Goal: Task Accomplishment & Management: Use online tool/utility

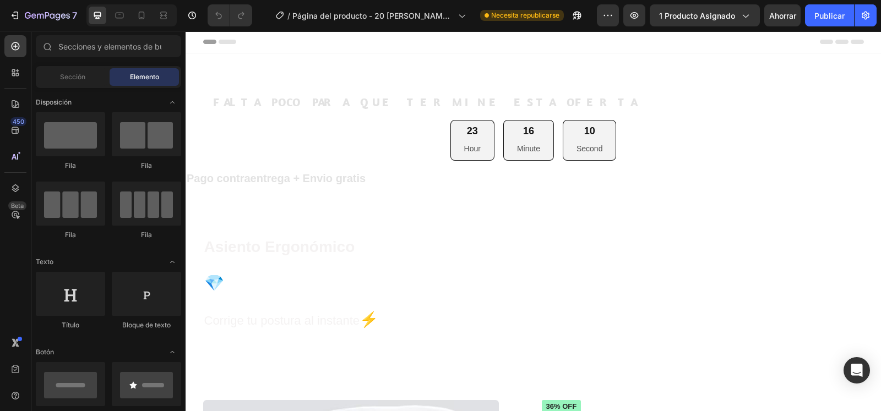
click at [140, 26] on div at bounding box center [131, 15] width 90 height 22
click at [140, 20] on icon at bounding box center [141, 15] width 11 height 11
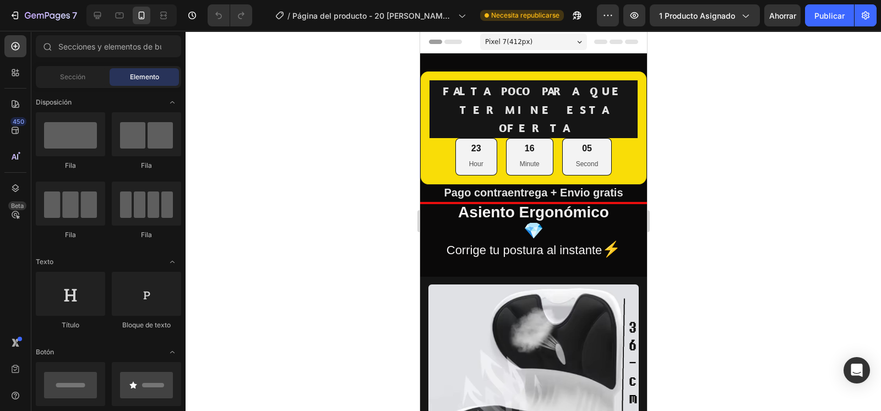
click at [689, 117] on div at bounding box center [533, 221] width 695 height 380
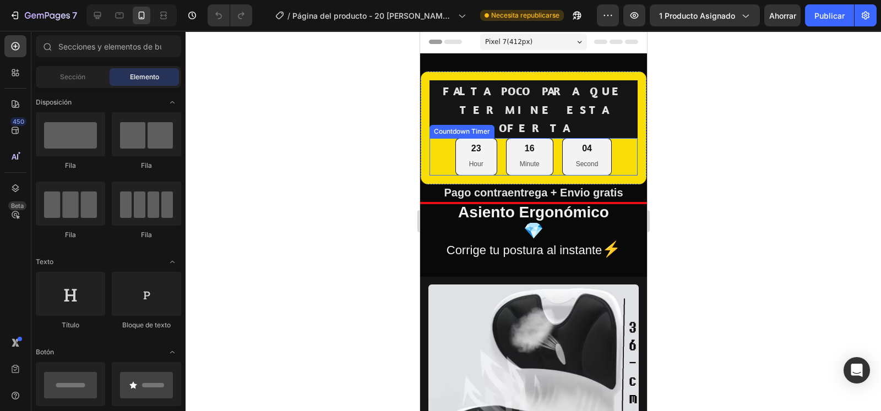
click at [618, 144] on div "23 Hour 16 Minute 04 Second" at bounding box center [533, 156] width 208 height 37
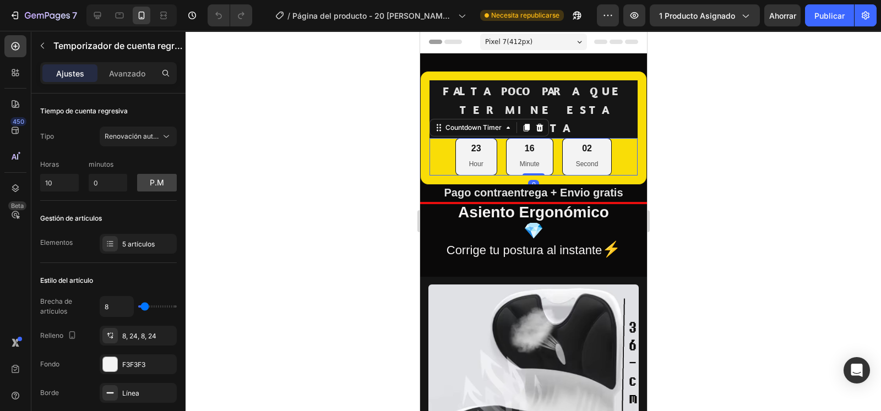
click at [769, 118] on div at bounding box center [533, 221] width 695 height 380
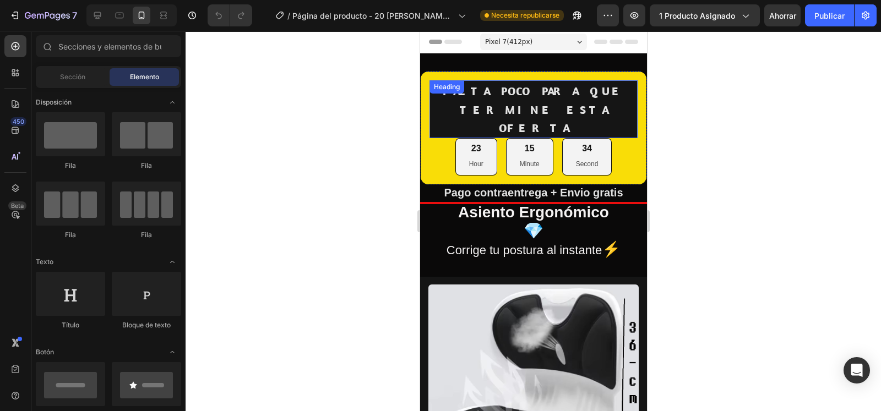
click at [620, 99] on h2 "FALTA POCO PARA QUE TERMINE ESTA OFERTA" at bounding box center [533, 109] width 208 height 58
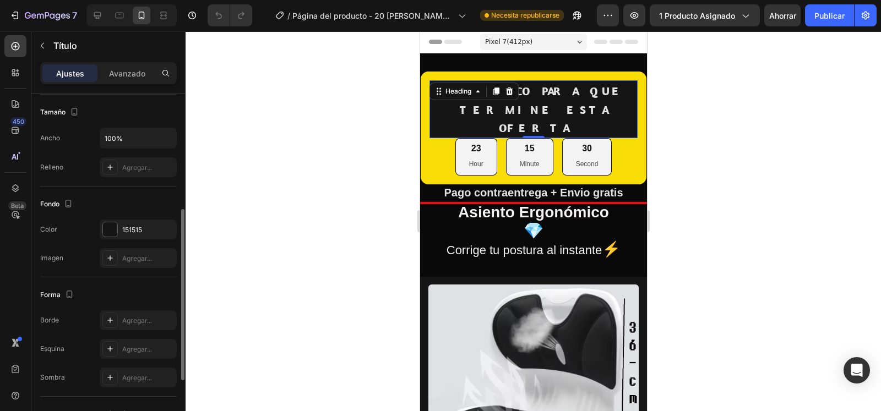
scroll to position [228, 0]
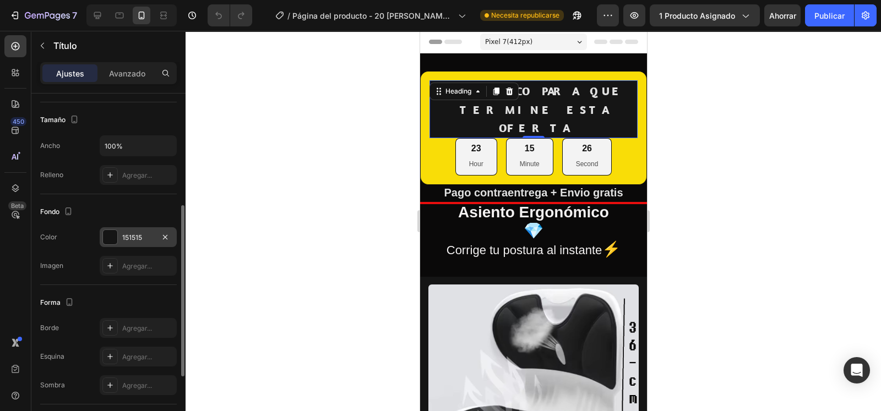
click at [137, 238] on font "151515" at bounding box center [132, 237] width 20 height 8
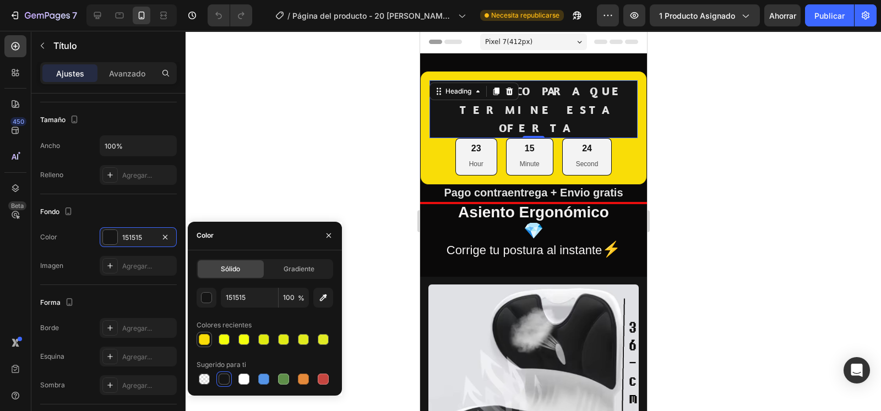
click at [203, 344] on div at bounding box center [204, 339] width 11 height 11
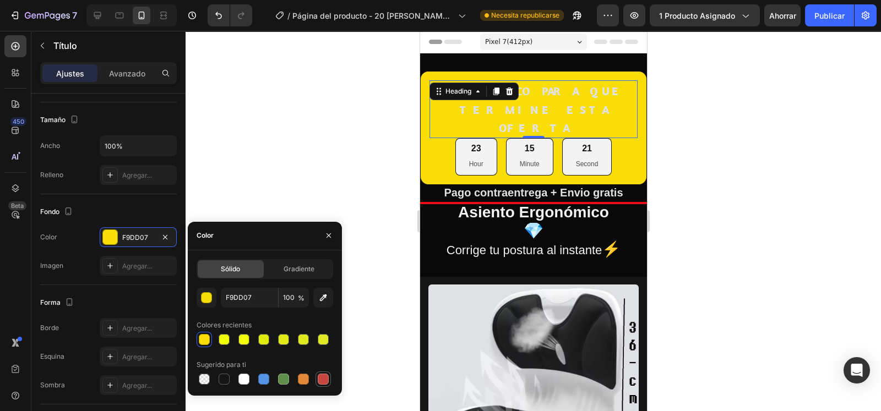
click at [322, 384] on div at bounding box center [323, 379] width 11 height 11
type input "C5453F"
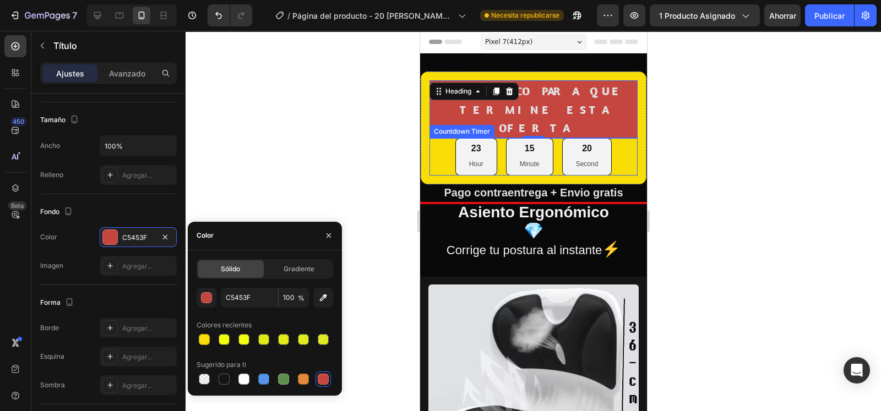
click at [432, 139] on div "23 Hour 15 Minute 20 Second" at bounding box center [533, 156] width 208 height 37
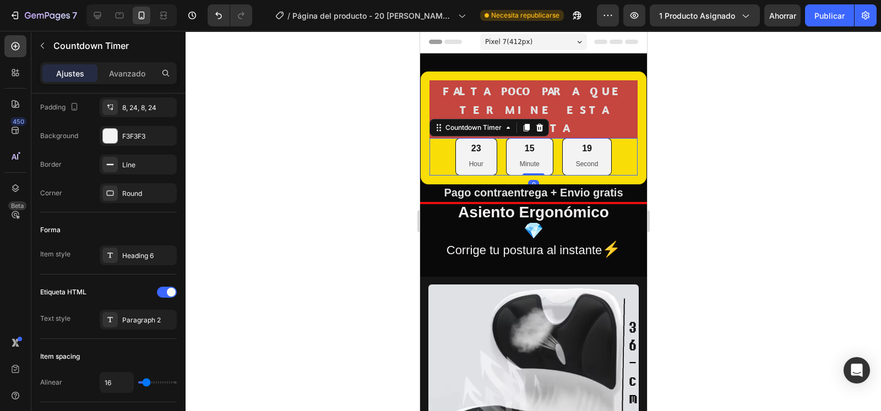
scroll to position [0, 0]
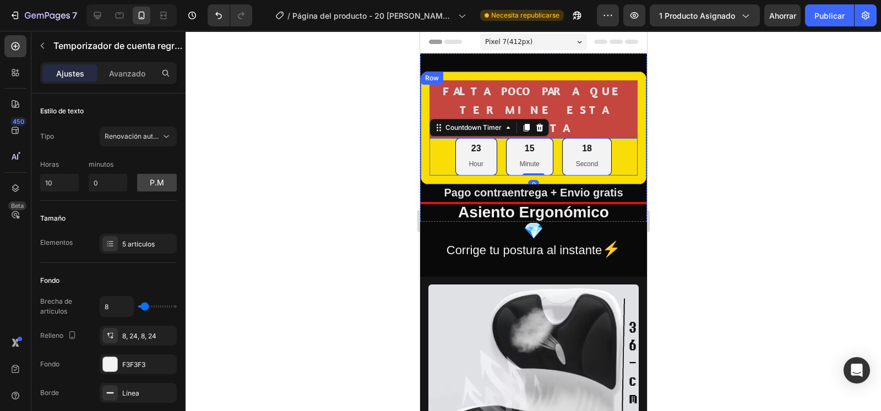
click at [425, 139] on div "FALTA POCO PARA QUE TERMINE ESTA OFERTA Heading 23 Hour 15 Minute 18 Second Cou…" at bounding box center [533, 128] width 227 height 114
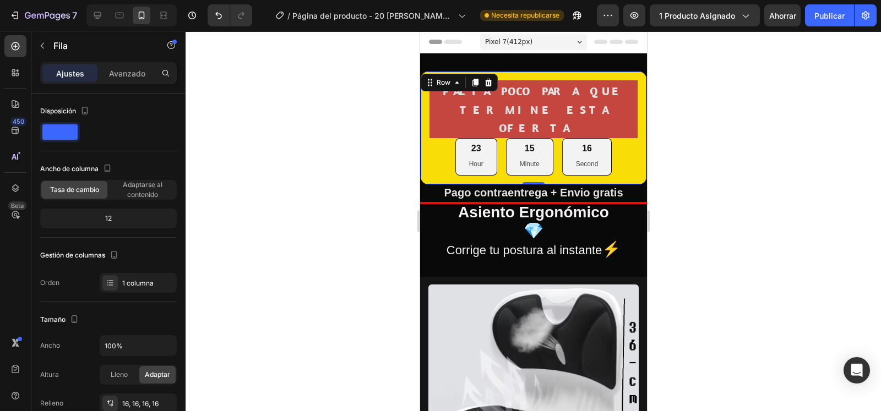
scroll to position [292, 0]
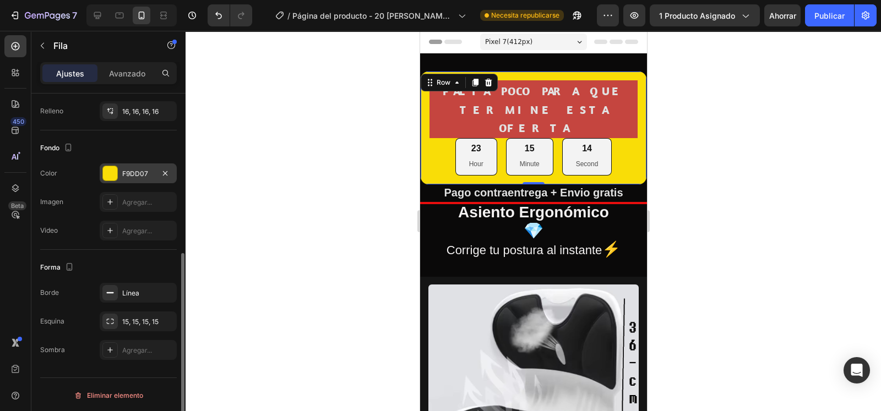
click at [128, 176] on font "F9DD07" at bounding box center [135, 174] width 26 height 8
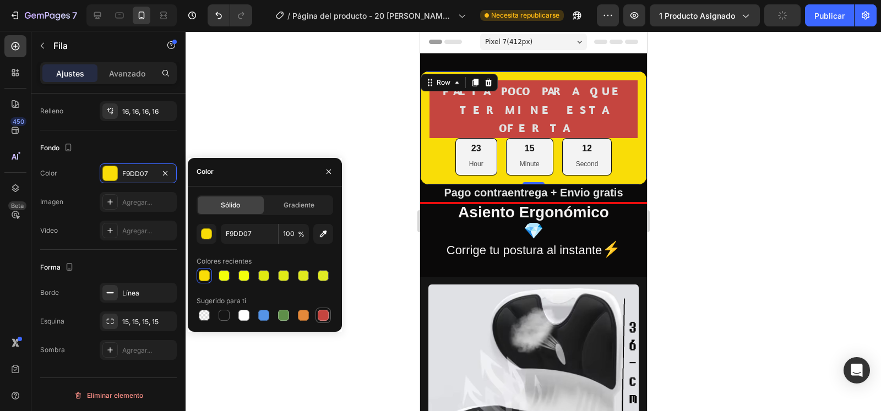
click at [327, 317] on div at bounding box center [323, 315] width 11 height 11
type input "C5453F"
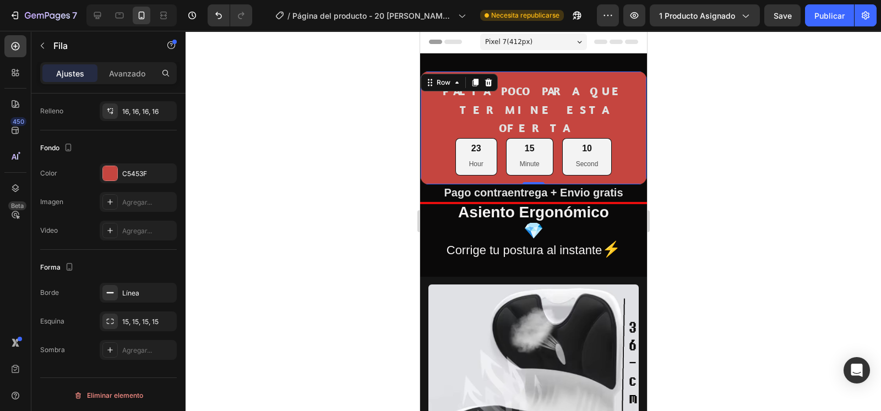
click at [366, 73] on div at bounding box center [533, 221] width 695 height 380
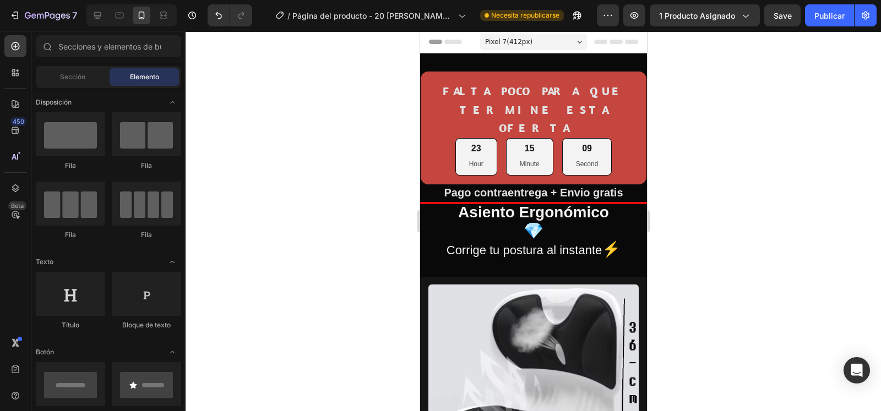
click at [366, 73] on div at bounding box center [533, 221] width 695 height 380
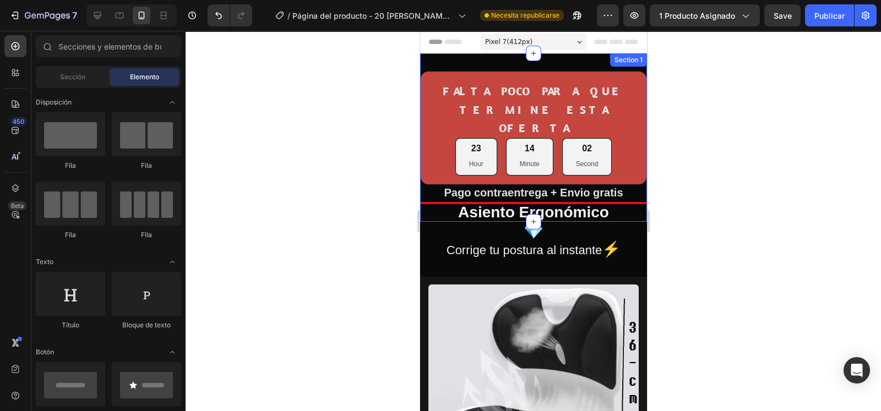
click at [425, 61] on div "FALTA POCO PARA QUE TERMINE ESTA OFERTA Heading 23 Hour 14 Minute 02 Second Cou…" at bounding box center [533, 137] width 227 height 168
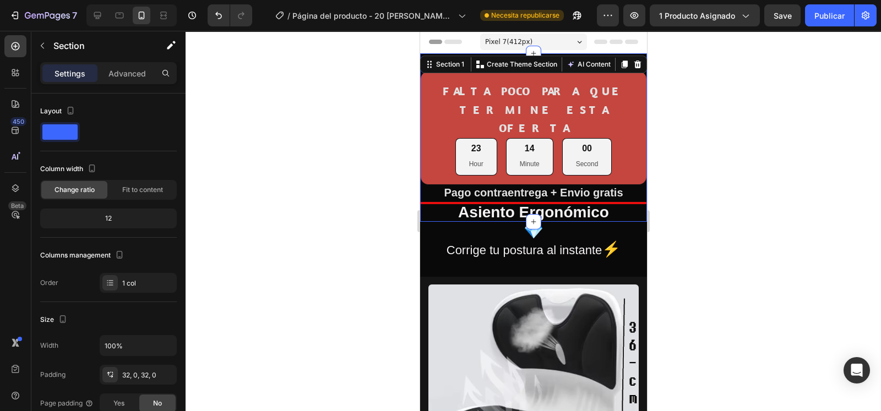
click at [311, 191] on div at bounding box center [533, 221] width 695 height 380
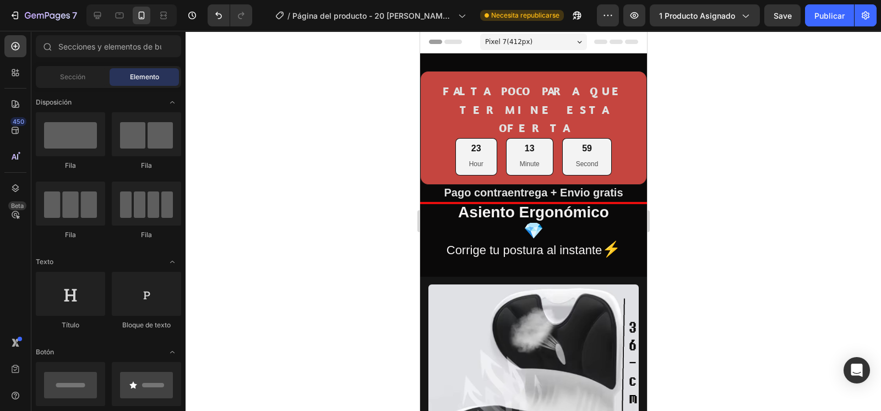
click at [311, 191] on div at bounding box center [533, 221] width 695 height 380
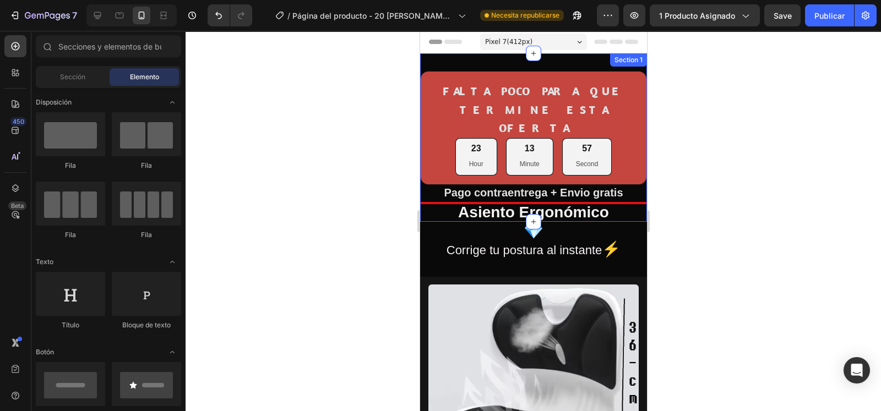
click at [451, 59] on div "FALTA POCO PARA QUE TERMINE ESTA OFERTA Heading 23 Hour 13 Minute 57 Second Cou…" at bounding box center [533, 137] width 227 height 168
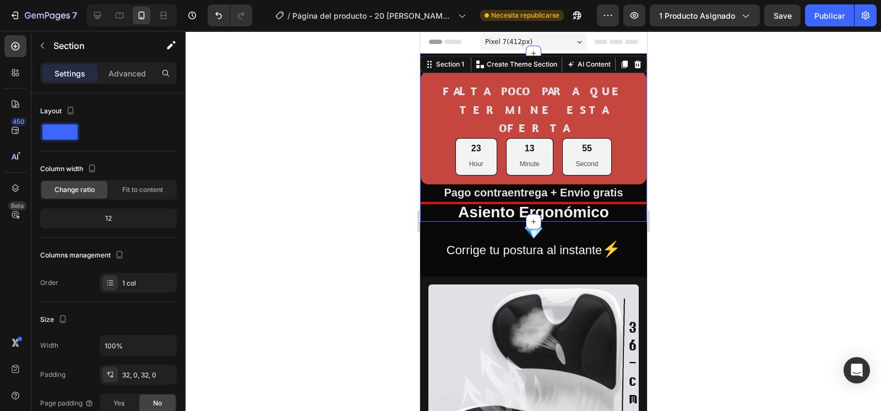
click at [255, 89] on div at bounding box center [533, 221] width 695 height 380
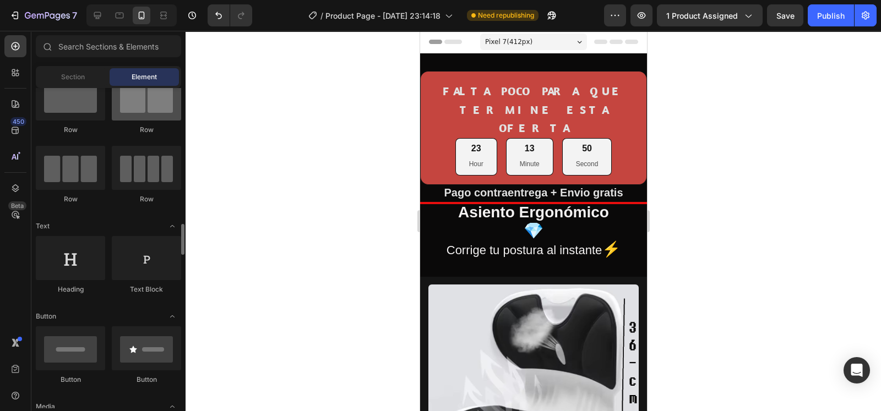
scroll to position [0, 0]
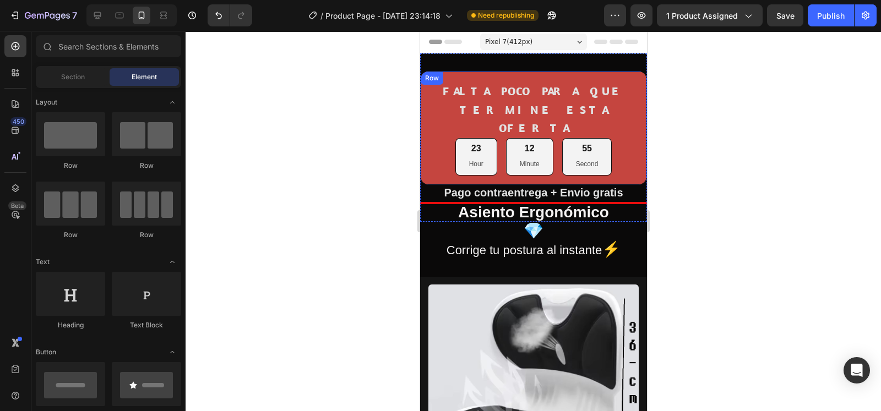
click at [461, 78] on div "FALTA POCO PARA QUE TERMINE ESTA OFERTA Heading 23 Hour 12 Minute 55 Second Cou…" at bounding box center [533, 128] width 227 height 114
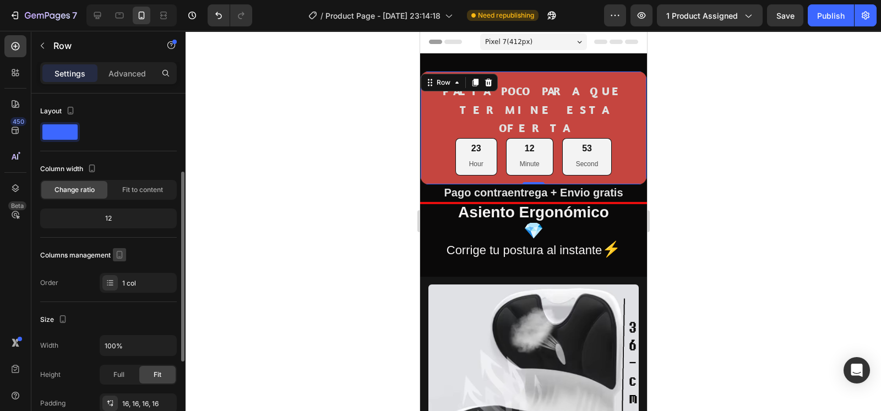
scroll to position [137, 0]
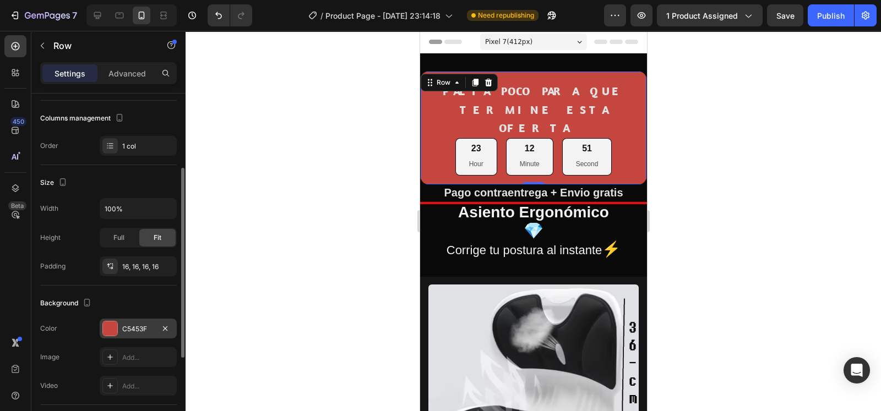
click at [150, 328] on div "C5453F" at bounding box center [138, 329] width 32 height 10
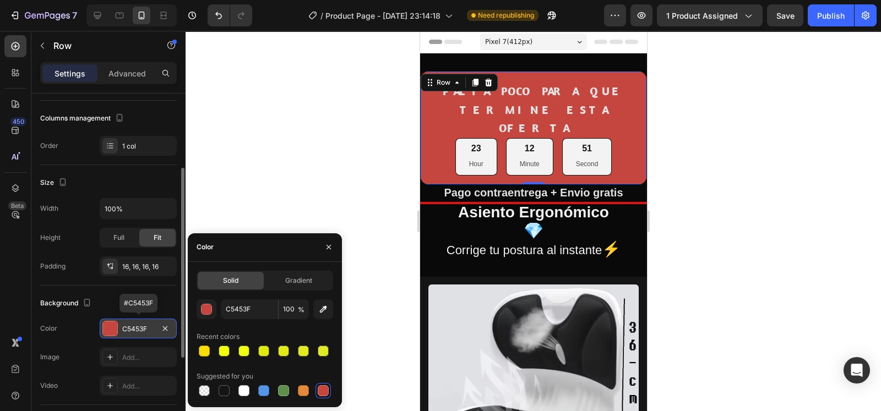
click at [150, 328] on div "C5453F" at bounding box center [138, 329] width 32 height 10
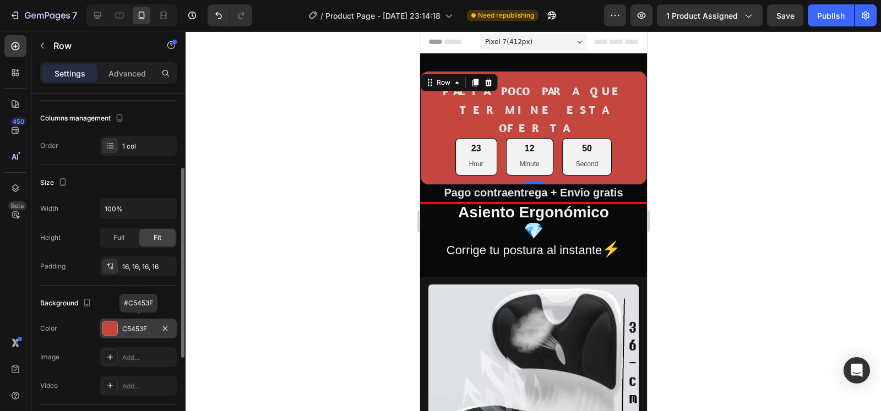
click at [150, 328] on div "C5453F" at bounding box center [138, 329] width 32 height 10
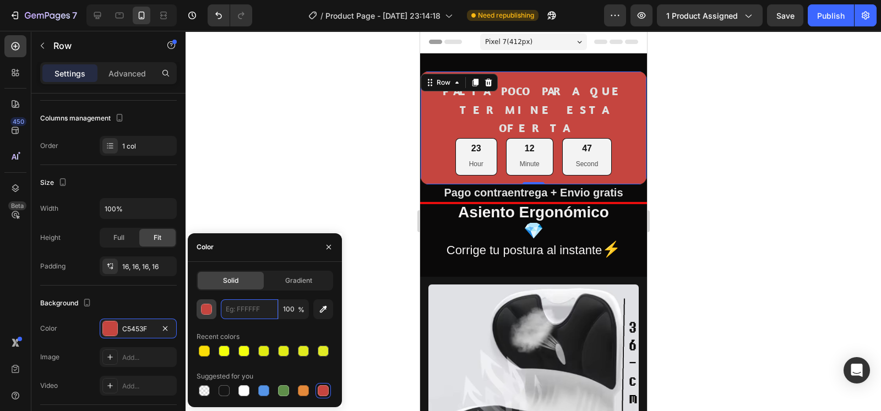
paste input "#4a0607"
type input "#4a0607"
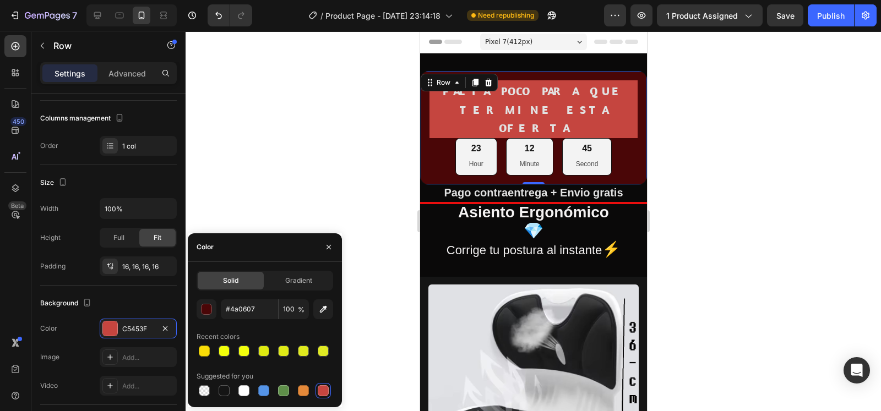
click at [324, 167] on div at bounding box center [533, 221] width 695 height 380
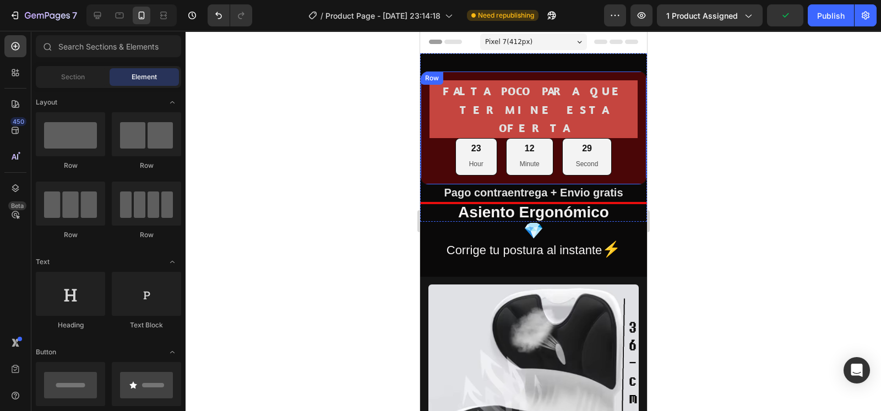
click at [423, 125] on div "FALTA POCO PARA QUE TERMINE ESTA OFERTA Heading 23 Hour 12 Minute 29 Second Cou…" at bounding box center [533, 128] width 227 height 114
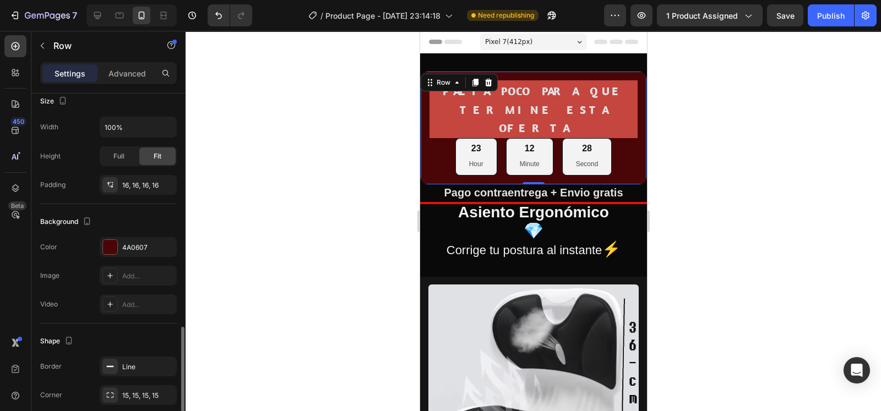
scroll to position [292, 0]
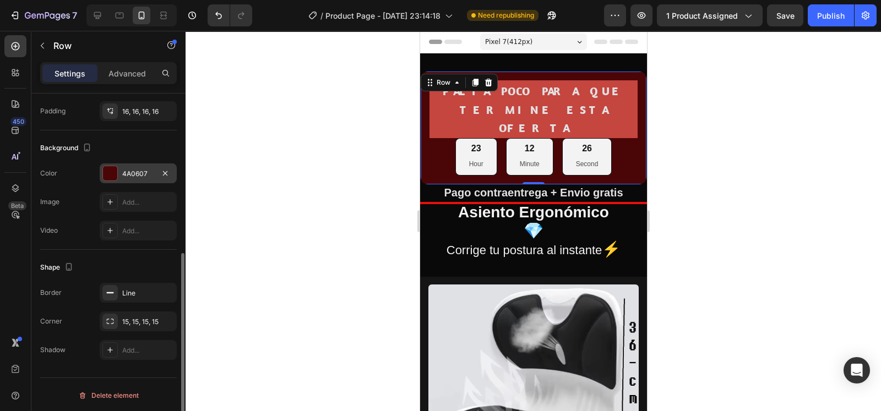
click at [143, 176] on div "4A0607" at bounding box center [138, 174] width 32 height 10
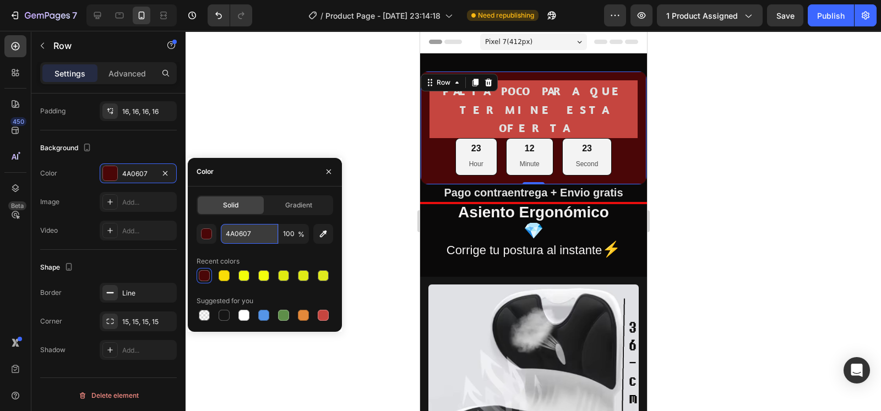
paste input "84332f"
type input "84332f"
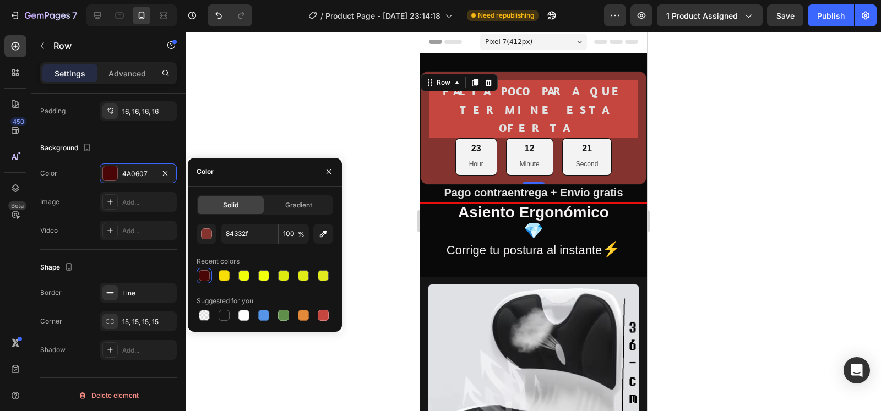
click at [727, 204] on div at bounding box center [533, 221] width 695 height 380
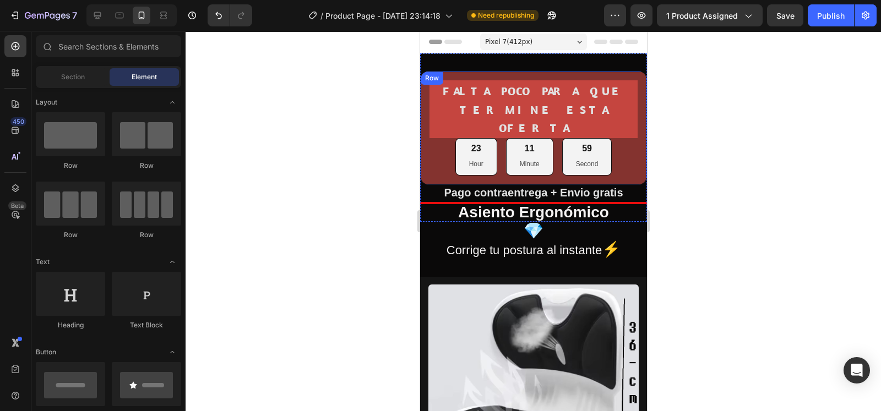
click at [421, 123] on div "FALTA POCO PARA QUE TERMINE ESTA OFERTA Heading 23 Hour 11 Minute 59 Second Cou…" at bounding box center [533, 128] width 227 height 114
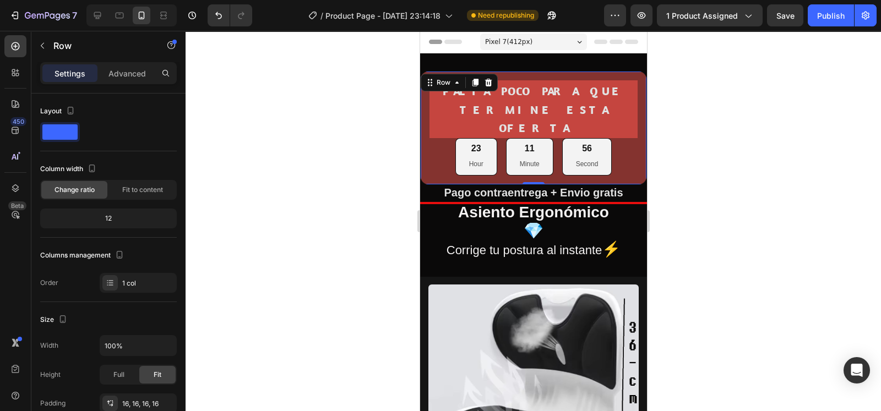
click at [425, 130] on div "FALTA POCO PARA QUE TERMINE ESTA OFERTA Heading 23 Hour 11 Minute 56 Second Cou…" at bounding box center [533, 128] width 227 height 114
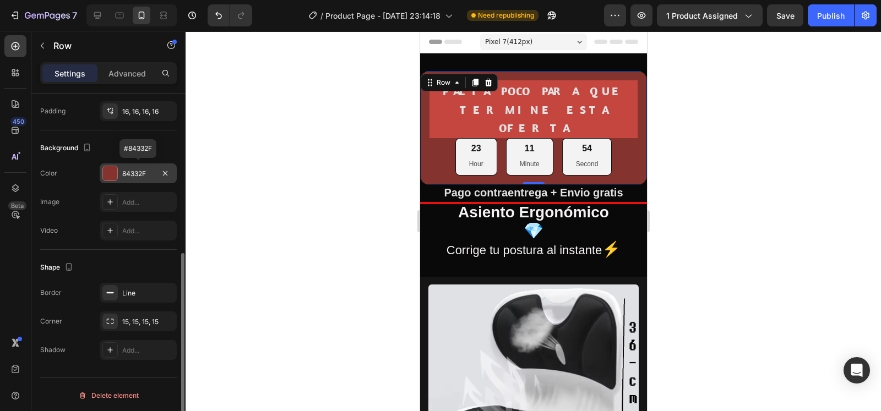
click at [121, 172] on div "84332F" at bounding box center [138, 174] width 77 height 20
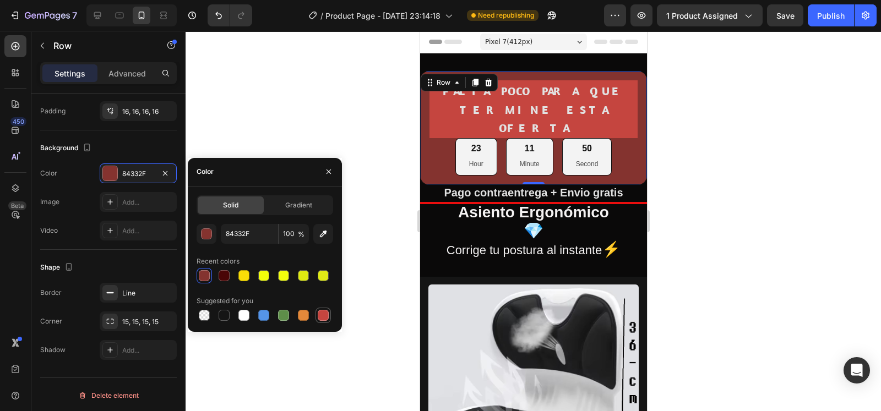
click at [315, 309] on div at bounding box center [322, 315] width 15 height 15
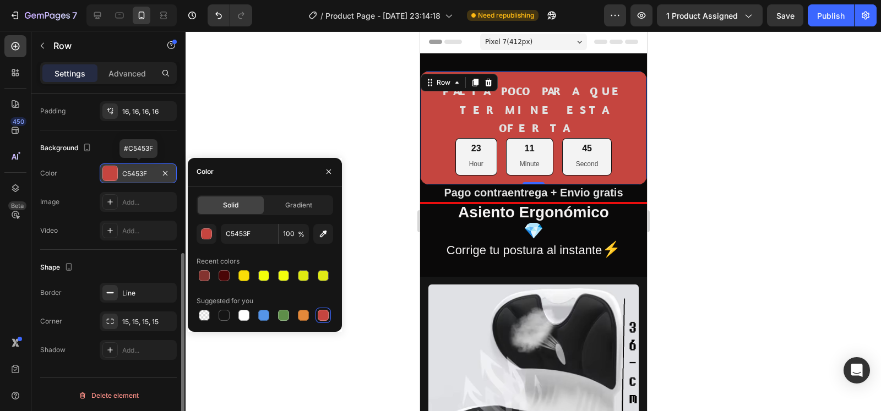
click at [120, 177] on div "C5453F" at bounding box center [138, 174] width 77 height 20
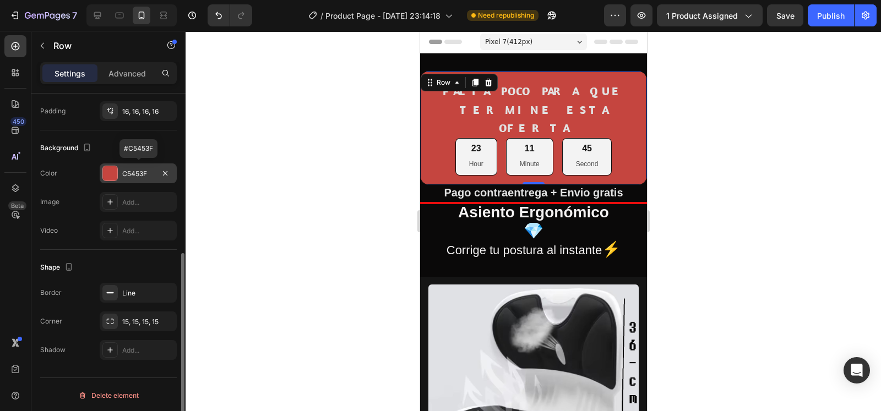
click at [120, 177] on div "C5453F" at bounding box center [138, 174] width 77 height 20
click at [107, 159] on div "Background The changes might be hidden by the video. Color C5453F Image Add... …" at bounding box center [108, 189] width 137 height 119
click at [111, 166] on div at bounding box center [110, 173] width 14 height 14
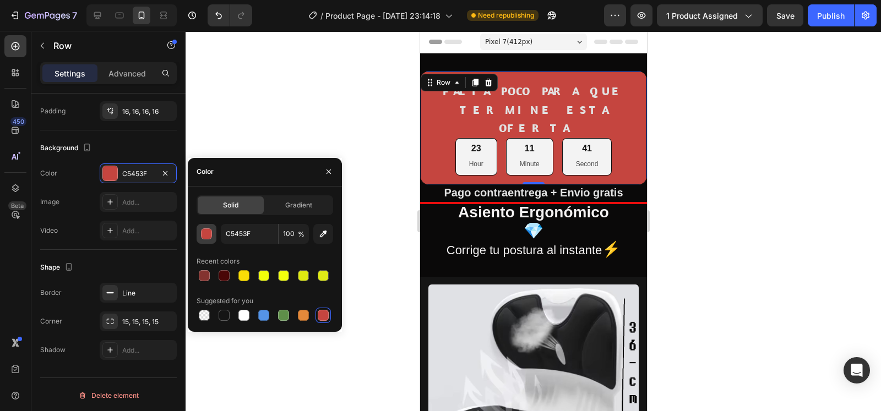
click at [206, 232] on div "button" at bounding box center [207, 234] width 11 height 11
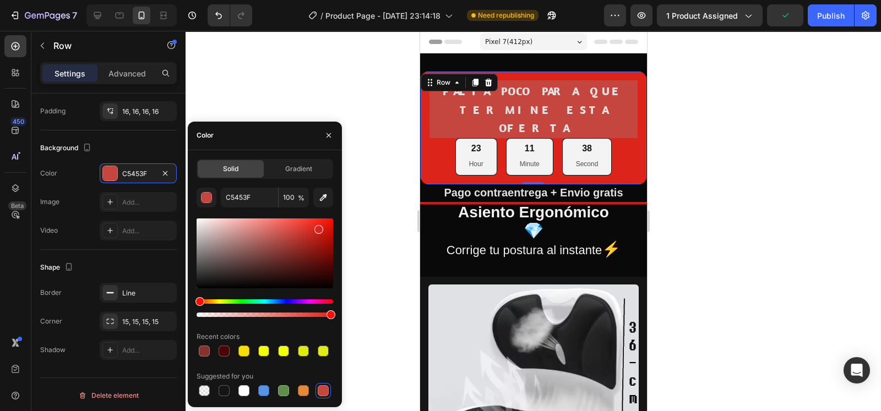
drag, startPoint x: 295, startPoint y: 233, endPoint x: 317, endPoint y: 227, distance: 23.4
click at [317, 227] on div at bounding box center [318, 229] width 9 height 9
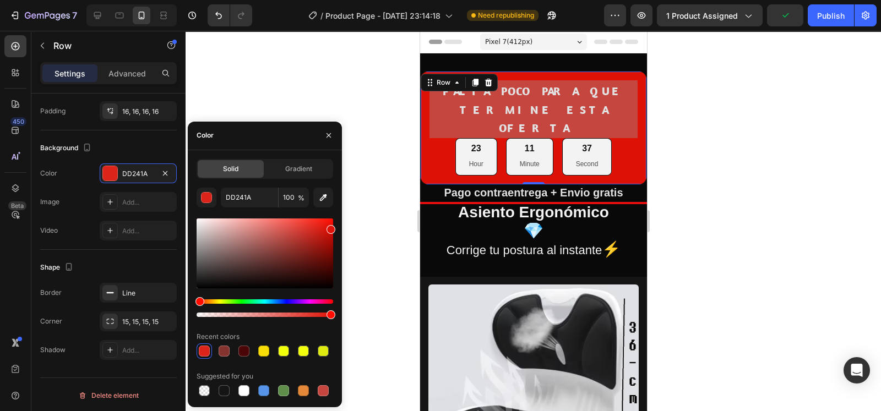
drag, startPoint x: 317, startPoint y: 227, endPoint x: 329, endPoint y: 226, distance: 12.2
click at [329, 226] on div at bounding box center [331, 229] width 9 height 9
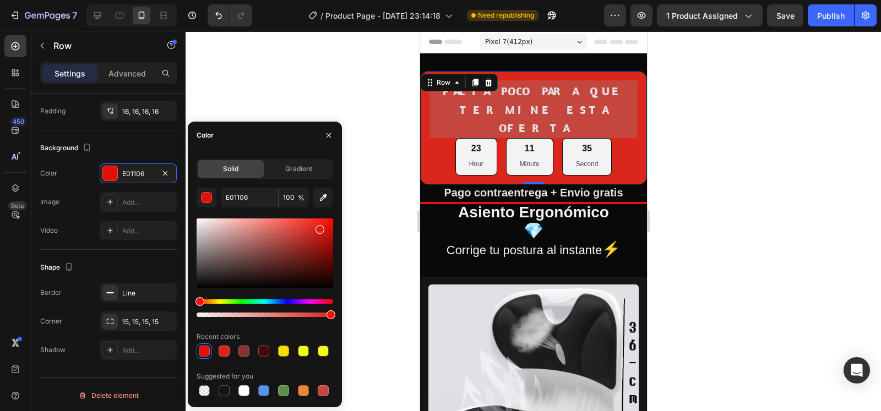
drag, startPoint x: 329, startPoint y: 226, endPoint x: 317, endPoint y: 228, distance: 12.8
click at [317, 228] on div at bounding box center [319, 229] width 9 height 9
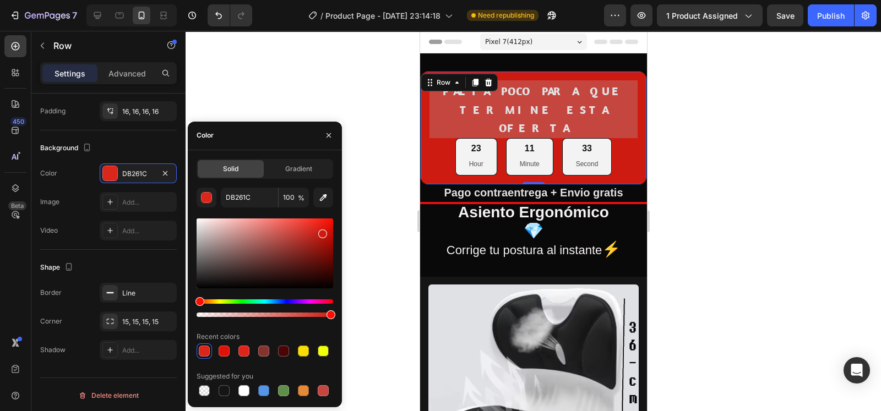
drag, startPoint x: 317, startPoint y: 228, endPoint x: 322, endPoint y: 231, distance: 6.0
click at [322, 231] on div at bounding box center [322, 234] width 9 height 9
type input "CE1B12"
click at [366, 155] on div at bounding box center [533, 221] width 695 height 380
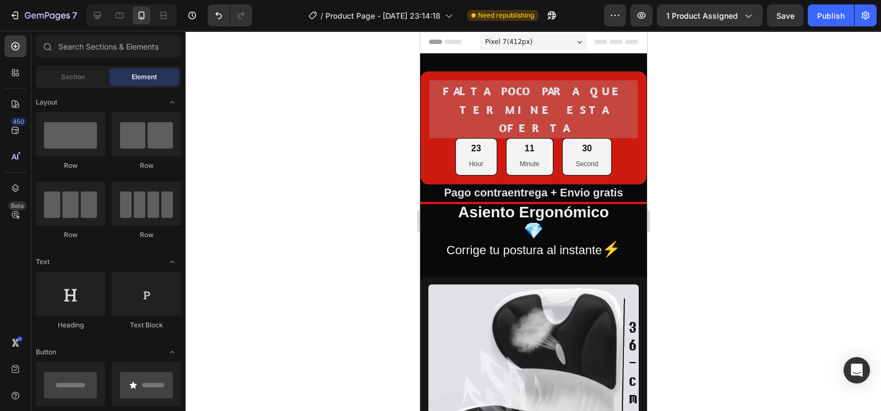
click at [716, 117] on div at bounding box center [533, 221] width 695 height 380
click at [617, 116] on h2 "FALTA POCO PARA QUE TERMINE ESTA OFERTA" at bounding box center [533, 109] width 208 height 58
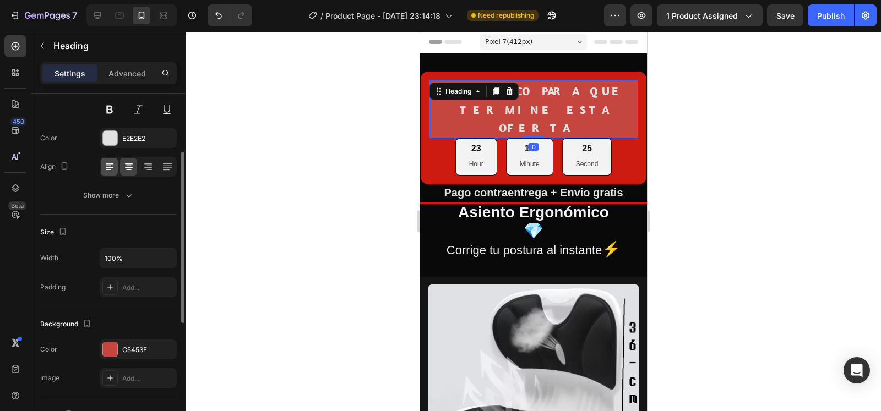
scroll to position [117, 0]
click at [103, 351] on div at bounding box center [110, 348] width 14 height 14
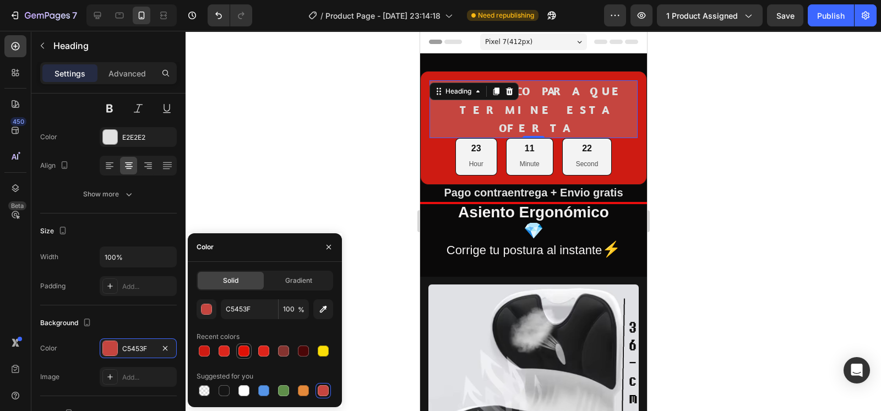
click at [247, 347] on div at bounding box center [243, 351] width 11 height 11
type input "E01106"
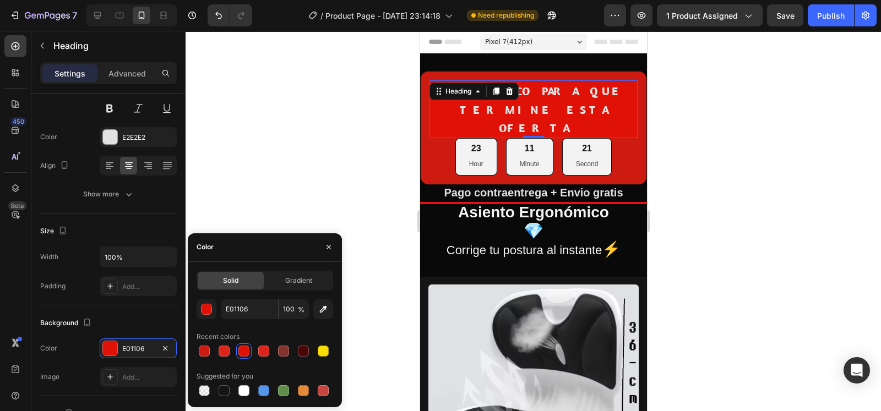
click at [295, 183] on div at bounding box center [533, 221] width 695 height 380
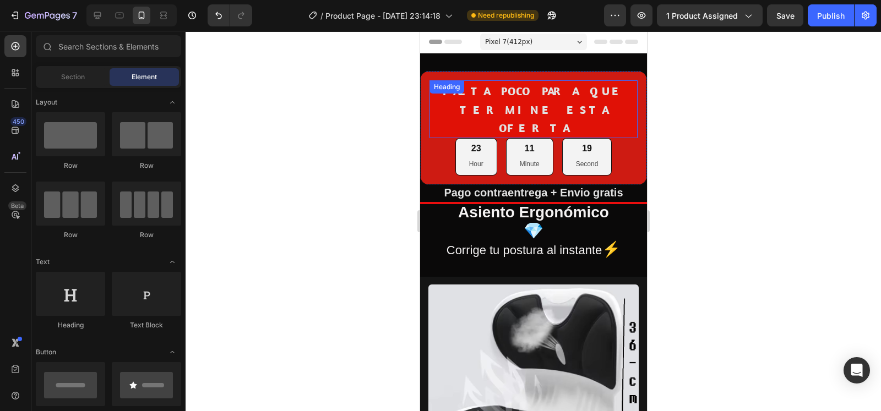
click at [624, 112] on h2 "FALTA POCO PARA QUE TERMINE ESTA OFERTA" at bounding box center [533, 109] width 208 height 58
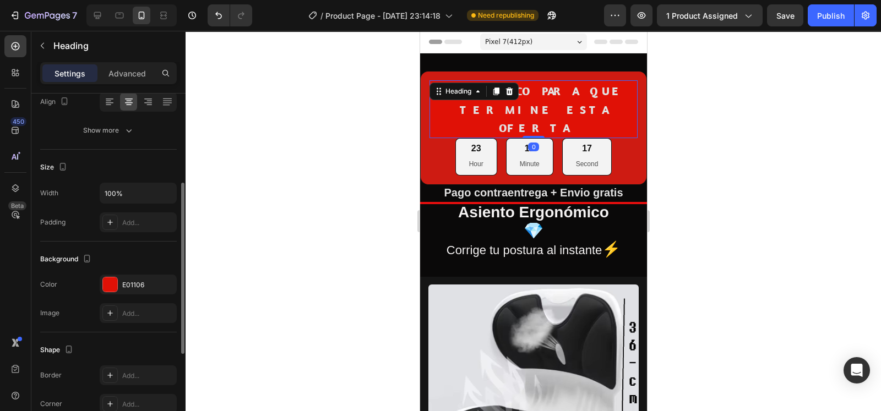
scroll to position [187, 0]
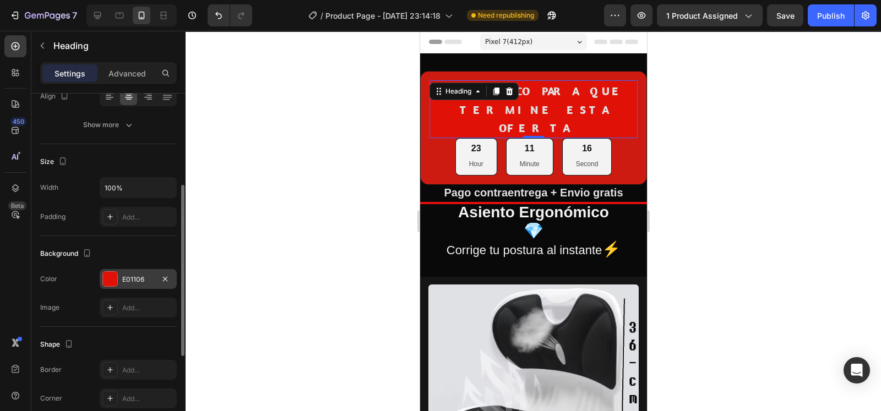
click at [126, 286] on div "E01106" at bounding box center [138, 279] width 77 height 20
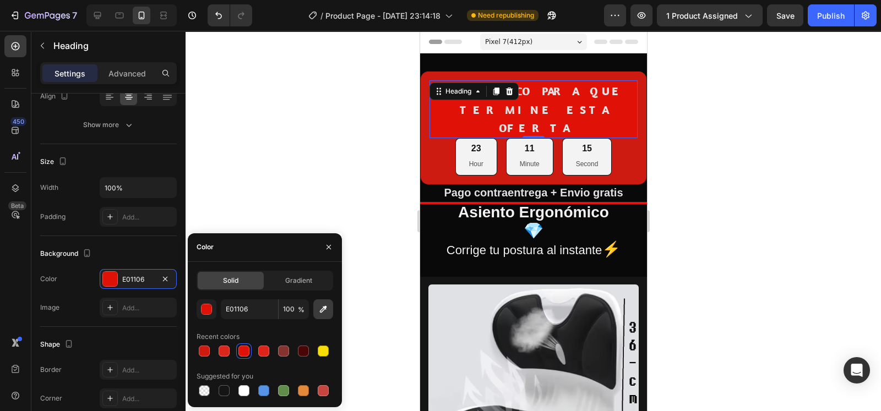
click at [332, 313] on button "button" at bounding box center [323, 310] width 20 height 20
type input "CE1B12"
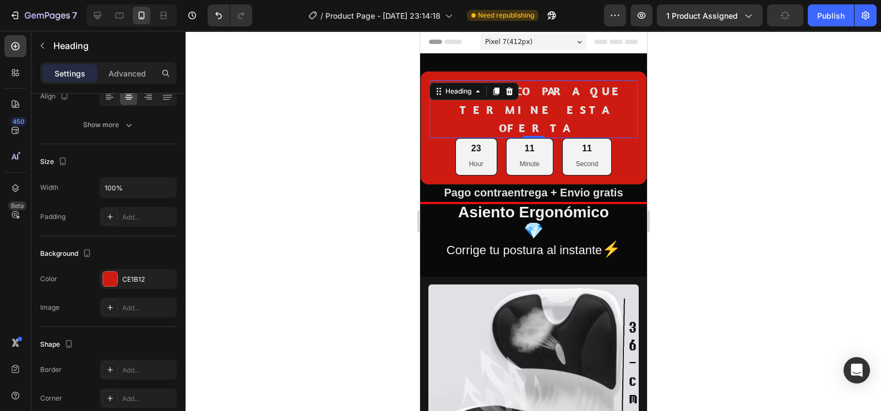
click at [771, 193] on div at bounding box center [533, 221] width 695 height 380
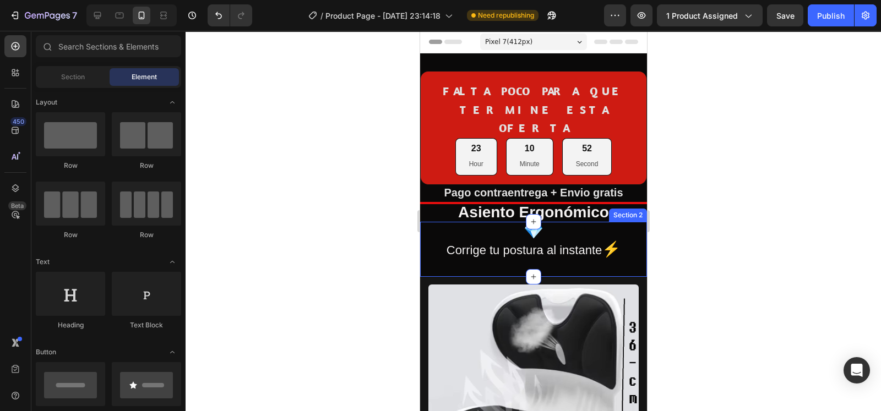
click at [574, 250] on div "Asiento Ergonómico 💎 Corrige tu postura al instante ⚡ Heading Section 2" at bounding box center [533, 249] width 227 height 55
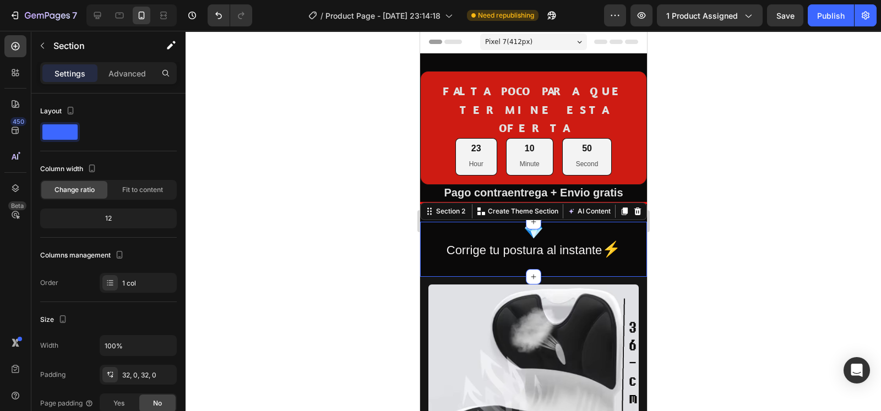
click at [687, 197] on div at bounding box center [533, 221] width 695 height 380
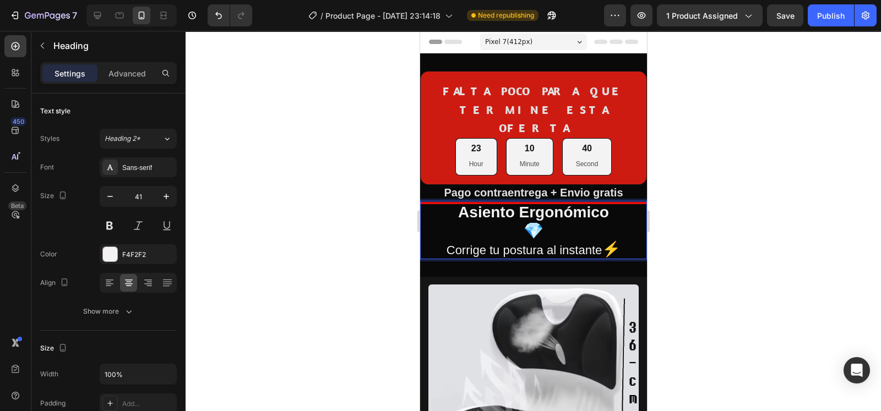
click at [554, 210] on p "Asiento Ergonómico 💎 Corrige tu postura al instante ⚡" at bounding box center [533, 230] width 225 height 56
drag, startPoint x: 554, startPoint y: 210, endPoint x: 518, endPoint y: 215, distance: 36.1
click at [518, 215] on p "Asiento Ergonómico 💎 Corrige tu postura al instante ⚡" at bounding box center [533, 230] width 225 height 56
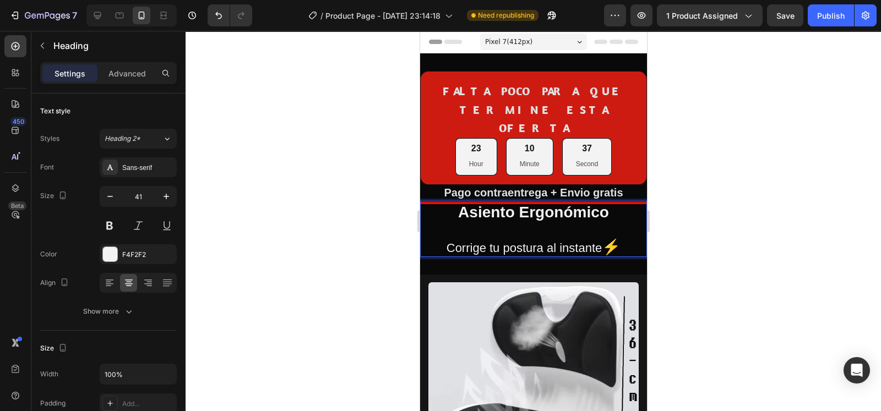
click at [439, 227] on p "Asiento Ergonómico ⁠⁠⁠⁠⁠⁠⁠ Corrige tu postura al instante ⚡" at bounding box center [533, 229] width 225 height 54
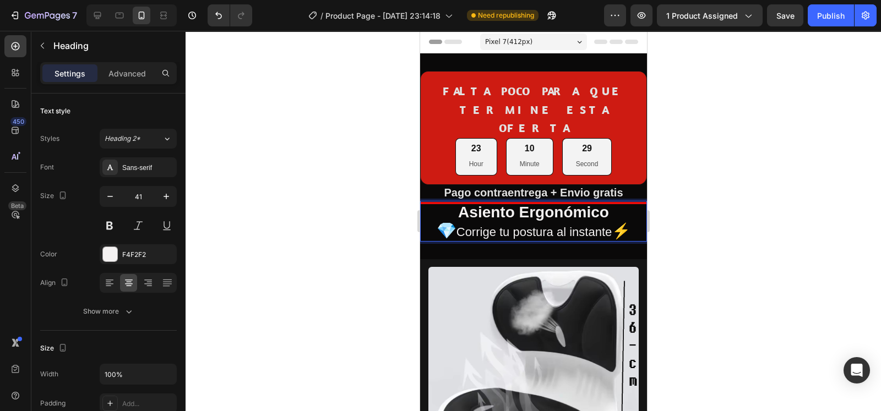
click at [630, 210] on p "Asiento Ergonómico 💎 Corrige tu postura al instante ⚡" at bounding box center [533, 221] width 225 height 38
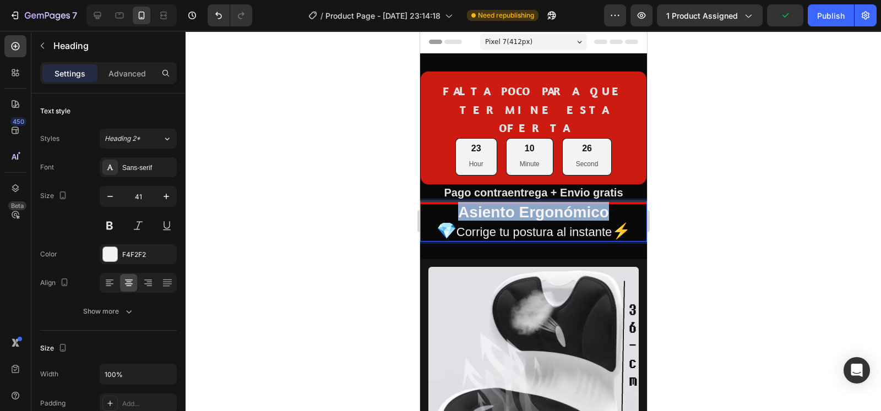
drag, startPoint x: 601, startPoint y: 194, endPoint x: 455, endPoint y: 192, distance: 145.9
click at [458, 204] on strong "Asiento Ergonómico" at bounding box center [533, 212] width 151 height 17
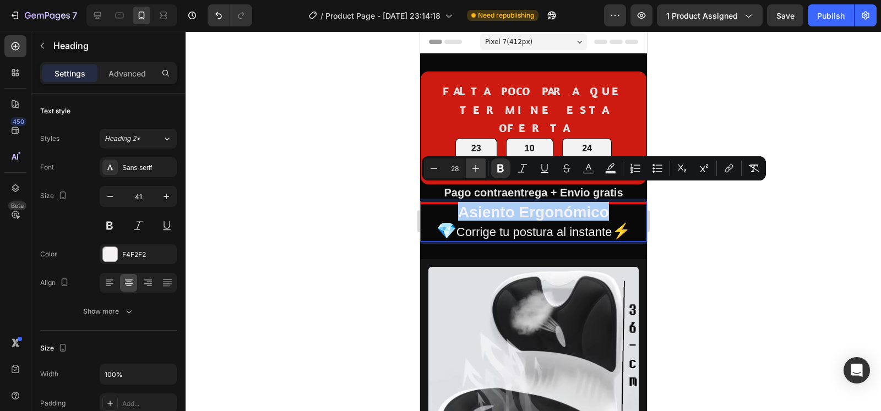
click at [474, 172] on icon "Editor contextual toolbar" at bounding box center [475, 168] width 11 height 11
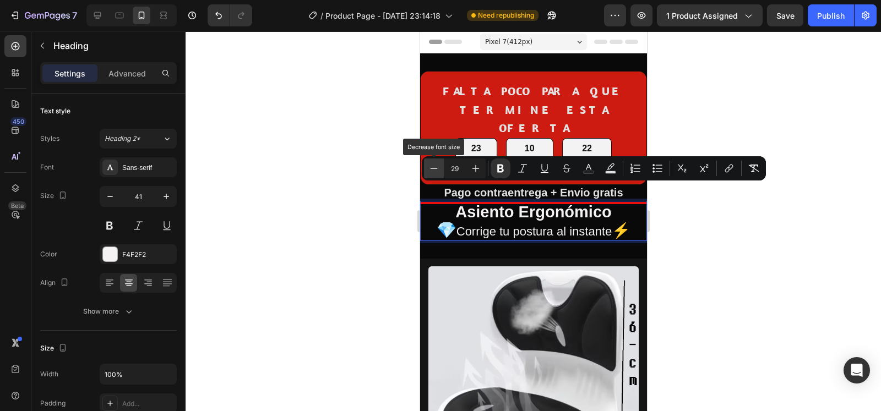
click at [434, 171] on icon "Editor contextual toolbar" at bounding box center [433, 168] width 11 height 11
type input "28"
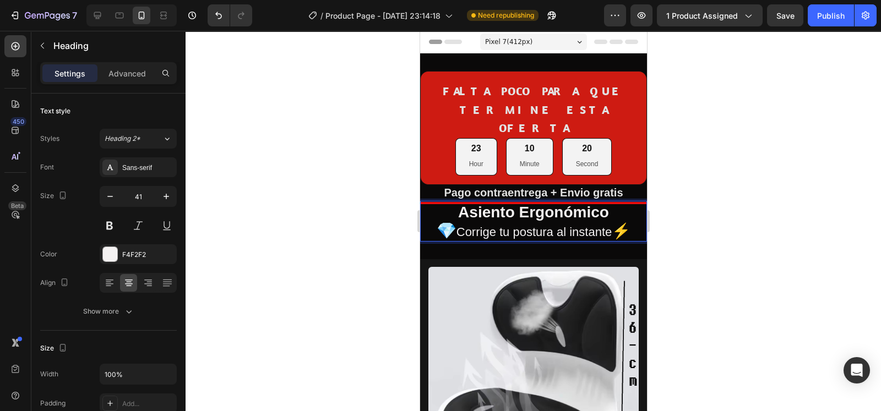
click at [440, 222] on span "💎" at bounding box center [446, 231] width 20 height 18
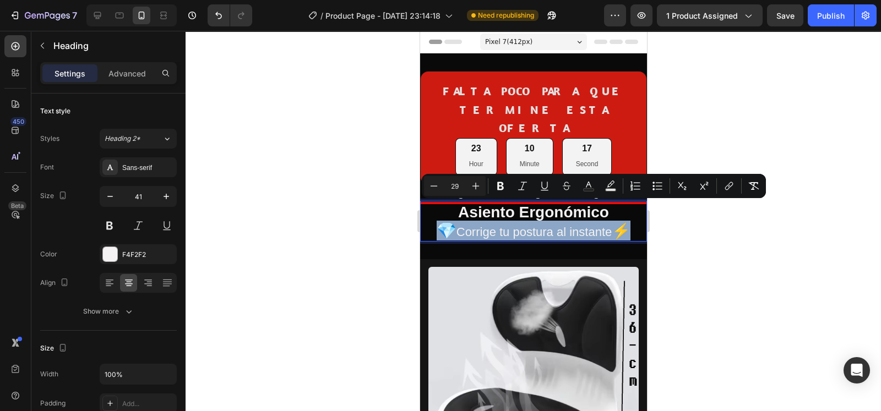
drag, startPoint x: 431, startPoint y: 211, endPoint x: 620, endPoint y: 209, distance: 189.4
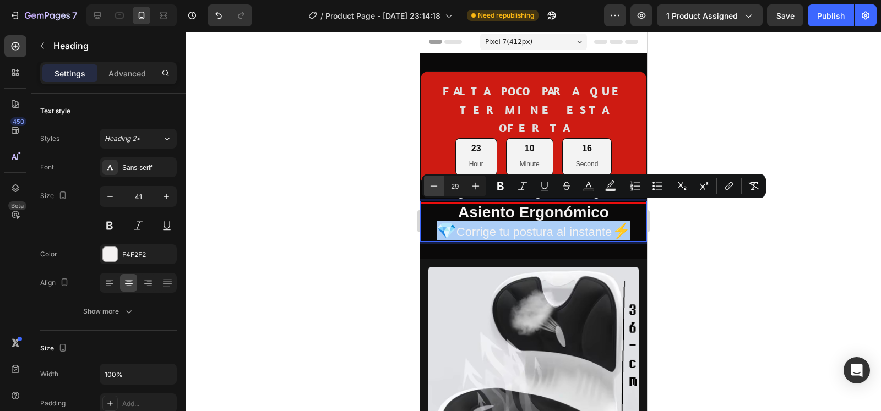
click at [430, 188] on icon "Editor contextual toolbar" at bounding box center [433, 186] width 11 height 11
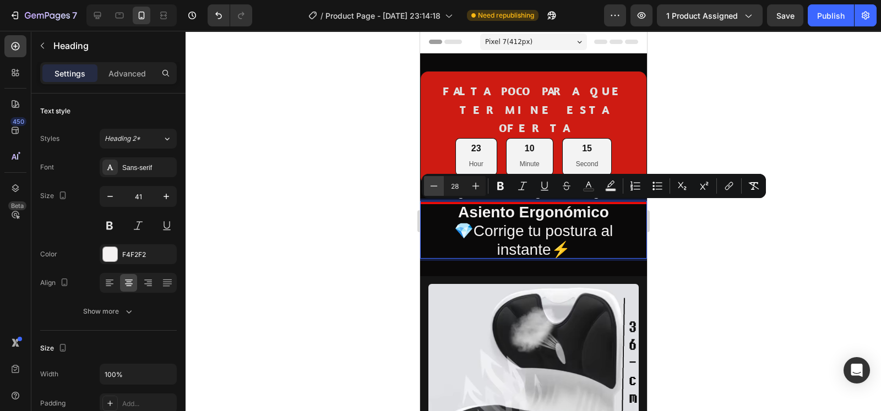
click at [430, 188] on icon "Editor contextual toolbar" at bounding box center [433, 186] width 11 height 11
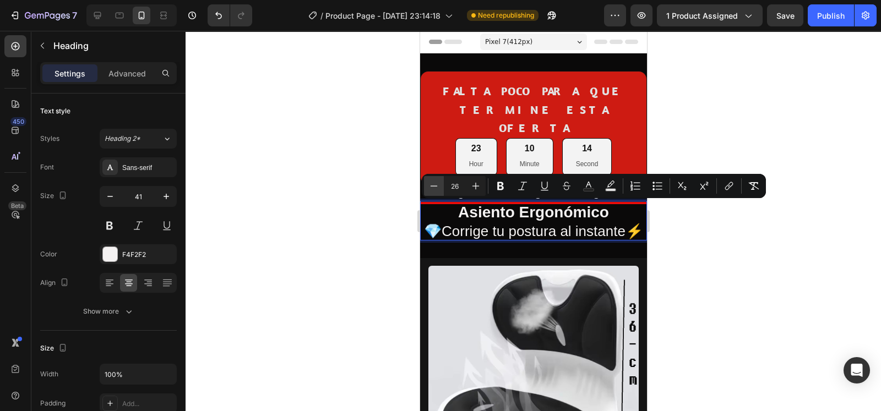
click at [430, 188] on icon "Editor contextual toolbar" at bounding box center [433, 186] width 11 height 11
type input "24"
click at [747, 292] on div at bounding box center [533, 221] width 695 height 380
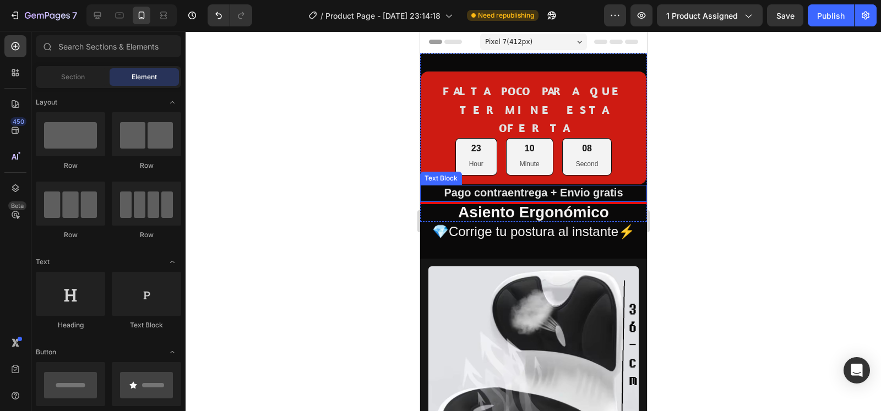
click at [610, 187] on strong "Pago contraentrega + Envio gratis" at bounding box center [532, 193] width 179 height 12
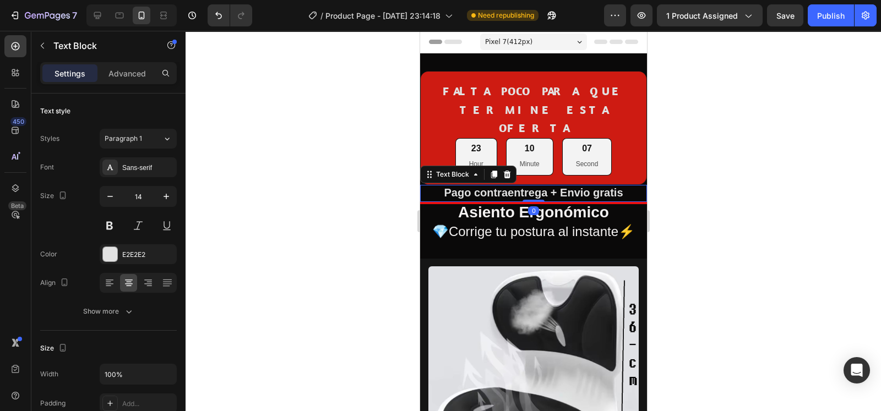
click at [610, 187] on strong "Pago contraentrega + Envio gratis" at bounding box center [532, 193] width 179 height 12
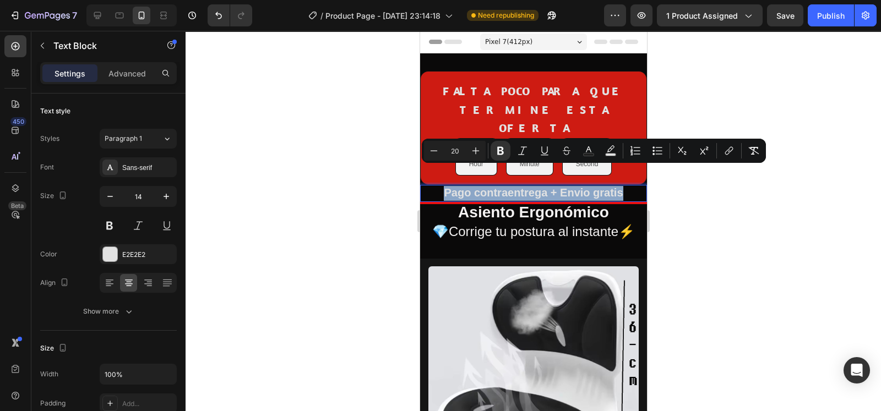
drag, startPoint x: 621, startPoint y: 176, endPoint x: 436, endPoint y: 180, distance: 184.5
click at [436, 186] on p "Pago contraentrega + Envio gratis" at bounding box center [533, 193] width 225 height 15
click at [474, 155] on icon "Editor contextual toolbar" at bounding box center [475, 150] width 11 height 11
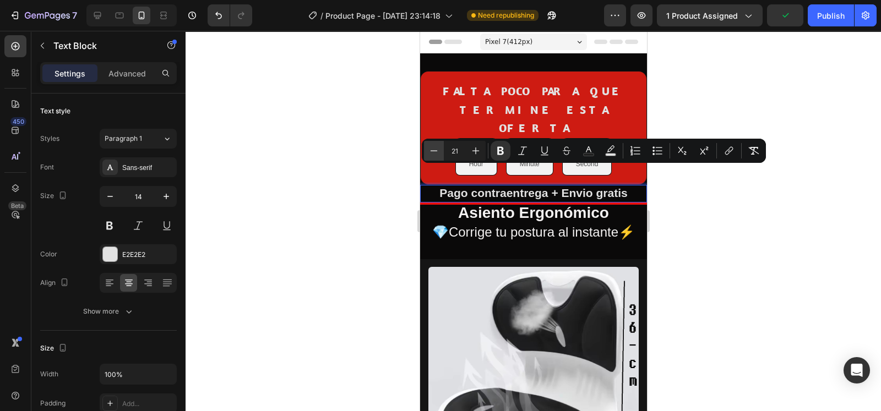
click at [436, 152] on icon "Editor contextual toolbar" at bounding box center [433, 150] width 11 height 11
click at [472, 151] on icon "Editor contextual toolbar" at bounding box center [475, 150] width 11 height 11
type input "22"
click at [564, 186] on strong "Pago contraentrega + Envio gratis" at bounding box center [532, 193] width 197 height 14
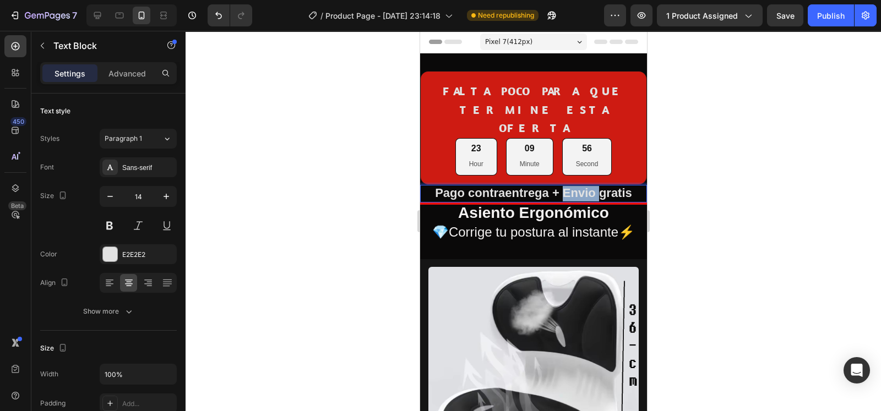
click at [564, 186] on strong "Pago contraentrega + Envio gratis" at bounding box center [532, 193] width 197 height 14
click at [527, 186] on strong "Pago contraentrega + Envió gratis" at bounding box center [532, 193] width 197 height 14
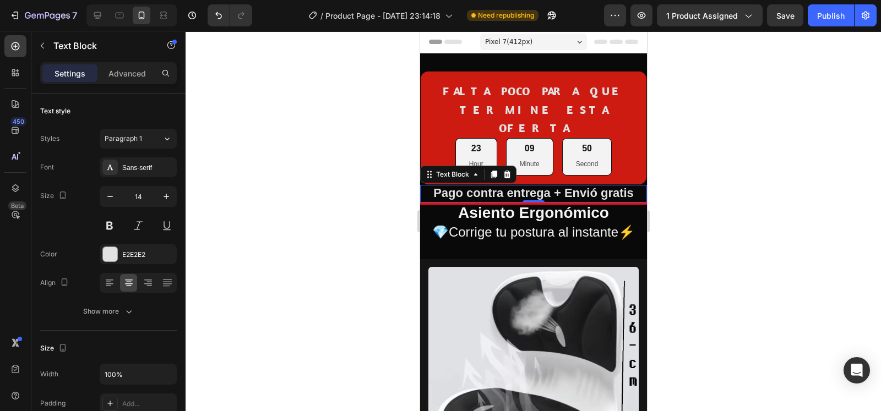
click at [678, 135] on div at bounding box center [533, 221] width 695 height 380
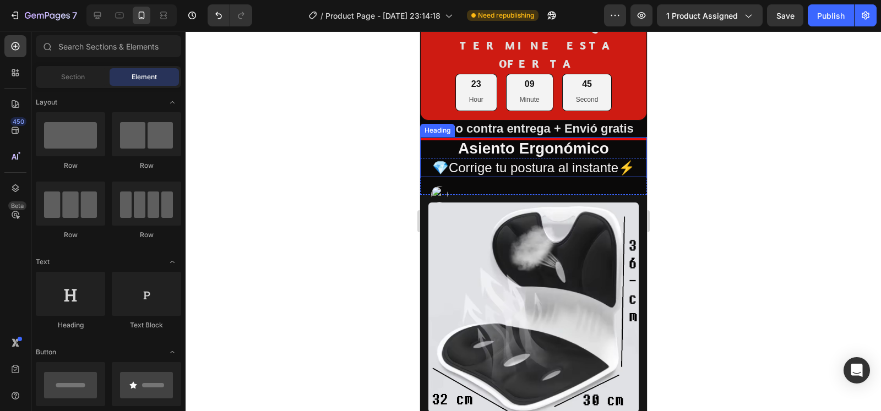
scroll to position [79, 0]
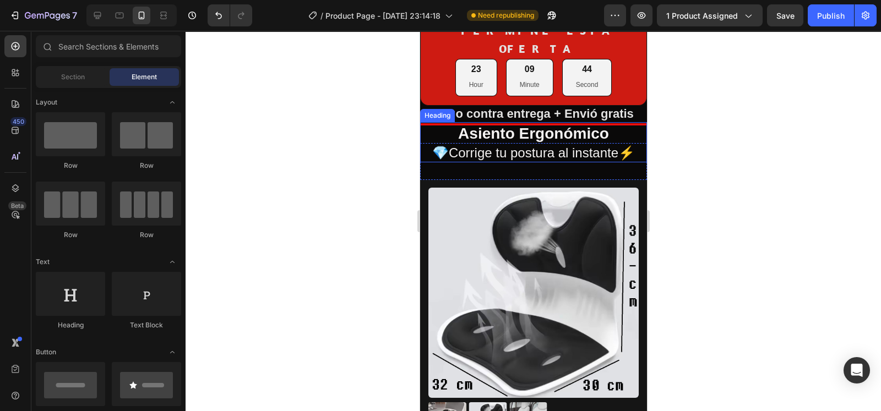
click at [617, 123] on p "⁠⁠⁠⁠⁠⁠⁠ Asiento Ergonómico 💎Corrige tu postura al instante⚡" at bounding box center [533, 141] width 225 height 37
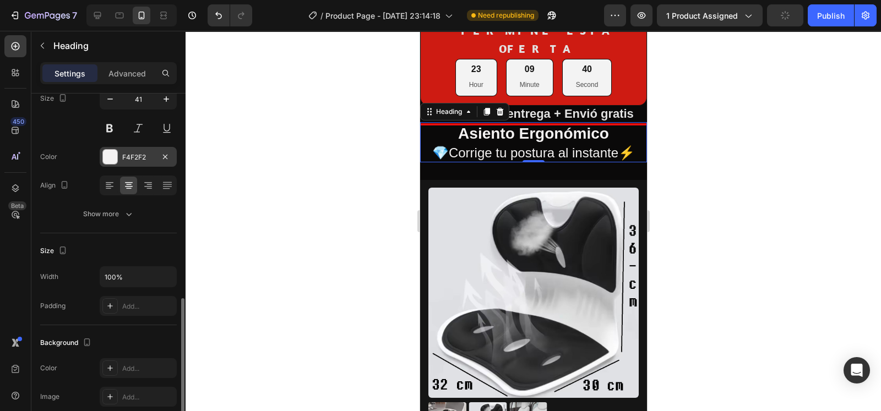
scroll to position [212, 0]
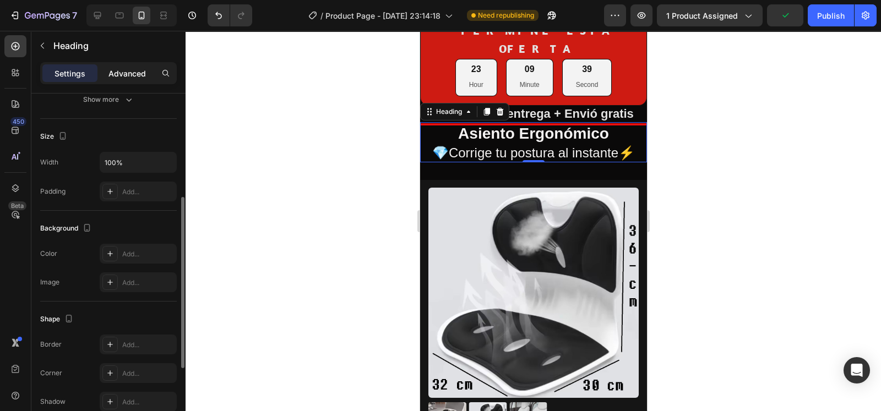
click at [126, 74] on p "Advanced" at bounding box center [126, 74] width 37 height 12
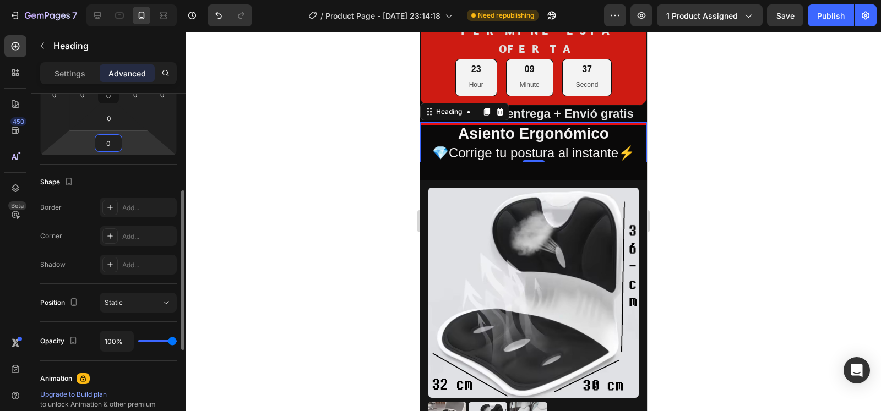
click at [117, 135] on input "0" at bounding box center [108, 143] width 22 height 17
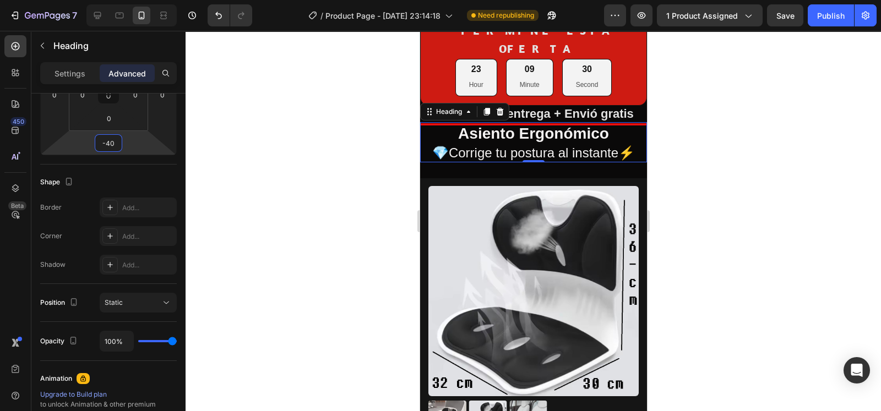
type input "-4"
type input "-6"
type input "-100"
click at [320, 135] on div at bounding box center [533, 221] width 695 height 380
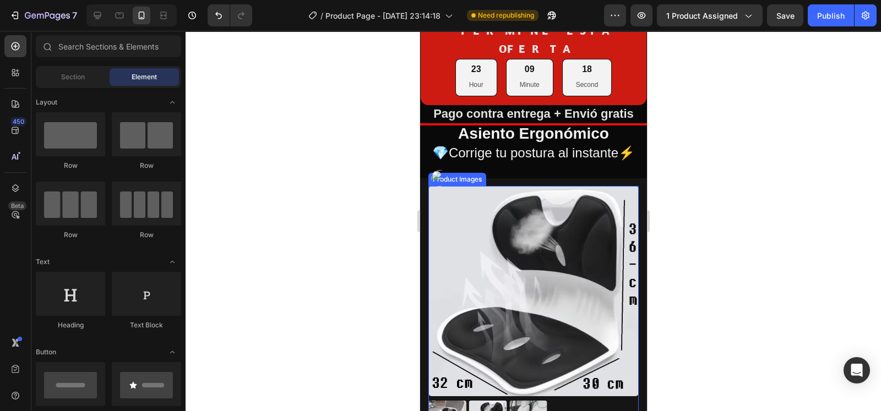
click at [567, 202] on img at bounding box center [533, 291] width 210 height 210
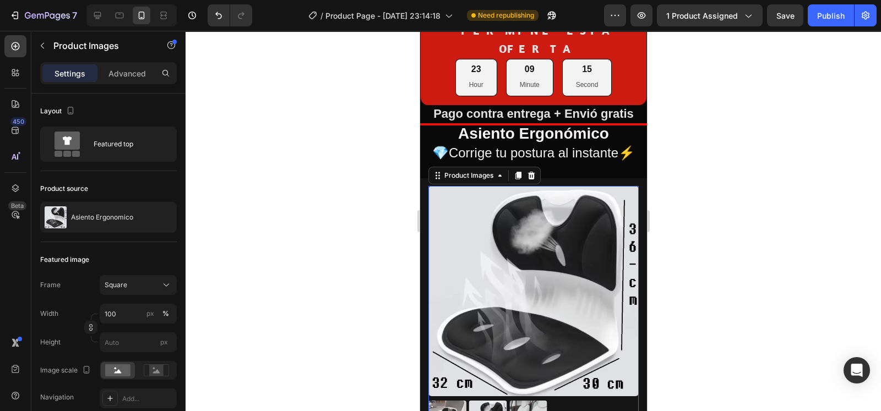
click at [710, 155] on div at bounding box center [533, 221] width 695 height 380
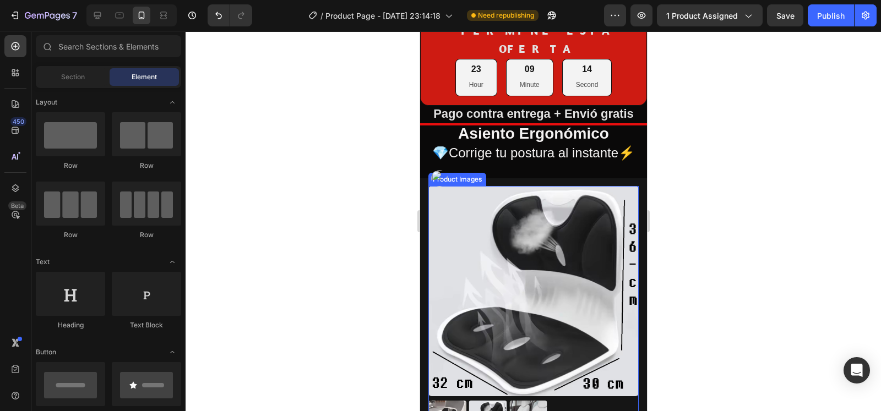
scroll to position [0, 0]
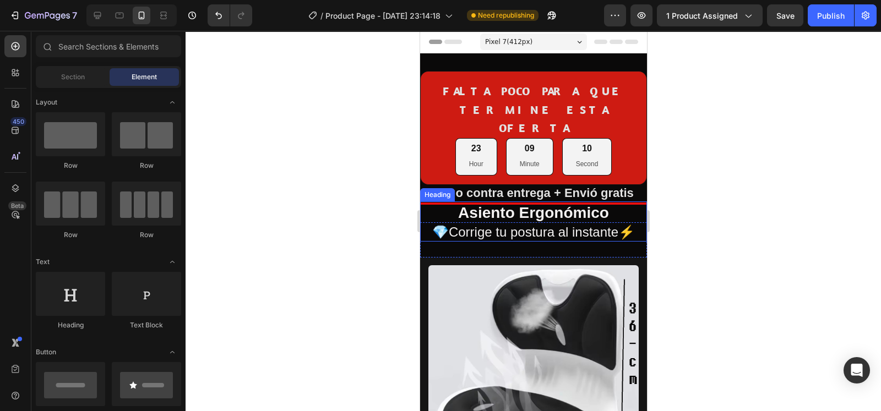
click at [596, 203] on p "⁠⁠⁠⁠⁠⁠⁠ Asiento Ergonómico 💎Corrige tu postura al instante⚡" at bounding box center [533, 221] width 225 height 37
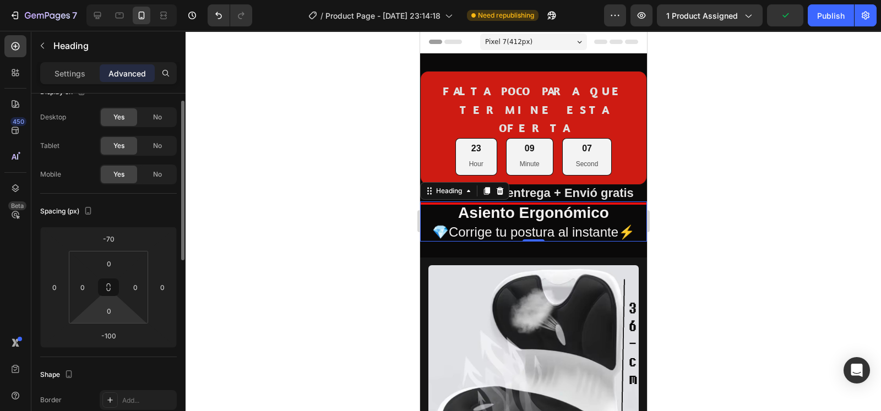
scroll to position [20, 0]
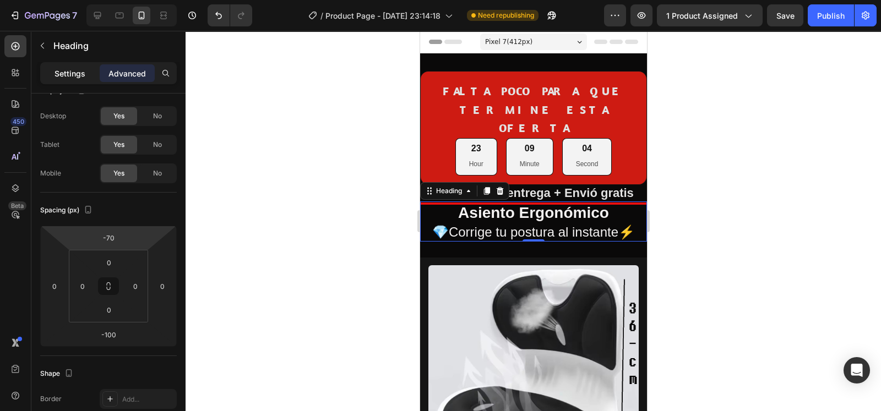
click at [79, 72] on p "Settings" at bounding box center [70, 74] width 31 height 12
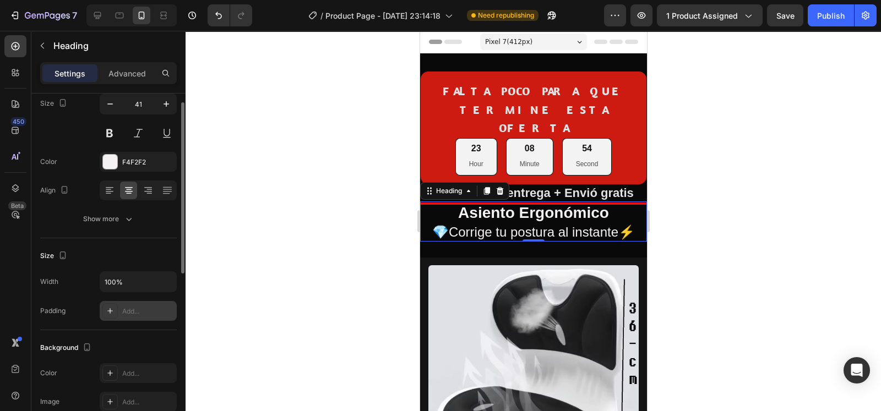
scroll to position [68, 0]
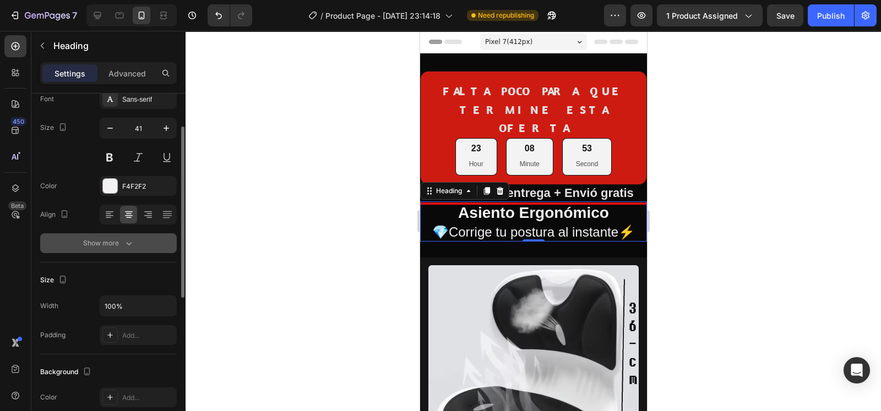
click at [120, 241] on div "Show more" at bounding box center [108, 243] width 51 height 11
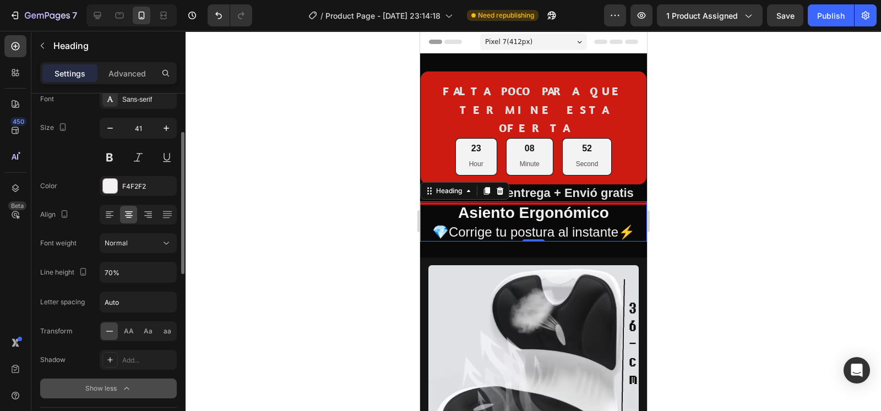
scroll to position [85, 0]
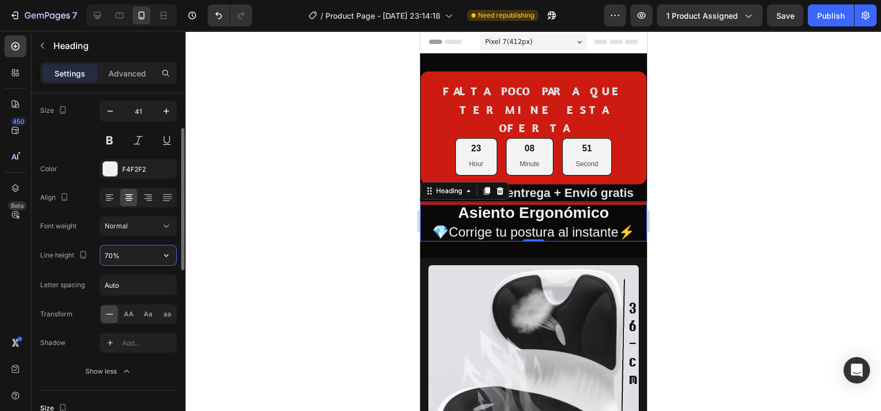
click at [110, 259] on input "70%" at bounding box center [138, 256] width 76 height 20
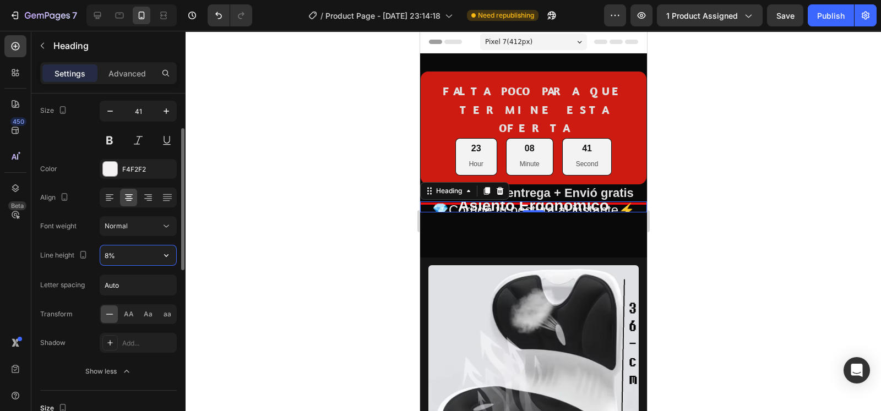
type input "80%"
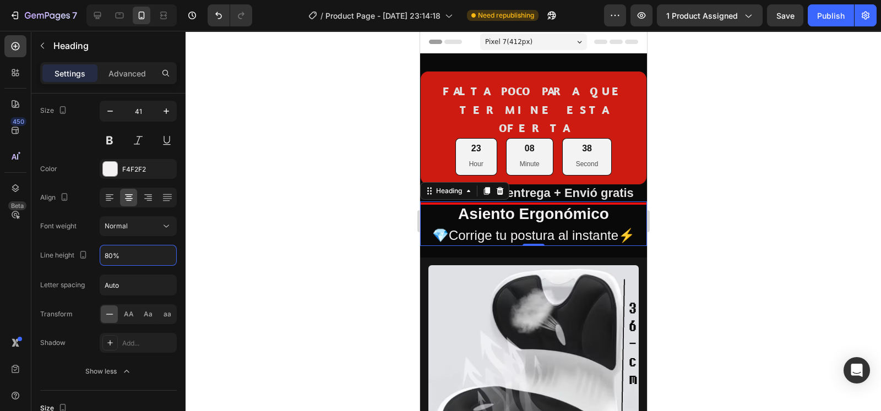
click at [360, 197] on div at bounding box center [533, 221] width 695 height 380
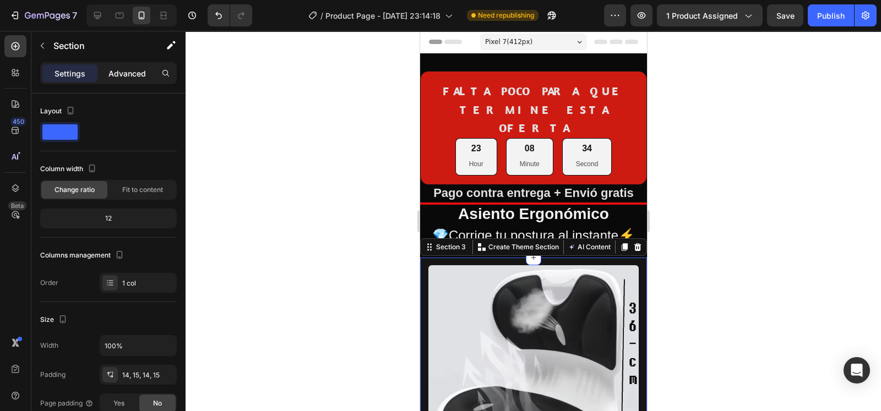
click at [129, 64] on div "Advanced" at bounding box center [127, 73] width 55 height 18
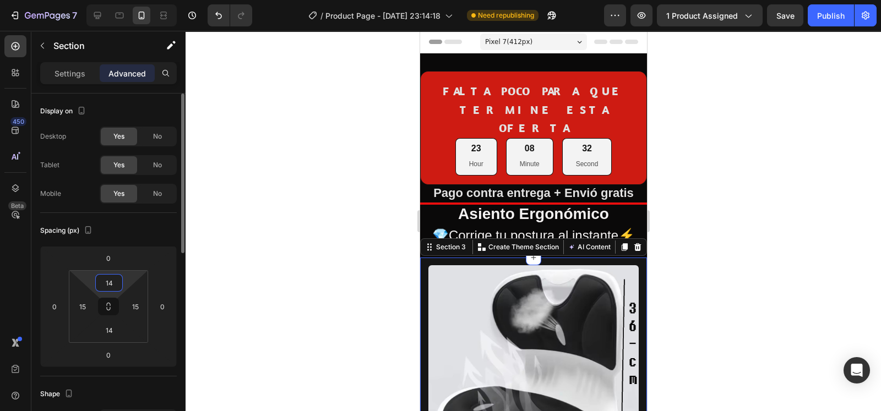
click at [119, 277] on input "14" at bounding box center [109, 283] width 22 height 17
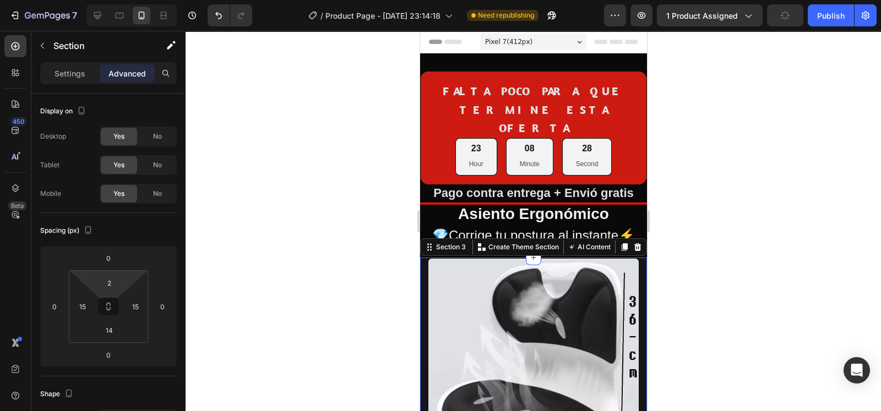
type input "0"
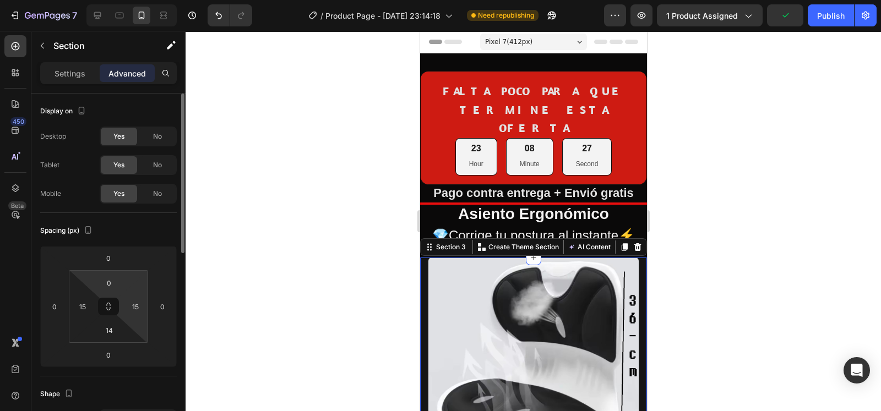
drag, startPoint x: 124, startPoint y: 277, endPoint x: 134, endPoint y: 282, distance: 11.6
click at [129, 0] on html "7 / Product Page - [DATE] 23:14:18 Need republishing Preview 1 product assigned…" at bounding box center [440, 0] width 881 height 0
click at [228, 229] on div at bounding box center [533, 221] width 695 height 380
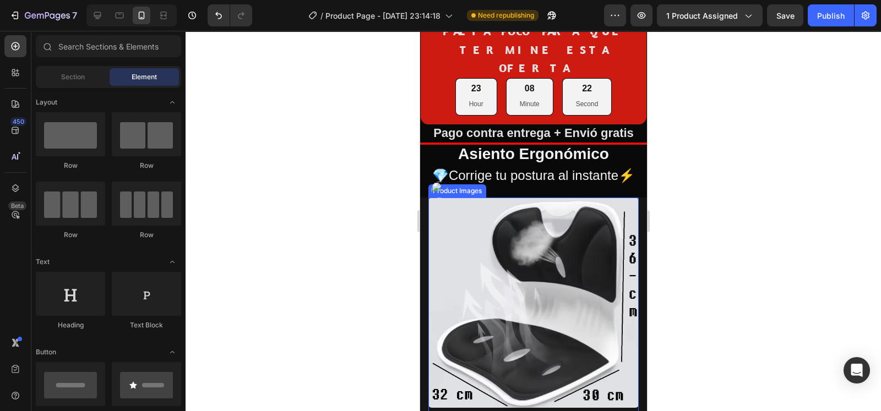
scroll to position [77, 0]
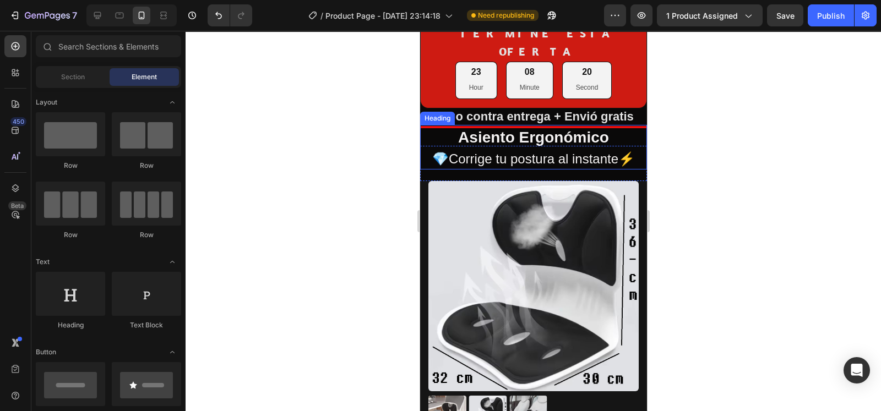
click at [607, 151] on span "💎Corrige tu postura al instante⚡" at bounding box center [533, 158] width 203 height 15
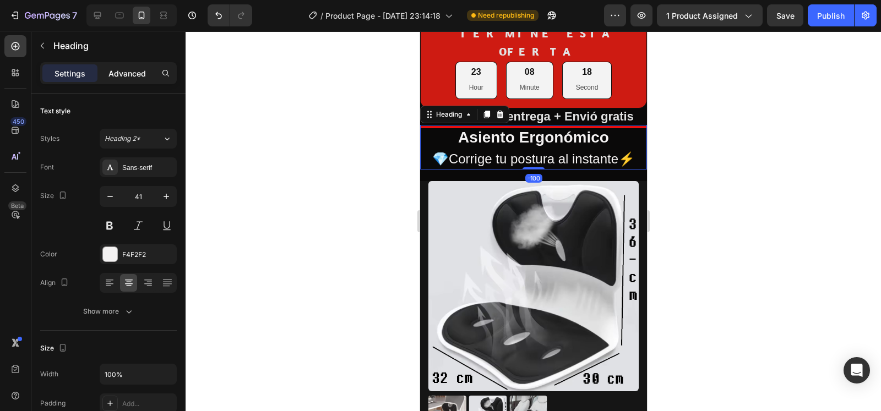
click at [129, 78] on p "Advanced" at bounding box center [126, 74] width 37 height 12
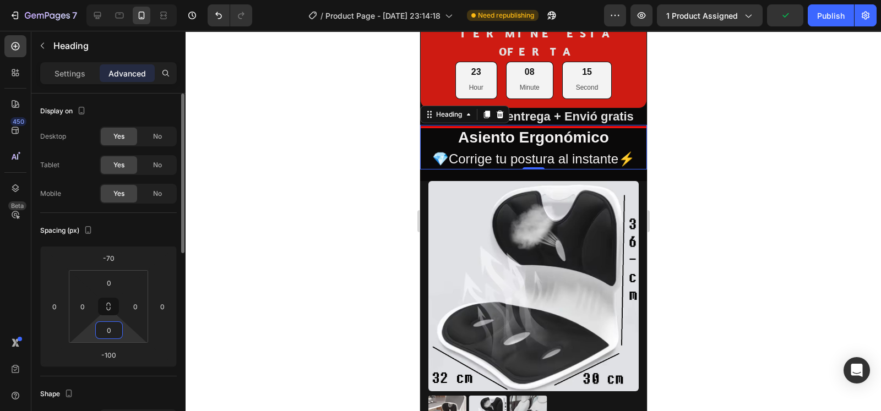
click at [116, 334] on input "0" at bounding box center [109, 330] width 22 height 17
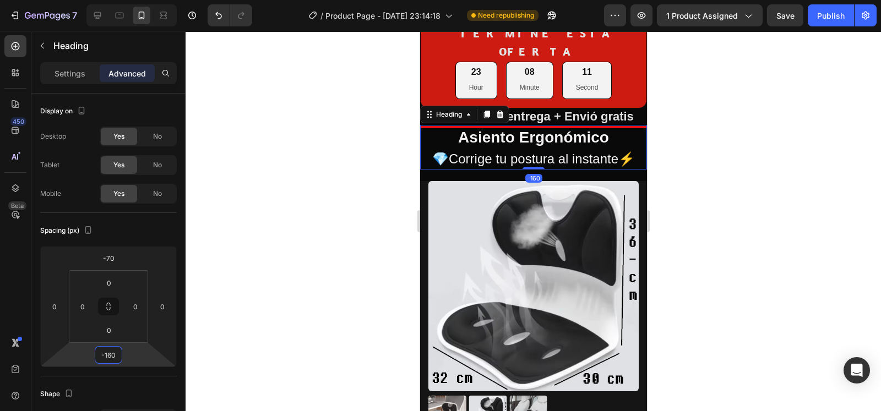
type input "-156"
drag, startPoint x: 86, startPoint y: 356, endPoint x: 94, endPoint y: 377, distance: 21.8
click at [94, 0] on html "7 / Product Page - [DATE] 23:14:18 Need republishing Preview 1 product assigned…" at bounding box center [440, 0] width 881 height 0
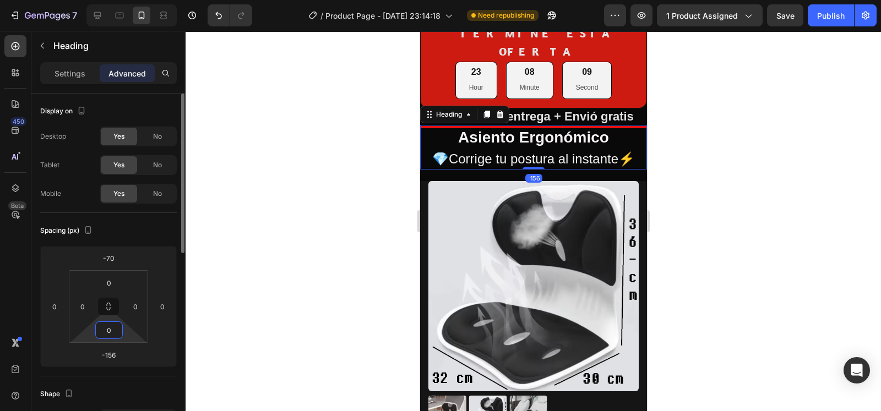
click at [105, 335] on input "0" at bounding box center [109, 330] width 22 height 17
type input "0"
drag, startPoint x: 85, startPoint y: 333, endPoint x: 91, endPoint y: 364, distance: 32.5
click at [91, 0] on html "7 / Product Page - [DATE] 23:14:18 Need republishing Preview 1 product assigned…" at bounding box center [440, 0] width 881 height 0
drag, startPoint x: 85, startPoint y: 356, endPoint x: 104, endPoint y: 344, distance: 21.5
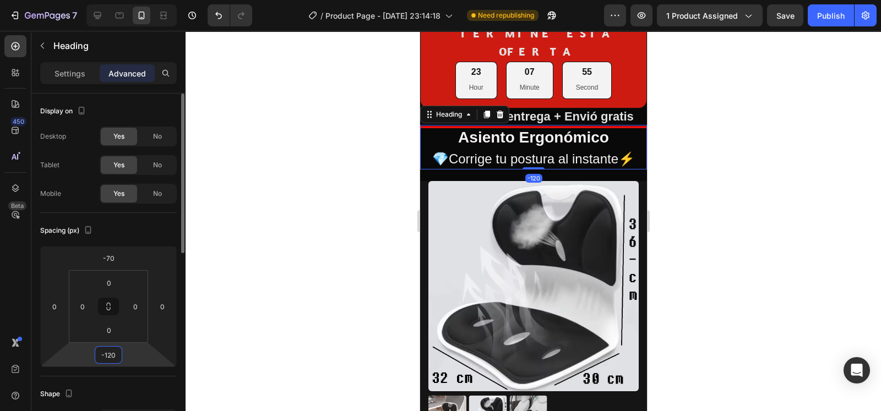
click at [104, 0] on html "7 / Product Page - [DATE] 23:14:18 Need republishing Preview 1 product assigned…" at bounding box center [440, 0] width 881 height 0
type input "-122"
click at [104, 0] on html "7 / Product Page - [DATE] 23:14:18 Need republishing Preview 1 product assigned…" at bounding box center [440, 0] width 881 height 0
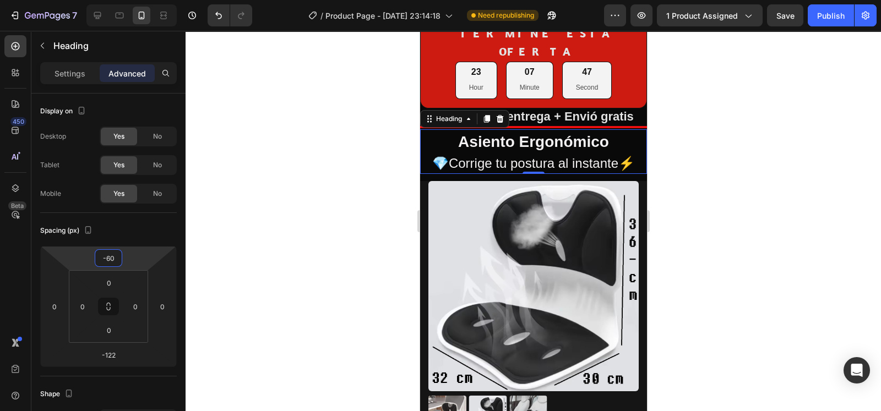
type input "-58"
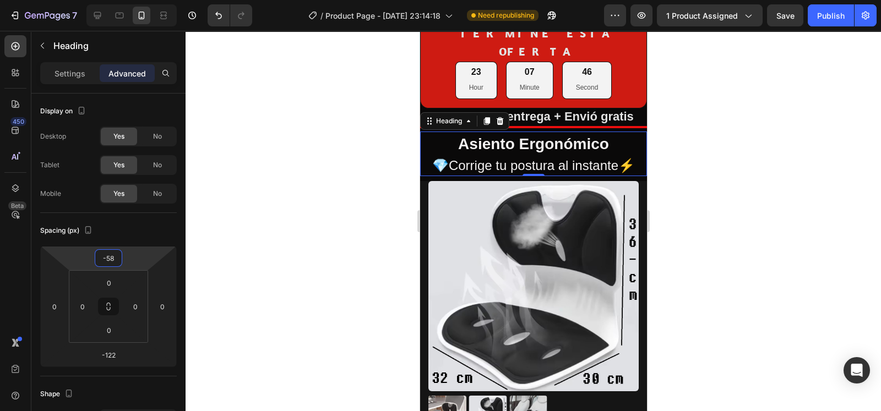
click at [131, 0] on html "7 / Product Page - [DATE] 23:14:18 Need republishing Preview 1 product assigned…" at bounding box center [440, 0] width 881 height 0
click at [763, 197] on div at bounding box center [533, 221] width 695 height 380
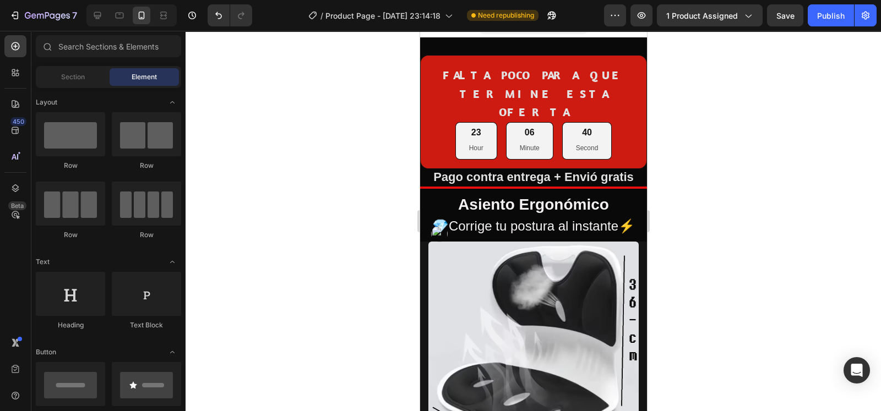
scroll to position [16, 0]
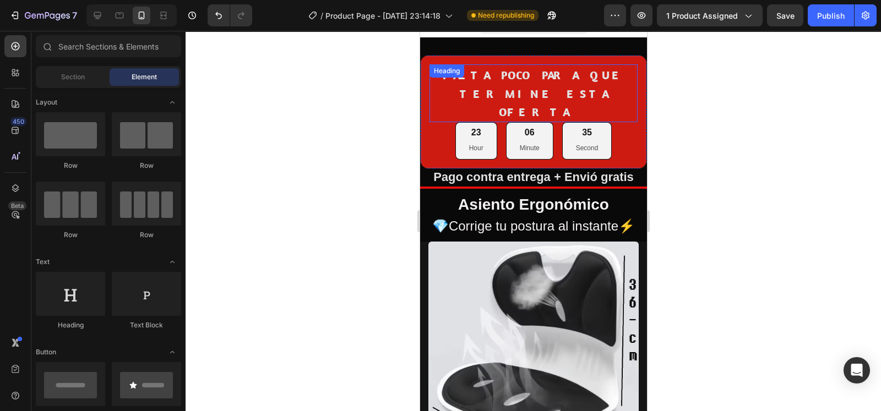
click at [597, 75] on strong "FALTA POCO PARA QUE TERMINE ESTA OFERTA" at bounding box center [533, 93] width 182 height 51
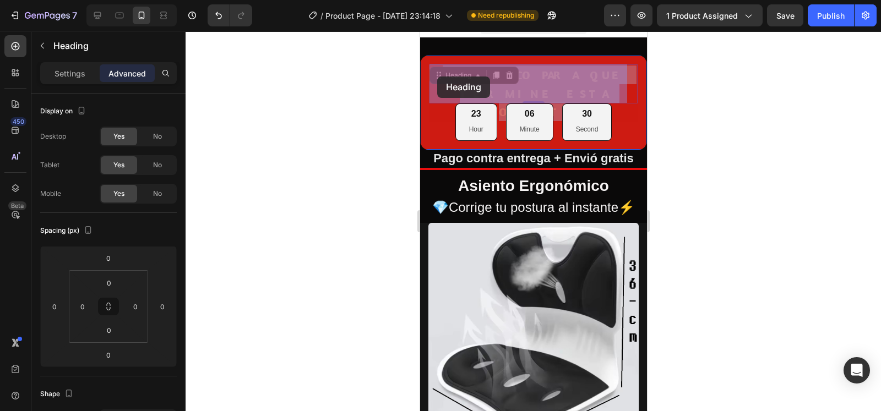
drag, startPoint x: 568, startPoint y: 92, endPoint x: 442, endPoint y: 78, distance: 126.9
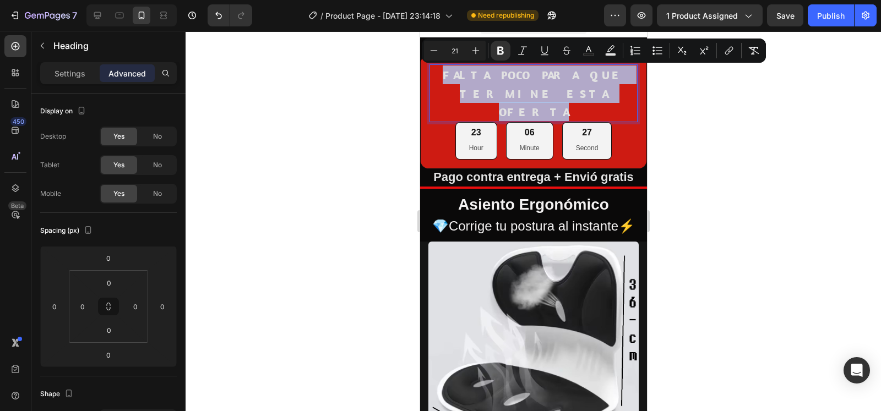
drag, startPoint x: 559, startPoint y: 86, endPoint x: 432, endPoint y: 67, distance: 129.2
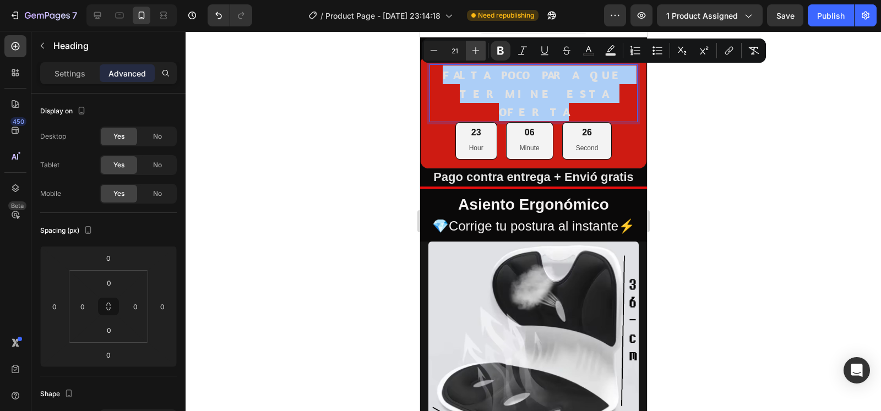
click at [472, 57] on button "Plus" at bounding box center [476, 51] width 20 height 20
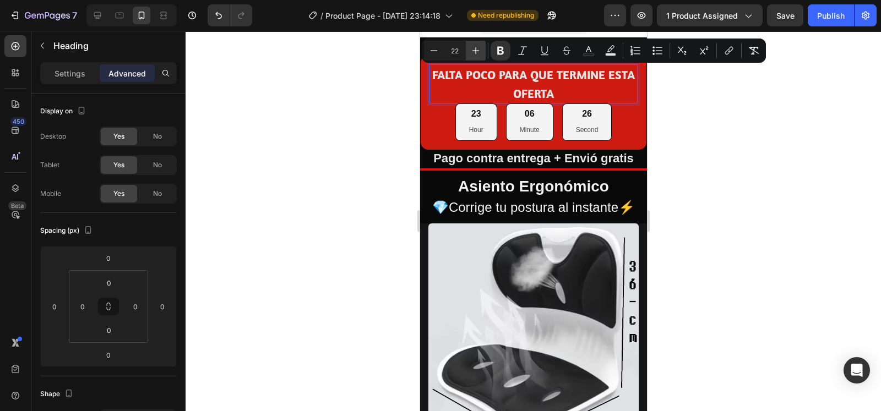
click at [472, 57] on button "Plus" at bounding box center [476, 51] width 20 height 20
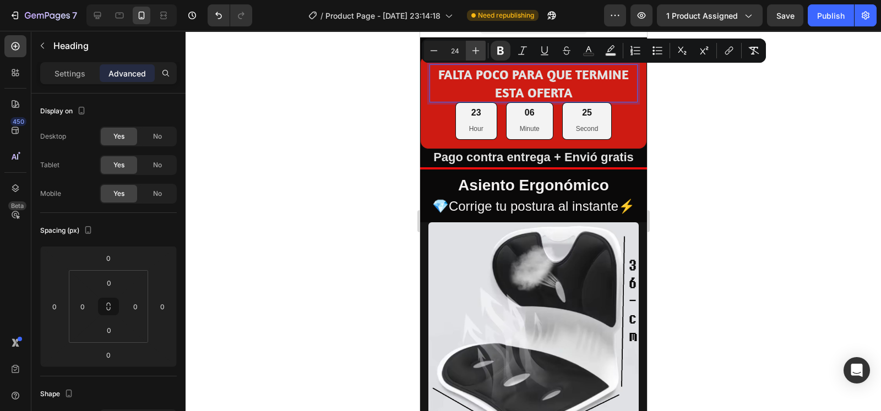
click at [472, 57] on button "Plus" at bounding box center [476, 51] width 20 height 20
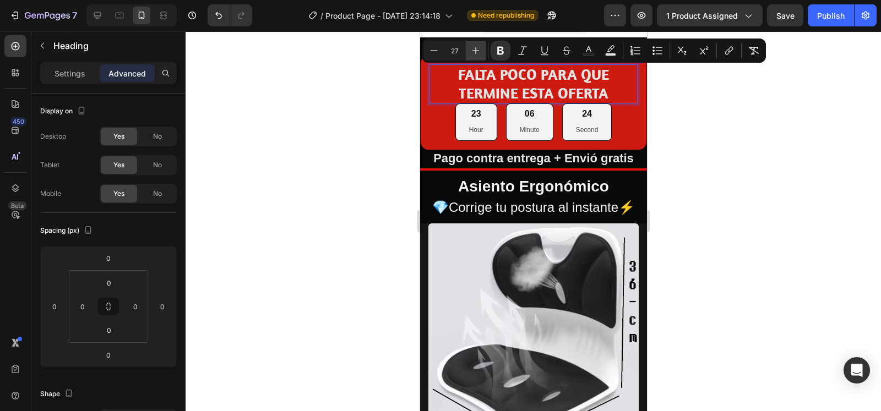
click at [472, 57] on button "Plus" at bounding box center [476, 51] width 20 height 20
type input "28"
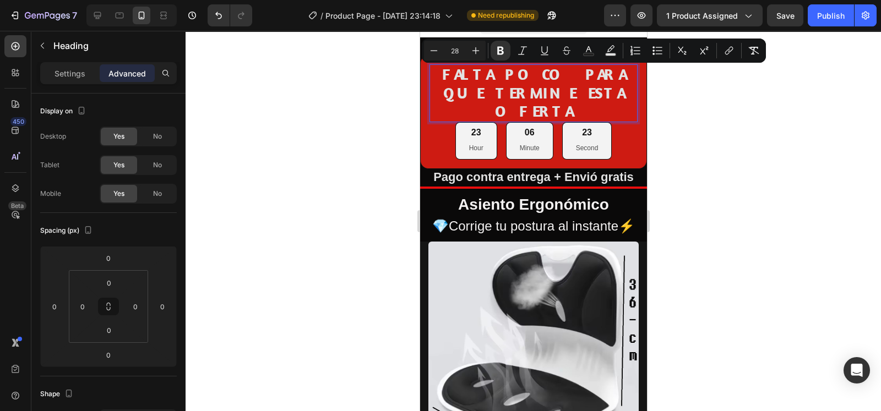
click at [677, 130] on div at bounding box center [533, 221] width 695 height 380
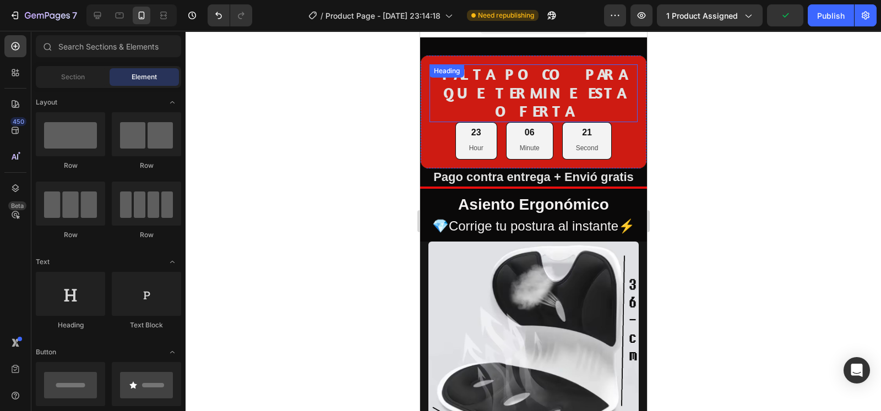
click at [556, 95] on strong "FALTA POCO PARA QUE TERMINE ESTA OFERTA" at bounding box center [533, 92] width 183 height 56
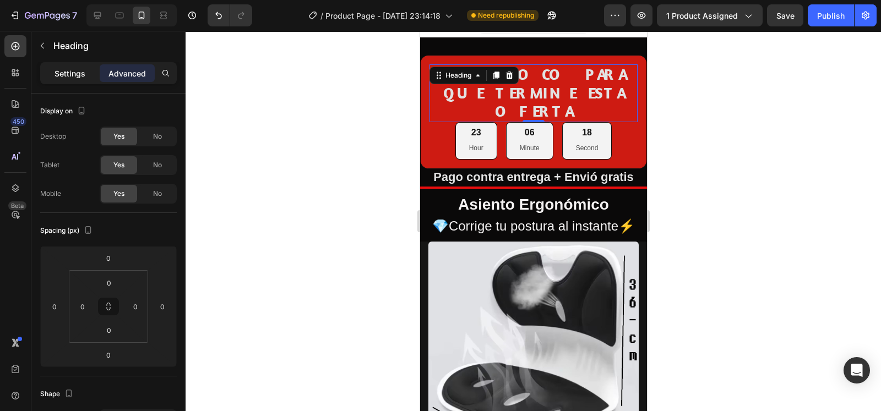
click at [76, 75] on p "Settings" at bounding box center [70, 74] width 31 height 12
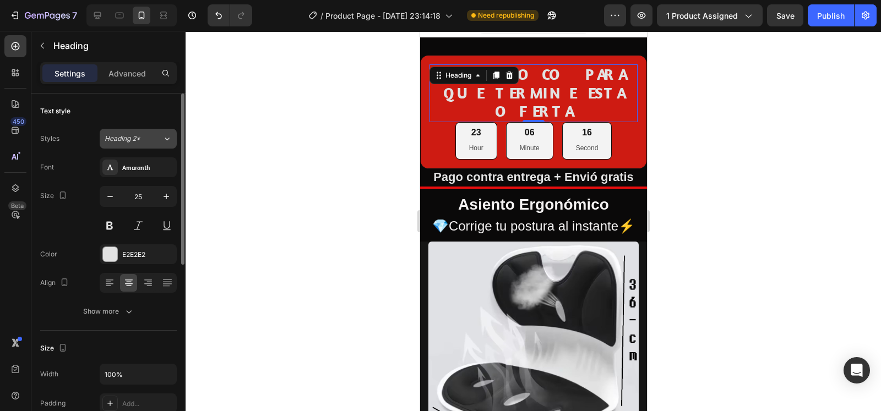
click at [138, 140] on span "Heading 2*" at bounding box center [123, 139] width 36 height 10
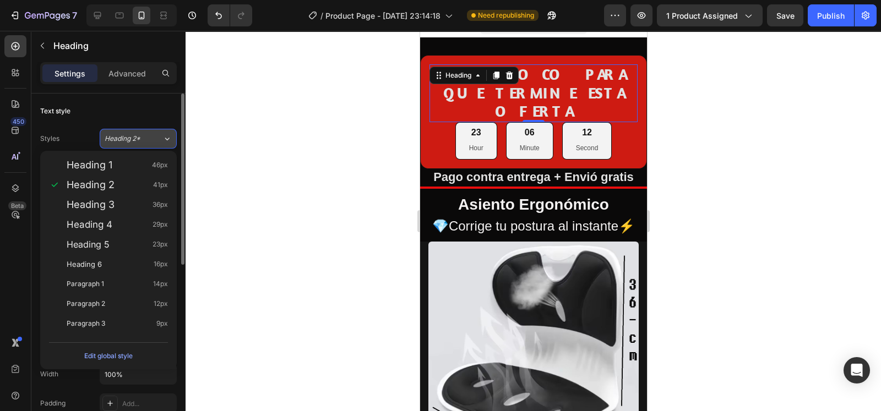
click at [151, 134] on div "Heading 2*" at bounding box center [134, 139] width 58 height 10
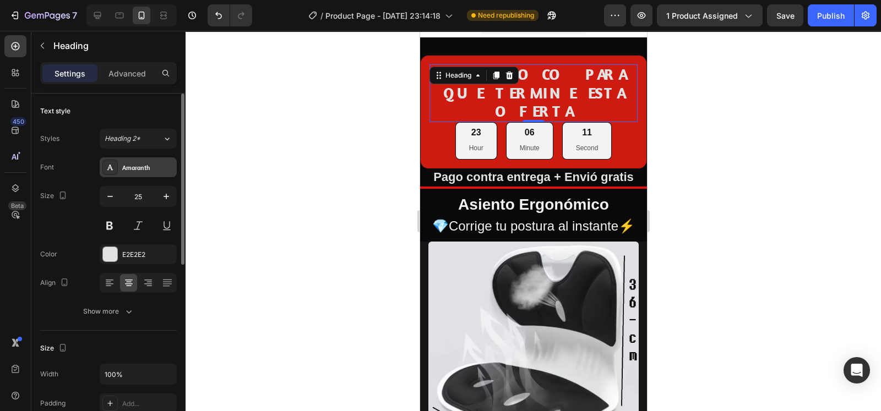
click at [156, 171] on div "Amaranth" at bounding box center [148, 168] width 52 height 10
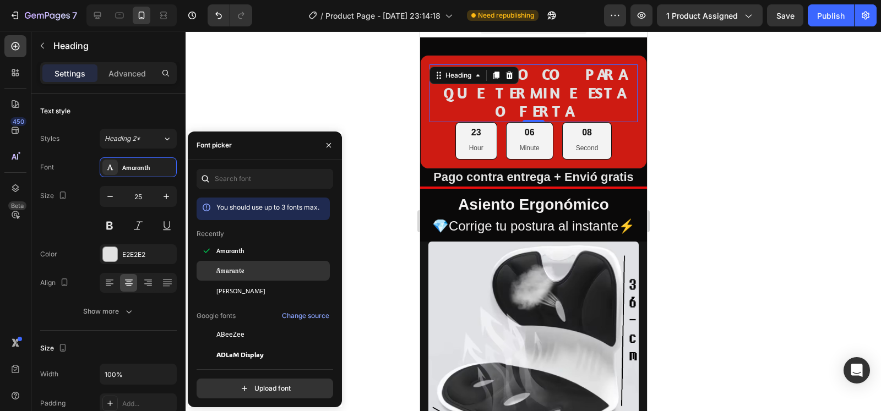
click at [241, 271] on span "Amarante" at bounding box center [230, 271] width 28 height 10
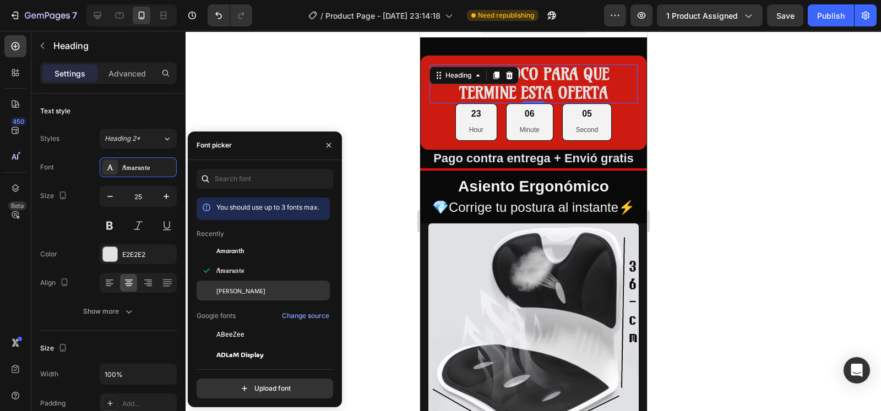
click at [248, 292] on span "[PERSON_NAME]" at bounding box center [240, 291] width 49 height 10
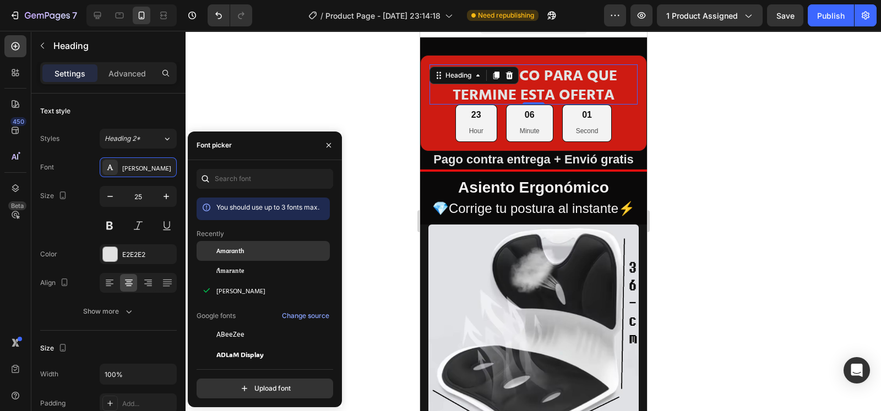
click at [242, 254] on span "Amaranth" at bounding box center [230, 251] width 28 height 10
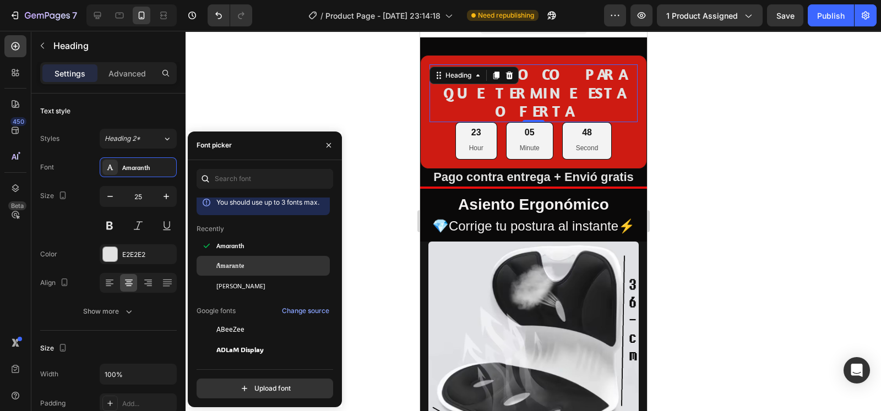
scroll to position [4, 0]
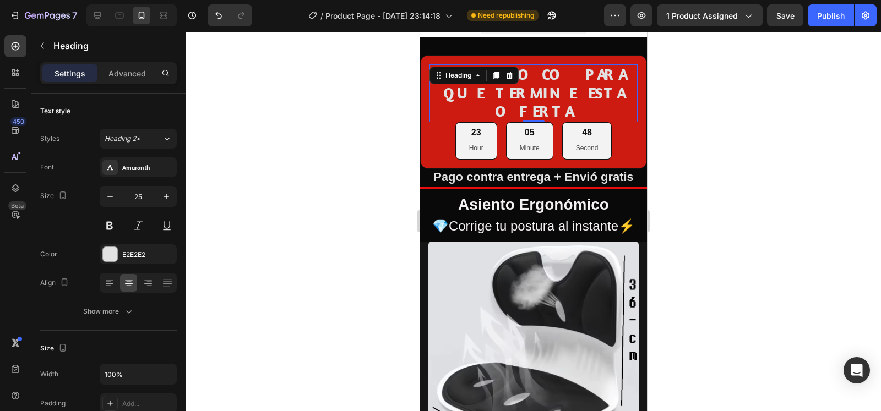
click at [369, 219] on div at bounding box center [533, 221] width 695 height 380
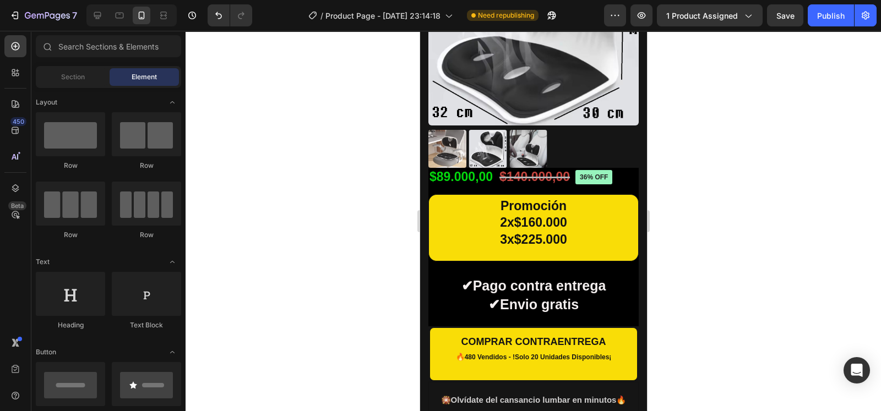
scroll to position [333, 0]
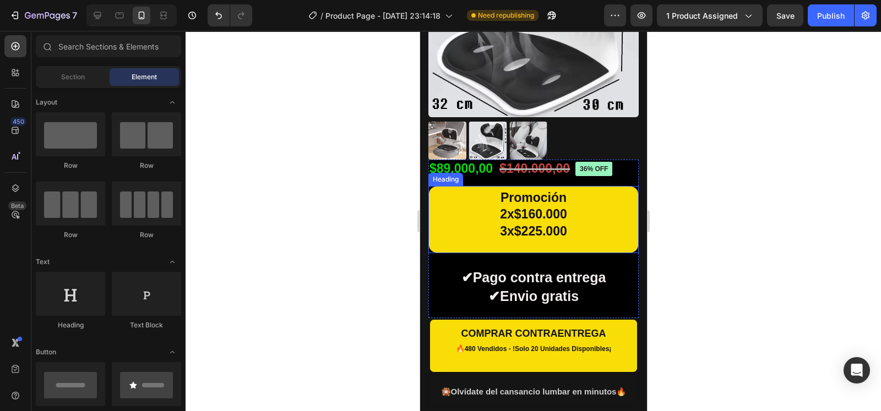
click at [584, 194] on h2 "Promoción 2x$160.000 3x$225.000" at bounding box center [533, 219] width 210 height 67
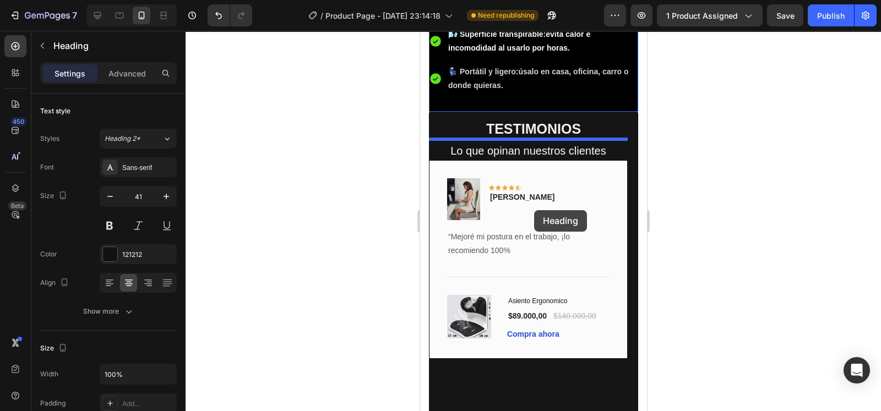
scroll to position [1824, 0]
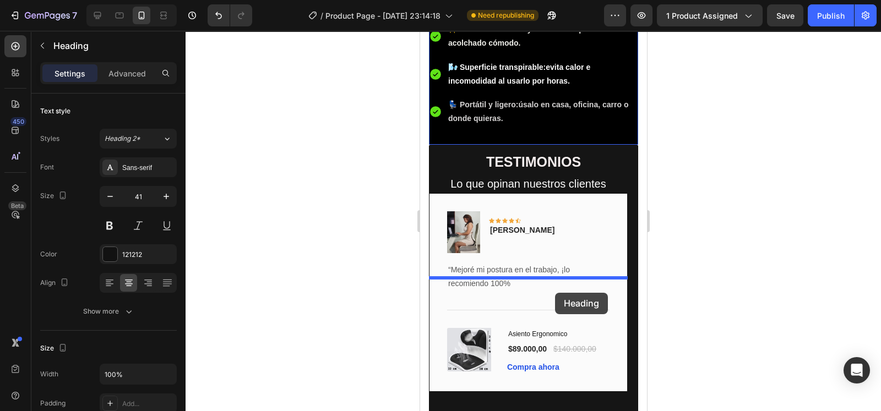
drag, startPoint x: 584, startPoint y: 194, endPoint x: 555, endPoint y: 293, distance: 102.8
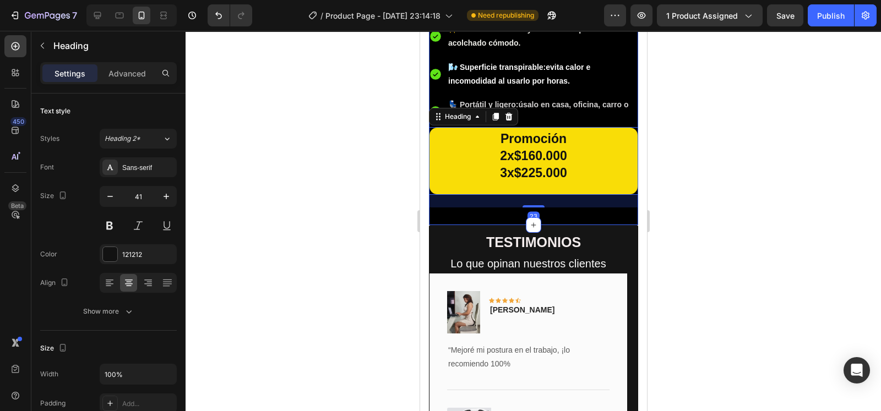
click at [592, 225] on div "Cómo Funciona Heading Image ✔ Colócalo en tu silla favorita 💺 Text Block Image …" at bounding box center [532, 29] width 209 height 391
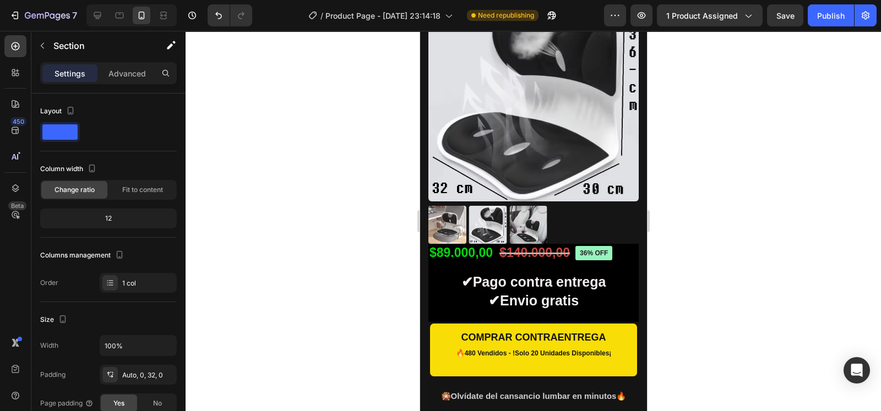
scroll to position [270, 0]
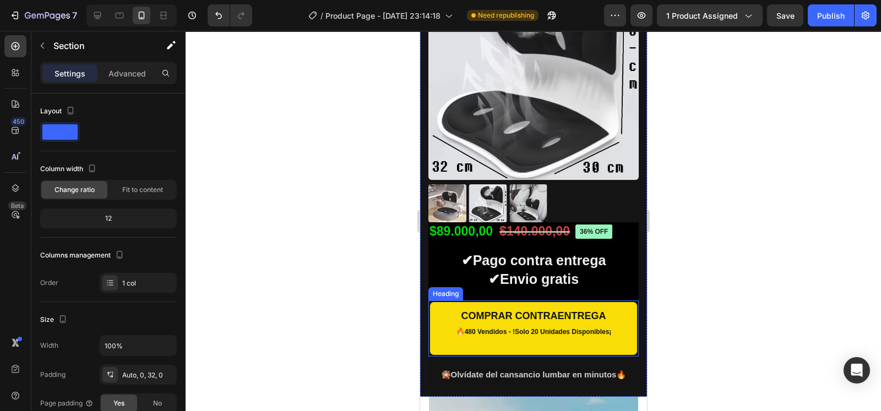
click at [610, 335] on h2 "COMPRAR CONTRAENTREGA 🔥 480 Vendidos - !Solo 20 Unidades Disponibles¡" at bounding box center [533, 329] width 208 height 54
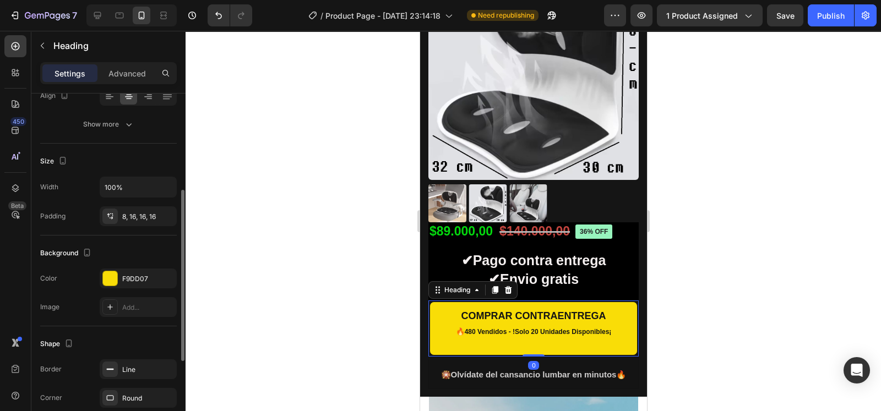
scroll to position [192, 0]
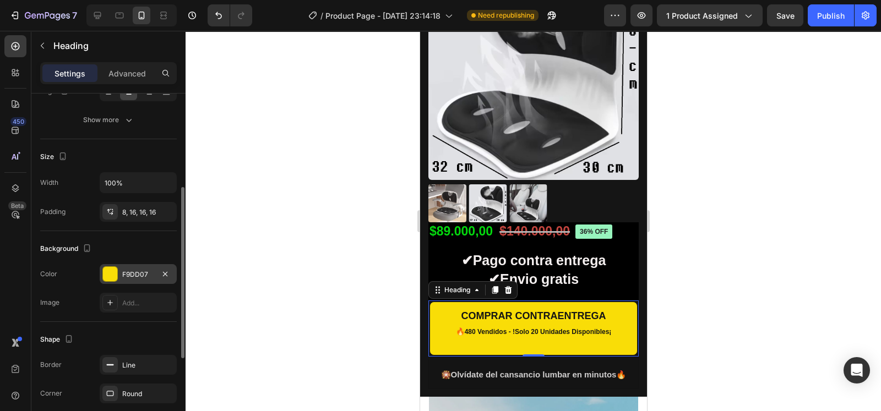
click at [117, 270] on div at bounding box center [109, 273] width 15 height 15
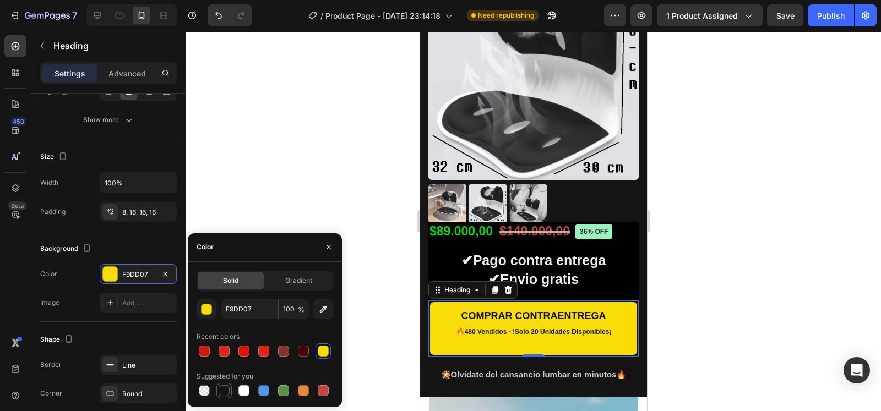
click at [228, 391] on div at bounding box center [224, 390] width 11 height 11
type input "151515"
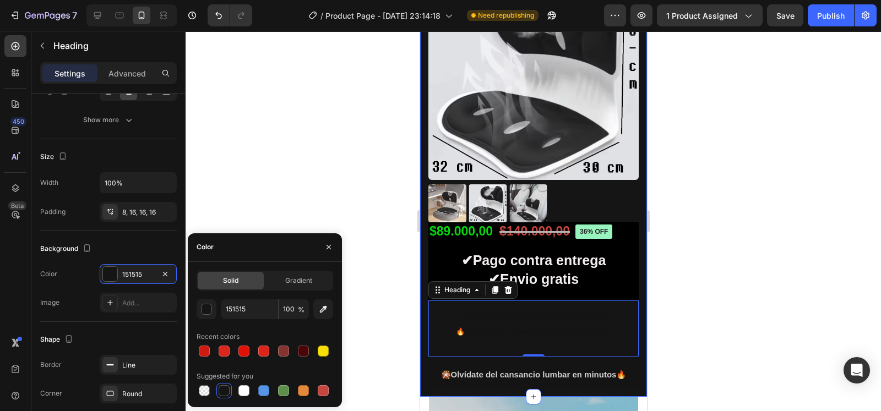
click at [427, 248] on div "Product Images Material Shipping Care instruction Accordion 36% off Product Bad…" at bounding box center [533, 183] width 227 height 427
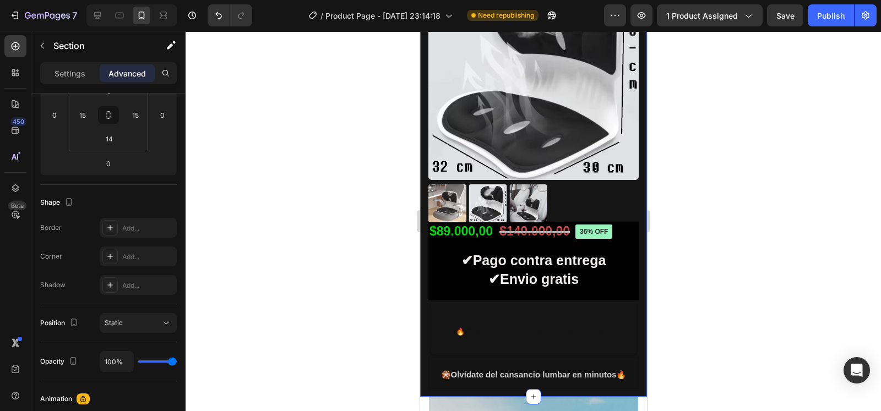
scroll to position [0, 0]
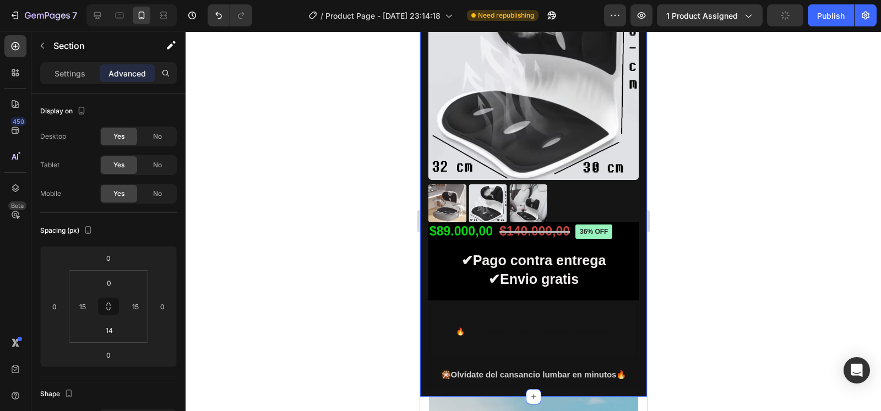
click at [80, 89] on div "Settings Advanced" at bounding box center [108, 77] width 154 height 31
click at [81, 75] on p "Settings" at bounding box center [70, 74] width 31 height 12
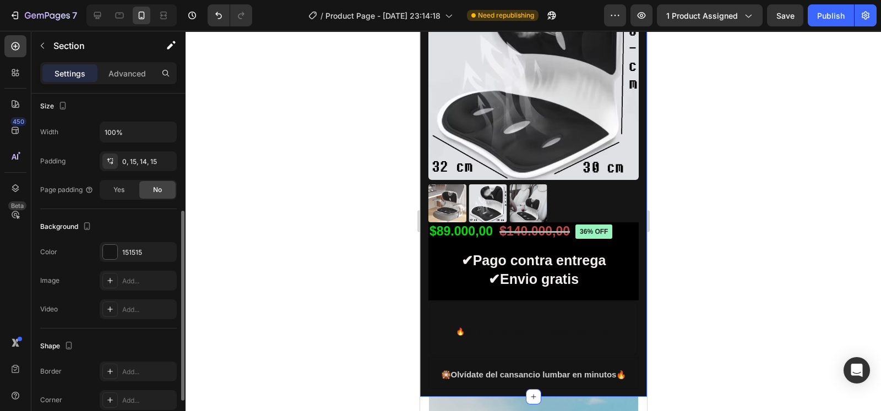
scroll to position [220, 0]
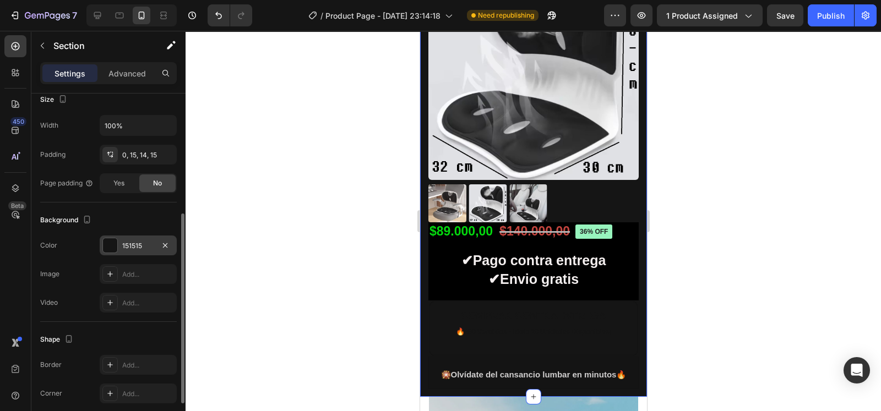
click at [113, 240] on div at bounding box center [110, 245] width 14 height 14
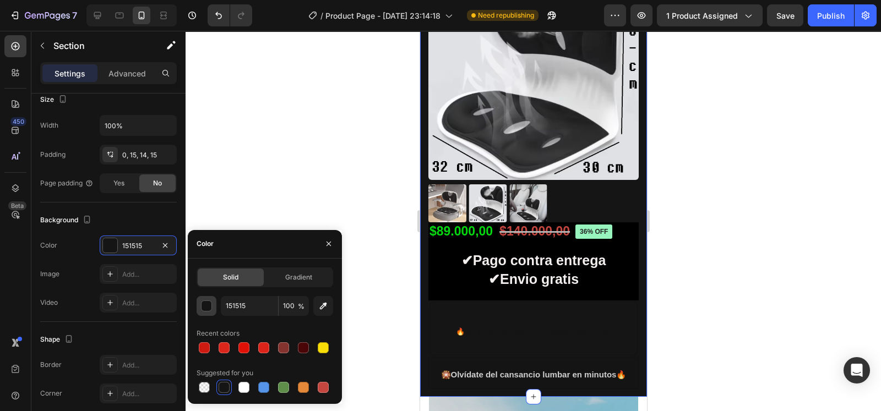
click at [204, 312] on button "button" at bounding box center [207, 306] width 20 height 20
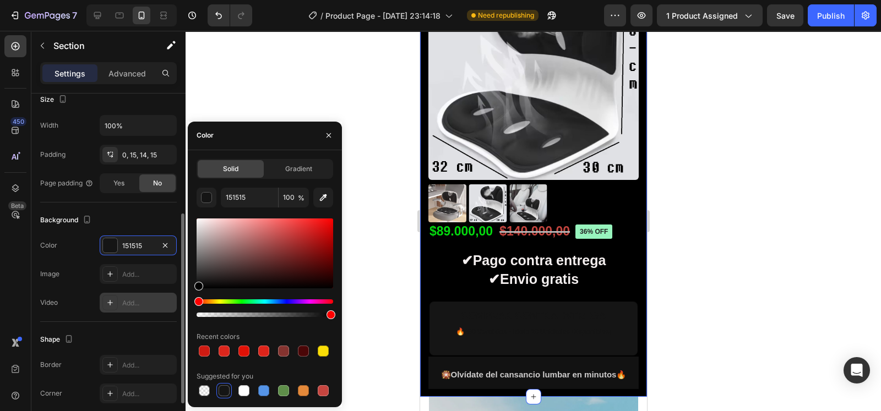
drag, startPoint x: 203, startPoint y: 284, endPoint x: 173, endPoint y: 309, distance: 39.0
click at [173, 309] on div "450 Beta Sections(18) Elements(84) Section Element Hero Section Product Detail …" at bounding box center [93, 221] width 186 height 380
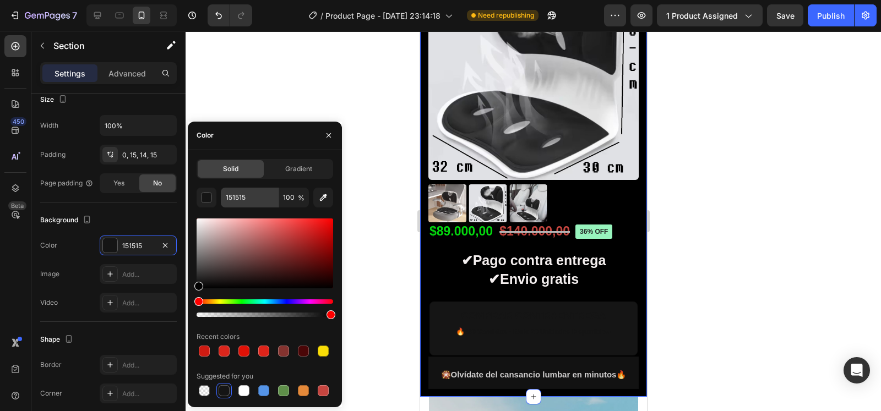
type input "000000"
click at [248, 200] on input "000000" at bounding box center [249, 198] width 57 height 20
click at [329, 129] on button "button" at bounding box center [329, 136] width 18 height 18
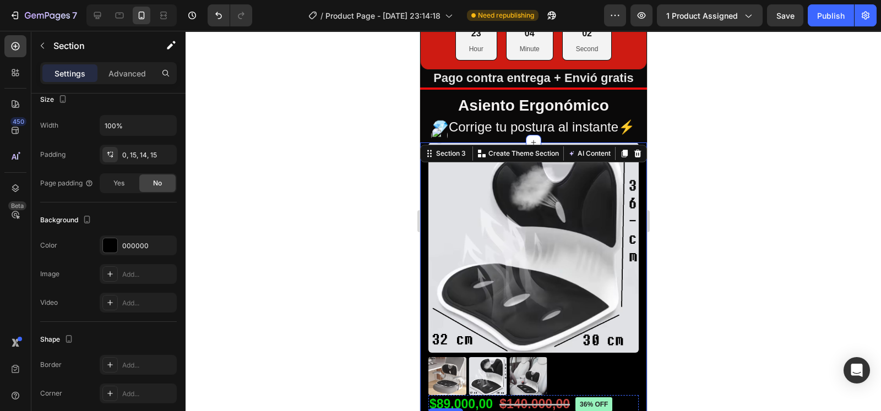
scroll to position [0, 0]
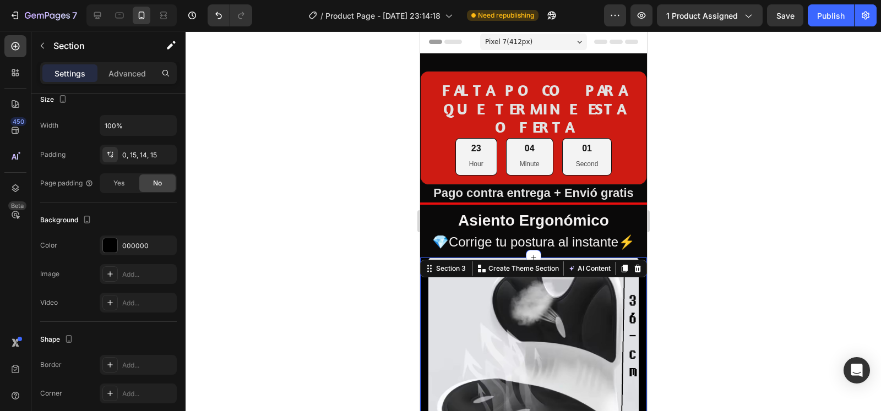
click at [675, 177] on div at bounding box center [533, 221] width 695 height 380
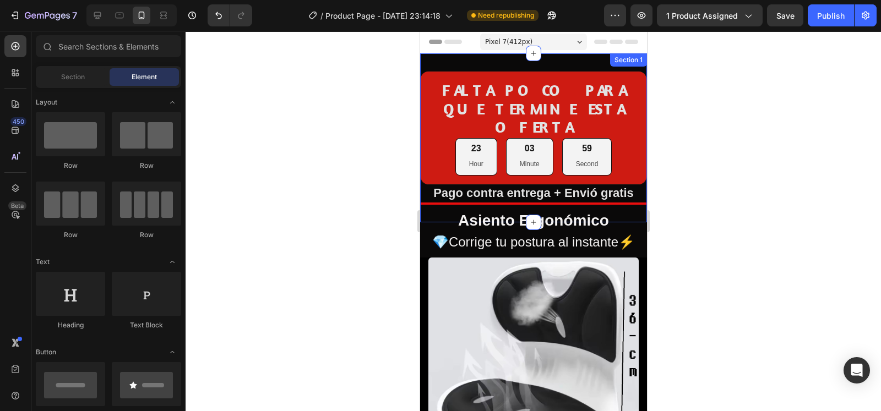
click at [629, 187] on div "FALTA POCO PARA QUE TERMINE ESTA OFERTA Heading 23 Hour 03 Minute 59 Second Cou…" at bounding box center [533, 137] width 227 height 169
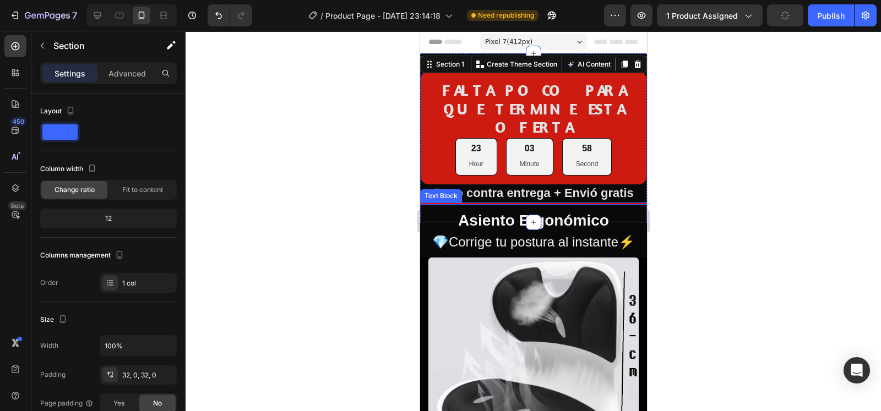
click at [629, 203] on div at bounding box center [533, 204] width 227 height 2
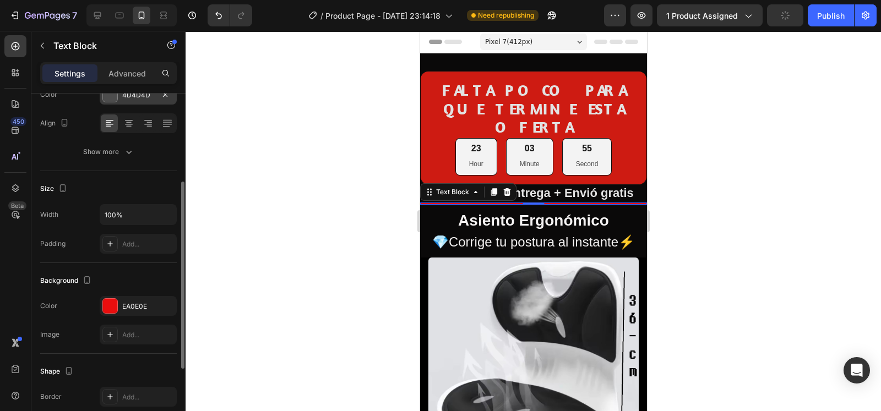
scroll to position [161, 0]
click at [114, 304] on div at bounding box center [110, 304] width 14 height 14
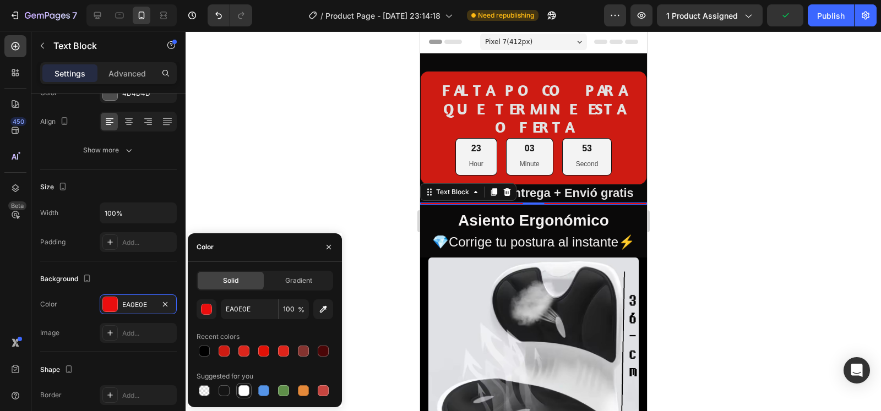
click at [239, 388] on div at bounding box center [243, 390] width 11 height 11
type input "FFFFFF"
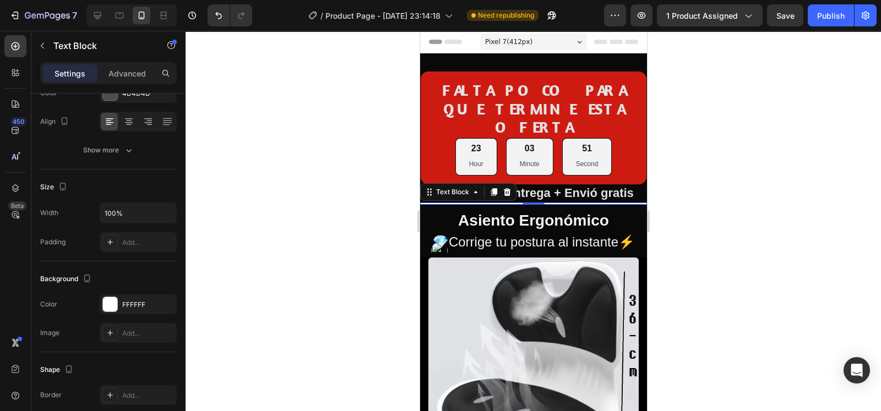
click at [697, 243] on div at bounding box center [533, 221] width 695 height 380
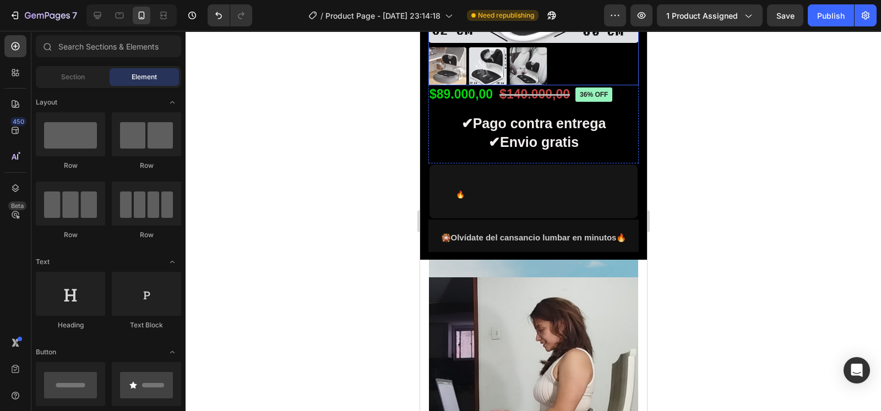
scroll to position [358, 0]
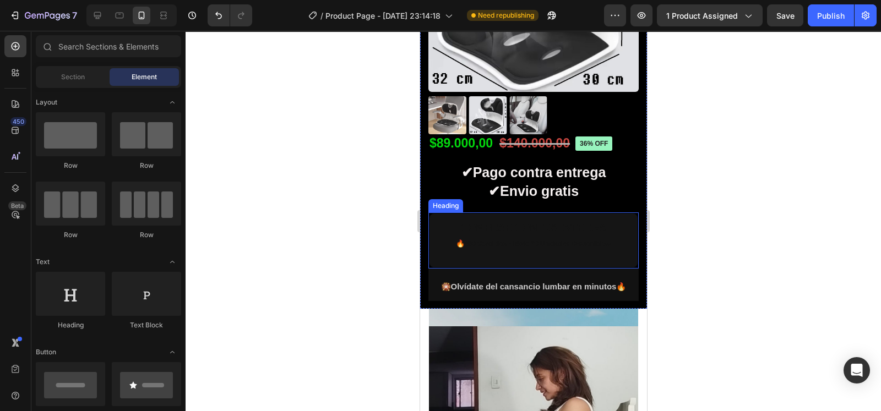
click at [611, 216] on h2 "COMPRAR CONTRAENTREGA 🔥 480 Vendidos - !Solo 20 Unidades Disponibles¡" at bounding box center [533, 241] width 208 height 54
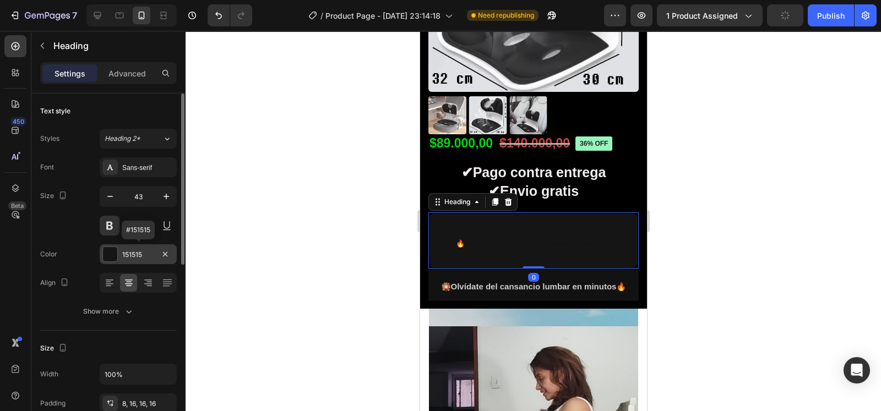
click at [126, 256] on div "151515" at bounding box center [138, 255] width 32 height 10
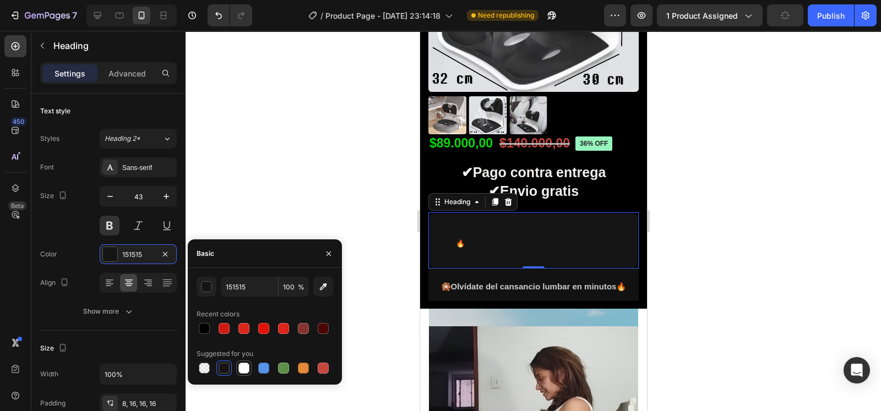
click at [242, 365] on div at bounding box center [243, 368] width 11 height 11
type input "FFFFFF"
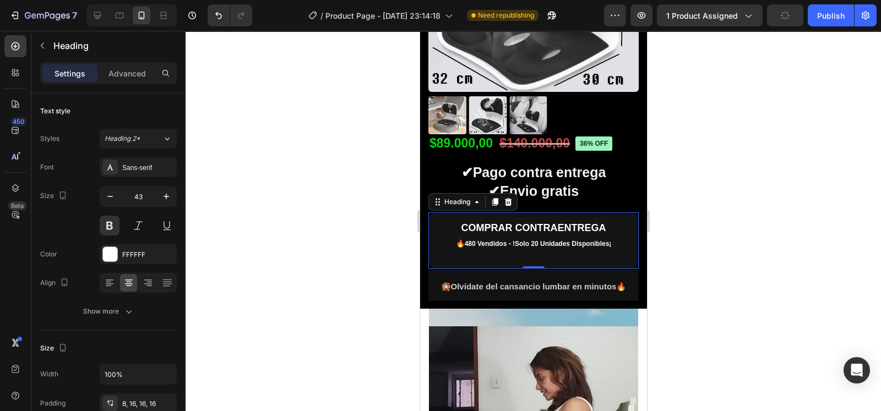
click at [280, 161] on div at bounding box center [533, 221] width 695 height 380
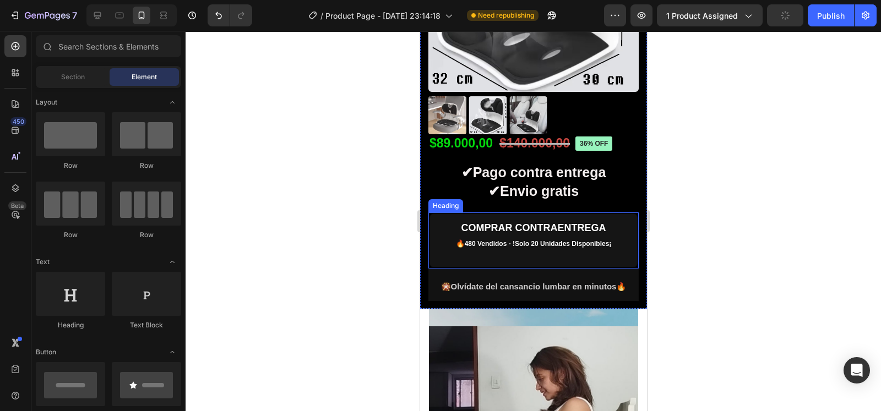
click at [439, 214] on h2 "COMPRAR CONTRAENTREGA 🔥 480 Vendidos - !Solo 20 Unidades Disponibles¡" at bounding box center [533, 241] width 208 height 54
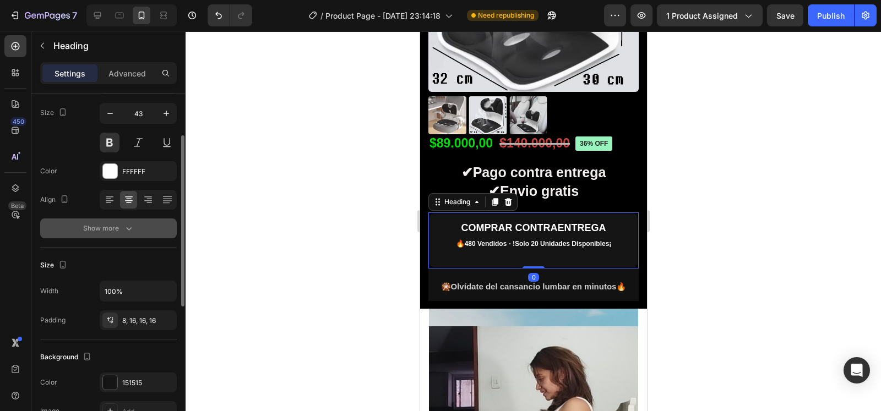
scroll to position [84, 0]
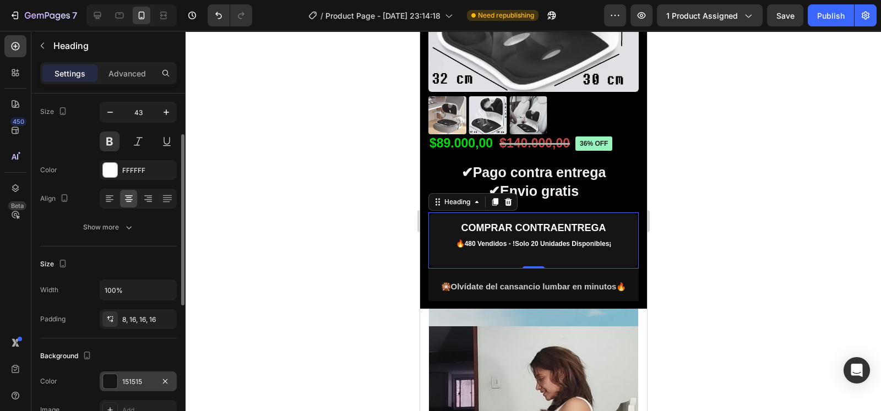
click at [107, 376] on div at bounding box center [110, 381] width 14 height 14
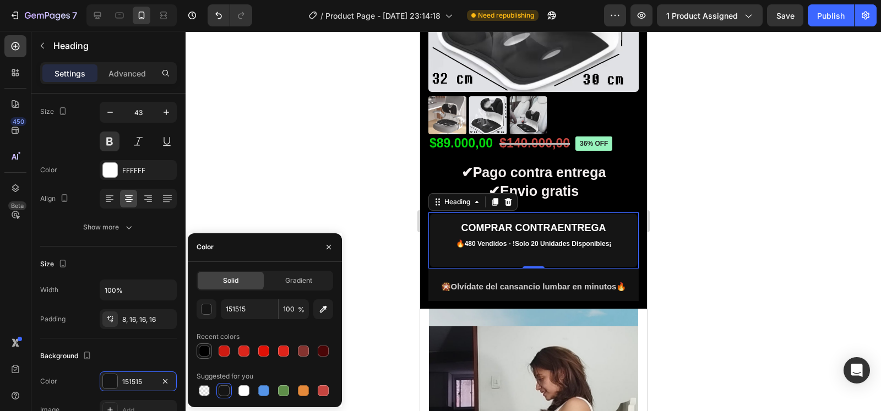
click at [203, 352] on div at bounding box center [204, 351] width 11 height 11
type input "000000"
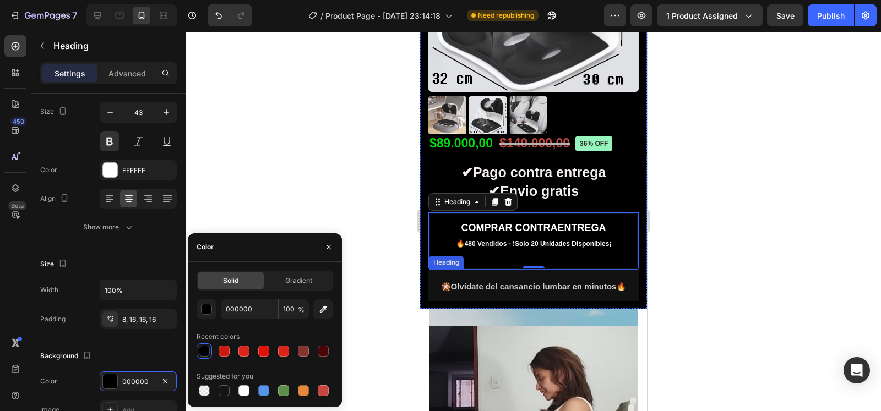
click at [436, 269] on h2 "🎇 Olvídate del cansancio lumbar en minutos 🔥" at bounding box center [532, 285] width 209 height 32
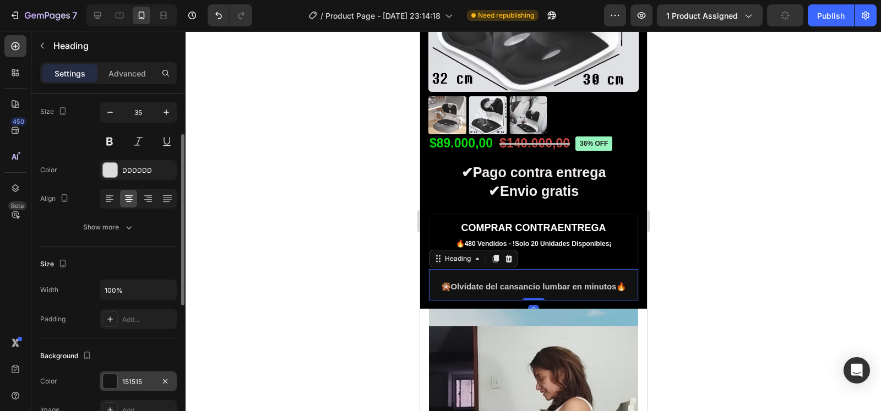
click at [119, 380] on div "151515" at bounding box center [138, 382] width 77 height 20
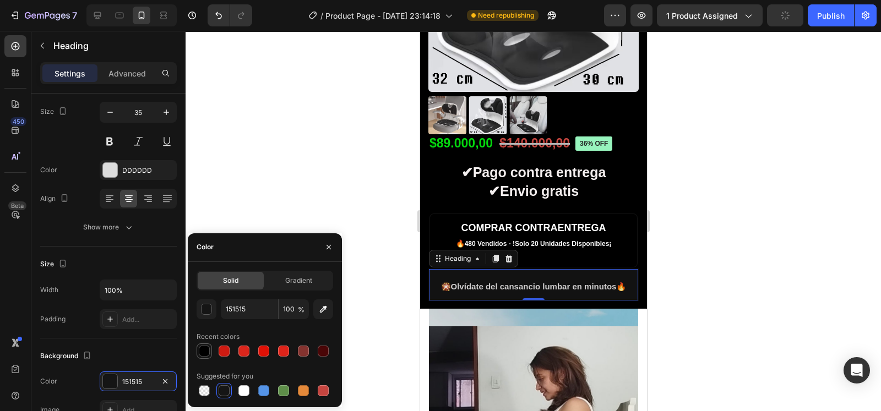
click at [208, 345] on div at bounding box center [204, 351] width 13 height 13
type input "000000"
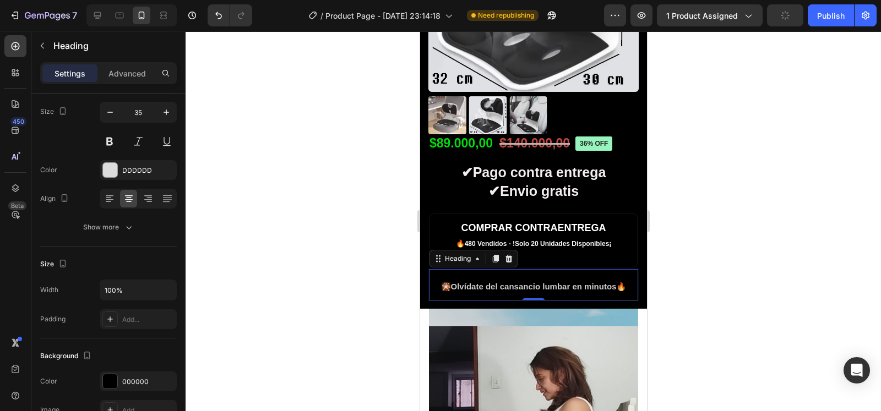
click at [280, 172] on div at bounding box center [533, 221] width 695 height 380
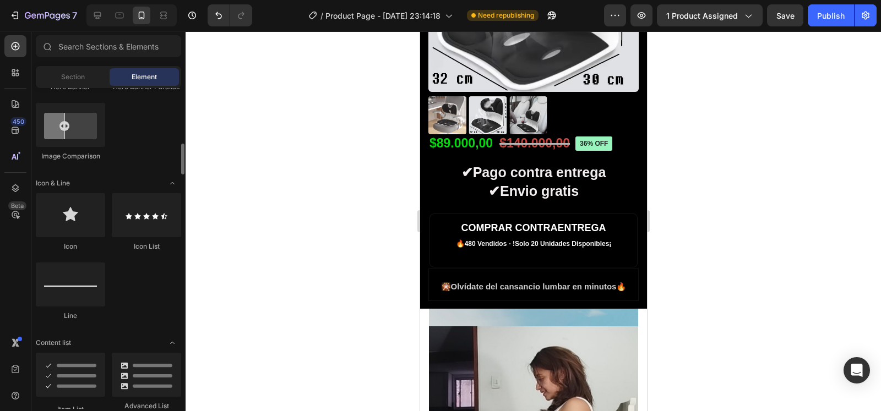
scroll to position [628, 0]
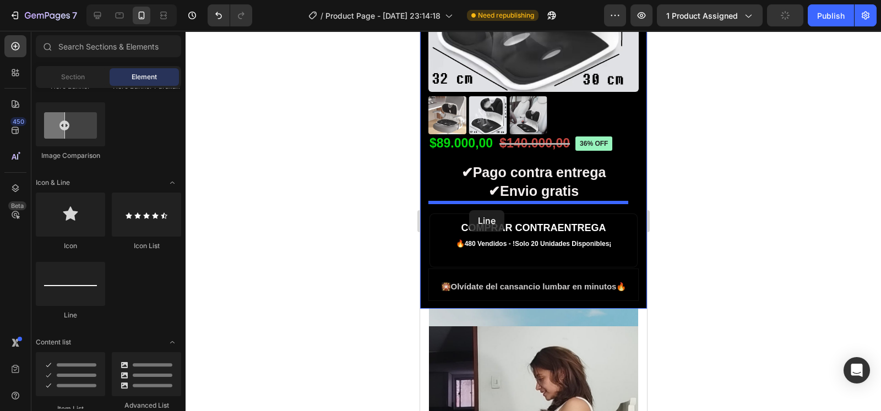
drag, startPoint x: 504, startPoint y: 318, endPoint x: 470, endPoint y: 210, distance: 112.7
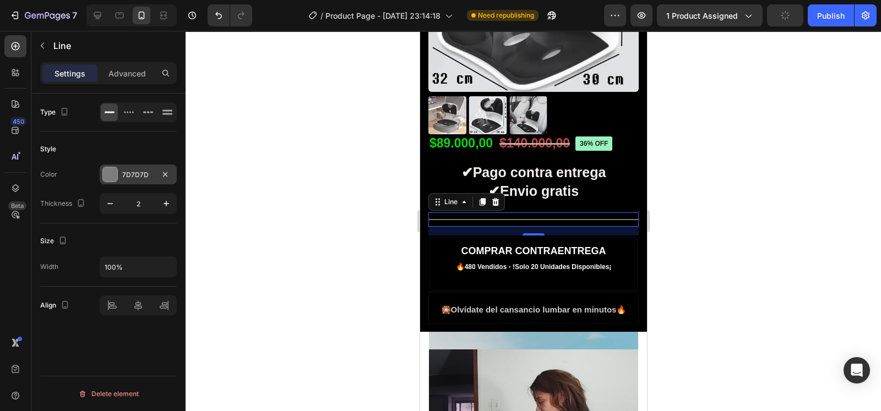
click at [112, 176] on div at bounding box center [110, 174] width 14 height 14
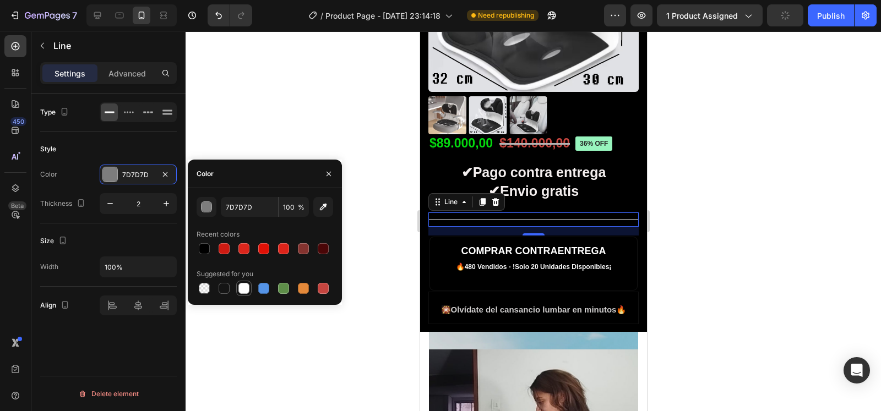
click at [248, 289] on div at bounding box center [243, 288] width 11 height 11
type input "FFFFFF"
click at [760, 263] on div at bounding box center [533, 221] width 695 height 380
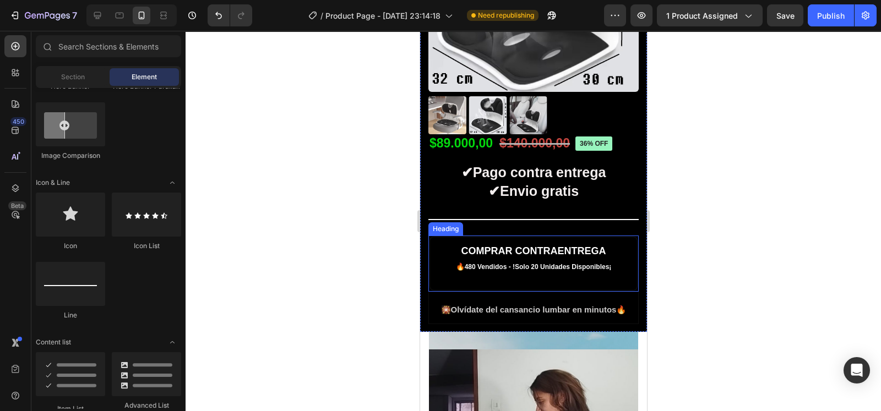
click at [611, 237] on h2 "COMPRAR CONTRAENTREGA 🔥 480 Vendidos - !Solo 20 Unidades Disponibles¡" at bounding box center [533, 264] width 208 height 54
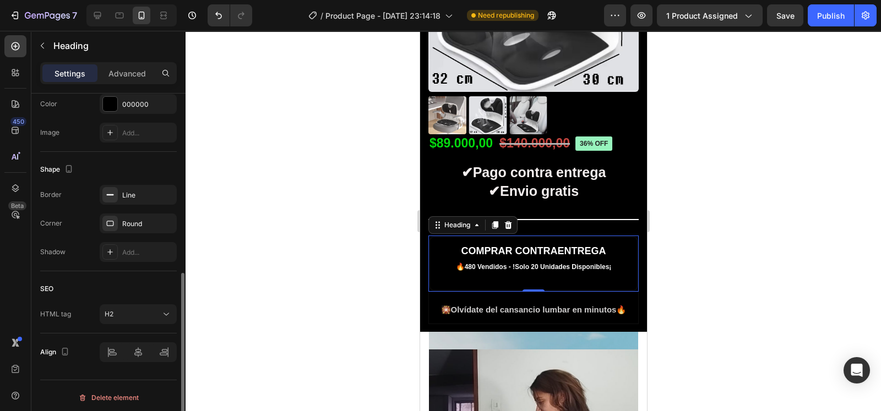
scroll to position [363, 0]
click at [171, 188] on button "button" at bounding box center [165, 193] width 13 height 13
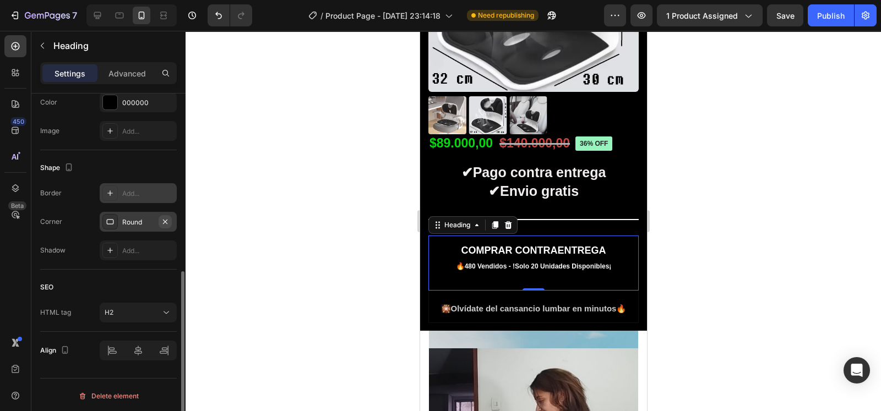
click at [166, 221] on icon "button" at bounding box center [165, 221] width 4 height 4
click at [320, 211] on div at bounding box center [533, 221] width 695 height 380
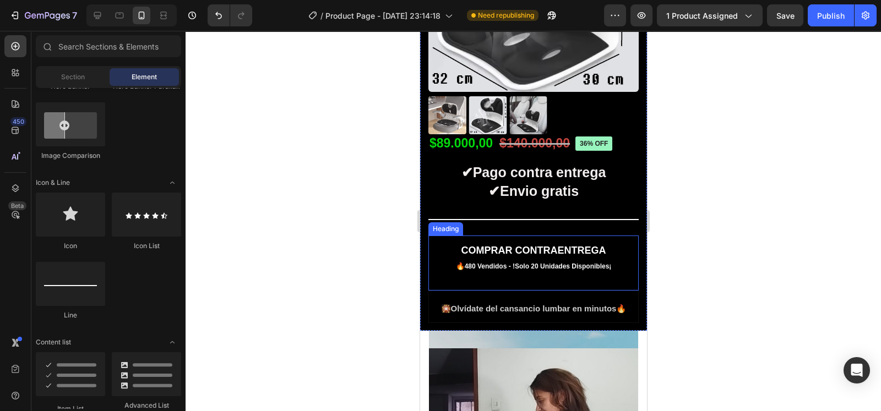
click at [599, 245] on strong "COMPRAR CONTRAENTREGA" at bounding box center [533, 250] width 145 height 11
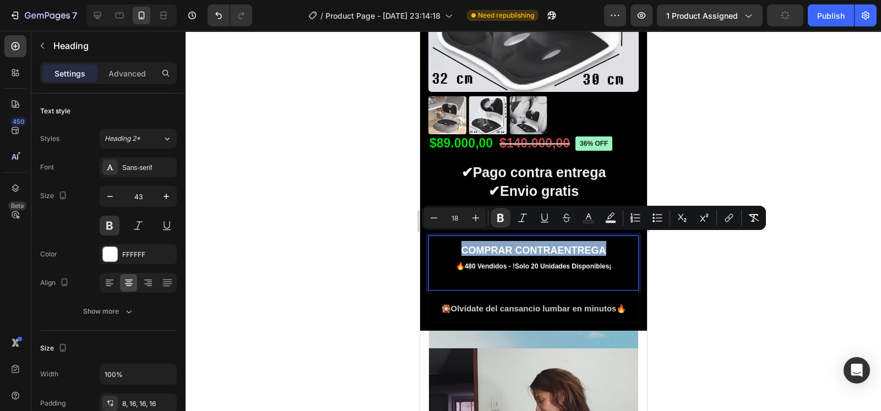
drag, startPoint x: 599, startPoint y: 242, endPoint x: 455, endPoint y: 243, distance: 143.7
click at [461, 245] on strong "COMPRAR CONTRAENTREGA" at bounding box center [533, 250] width 145 height 11
click at [481, 213] on button "Plus" at bounding box center [476, 218] width 20 height 20
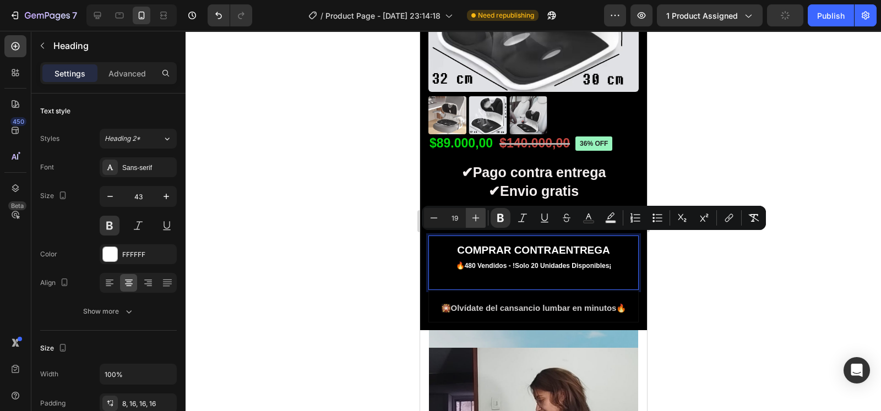
click at [481, 213] on button "Plus" at bounding box center [476, 218] width 20 height 20
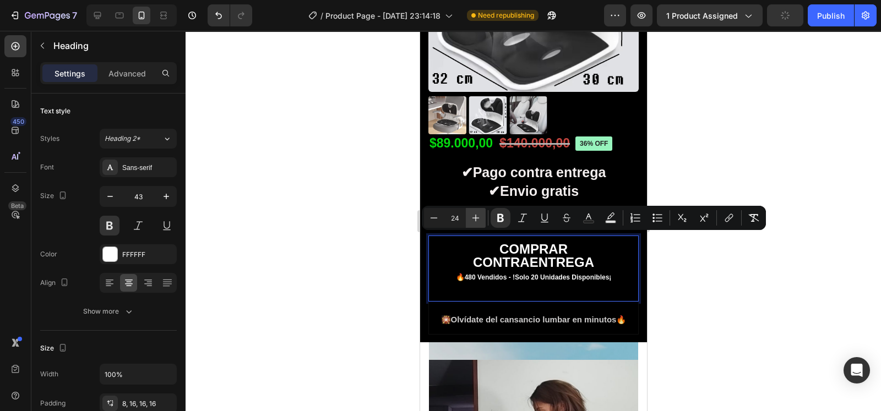
click at [481, 213] on button "Plus" at bounding box center [476, 218] width 20 height 20
type input "28"
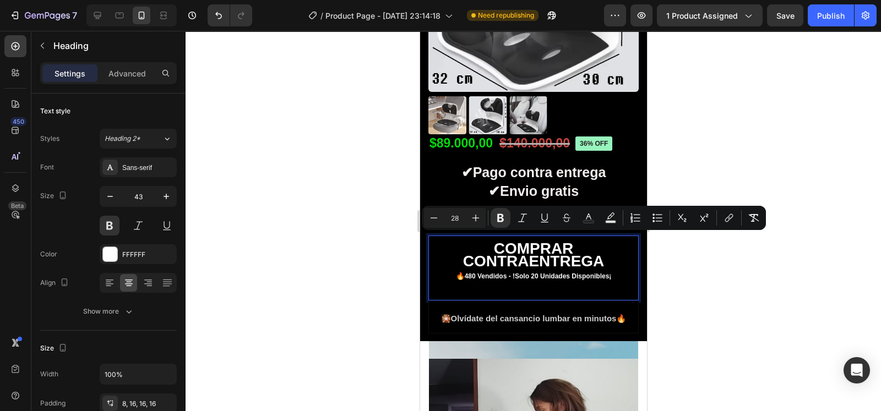
click at [737, 266] on div at bounding box center [533, 221] width 695 height 380
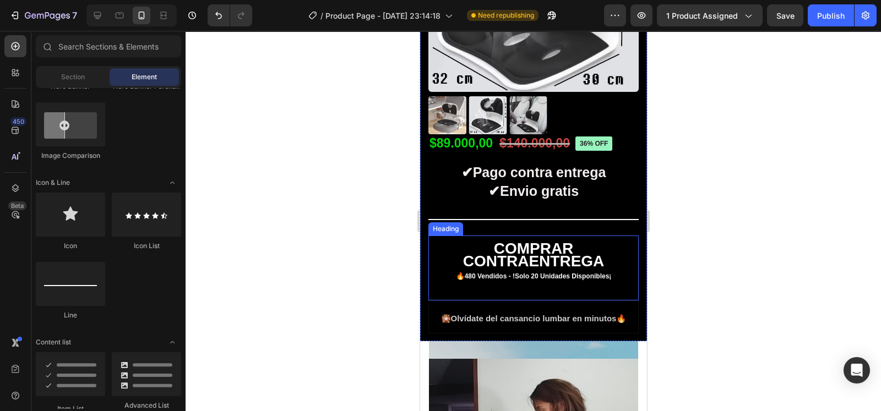
click at [602, 273] on span "480 Vendidos - !Solo 20 Unidades Disponibles¡" at bounding box center [537, 277] width 147 height 8
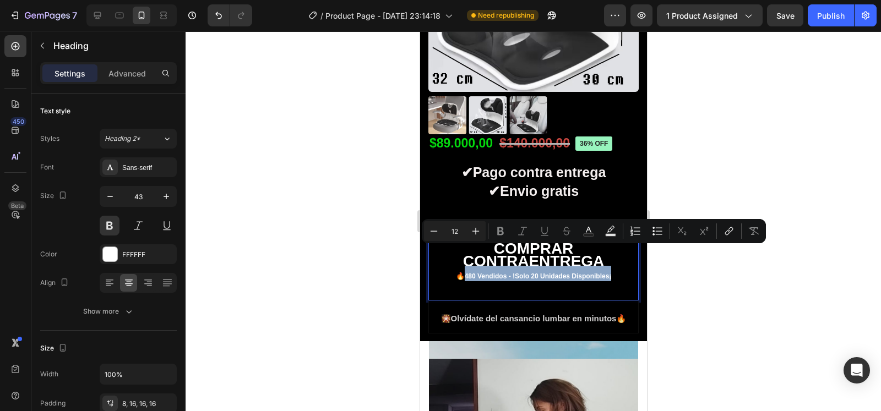
type input "13"
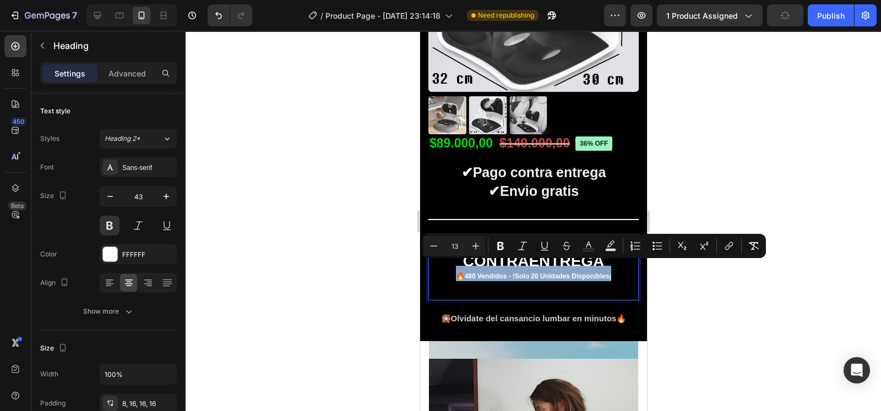
drag, startPoint x: 608, startPoint y: 268, endPoint x: 449, endPoint y: 270, distance: 159.1
click at [449, 270] on p "COMPRAR CONTRAENTREGA 🔥 480 Vendidos - !Solo 20 Unidades Disponibles¡" at bounding box center [533, 266] width 191 height 50
click at [476, 246] on icon "Editor contextual toolbar" at bounding box center [475, 246] width 7 height 7
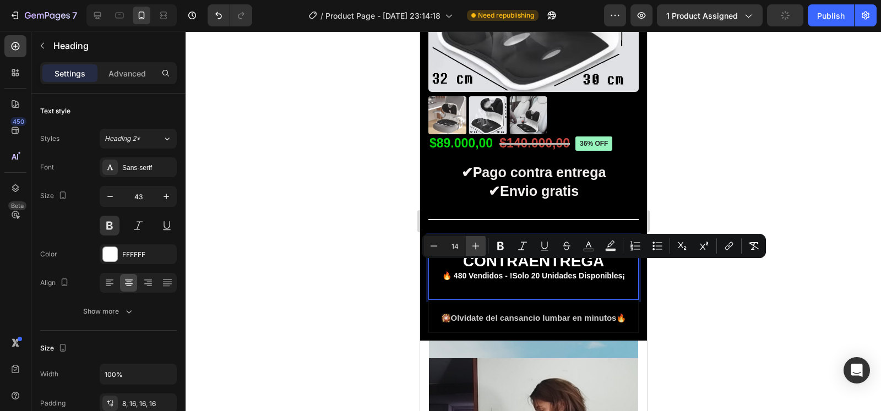
click at [476, 246] on icon "Editor contextual toolbar" at bounding box center [475, 246] width 7 height 7
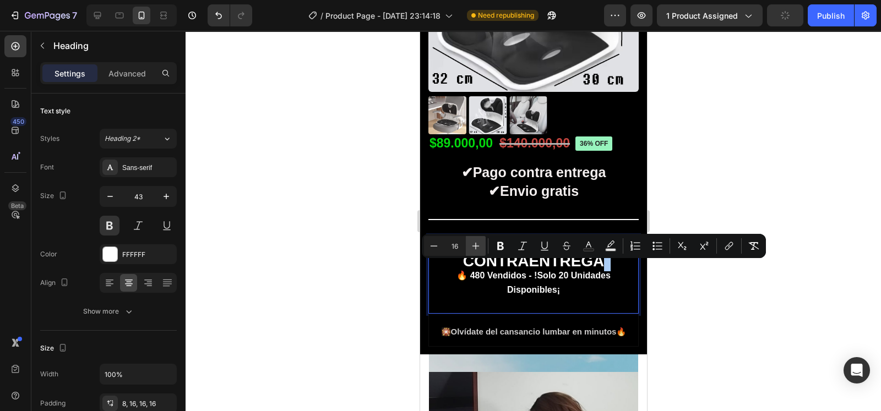
click at [476, 246] on icon "Editor contextual toolbar" at bounding box center [475, 246] width 7 height 7
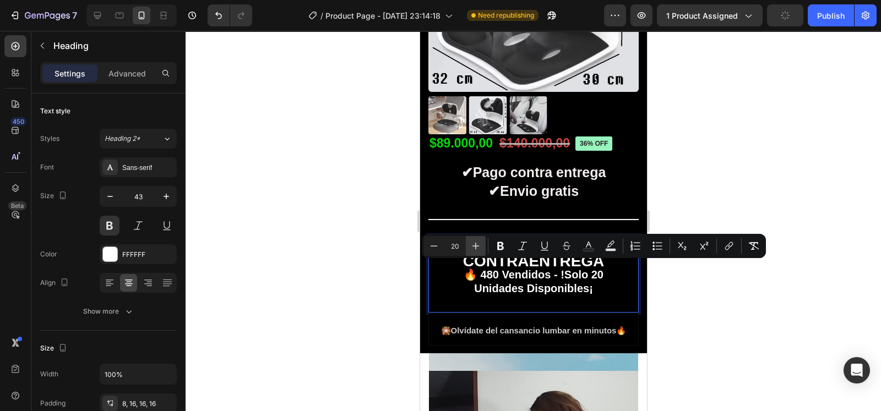
click at [476, 246] on icon "Editor contextual toolbar" at bounding box center [475, 246] width 7 height 7
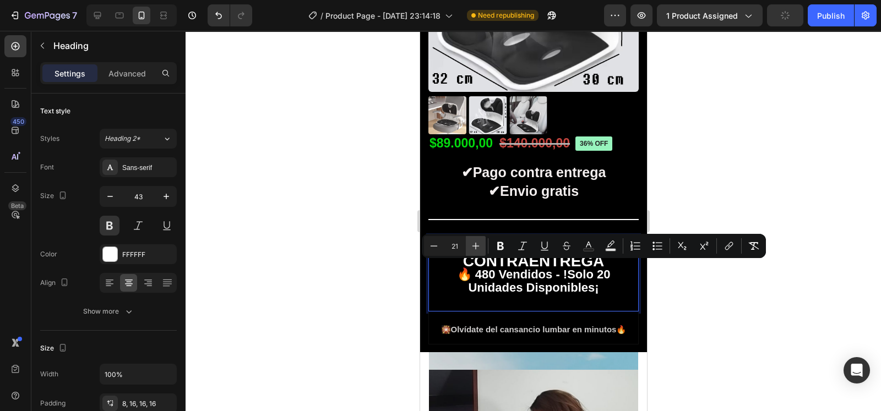
type input "22"
click at [742, 312] on div at bounding box center [533, 221] width 695 height 380
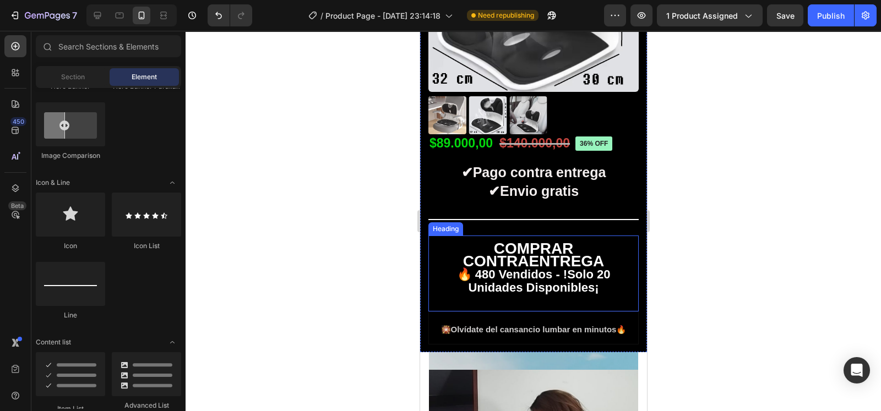
click at [564, 268] on span "🔥 480 Vendidos - !Solo 20 Unidades Disponibles¡" at bounding box center [533, 281] width 154 height 27
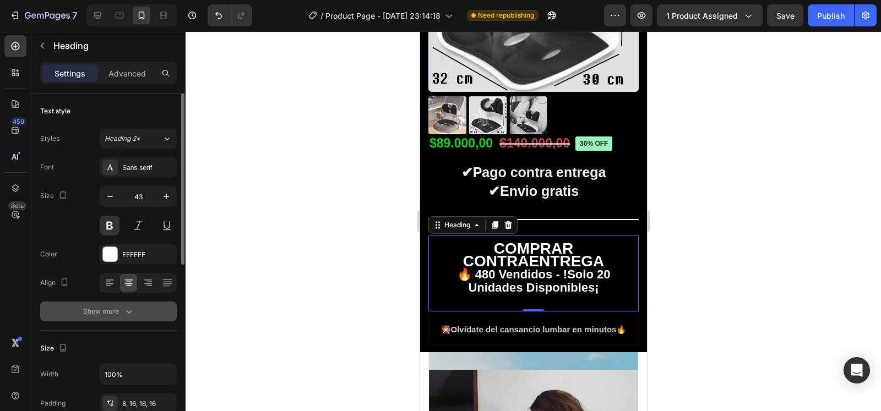
click at [82, 315] on button "Show more" at bounding box center [108, 312] width 137 height 20
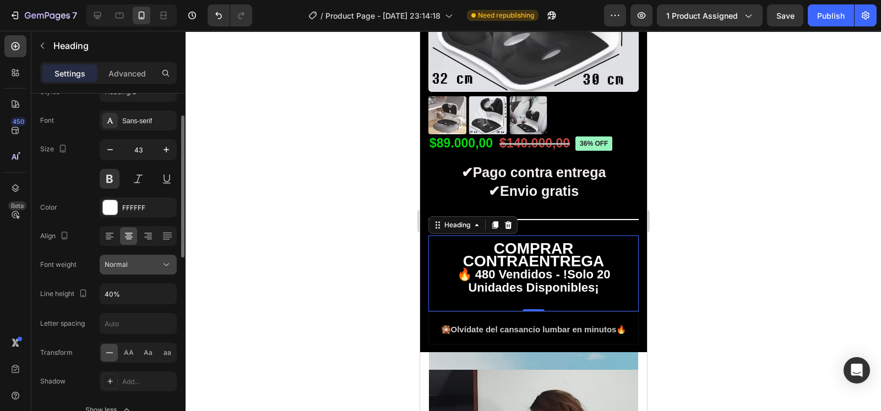
scroll to position [52, 0]
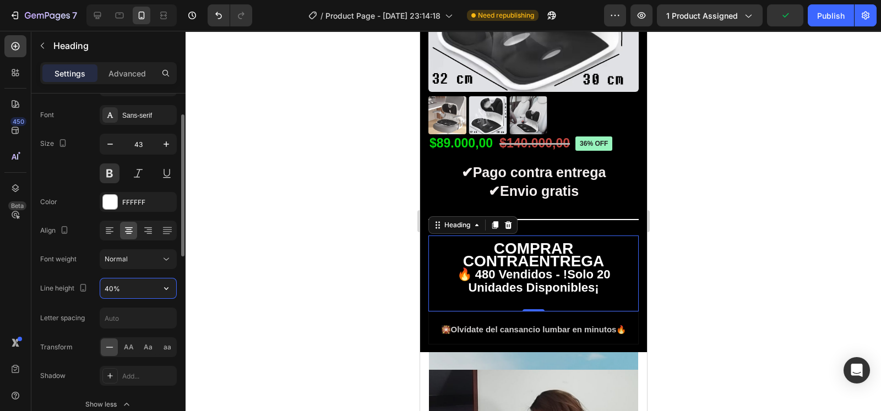
click at [110, 289] on input "40%" at bounding box center [138, 289] width 76 height 20
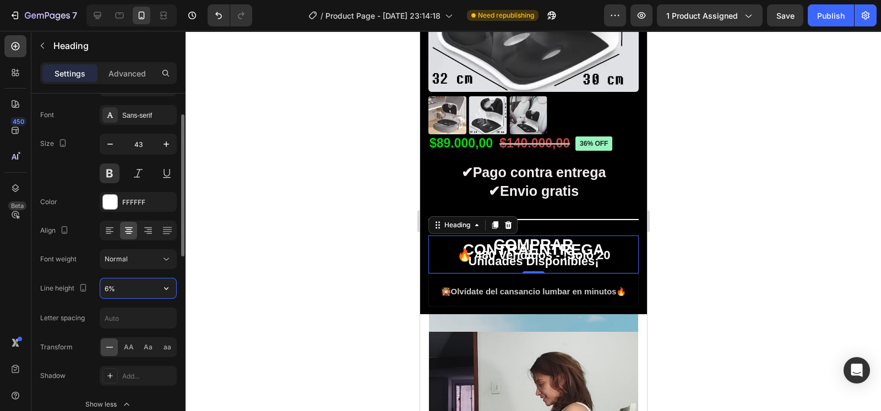
type input "60%"
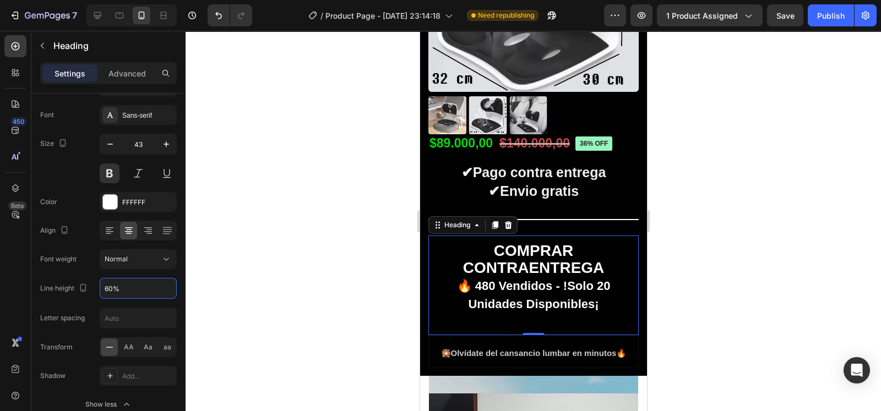
click at [333, 237] on div at bounding box center [533, 221] width 695 height 380
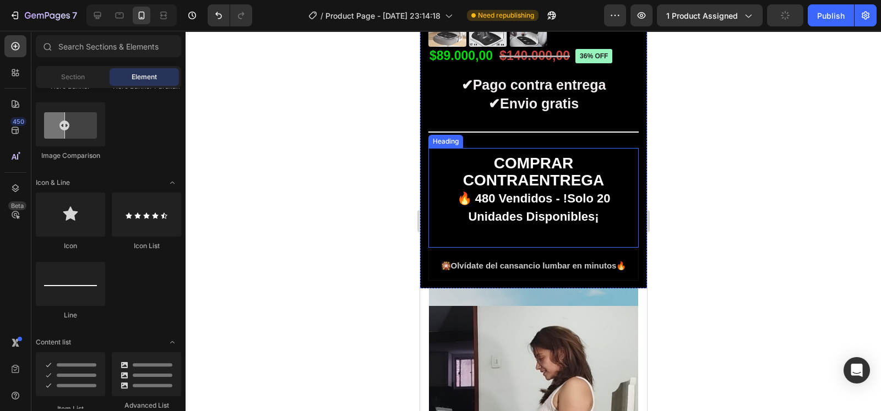
scroll to position [454, 0]
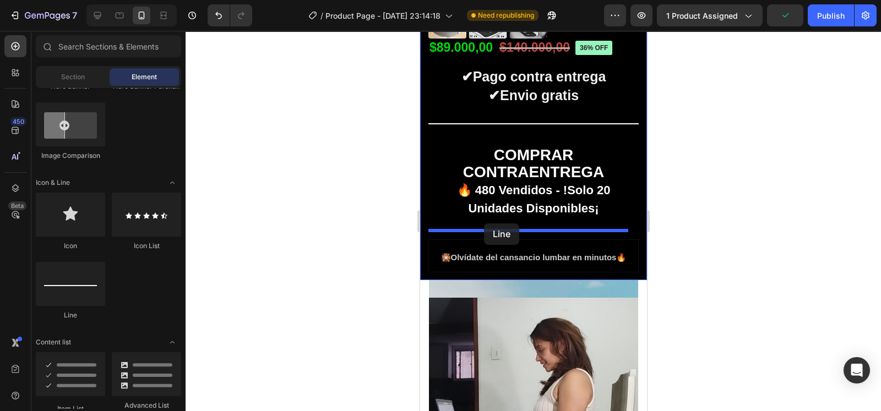
drag, startPoint x: 486, startPoint y: 323, endPoint x: 484, endPoint y: 224, distance: 99.1
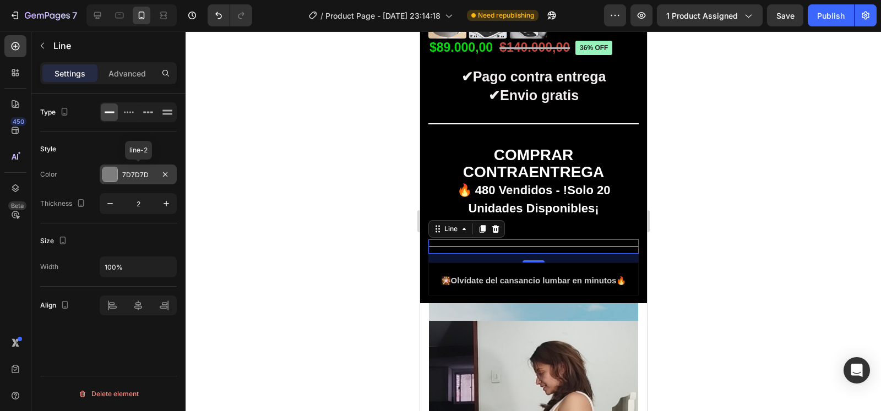
click at [115, 177] on div at bounding box center [110, 174] width 14 height 14
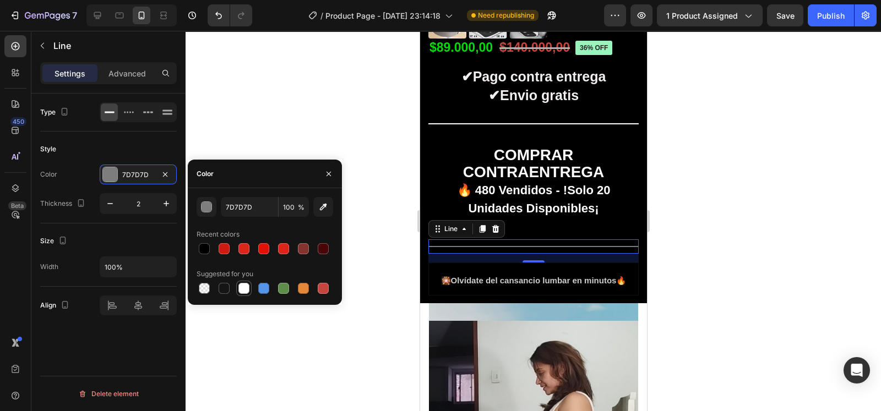
click at [247, 290] on div at bounding box center [243, 288] width 11 height 11
type input "FFFFFF"
click at [165, 198] on icon "button" at bounding box center [166, 203] width 11 height 11
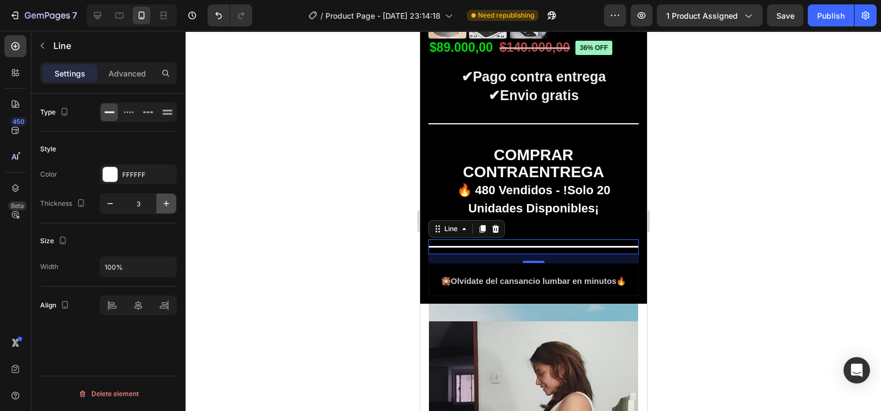
click at [165, 198] on icon "button" at bounding box center [166, 203] width 11 height 11
click at [107, 204] on icon "button" at bounding box center [110, 203] width 11 height 11
type input "3"
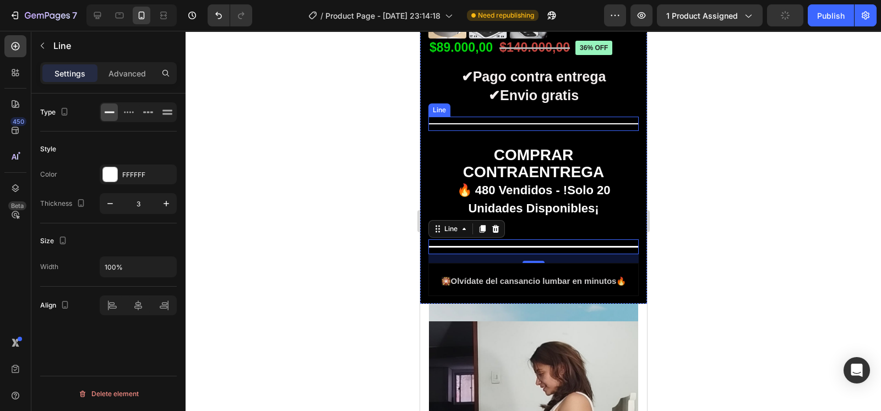
click at [494, 117] on div "Title Line" at bounding box center [533, 124] width 210 height 14
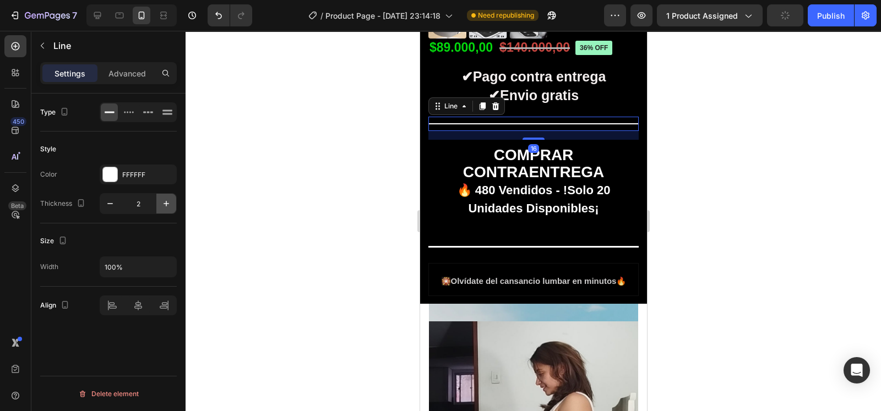
click at [168, 205] on icon "button" at bounding box center [166, 203] width 11 height 11
type input "3"
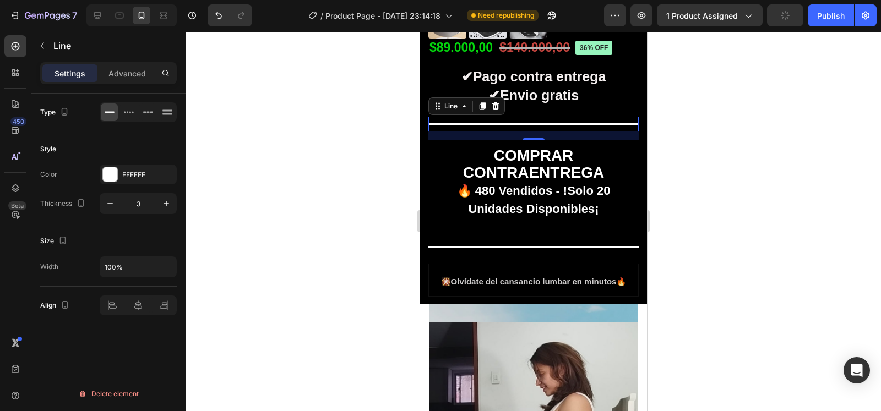
click at [346, 126] on div at bounding box center [533, 221] width 695 height 380
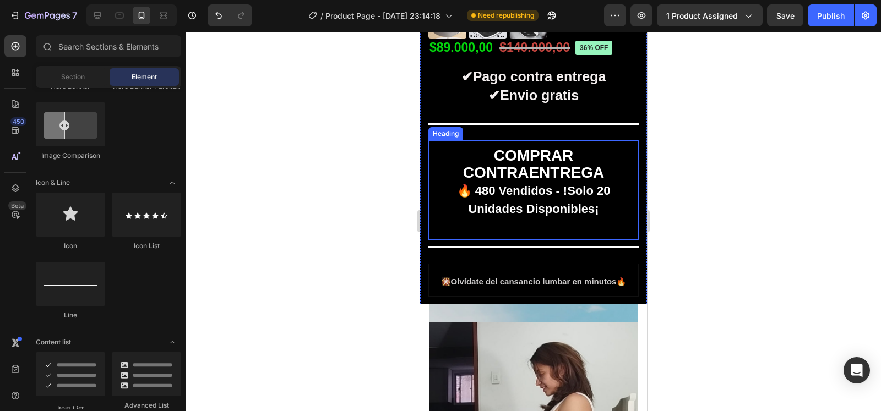
click at [591, 170] on strong "COMPRAR CONTRAENTREGA" at bounding box center [534, 164] width 142 height 34
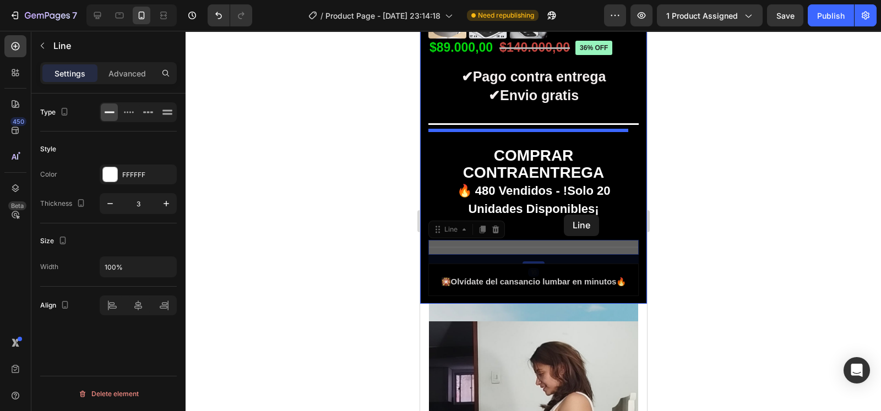
scroll to position [0, 0]
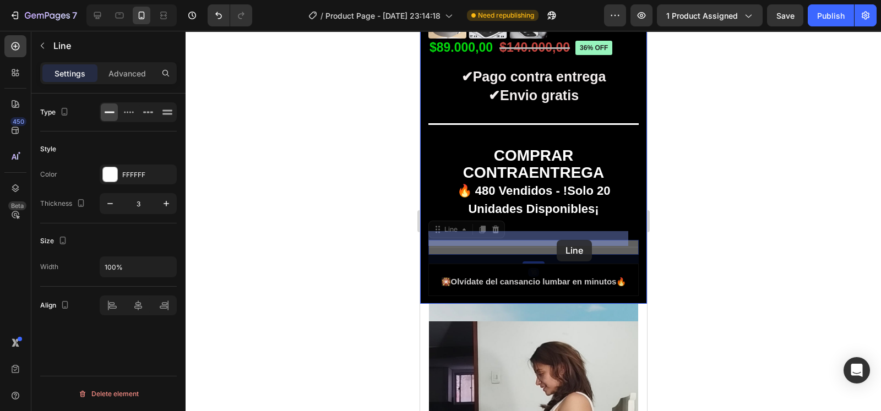
drag, startPoint x: 555, startPoint y: 235, endPoint x: 557, endPoint y: 241, distance: 5.7
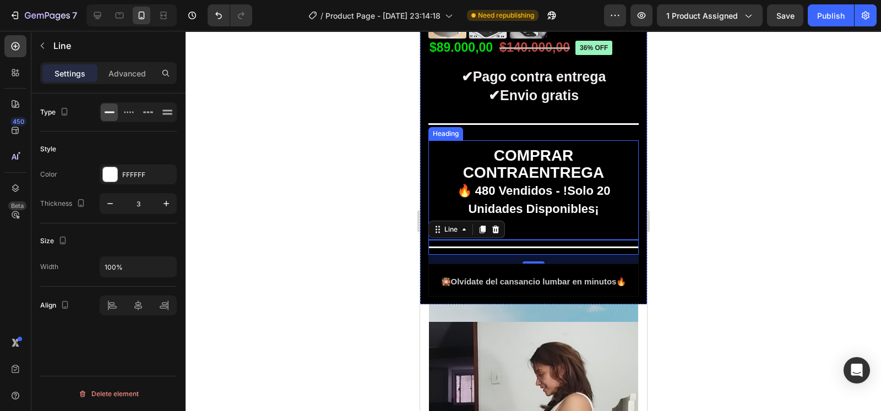
click at [536, 168] on strong "COMPRAR CONTRAENTREGA" at bounding box center [534, 164] width 142 height 34
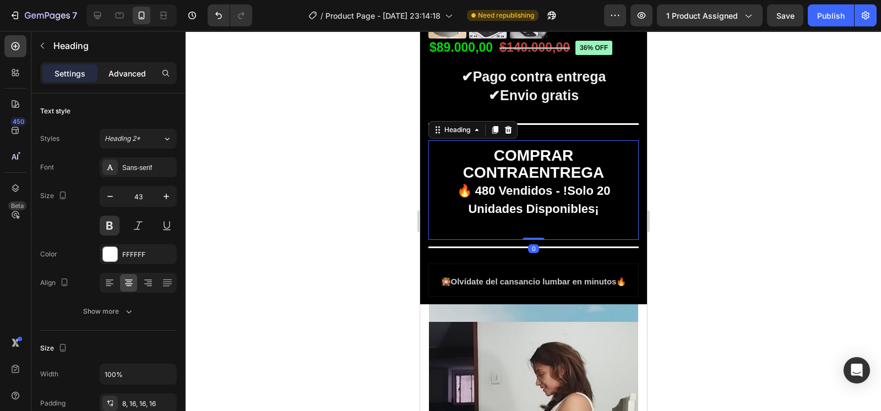
click at [111, 70] on p "Advanced" at bounding box center [126, 74] width 37 height 12
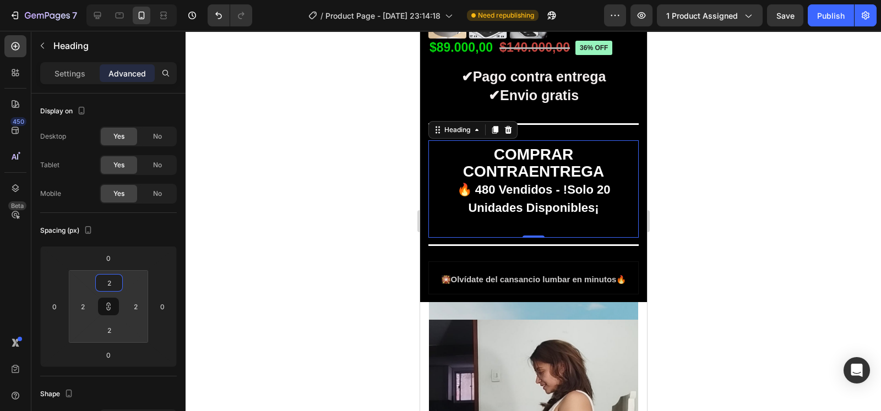
type input "0"
drag, startPoint x: 99, startPoint y: 273, endPoint x: 99, endPoint y: 306, distance: 32.5
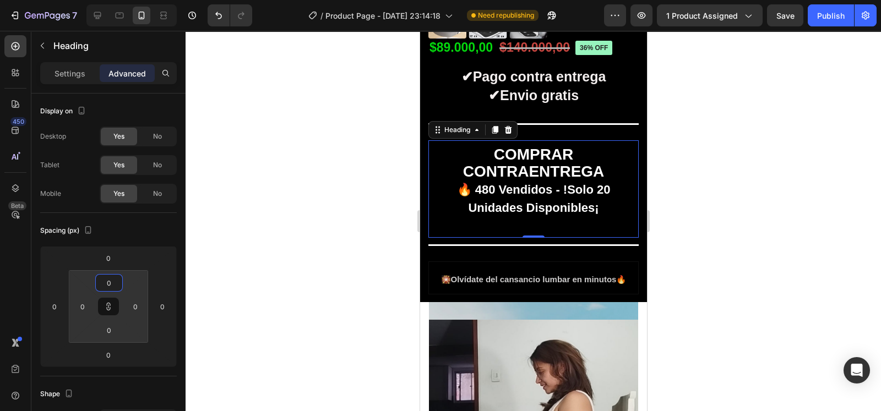
click at [99, 0] on html "7 / Product Page - [DATE] 23:14:18 Need republishing Preview 1 product assigned…" at bounding box center [440, 0] width 881 height 0
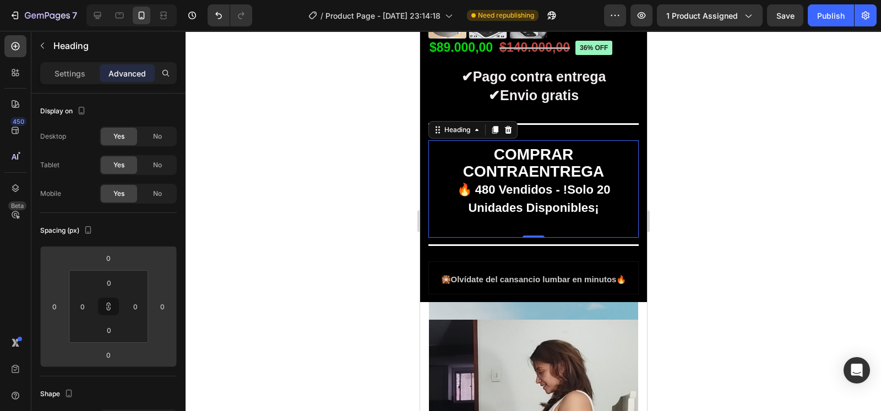
type input "56"
type input "82"
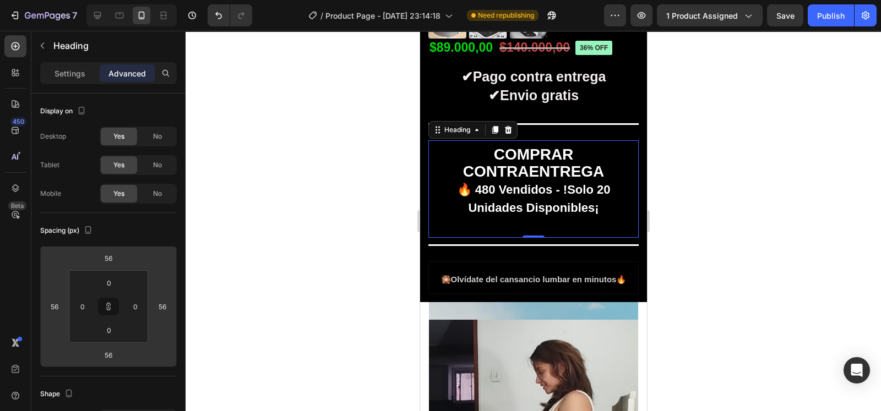
type input "82"
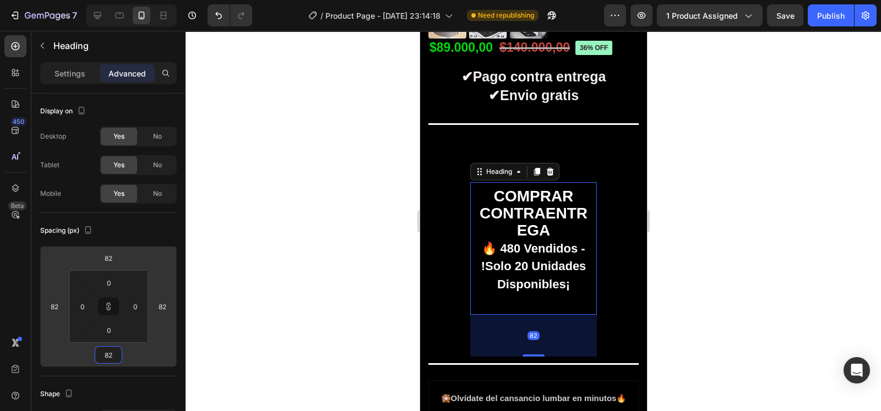
type input "46"
type input "-20"
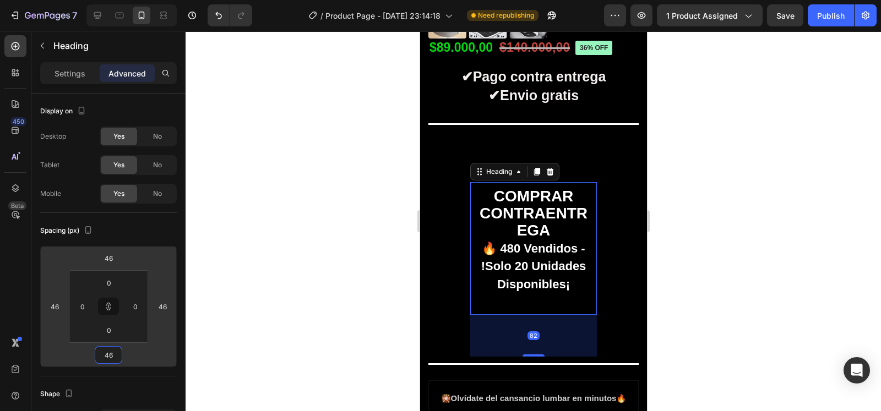
type input "-20"
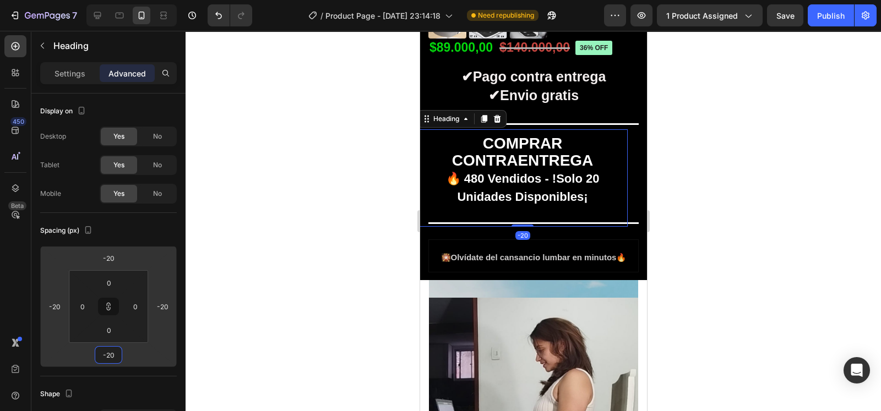
type input "-66"
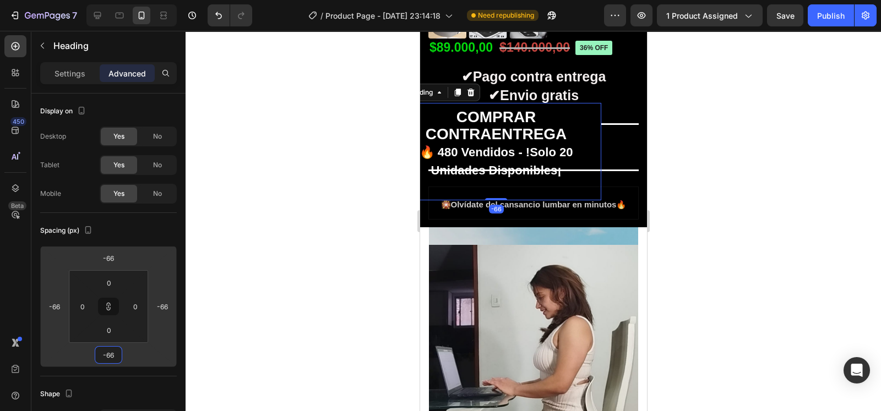
type input "-68"
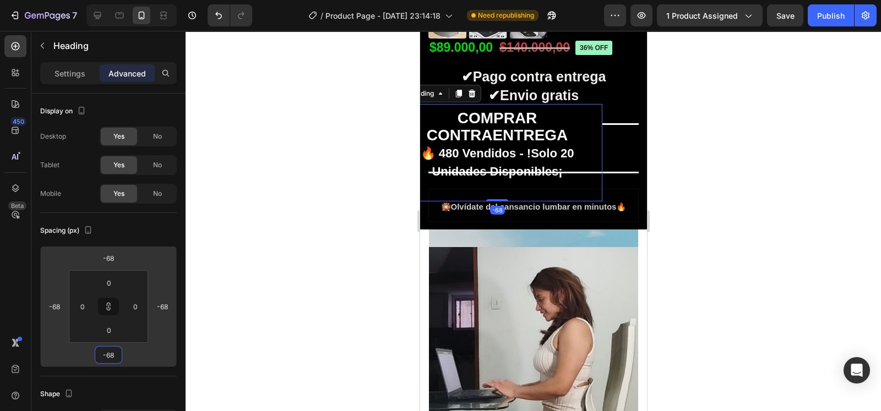
type input "-66"
type input "-60"
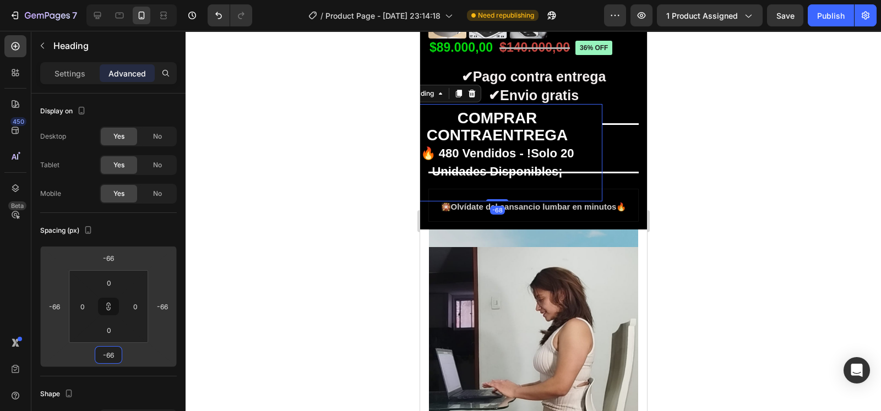
type input "-60"
type input "-50"
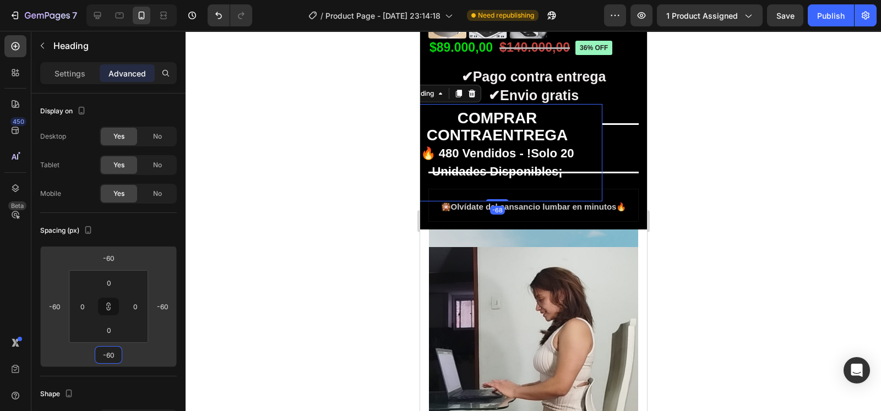
type input "-50"
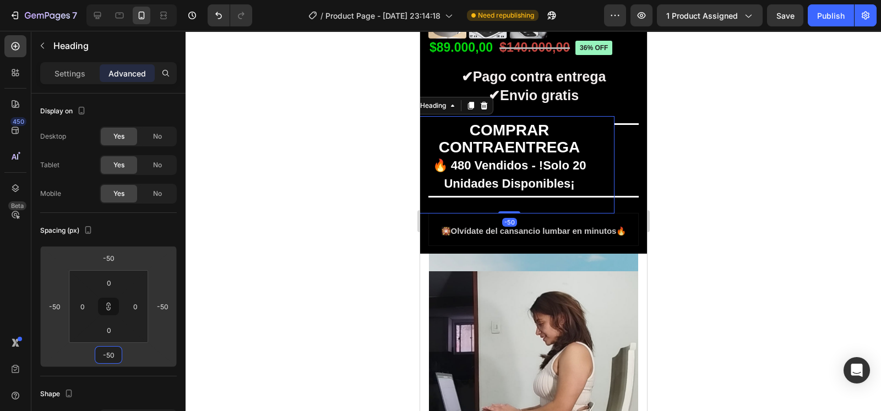
type input "-44"
type input "-36"
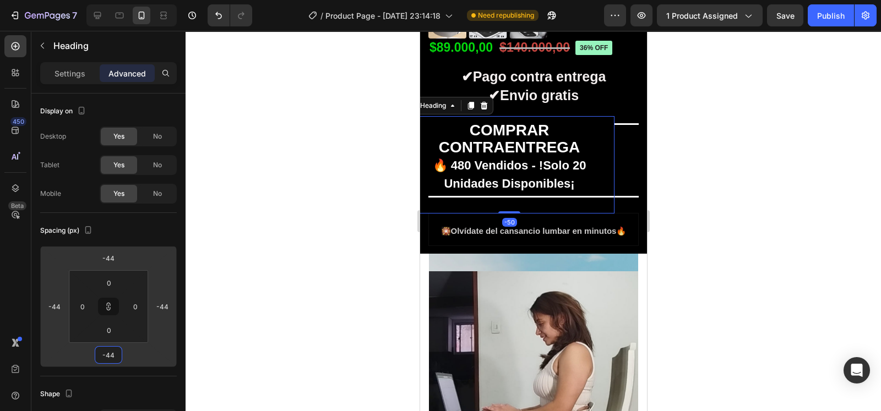
type input "-36"
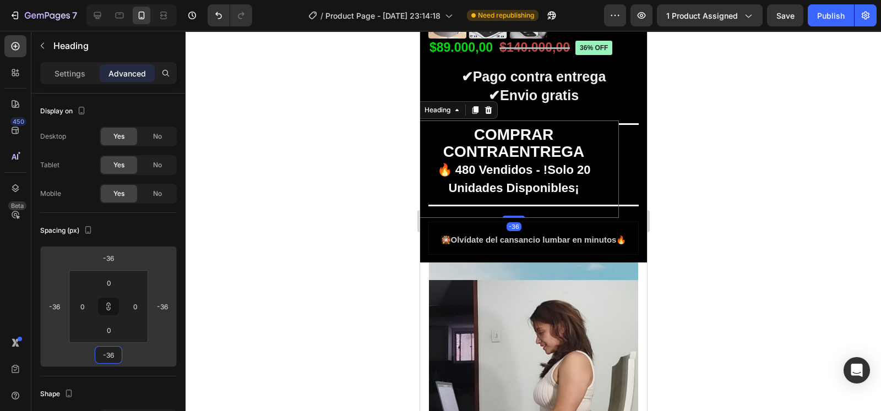
type input "-32"
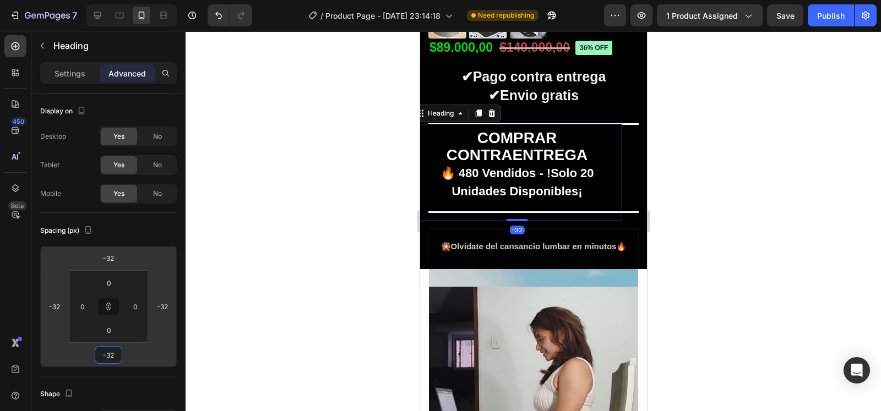
type input "-30"
type input "-32"
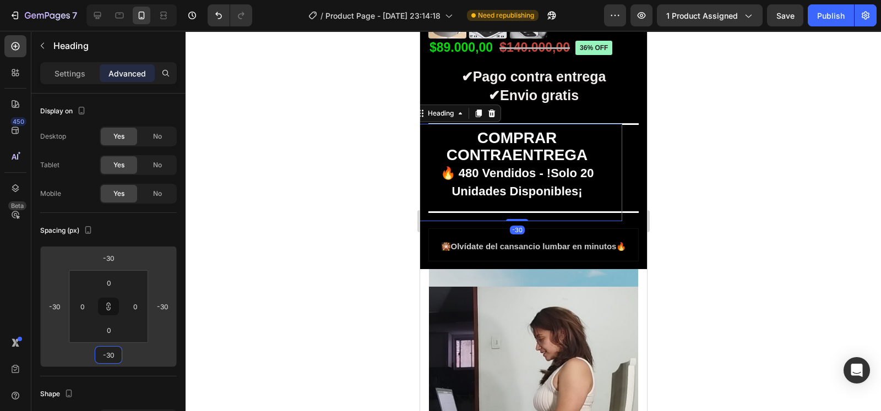
type input "-32"
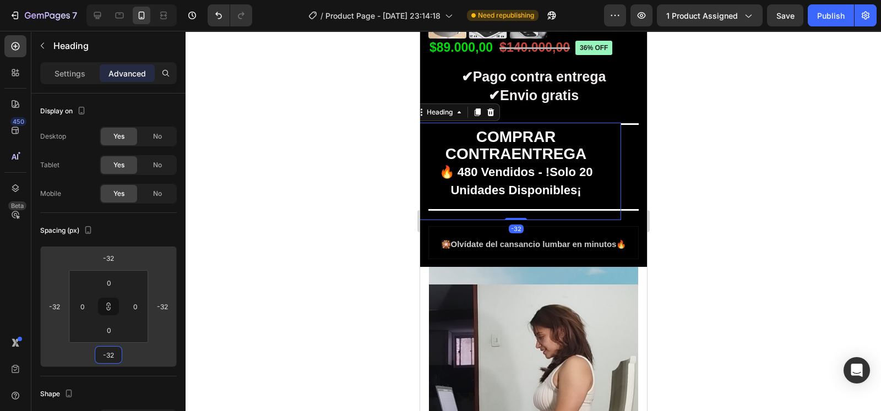
type input "-34"
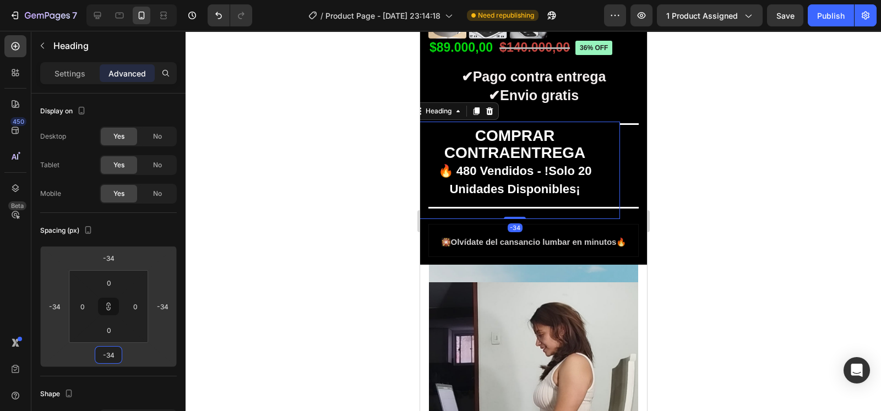
type input "-36"
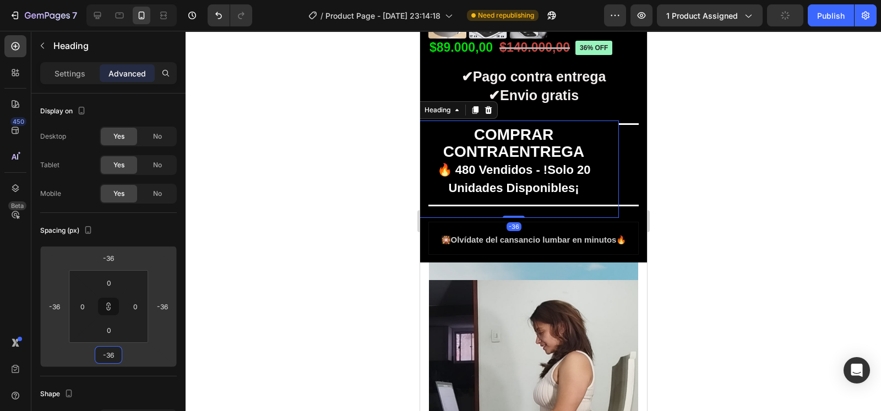
type input "-34"
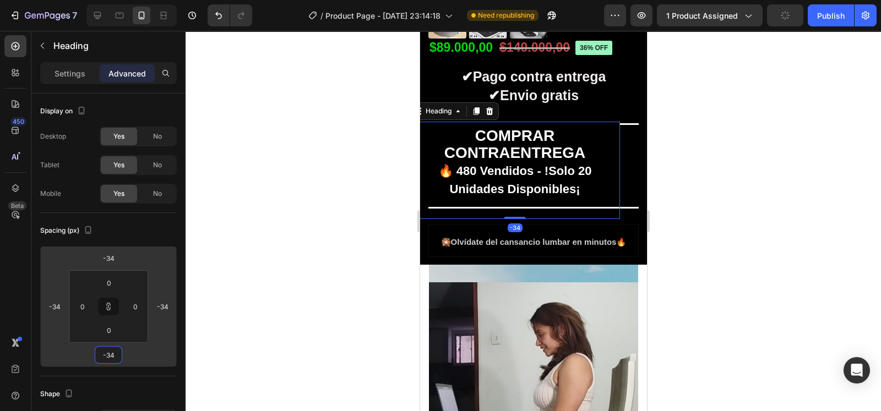
drag, startPoint x: 84, startPoint y: 354, endPoint x: 86, endPoint y: 366, distance: 12.3
click at [86, 0] on html "7 / Product Page - [DATE] 23:14:18 Need republishing Preview 1 product assigned…" at bounding box center [440, 0] width 881 height 0
click at [114, 328] on input "0" at bounding box center [109, 330] width 22 height 17
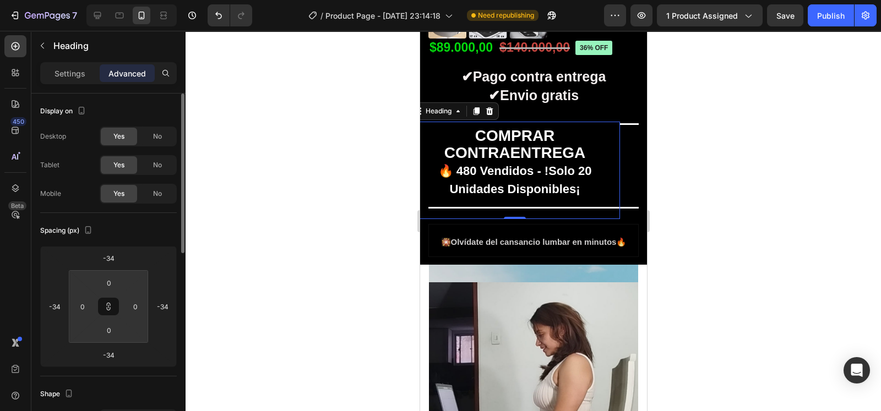
drag, startPoint x: 129, startPoint y: 334, endPoint x: 127, endPoint y: 374, distance: 40.2
click at [127, 0] on html "7 / Product Page - [DATE] 23:14:18 Need republishing Preview 1 product assigned…" at bounding box center [440, 0] width 881 height 0
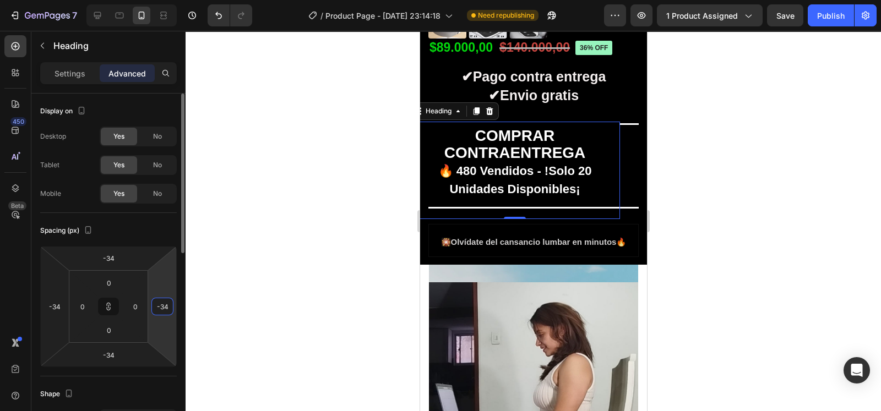
click at [161, 312] on input "-34" at bounding box center [162, 306] width 17 height 17
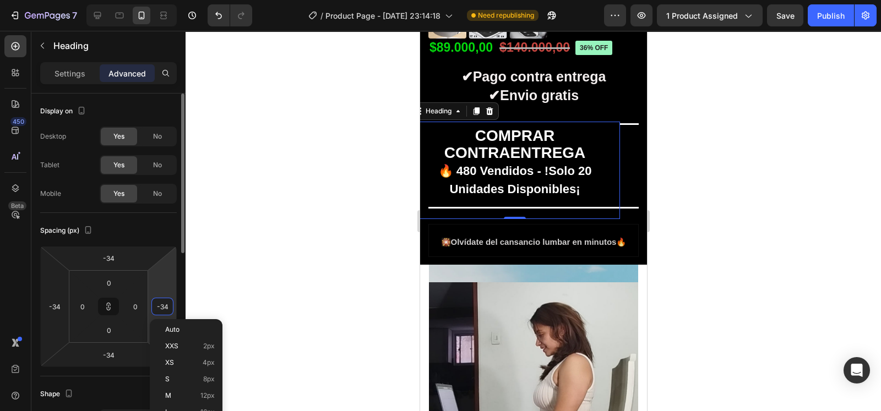
type input "0"
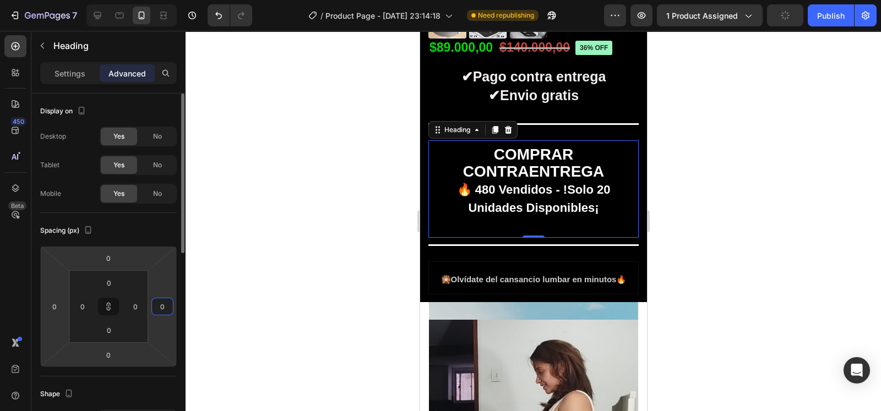
type input "0"
click at [134, 0] on html "7 / Product Page - [DATE] 23:14:18 Need republishing Preview 1 product assigned…" at bounding box center [440, 0] width 881 height 0
type input "50"
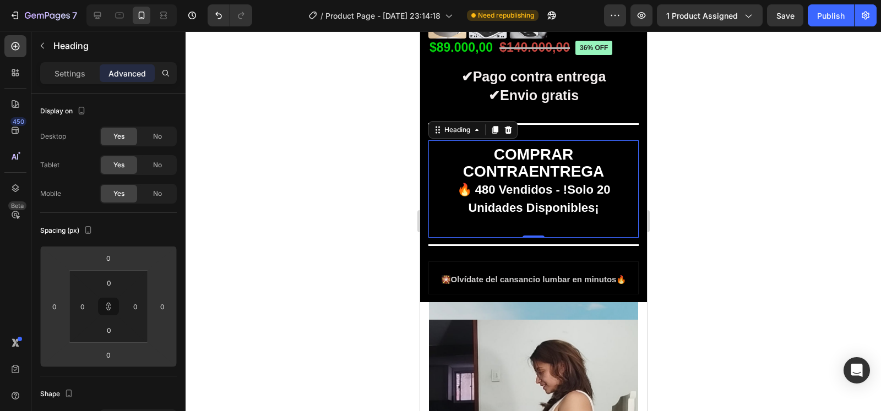
type input "50"
type input "60"
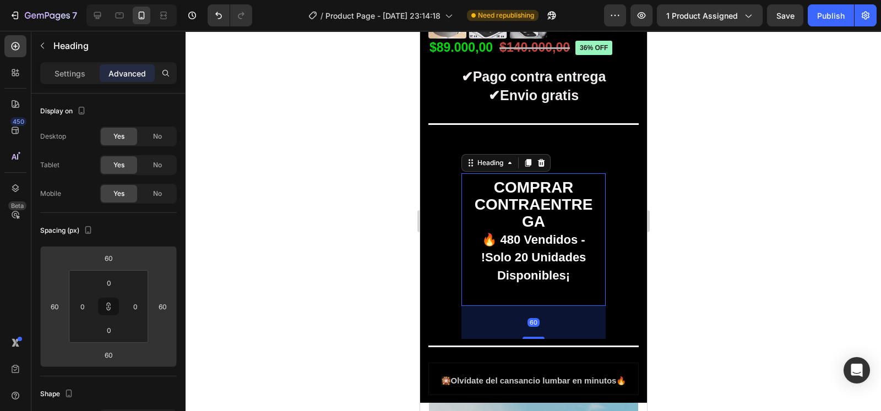
type input "38"
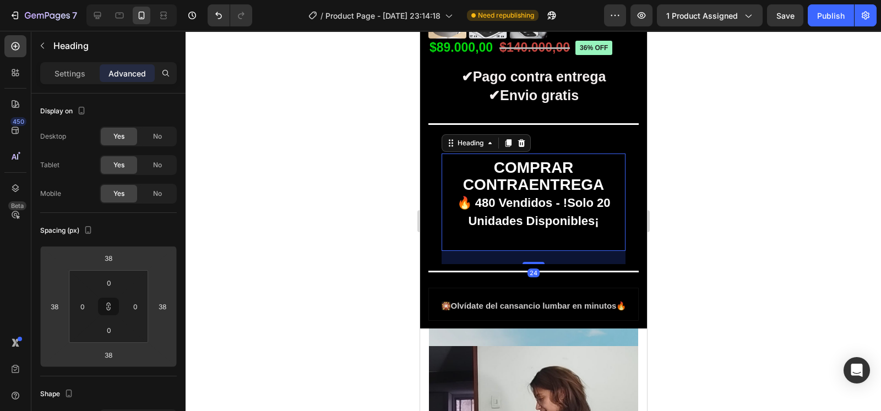
type input "24"
type input "12"
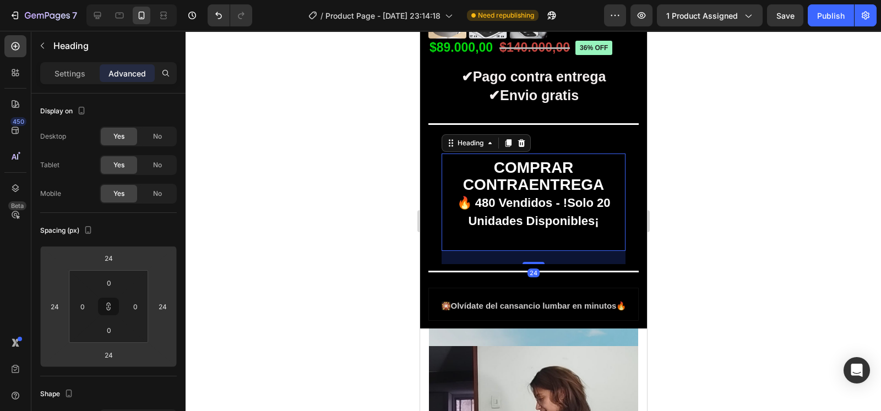
type input "12"
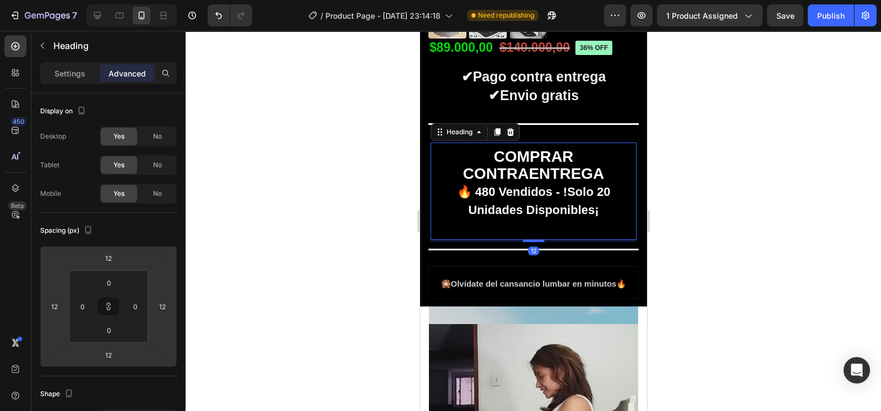
type input "4"
type input "-2"
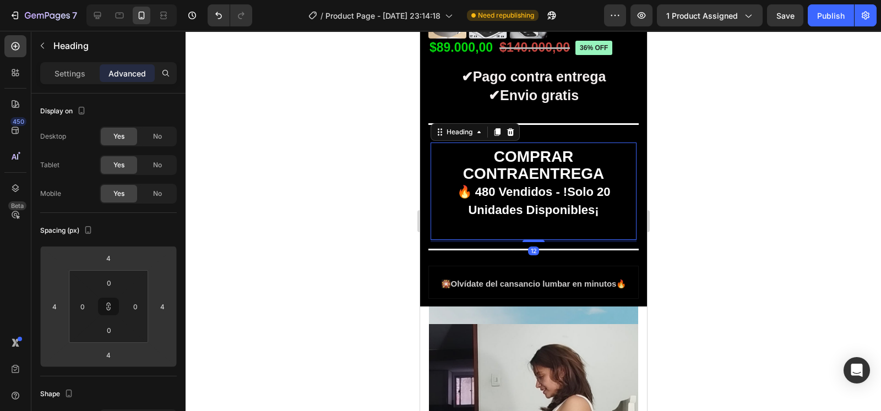
type input "-2"
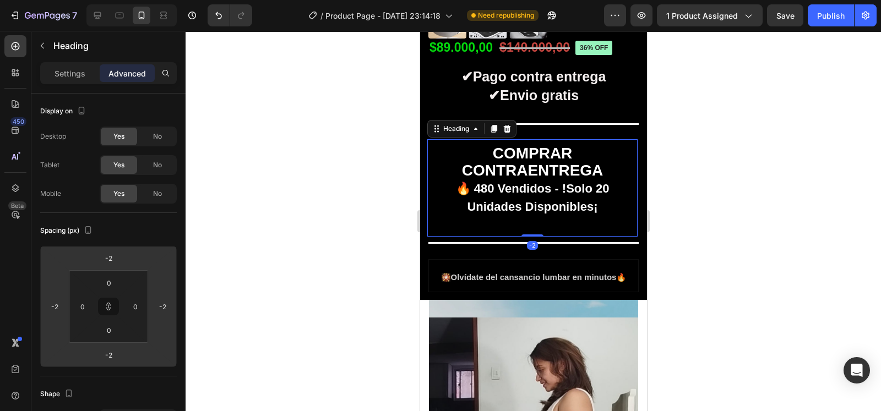
type input "-4"
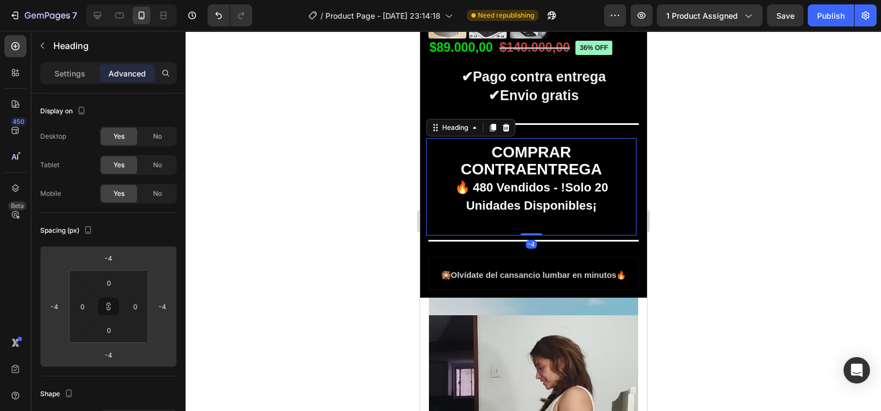
type input "-6"
type input "-8"
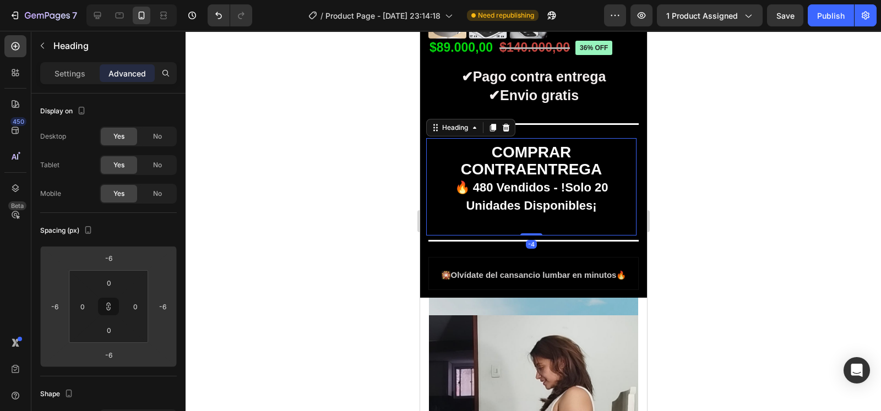
type input "-8"
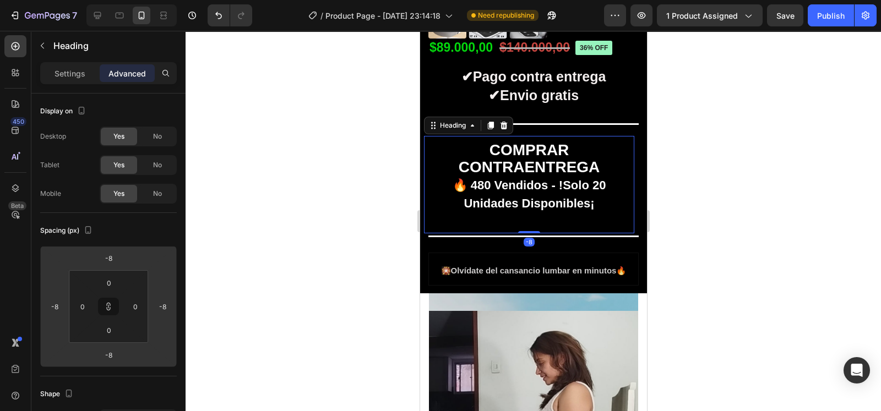
type input "-10"
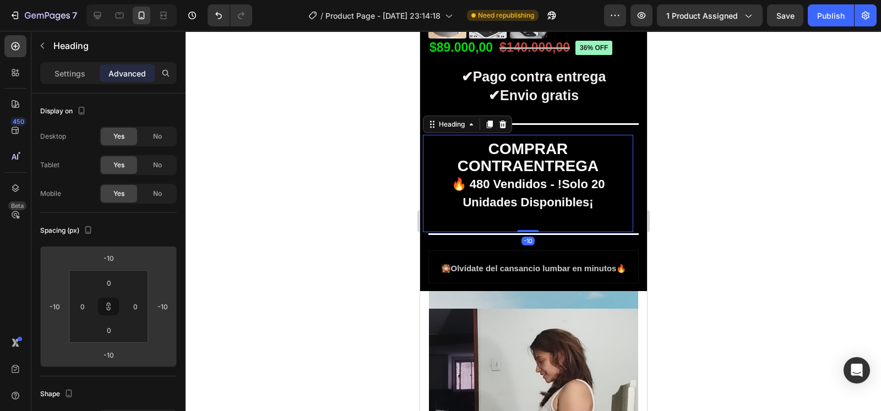
type input "-12"
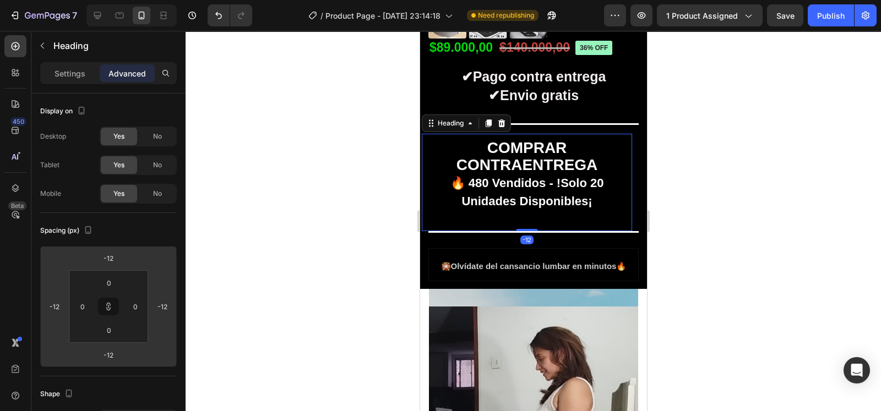
type input "-22"
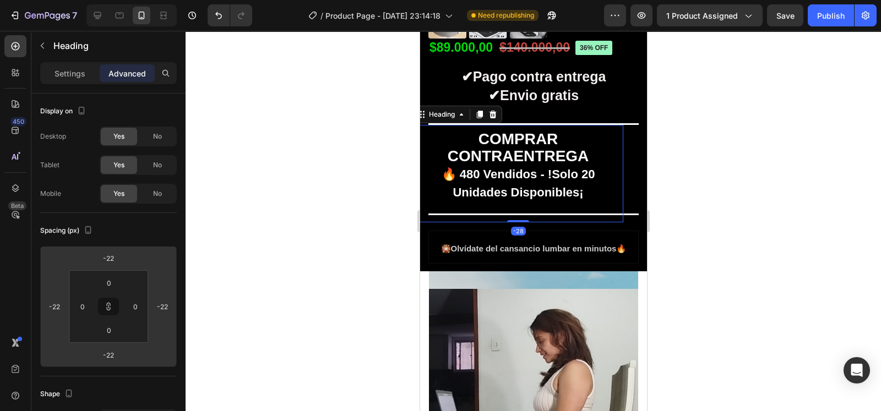
type input "-32"
type input "-52"
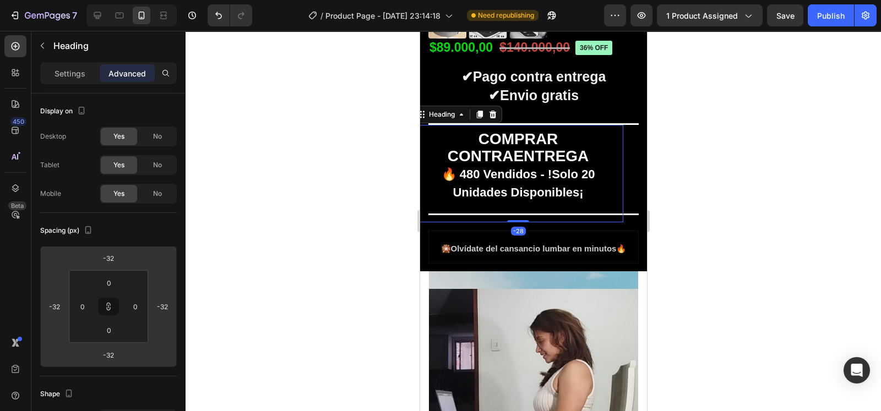
type input "-52"
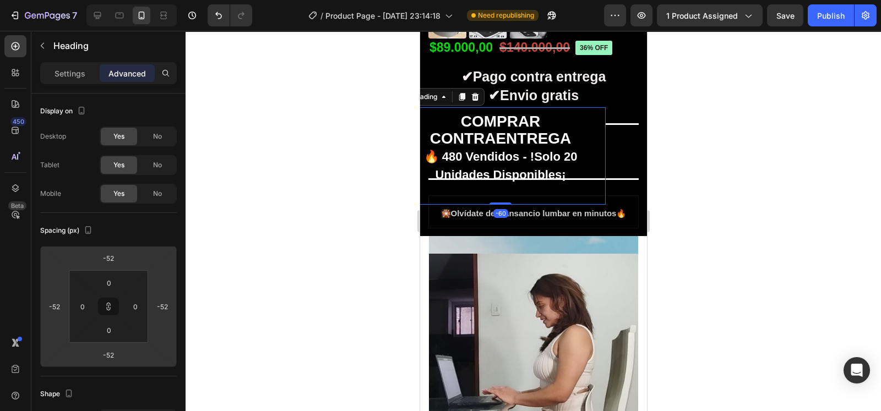
type input "-60"
type input "-32"
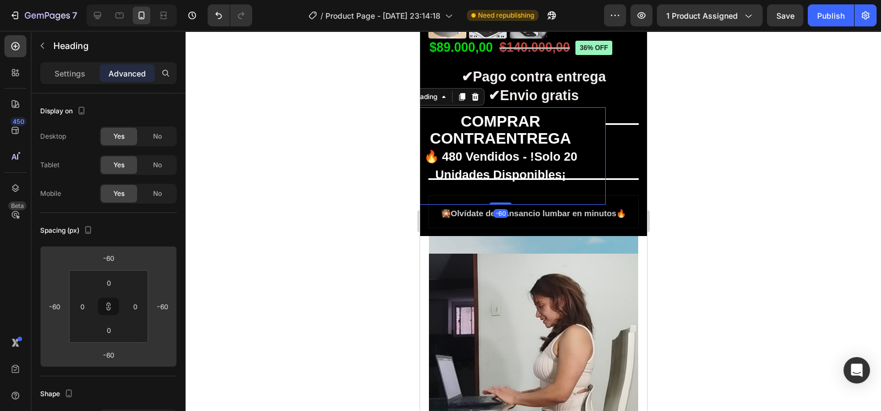
type input "-32"
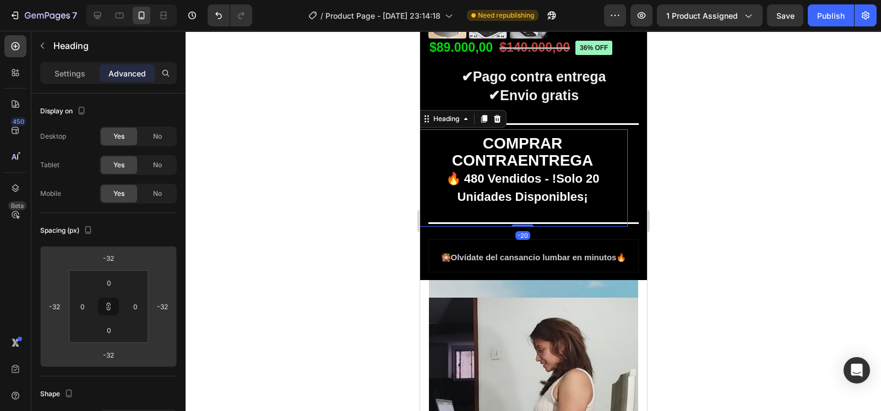
type input "-18"
type input "-16"
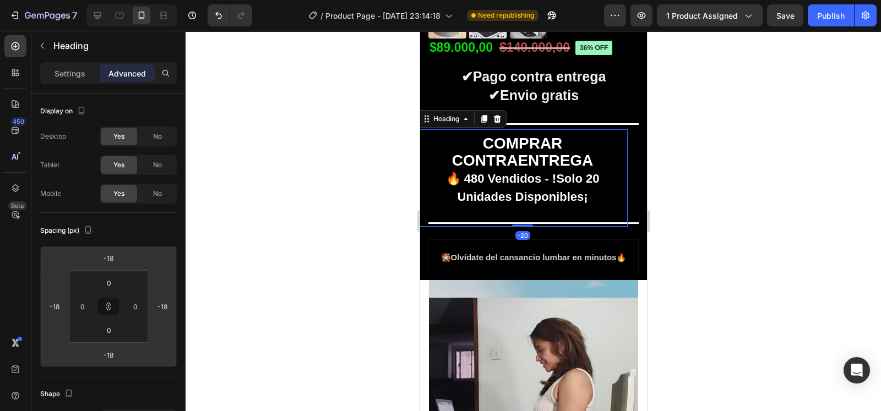
type input "-16"
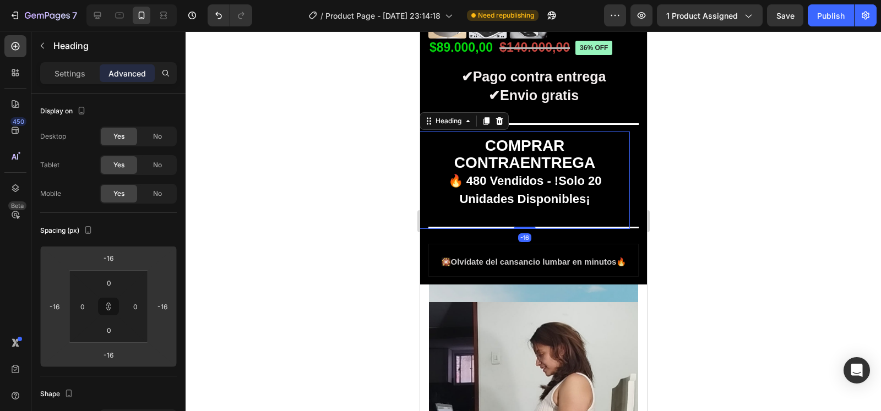
type input "-14"
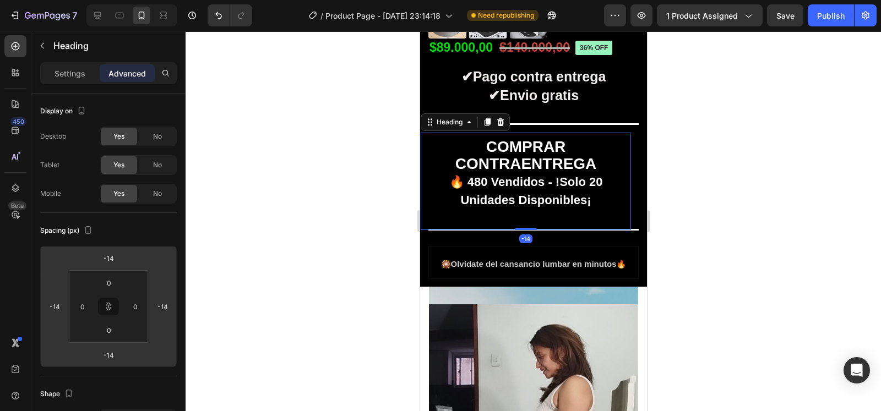
type input "-16"
type input "-18"
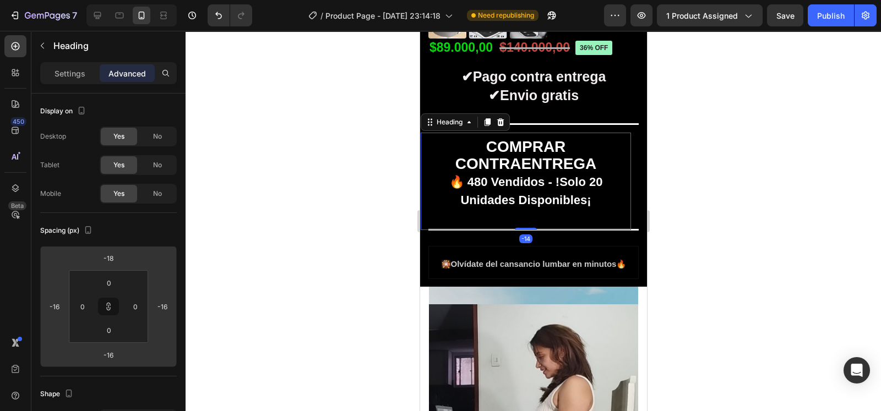
type input "-18"
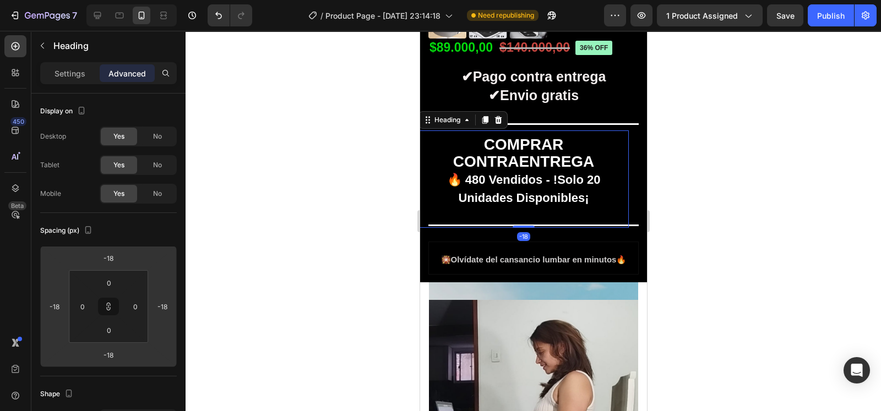
drag, startPoint x: 134, startPoint y: 361, endPoint x: 137, endPoint y: 367, distance: 6.9
click at [137, 0] on html "7 / Product Page - [DATE] 23:14:18 Need republishing Preview 1 product assigned…" at bounding box center [440, 0] width 881 height 0
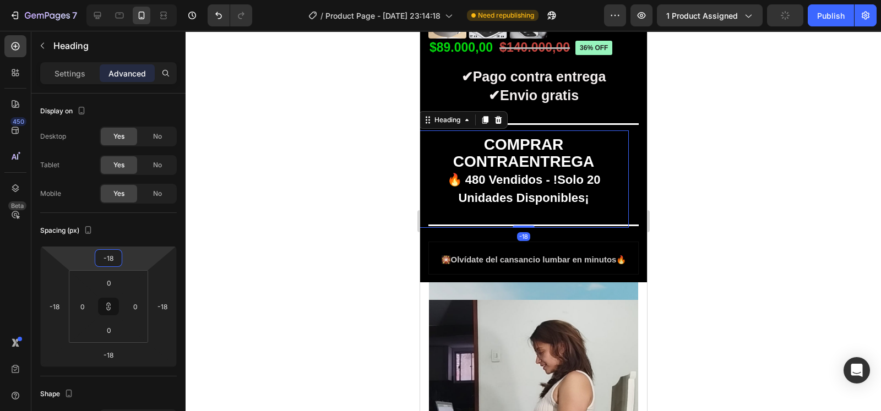
type input "0"
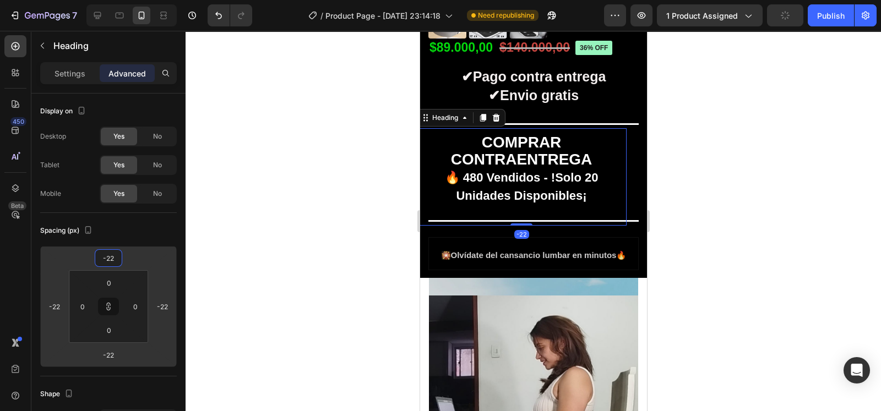
click at [135, 0] on html "7 / Product Page - [DATE] 23:14:18 Need republishing Preview 1 product assigned…" at bounding box center [440, 0] width 881 height 0
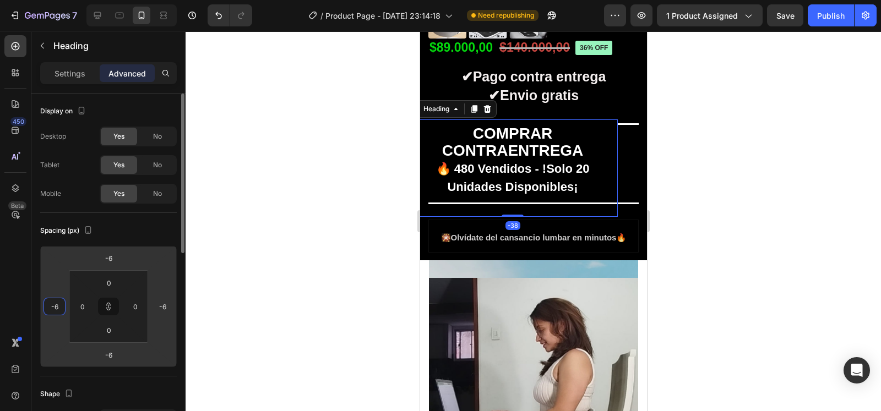
drag, startPoint x: 58, startPoint y: 317, endPoint x: 50, endPoint y: 309, distance: 11.3
click at [50, 0] on html "7 / Product Page - [DATE] 23:14:18 Need republishing Preview 1 product assigned…" at bounding box center [440, 0] width 881 height 0
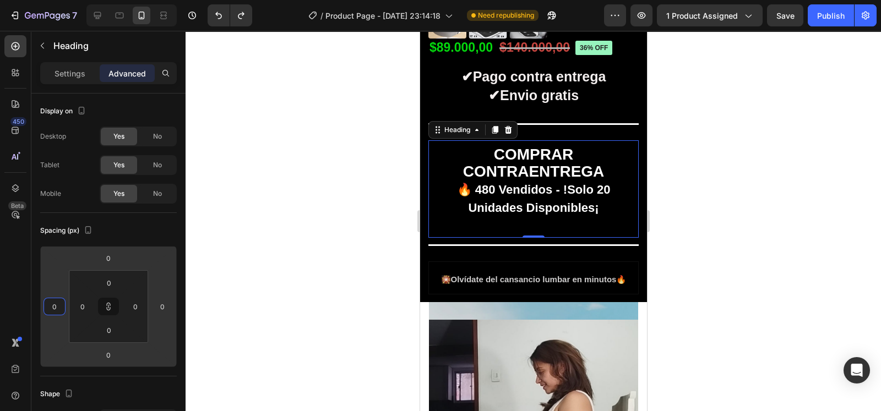
click at [229, 318] on div at bounding box center [533, 221] width 695 height 380
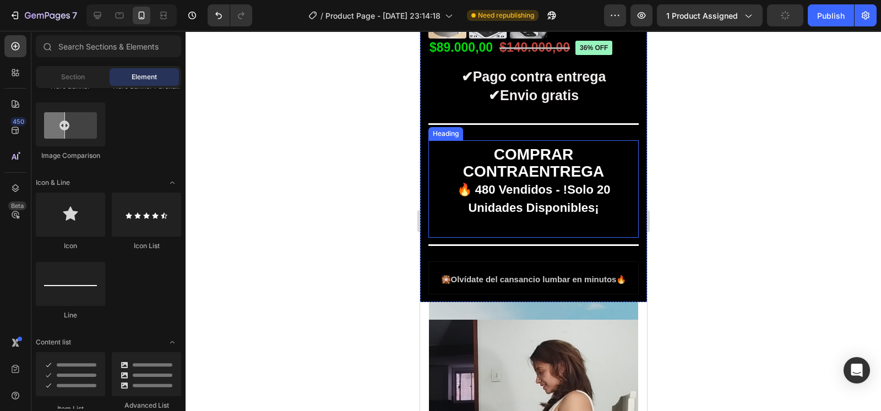
click at [546, 208] on p "⁠⁠⁠⁠⁠⁠⁠ COMPRAR CONTRAENTREGA 🔥 480 Vendidos - !Solo 20 Unidades Disponibles¡" at bounding box center [533, 187] width 193 height 84
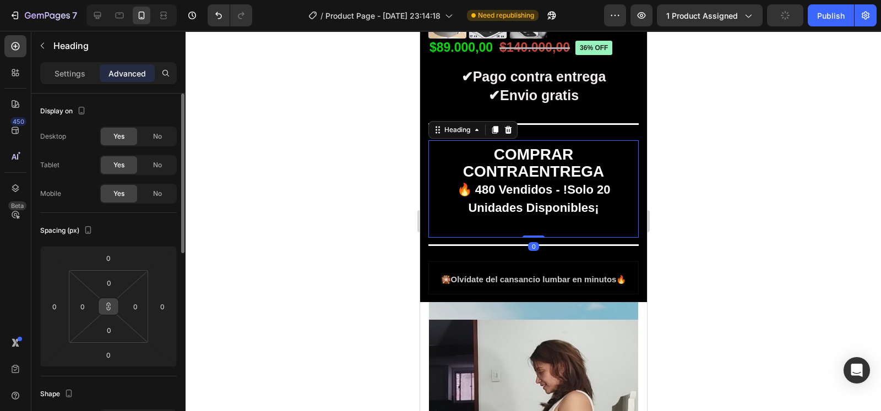
click at [112, 309] on icon at bounding box center [108, 306] width 9 height 9
click at [130, 0] on html "7 / Product Page - [DATE] 23:14:18 Need republishing Preview 1 product assigned…" at bounding box center [440, 0] width 881 height 0
drag, startPoint x: 128, startPoint y: 278, endPoint x: 126, endPoint y: 299, distance: 21.0
click at [126, 0] on html "7 / Product Page - [DATE] 23:14:18 Need republishing Preview 1 product assigned…" at bounding box center [440, 0] width 881 height 0
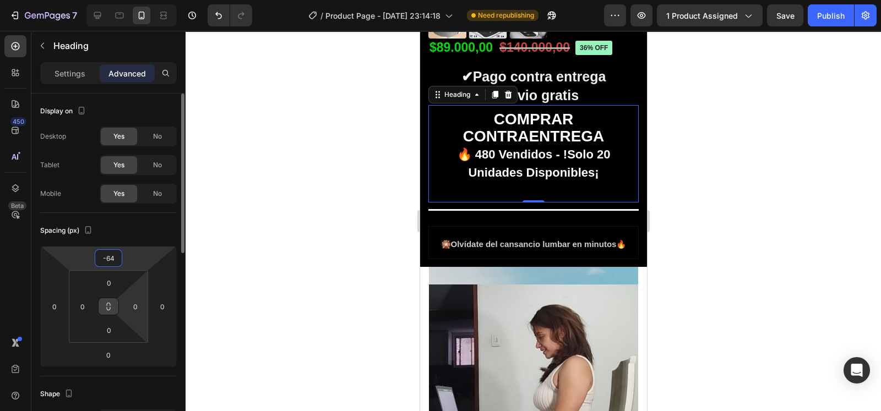
drag, startPoint x: 139, startPoint y: 257, endPoint x: 139, endPoint y: 279, distance: 22.0
click at [139, 0] on html "7 / Product Page - [DATE] 23:14:18 Need republishing Preview 1 product assigned…" at bounding box center [440, 0] width 881 height 0
click at [277, 213] on div at bounding box center [533, 221] width 695 height 380
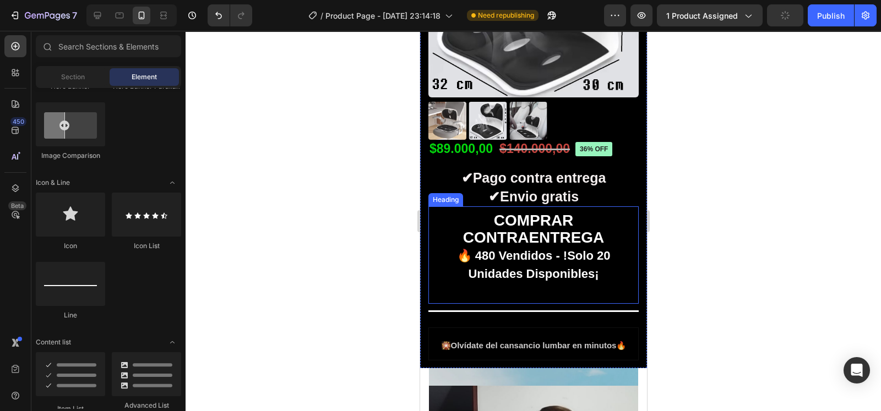
scroll to position [352, 0]
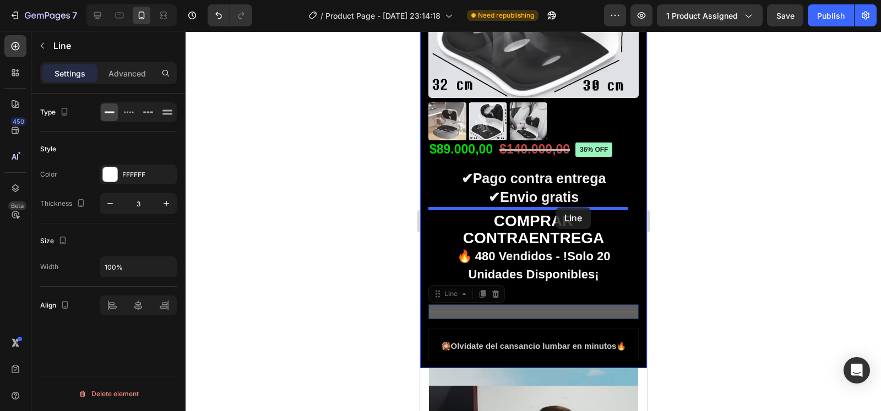
drag, startPoint x: 545, startPoint y: 269, endPoint x: 556, endPoint y: 208, distance: 62.0
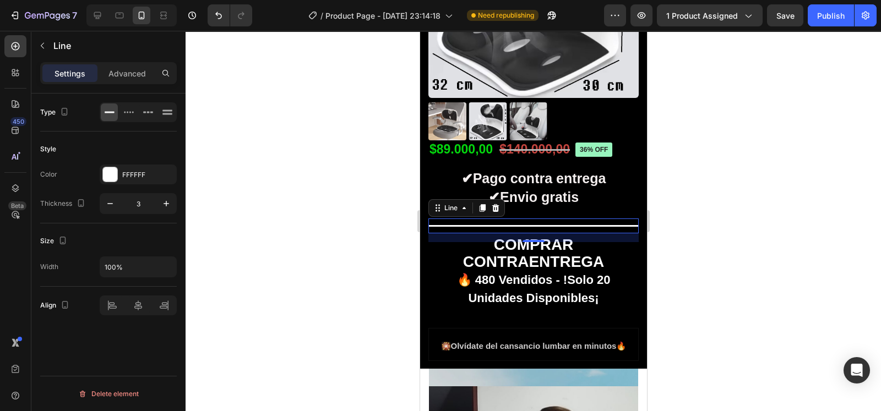
click at [669, 237] on div at bounding box center [533, 221] width 695 height 380
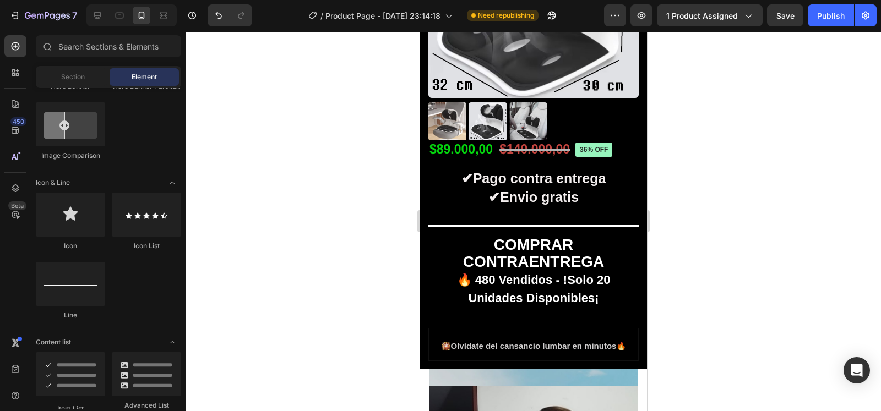
click at [708, 248] on div at bounding box center [533, 221] width 695 height 380
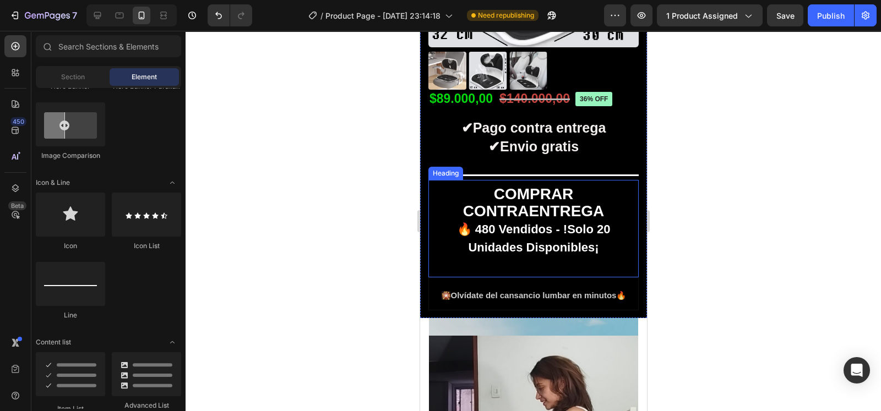
scroll to position [405, 0]
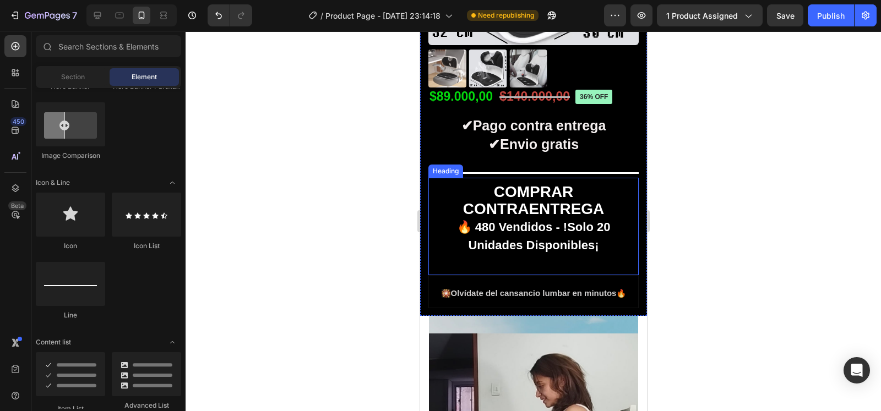
click at [561, 252] on p "⁠⁠⁠⁠⁠⁠⁠ COMPRAR CONTRAENTREGA 🔥 480 Vendidos - !Solo 20 Unidades Disponibles¡" at bounding box center [533, 224] width 193 height 84
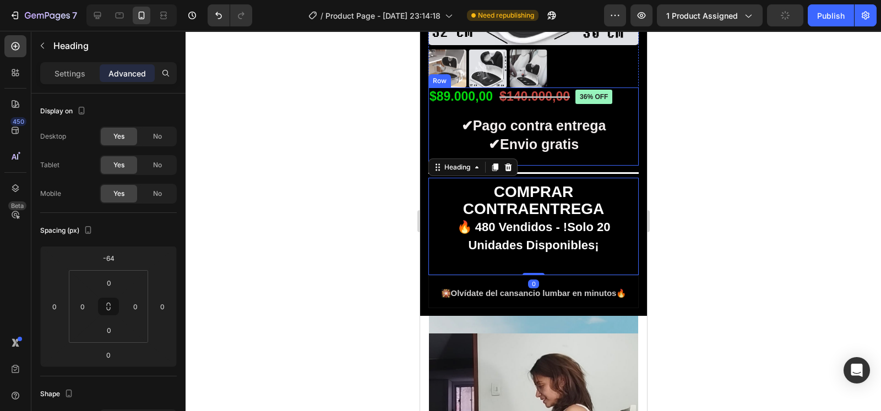
click at [583, 143] on div "36% off Product Badge Icon Icon Icon Icon Icon Icon List 2,500+ Verified Review…" at bounding box center [533, 127] width 210 height 78
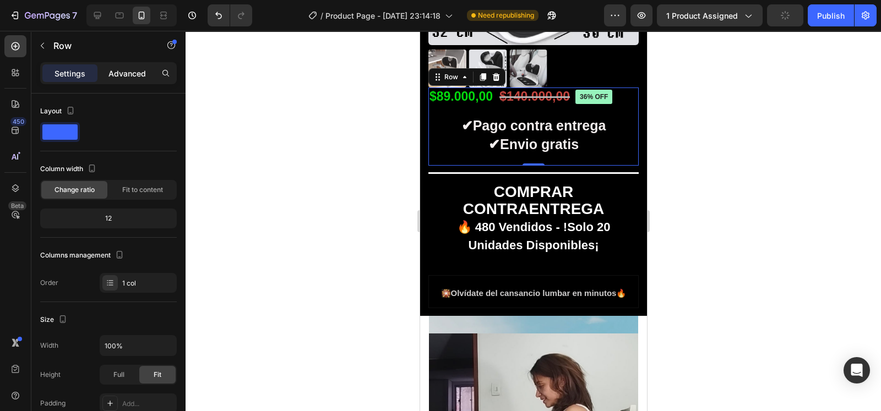
click at [118, 68] on p "Advanced" at bounding box center [126, 74] width 37 height 12
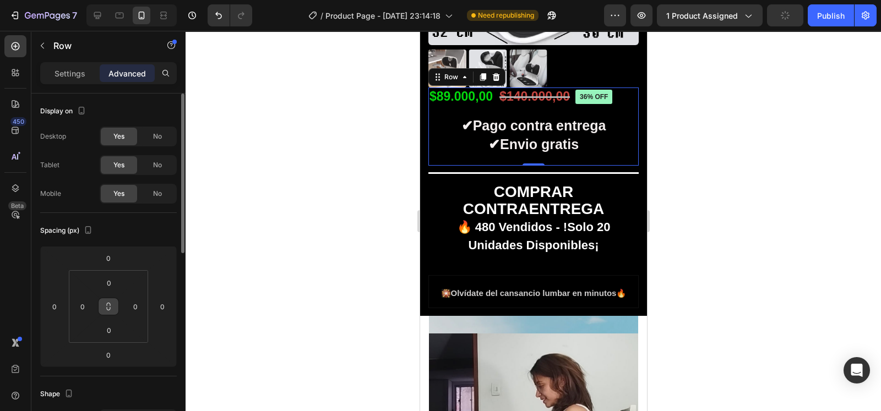
click at [112, 306] on icon at bounding box center [108, 306] width 9 height 9
drag, startPoint x: 125, startPoint y: 286, endPoint x: 131, endPoint y: 301, distance: 15.5
click at [131, 0] on html "7 / Product Page - [DATE] 23:14:18 Need republishing Preview 1 product assigned…" at bounding box center [440, 0] width 881 height 0
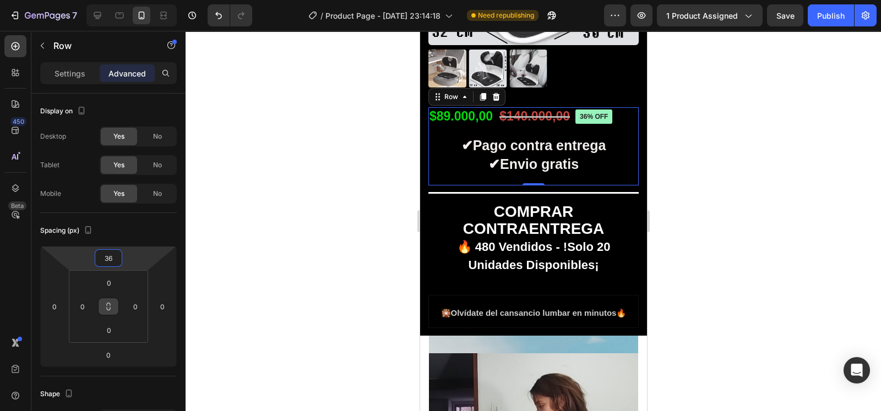
drag, startPoint x: 133, startPoint y: 261, endPoint x: 133, endPoint y: 249, distance: 12.1
click at [133, 0] on html "7 / Product Page - [DATE] 23:14:18 Need republishing Preview 1 product assigned…" at bounding box center [440, 0] width 881 height 0
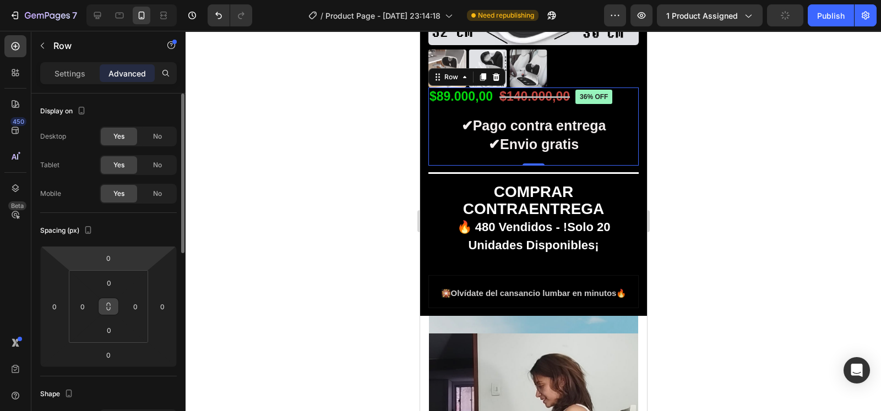
drag, startPoint x: 122, startPoint y: 350, endPoint x: 131, endPoint y: 367, distance: 20.0
click at [0, 0] on div "Spacing (px) 0 0 0 0 0 0 0 0" at bounding box center [0, 0] width 0 height 0
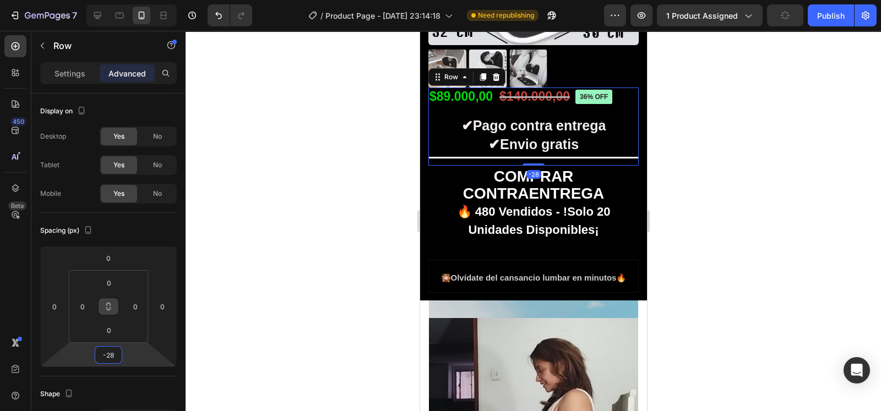
drag, startPoint x: 128, startPoint y: 356, endPoint x: 129, endPoint y: 365, distance: 9.0
click at [129, 0] on html "7 / Product Page - [DATE] 23:14:18 Need republishing Preview 1 product assigned…" at bounding box center [440, 0] width 881 height 0
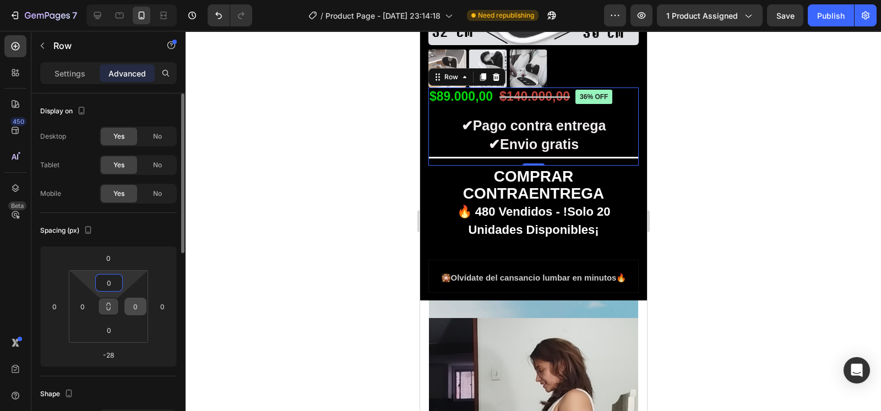
drag, startPoint x: 129, startPoint y: 276, endPoint x: 126, endPoint y: 306, distance: 29.3
click at [126, 0] on html "7 / Product Page - [DATE] 23:14:18 Need republishing Preview 1 product assigned…" at bounding box center [440, 0] width 881 height 0
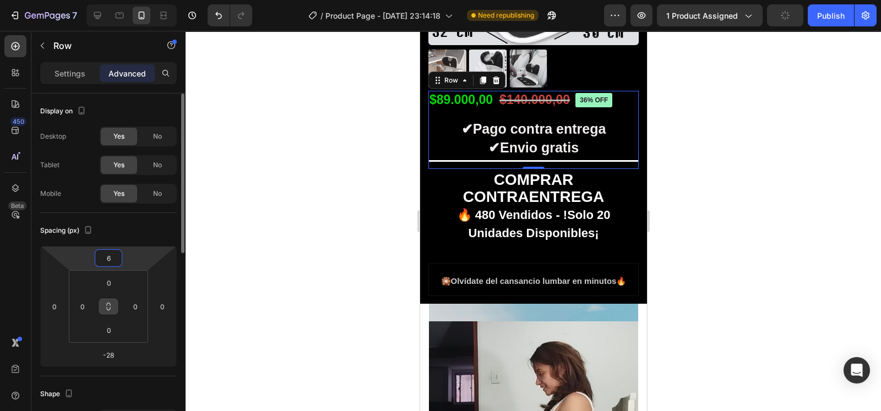
click at [126, 0] on html "7 / Product Page - [DATE] 23:14:18 Need republishing Preview 1 product assigned…" at bounding box center [440, 0] width 881 height 0
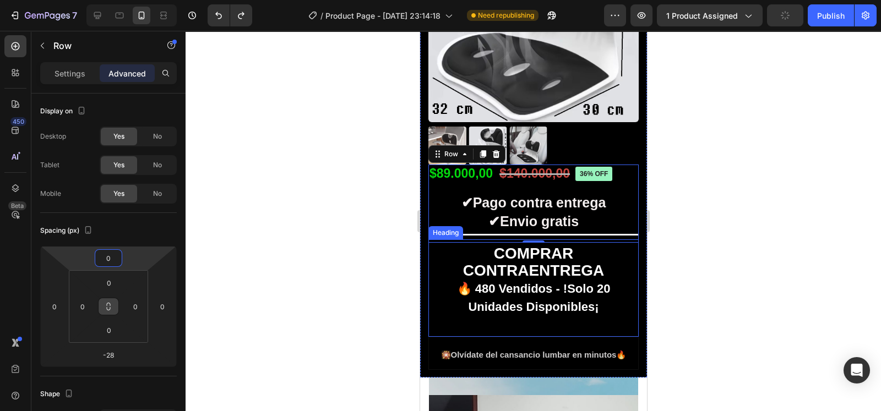
scroll to position [311, 0]
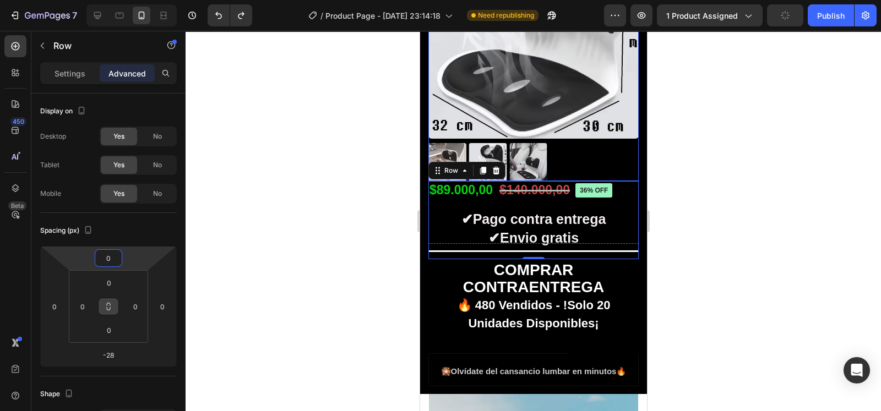
click at [572, 155] on div at bounding box center [533, 162] width 210 height 38
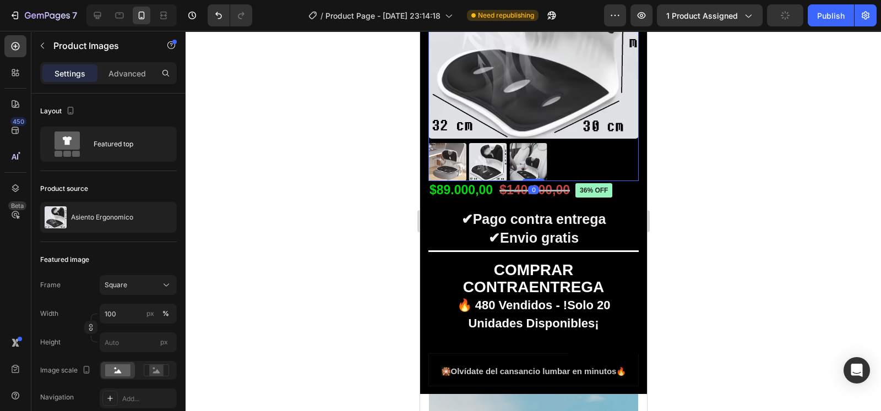
click at [691, 224] on div at bounding box center [533, 221] width 695 height 380
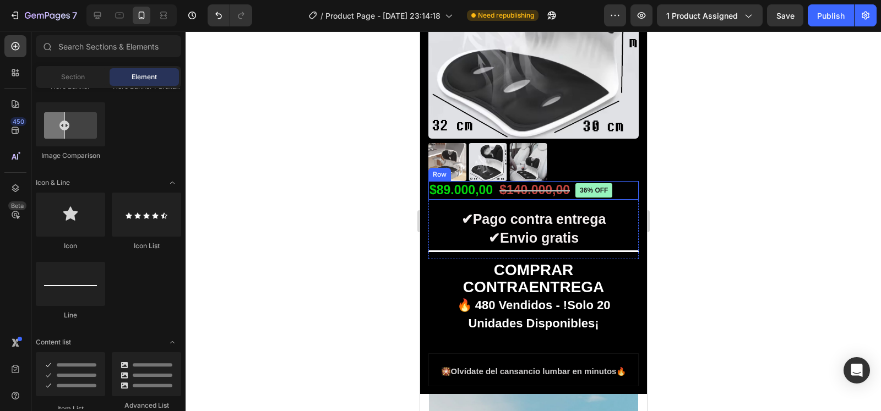
click at [620, 183] on div "$89.000,00 Product Price Product Price $140.000,00 Product Price Product Price …" at bounding box center [533, 190] width 210 height 19
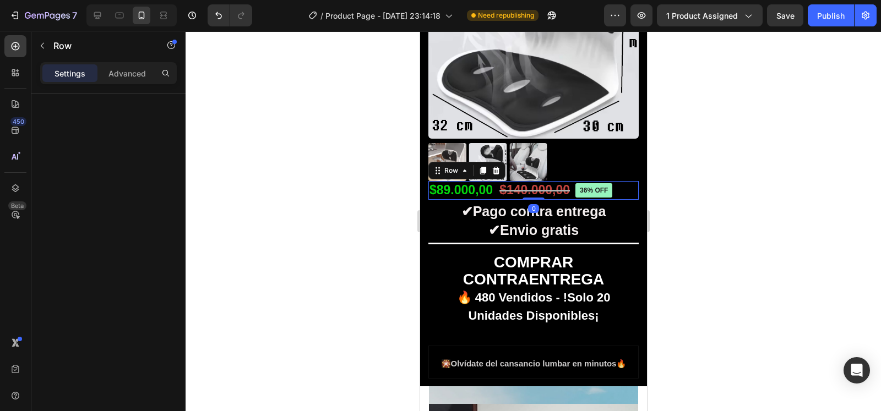
drag, startPoint x: 532, startPoint y: 194, endPoint x: 527, endPoint y: 179, distance: 15.7
click at [527, 181] on div "$89.000,00 Product Price Product Price $140.000,00 Product Price Product Price …" at bounding box center [533, 190] width 210 height 19
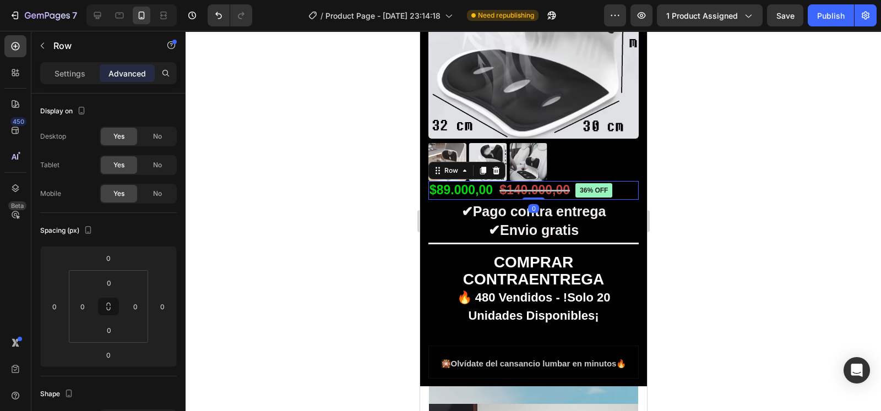
click at [677, 182] on div at bounding box center [533, 221] width 695 height 380
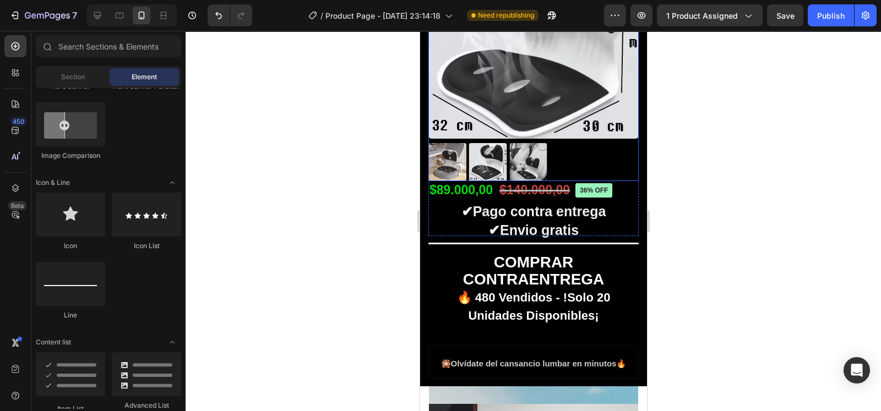
click at [606, 153] on div at bounding box center [533, 162] width 210 height 38
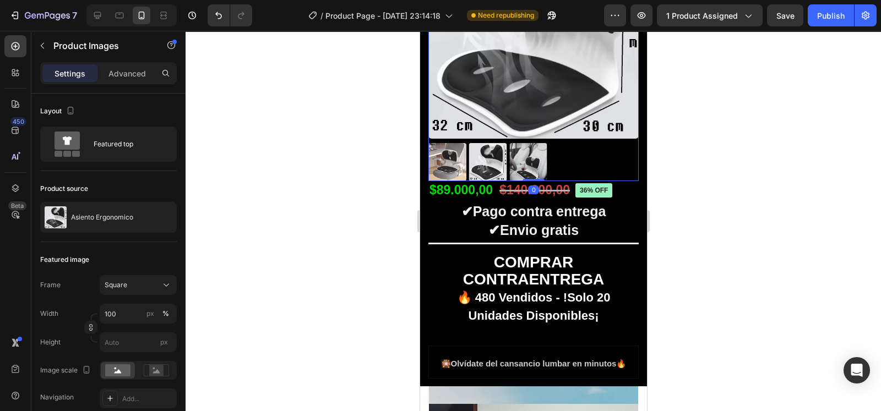
click at [704, 154] on div at bounding box center [533, 221] width 695 height 380
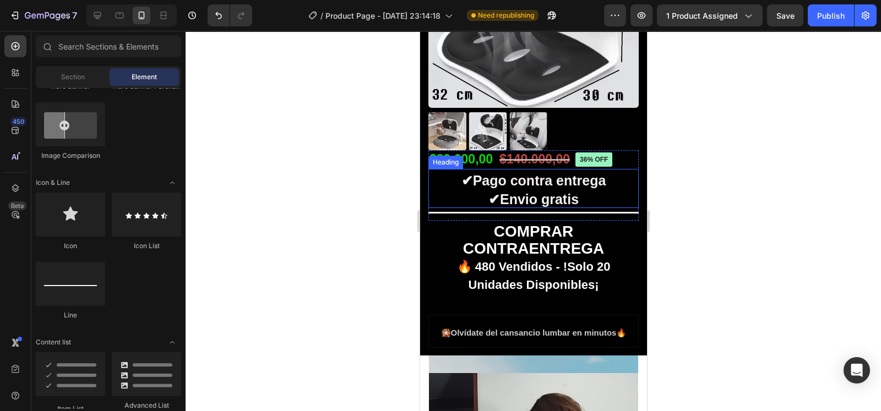
scroll to position [344, 0]
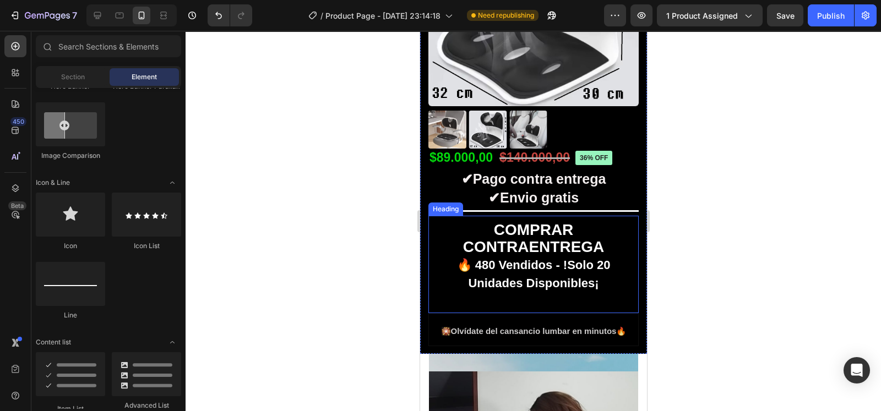
click at [585, 296] on h2 "⁠⁠⁠⁠⁠⁠⁠ COMPRAR CONTRAENTREGA 🔥 480 Vendidos - !Solo 20 Unidades Disponibles¡" at bounding box center [533, 264] width 210 height 97
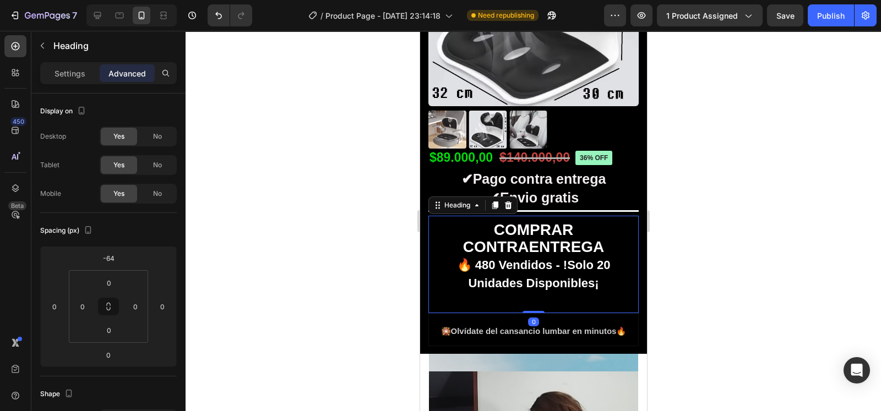
drag, startPoint x: 524, startPoint y: 303, endPoint x: 519, endPoint y: 277, distance: 26.9
click at [519, 277] on div "⁠⁠⁠⁠⁠⁠⁠ COMPRAR CONTRAENTREGA 🔥 480 Vendidos - !Solo 20 Unidades Disponibles¡ H…" at bounding box center [533, 264] width 210 height 97
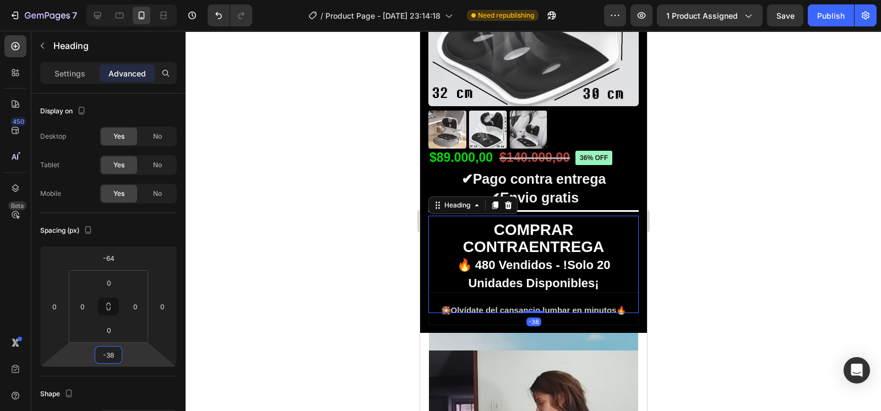
drag, startPoint x: 151, startPoint y: 358, endPoint x: 153, endPoint y: 371, distance: 13.3
click at [153, 0] on html "7 / Product Page - [DATE] 23:14:18 Need republishing Preview 1 product assigned…" at bounding box center [440, 0] width 881 height 0
click at [701, 258] on div at bounding box center [533, 221] width 695 height 380
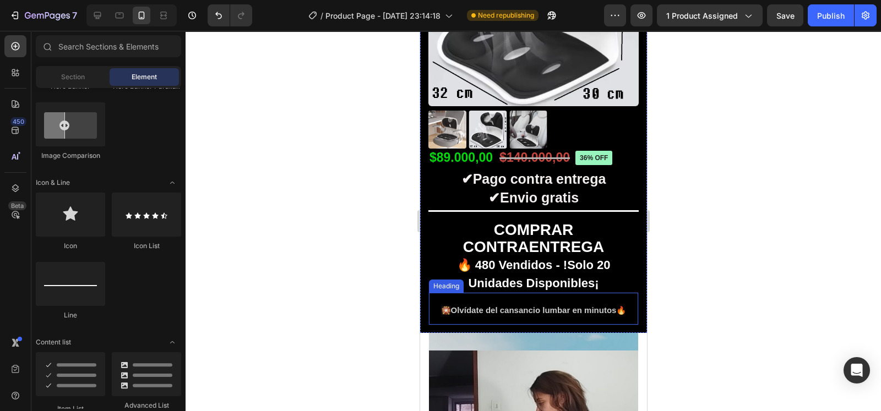
click at [604, 306] on strong "Olvídate del cansancio lumbar en minutos" at bounding box center [533, 310] width 166 height 9
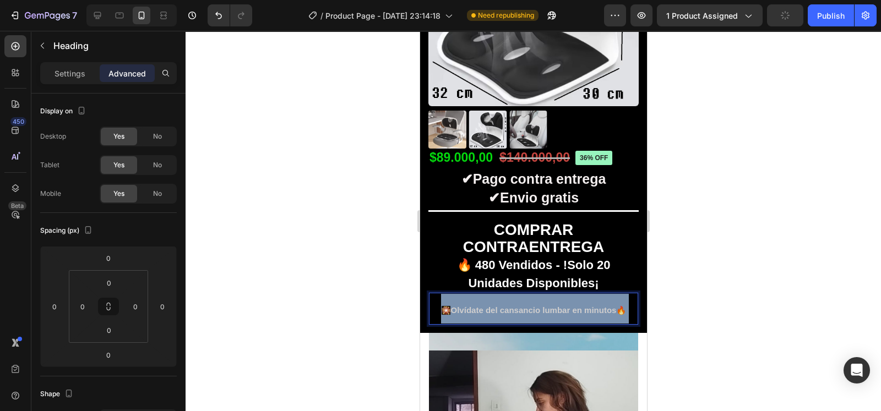
drag, startPoint x: 621, startPoint y: 302, endPoint x: 438, endPoint y: 304, distance: 182.3
click at [438, 304] on p "🎇 Olvídate del cansancio lumbar en minutos 🔥" at bounding box center [532, 309] width 207 height 30
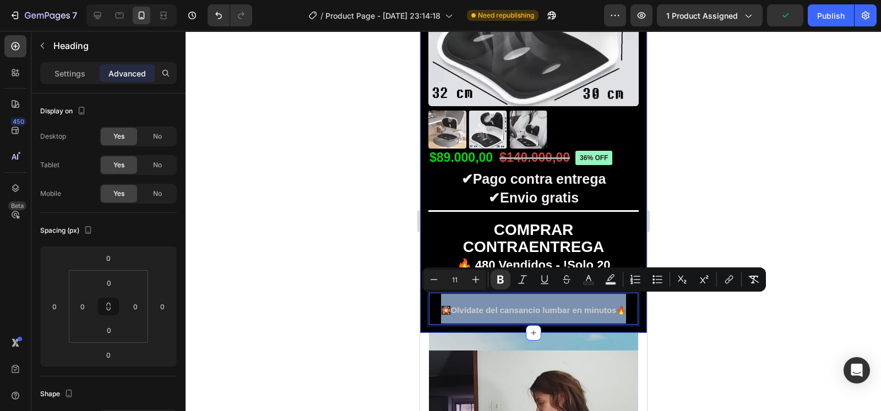
drag, startPoint x: 436, startPoint y: 301, endPoint x: 627, endPoint y: 309, distance: 190.7
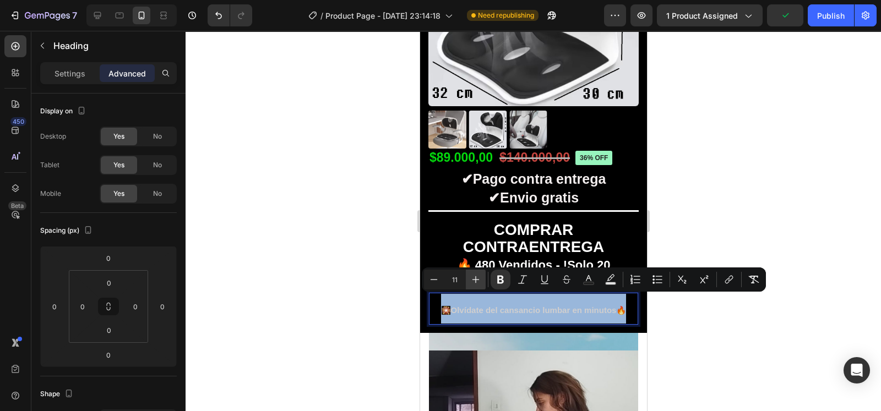
click at [480, 278] on icon "Editor contextual toolbar" at bounding box center [475, 279] width 11 height 11
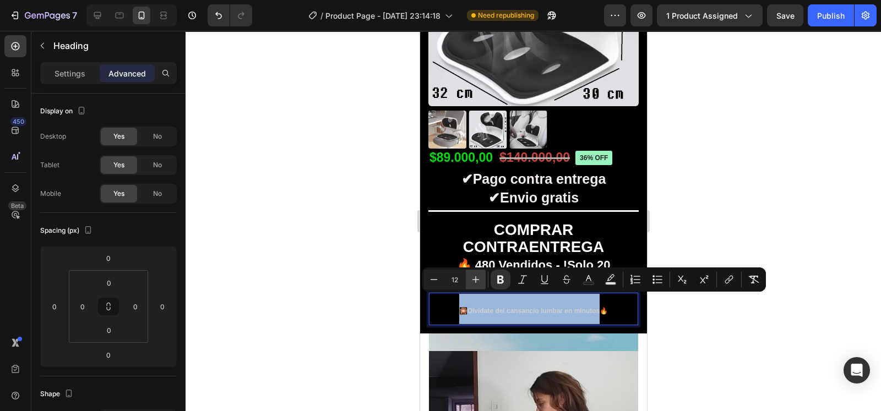
click at [480, 278] on icon "Editor contextual toolbar" at bounding box center [475, 279] width 11 height 11
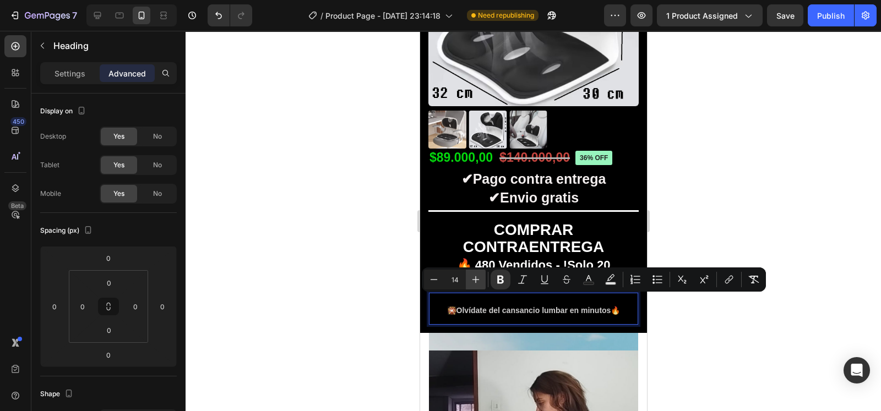
click at [480, 278] on icon "Editor contextual toolbar" at bounding box center [475, 279] width 11 height 11
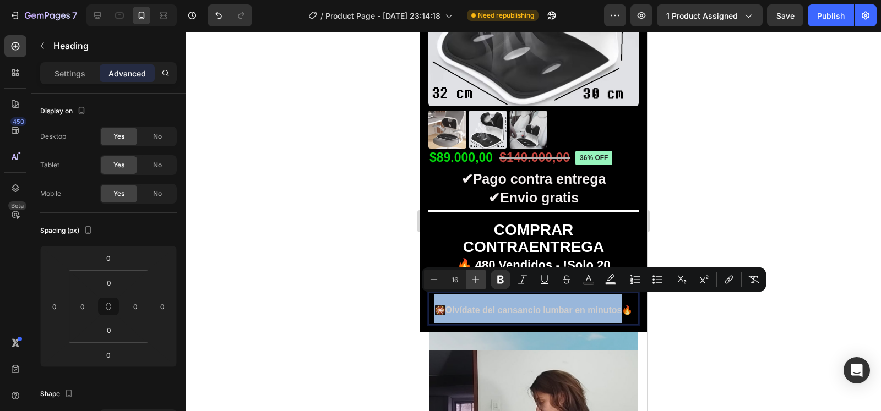
click at [480, 278] on icon "Editor contextual toolbar" at bounding box center [475, 279] width 11 height 11
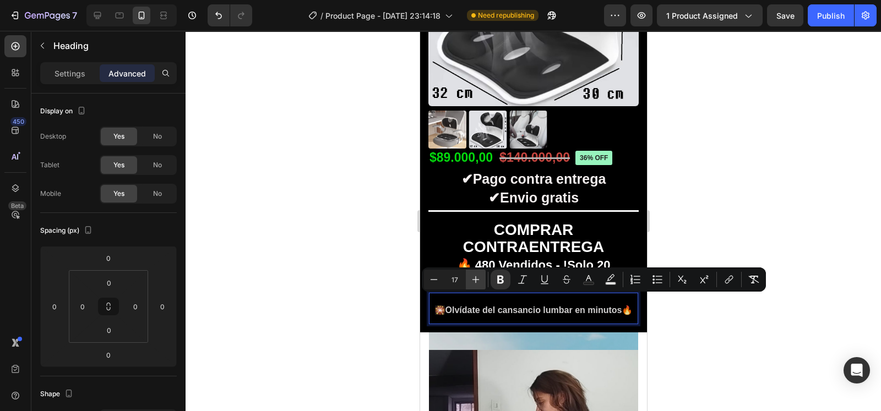
click at [480, 278] on icon "Editor contextual toolbar" at bounding box center [475, 279] width 11 height 11
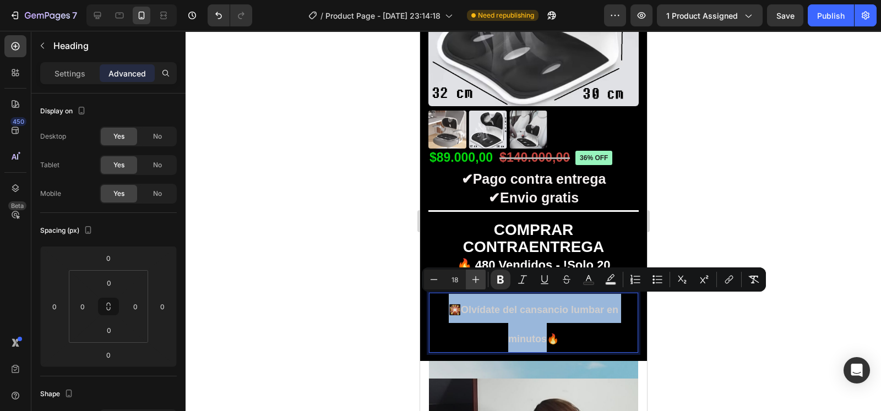
click at [480, 278] on icon "Editor contextual toolbar" at bounding box center [475, 279] width 11 height 11
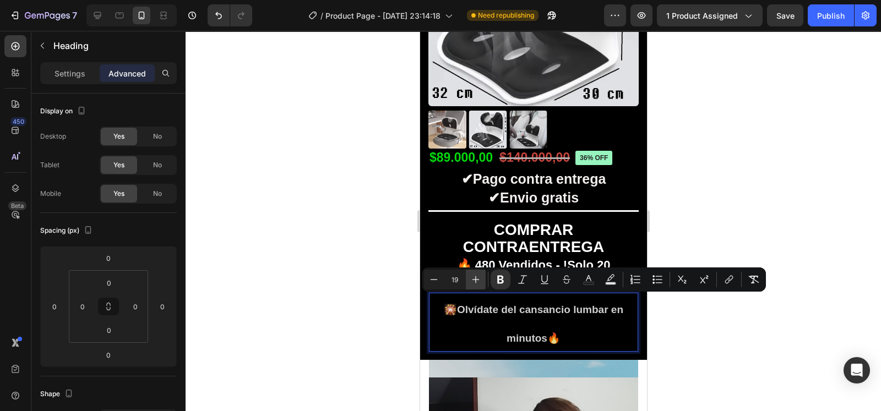
click at [480, 278] on icon "Editor contextual toolbar" at bounding box center [475, 279] width 11 height 11
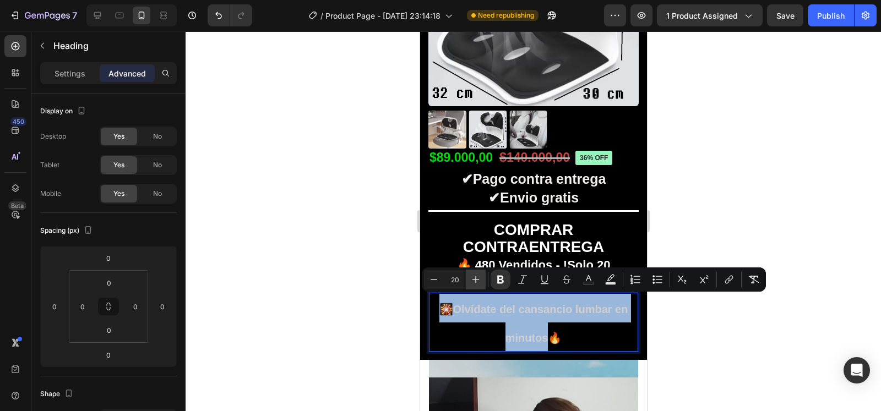
click at [480, 278] on icon "Editor contextual toolbar" at bounding box center [475, 279] width 11 height 11
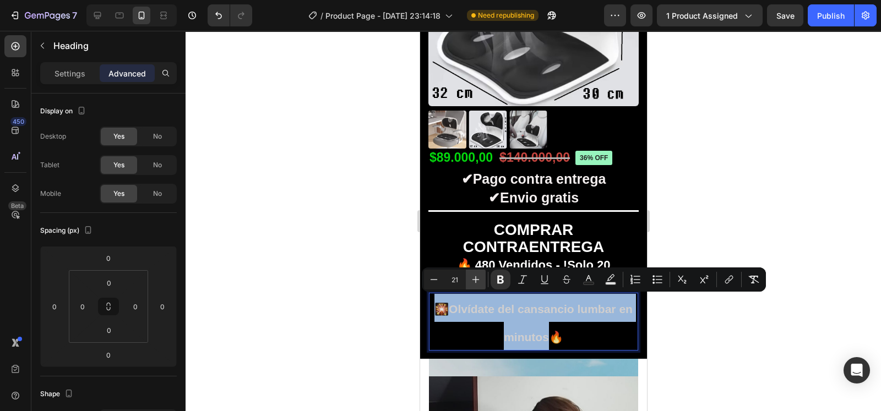
click at [480, 278] on icon "Editor contextual toolbar" at bounding box center [475, 279] width 11 height 11
click at [481, 285] on icon "Editor contextual toolbar" at bounding box center [475, 279] width 11 height 11
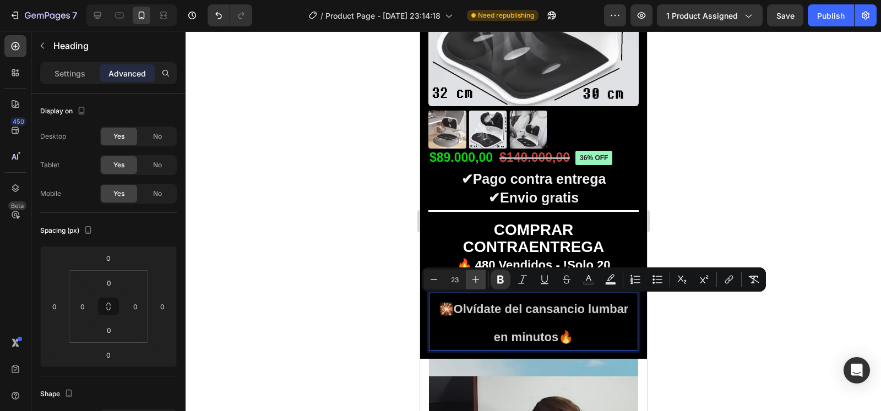
click at [481, 285] on icon "Editor contextual toolbar" at bounding box center [475, 279] width 11 height 11
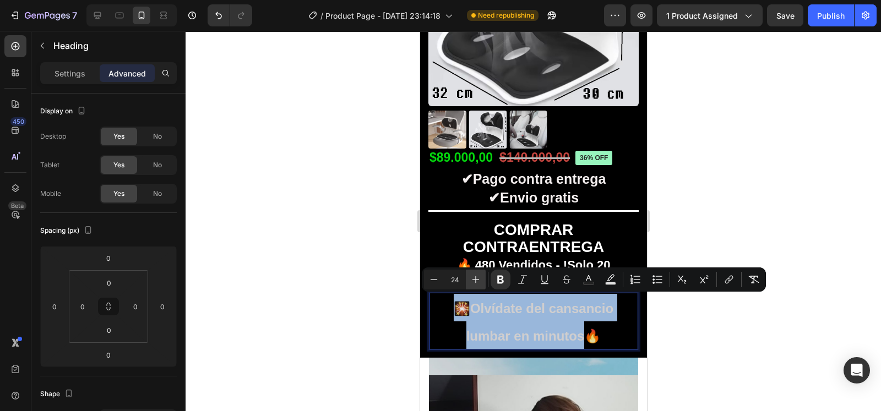
click at [481, 285] on icon "Editor contextual toolbar" at bounding box center [475, 279] width 11 height 11
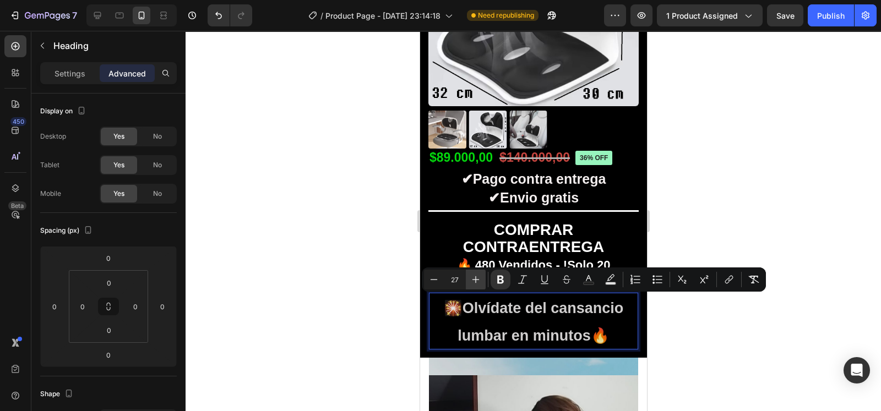
click at [481, 285] on icon "Editor contextual toolbar" at bounding box center [475, 279] width 11 height 11
click at [736, 199] on div at bounding box center [533, 221] width 695 height 380
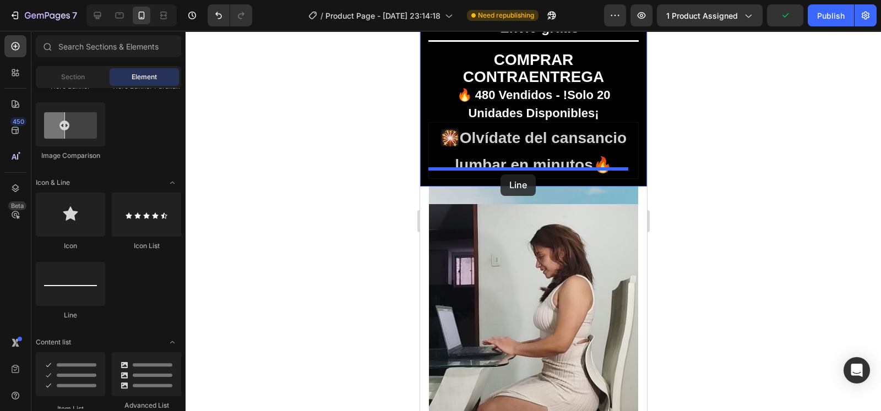
scroll to position [492, 0]
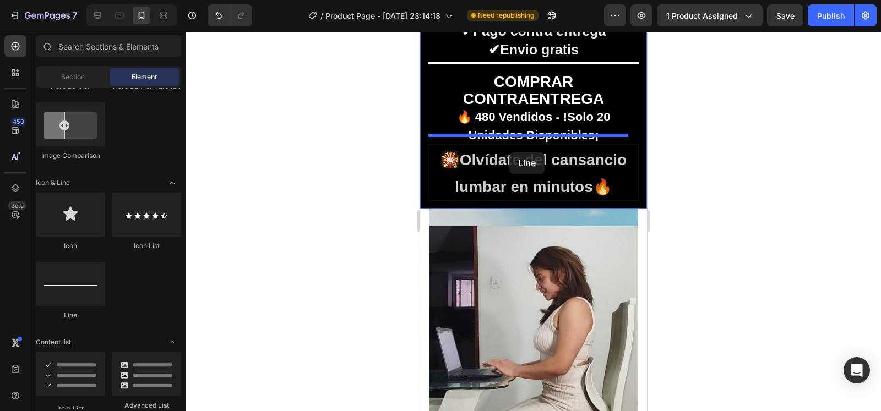
drag, startPoint x: 503, startPoint y: 318, endPoint x: 509, endPoint y: 153, distance: 165.3
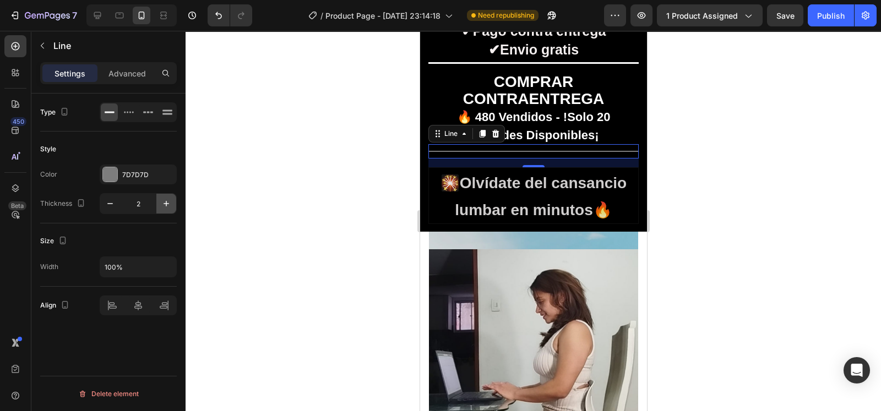
click at [161, 204] on icon "button" at bounding box center [166, 203] width 11 height 11
click at [142, 176] on div "7D7D7D" at bounding box center [138, 175] width 32 height 10
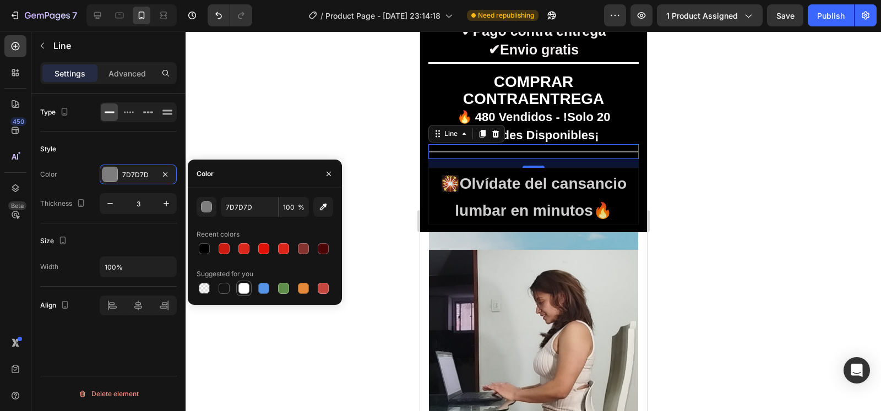
click at [242, 290] on div at bounding box center [243, 288] width 11 height 11
click at [316, 97] on div at bounding box center [533, 221] width 695 height 380
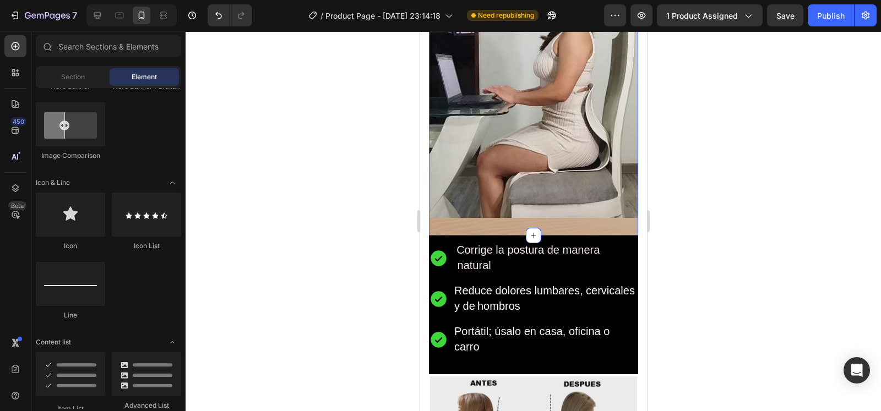
scroll to position [798, 0]
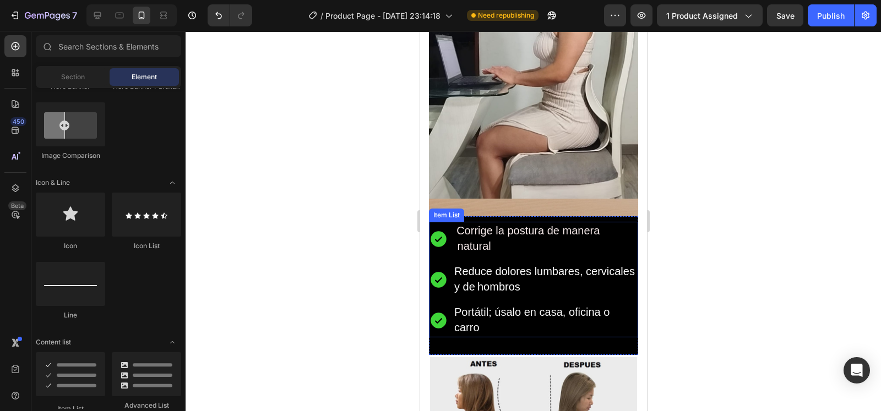
click at [586, 239] on p "Corrige la postura de manera natural" at bounding box center [545, 239] width 182 height 31
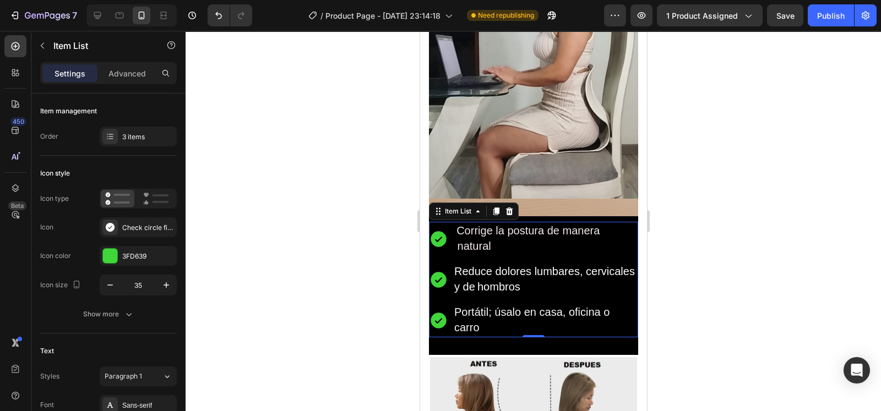
click at [495, 237] on p "Corrige la postura de manera natural" at bounding box center [545, 239] width 182 height 31
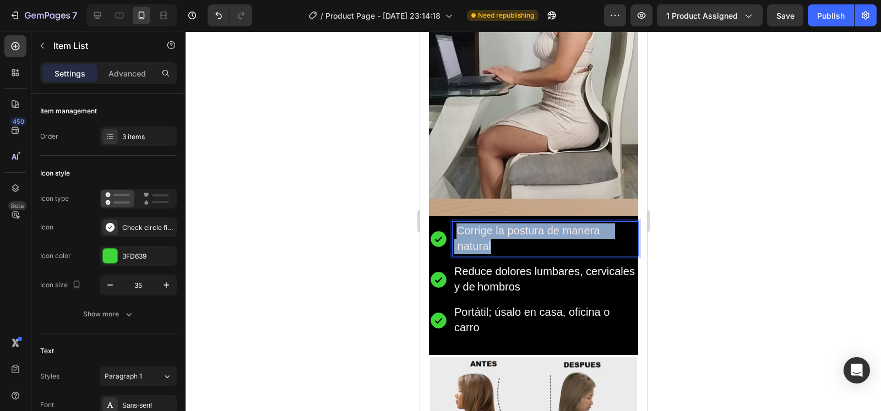
drag, startPoint x: 495, startPoint y: 238, endPoint x: 456, endPoint y: 216, distance: 44.1
click at [456, 224] on p "Corrige la postura de manera natural" at bounding box center [545, 239] width 182 height 31
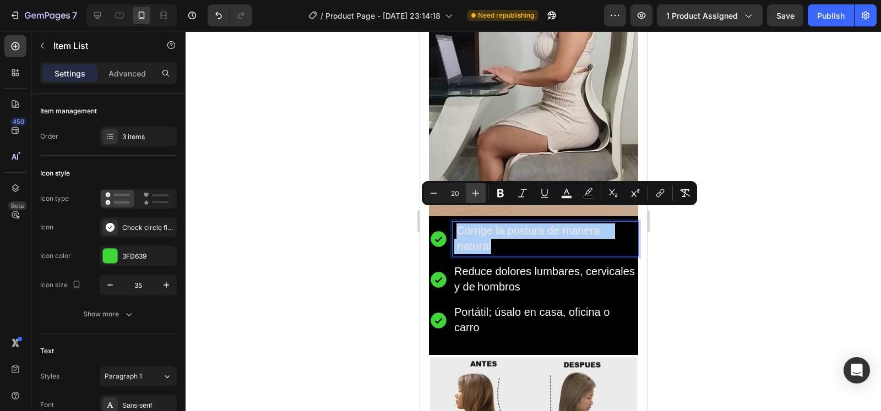
click at [469, 195] on button "Plus" at bounding box center [476, 193] width 20 height 20
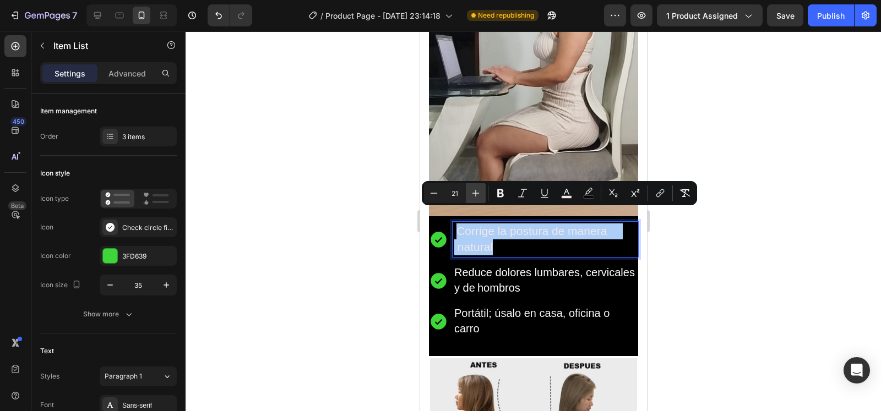
click at [469, 195] on button "Plus" at bounding box center [476, 193] width 20 height 20
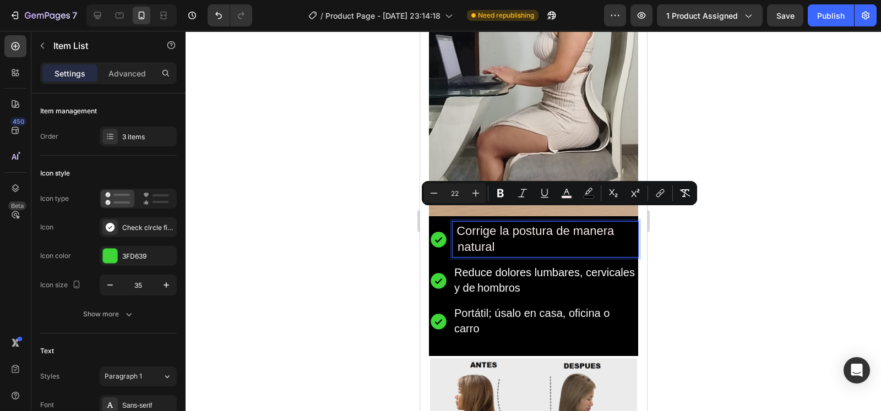
click at [577, 275] on p "Reduce dolores lumbares, cervicales y de hombros" at bounding box center [545, 280] width 182 height 31
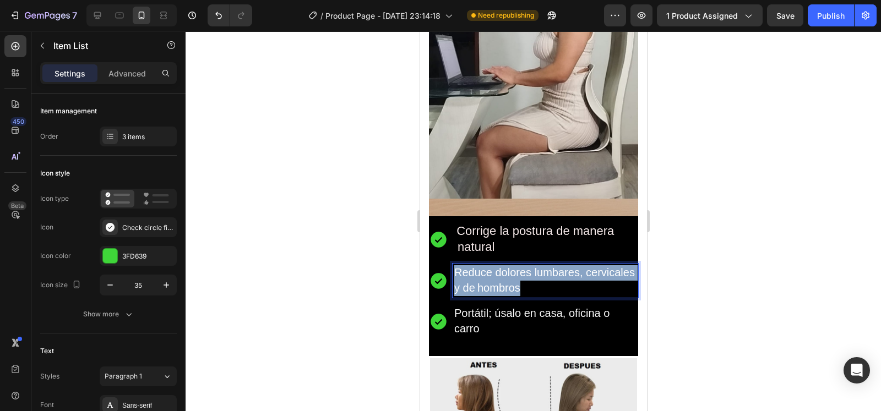
drag, startPoint x: 577, startPoint y: 275, endPoint x: 455, endPoint y: 256, distance: 123.1
click at [455, 265] on p "Reduce dolores lumbares, cervicales y de hombros" at bounding box center [545, 280] width 182 height 31
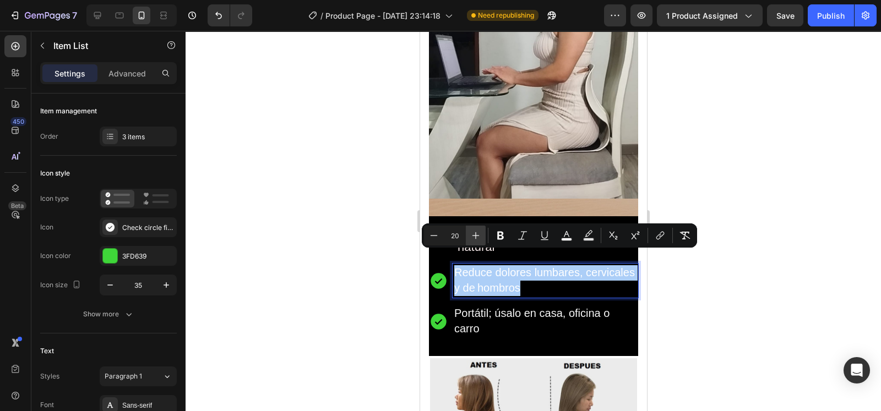
click at [469, 233] on button "Plus" at bounding box center [476, 236] width 20 height 20
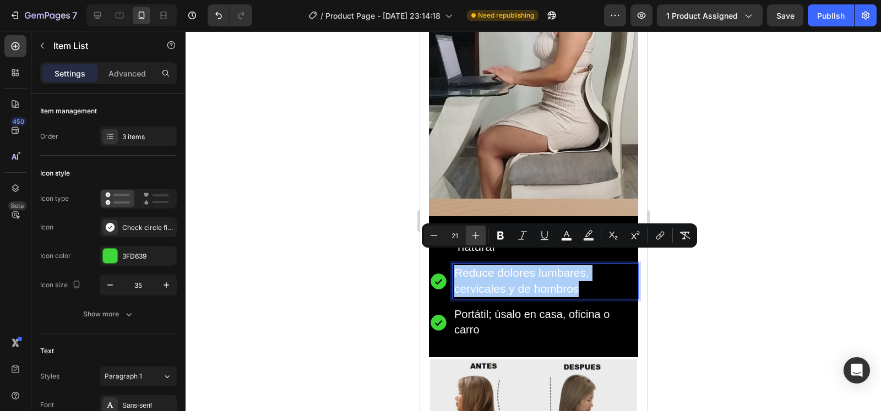
click at [469, 233] on button "Plus" at bounding box center [476, 236] width 20 height 20
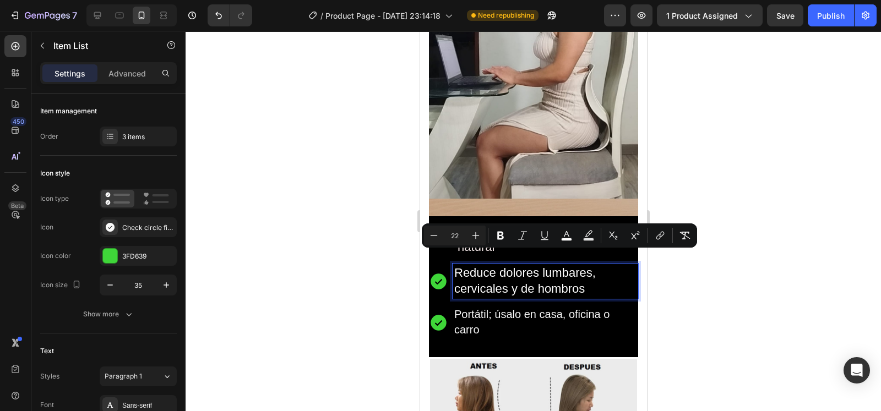
click at [466, 224] on span "Corrige la postura de manera natural" at bounding box center [540, 239] width 173 height 30
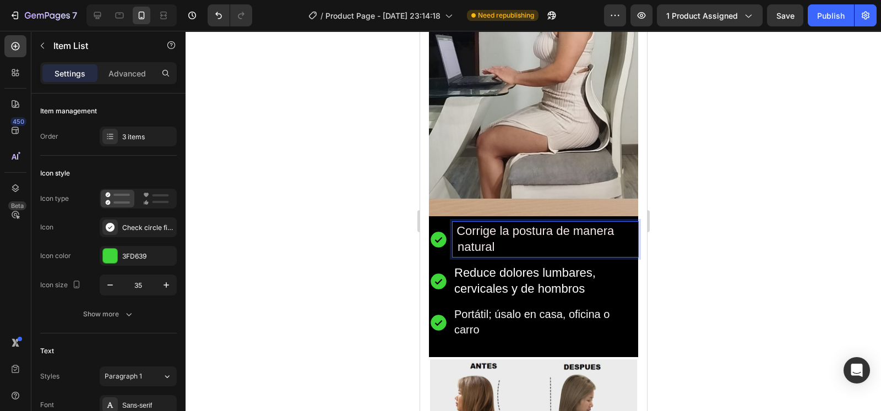
click at [465, 227] on span "Corrige la postura de manera natural" at bounding box center [540, 239] width 173 height 30
click at [599, 308] on span "Portátil; úsalo en casa, oficina o carro" at bounding box center [531, 322] width 155 height 28
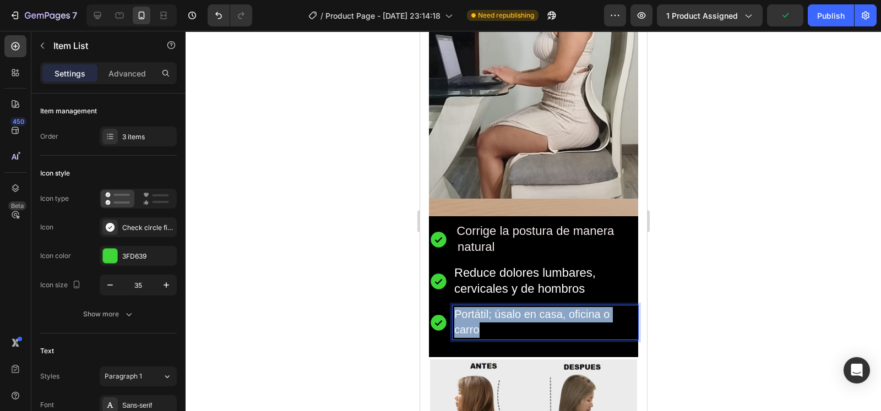
drag, startPoint x: 491, startPoint y: 322, endPoint x: 453, endPoint y: 298, distance: 44.8
click at [454, 307] on p "Portátil; úsalo en casa, oficina o carro" at bounding box center [545, 322] width 182 height 31
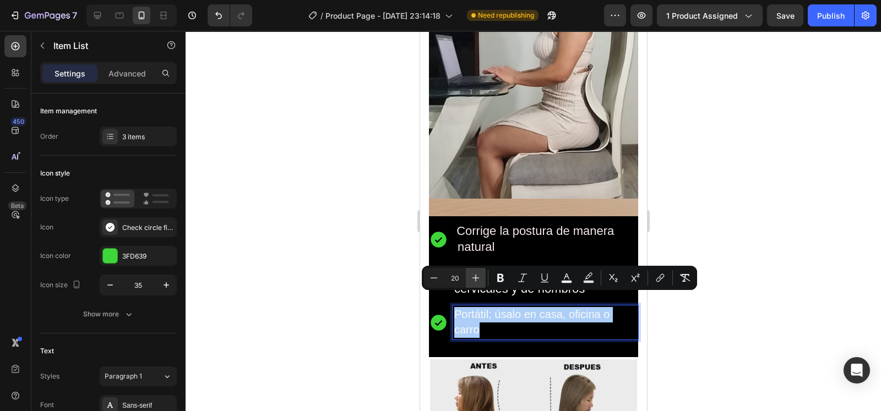
click at [466, 274] on button "Plus" at bounding box center [476, 278] width 20 height 20
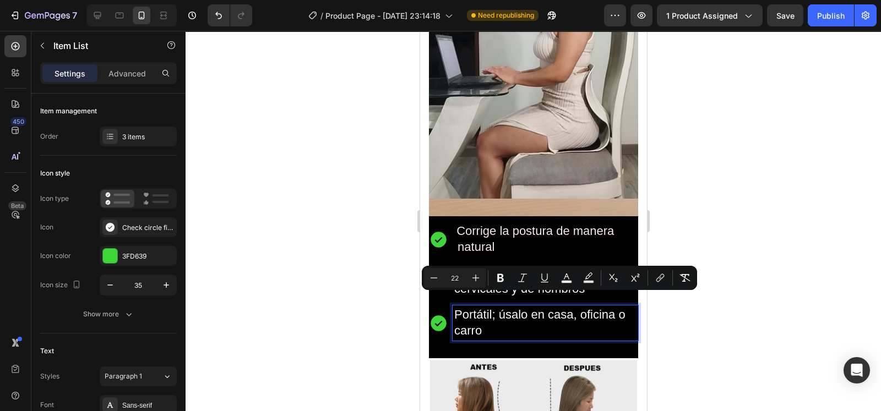
click at [701, 216] on div at bounding box center [533, 221] width 695 height 380
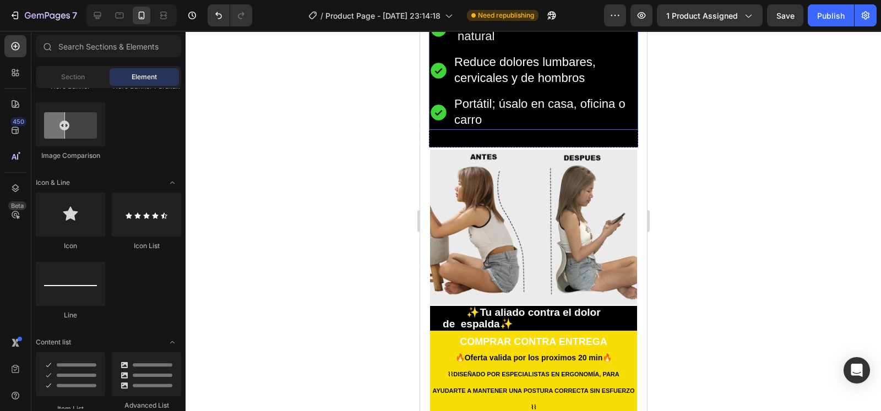
scroll to position [1023, 0]
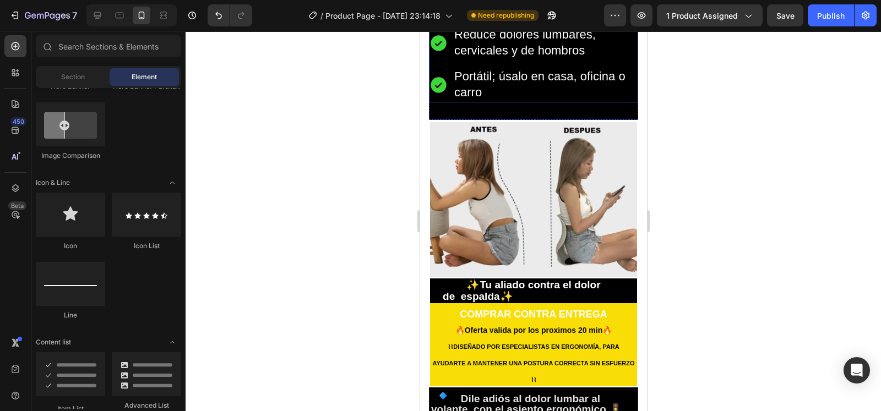
click at [513, 291] on strong "de espalda✨" at bounding box center [477, 297] width 70 height 12
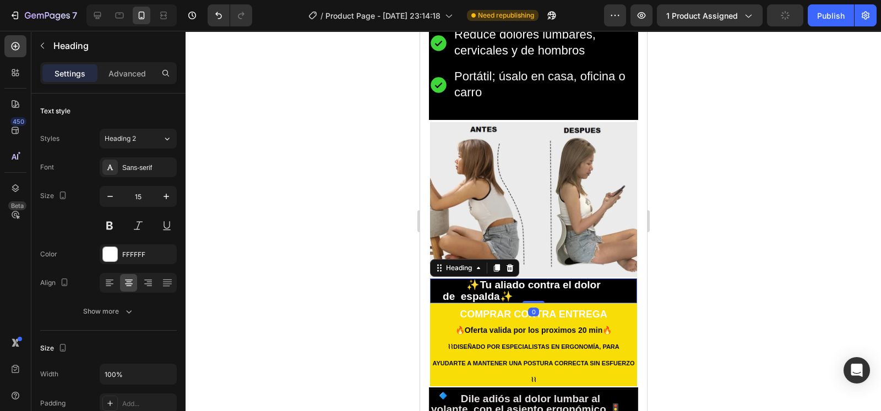
drag, startPoint x: 531, startPoint y: 309, endPoint x: 524, endPoint y: 292, distance: 19.0
click at [528, 290] on div "✨Tu aliado contra el dolor de espalda✨ n tra el dolor de espalda Heading 0" at bounding box center [532, 291] width 207 height 25
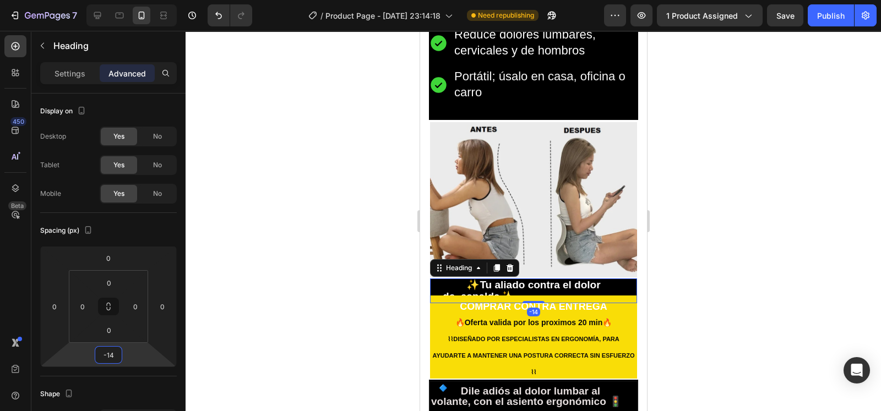
drag, startPoint x: 137, startPoint y: 353, endPoint x: 137, endPoint y: 359, distance: 5.5
click at [137, 0] on html "7 / Product Page - [DATE] 23:14:18 Need republishing Preview 1 product assigned…" at bounding box center [440, 0] width 881 height 0
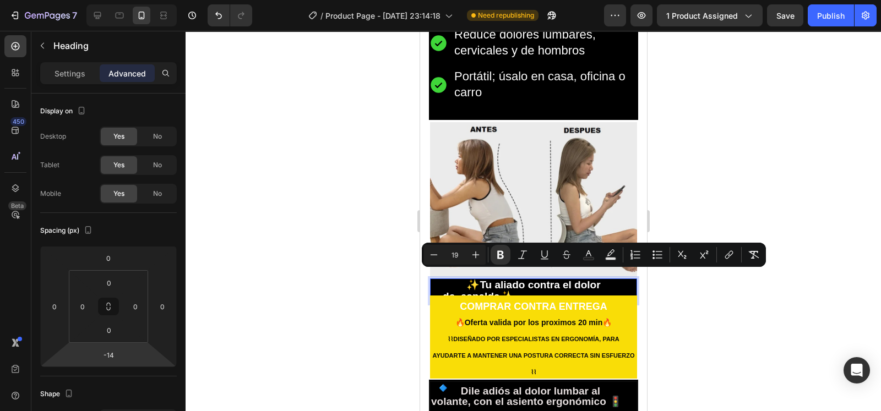
drag, startPoint x: 560, startPoint y: 290, endPoint x: 461, endPoint y: 278, distance: 99.9
click at [461, 280] on p "✨Tu aliado contra el dolor de espalda✨ n tra el dolor de espalda" at bounding box center [533, 291] width 205 height 23
click at [471, 254] on icon "Editor contextual toolbar" at bounding box center [475, 254] width 11 height 11
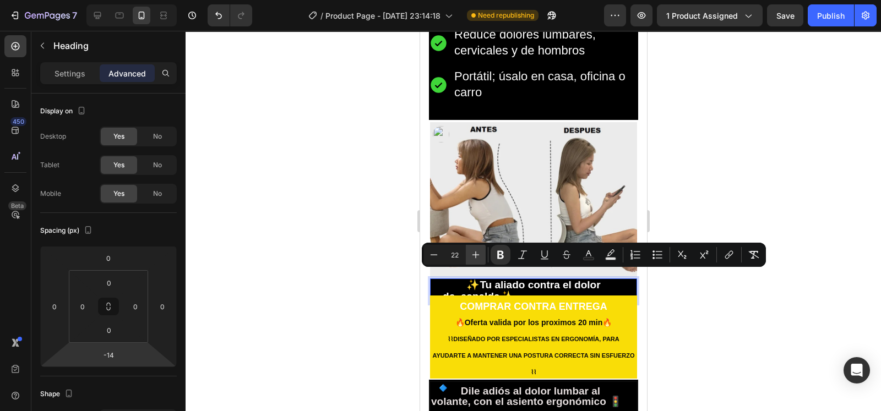
click at [471, 254] on icon "Editor contextual toolbar" at bounding box center [475, 254] width 11 height 11
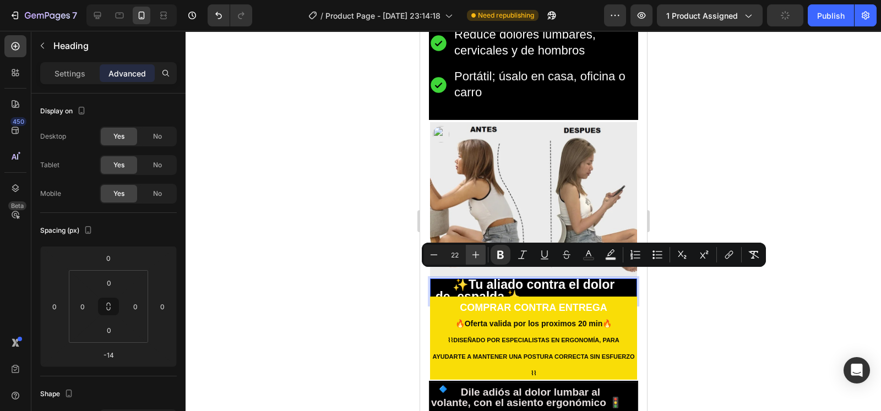
click at [471, 254] on icon "Editor contextual toolbar" at bounding box center [475, 254] width 11 height 11
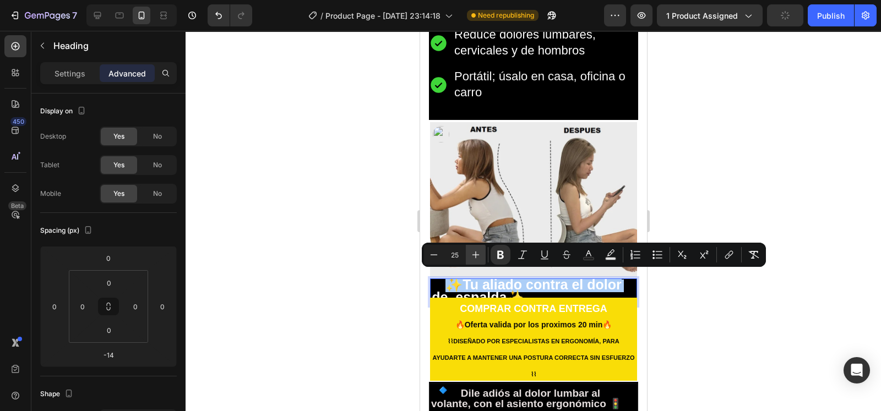
click at [471, 254] on icon "Editor contextual toolbar" at bounding box center [475, 254] width 11 height 11
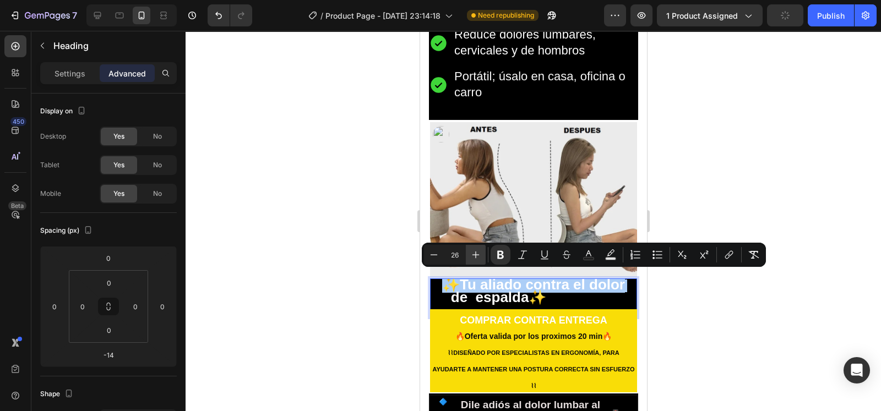
click at [471, 254] on icon "Editor contextual toolbar" at bounding box center [475, 254] width 11 height 11
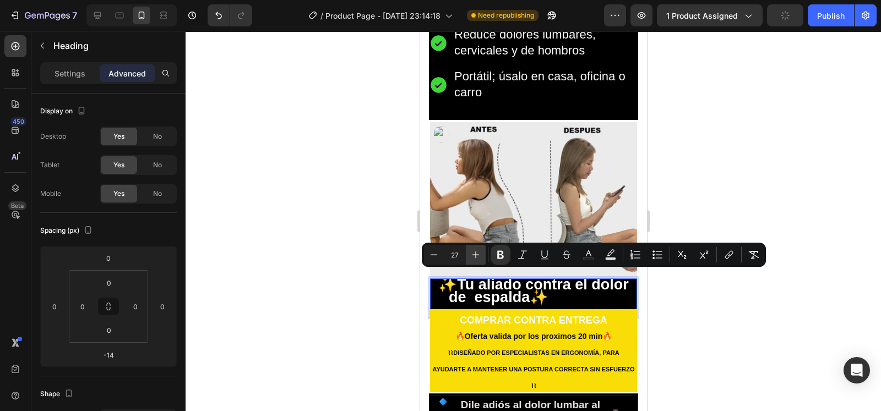
click at [471, 254] on icon "Editor contextual toolbar" at bounding box center [475, 254] width 11 height 11
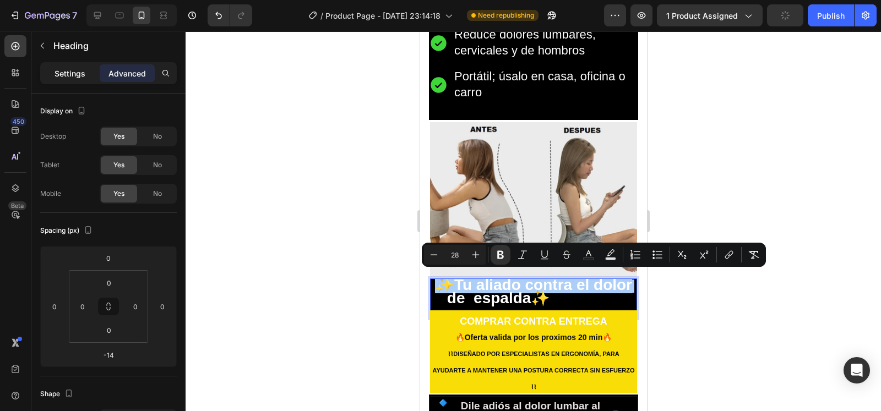
click at [85, 80] on div "Settings" at bounding box center [69, 73] width 55 height 18
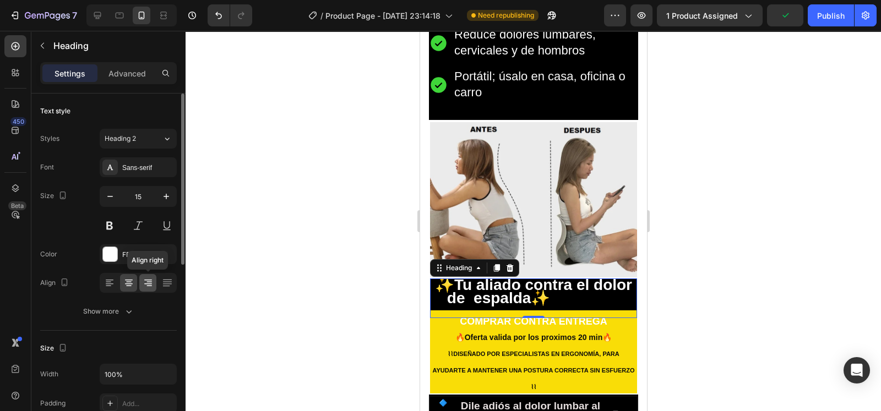
click at [144, 280] on icon at bounding box center [148, 283] width 11 height 11
click at [134, 284] on div at bounding box center [128, 283] width 17 height 18
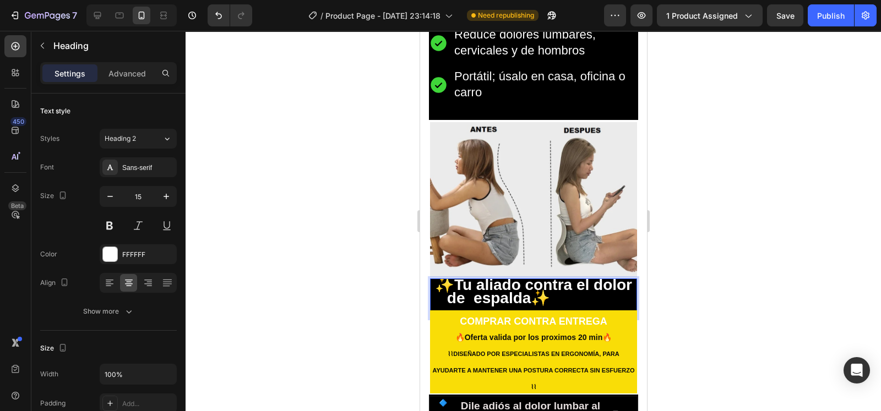
click at [586, 305] on p "✨Tu aliado contra el dolor de espalda✨ n tra el dolor de espalda" at bounding box center [533, 298] width 205 height 37
click at [568, 293] on strong "✨Tu aliado contra el dolor de espalda✨" at bounding box center [532, 291] width 197 height 30
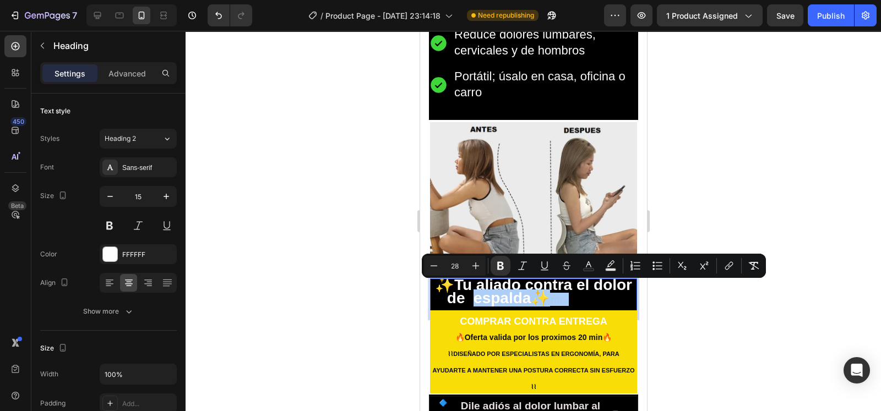
drag, startPoint x: 149, startPoint y: 262, endPoint x: 681, endPoint y: 337, distance: 537.1
click at [681, 337] on div at bounding box center [533, 221] width 695 height 380
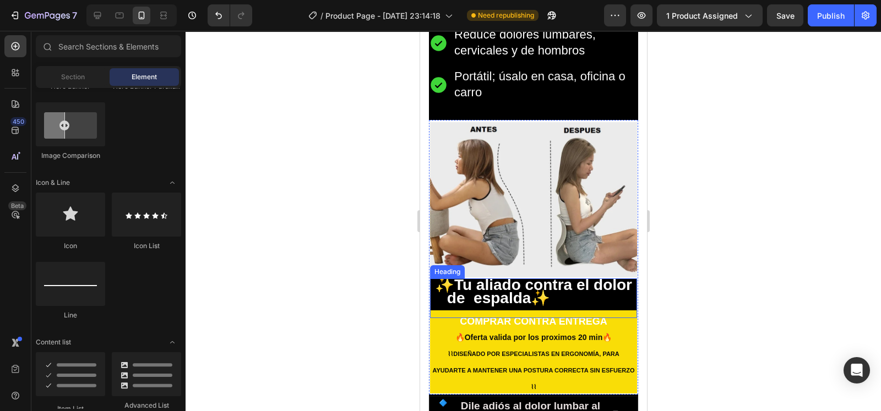
click at [519, 290] on strong "✨Tu aliado contra el dolor de espalda✨" at bounding box center [532, 291] width 197 height 30
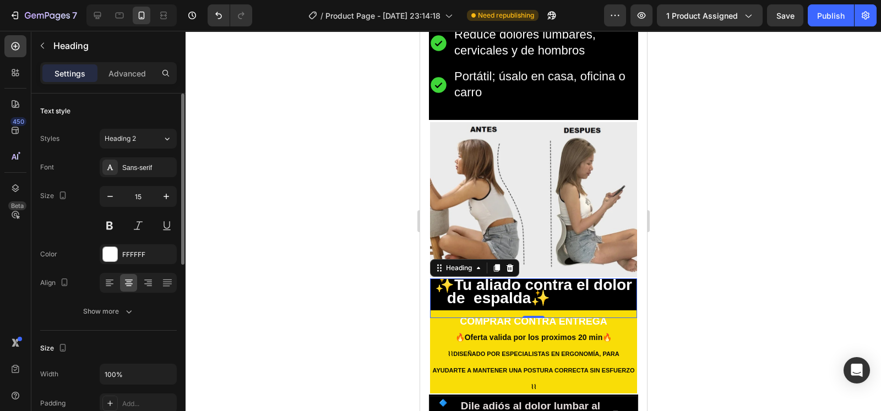
click at [148, 273] on div at bounding box center [138, 283] width 77 height 20
click at [170, 284] on icon at bounding box center [167, 283] width 11 height 11
click at [148, 284] on icon at bounding box center [148, 284] width 8 height 1
click at [135, 284] on div at bounding box center [128, 283] width 17 height 18
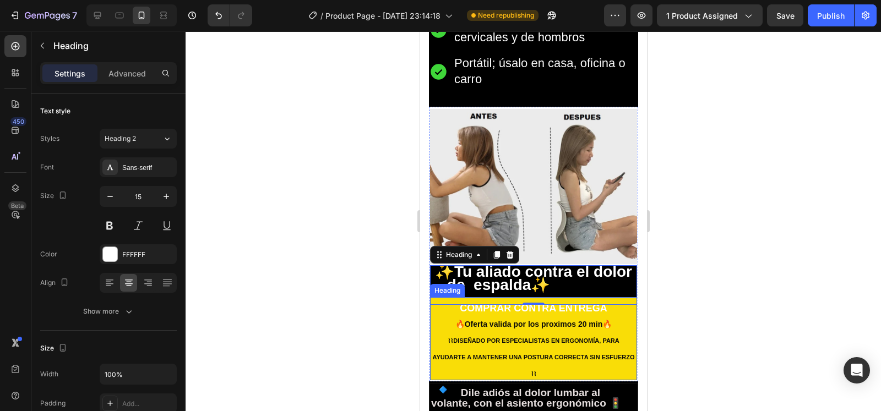
scroll to position [1037, 0]
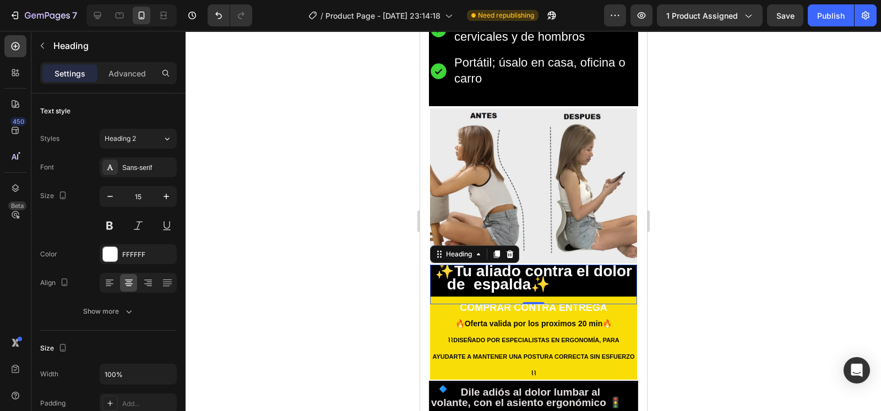
click at [666, 274] on div at bounding box center [533, 221] width 695 height 380
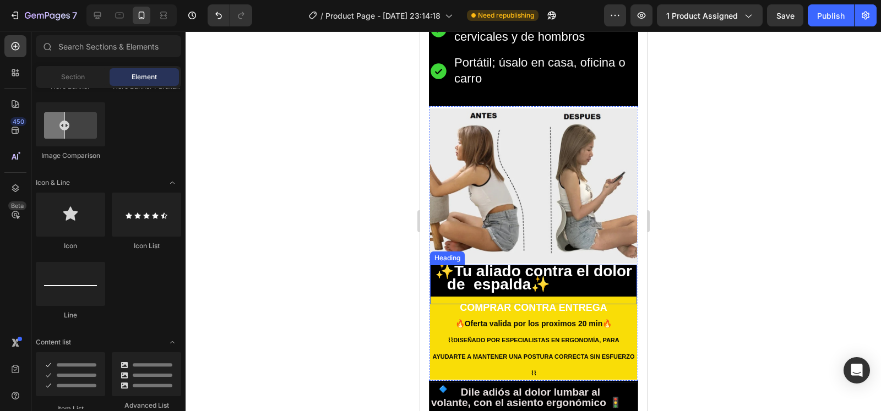
click at [556, 280] on strong "n" at bounding box center [552, 286] width 7 height 12
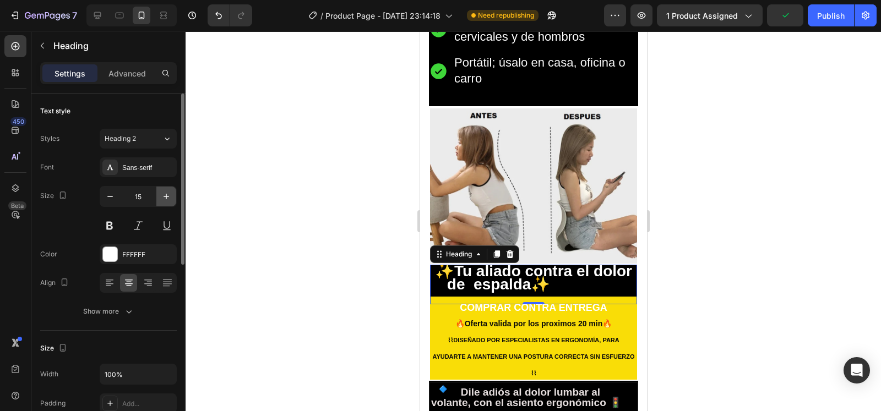
click at [159, 195] on button "button" at bounding box center [166, 197] width 20 height 20
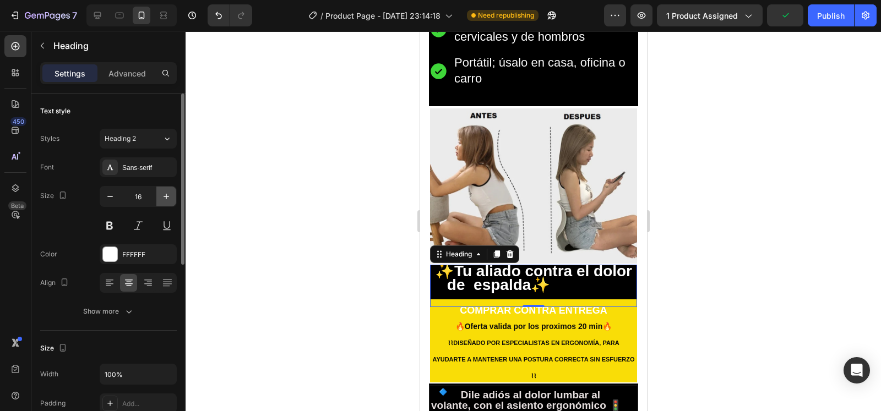
click at [159, 195] on button "button" at bounding box center [166, 197] width 20 height 20
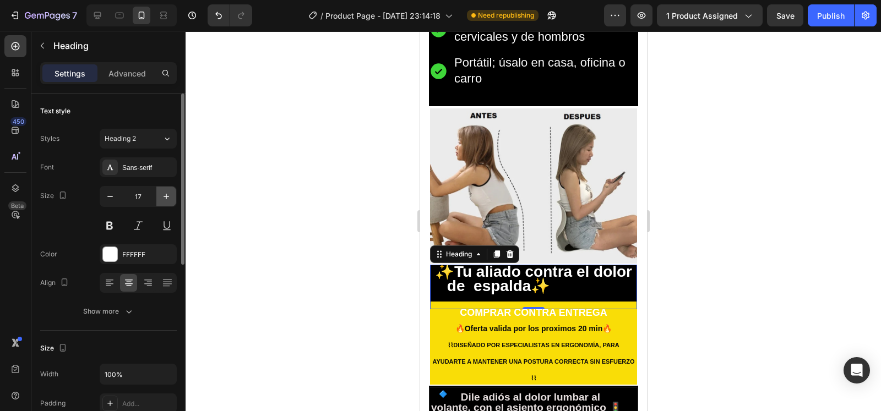
click at [159, 195] on button "button" at bounding box center [166, 197] width 20 height 20
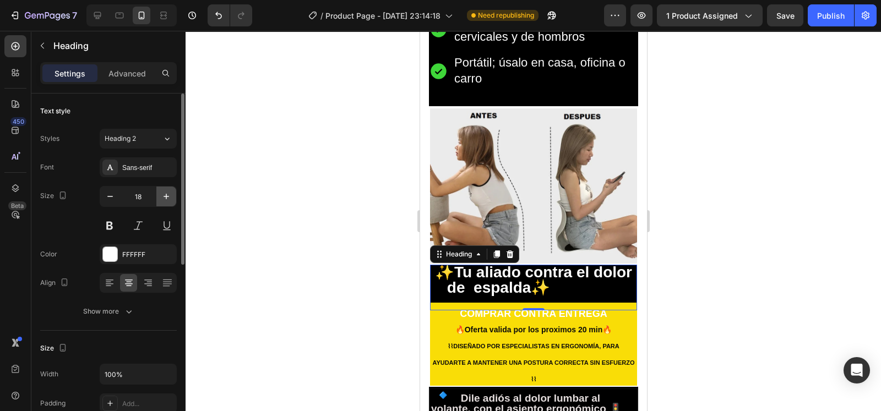
click at [159, 195] on button "button" at bounding box center [166, 197] width 20 height 20
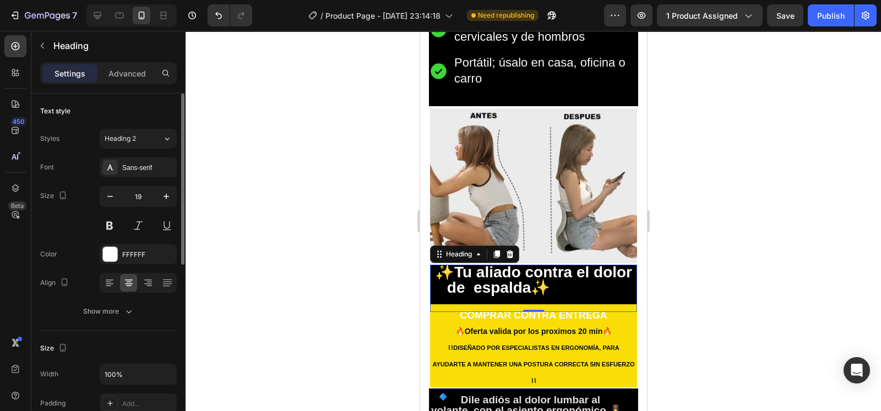
click at [112, 206] on div "19" at bounding box center [138, 211] width 77 height 50
click at [111, 202] on button "button" at bounding box center [110, 197] width 20 height 20
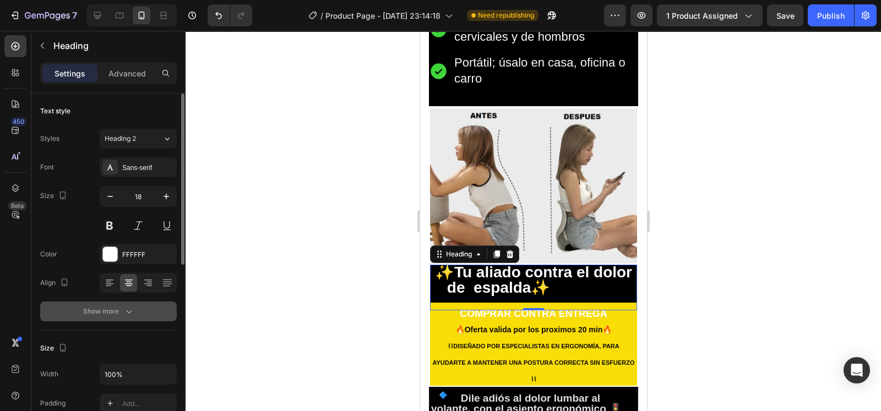
click at [126, 311] on icon "button" at bounding box center [128, 311] width 11 height 11
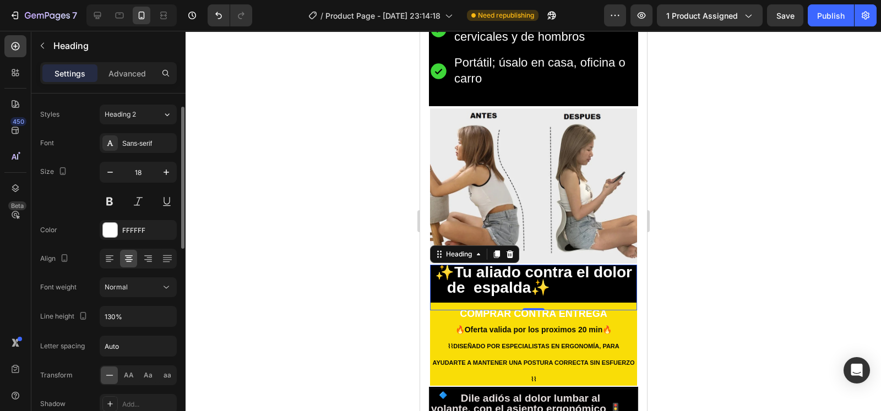
scroll to position [28, 0]
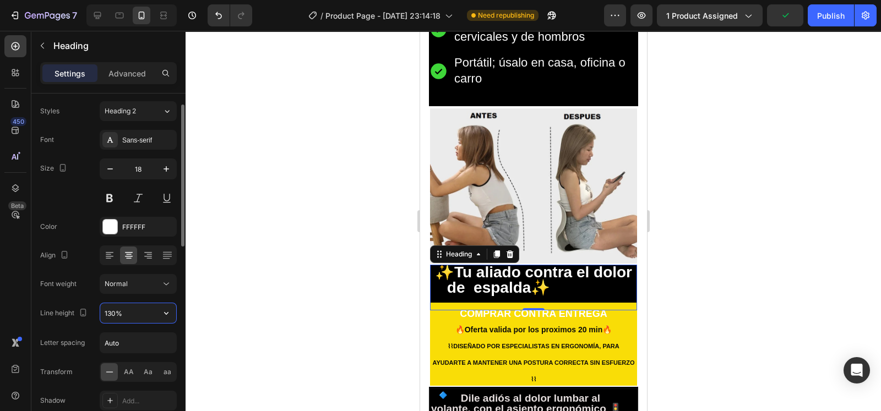
click at [114, 313] on input "130%" at bounding box center [138, 313] width 76 height 20
click at [112, 313] on input "130%" at bounding box center [138, 313] width 76 height 20
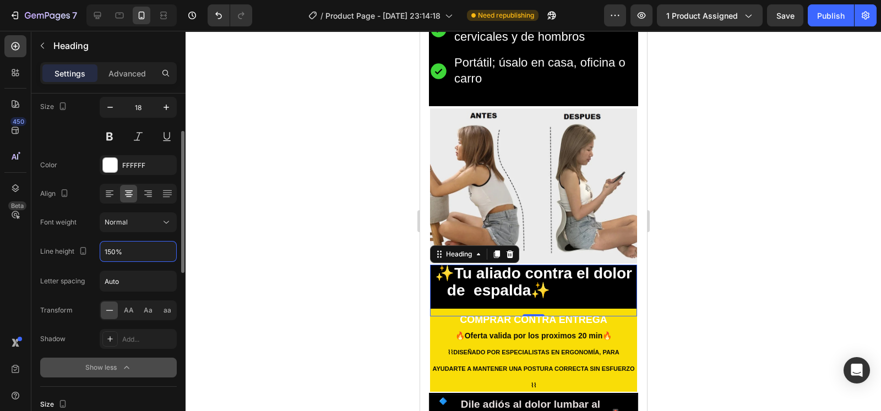
scroll to position [88, 0]
click at [369, 258] on div at bounding box center [533, 221] width 695 height 380
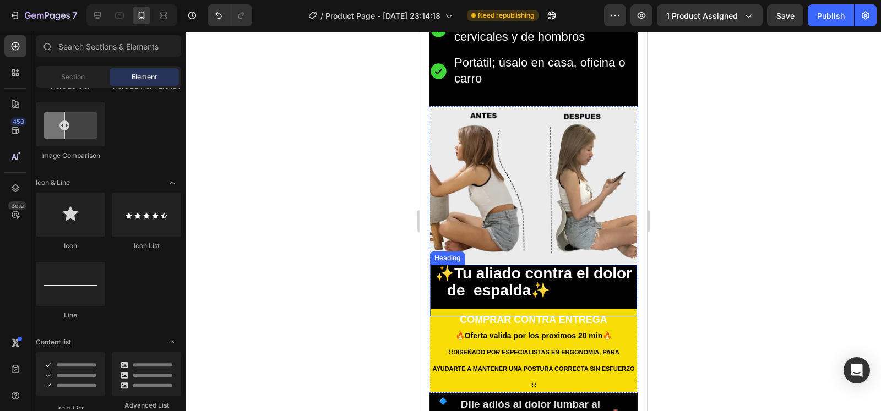
click at [532, 292] on p "✨Tu aliado contra el dolor de espalda✨ n tra el dolor de espalda" at bounding box center [533, 291] width 205 height 50
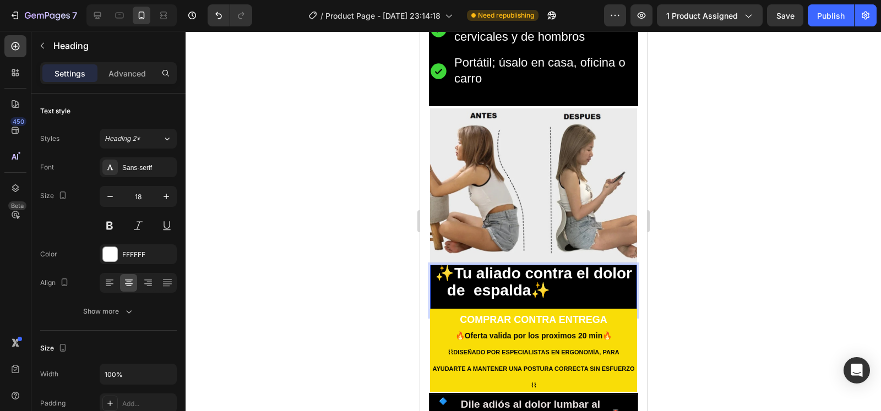
click at [444, 281] on strong "✨Tu aliado contra el dolor de espalda✨" at bounding box center [532, 282] width 197 height 34
click at [741, 269] on div at bounding box center [533, 221] width 695 height 380
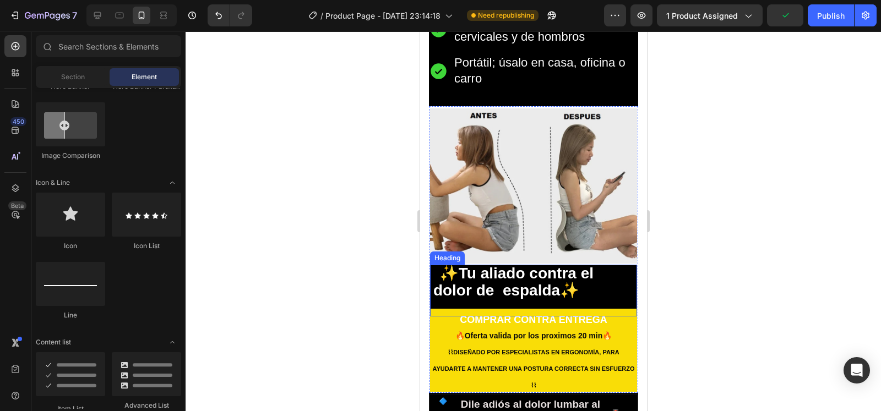
click at [588, 271] on strong "✨Tu aliado contra el dolor de espalda✨" at bounding box center [530, 282] width 194 height 34
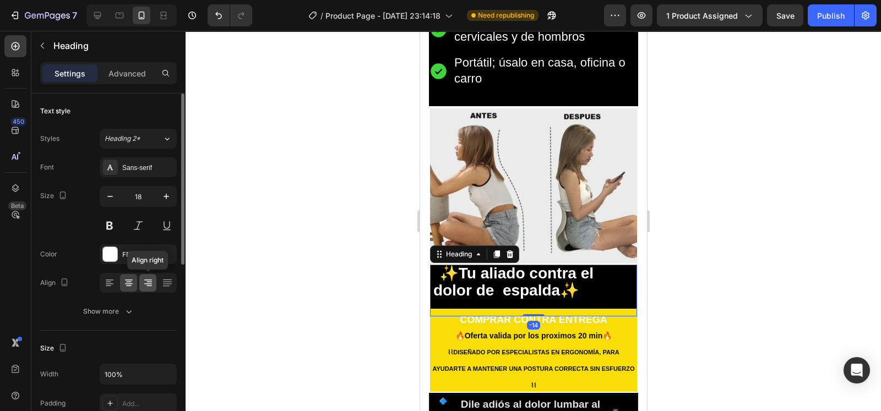
click at [142, 276] on div at bounding box center [147, 283] width 17 height 18
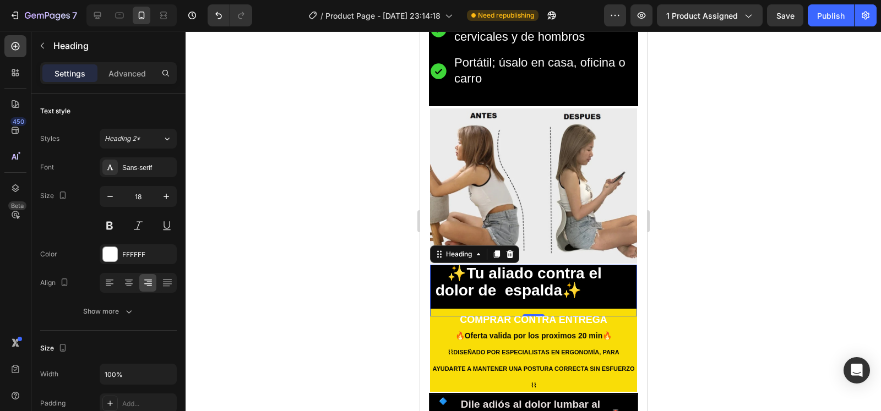
click at [671, 260] on div at bounding box center [533, 221] width 695 height 380
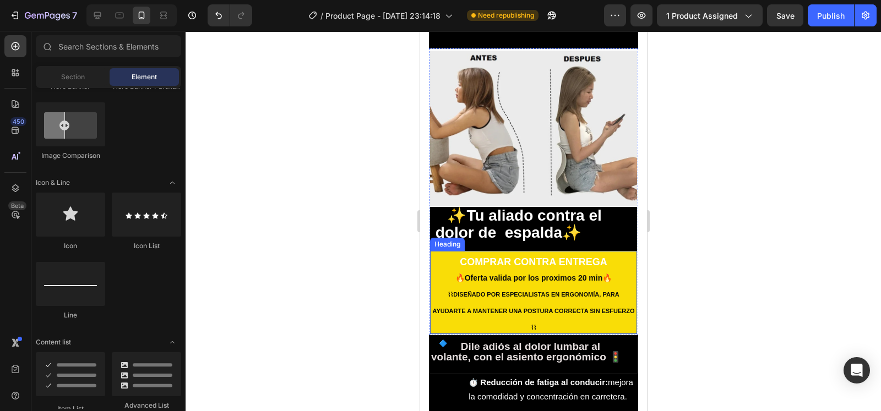
scroll to position [1096, 0]
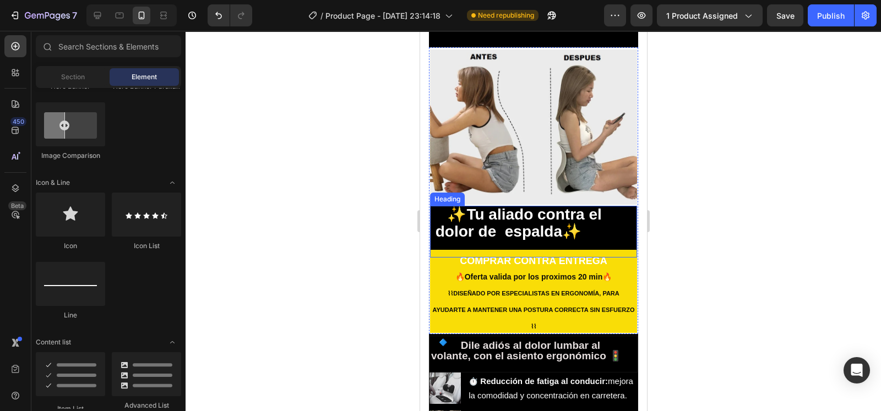
click at [530, 237] on p "⁠⁠⁠⁠⁠⁠⁠ ✨Tu aliado contra el dolor de espalda✨ n tra el dolor de espalda" at bounding box center [533, 232] width 205 height 50
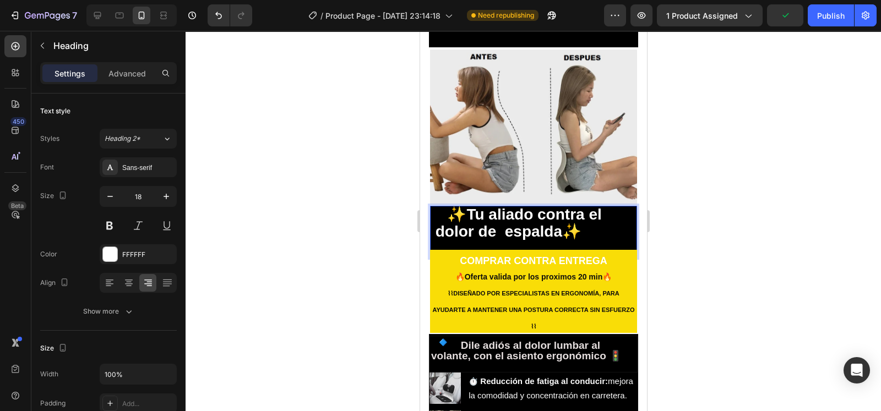
click at [446, 220] on strong "✨Tu aliado contra el dolor de espalda✨" at bounding box center [535, 223] width 200 height 34
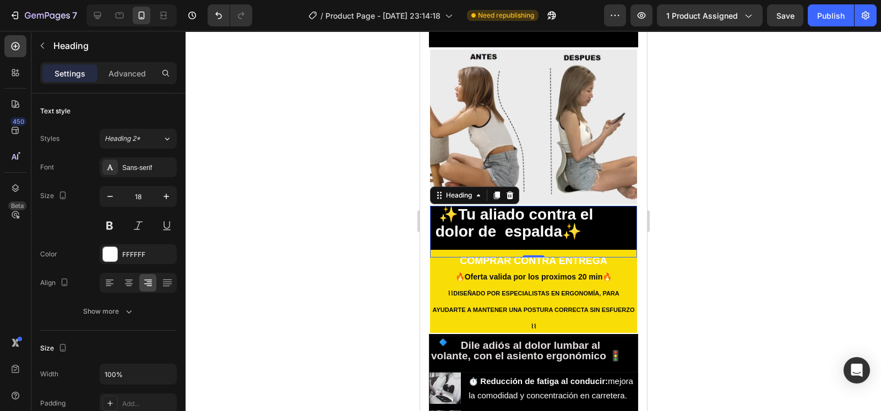
click at [845, 175] on div at bounding box center [533, 221] width 695 height 380
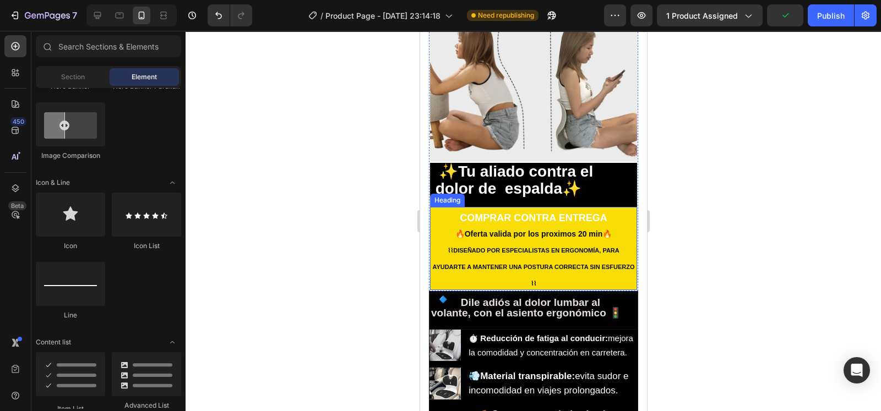
scroll to position [1145, 0]
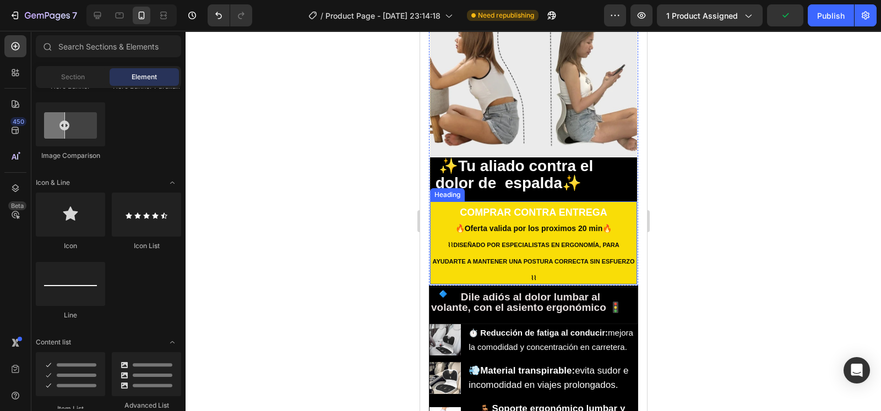
click at [614, 202] on h2 "COMPRAR CONTRA ENTREGA 🔥Oferta valida por los proximos 20 min🔥 ⌇⌇ DISEÑADO POR …" at bounding box center [532, 243] width 207 height 83
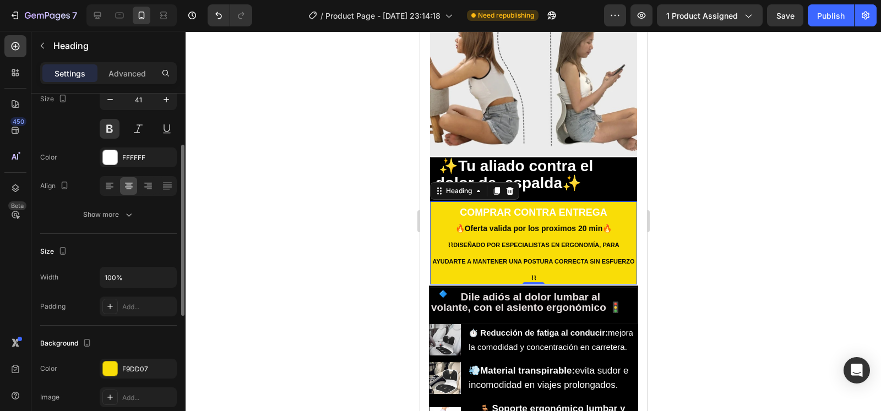
scroll to position [100, 0]
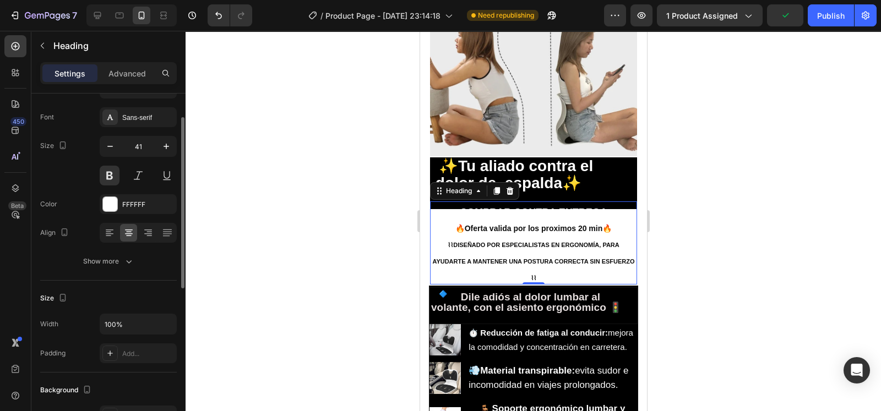
scroll to position [50, 0]
click at [118, 206] on div "FFFFFF" at bounding box center [138, 205] width 77 height 20
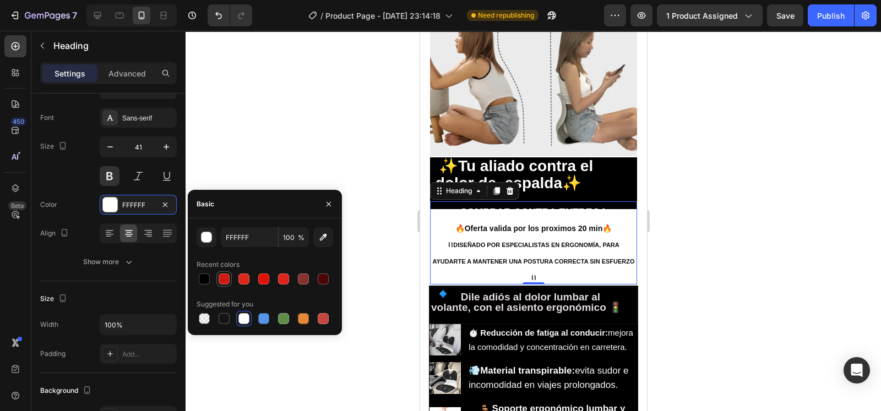
click at [226, 281] on div at bounding box center [224, 279] width 11 height 11
type input "FFFFFF"
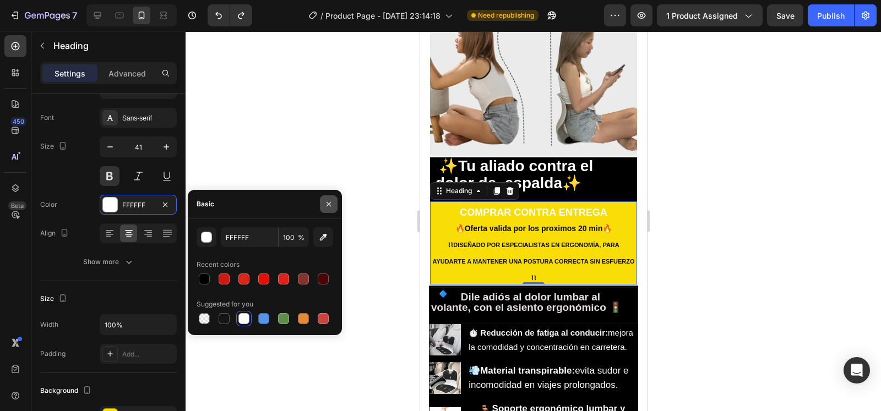
click at [325, 206] on icon "button" at bounding box center [328, 204] width 9 height 9
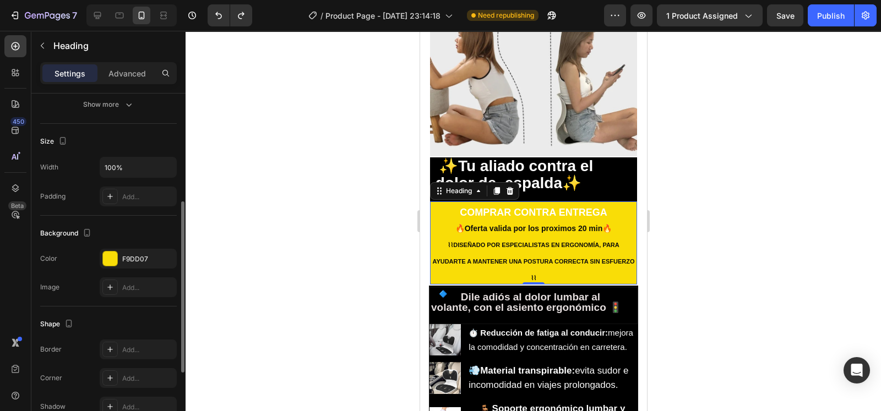
scroll to position [212, 0]
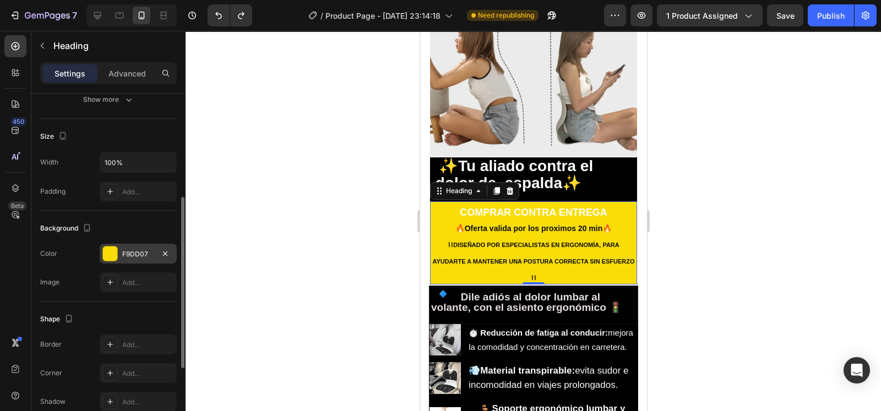
click at [111, 253] on div at bounding box center [110, 254] width 14 height 14
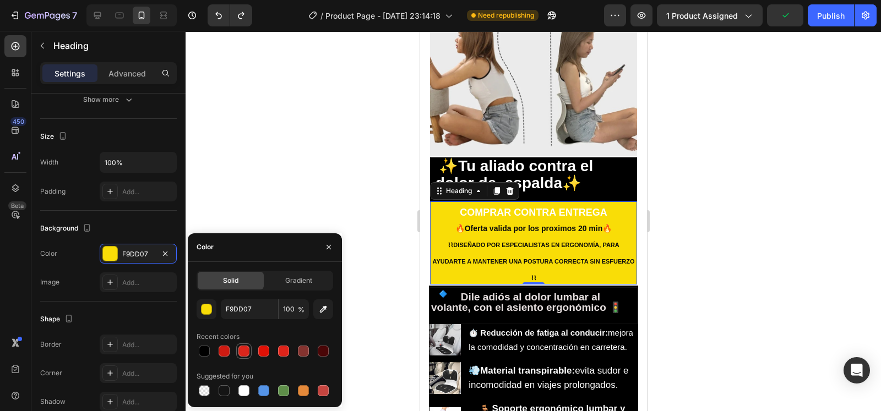
click at [242, 351] on div at bounding box center [243, 351] width 11 height 11
type input "DB261C"
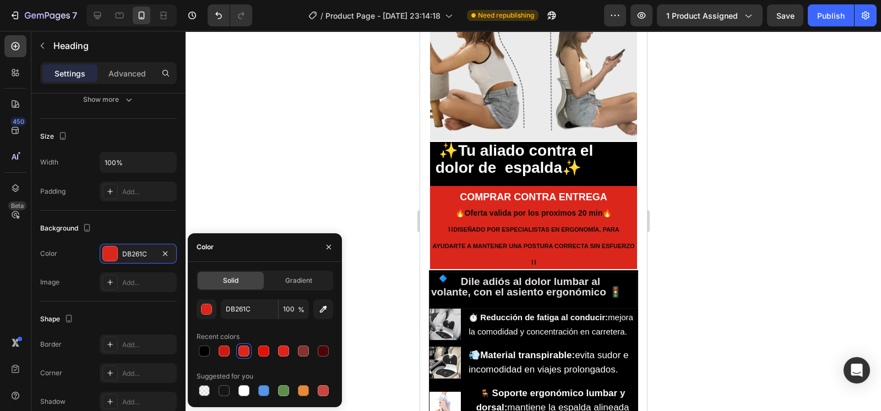
scroll to position [1174, 0]
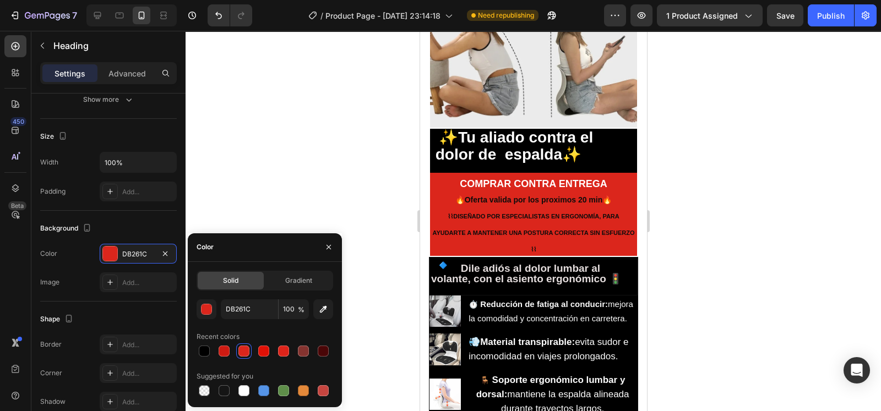
click at [355, 211] on div at bounding box center [533, 221] width 695 height 380
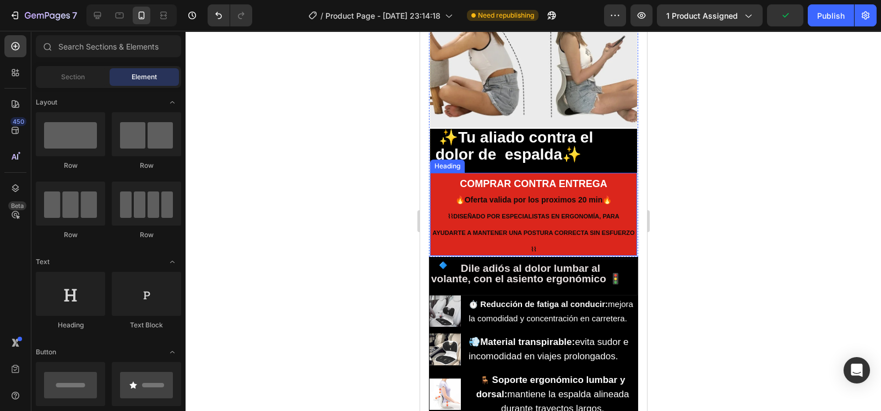
click at [481, 238] on h2 "COMPRAR CONTRA ENTREGA 🔥Oferta valida por los proximos 20 min🔥 ⌇⌇ DISEÑADO POR …" at bounding box center [532, 214] width 207 height 83
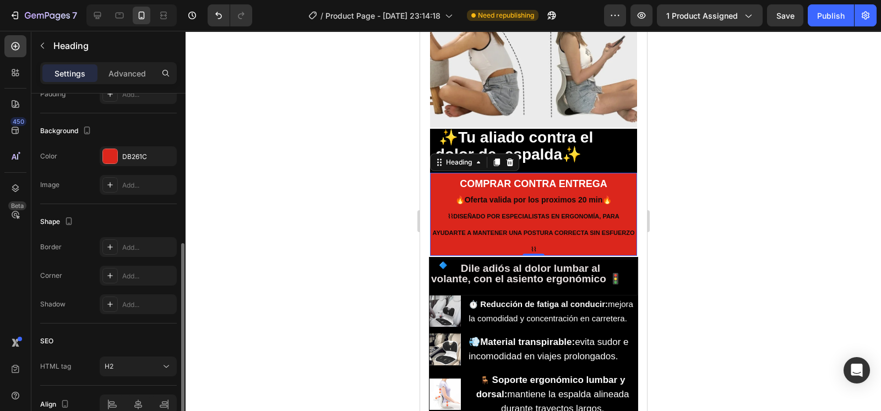
scroll to position [311, 0]
click at [107, 243] on icon at bounding box center [110, 245] width 9 height 9
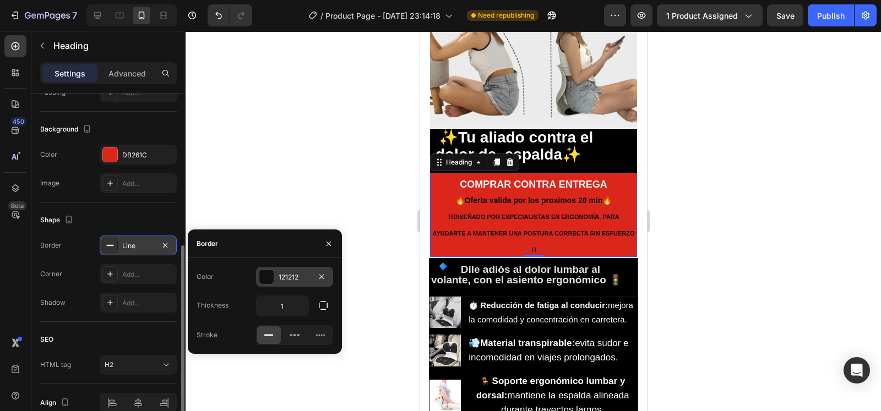
click at [262, 274] on div at bounding box center [266, 277] width 14 height 14
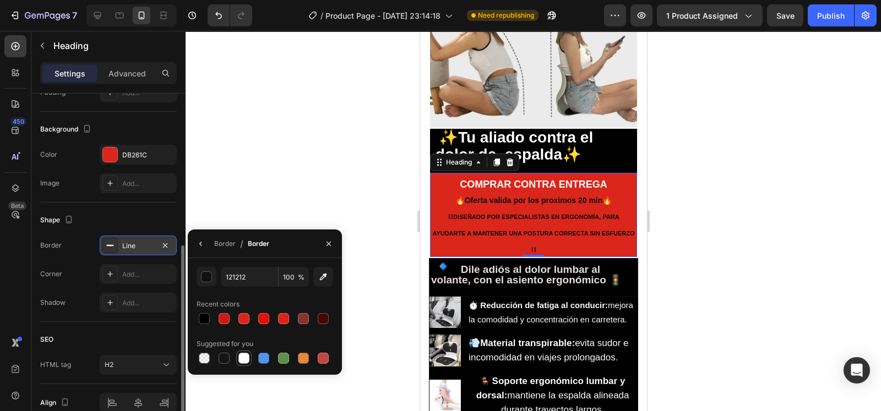
click at [245, 351] on div at bounding box center [243, 358] width 15 height 15
type input "FFFFFF"
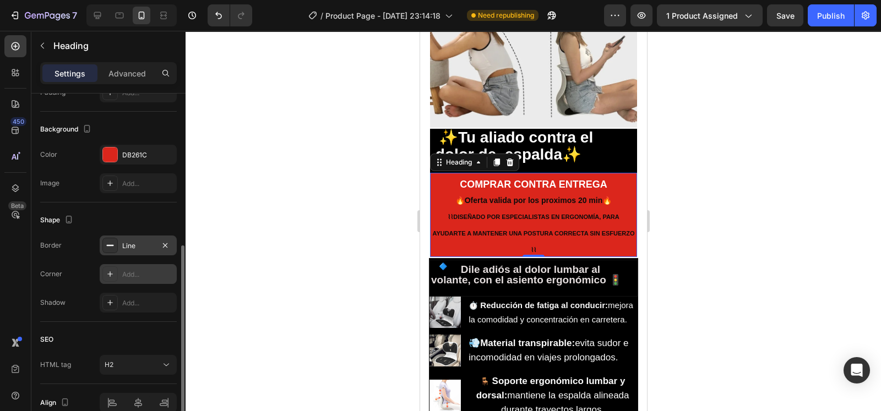
click at [115, 266] on div at bounding box center [109, 273] width 15 height 15
click at [276, 186] on div at bounding box center [533, 221] width 695 height 380
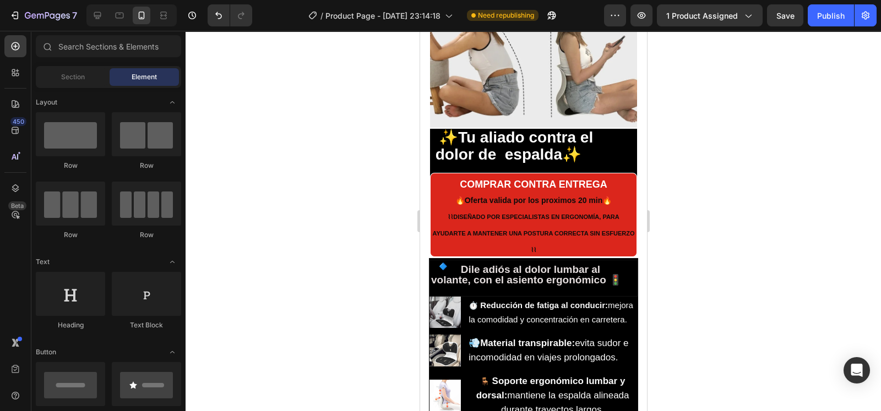
click at [309, 219] on div at bounding box center [533, 221] width 695 height 380
click at [683, 230] on div at bounding box center [533, 221] width 695 height 380
click at [563, 258] on div "🔹 Dile adiós al dolor lumbar al volante, con el asiento ergonómico 🚦 Heading Im…" at bounding box center [532, 347] width 209 height 178
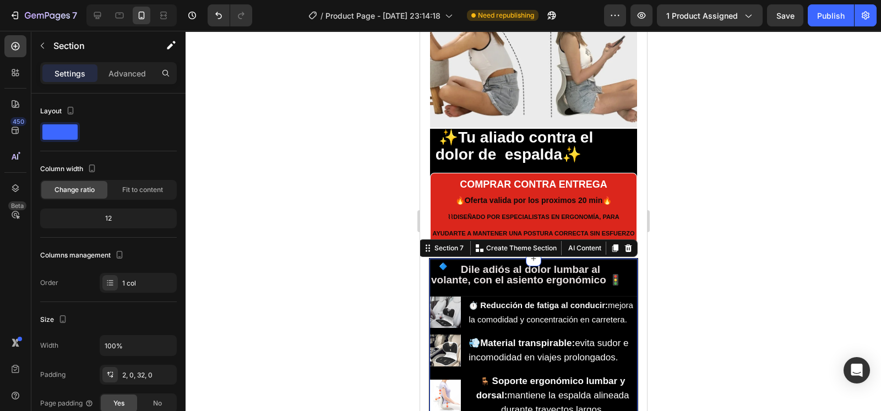
click at [757, 195] on div at bounding box center [533, 221] width 695 height 380
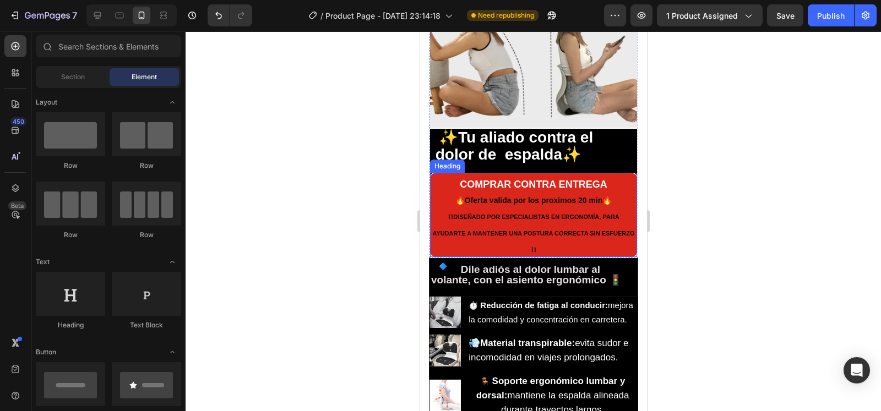
click at [601, 249] on h2 "COMPRAR CONTRA ENTREGA 🔥Oferta valida por los proximos 20 min🔥 ⌇⌇ DISEÑADO POR …" at bounding box center [532, 215] width 207 height 84
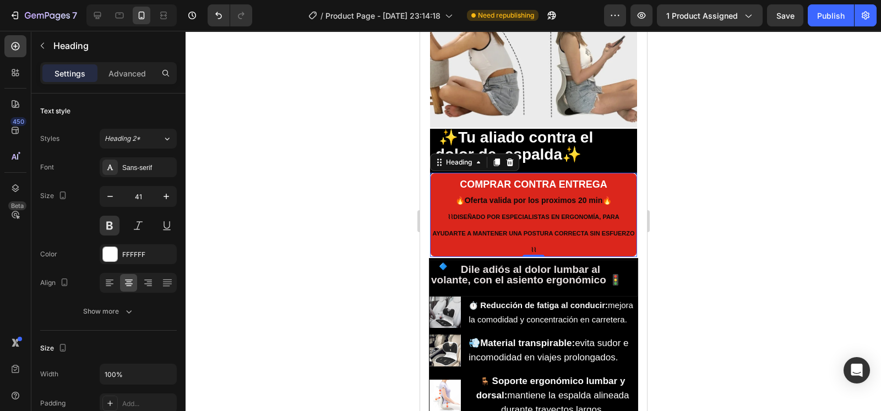
click at [586, 249] on h2 "COMPRAR CONTRA ENTREGA 🔥Oferta valida por los proximos 20 min🔥 ⌇⌇ DISEÑADO POR …" at bounding box center [532, 215] width 207 height 84
click at [383, 276] on div at bounding box center [533, 221] width 695 height 380
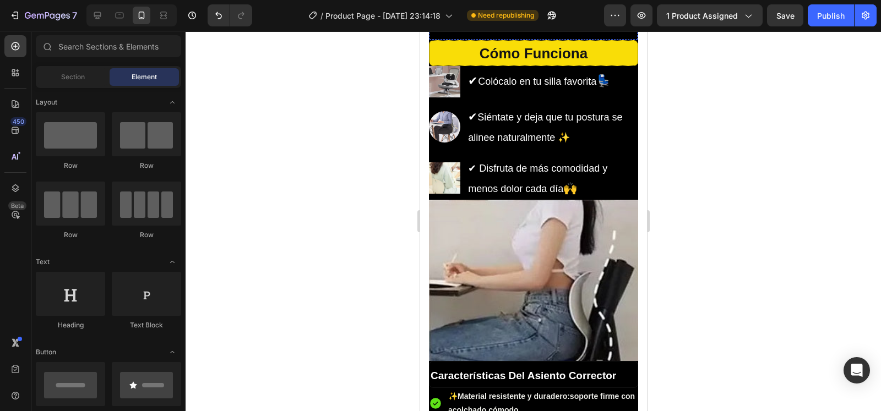
scroll to position [1566, 0]
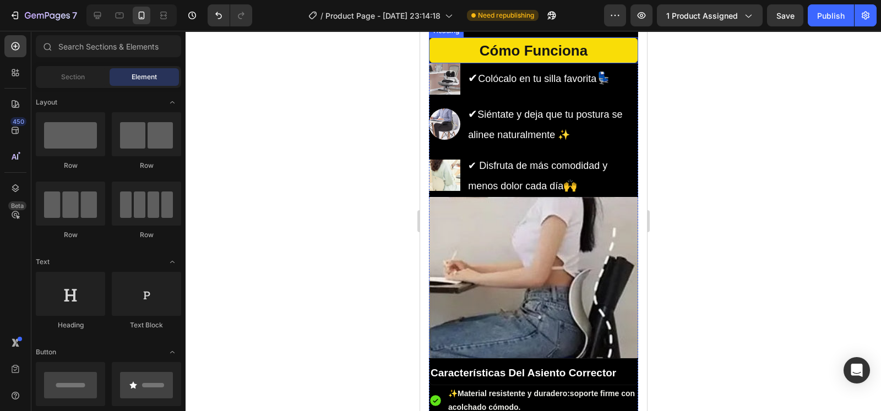
click at [591, 63] on h2 "Cómo Funciona" at bounding box center [532, 50] width 209 height 26
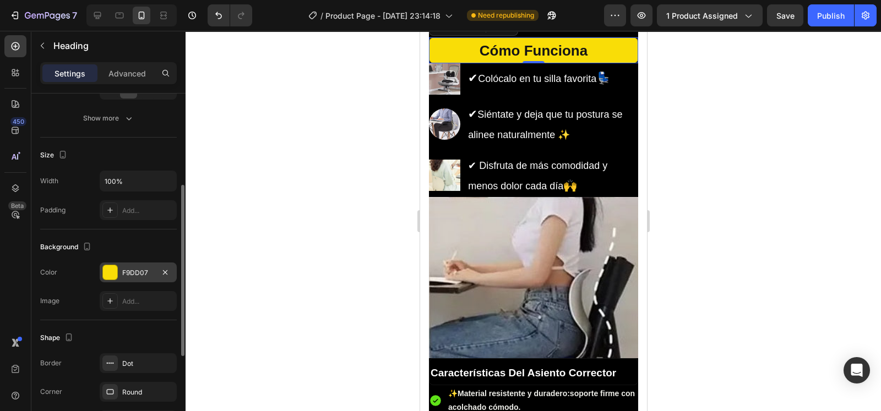
scroll to position [198, 0]
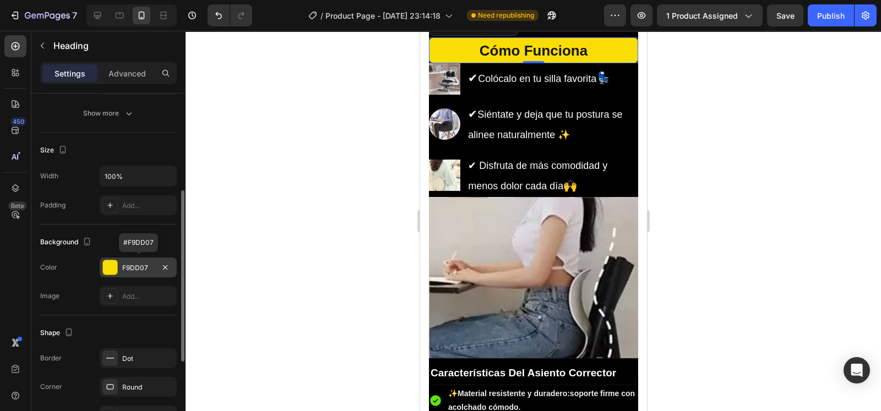
click at [122, 266] on div "F9DD07" at bounding box center [138, 268] width 32 height 10
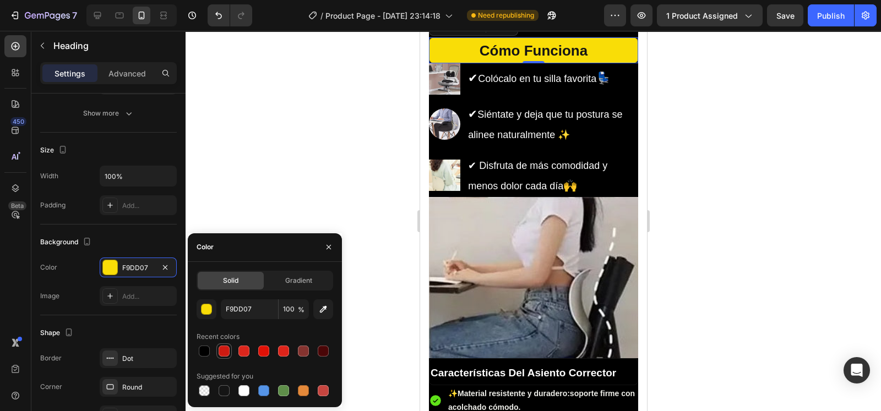
click at [227, 351] on div at bounding box center [224, 351] width 11 height 11
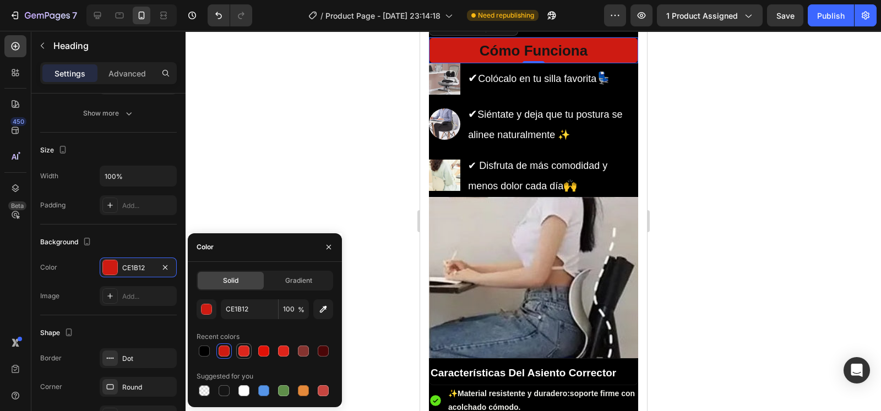
click at [246, 349] on div at bounding box center [243, 351] width 11 height 11
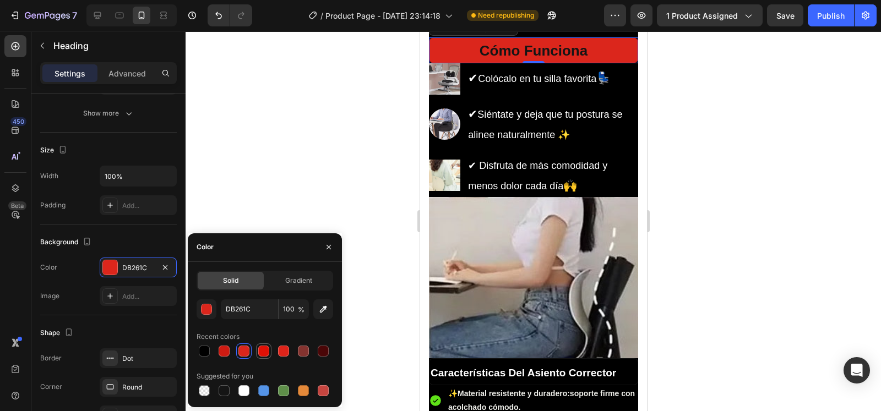
click at [262, 352] on div at bounding box center [263, 351] width 11 height 11
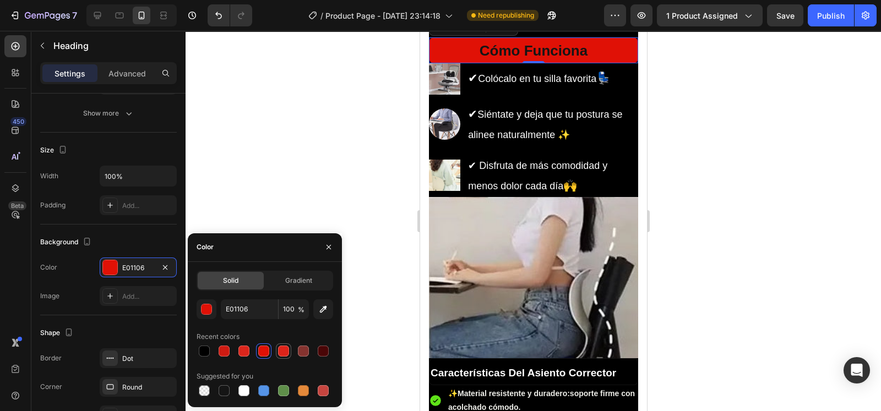
click at [282, 351] on div at bounding box center [283, 351] width 11 height 11
type input "DD241A"
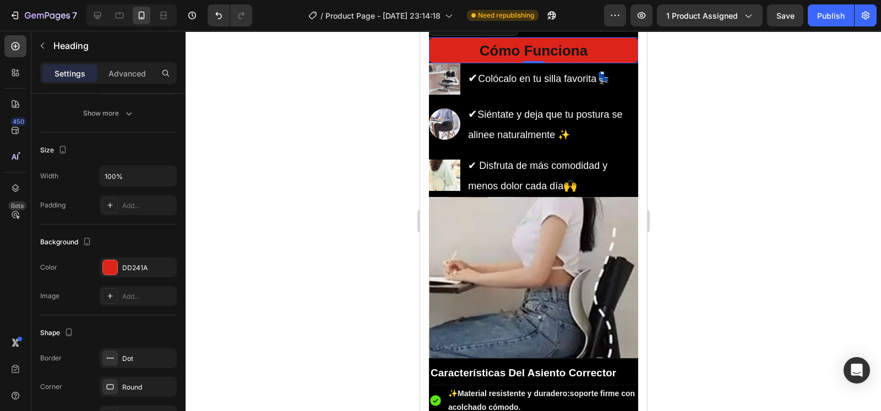
click at [292, 222] on div at bounding box center [533, 221] width 695 height 380
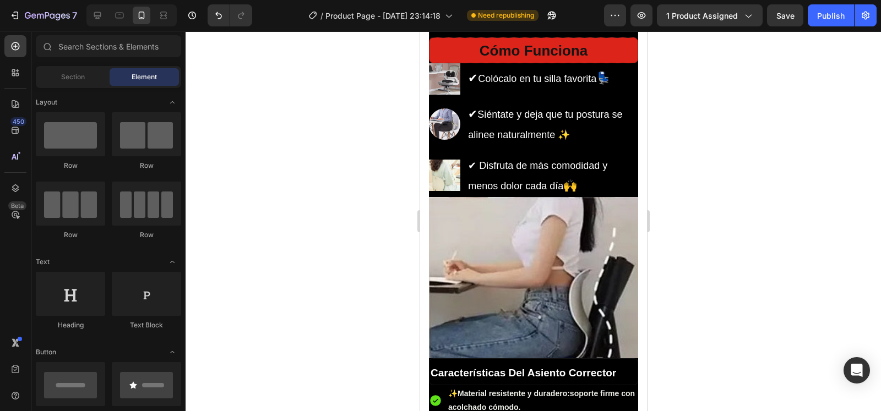
click at [292, 222] on div at bounding box center [533, 221] width 695 height 380
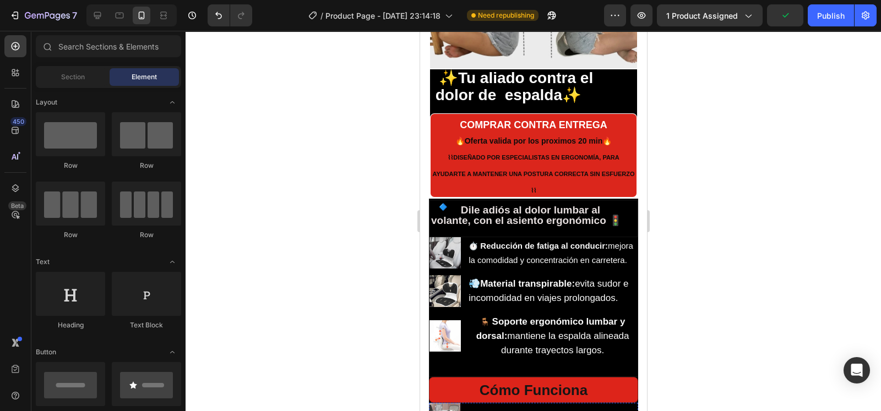
scroll to position [1232, 0]
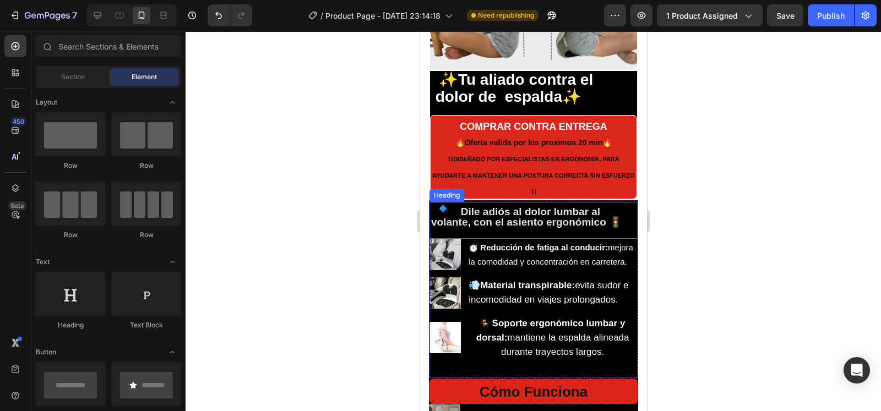
click at [532, 232] on h2 "🔹 Dile adiós al dolor lumbar al volante, con el asiento ergonómico 🚦" at bounding box center [533, 220] width 208 height 37
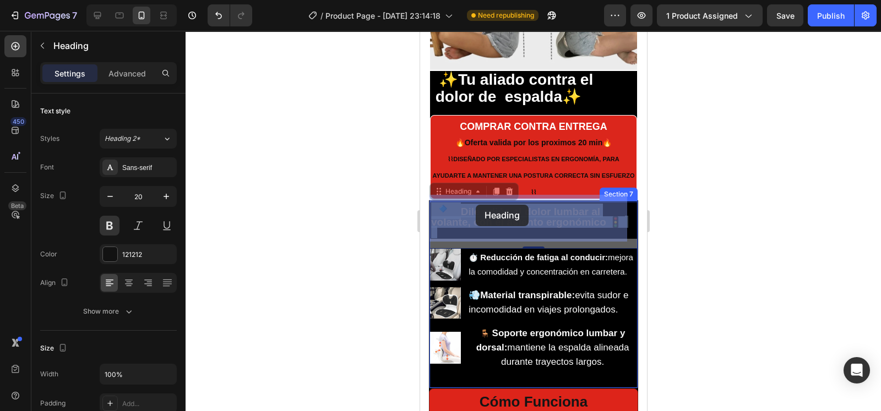
drag, startPoint x: 532, startPoint y: 232, endPoint x: 476, endPoint y: 205, distance: 62.5
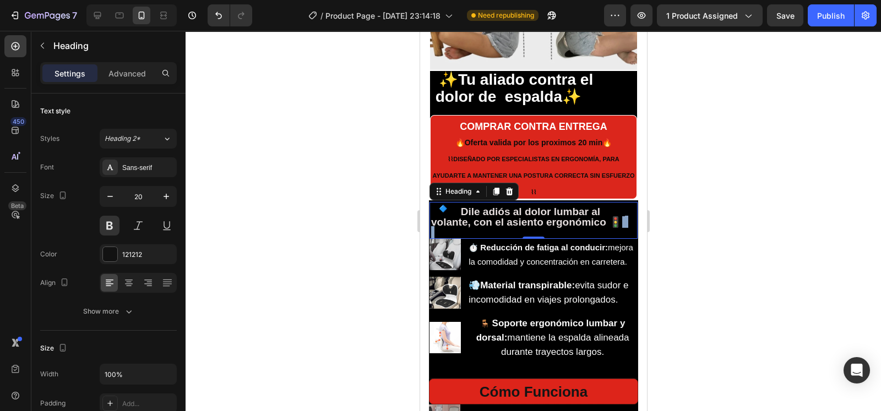
click at [513, 228] on p "🔹 Dile adiós al dolor lumbar al volante, con el asiento ergonómico 🚦" at bounding box center [533, 221] width 205 height 34
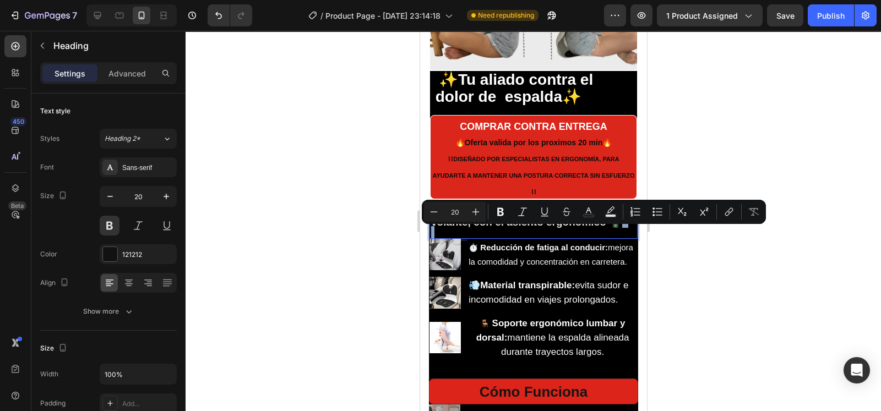
click at [513, 228] on p "🔹 Dile adiós al dolor lumbar al volante, con el asiento ergonómico 🚦" at bounding box center [533, 221] width 205 height 34
type input "19"
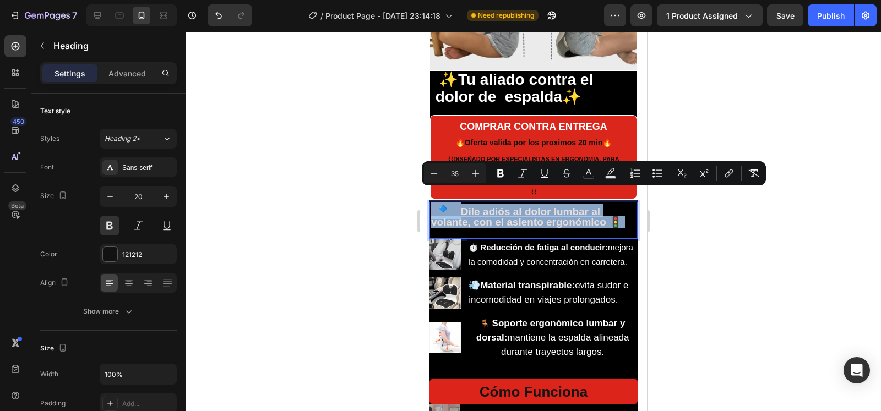
drag, startPoint x: 513, startPoint y: 228, endPoint x: 434, endPoint y: 202, distance: 82.9
click at [434, 204] on p "🔹 Dile adiós al dolor lumbar al volante, con el asiento ergonómico 🚦" at bounding box center [533, 221] width 205 height 34
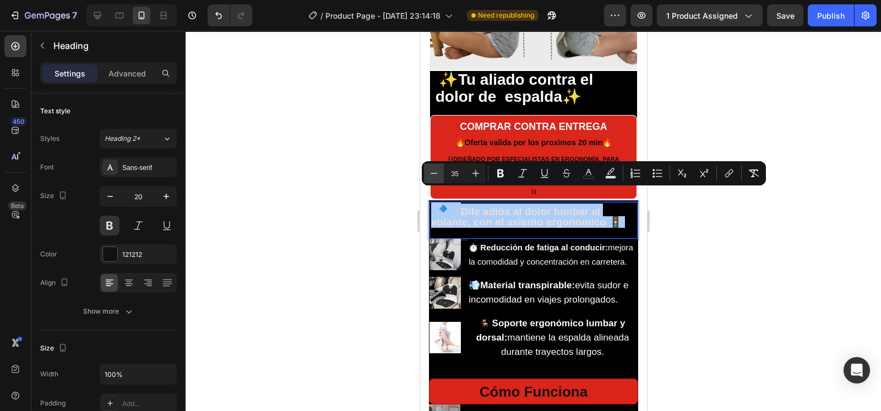
click at [433, 178] on icon "Editor contextual toolbar" at bounding box center [433, 173] width 11 height 11
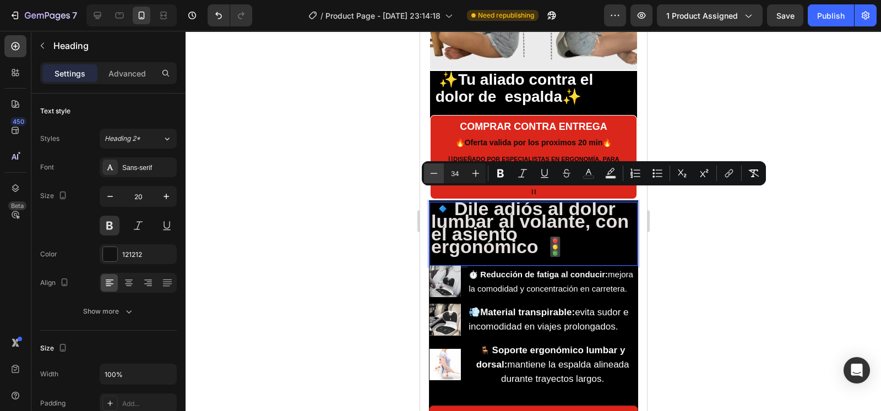
click at [433, 178] on icon "Editor contextual toolbar" at bounding box center [433, 173] width 11 height 11
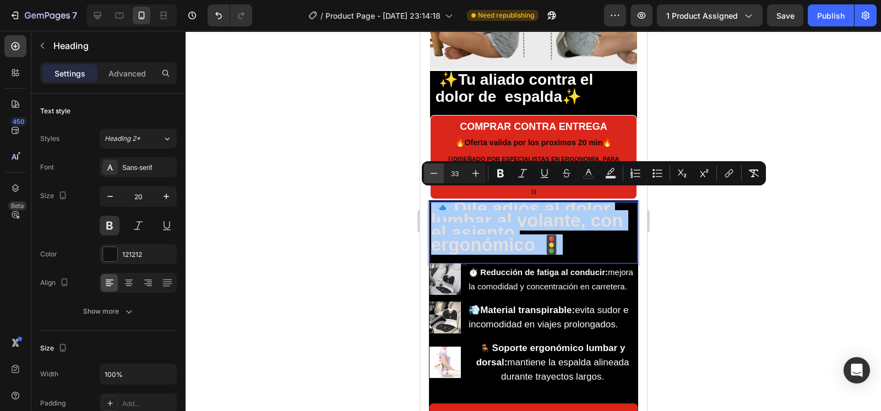
click at [433, 178] on icon "Editor contextual toolbar" at bounding box center [433, 173] width 11 height 11
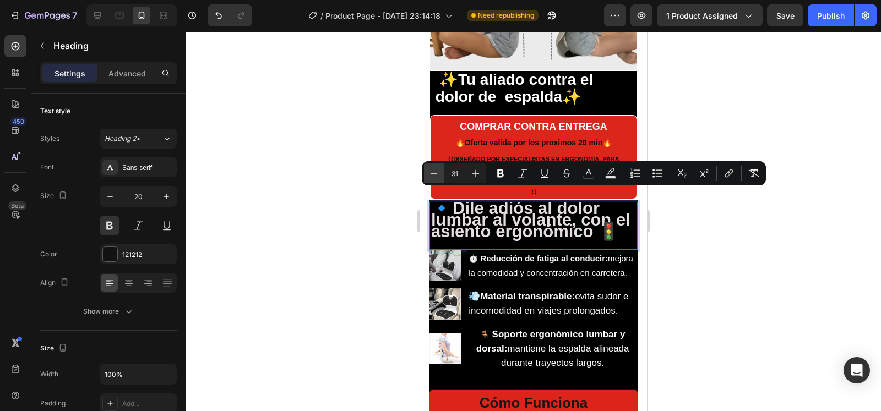
click at [433, 178] on icon "Editor contextual toolbar" at bounding box center [433, 173] width 11 height 11
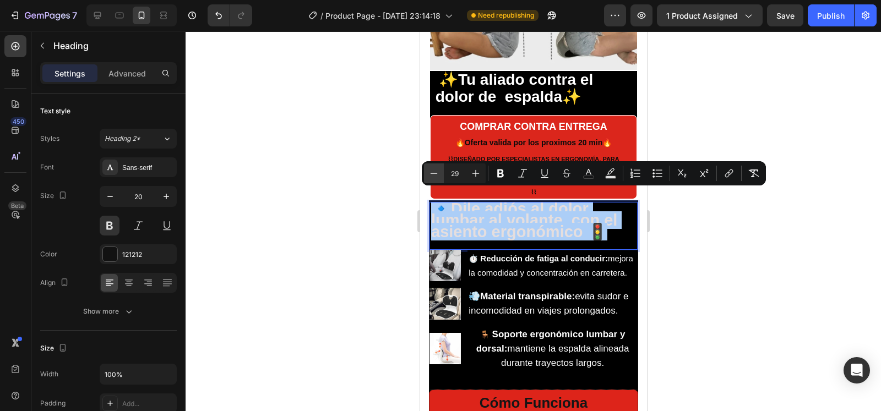
click at [433, 178] on icon "Editor contextual toolbar" at bounding box center [433, 173] width 11 height 11
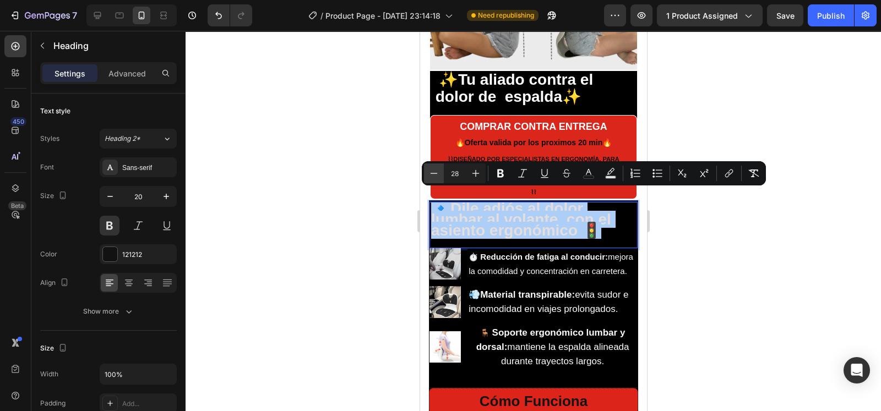
click at [433, 178] on icon "Editor contextual toolbar" at bounding box center [433, 173] width 11 height 11
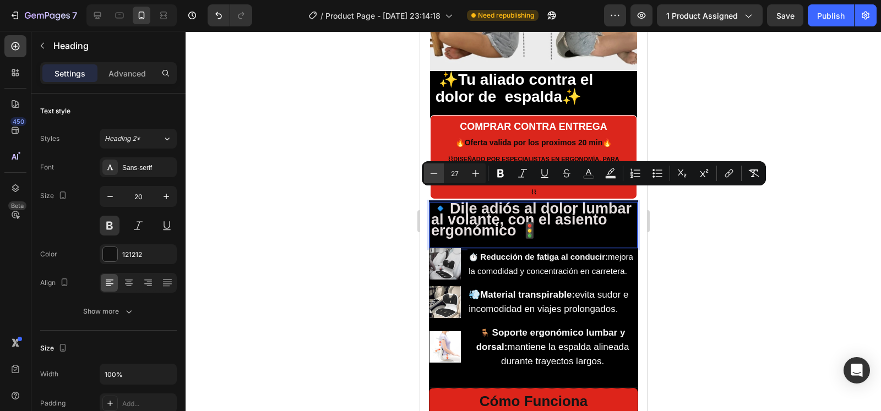
click at [433, 178] on icon "Editor contextual toolbar" at bounding box center [433, 173] width 11 height 11
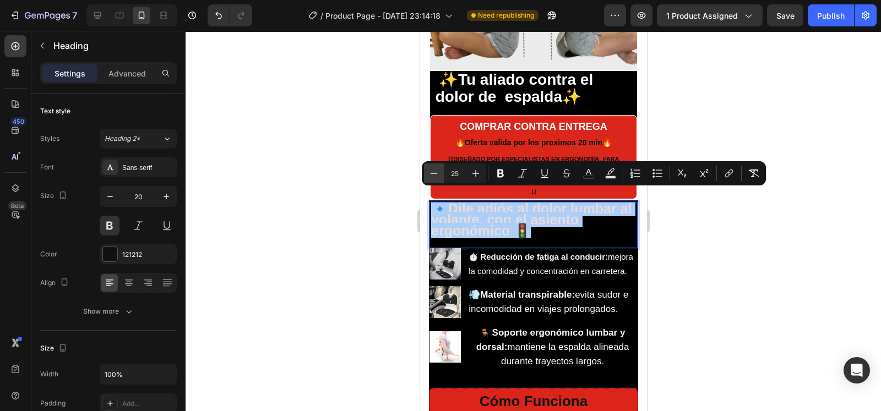
click at [433, 178] on icon "Editor contextual toolbar" at bounding box center [433, 173] width 11 height 11
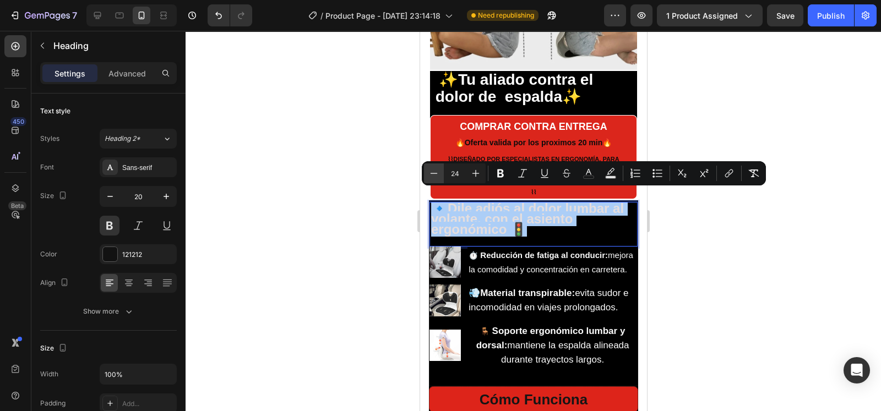
click at [433, 178] on icon "Editor contextual toolbar" at bounding box center [433, 173] width 11 height 11
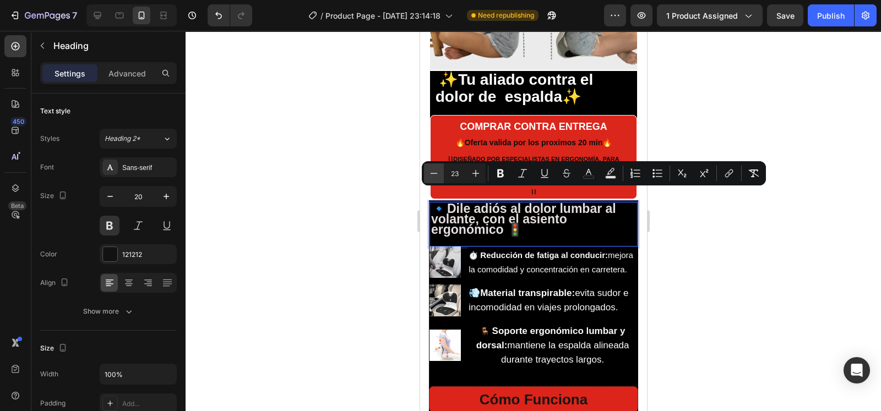
click at [433, 178] on icon "Editor contextual toolbar" at bounding box center [433, 173] width 11 height 11
type input "22"
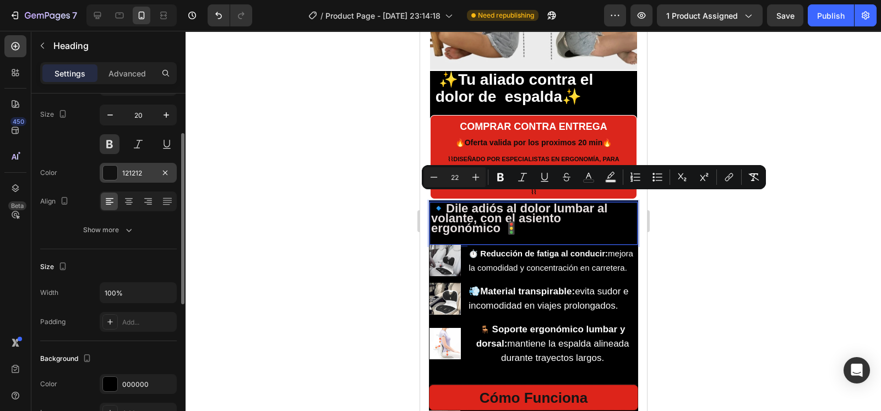
scroll to position [84, 0]
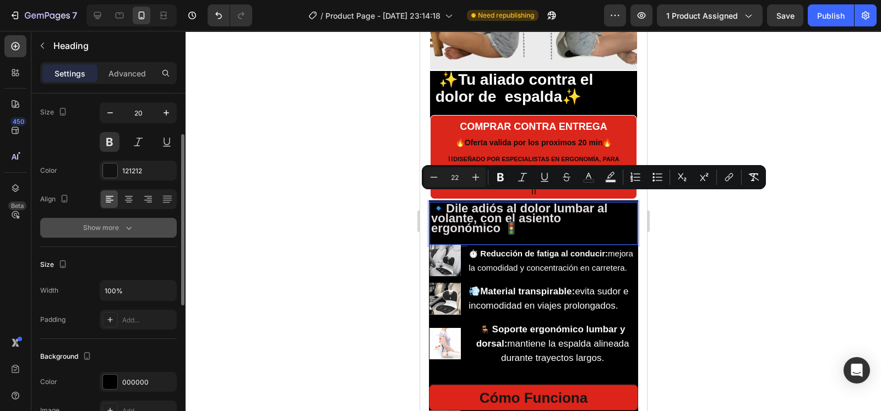
click at [123, 227] on icon "button" at bounding box center [128, 227] width 11 height 11
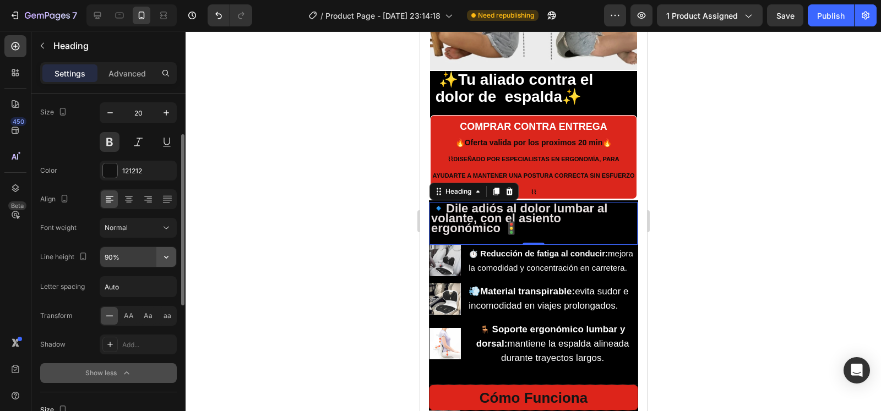
click at [161, 259] on icon "button" at bounding box center [166, 257] width 11 height 11
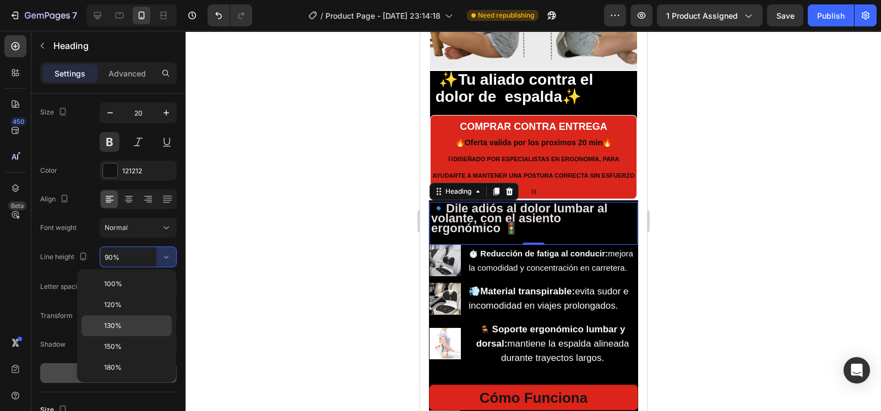
click at [121, 324] on span "130%" at bounding box center [113, 326] width 18 height 10
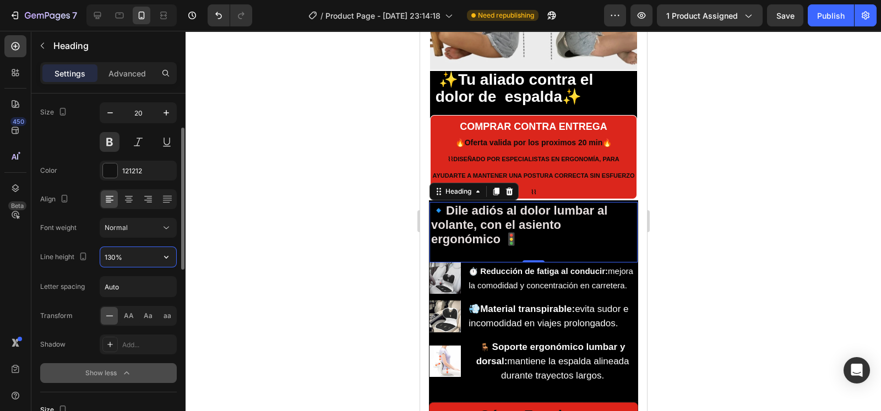
click at [142, 250] on input "130%" at bounding box center [138, 257] width 76 height 20
click at [162, 254] on icon "button" at bounding box center [166, 257] width 11 height 11
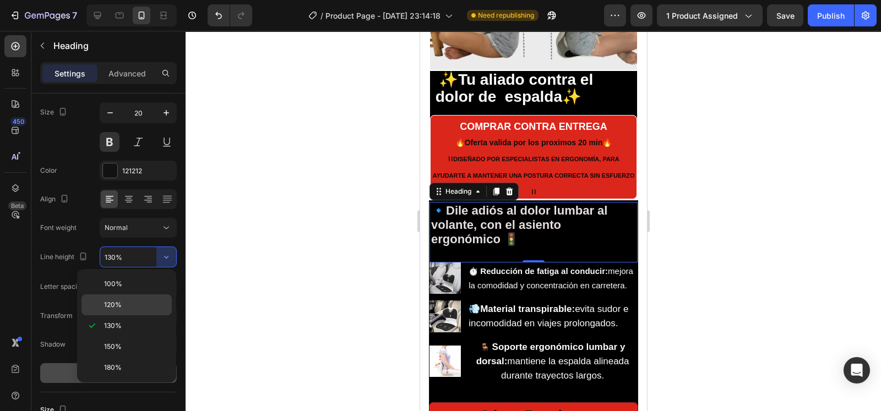
click at [137, 297] on div "120%" at bounding box center [126, 305] width 90 height 21
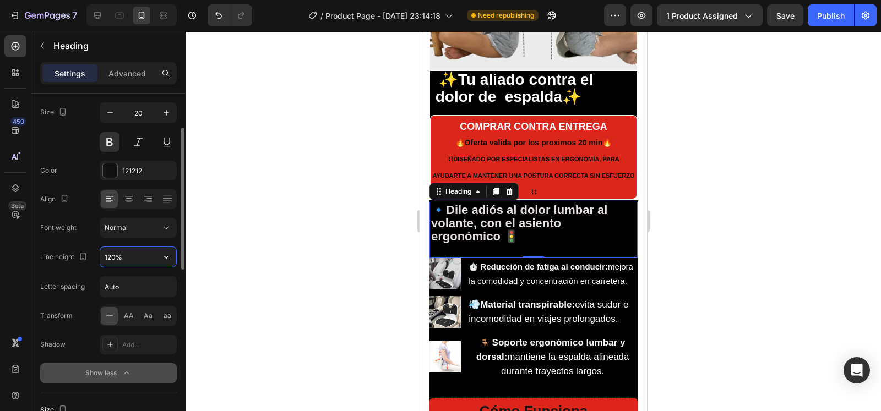
click at [110, 257] on input "120%" at bounding box center [138, 257] width 76 height 20
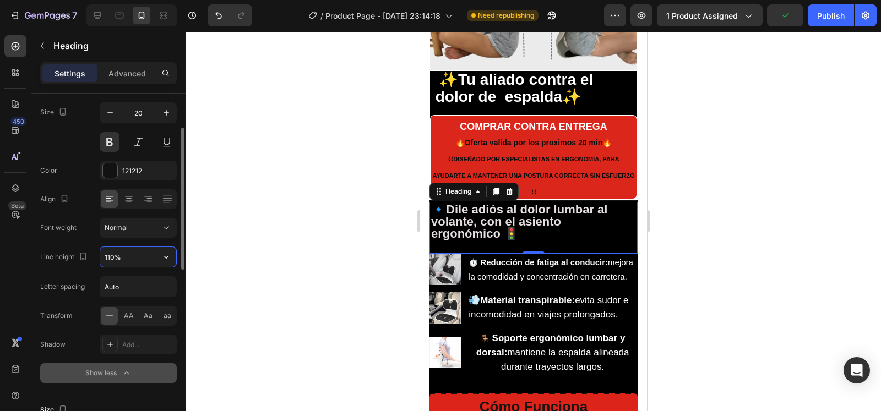
type input "110%"
click at [248, 243] on div at bounding box center [533, 221] width 695 height 380
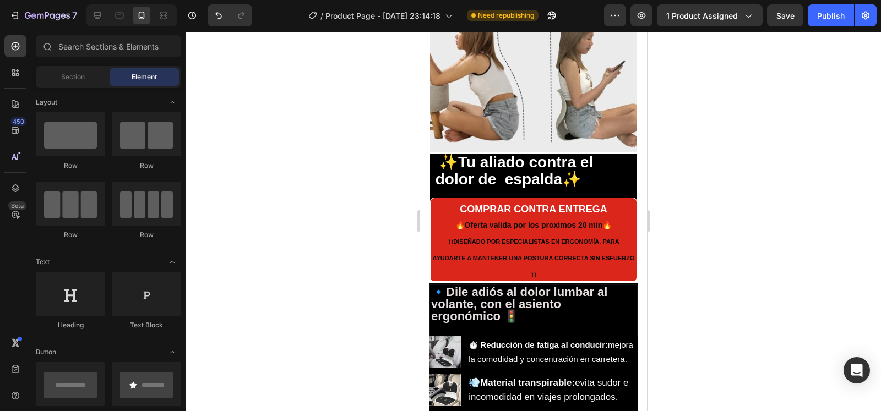
scroll to position [1151, 0]
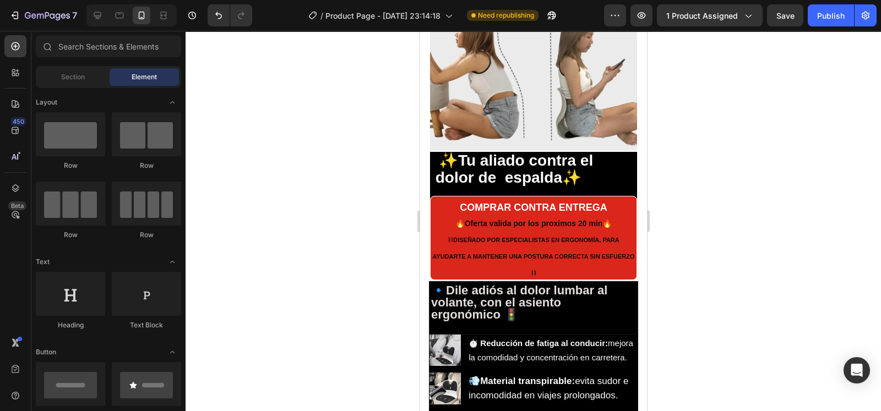
click at [573, 249] on span "⌇⌇ DISEÑADO POR ESPECIALISTAS EN ERGONOMÍA, PARA AYUDARTE A MANTENER UNA POSTUR…" at bounding box center [533, 257] width 202 height 40
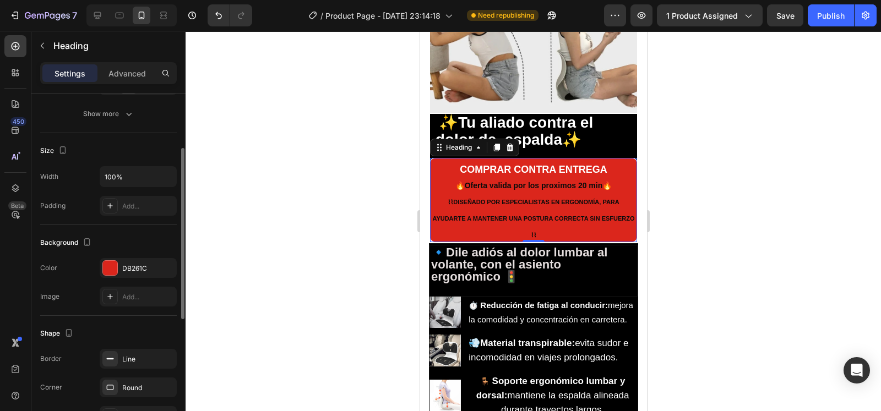
scroll to position [203, 0]
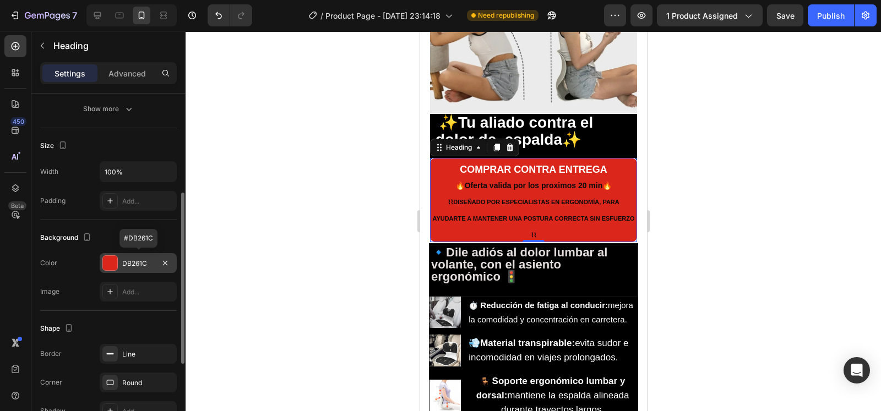
click at [116, 256] on div at bounding box center [110, 263] width 14 height 14
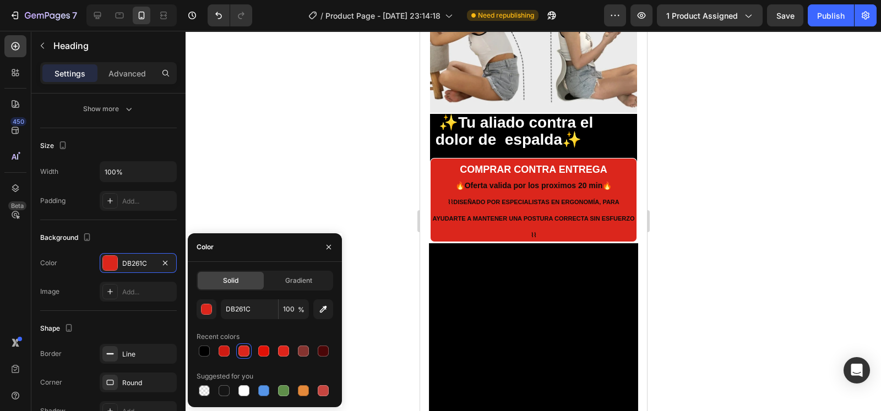
scroll to position [951, 0]
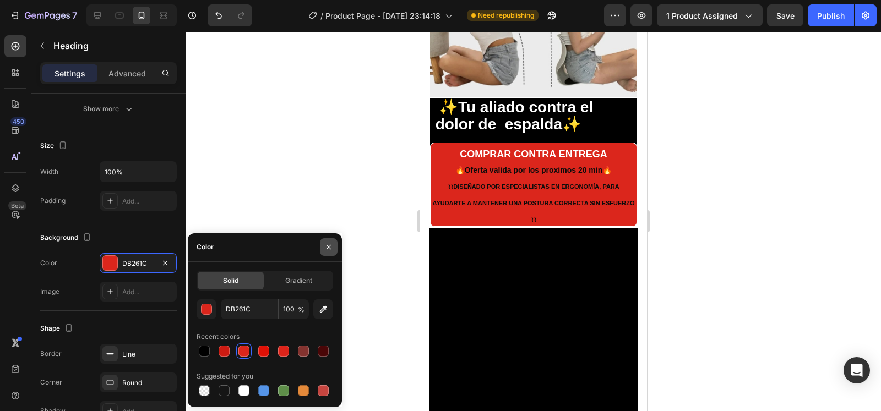
click at [331, 238] on button "button" at bounding box center [329, 247] width 18 height 18
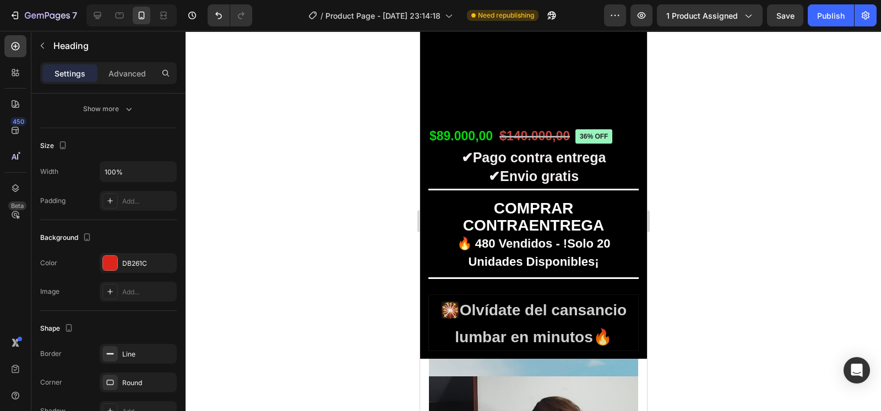
scroll to position [321, 0]
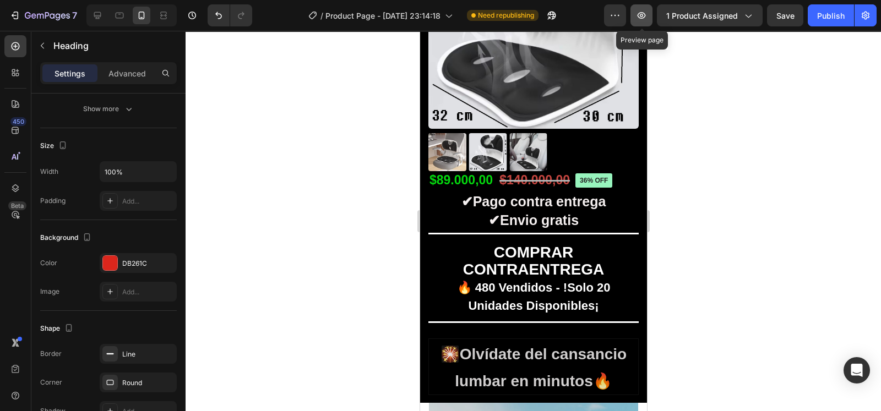
click at [643, 15] on icon "button" at bounding box center [641, 15] width 11 height 11
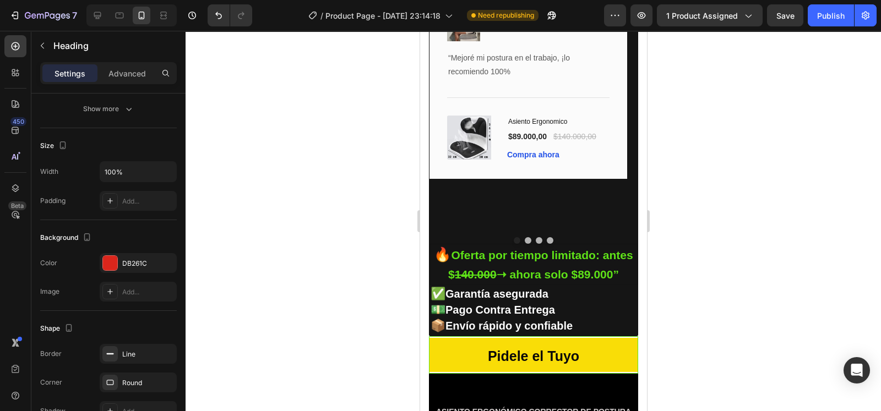
scroll to position [2311, 0]
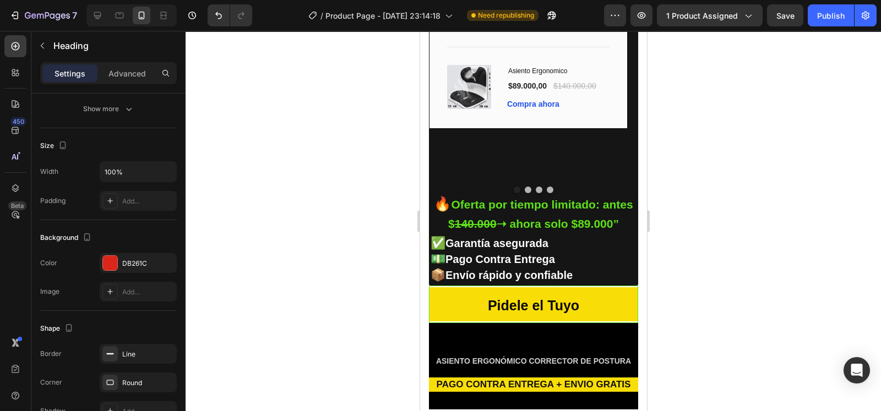
click at [805, 53] on div at bounding box center [533, 221] width 695 height 380
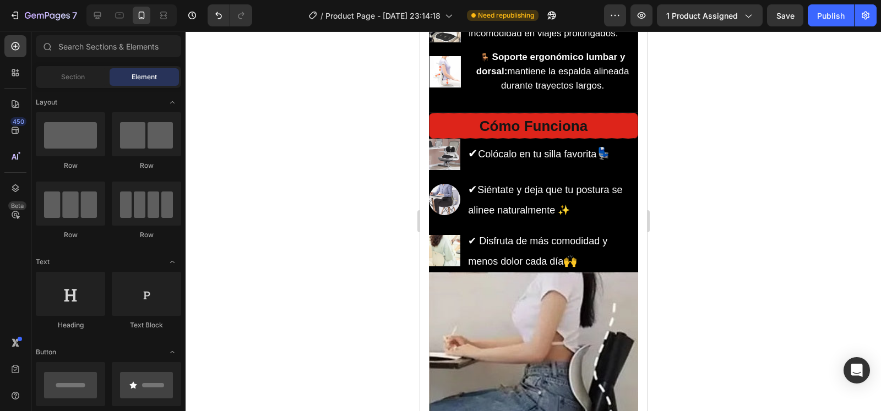
scroll to position [1505, 0]
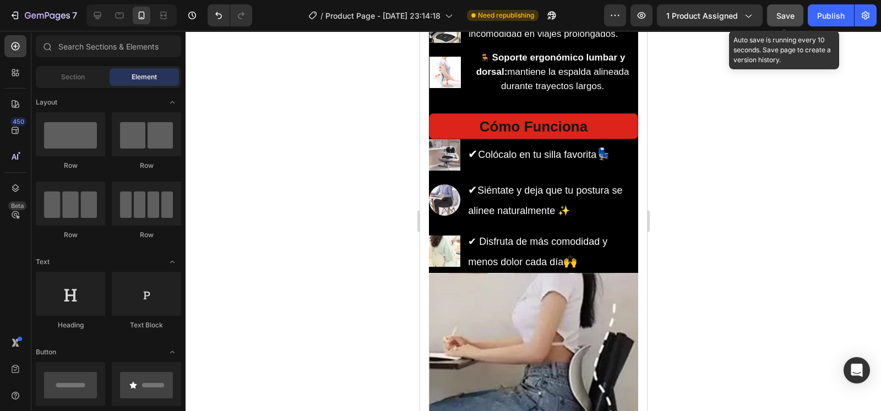
click at [790, 17] on span "Save" at bounding box center [785, 15] width 18 height 9
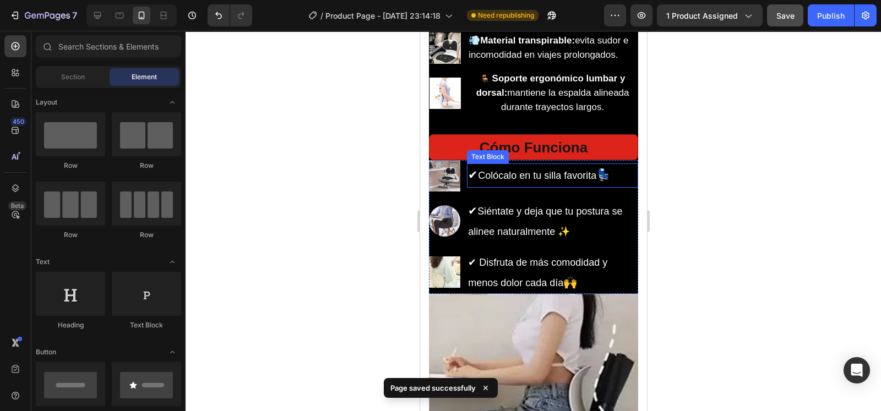
scroll to position [1484, 0]
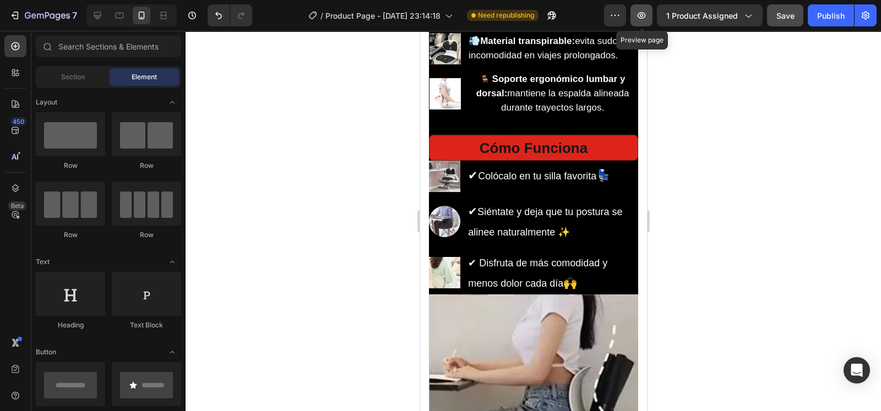
click at [650, 15] on button "button" at bounding box center [641, 15] width 22 height 22
click at [833, 23] on button "Publish" at bounding box center [831, 15] width 46 height 22
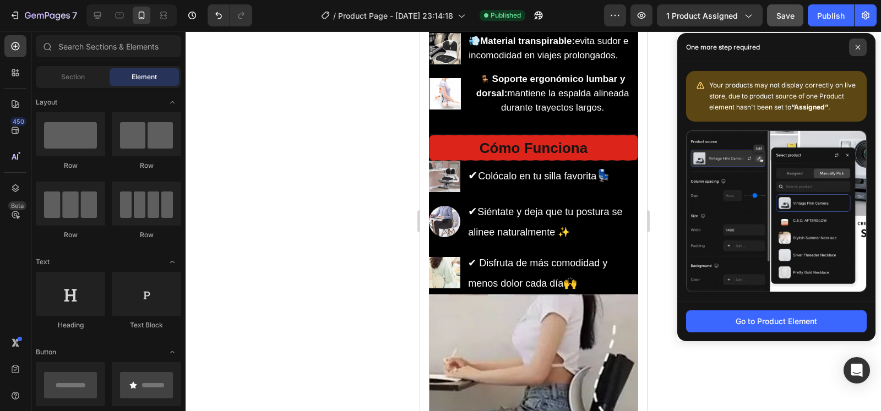
click at [864, 45] on span at bounding box center [858, 48] width 18 height 18
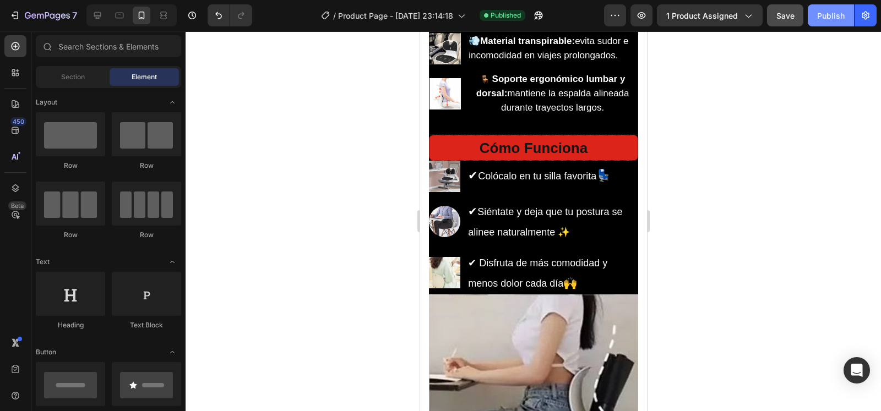
click at [827, 21] on button "Publish" at bounding box center [831, 15] width 46 height 22
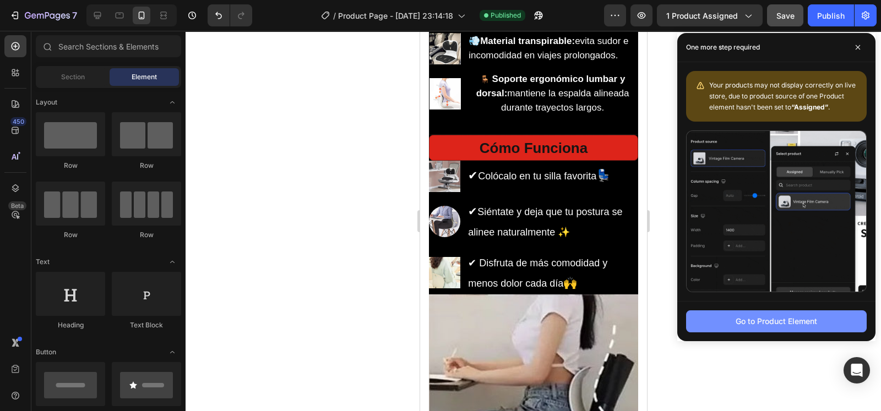
click at [739, 327] on button "Go to Product Element" at bounding box center [776, 322] width 181 height 22
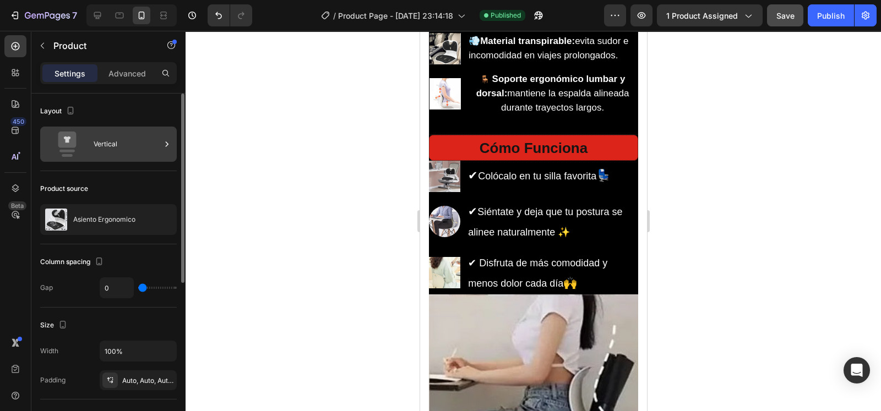
click at [148, 148] on div "Vertical" at bounding box center [127, 144] width 67 height 25
click at [157, 197] on div "Product source" at bounding box center [108, 189] width 137 height 18
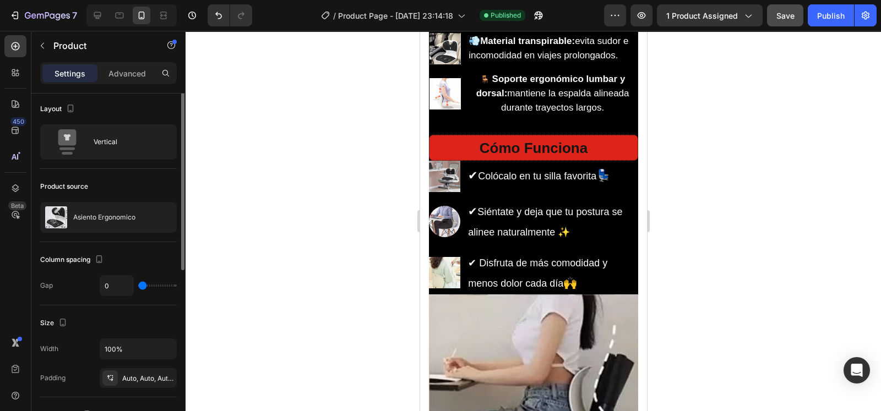
scroll to position [0, 0]
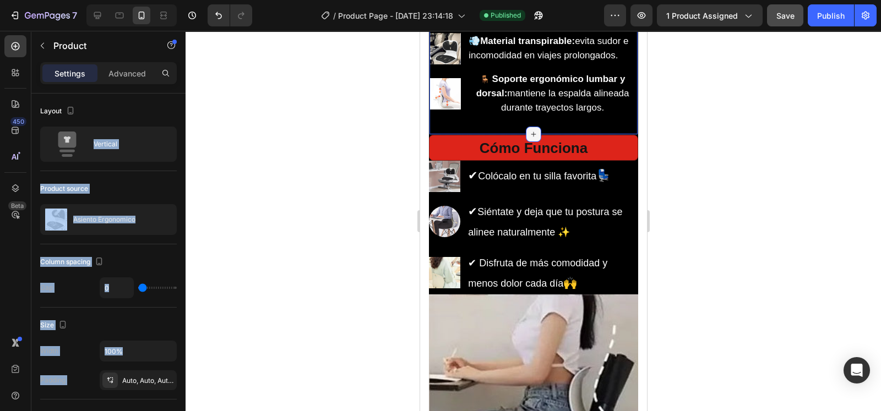
drag, startPoint x: 486, startPoint y: 171, endPoint x: 524, endPoint y: 162, distance: 38.5
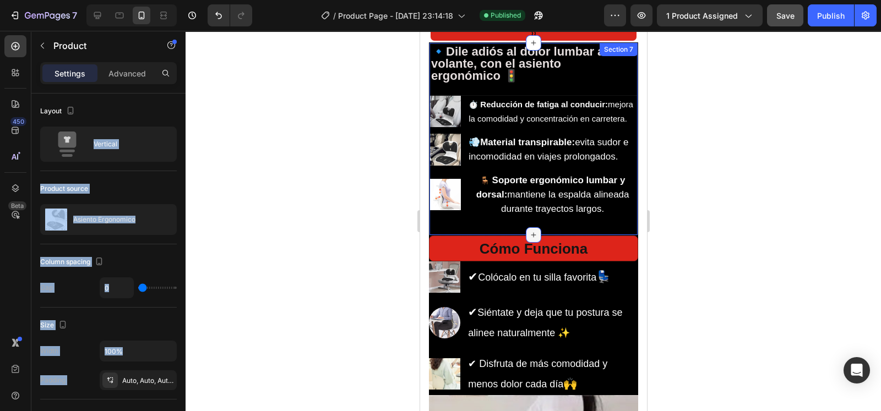
scroll to position [1389, 0]
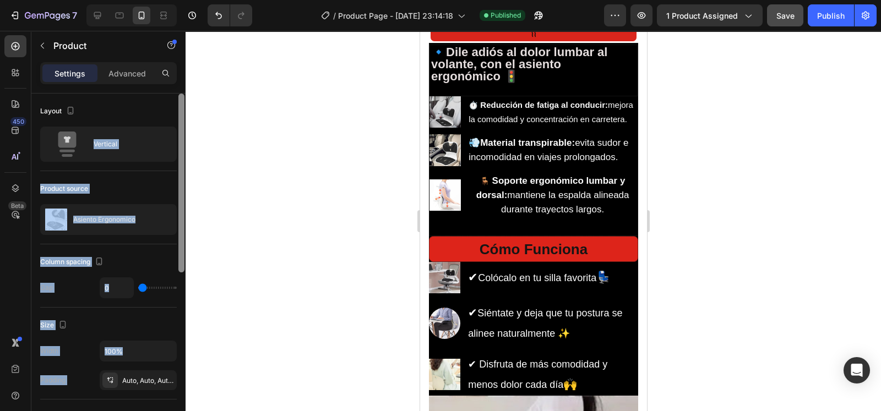
click at [182, 211] on div at bounding box center [181, 183] width 6 height 179
click at [324, 154] on div at bounding box center [533, 221] width 695 height 380
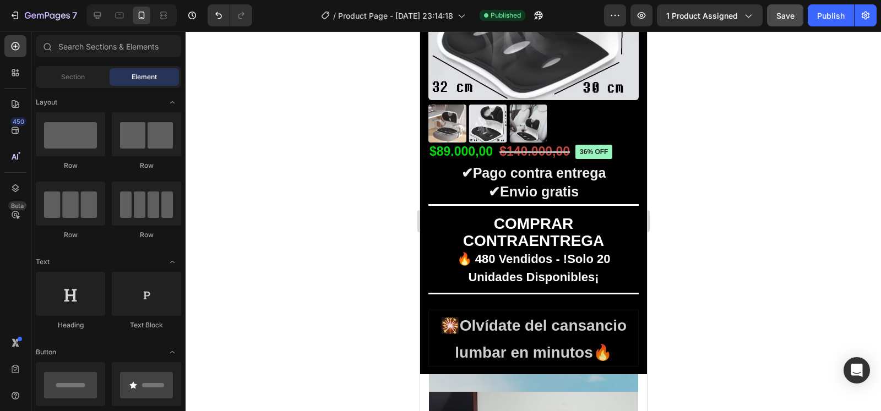
scroll to position [339, 0]
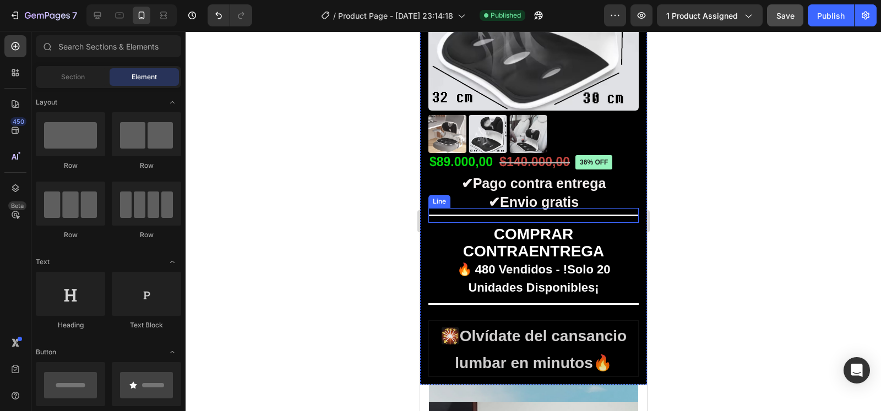
click at [523, 208] on div "Title Line" at bounding box center [533, 215] width 210 height 15
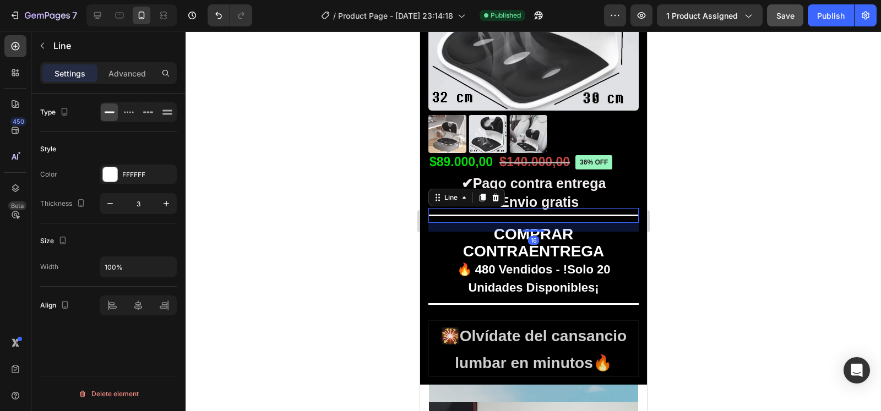
click at [667, 224] on div at bounding box center [533, 221] width 695 height 380
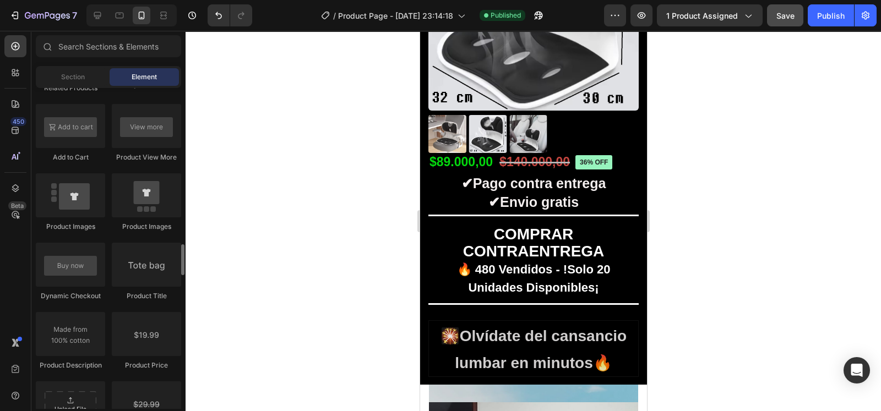
scroll to position [1621, 0]
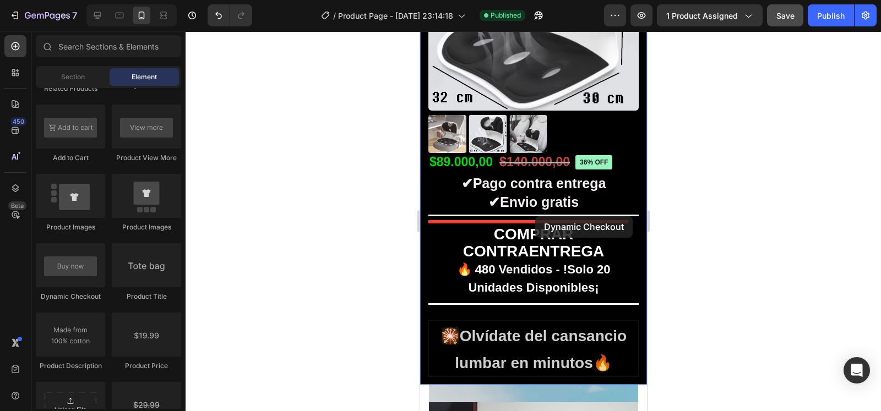
drag, startPoint x: 507, startPoint y: 303, endPoint x: 534, endPoint y: 216, distance: 90.7
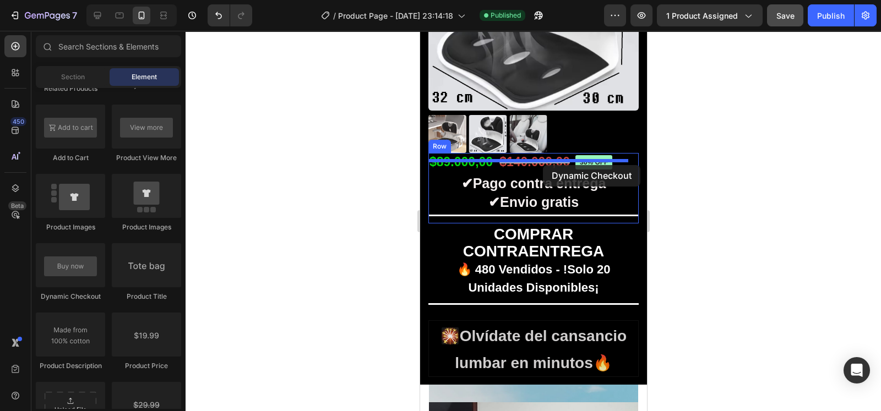
drag, startPoint x: 498, startPoint y: 291, endPoint x: 543, endPoint y: 165, distance: 133.4
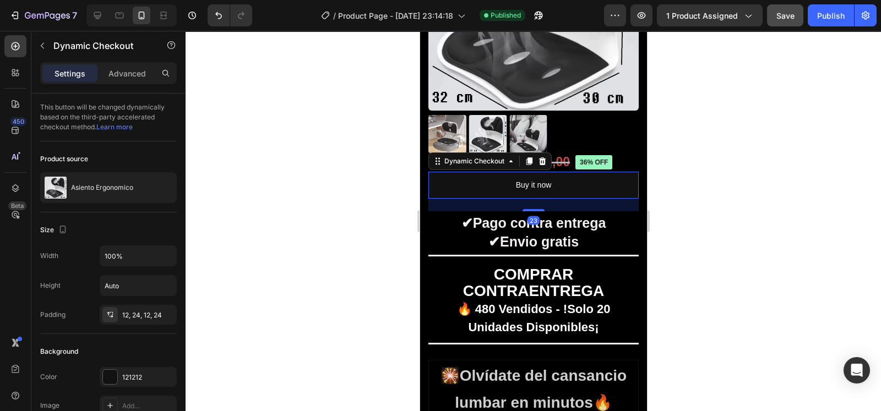
click at [677, 169] on div at bounding box center [533, 221] width 695 height 380
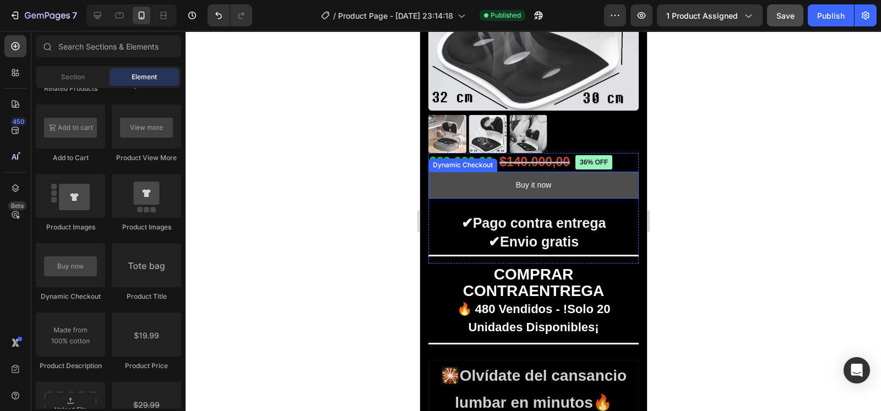
click at [622, 177] on button "Buy it now" at bounding box center [533, 185] width 210 height 27
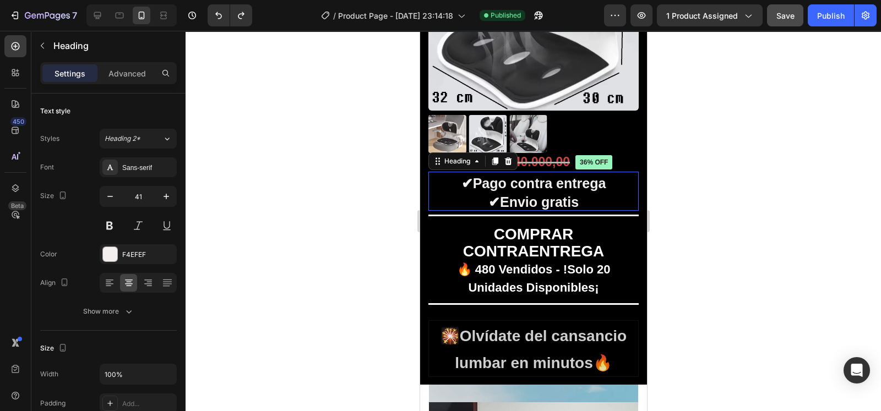
drag, startPoint x: 622, startPoint y: 177, endPoint x: 593, endPoint y: 331, distance: 156.9
click at [289, 264] on div at bounding box center [533, 221] width 695 height 380
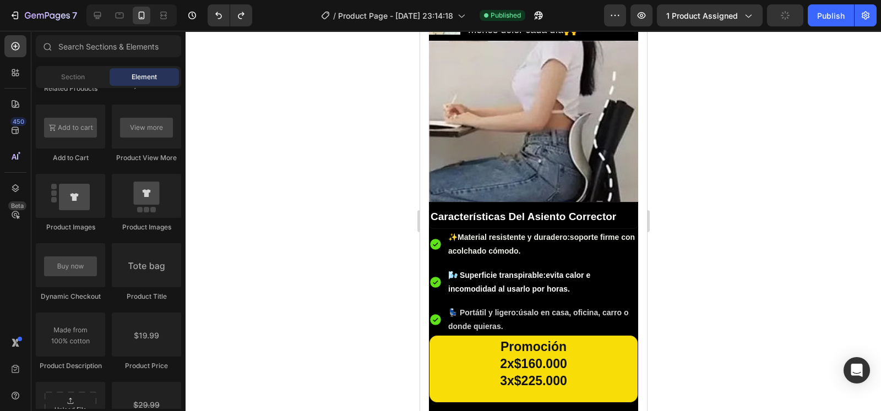
scroll to position [1891, 0]
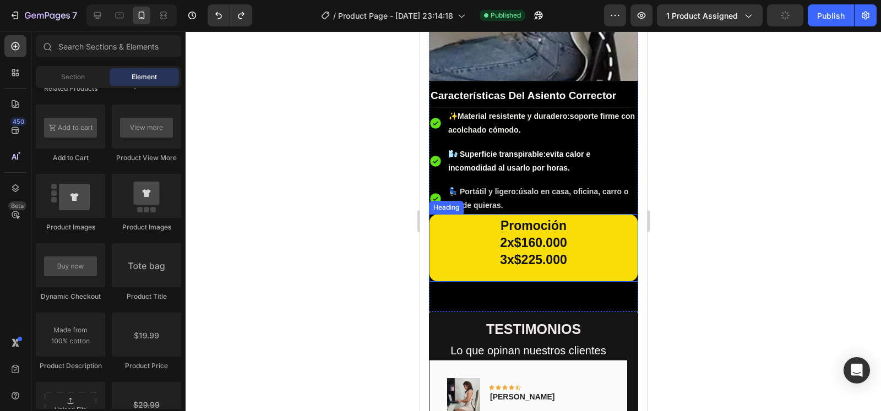
click at [579, 238] on h2 "Promoción 2x$160.000 3x$225.000" at bounding box center [532, 247] width 209 height 67
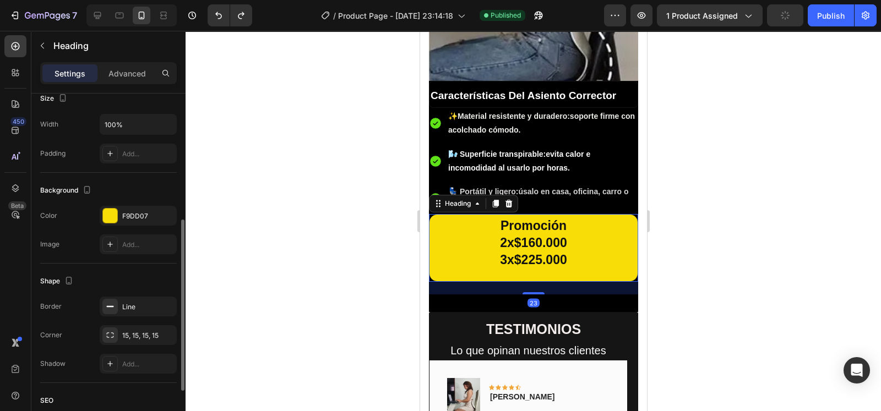
scroll to position [254, 0]
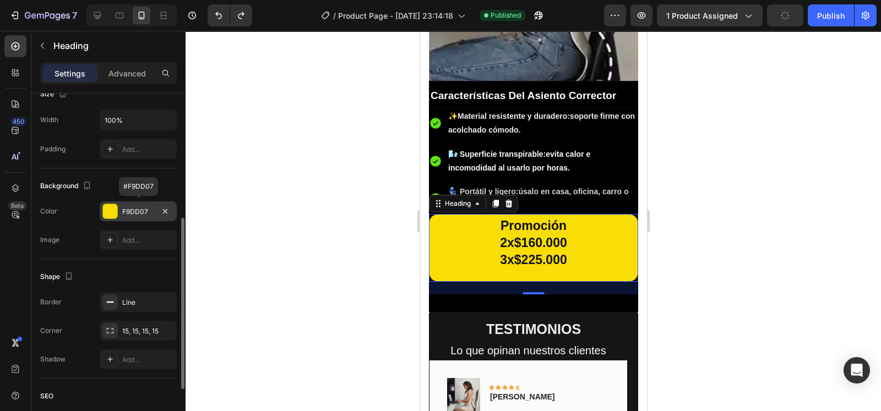
click at [118, 216] on div "F9DD07" at bounding box center [138, 212] width 77 height 20
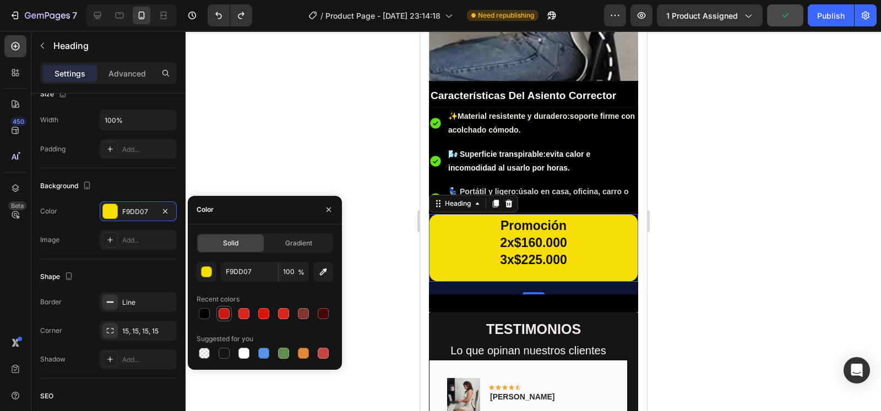
click at [226, 320] on div at bounding box center [223, 313] width 13 height 13
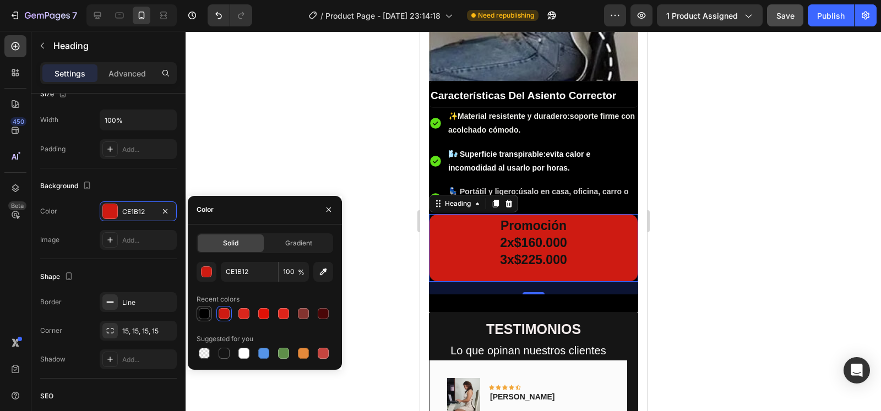
click at [204, 317] on div at bounding box center [204, 313] width 11 height 11
type input "000000"
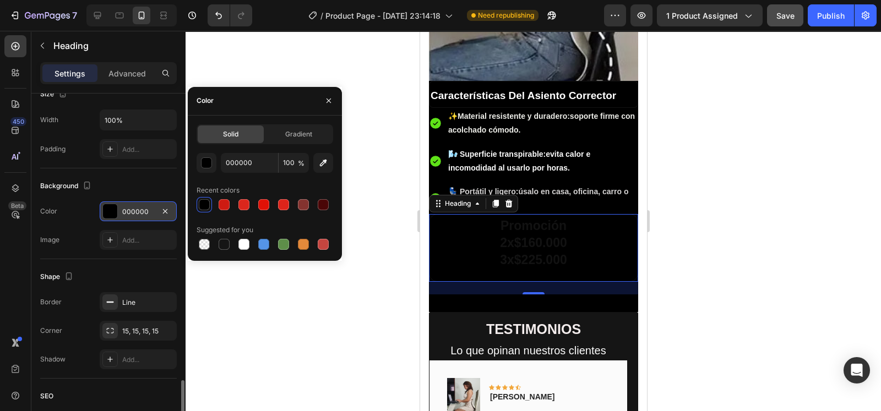
scroll to position [363, 0]
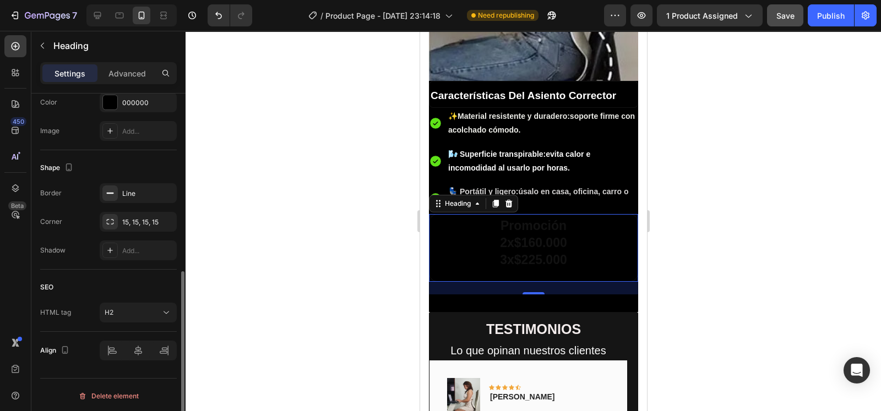
click at [123, 150] on div "Shape Border Line Corner 15, 15, 15, 15 Shadow Add..." at bounding box center [108, 209] width 137 height 119
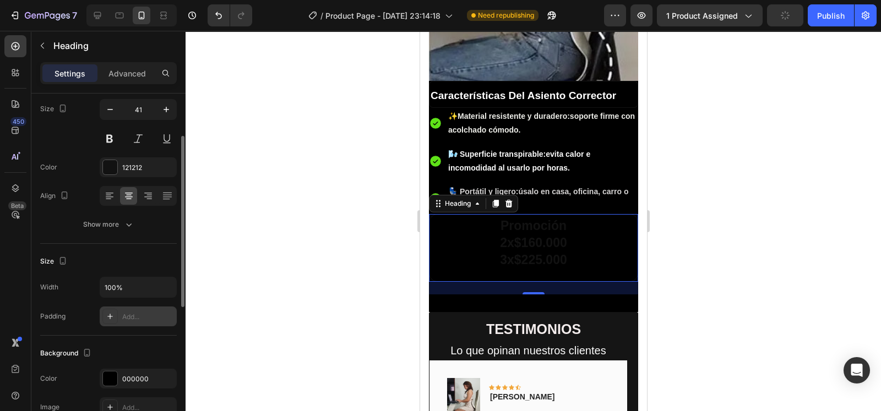
scroll to position [72, 0]
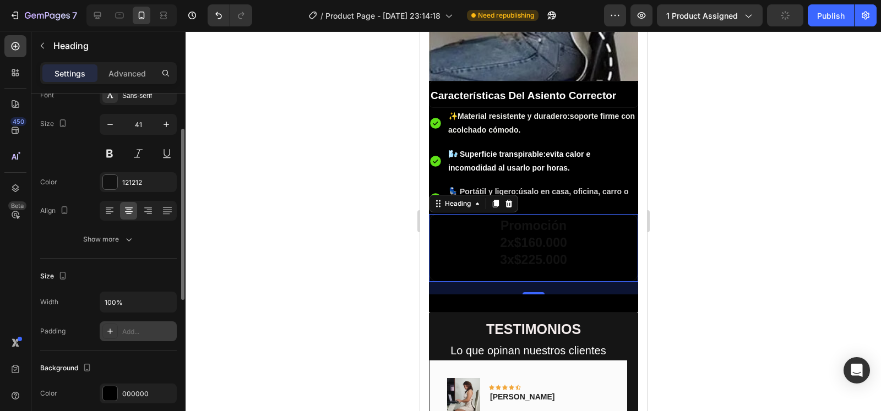
click at [122, 181] on div "121212" at bounding box center [148, 183] width 52 height 10
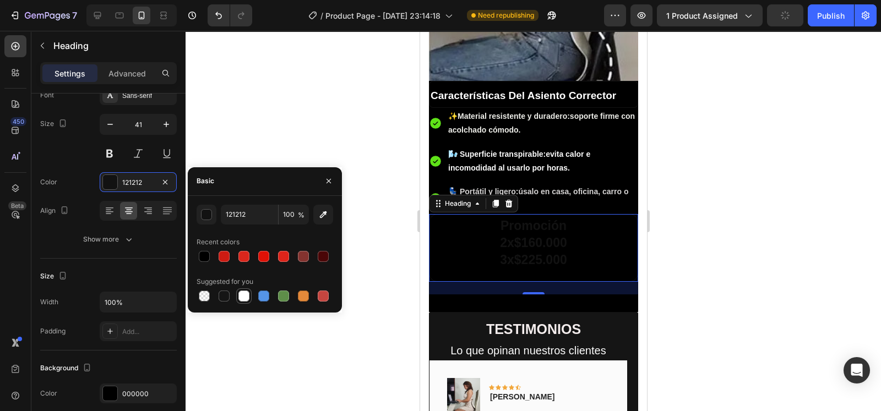
click at [244, 294] on div at bounding box center [243, 296] width 11 height 11
type input "FFFFFF"
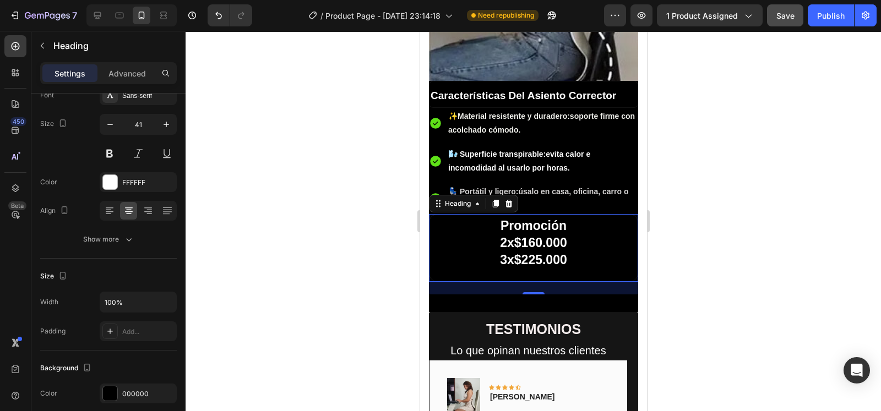
click at [335, 56] on div at bounding box center [533, 221] width 695 height 380
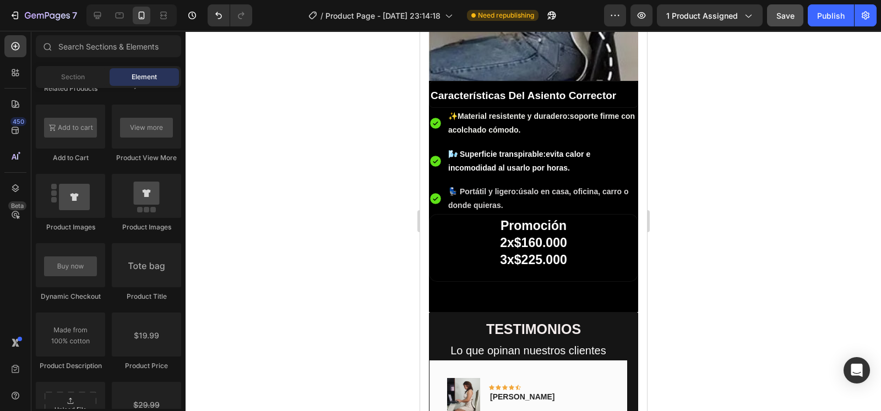
click at [831, 220] on div at bounding box center [533, 221] width 695 height 380
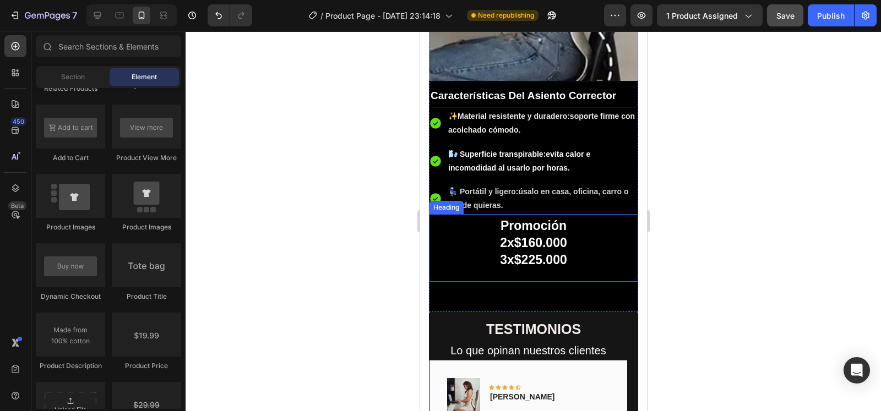
click at [597, 214] on h2 "Promoción 2x$160.000 3x$225.000" at bounding box center [532, 247] width 209 height 67
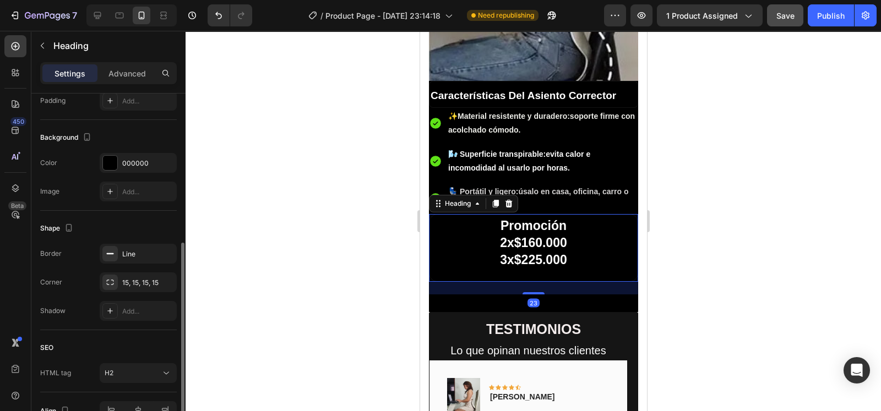
scroll to position [303, 0]
click at [170, 279] on button "button" at bounding box center [165, 281] width 13 height 13
click at [222, 241] on div at bounding box center [533, 221] width 695 height 380
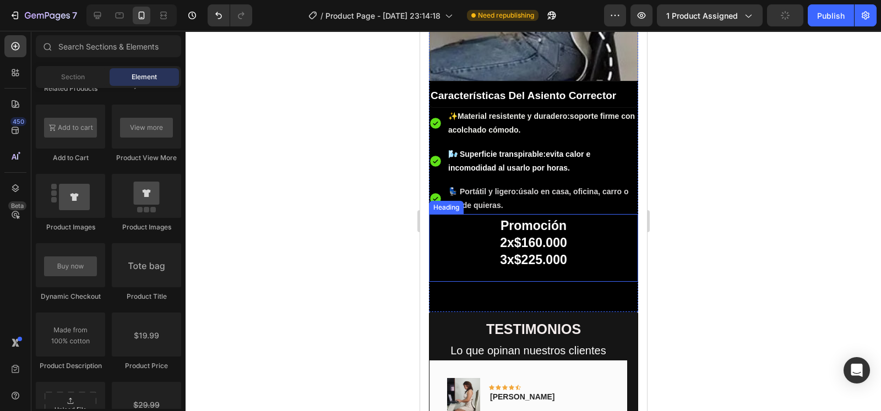
click at [621, 244] on h2 "Promoción 2x$160.000 3x$225.000" at bounding box center [532, 247] width 209 height 67
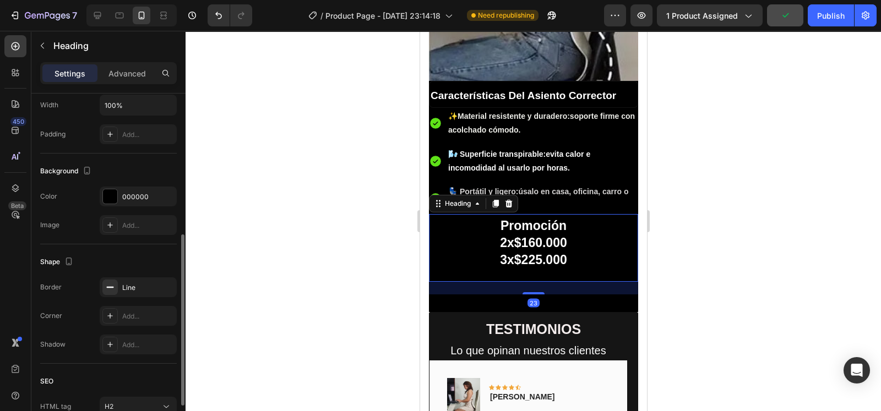
scroll to position [275, 0]
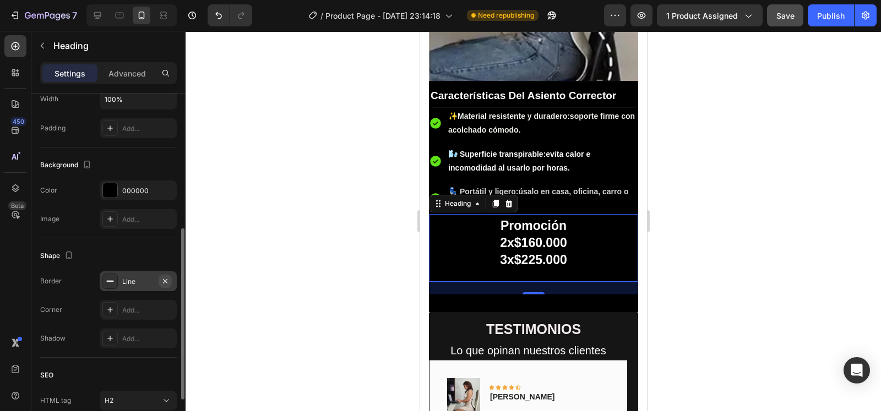
click at [168, 279] on icon "button" at bounding box center [165, 281] width 9 height 9
click at [363, 251] on div at bounding box center [533, 221] width 695 height 380
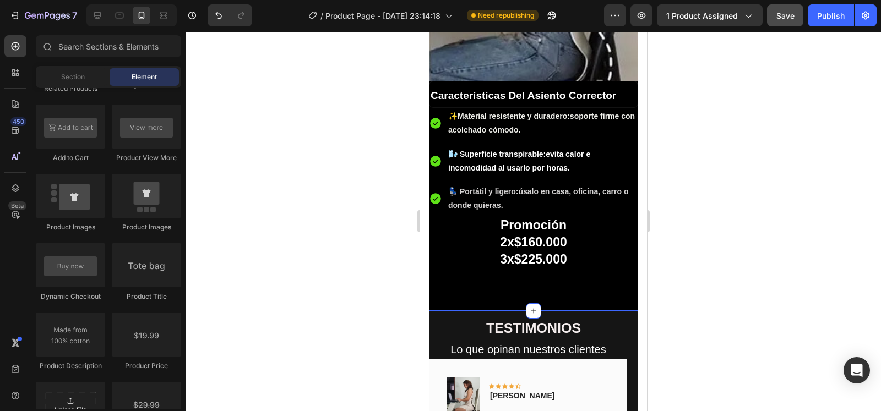
click at [596, 276] on div "Cómo Funciona Heading Image ✔ Colócalo en tu silla favorita 💺 Text Block Image …" at bounding box center [532, 27] width 209 height 534
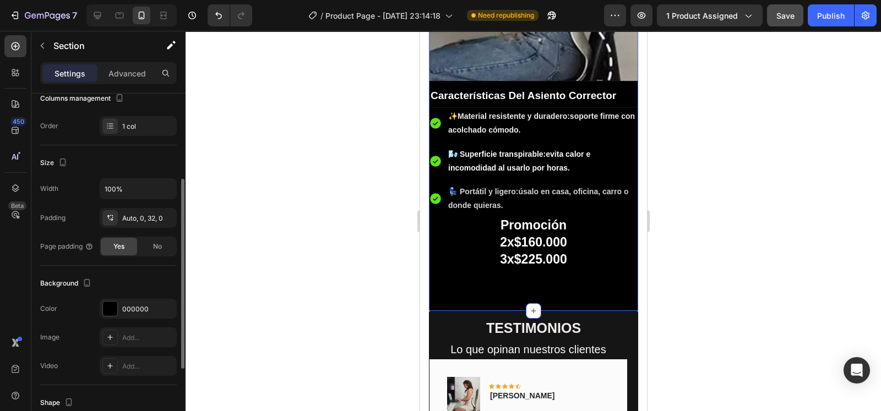
scroll to position [160, 0]
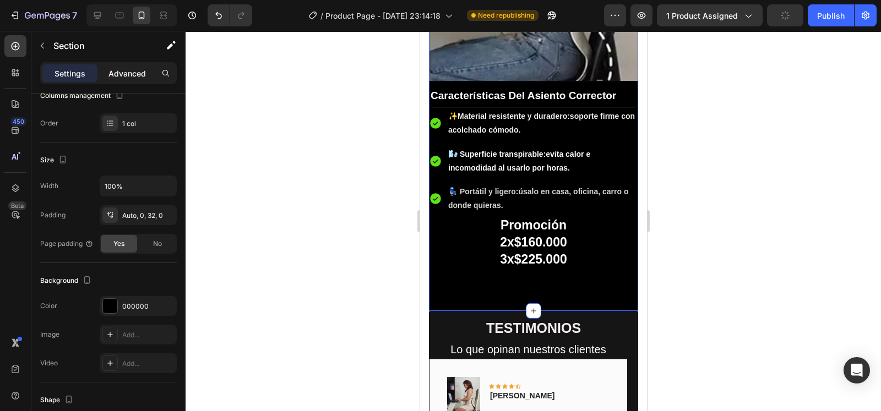
click at [127, 69] on p "Advanced" at bounding box center [126, 74] width 37 height 12
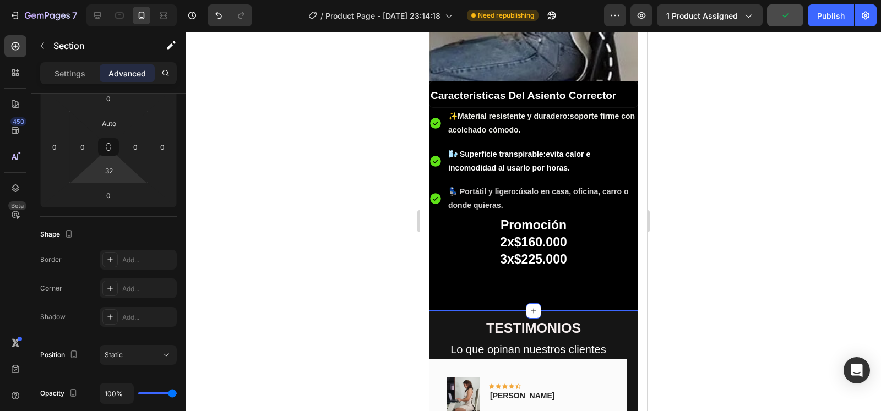
type input "0"
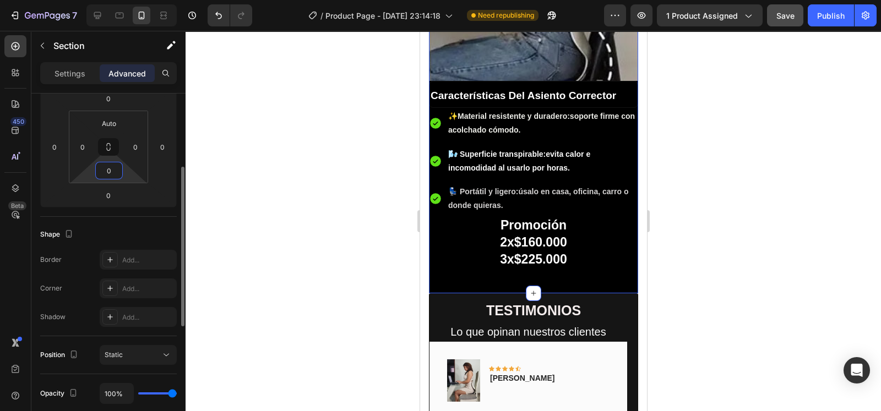
drag, startPoint x: 129, startPoint y: 177, endPoint x: 135, endPoint y: 226, distance: 49.4
click at [135, 0] on html "7 / Product Page - [DATE] 23:14:18 Need republishing Preview 1 product assigned…" at bounding box center [440, 0] width 881 height 0
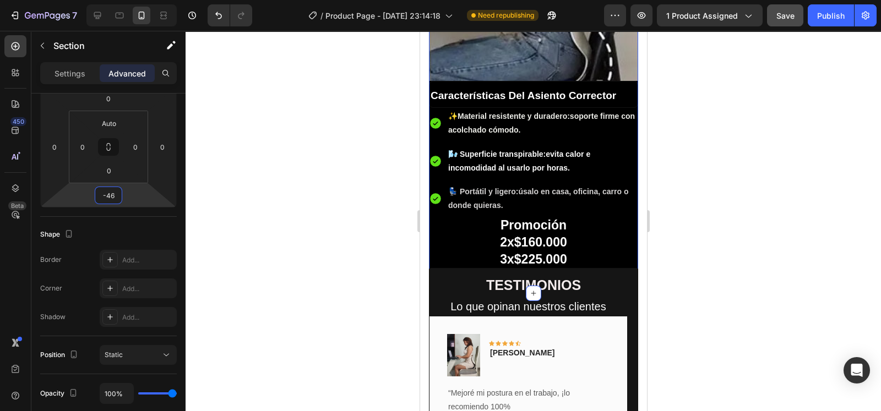
type input "-44"
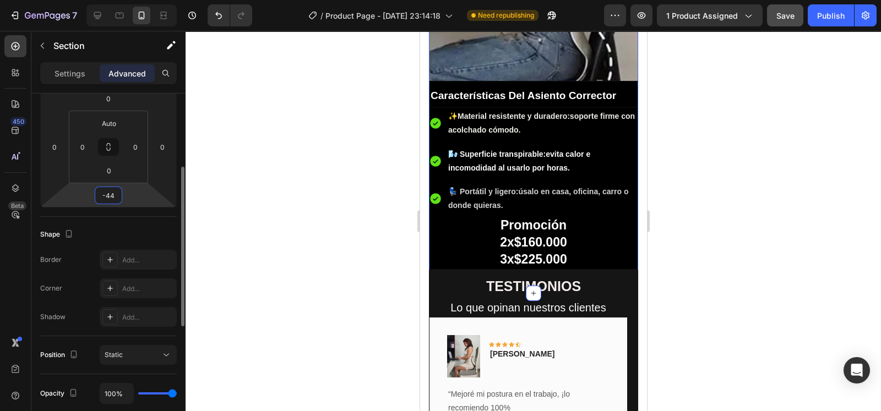
drag, startPoint x: 138, startPoint y: 197, endPoint x: 139, endPoint y: 213, distance: 15.5
click at [139, 0] on html "7 / Product Page - [DATE] 23:14:18 Need republishing Preview 1 product assigned…" at bounding box center [440, 0] width 881 height 0
click at [696, 185] on div at bounding box center [533, 221] width 695 height 380
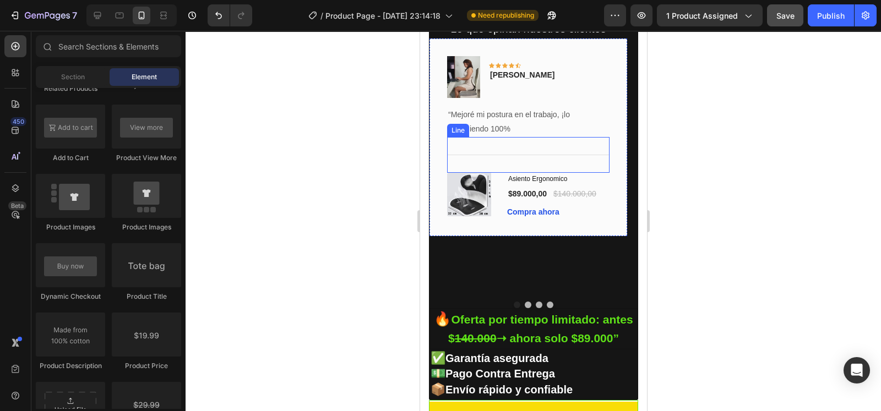
scroll to position [2202, 0]
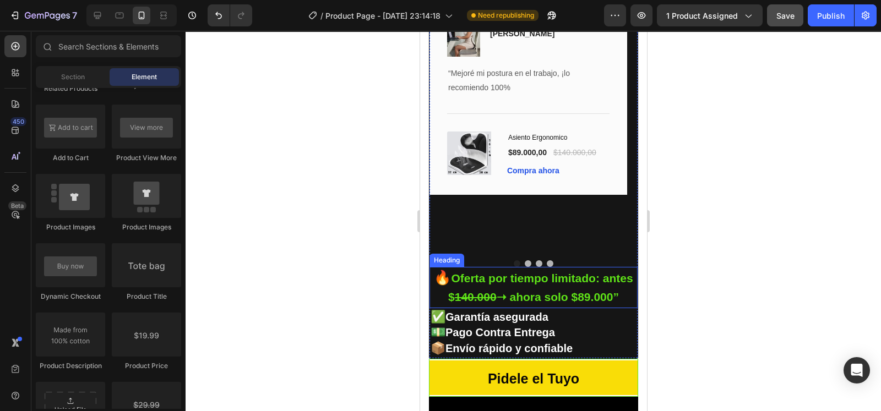
click at [598, 267] on h2 "🔥 Oferta por tiempo limitado: antes $ 140.000 ➝ ahora solo $89.000”" at bounding box center [533, 287] width 208 height 41
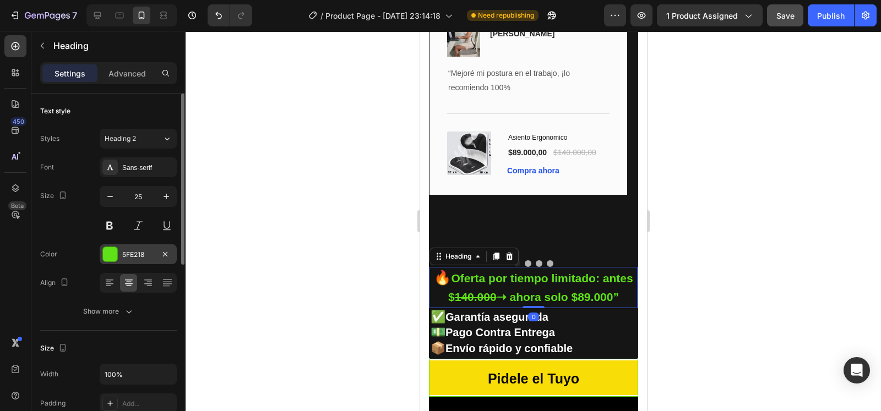
click at [126, 257] on div "5FE218" at bounding box center [138, 255] width 32 height 10
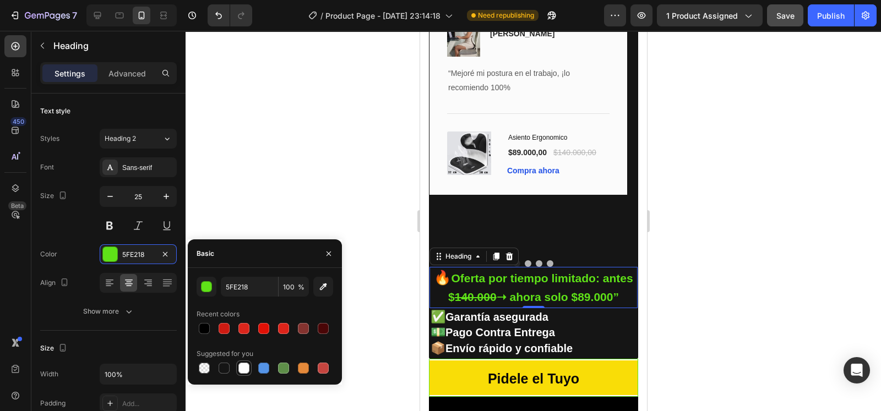
click at [245, 372] on div at bounding box center [243, 368] width 11 height 11
type input "FFFFFF"
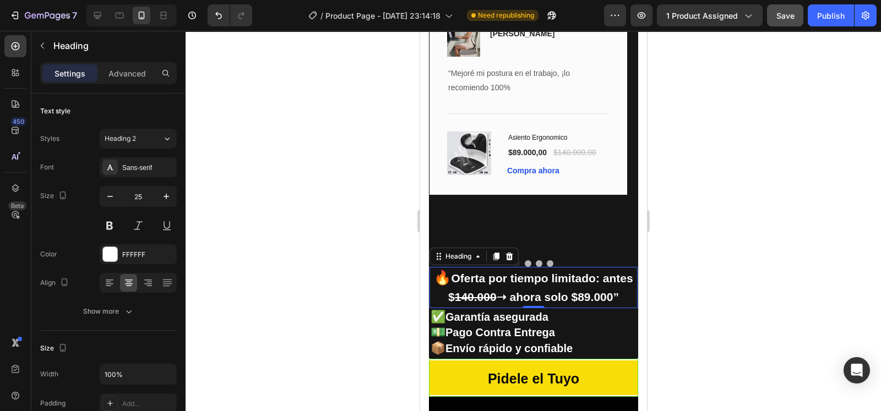
click at [316, 205] on div at bounding box center [533, 221] width 695 height 380
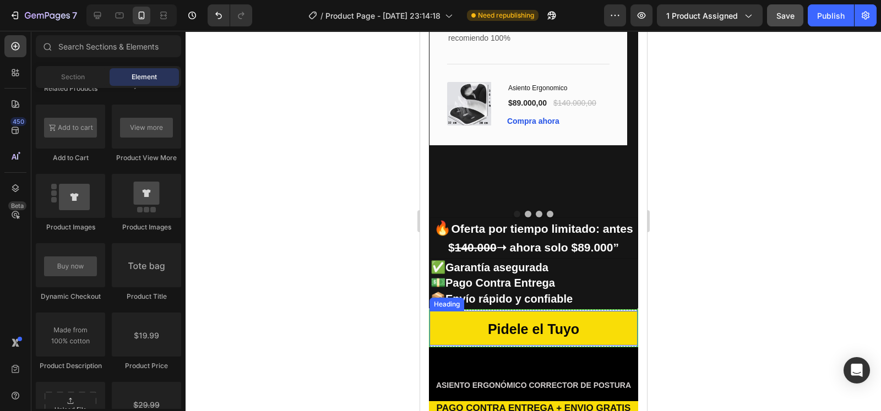
scroll to position [2403, 0]
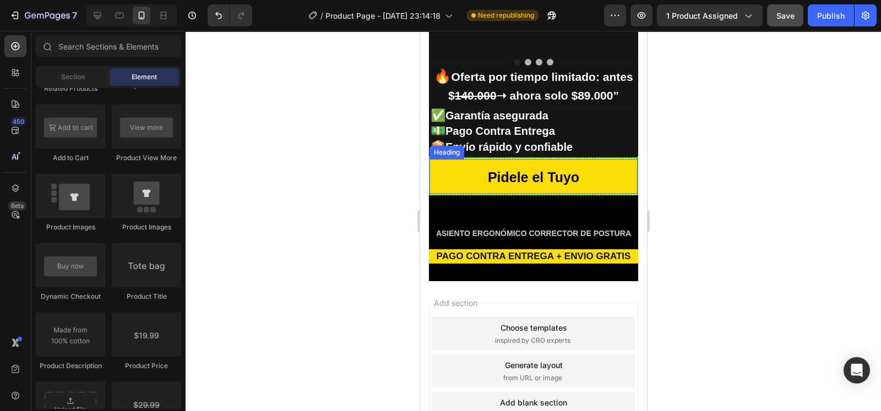
click at [607, 171] on h2 "Pidele el Tuyo" at bounding box center [533, 176] width 208 height 34
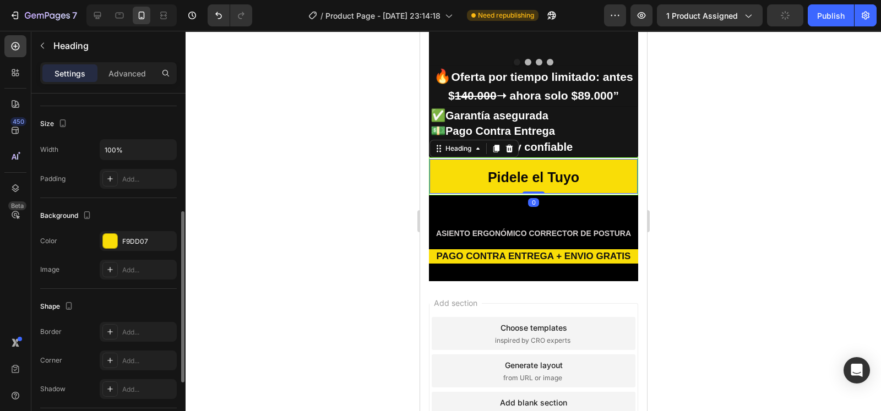
scroll to position [233, 0]
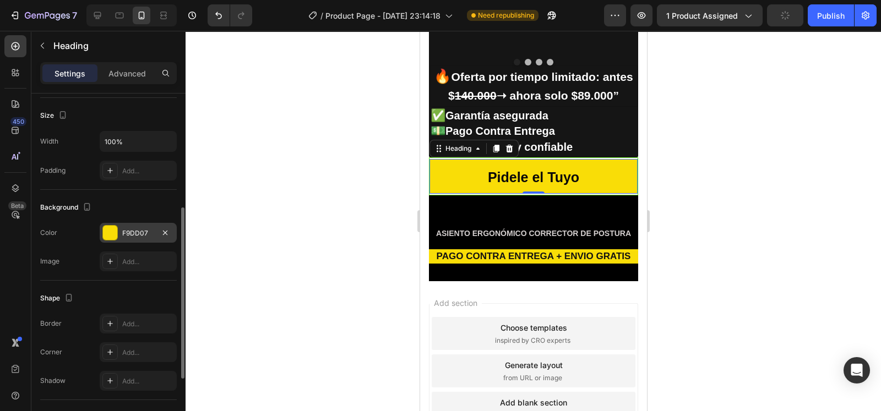
click at [135, 233] on div "F9DD07" at bounding box center [138, 233] width 32 height 10
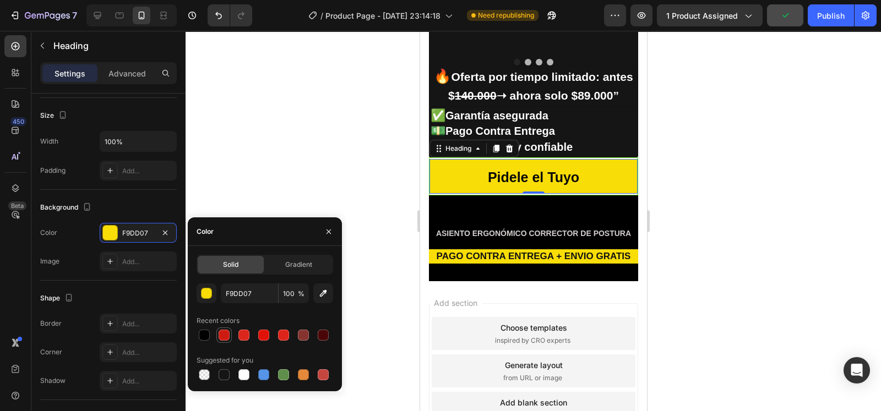
click at [219, 342] on div at bounding box center [223, 335] width 15 height 15
type input "CE1B12"
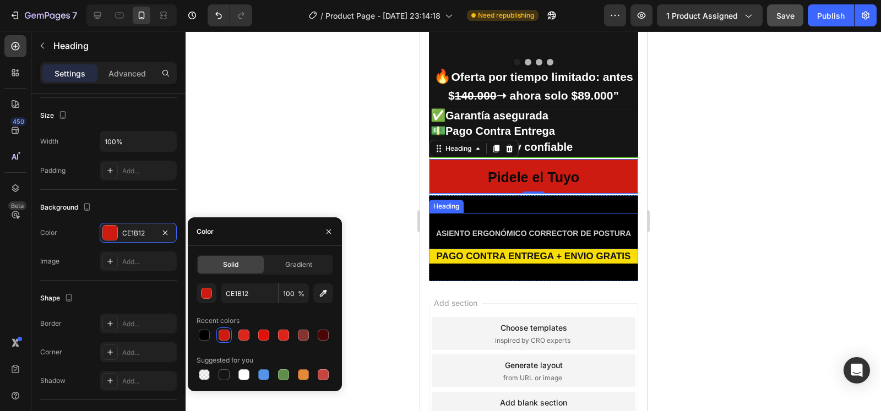
click at [497, 246] on h2 "ASIENTO ERGONÓMICO CORRECTOR DE POSTURA" at bounding box center [532, 231] width 209 height 36
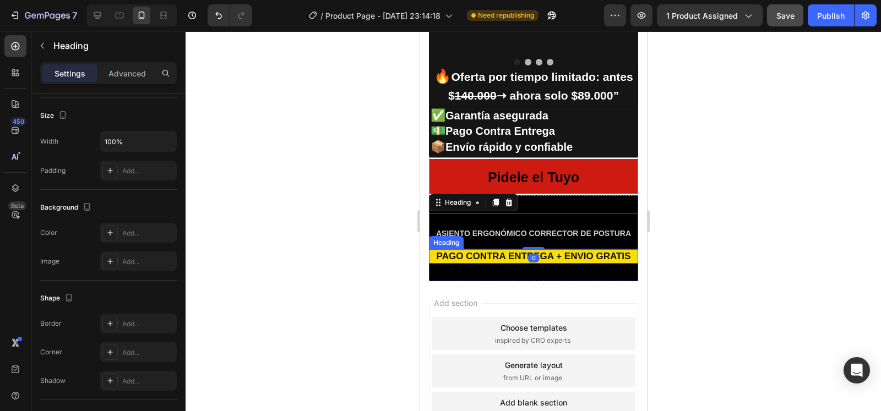
click at [498, 251] on h2 "PAGO CONTRA ENTREGA + ENVIO GRATIS" at bounding box center [532, 256] width 209 height 14
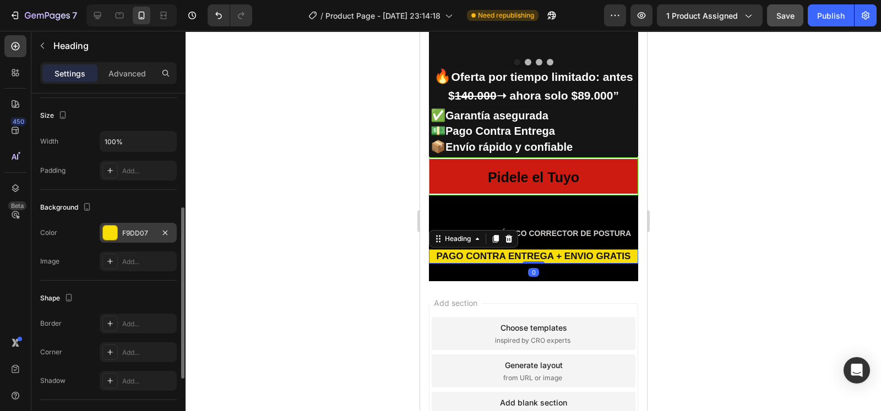
click at [120, 235] on div "F9DD07" at bounding box center [138, 233] width 77 height 20
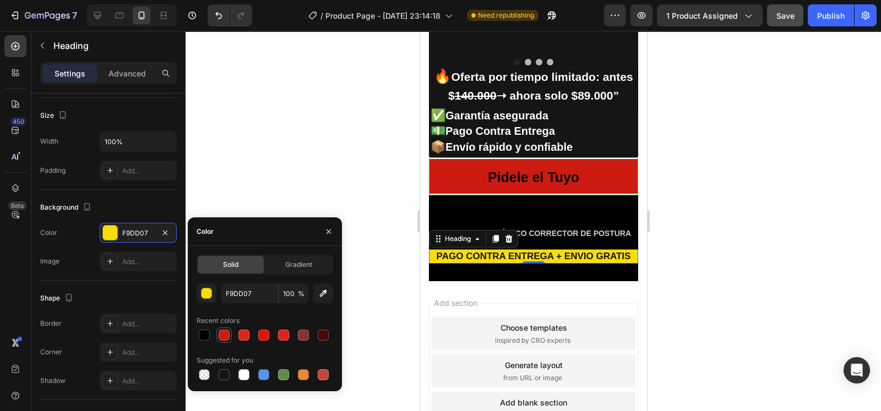
click at [225, 335] on div at bounding box center [224, 335] width 11 height 11
type input "CE1B12"
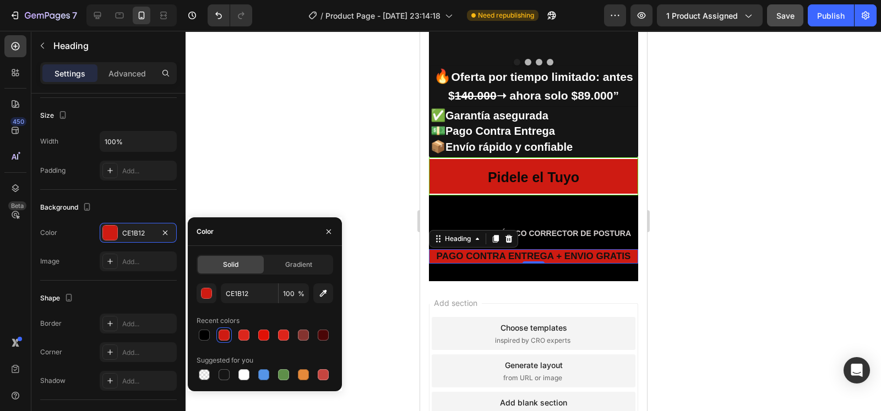
click at [278, 171] on div at bounding box center [533, 221] width 695 height 380
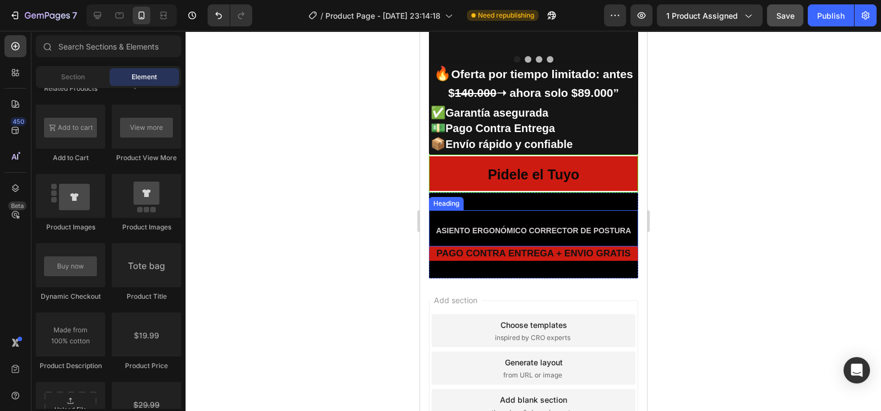
scroll to position [2404, 0]
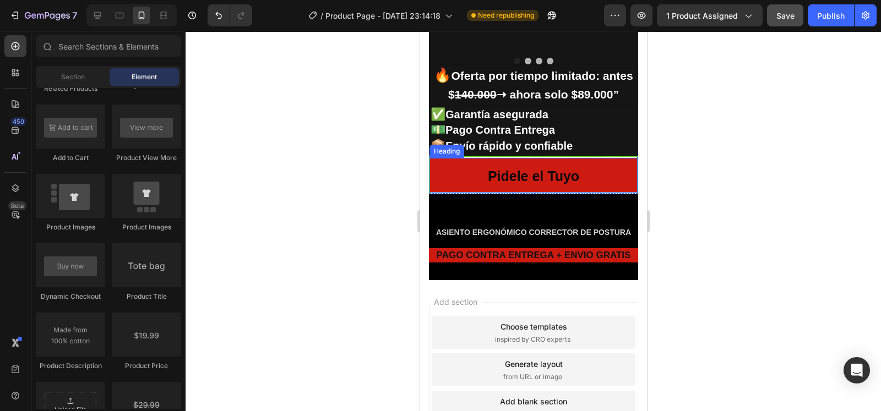
click at [585, 173] on h2 "Pidele el Tuyo" at bounding box center [533, 175] width 208 height 34
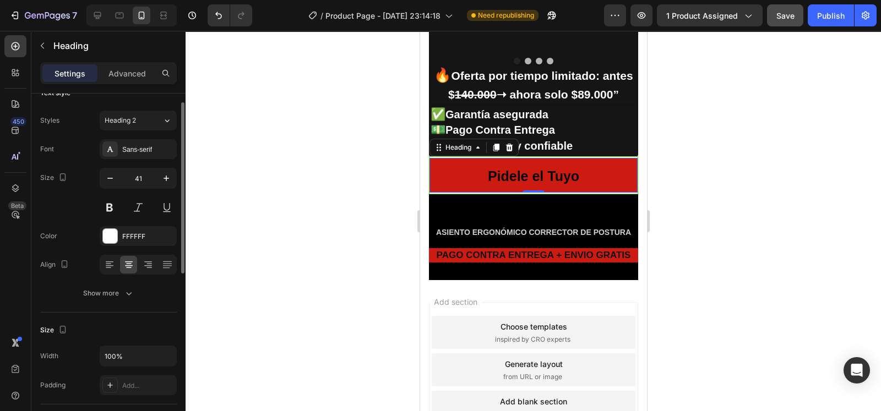
scroll to position [13, 0]
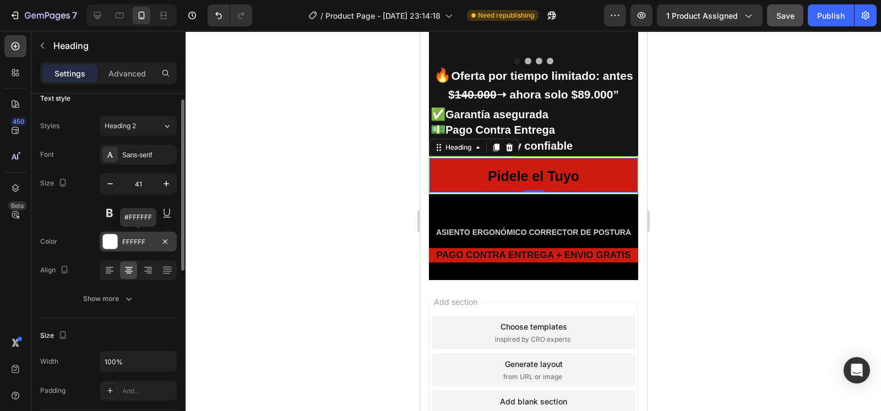
click at [112, 235] on div at bounding box center [110, 242] width 14 height 14
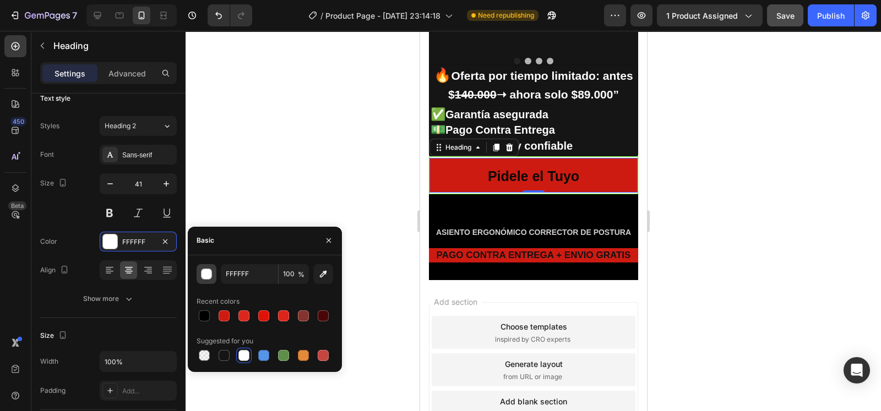
click at [202, 280] on button "button" at bounding box center [207, 274] width 20 height 20
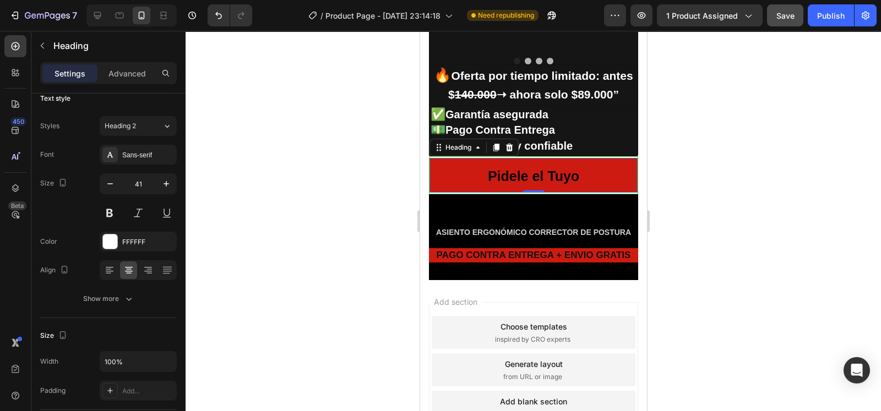
click at [328, 104] on div at bounding box center [533, 221] width 695 height 380
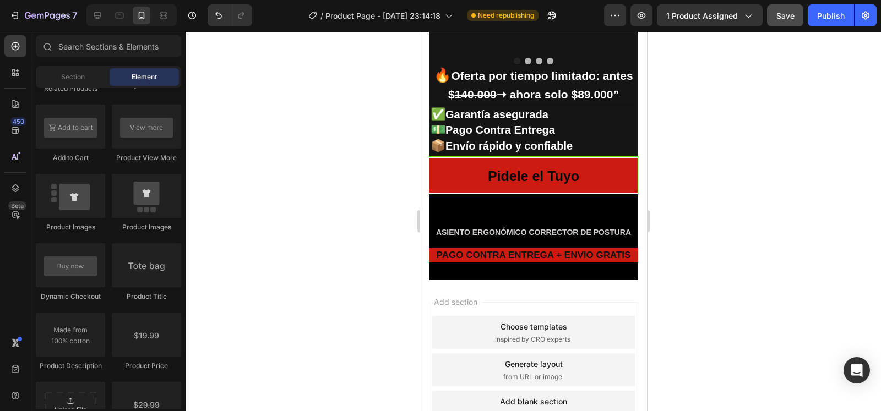
click at [328, 104] on div at bounding box center [533, 221] width 695 height 380
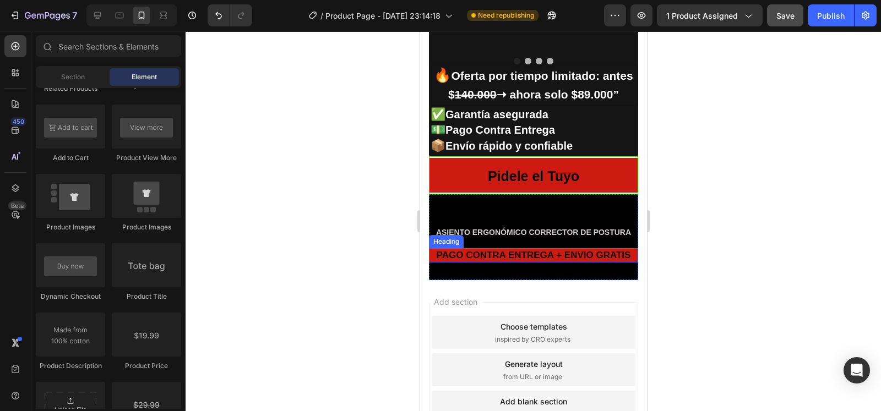
click at [523, 252] on h2 "PAGO CONTRA ENTREGA + ENVIO GRATIS" at bounding box center [532, 255] width 209 height 14
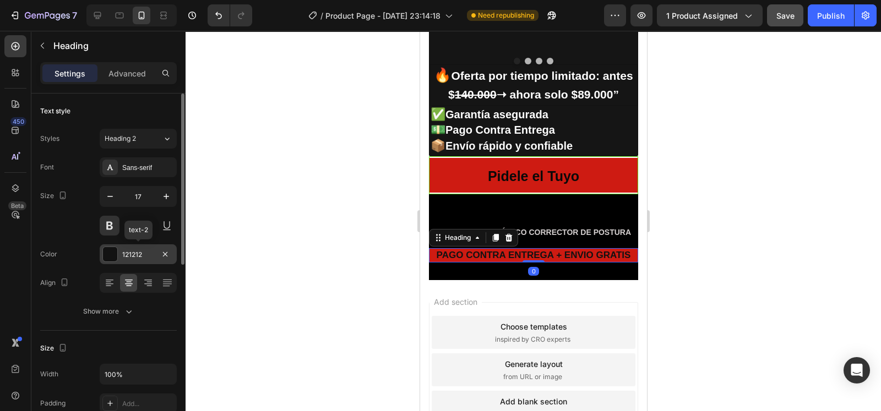
click at [124, 246] on div "121212" at bounding box center [138, 254] width 77 height 20
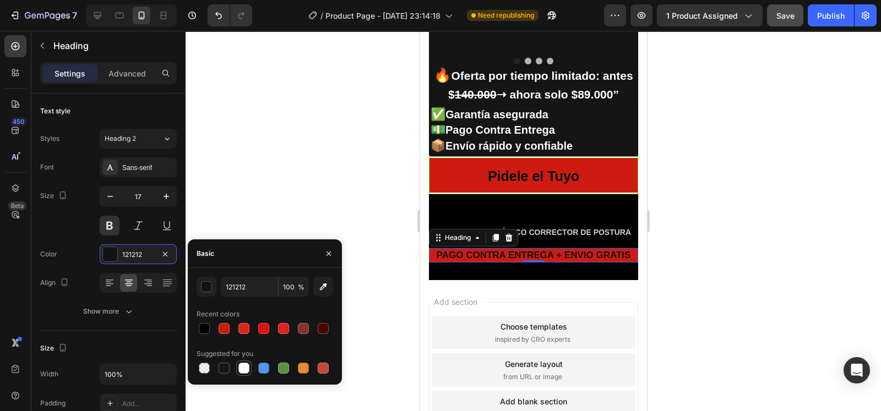
click at [242, 367] on div at bounding box center [243, 368] width 11 height 11
type input "FFFFFF"
click at [282, 193] on div at bounding box center [533, 221] width 695 height 380
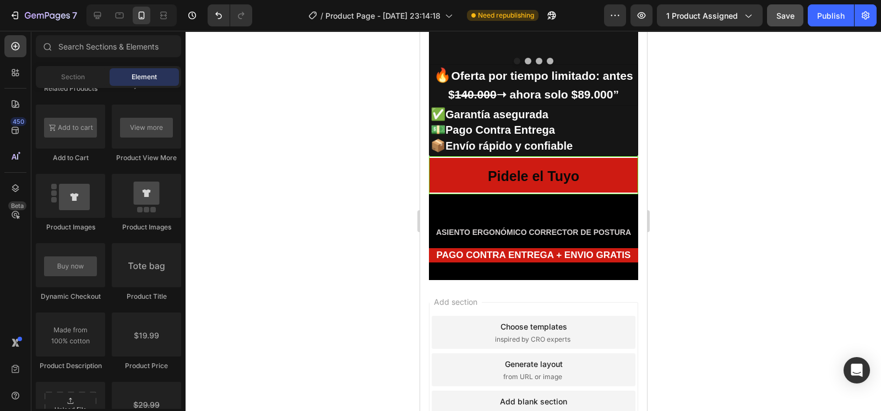
click at [282, 193] on div at bounding box center [533, 221] width 695 height 380
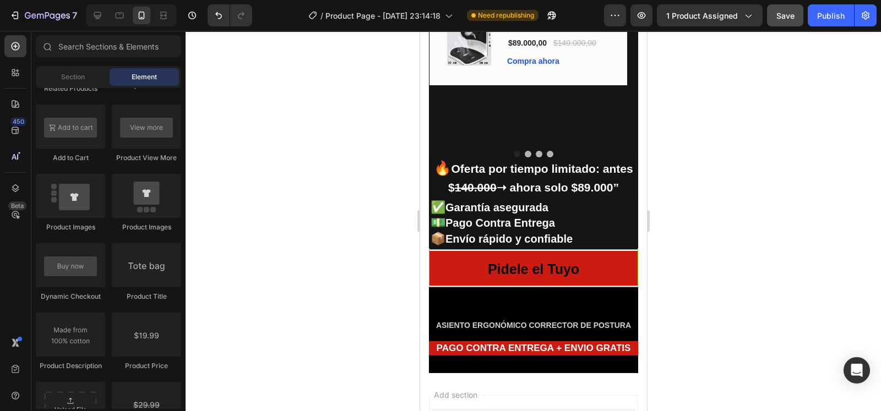
scroll to position [2313, 0]
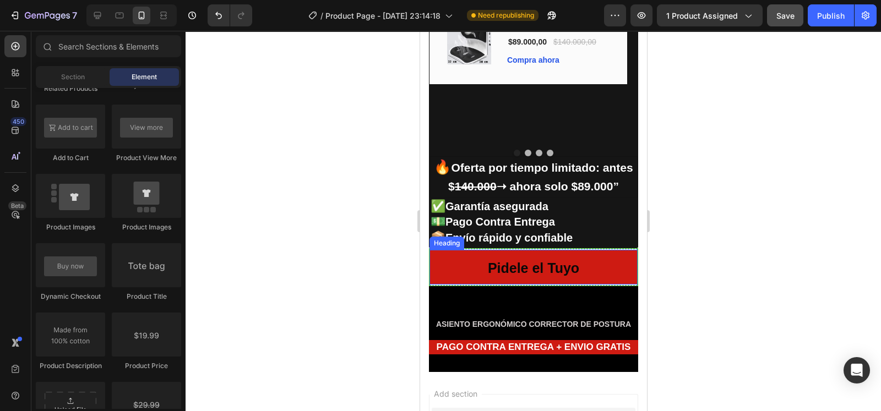
click at [470, 271] on h2 "Pidele el Tuyo" at bounding box center [533, 267] width 208 height 34
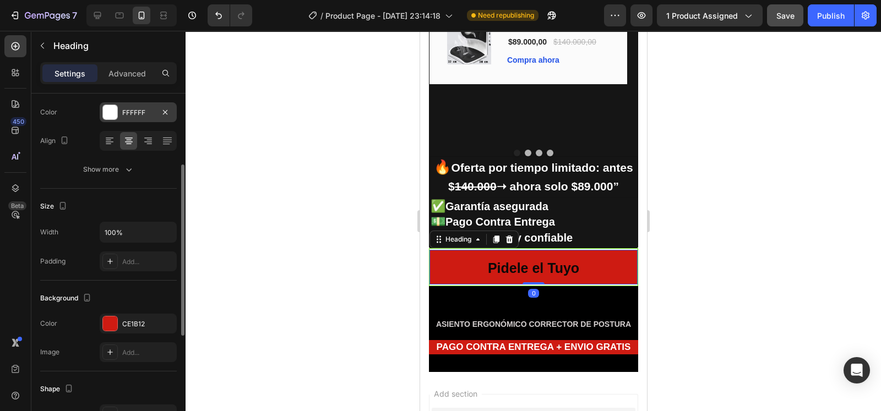
scroll to position [146, 0]
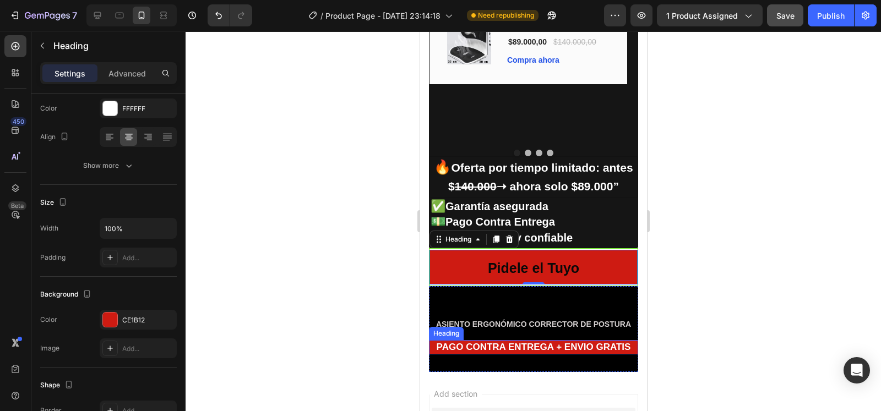
click at [475, 342] on h2 "PAGO CONTRA ENTREGA + ENVIO GRATIS" at bounding box center [532, 347] width 209 height 14
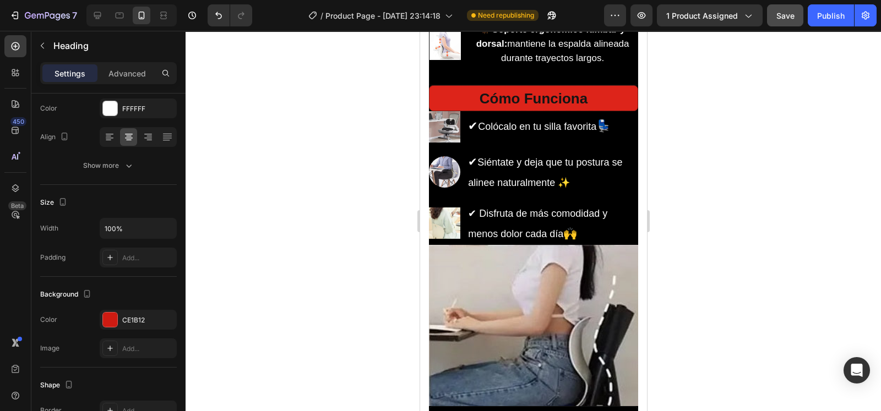
scroll to position [1532, 0]
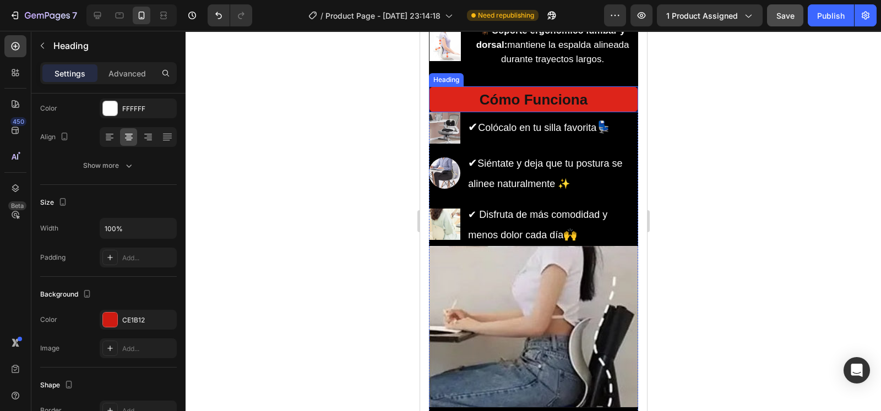
click at [464, 112] on h2 "Cómo Funciona" at bounding box center [532, 99] width 209 height 26
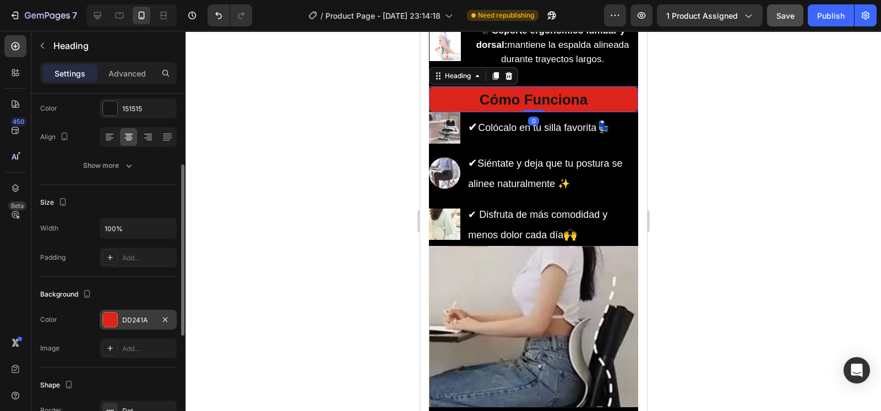
click at [155, 318] on div "DD241A" at bounding box center [138, 320] width 77 height 20
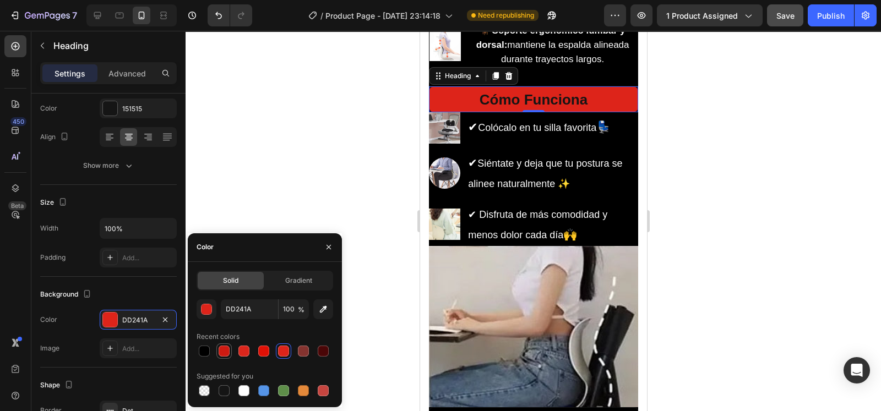
click at [226, 353] on div at bounding box center [224, 351] width 11 height 11
type input "CE1B12"
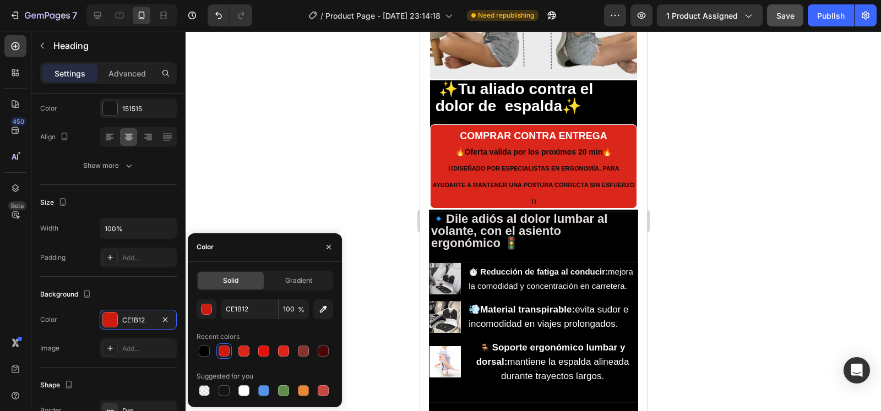
scroll to position [1200, 0]
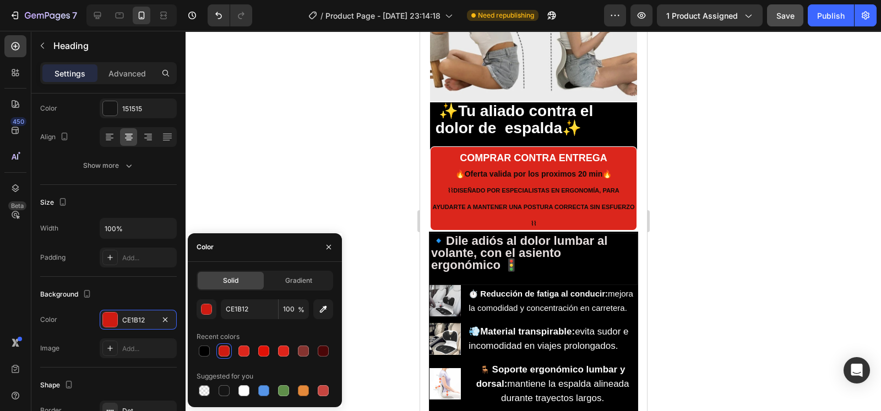
click at [534, 171] on h2 "COMPRAR CONTRA ENTREGA 🔥Oferta valida por los proximos 20 min🔥 ⌇⌇ DISEÑADO POR …" at bounding box center [532, 188] width 207 height 84
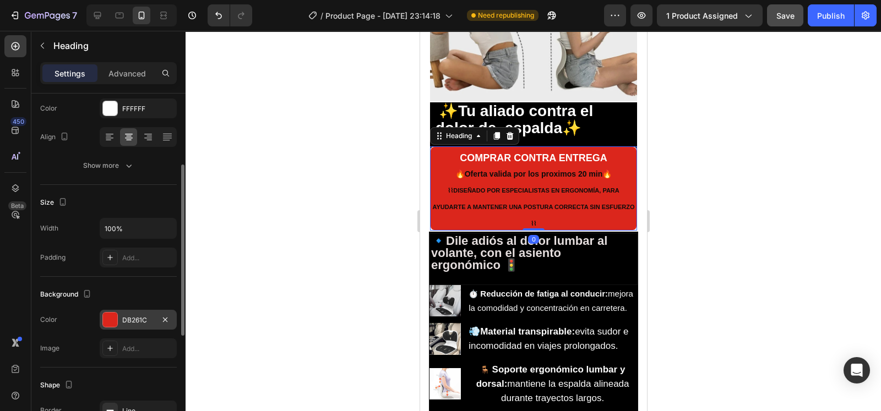
click at [110, 318] on div at bounding box center [110, 320] width 14 height 14
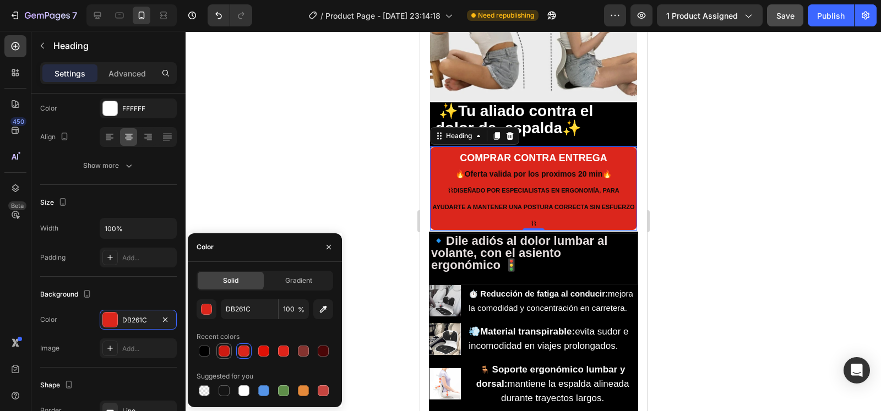
click at [230, 353] on div at bounding box center [223, 351] width 13 height 13
type input "CE1B12"
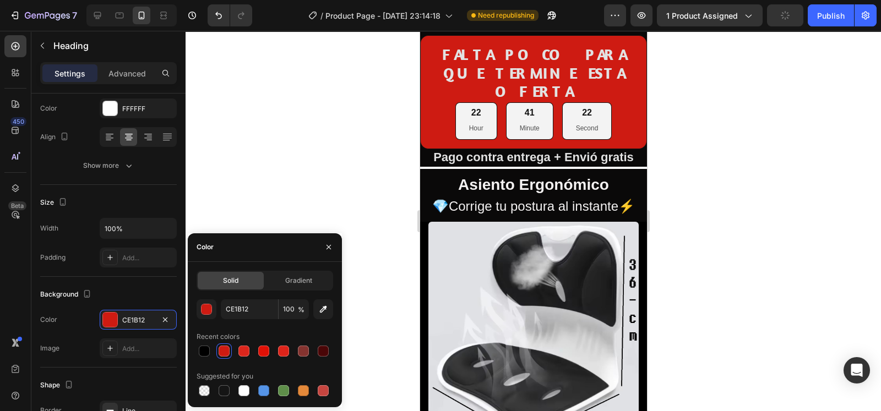
scroll to position [0, 0]
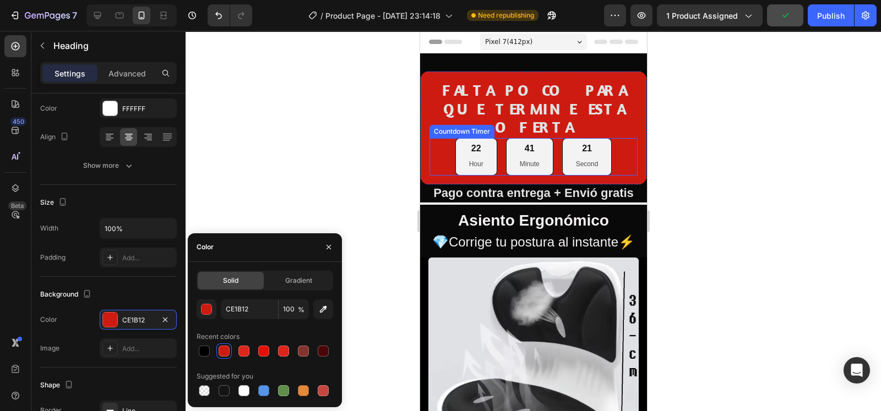
click at [439, 127] on div "Countdown Timer" at bounding box center [461, 132] width 61 height 10
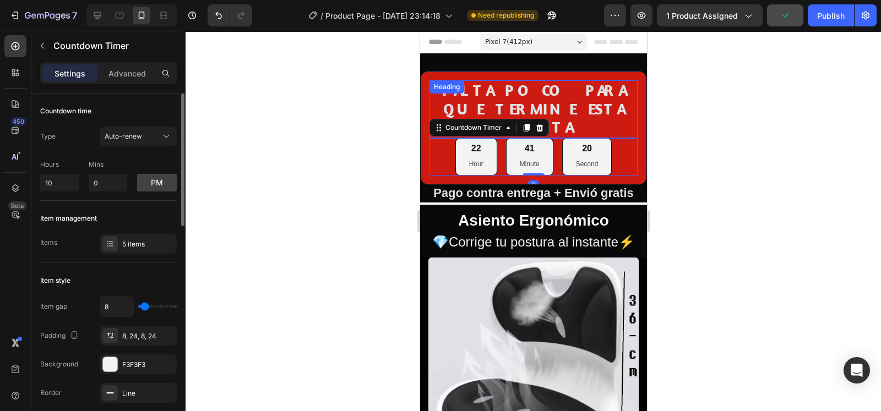
click at [432, 95] on div "FALTA POCO PARA QUE TERMINE ESTA OFERTA Heading" at bounding box center [533, 109] width 208 height 58
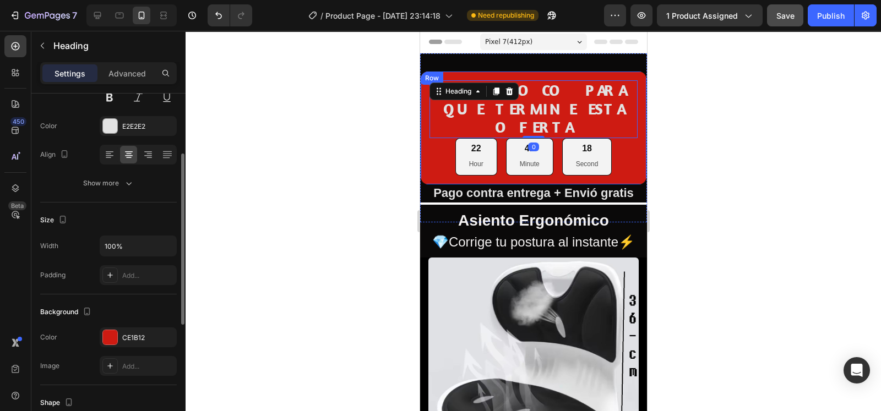
scroll to position [129, 0]
click at [323, 135] on div at bounding box center [533, 221] width 695 height 380
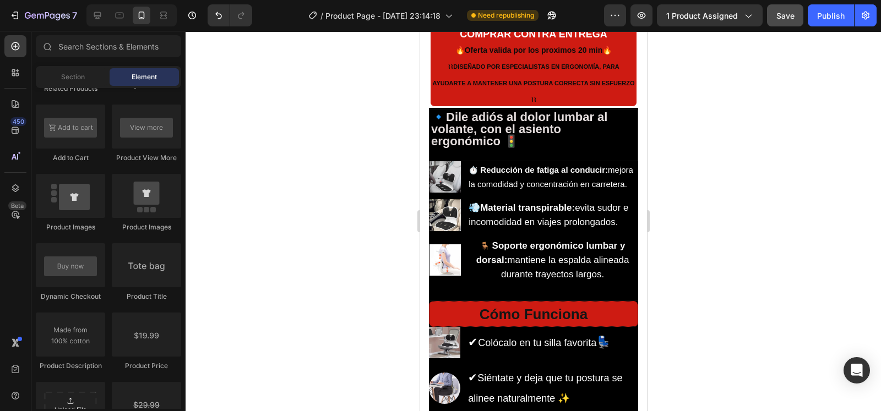
scroll to position [1321, 0]
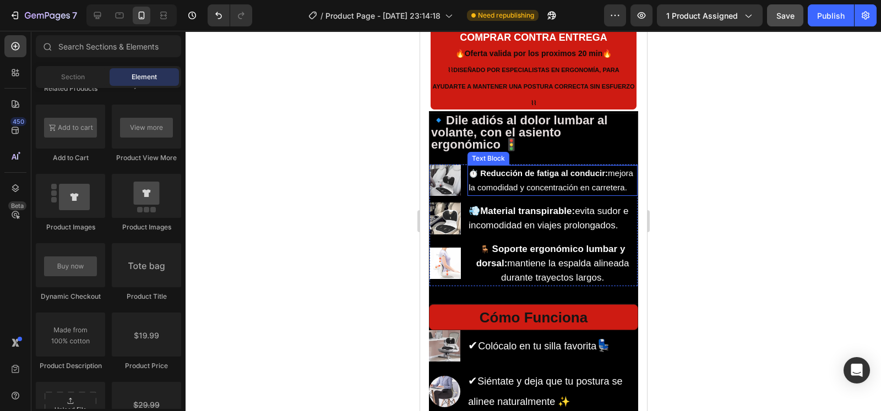
click at [561, 170] on strong "Reducción de fatiga al conducir:" at bounding box center [544, 172] width 128 height 9
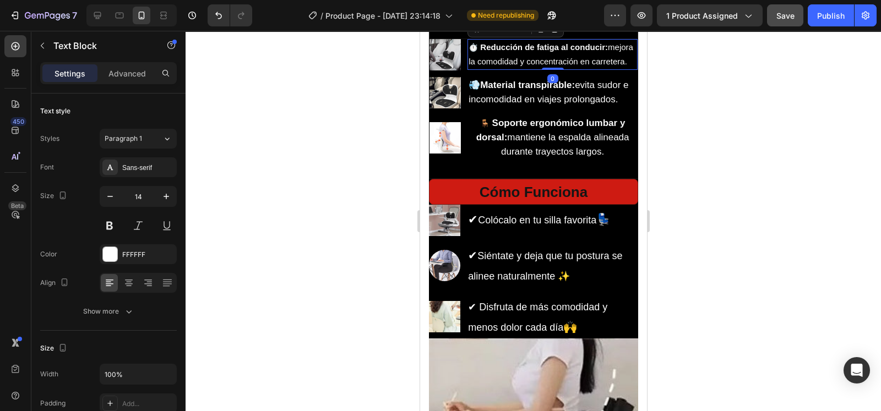
scroll to position [1440, 0]
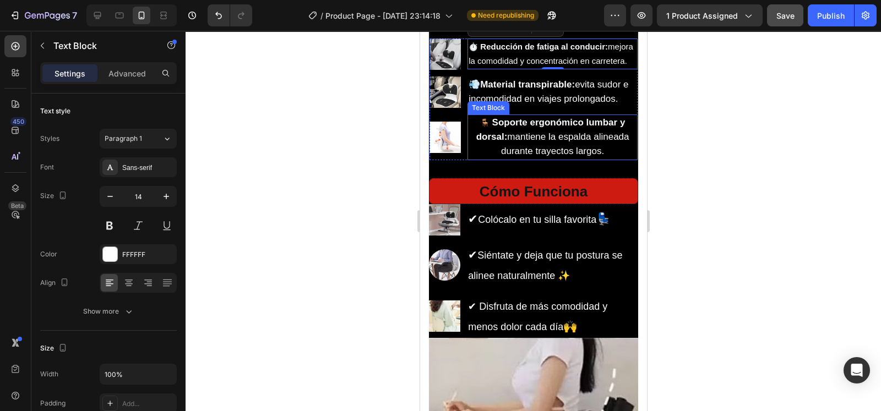
click at [567, 159] on p "🪑 Soporte ergonómico lumbar y dorsal: mantiene la espalda alineada durante tray…" at bounding box center [552, 137] width 168 height 43
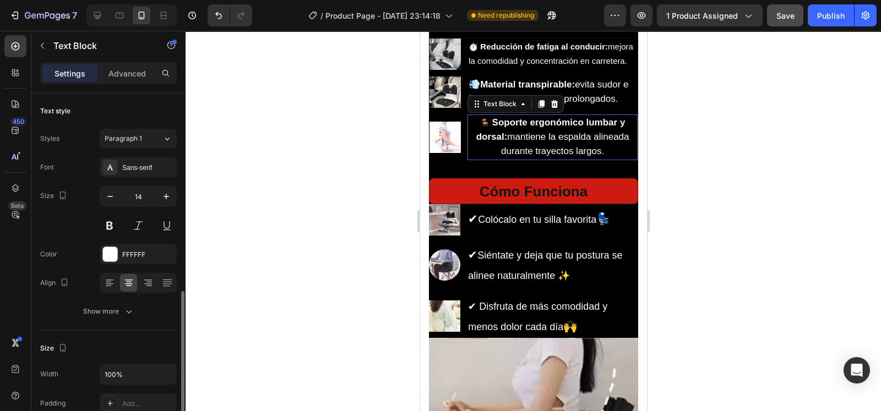
scroll to position [129, 0]
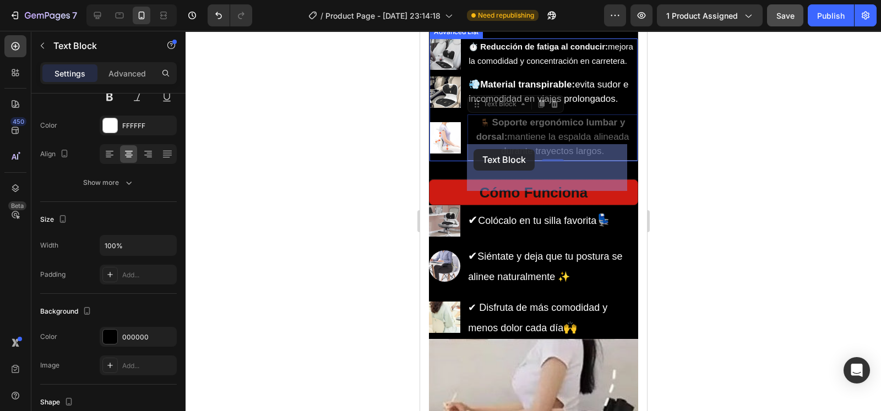
drag, startPoint x: 600, startPoint y: 179, endPoint x: 554, endPoint y: 161, distance: 48.7
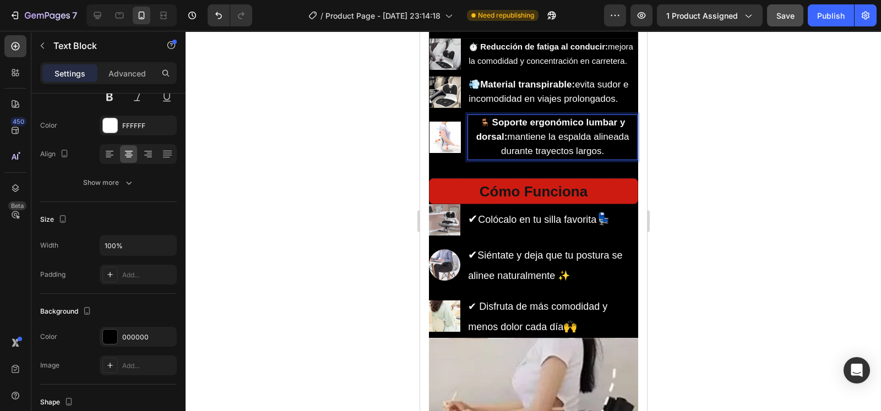
click at [608, 159] on p "🪑 Soporte ergonómico lumbar y dorsal: mantiene la espalda alineada durante tray…" at bounding box center [552, 137] width 168 height 43
drag, startPoint x: 608, startPoint y: 178, endPoint x: 477, endPoint y: 156, distance: 133.4
click at [477, 156] on p "🪑 Soporte ergonómico lumbar y dorsal: mantiene la espalda alineada durante tray…" at bounding box center [552, 137] width 168 height 43
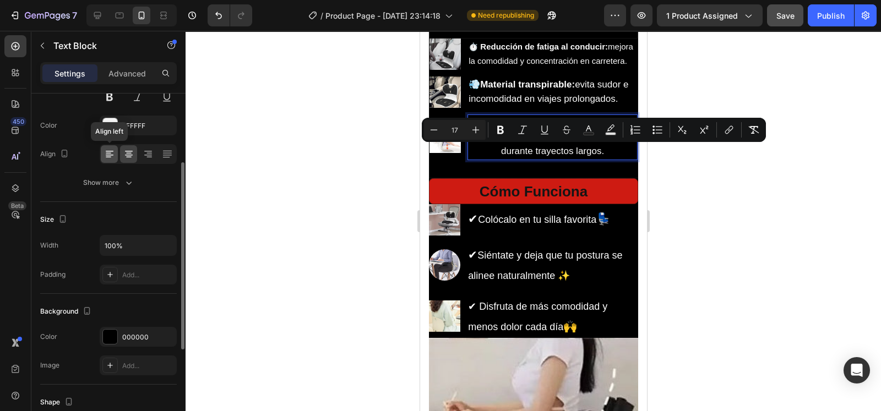
click at [110, 153] on icon at bounding box center [109, 154] width 11 height 11
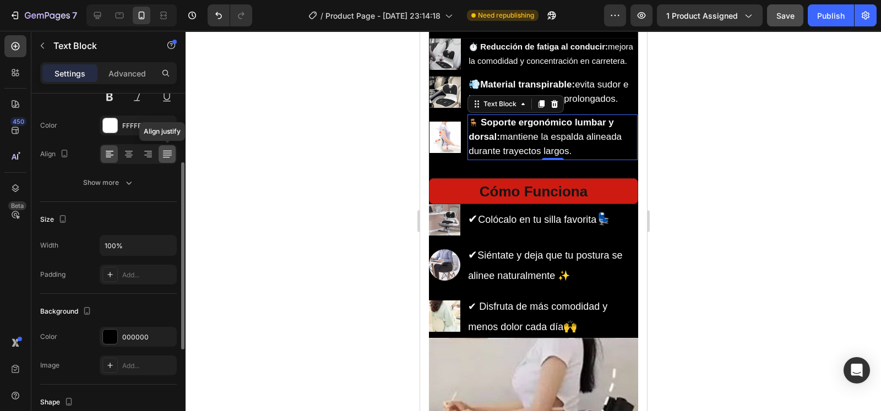
click at [171, 155] on icon at bounding box center [167, 154] width 11 height 11
click at [113, 155] on icon at bounding box center [110, 155] width 8 height 1
click at [687, 164] on div at bounding box center [533, 221] width 695 height 380
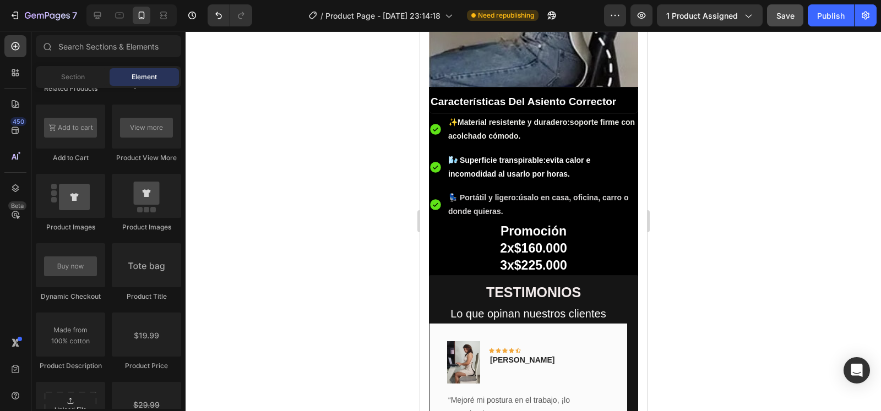
scroll to position [1885, 0]
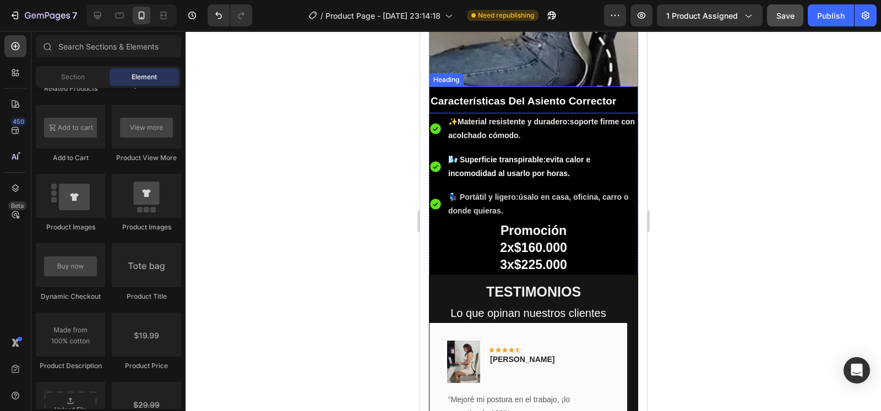
click at [593, 102] on h2 "Características Del Asiento Corrector" at bounding box center [532, 99] width 209 height 27
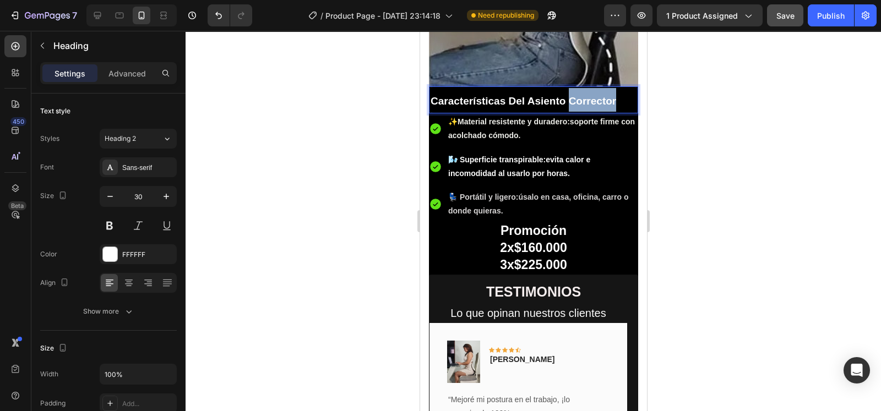
click at [612, 95] on strong "Características Del Asiento Corrector" at bounding box center [523, 101] width 186 height 12
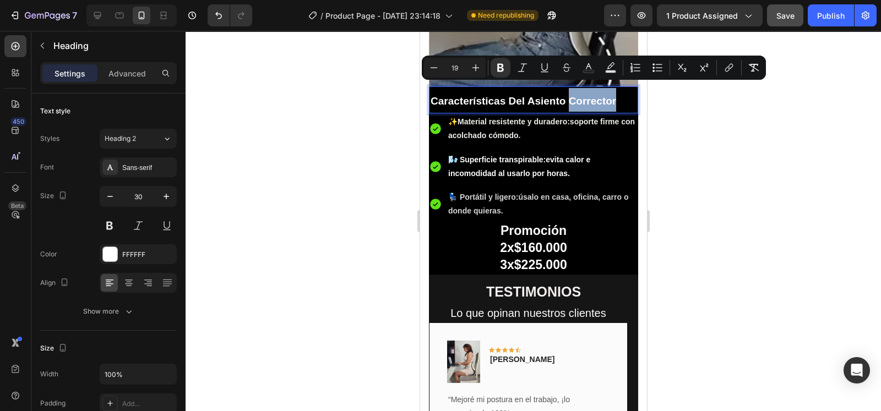
click at [626, 88] on h2 "Características Del Asiento Corrector" at bounding box center [532, 99] width 209 height 27
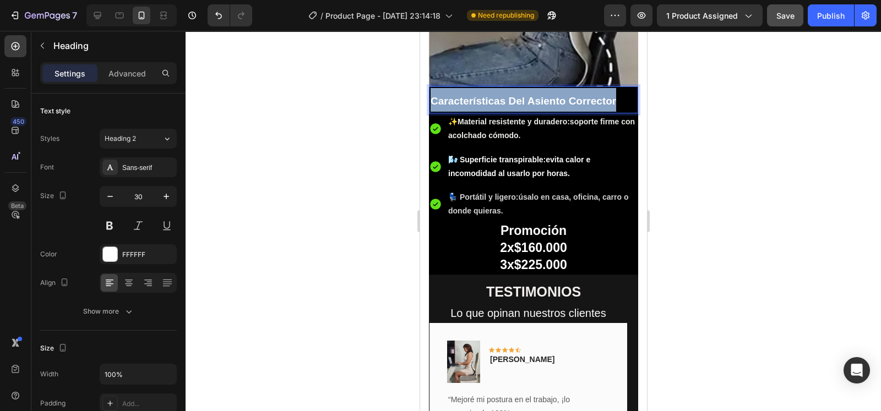
drag, startPoint x: 626, startPoint y: 88, endPoint x: 432, endPoint y: 96, distance: 194.5
click at [432, 96] on h2 "Características Del Asiento Corrector" at bounding box center [532, 99] width 209 height 27
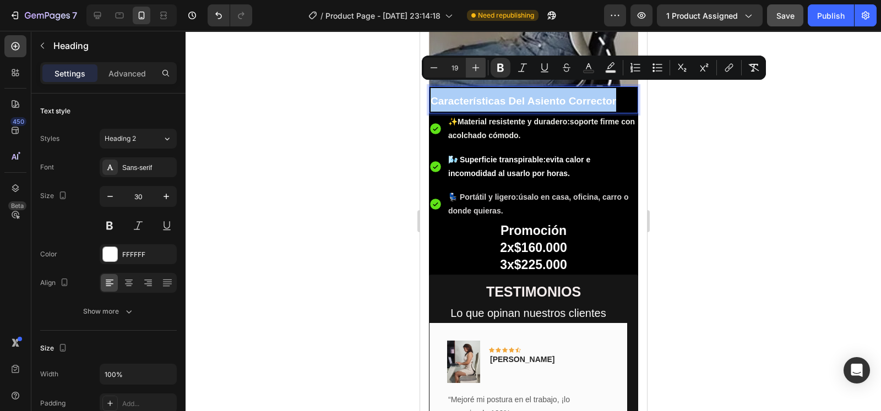
click at [484, 67] on button "Plus" at bounding box center [476, 68] width 20 height 20
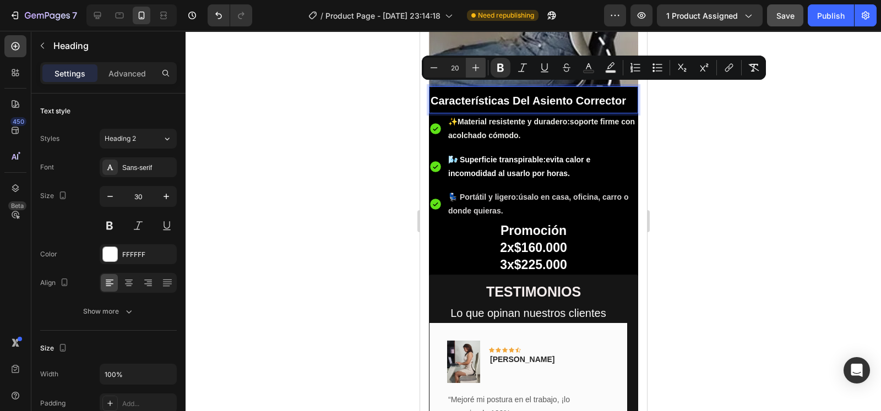
click at [484, 67] on button "Plus" at bounding box center [476, 68] width 20 height 20
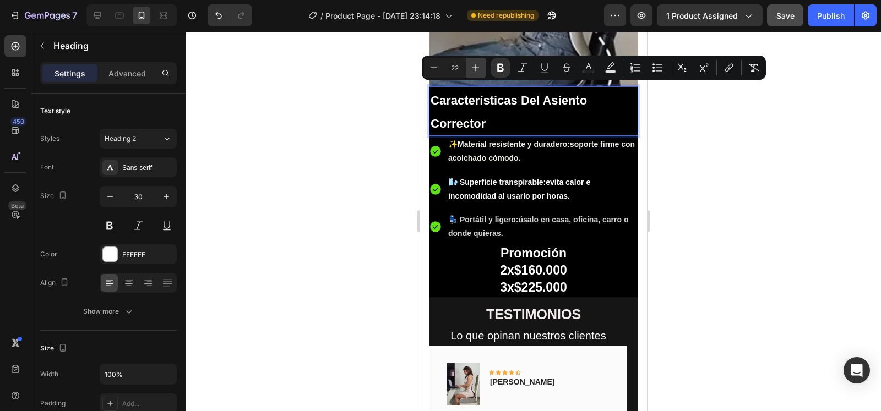
click at [484, 67] on button "Plus" at bounding box center [476, 68] width 20 height 20
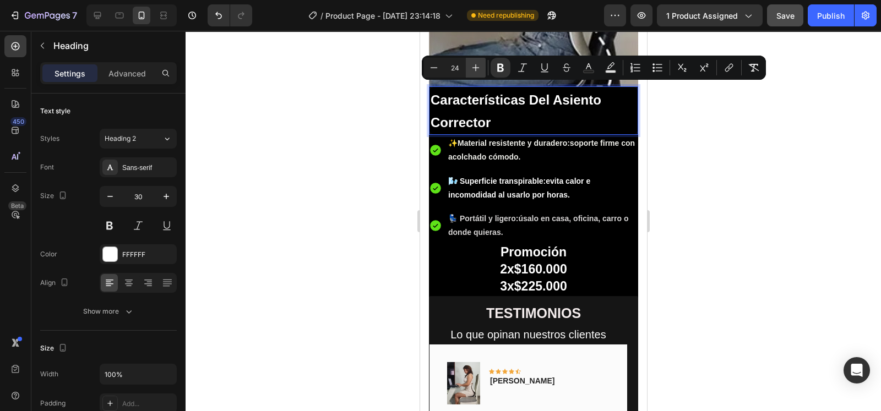
click at [484, 67] on button "Plus" at bounding box center [476, 68] width 20 height 20
type input "28"
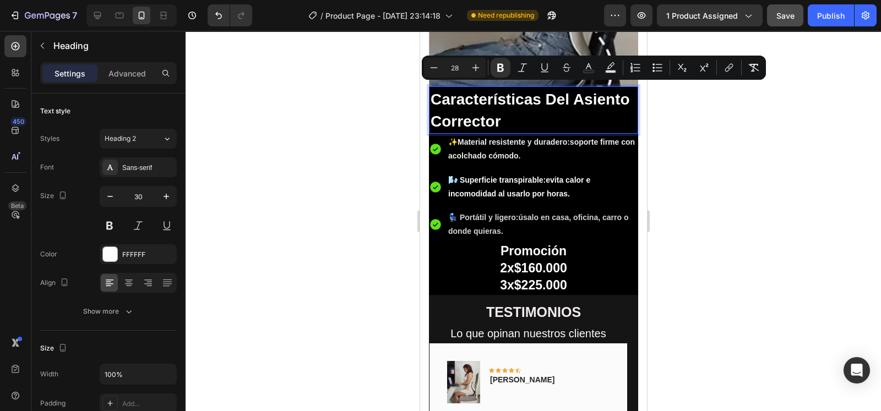
click at [655, 117] on div at bounding box center [533, 221] width 695 height 380
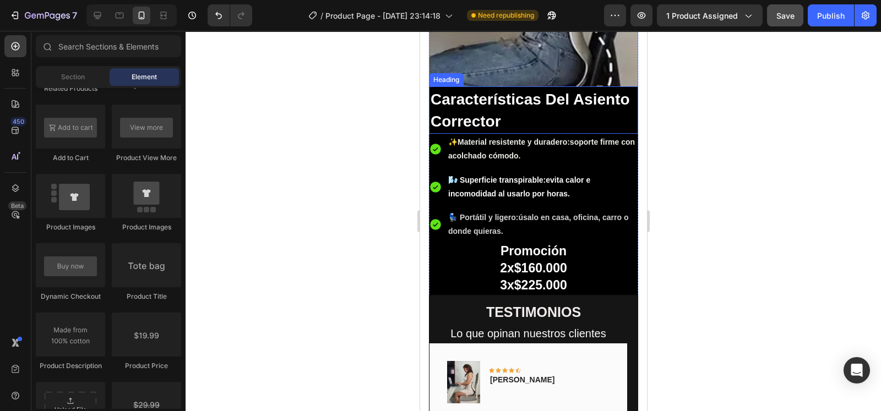
click at [596, 113] on p "⁠⁠⁠⁠⁠⁠⁠ Características Del Asiento Corrector" at bounding box center [533, 110] width 206 height 44
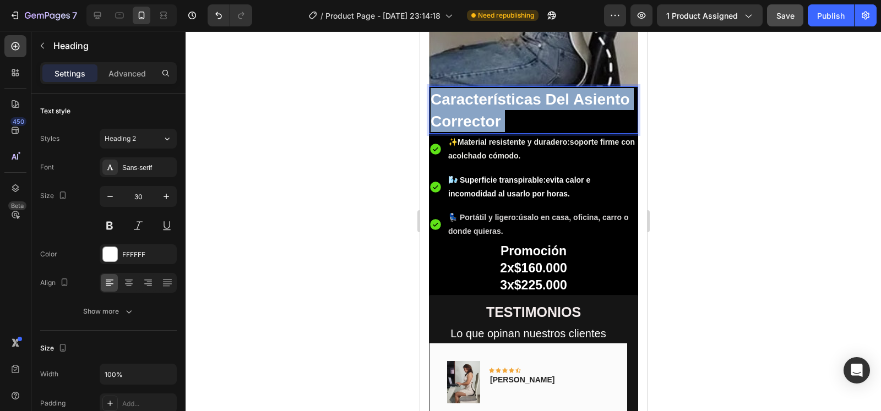
drag, startPoint x: 596, startPoint y: 113, endPoint x: 433, endPoint y: 84, distance: 165.6
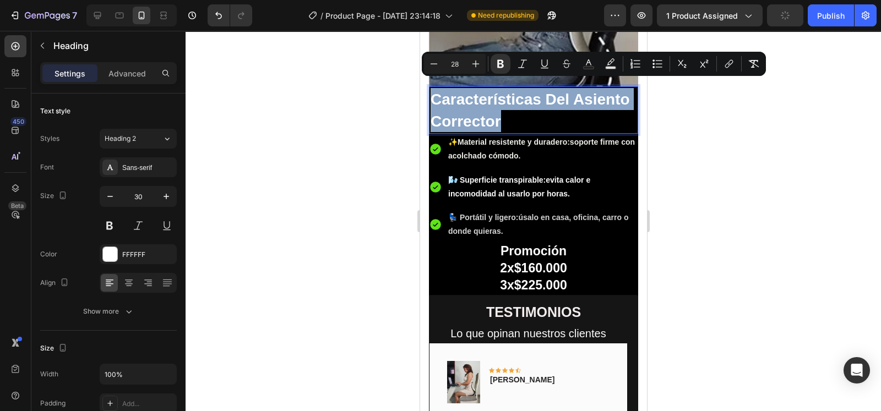
drag, startPoint x: 433, startPoint y: 84, endPoint x: 560, endPoint y: 116, distance: 130.6
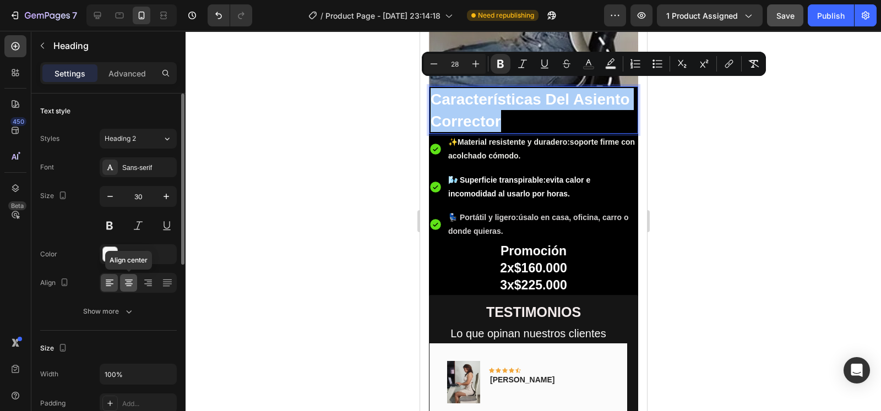
click at [133, 282] on icon at bounding box center [128, 283] width 11 height 11
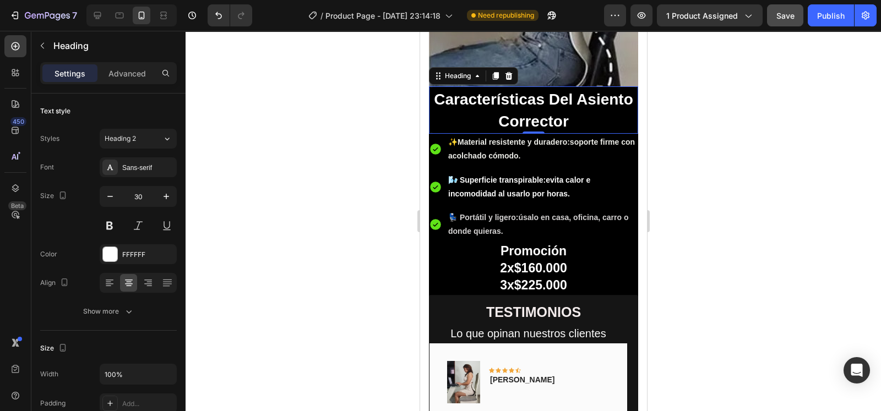
click at [685, 138] on div at bounding box center [533, 221] width 695 height 380
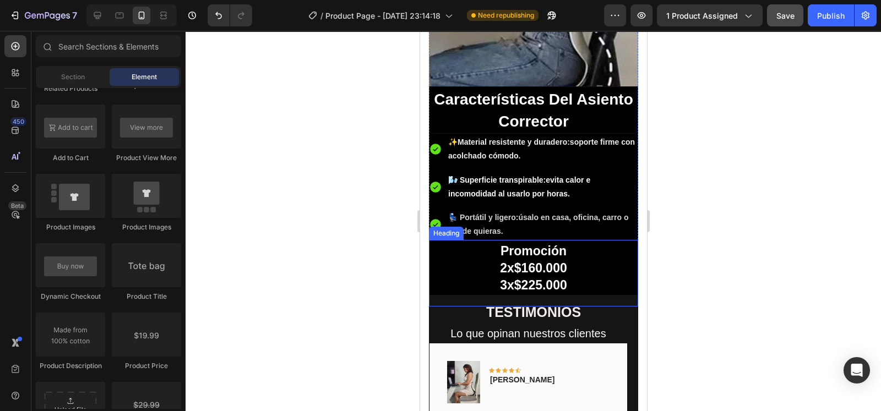
click at [591, 273] on h2 "Promoción 2x$160.000 3x$225.000" at bounding box center [532, 273] width 209 height 66
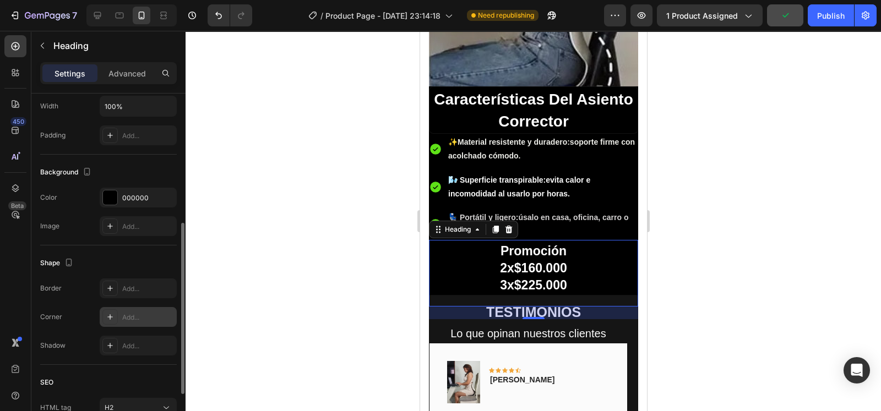
scroll to position [269, 0]
click at [114, 309] on div at bounding box center [109, 315] width 15 height 15
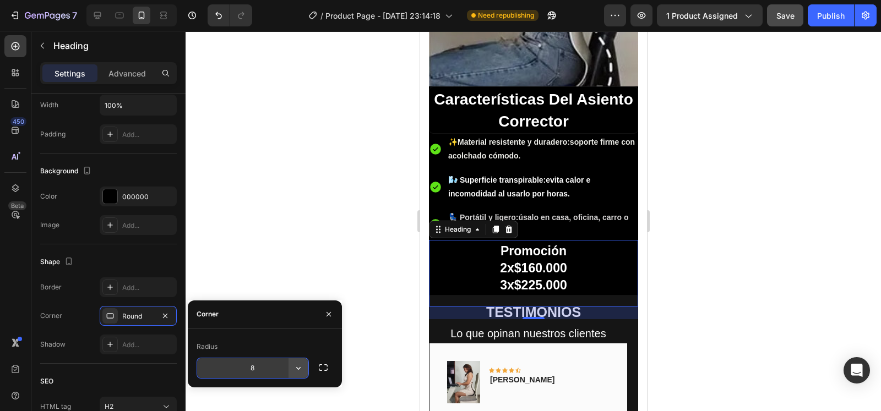
click at [295, 368] on icon "button" at bounding box center [298, 368] width 11 height 11
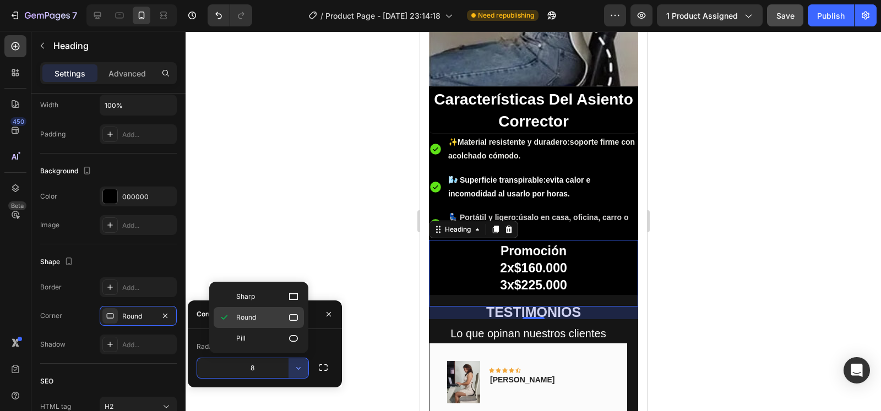
click at [296, 322] on icon at bounding box center [293, 317] width 11 height 11
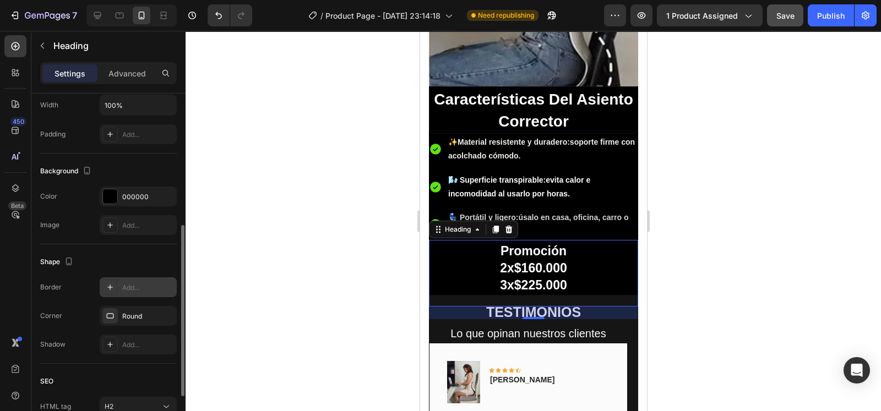
click at [167, 289] on div "Add..." at bounding box center [148, 288] width 52 height 10
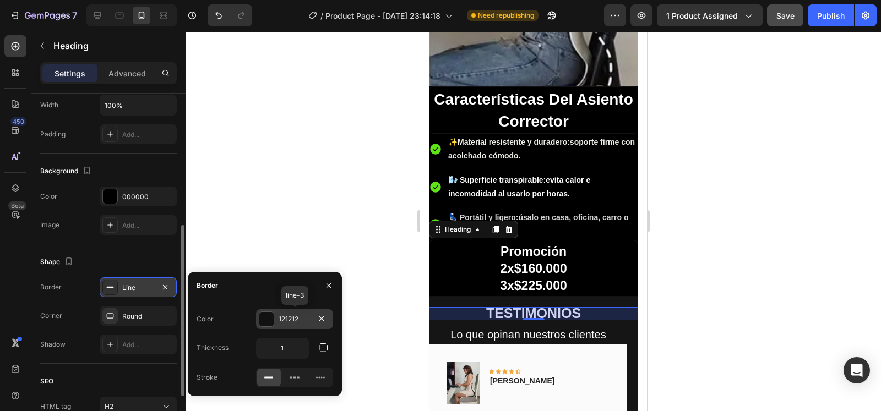
click at [277, 322] on div "121212" at bounding box center [294, 319] width 77 height 20
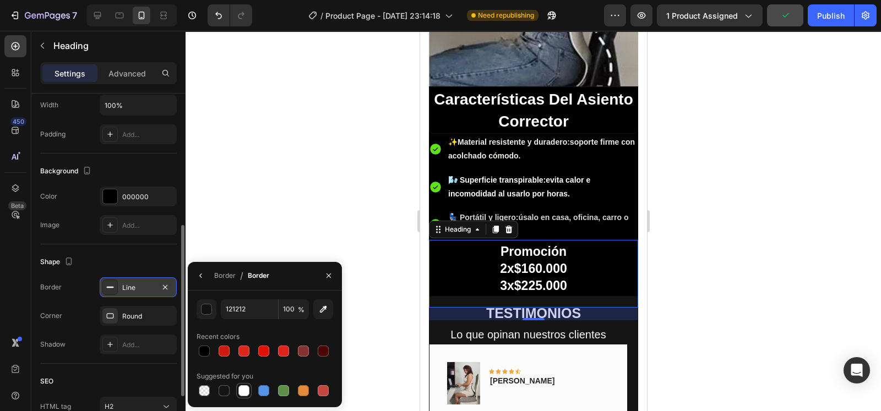
click at [243, 390] on div at bounding box center [243, 390] width 11 height 11
type input "FFFFFF"
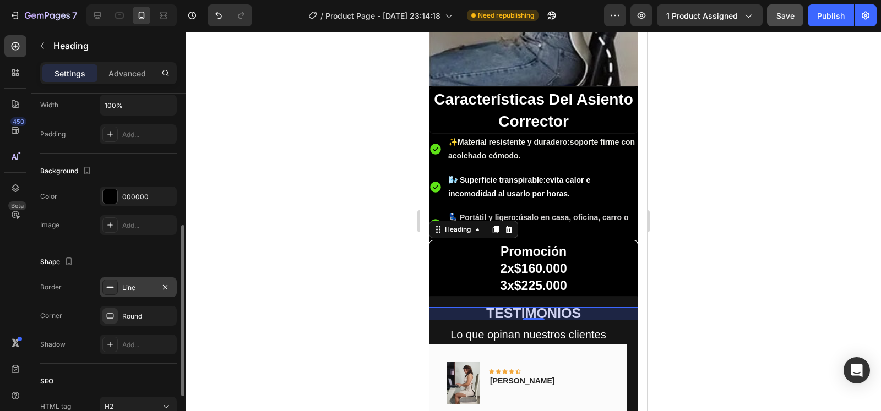
click at [150, 249] on div "Shape Border Line Corner Round Shadow Add..." at bounding box center [108, 303] width 137 height 119
click at [117, 195] on div at bounding box center [109, 196] width 15 height 15
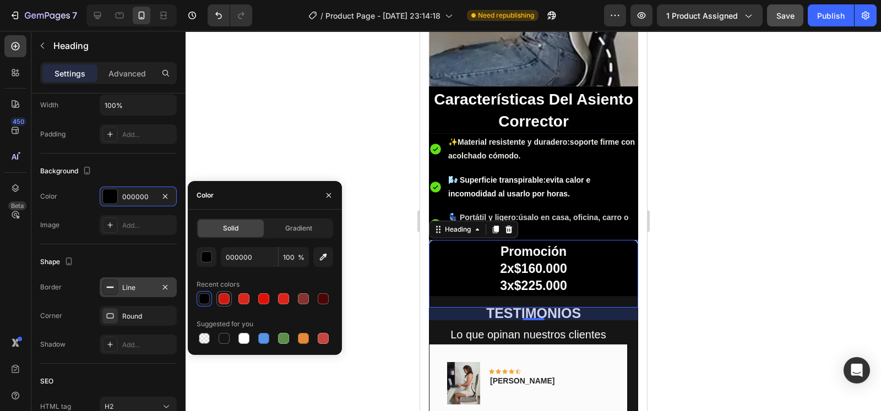
click at [228, 297] on div at bounding box center [224, 298] width 11 height 11
type input "CE1B12"
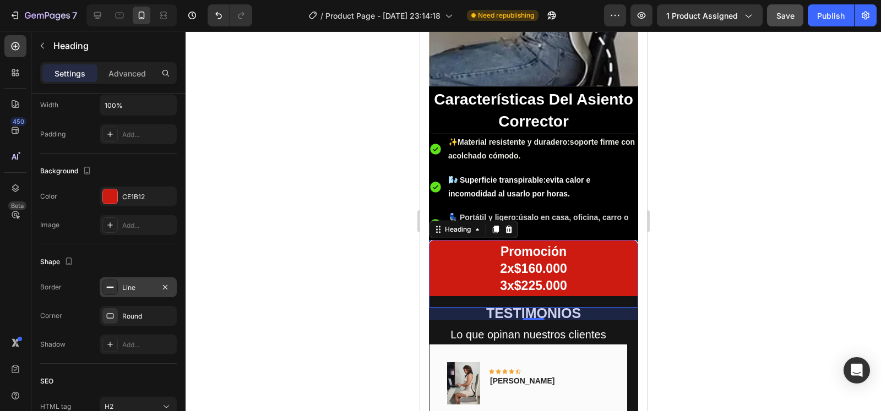
click at [329, 137] on div at bounding box center [533, 221] width 695 height 380
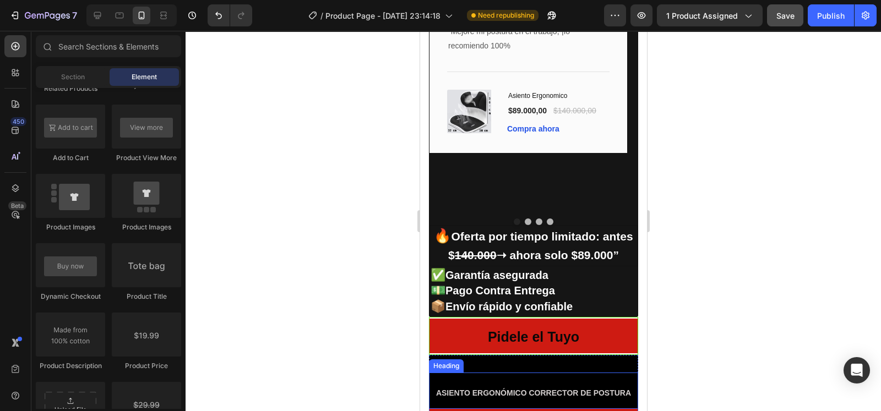
scroll to position [2262, 0]
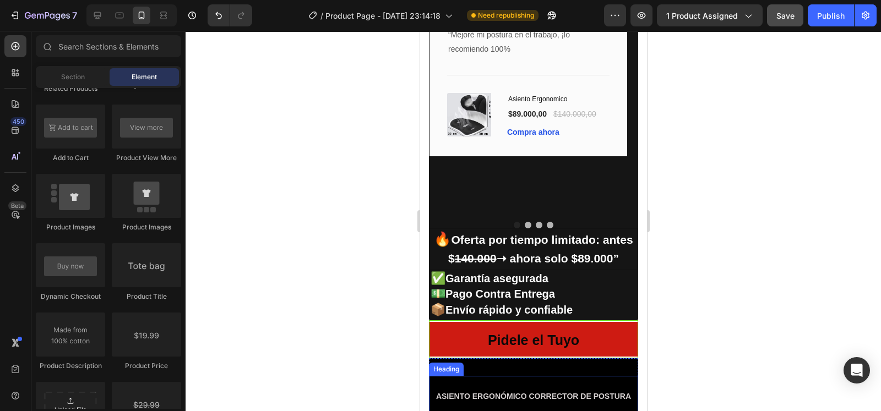
click at [552, 246] on h2 "🔥 Oferta por tiempo limitado: antes $ 140.000 ➝ ahora solo $89.000”" at bounding box center [533, 248] width 208 height 41
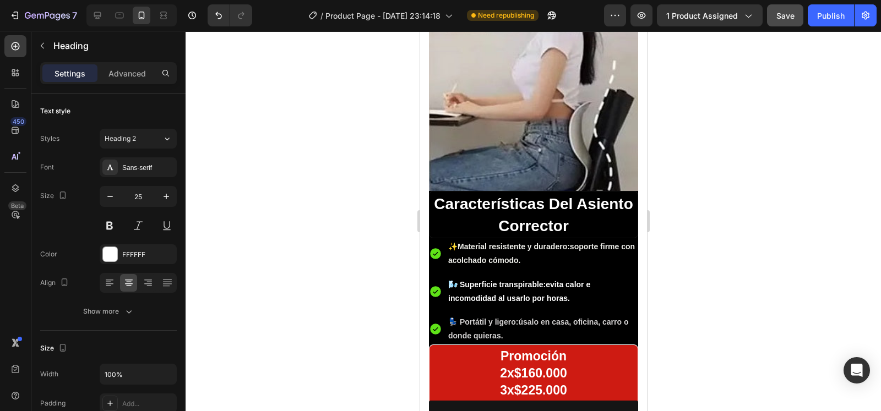
scroll to position [1780, 0]
click at [682, 251] on div at bounding box center [533, 221] width 695 height 380
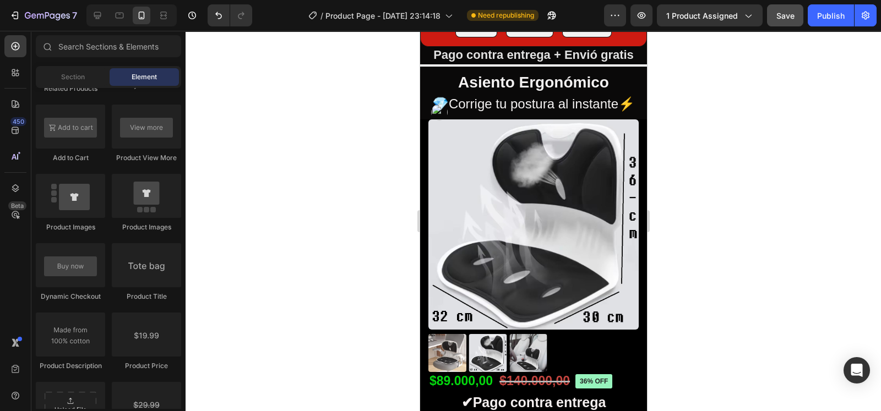
scroll to position [142, 0]
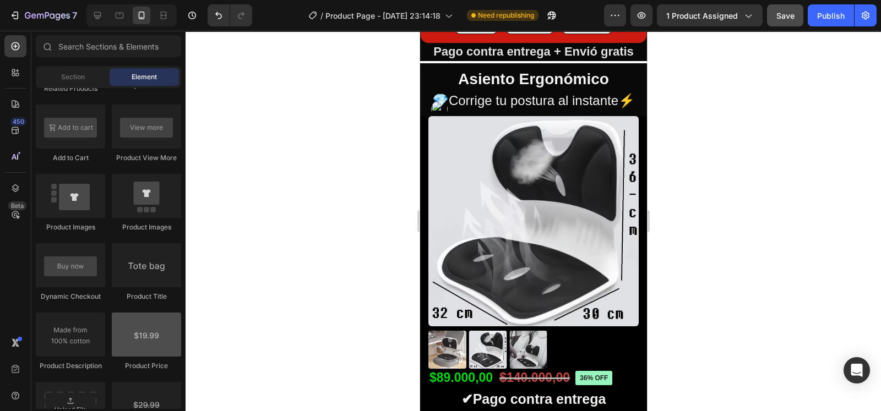
click at [135, 345] on div at bounding box center [146, 335] width 69 height 44
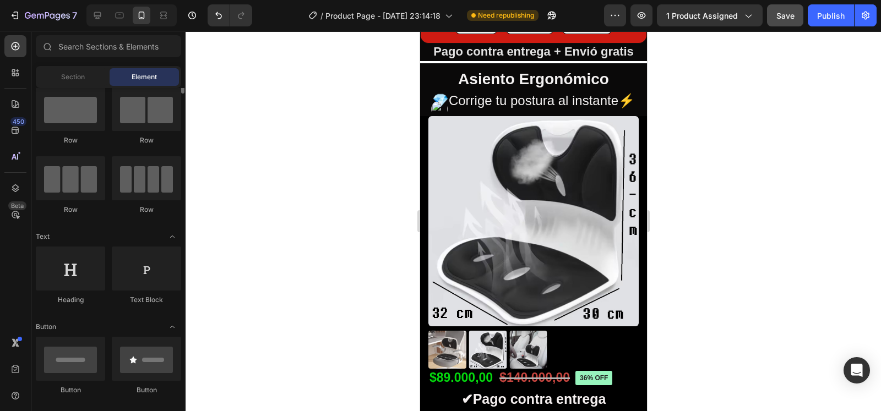
scroll to position [0, 0]
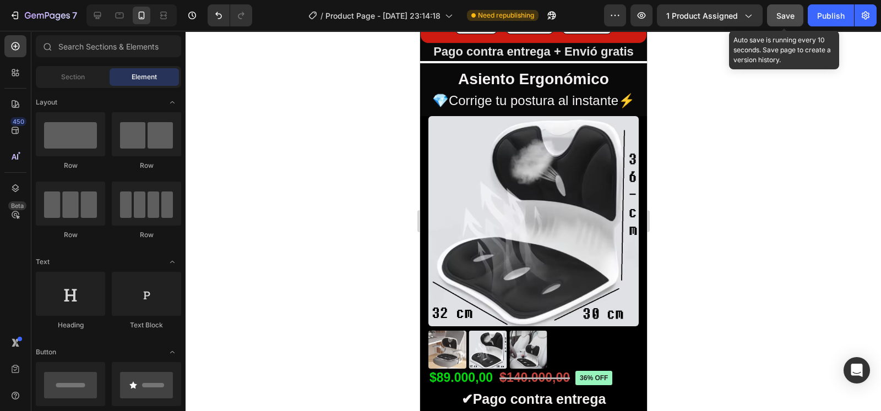
click at [772, 9] on button "Save" at bounding box center [785, 15] width 36 height 22
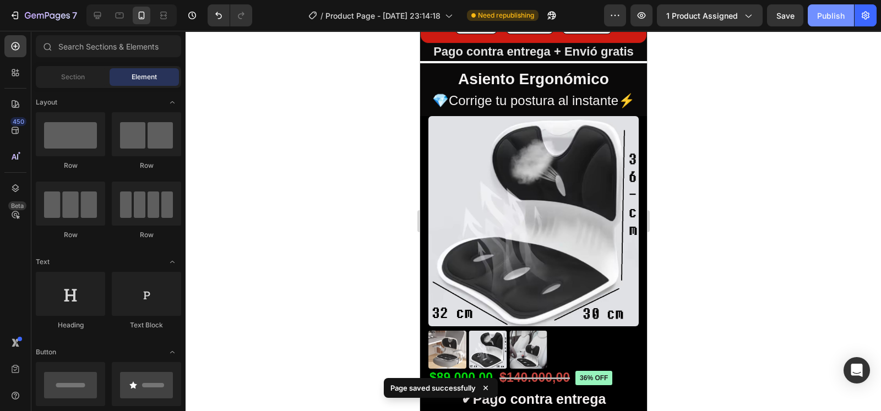
click at [813, 18] on button "Publish" at bounding box center [831, 15] width 46 height 22
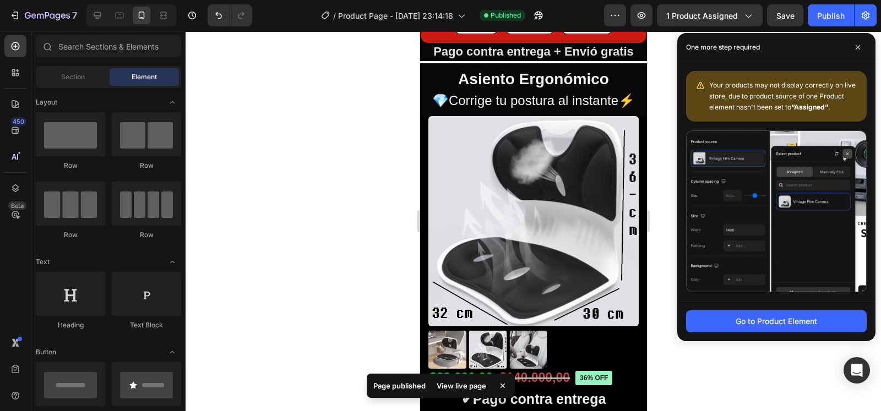
click at [813, 108] on b "“Assigned”" at bounding box center [809, 107] width 37 height 8
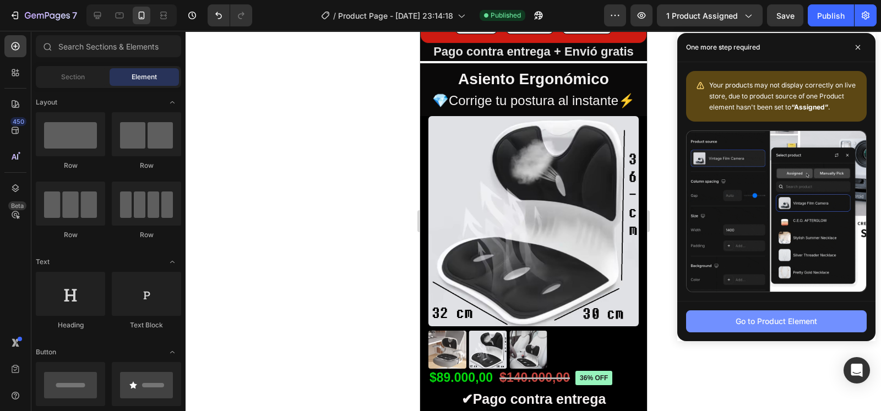
click at [815, 318] on div "Go to Product Element" at bounding box center [776, 321] width 81 height 12
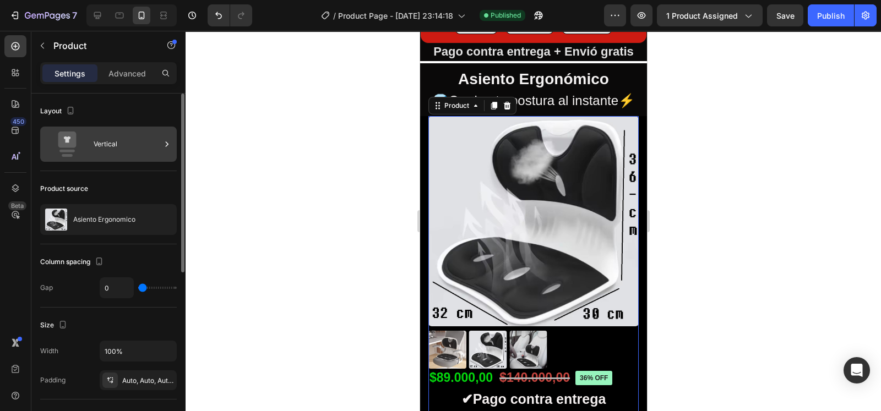
click at [127, 150] on div "Vertical" at bounding box center [127, 144] width 67 height 25
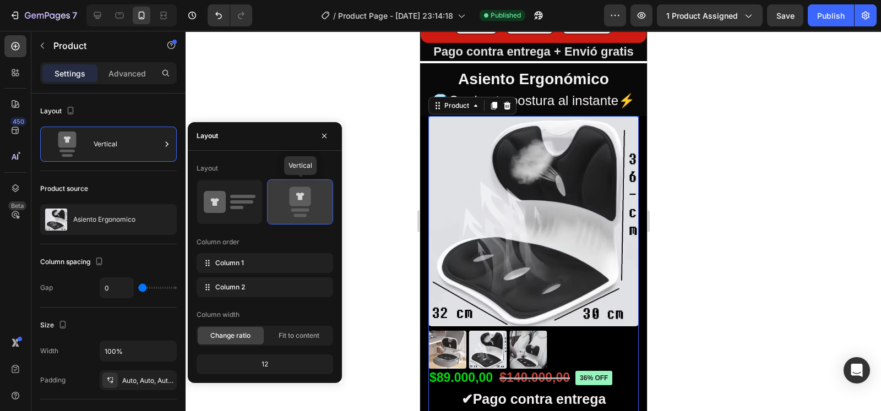
click at [289, 208] on icon at bounding box center [300, 202] width 52 height 31
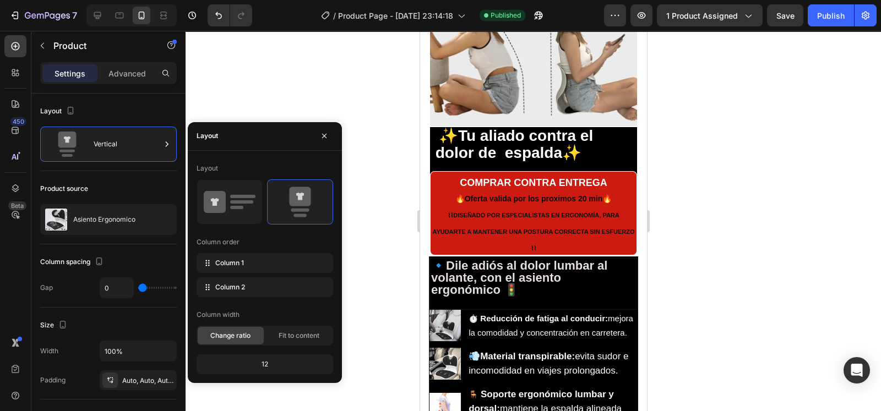
scroll to position [1176, 0]
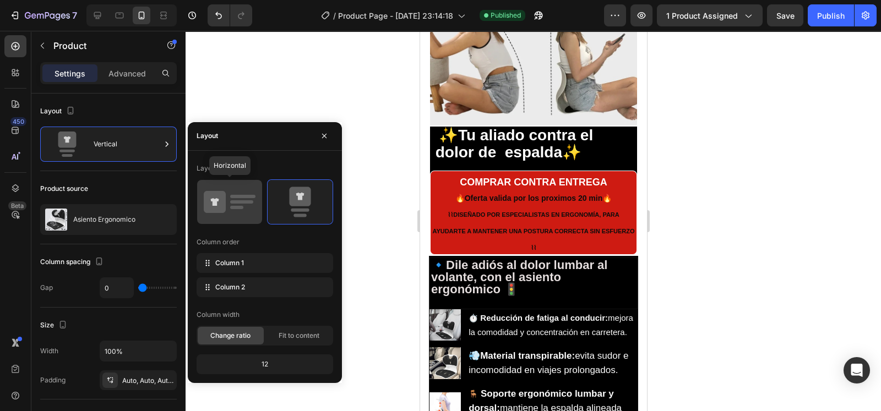
click at [259, 210] on div at bounding box center [229, 202] width 65 height 44
type input "30"
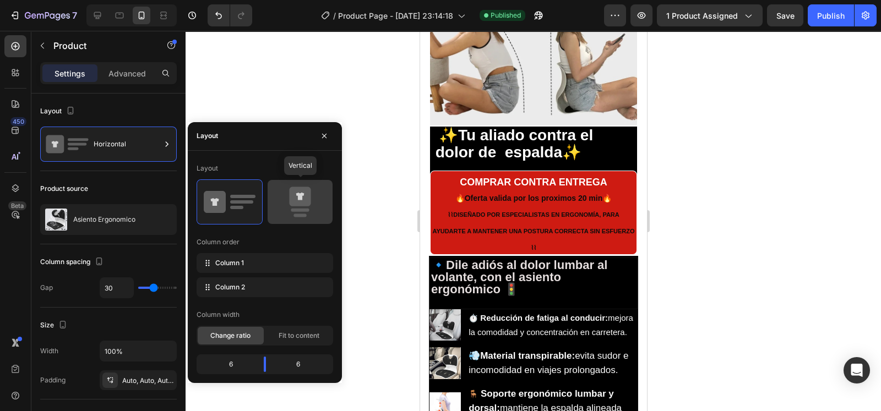
click at [298, 203] on icon at bounding box center [299, 196] width 21 height 19
type input "0"
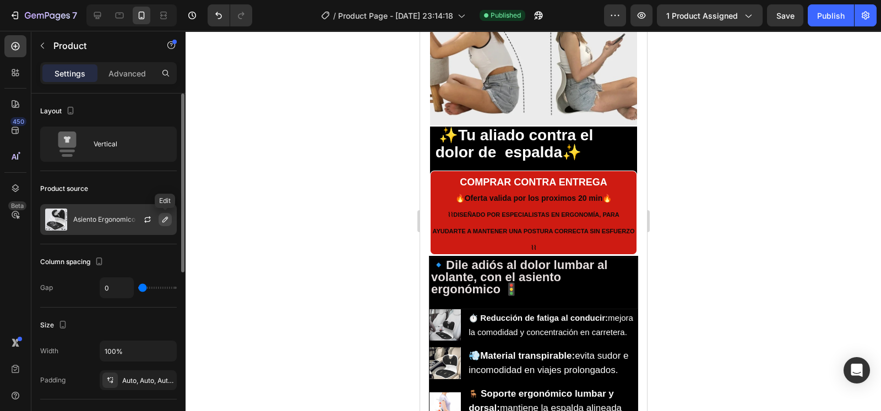
click at [168, 222] on icon "button" at bounding box center [165, 219] width 9 height 9
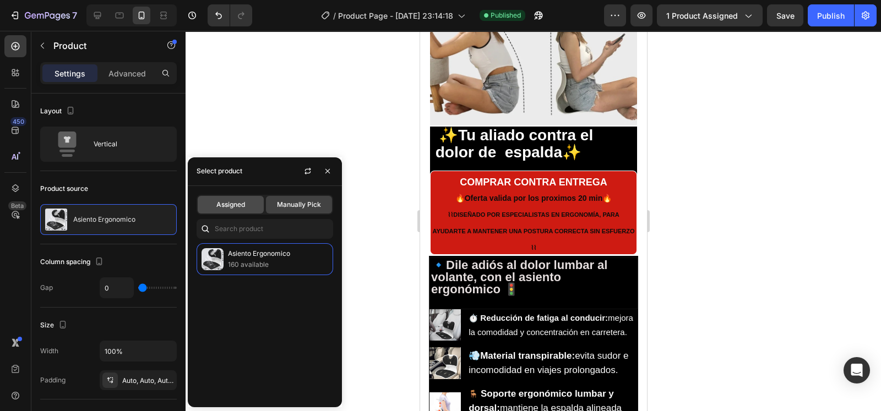
click at [211, 206] on div "Assigned" at bounding box center [231, 205] width 66 height 18
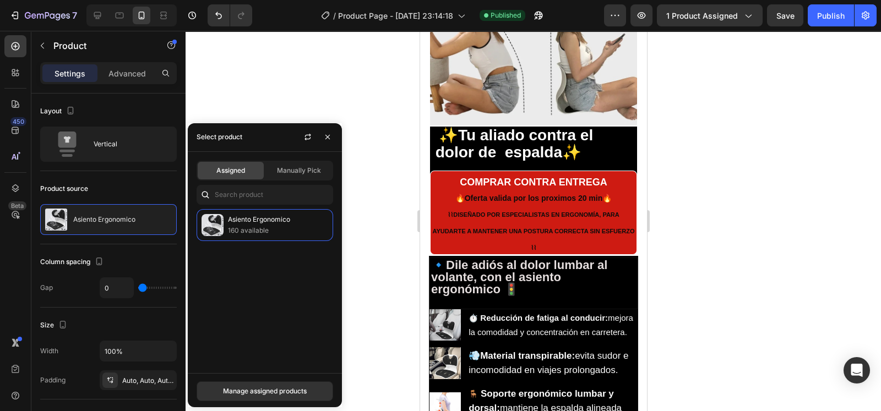
click at [314, 179] on div "Assigned Manually Pick" at bounding box center [265, 171] width 137 height 20
click at [315, 171] on span "Manually Pick" at bounding box center [299, 171] width 44 height 10
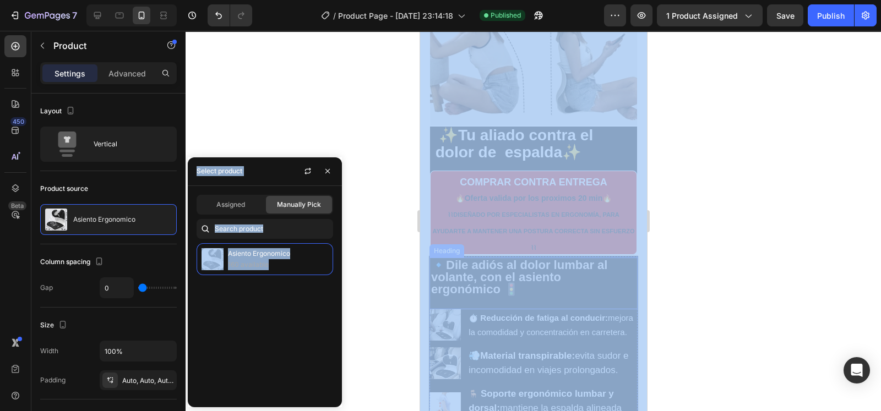
drag, startPoint x: 694, startPoint y: 293, endPoint x: 464, endPoint y: 252, distance: 233.9
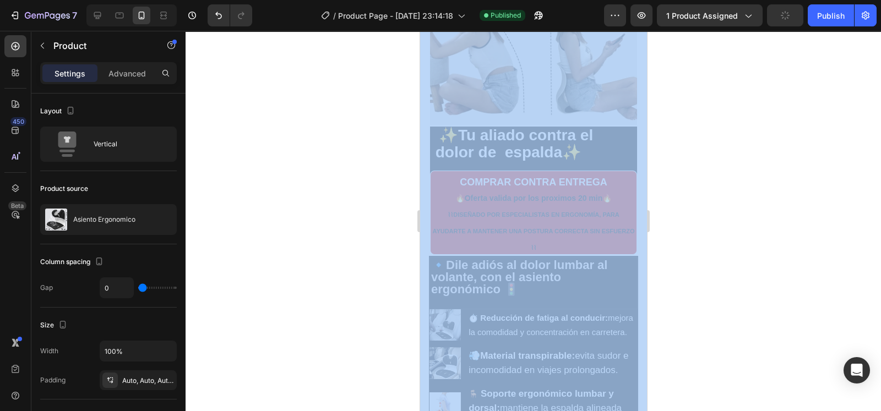
click at [407, 235] on div at bounding box center [533, 221] width 695 height 380
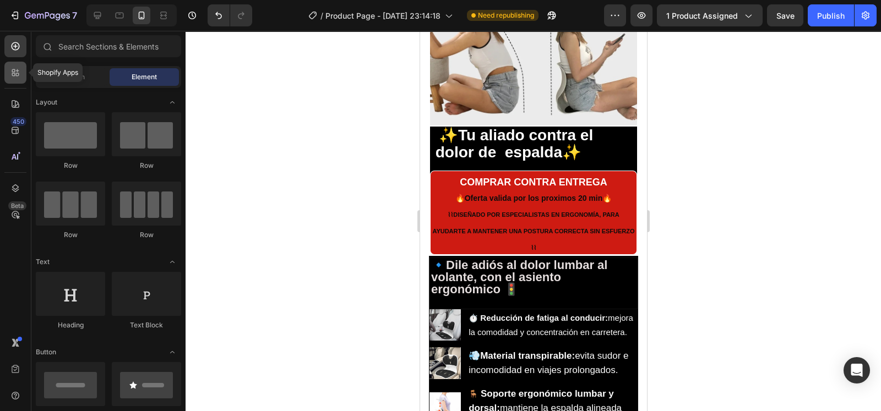
click at [19, 75] on icon at bounding box center [15, 72] width 11 height 11
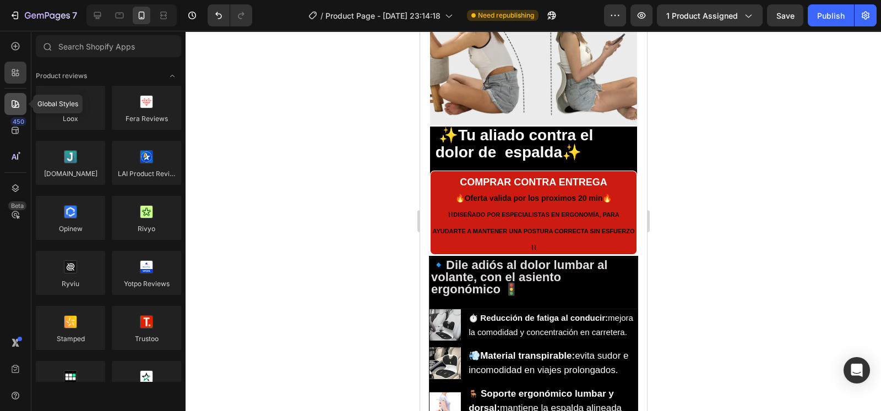
click at [19, 103] on icon at bounding box center [15, 104] width 11 height 11
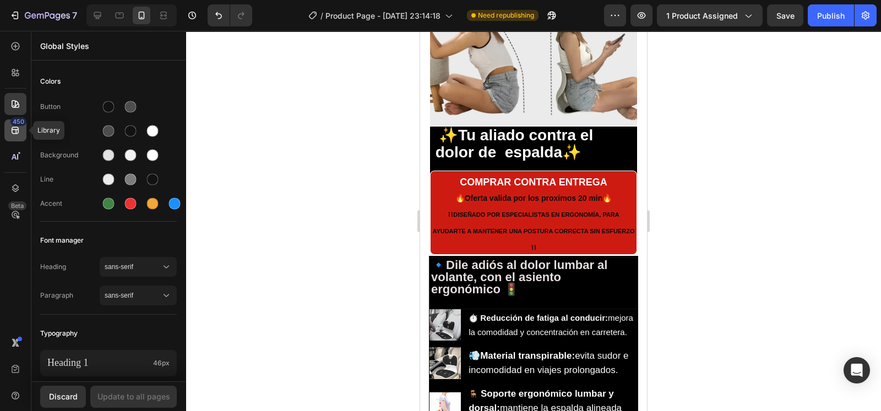
click at [19, 130] on icon at bounding box center [15, 130] width 11 height 11
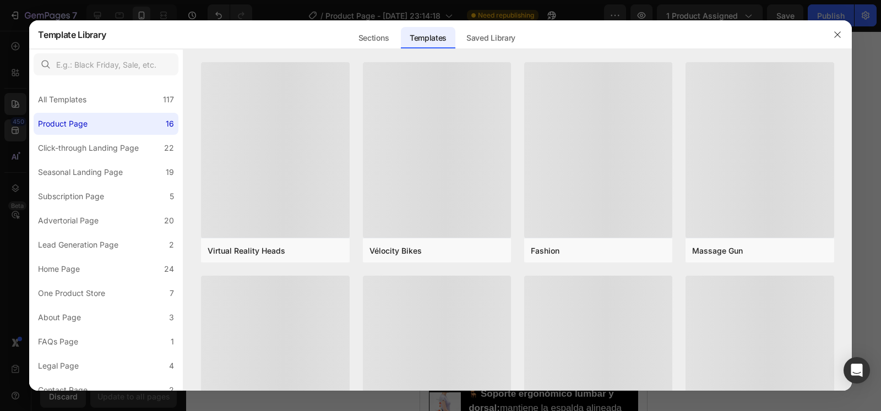
click at [6, 121] on div at bounding box center [440, 205] width 881 height 411
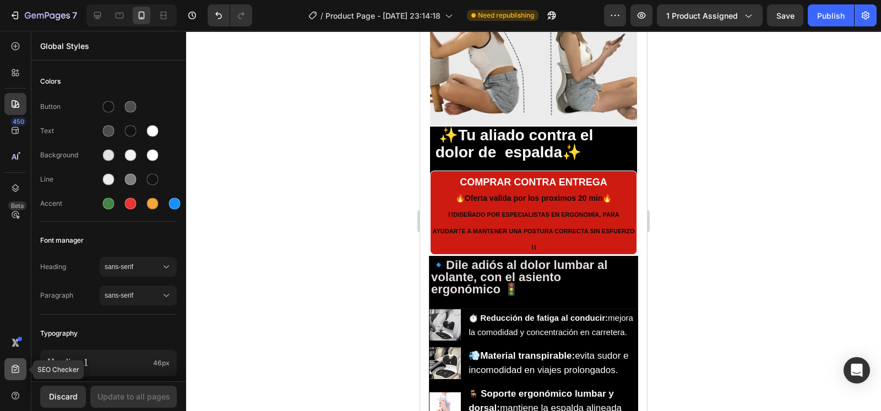
click at [11, 372] on icon at bounding box center [15, 369] width 11 height 11
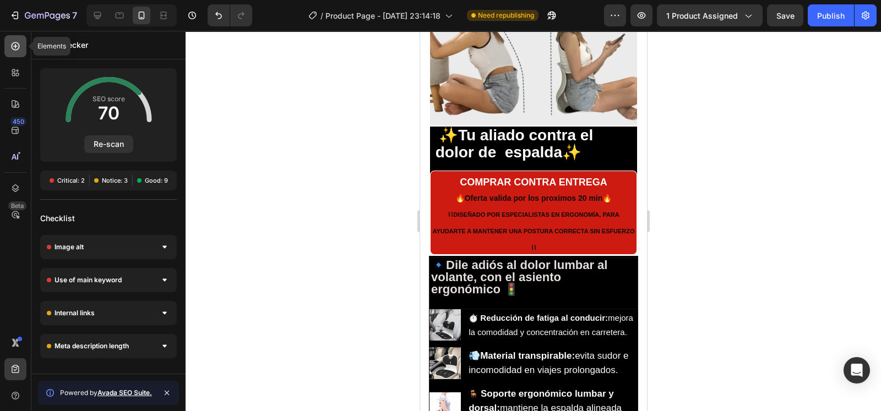
click at [14, 48] on icon at bounding box center [15, 46] width 11 height 11
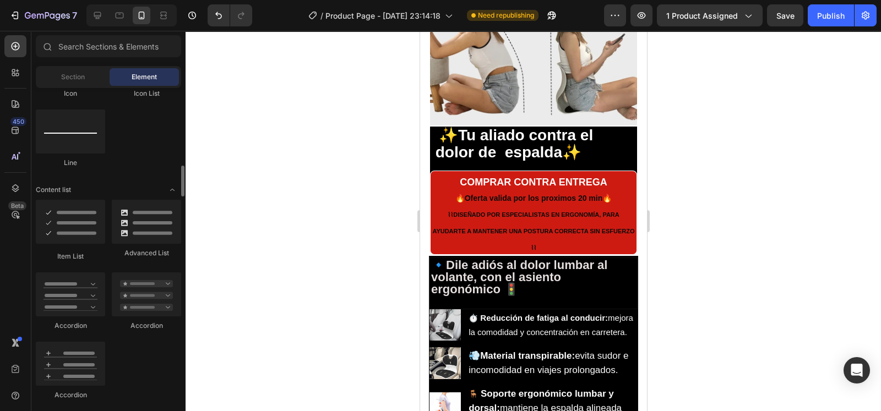
scroll to position [783, 0]
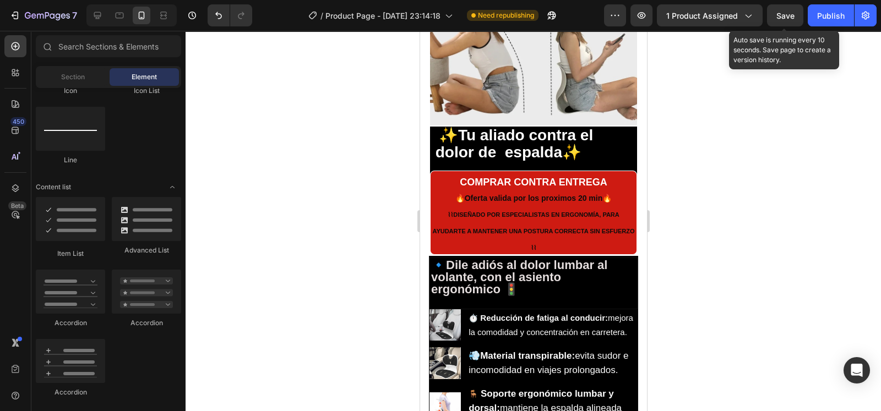
click at [785, 9] on button "Save" at bounding box center [785, 15] width 36 height 22
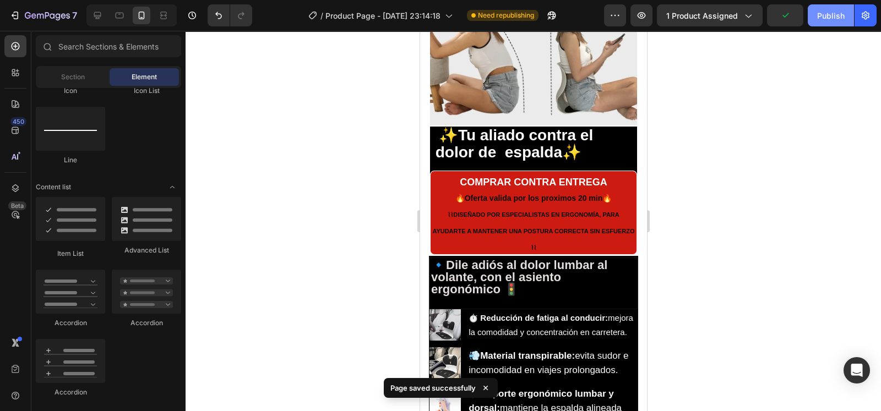
click at [835, 10] on div "Publish" at bounding box center [831, 16] width 28 height 12
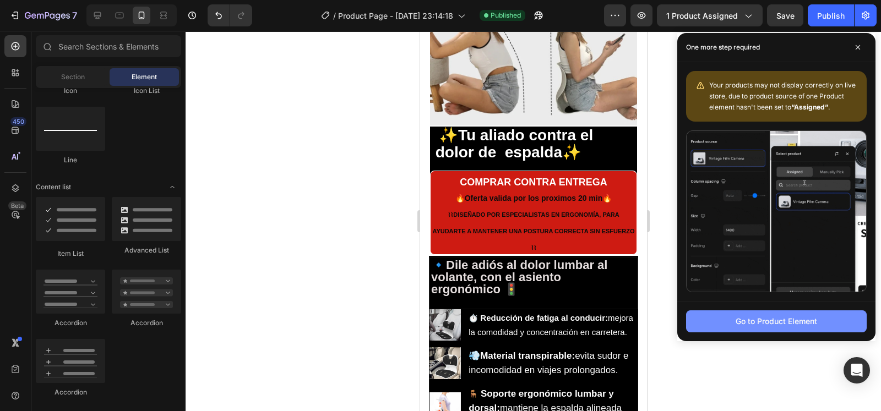
click at [768, 329] on button "Go to Product Element" at bounding box center [776, 322] width 181 height 22
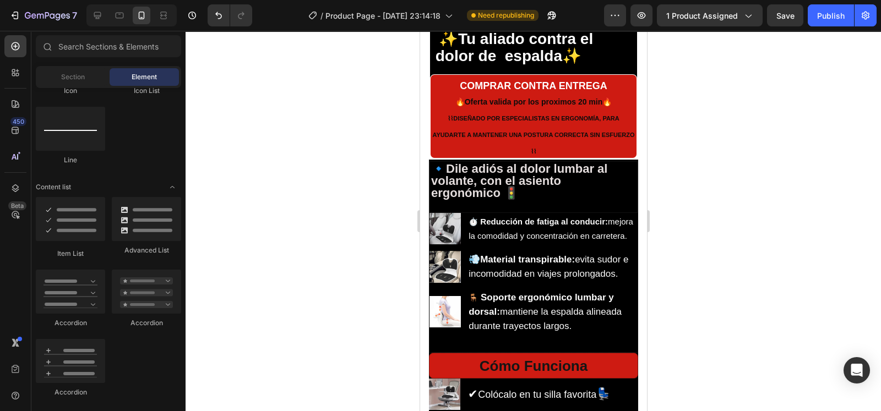
scroll to position [1280, 0]
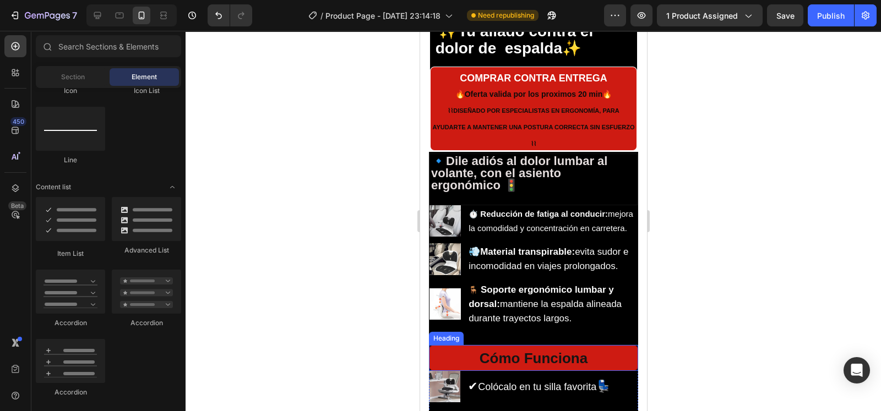
click at [576, 367] on span "Cómo Funciona" at bounding box center [533, 358] width 108 height 17
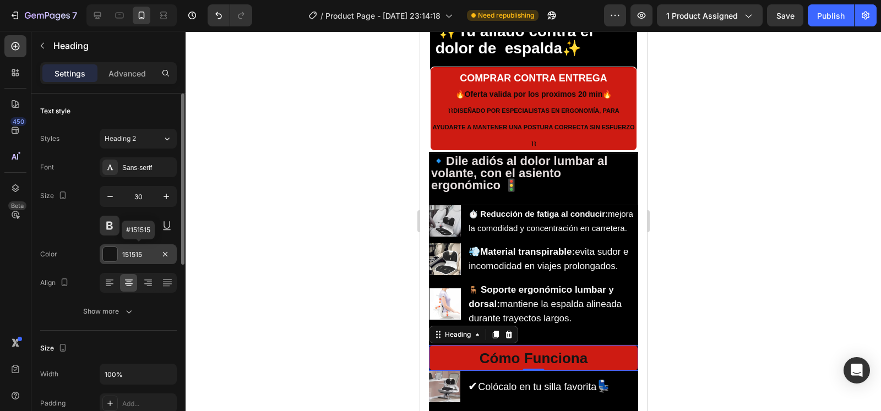
click at [103, 252] on div at bounding box center [110, 254] width 14 height 14
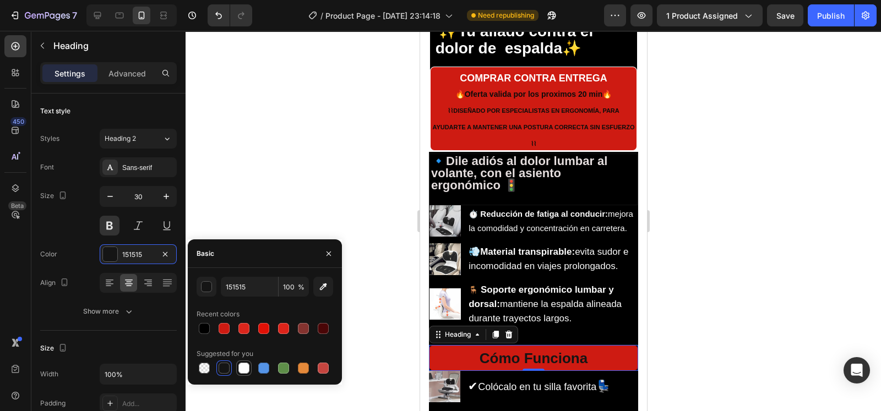
click at [241, 367] on div at bounding box center [243, 368] width 11 height 11
type input "FFFFFF"
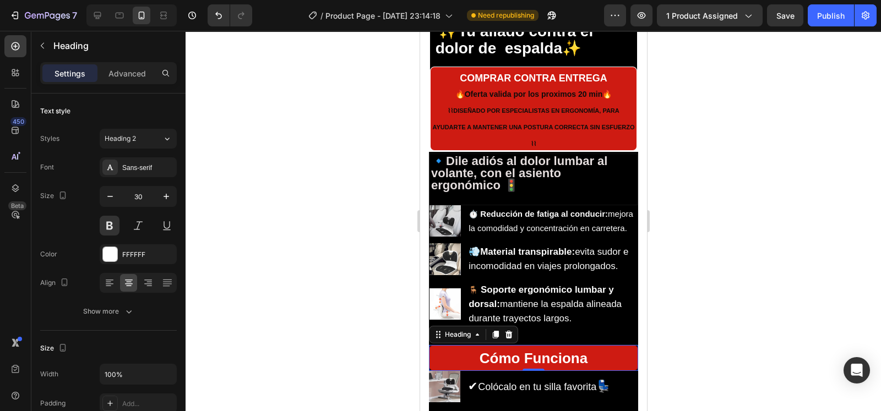
click at [339, 164] on div at bounding box center [533, 221] width 695 height 380
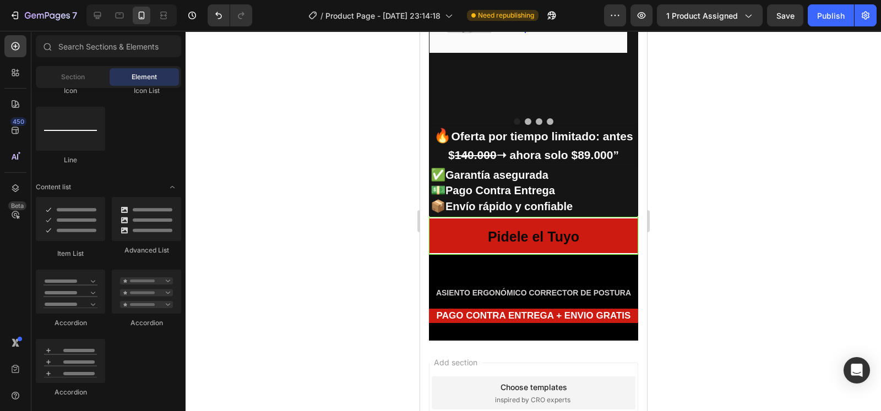
scroll to position [2382, 0]
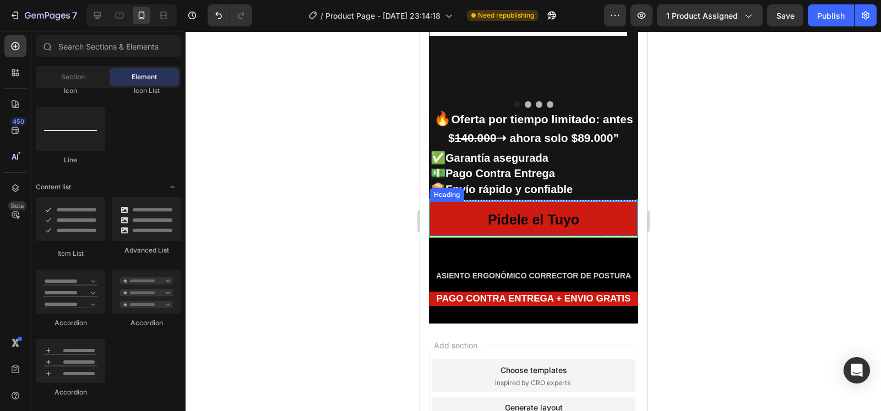
click at [524, 208] on h2 "Pidele el Tuyo" at bounding box center [533, 219] width 208 height 34
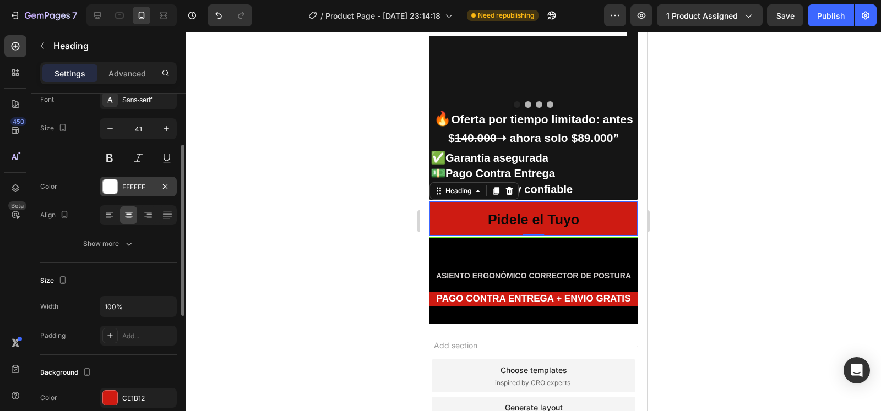
scroll to position [67, 0]
click at [580, 211] on h2 "Pidele el Tuyo" at bounding box center [533, 219] width 208 height 34
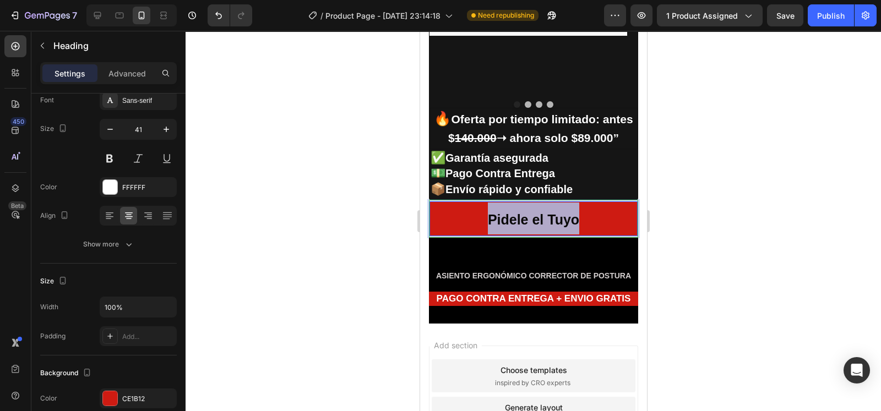
drag, startPoint x: 580, startPoint y: 211, endPoint x: 480, endPoint y: 211, distance: 100.2
click at [480, 211] on p "Pidele el Tuyo" at bounding box center [533, 219] width 206 height 32
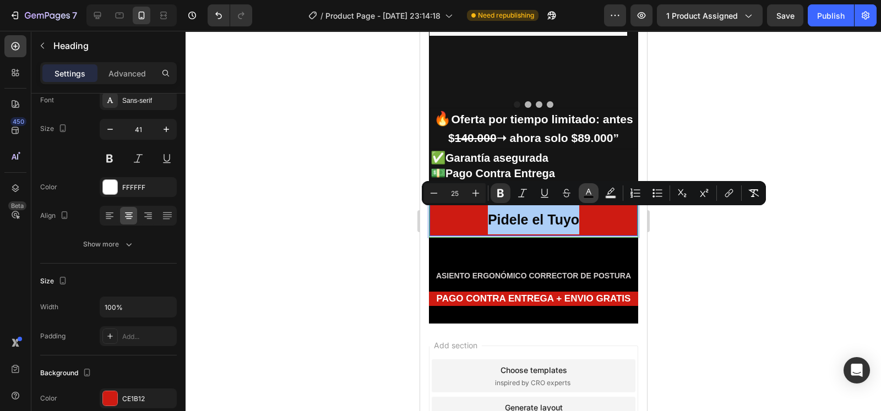
click at [589, 198] on rect "Editor contextual toolbar" at bounding box center [589, 197] width 10 height 3
type input "0A0909"
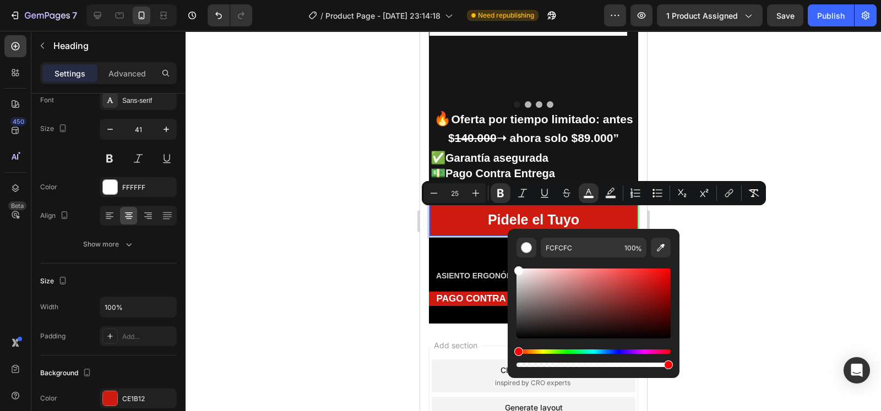
type input "FFFFFF"
drag, startPoint x: 532, startPoint y: 282, endPoint x: 512, endPoint y: 265, distance: 27.0
click at [512, 265] on div "FFFFFF 100 %" at bounding box center [594, 299] width 172 height 140
click at [516, 212] on strong "Pidele el Tuyo" at bounding box center [532, 219] width 91 height 15
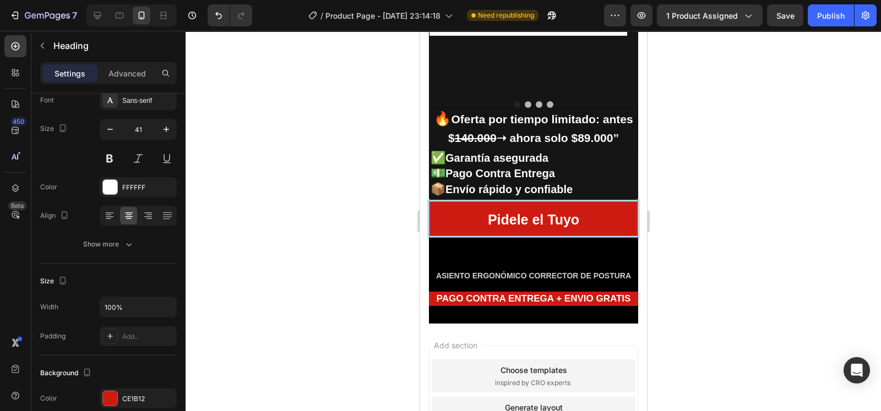
click at [498, 216] on strong "Pidele el Tuyo" at bounding box center [532, 219] width 91 height 15
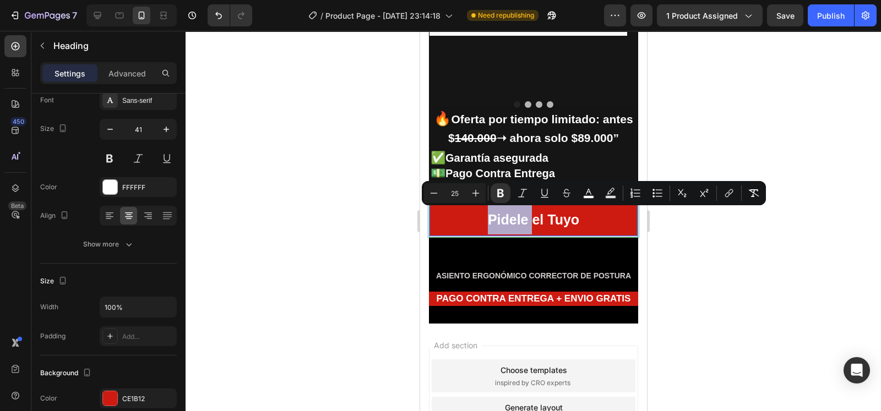
click at [498, 216] on strong "Pidele el Tuyo" at bounding box center [532, 219] width 91 height 15
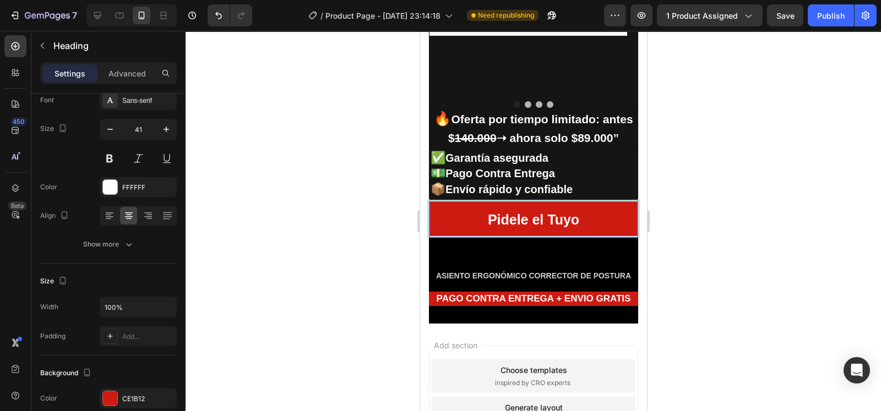
click at [498, 216] on strong "Pidele el Tuyo" at bounding box center [532, 219] width 91 height 15
click at [506, 219] on strong "Pídele el Tuyo" at bounding box center [532, 219] width 91 height 15
click at [706, 225] on div at bounding box center [533, 221] width 695 height 380
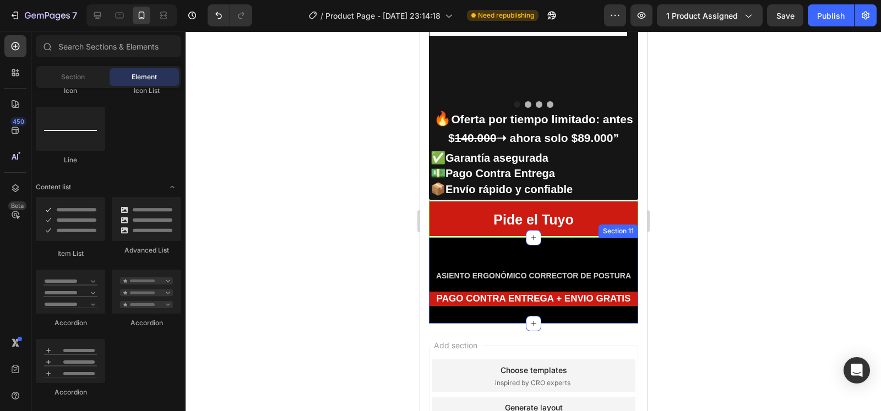
click at [541, 246] on div "ASIENTO ERGONÓMICO CORRECTOR DE POSTURA Heading PAGO CONTRA ENTREGA + ENVIO GRA…" at bounding box center [532, 281] width 209 height 86
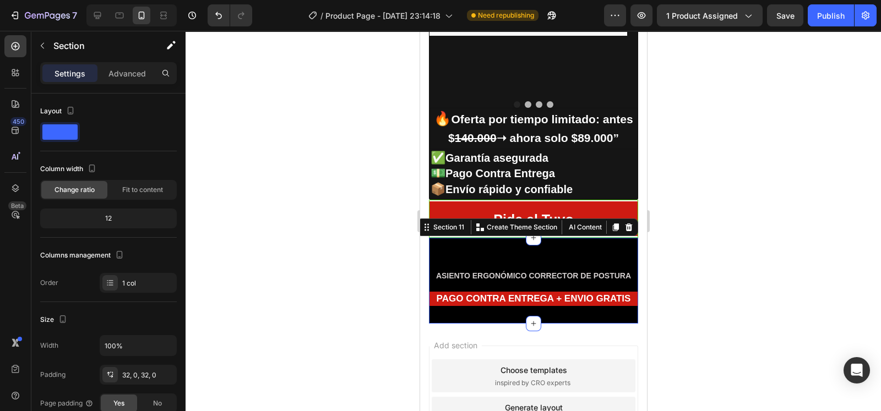
scroll to position [2355, 0]
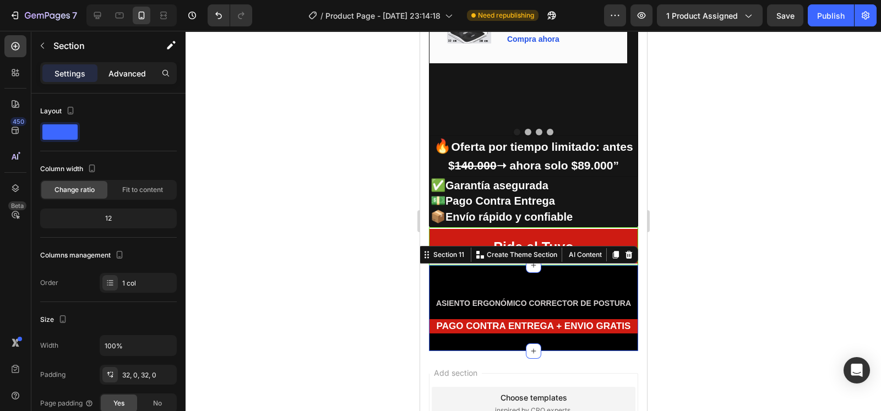
click at [127, 70] on p "Advanced" at bounding box center [126, 74] width 37 height 12
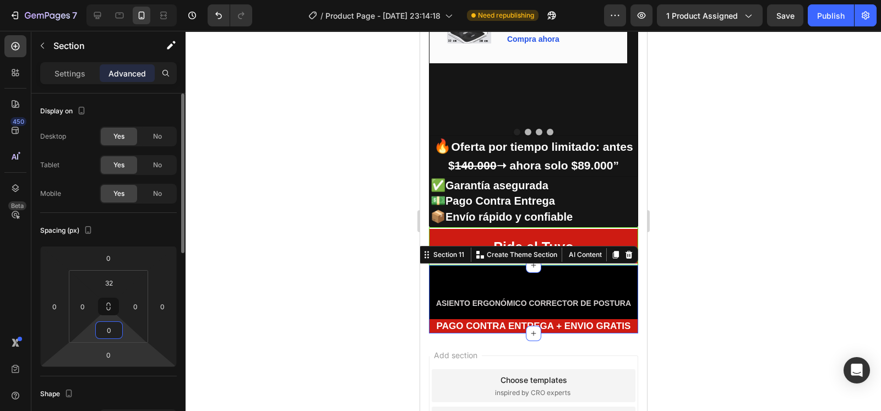
drag, startPoint x: 127, startPoint y: 330, endPoint x: 127, endPoint y: 351, distance: 20.4
click at [127, 0] on html "7 / Product Page - [DATE] 23:14:18 Need republishing Preview 1 product assigned…" at bounding box center [440, 0] width 881 height 0
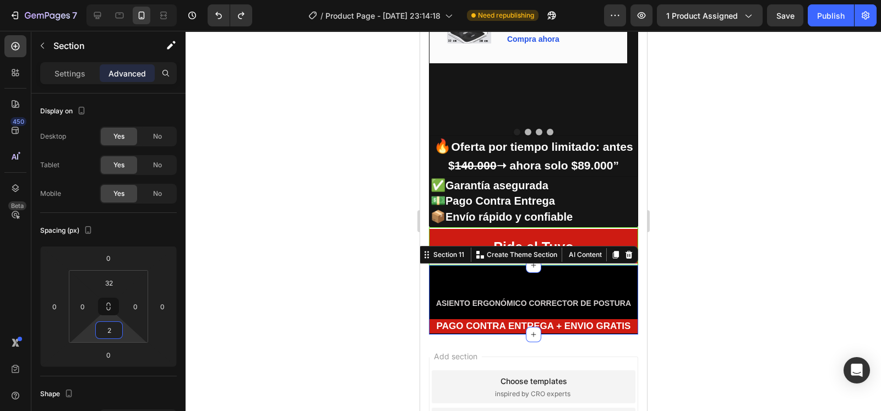
type input "0"
drag, startPoint x: 132, startPoint y: 341, endPoint x: 135, endPoint y: 346, distance: 6.0
click at [135, 0] on html "7 / Product Page - [DATE] 23:14:18 Need republishing Preview 1 product assigned…" at bounding box center [440, 0] width 881 height 0
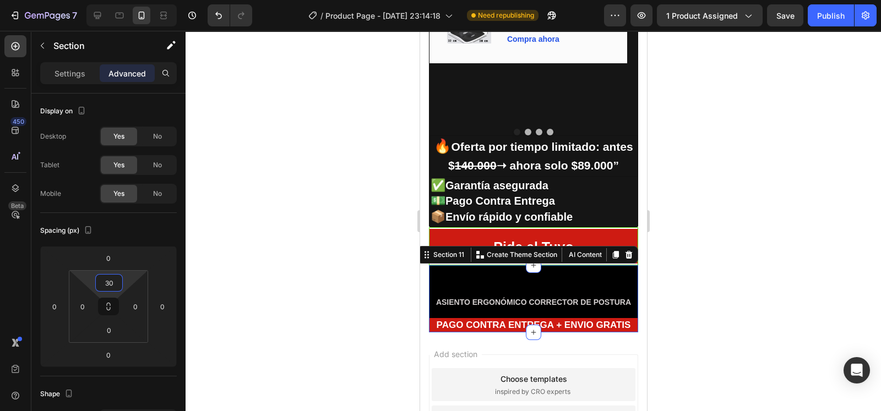
type input "0"
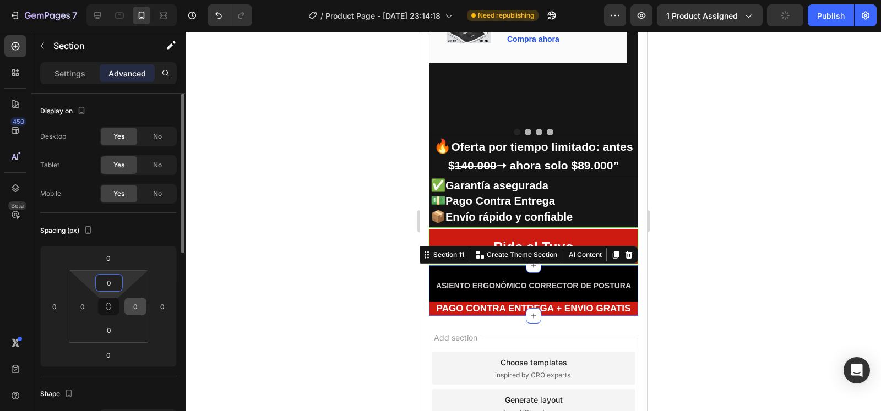
drag, startPoint x: 129, startPoint y: 285, endPoint x: 135, endPoint y: 300, distance: 16.1
click at [135, 0] on html "7 / Product Page - [DATE] 23:14:18 Need republishing Preview 1 product assigned…" at bounding box center [440, 0] width 881 height 0
click at [705, 244] on div at bounding box center [533, 221] width 695 height 380
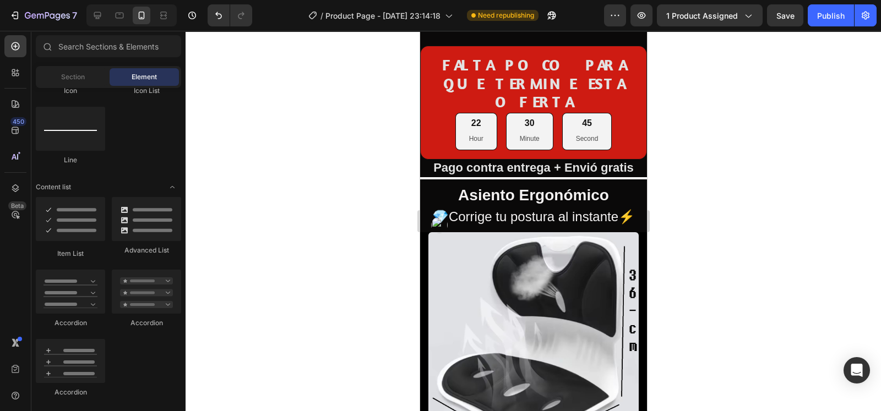
scroll to position [0, 0]
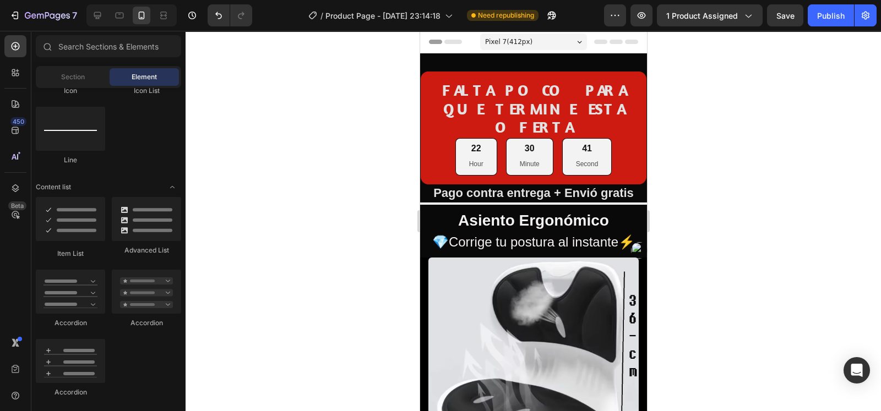
click at [744, 257] on div at bounding box center [533, 221] width 695 height 380
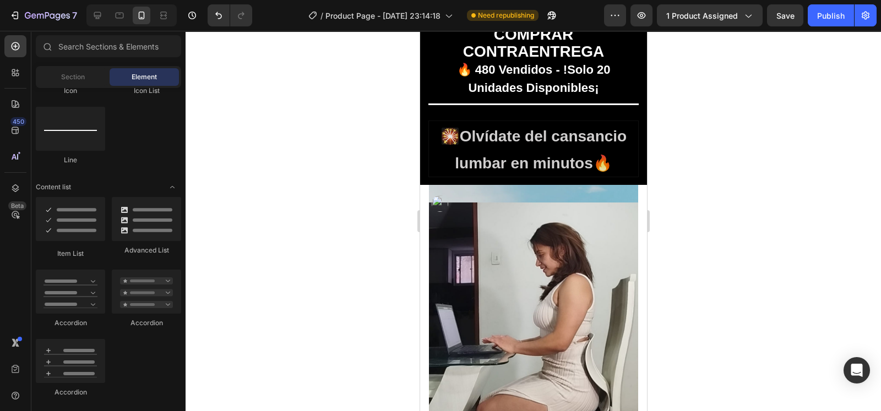
scroll to position [532, 0]
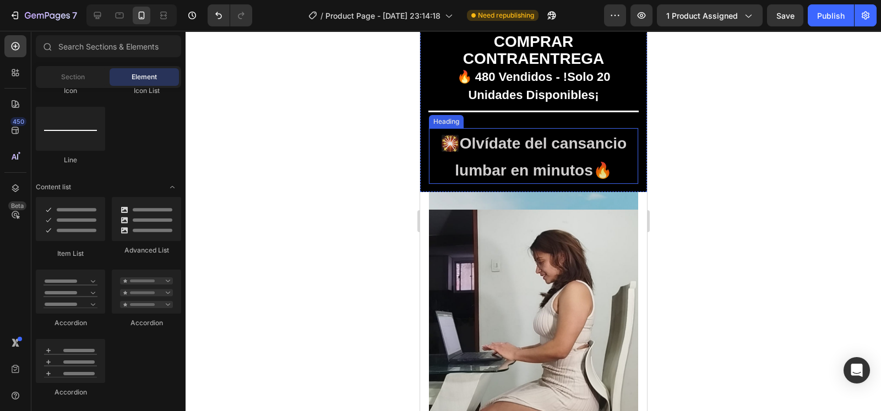
click at [596, 128] on h2 "🎇 Olvídate del cansancio lumbar en minutos 🔥" at bounding box center [532, 156] width 209 height 56
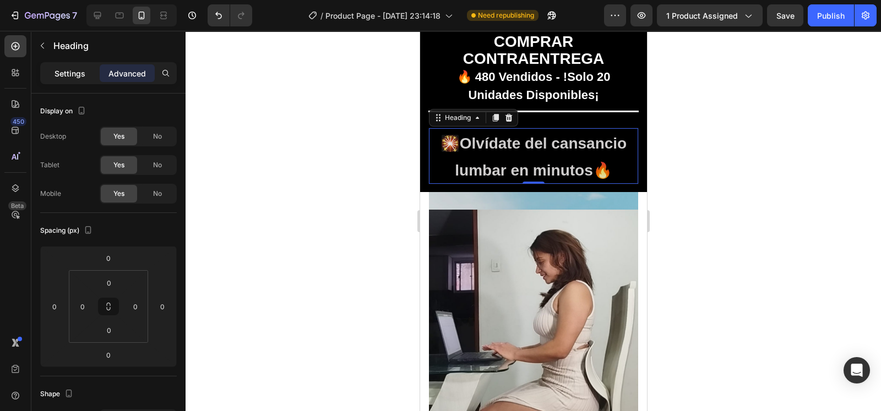
click at [87, 73] on div "Settings" at bounding box center [69, 73] width 55 height 18
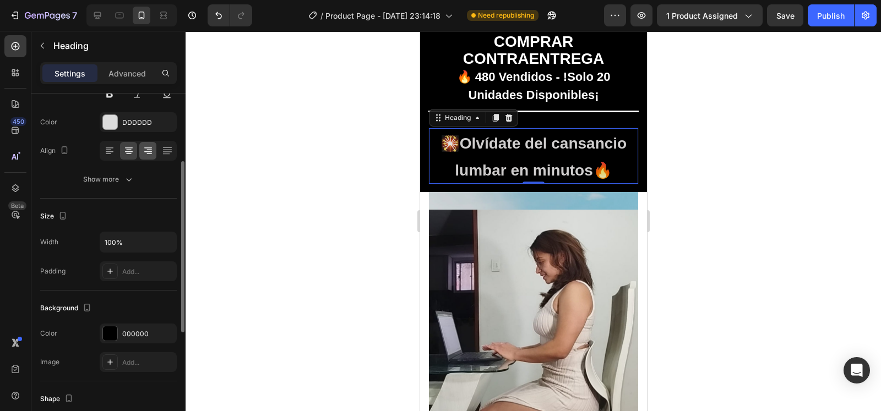
scroll to position [134, 0]
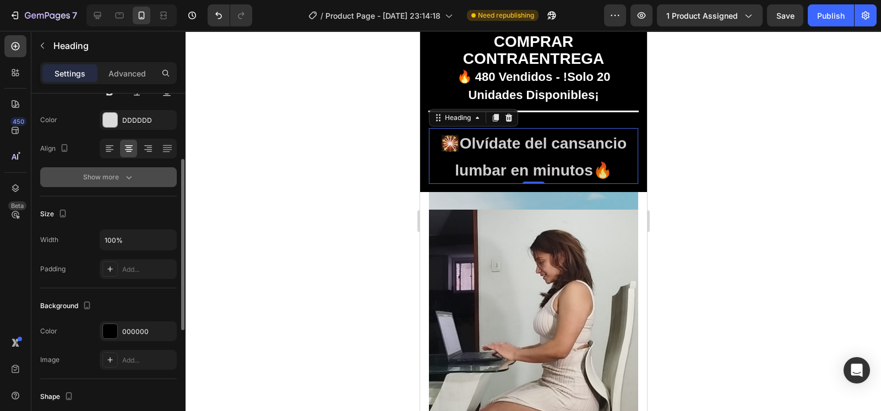
click at [128, 176] on icon "button" at bounding box center [128, 177] width 11 height 11
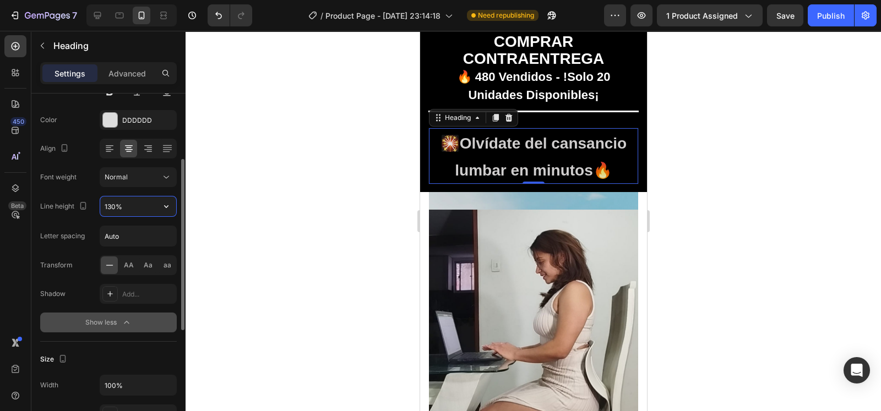
click at [111, 205] on input "130%" at bounding box center [138, 207] width 76 height 20
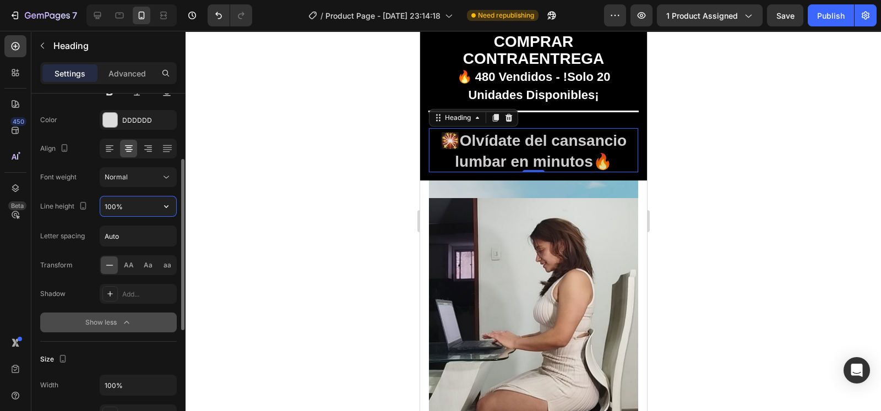
type input "100%"
click at [316, 210] on div at bounding box center [533, 221] width 695 height 380
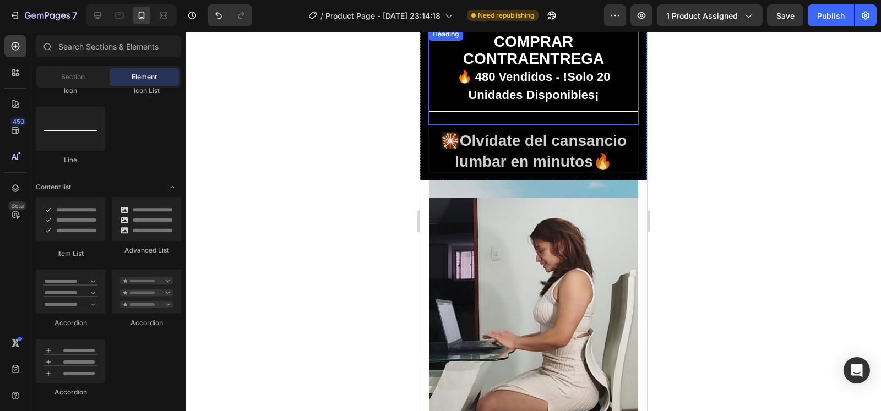
click at [594, 115] on h2 "COMPRAR CONTRAENTREGA 🔥 480 Vendidos - !Solo 20 Unidades Disponibles¡" at bounding box center [533, 76] width 210 height 97
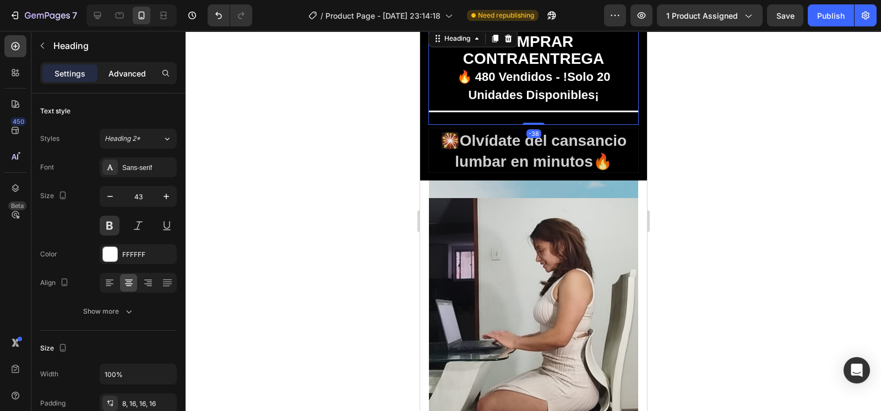
click at [133, 72] on p "Advanced" at bounding box center [126, 74] width 37 height 12
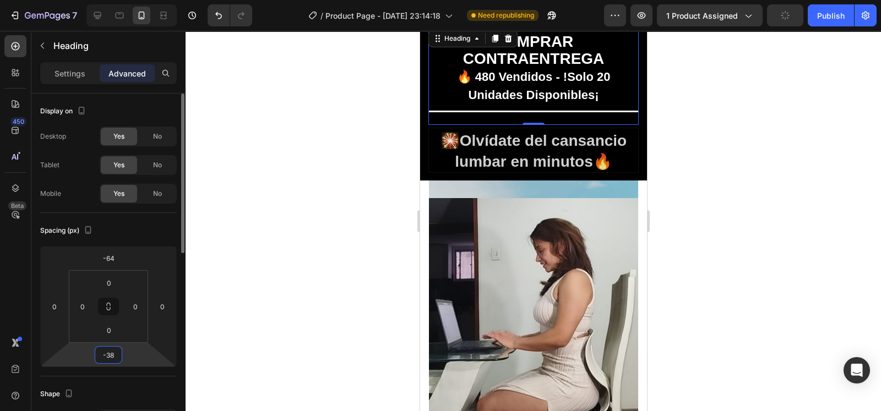
click at [107, 347] on input "-38" at bounding box center [108, 355] width 22 height 17
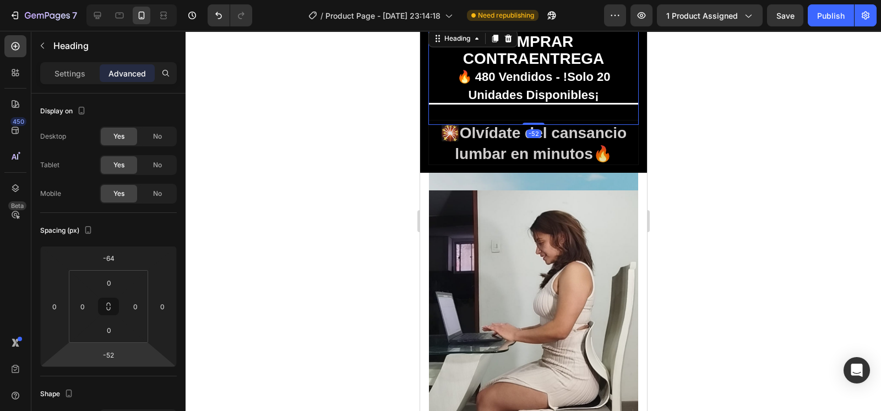
type input "-48"
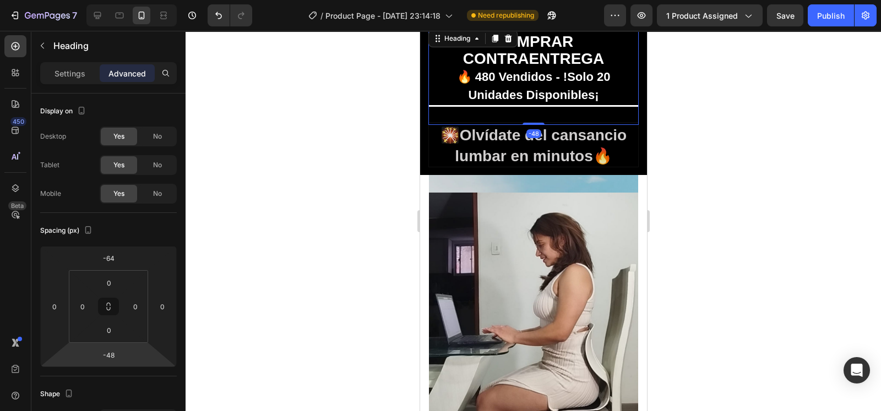
click at [138, 0] on html "7 / Product Page - [DATE] 23:14:18 Need republishing Preview 1 product assigned…" at bounding box center [440, 0] width 881 height 0
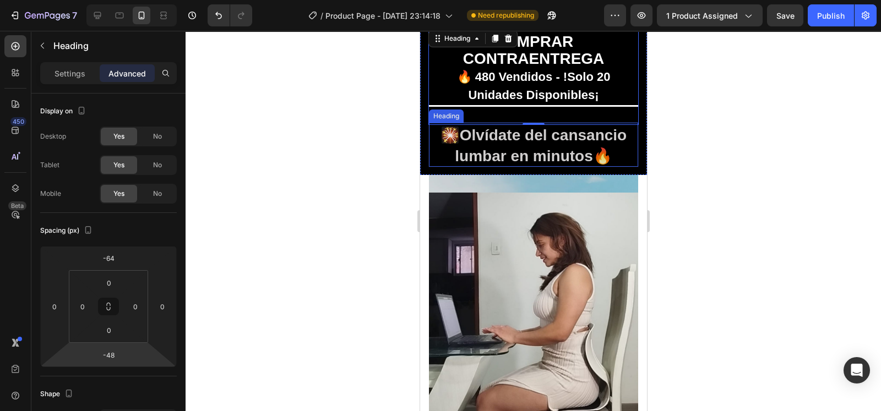
click at [431, 127] on h2 "🎇 Olvídate del cansancio lumbar en minutos 🔥" at bounding box center [532, 145] width 209 height 44
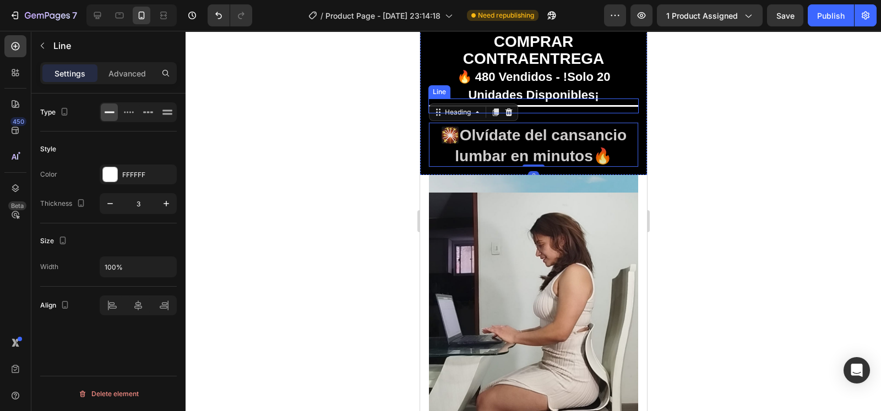
click at [544, 103] on div "Title Line" at bounding box center [533, 106] width 210 height 15
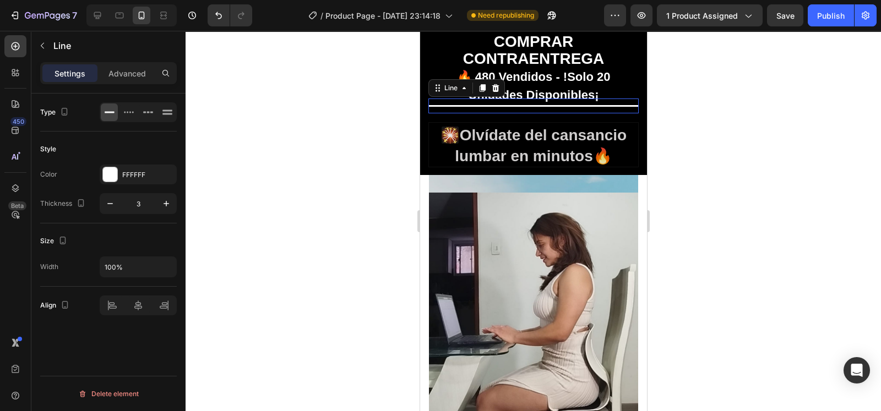
scroll to position [0, 0]
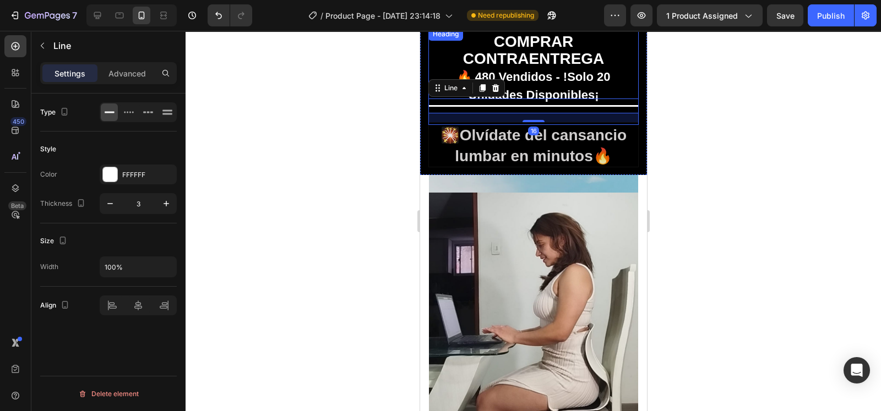
click at [613, 76] on h2 "COMPRAR CONTRAENTREGA 🔥 480 Vendidos - !Solo 20 Unidades Disponibles¡" at bounding box center [533, 76] width 210 height 97
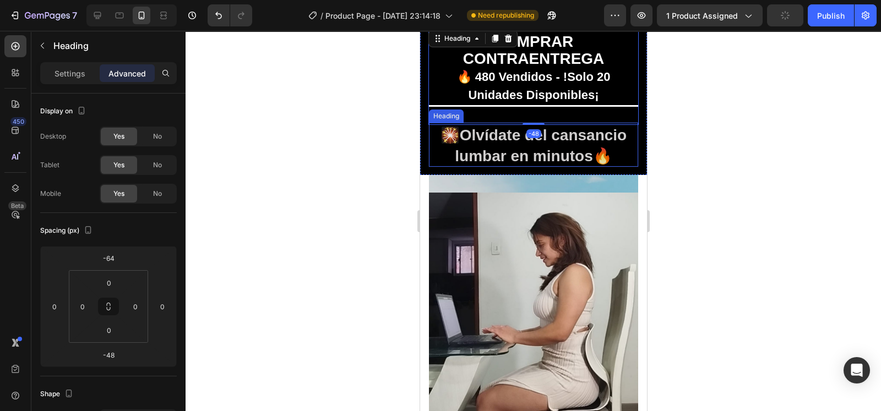
click at [532, 123] on h2 "🎇 Olvídate del cansancio lumbar en minutos 🔥" at bounding box center [532, 145] width 209 height 44
click at [614, 79] on h2 "COMPRAR CONTRAENTREGA 🔥 480 Vendidos - !Solo 20 Unidades Disponibles¡" at bounding box center [533, 76] width 210 height 97
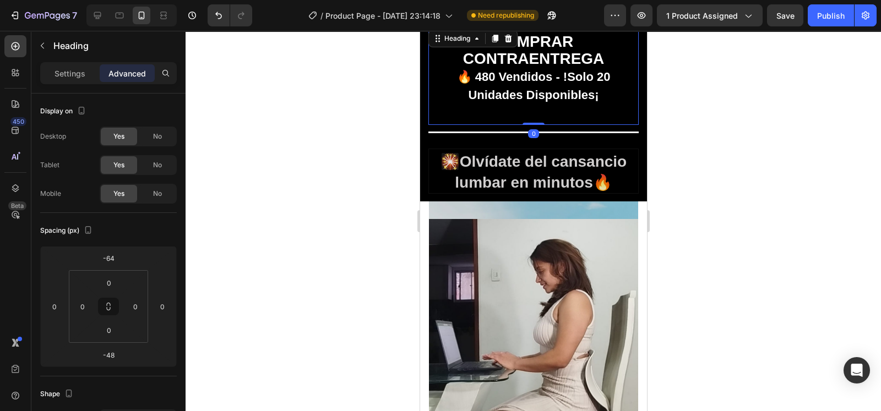
drag, startPoint x: 528, startPoint y: 115, endPoint x: 527, endPoint y: 101, distance: 13.2
click at [527, 101] on div "COMPRAR CONTRAENTREGA 🔥 480 Vendidos - !Solo 20 Unidades Disponibles¡ Heading 0" at bounding box center [533, 76] width 210 height 97
type input "0"
click at [682, 97] on div at bounding box center [533, 221] width 695 height 380
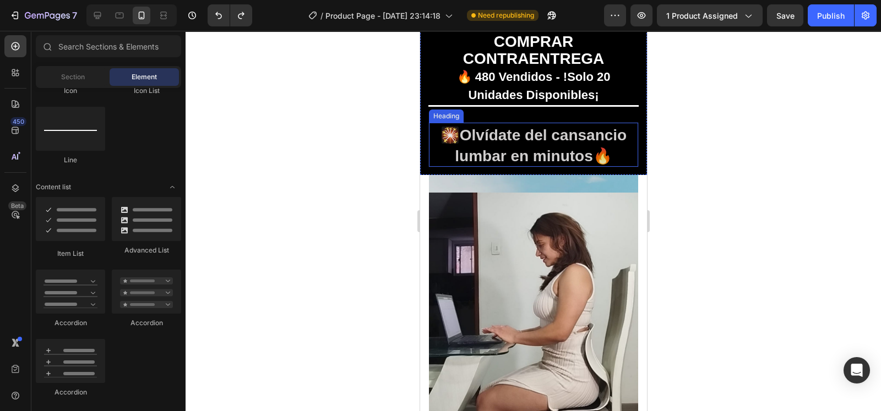
click at [619, 138] on h2 "🎇 Olvídate del cansancio lumbar en minutos 🔥" at bounding box center [532, 145] width 209 height 44
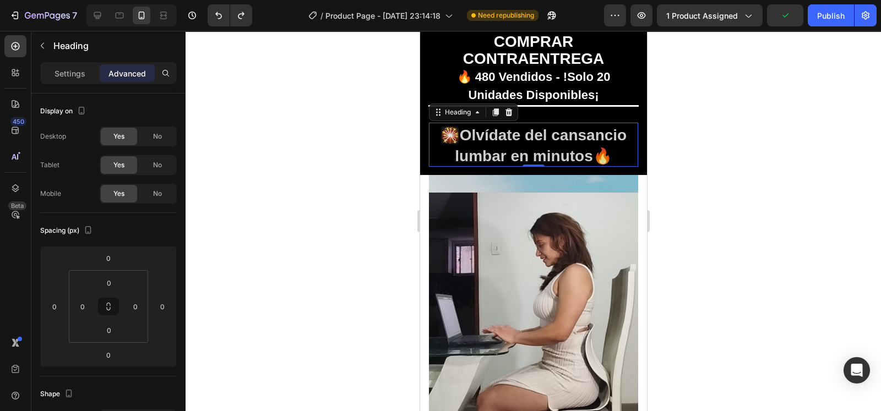
click at [730, 148] on div at bounding box center [533, 221] width 695 height 380
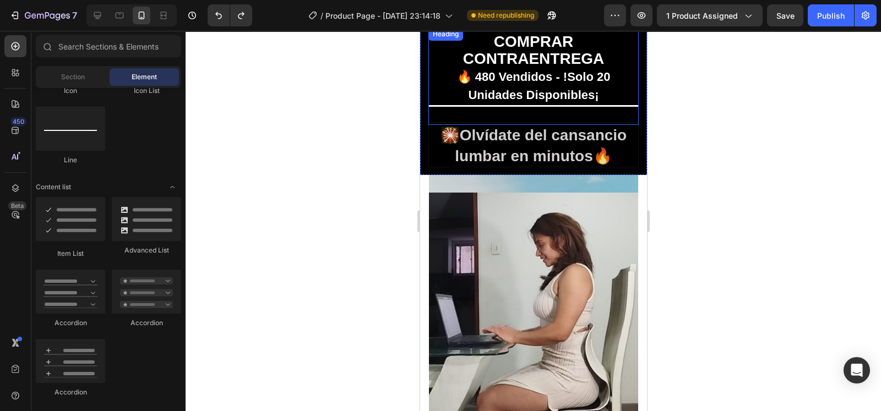
click at [621, 79] on h2 "COMPRAR CONTRAENTREGA 🔥 480 Vendidos - !Solo 20 Unidades Disponibles¡" at bounding box center [533, 76] width 210 height 97
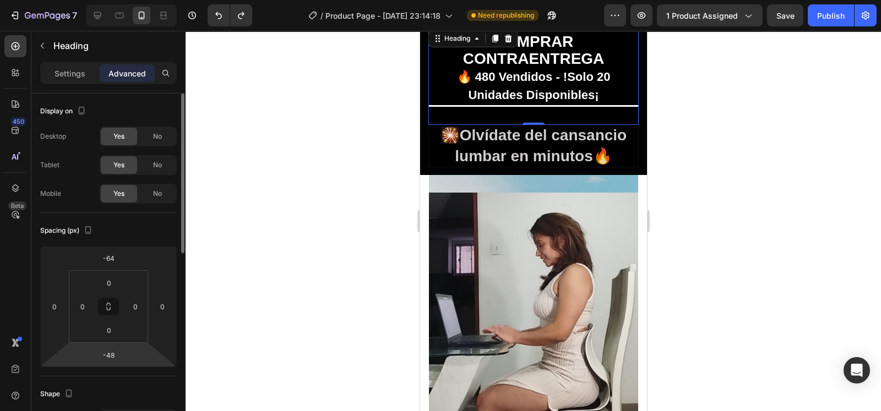
drag, startPoint x: 121, startPoint y: 338, endPoint x: 127, endPoint y: 351, distance: 13.8
click at [127, 351] on div "-64 0 -48 0 0 0 0 0" at bounding box center [108, 306] width 137 height 121
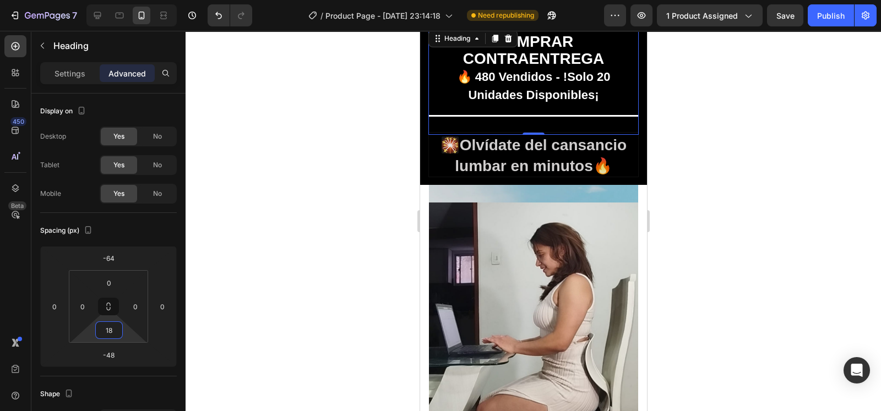
type input "16"
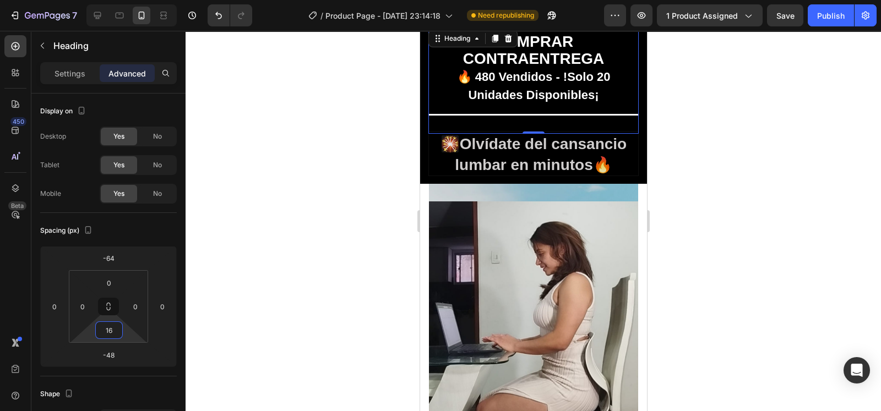
drag, startPoint x: 129, startPoint y: 333, endPoint x: 128, endPoint y: 327, distance: 5.7
click at [128, 0] on html "7 / Product Page - [DATE] 23:14:18 Need republishing Preview 1 product assigned…" at bounding box center [440, 0] width 881 height 0
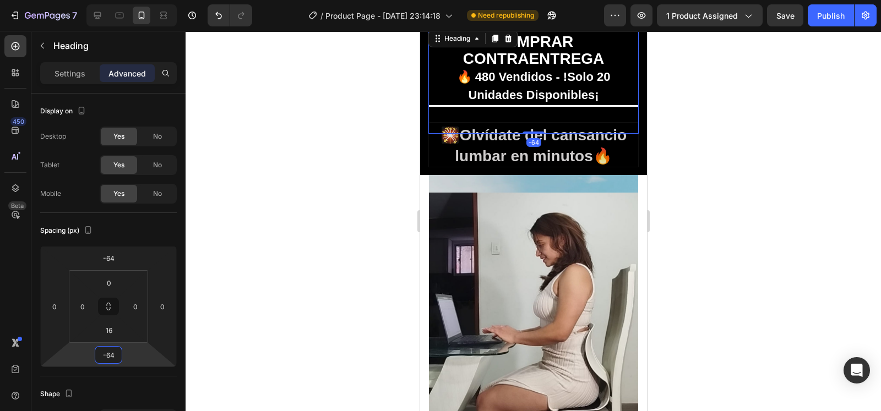
type input "-62"
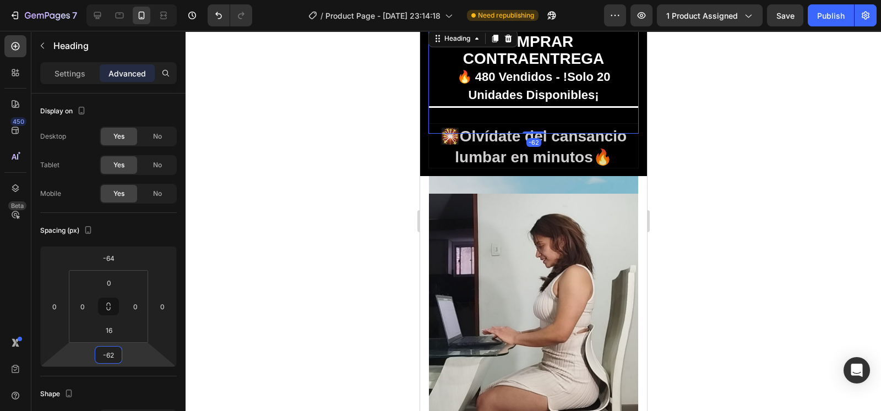
click at [143, 0] on html "7 / Product Page - [DATE] 23:14:18 Need republishing Preview 1 product assigned…" at bounding box center [440, 0] width 881 height 0
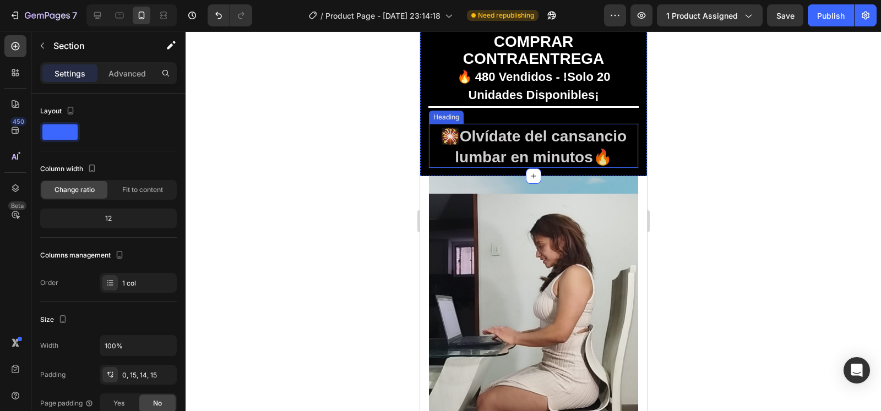
click at [440, 148] on h2 "🎇 Olvídate del cansancio lumbar en minutos 🔥" at bounding box center [532, 146] width 209 height 44
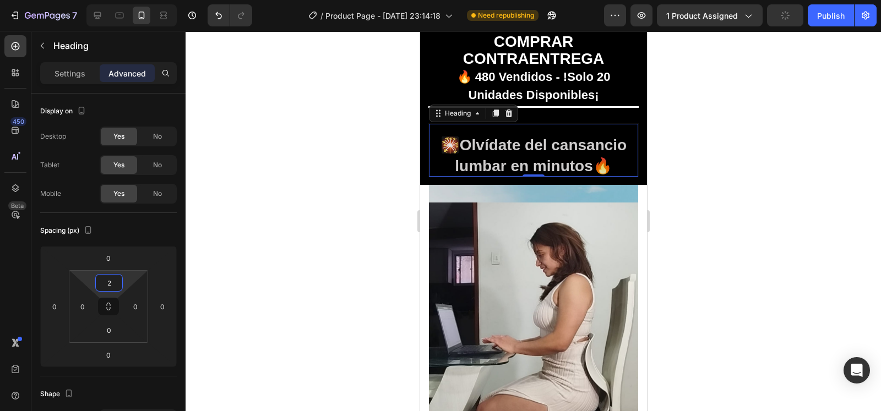
type input "0"
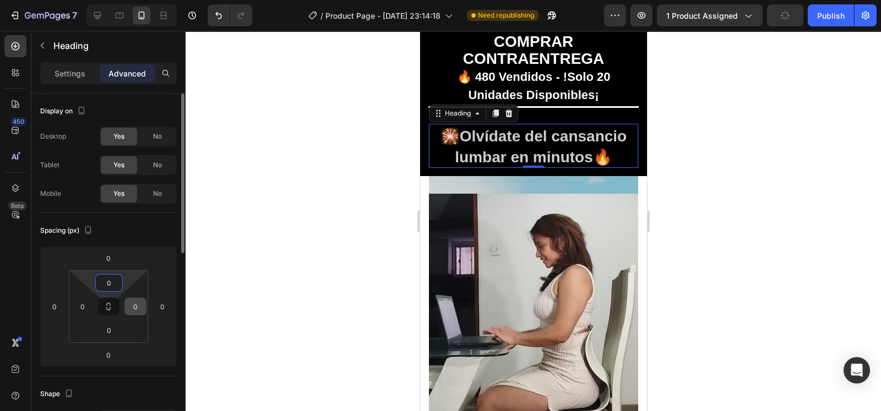
drag, startPoint x: 126, startPoint y: 277, endPoint x: 128, endPoint y: 297, distance: 20.0
click at [128, 0] on html "7 / Product Page - [DATE] 23:14:18 Need republishing Preview 1 product assigned…" at bounding box center [440, 0] width 881 height 0
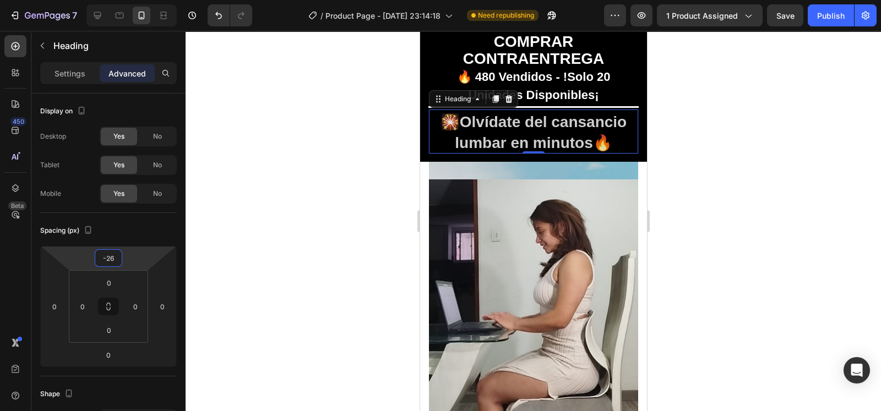
type input "-28"
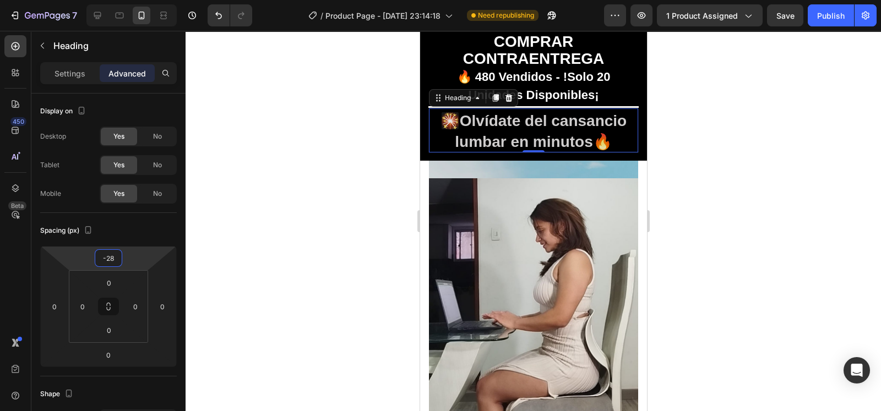
drag, startPoint x: 137, startPoint y: 255, endPoint x: 136, endPoint y: 265, distance: 9.4
click at [136, 0] on html "7 / Product Page - [DATE] 23:14:18 Need republishing Preview 1 product assigned…" at bounding box center [440, 0] width 881 height 0
click at [293, 157] on div at bounding box center [533, 221] width 695 height 380
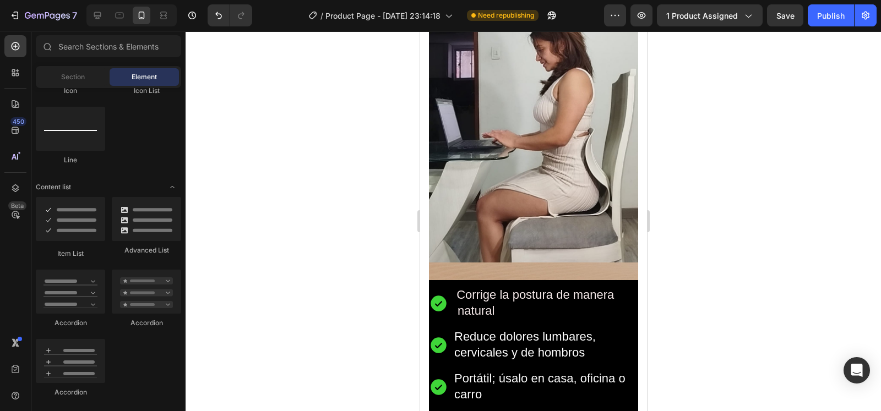
scroll to position [703, 0]
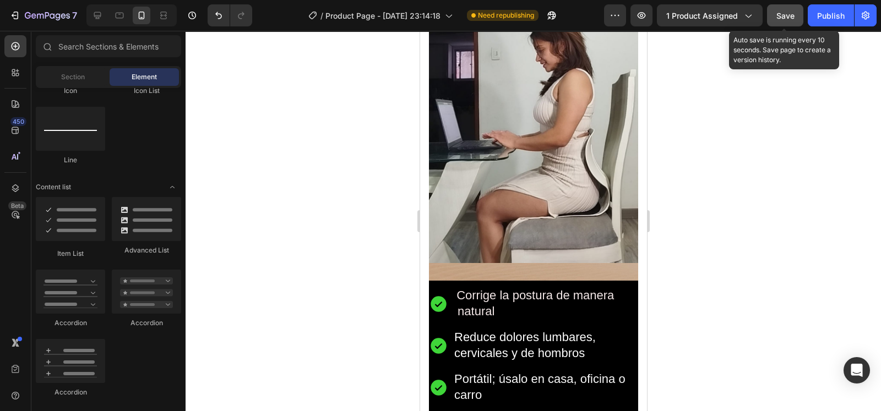
click at [783, 12] on span "Save" at bounding box center [785, 15] width 18 height 9
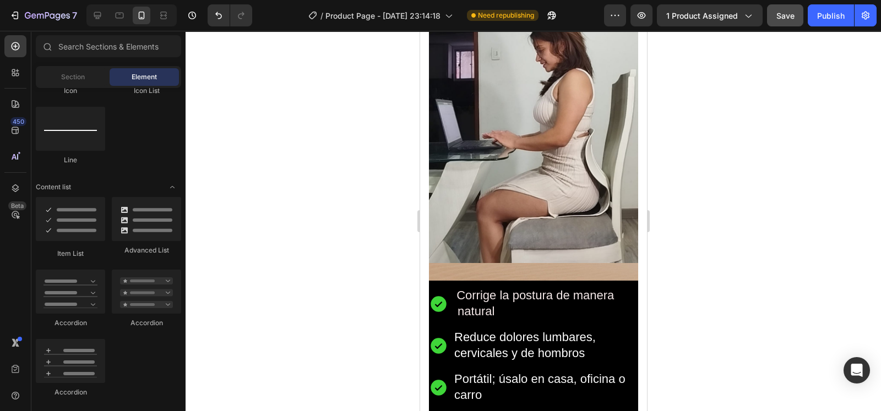
click at [388, 276] on div at bounding box center [533, 221] width 695 height 380
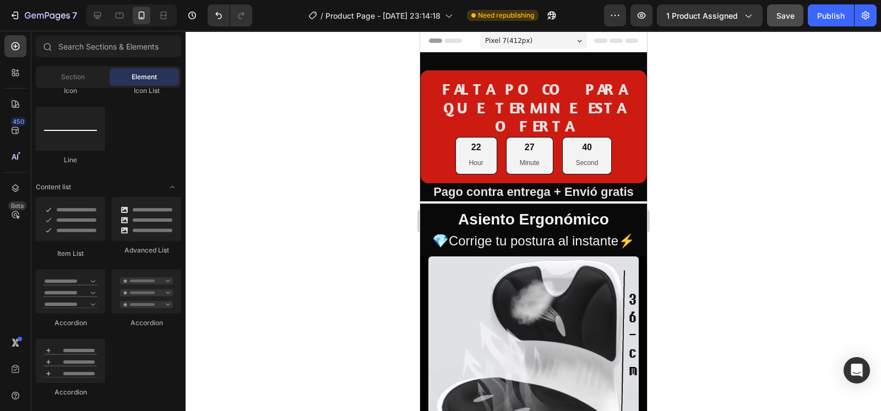
scroll to position [0, 0]
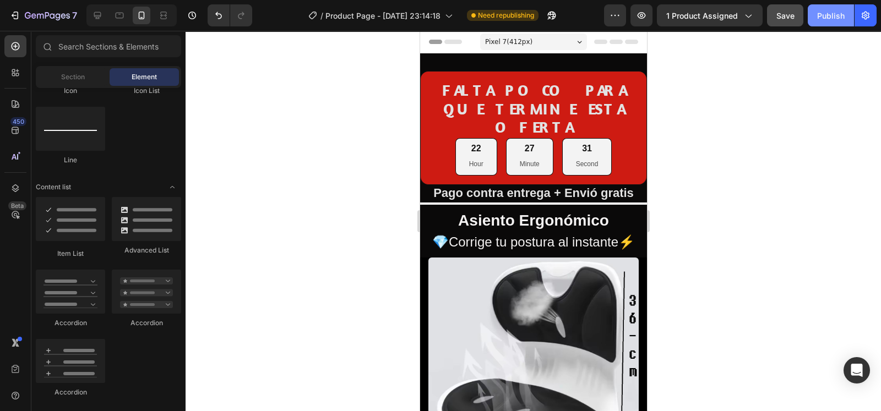
click at [831, 10] on div "Publish" at bounding box center [831, 16] width 28 height 12
click at [529, 15] on span "Need republishing" at bounding box center [506, 15] width 56 height 10
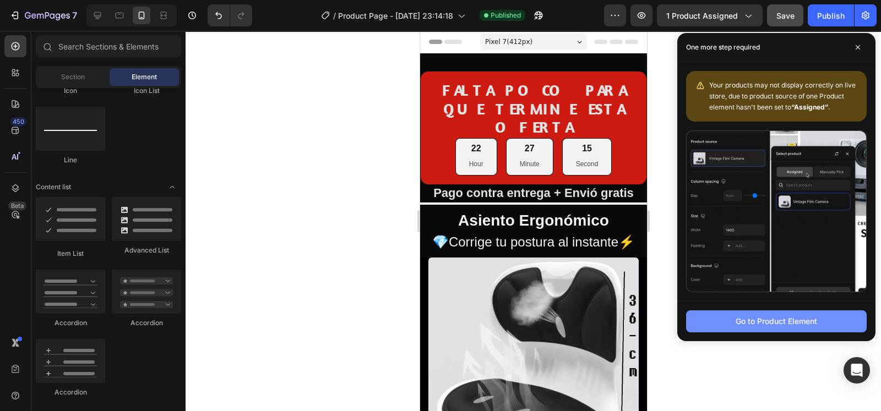
click at [766, 318] on div "Go to Product Element" at bounding box center [776, 321] width 81 height 12
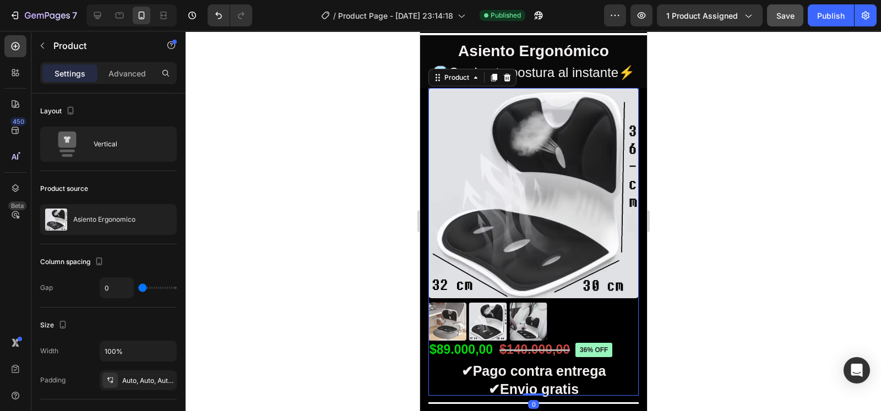
scroll to position [170, 0]
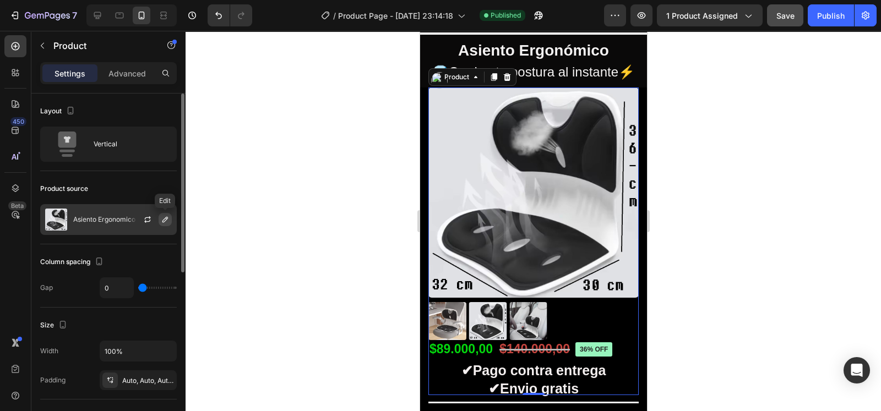
click at [164, 220] on icon "button" at bounding box center [165, 219] width 9 height 9
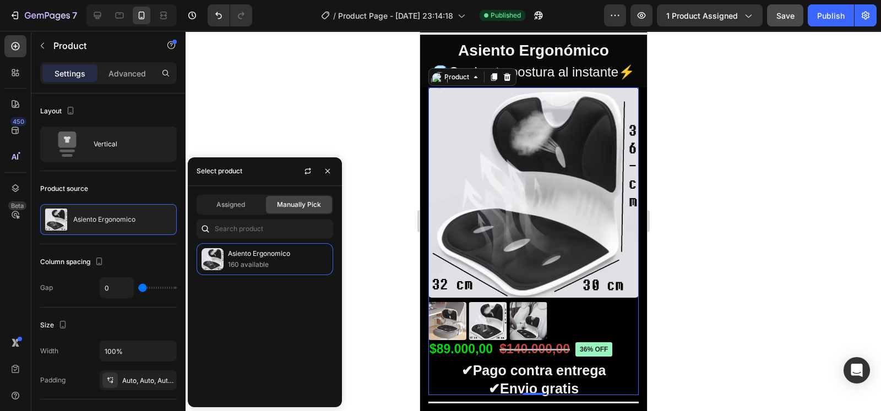
click at [296, 206] on span "Manually Pick" at bounding box center [299, 205] width 44 height 10
click at [318, 255] on p "Asiento Ergonomico" at bounding box center [278, 253] width 100 height 11
click at [237, 202] on span "Assigned" at bounding box center [230, 205] width 29 height 10
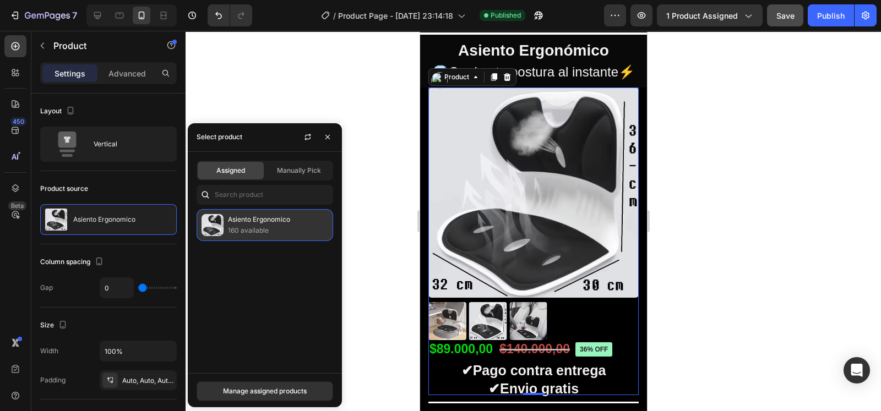
click at [240, 228] on p "160 available" at bounding box center [278, 230] width 100 height 11
click at [279, 383] on button "Manage assigned products" at bounding box center [265, 392] width 137 height 20
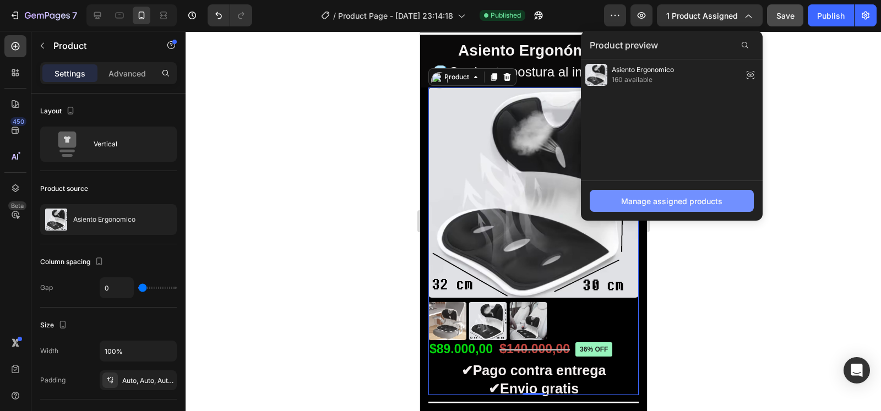
click at [645, 204] on div "Manage assigned products" at bounding box center [671, 201] width 101 height 12
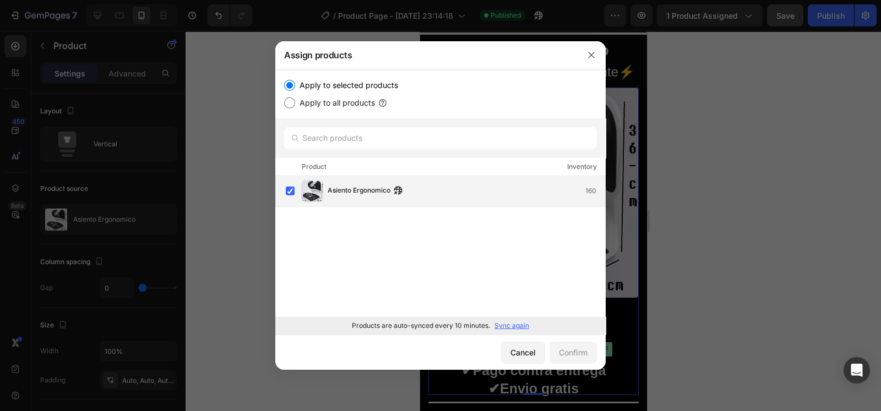
click at [547, 196] on div "Asiento Ergonomico 160" at bounding box center [467, 191] width 278 height 12
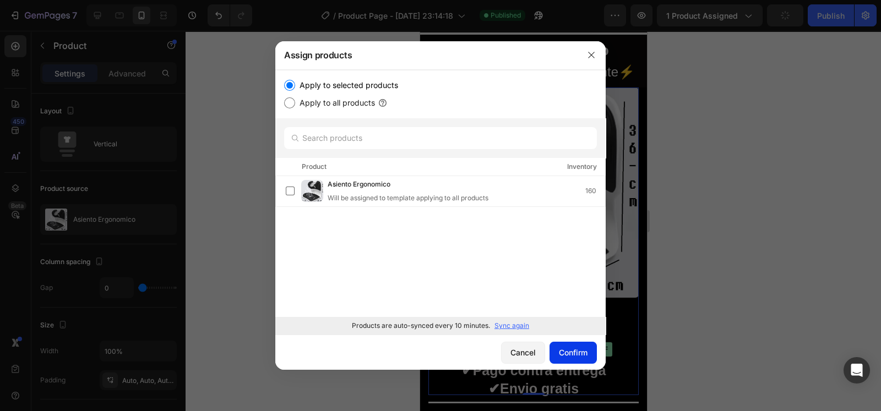
click at [584, 350] on div "Confirm" at bounding box center [573, 353] width 29 height 12
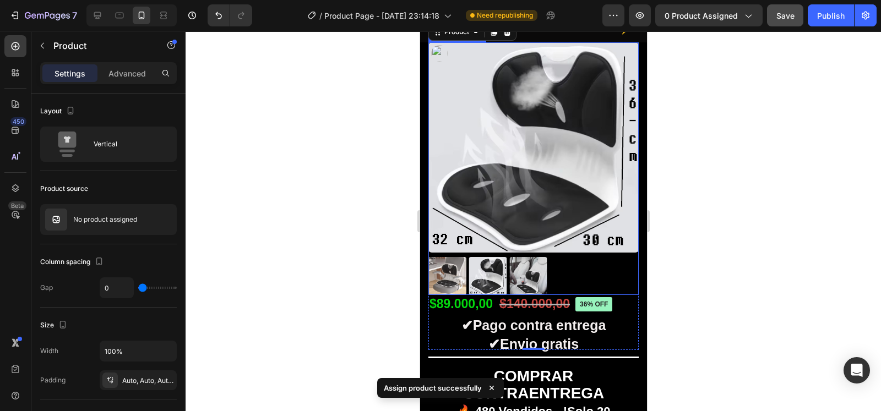
scroll to position [214, 0]
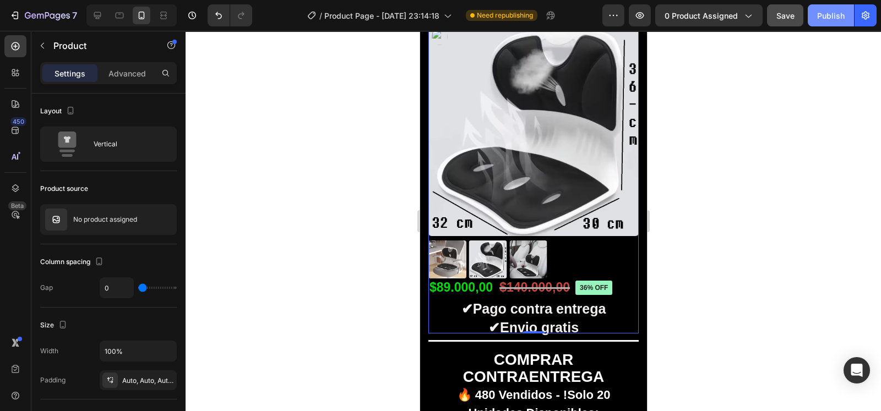
click at [819, 21] on button "Publish" at bounding box center [831, 15] width 46 height 22
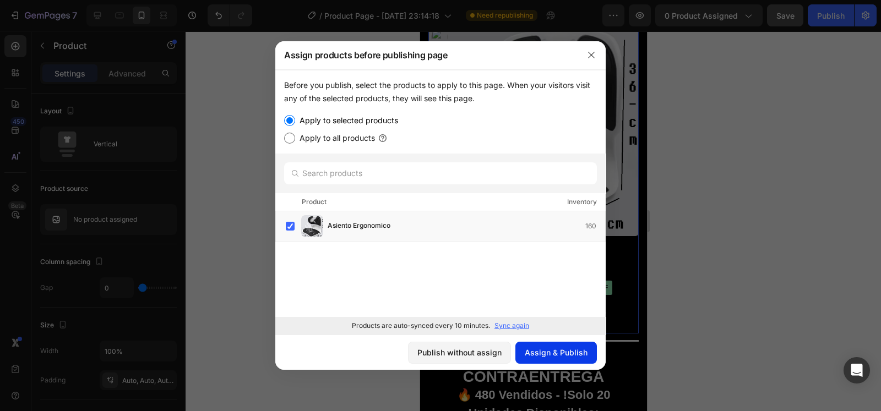
click at [538, 355] on div "Assign & Publish" at bounding box center [556, 353] width 63 height 12
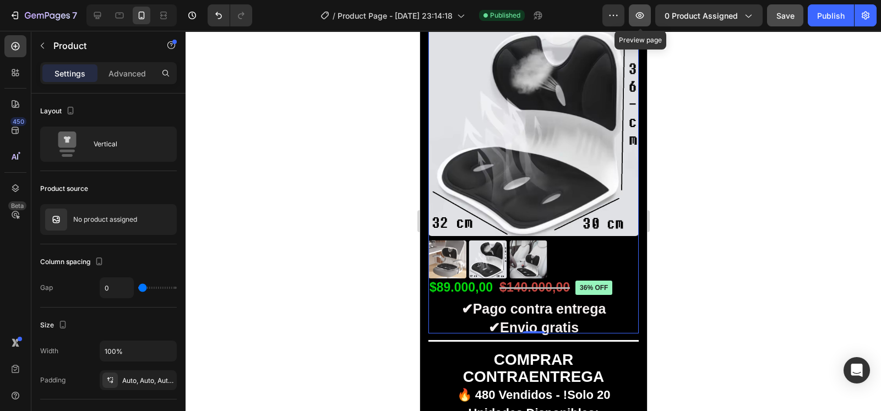
click at [633, 20] on button "button" at bounding box center [640, 15] width 22 height 22
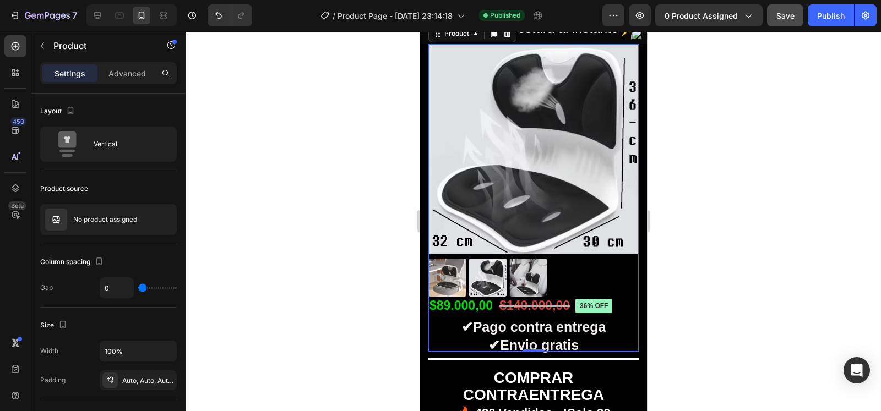
scroll to position [104, 0]
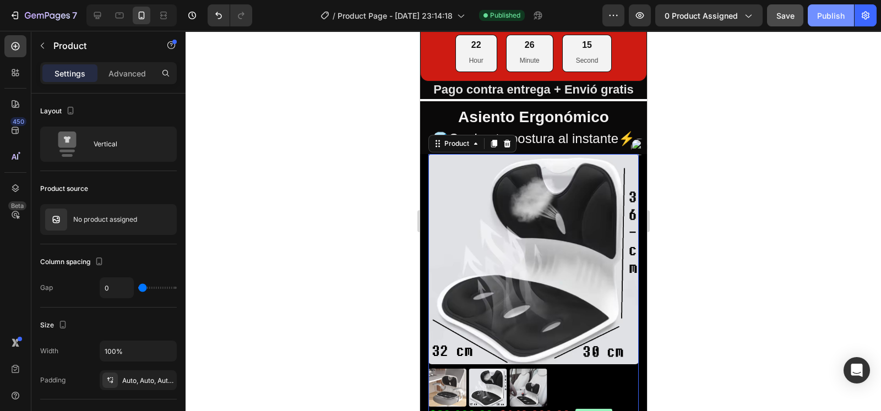
click at [843, 18] on div "Publish" at bounding box center [831, 16] width 28 height 12
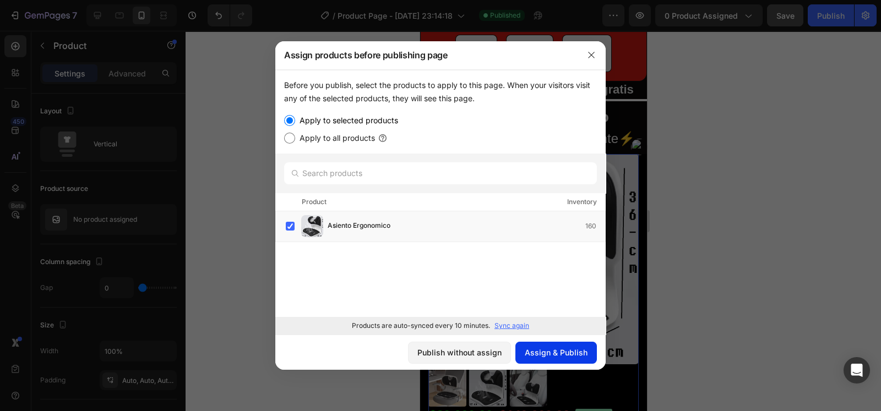
click at [535, 344] on button "Assign & Publish" at bounding box center [555, 353] width 81 height 22
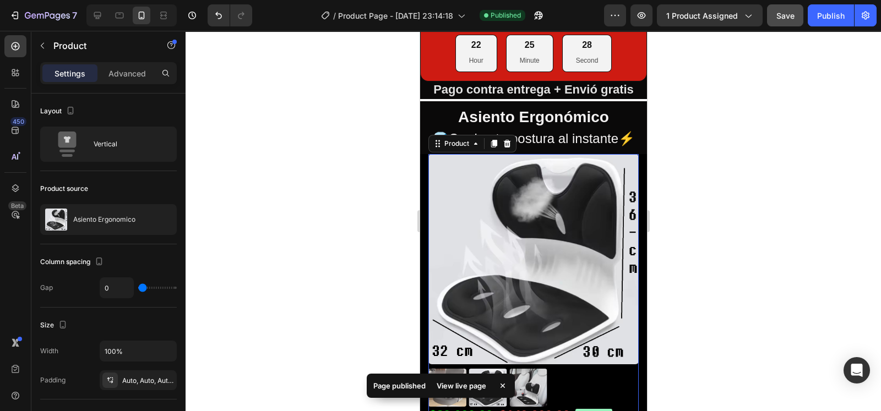
click at [459, 381] on div "View live page" at bounding box center [461, 385] width 63 height 15
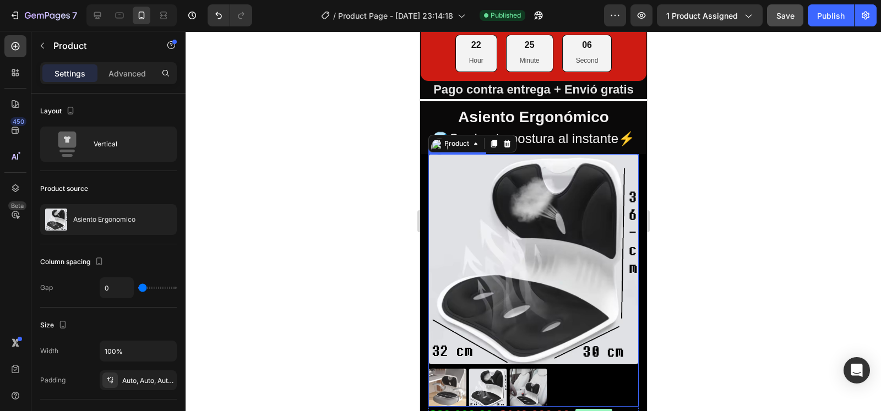
click at [370, 197] on div at bounding box center [533, 221] width 695 height 380
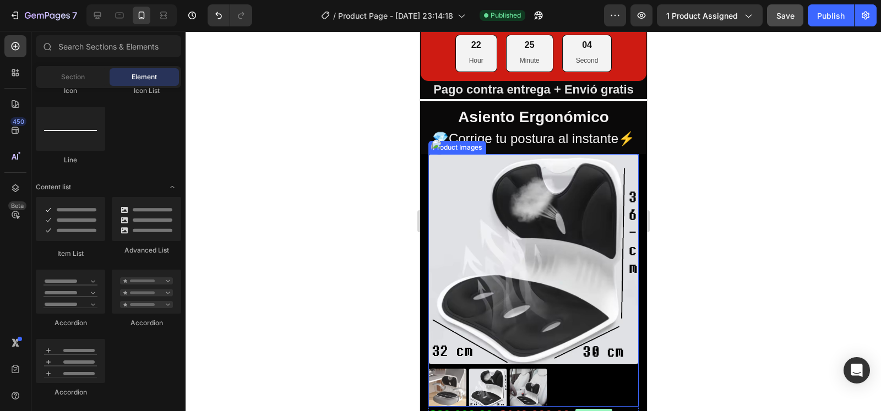
click at [387, 177] on div at bounding box center [533, 221] width 695 height 380
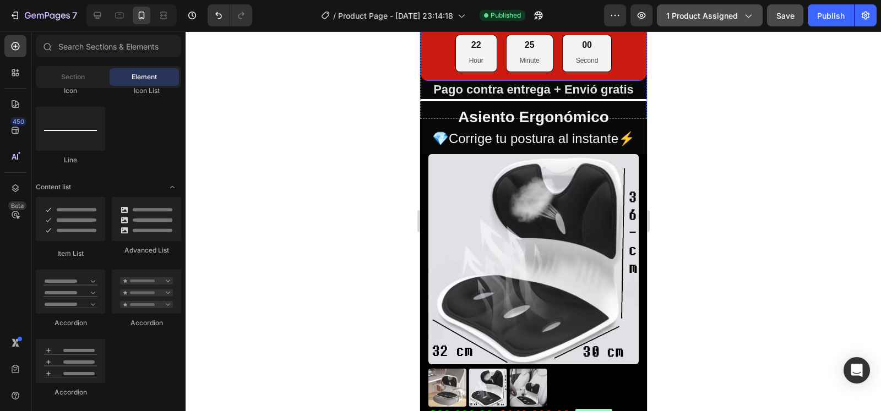
click at [720, 23] on button "1 product assigned" at bounding box center [710, 15] width 106 height 22
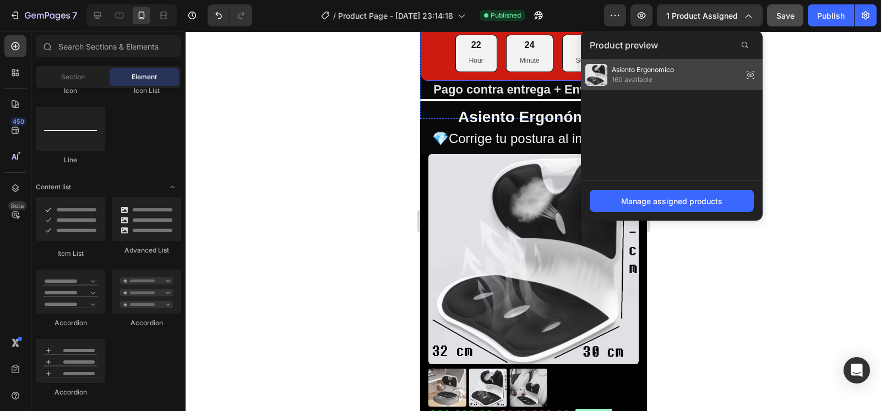
click at [755, 73] on icon at bounding box center [750, 74] width 15 height 15
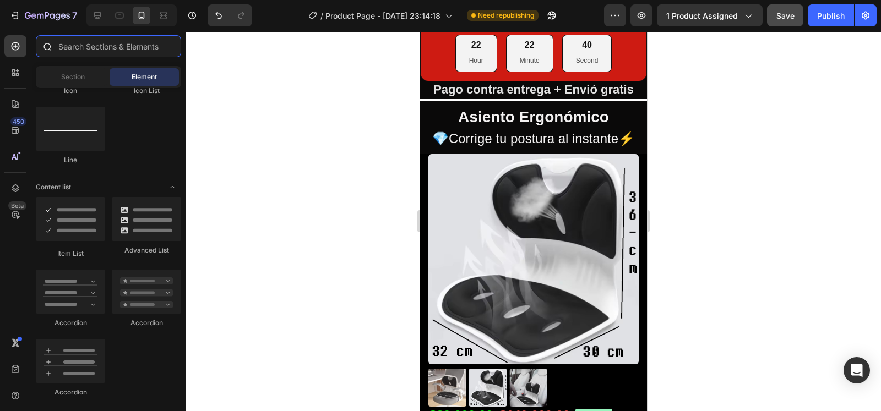
click at [143, 52] on input "text" at bounding box center [108, 46] width 145 height 22
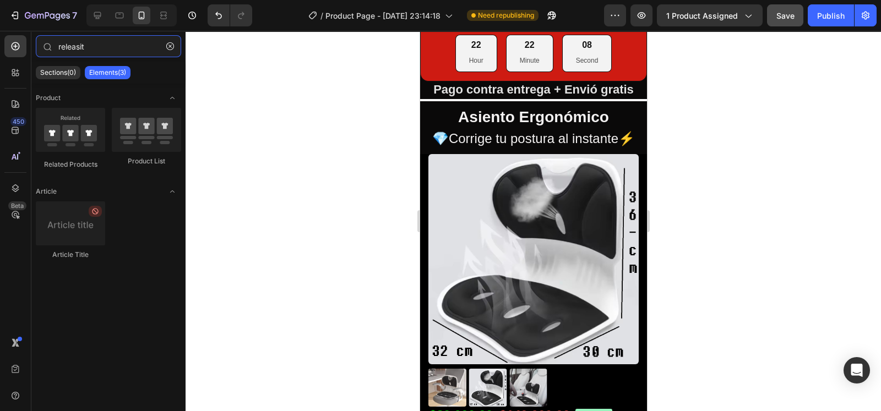
type input "releasit"
click at [14, 75] on icon at bounding box center [13, 74] width 3 height 3
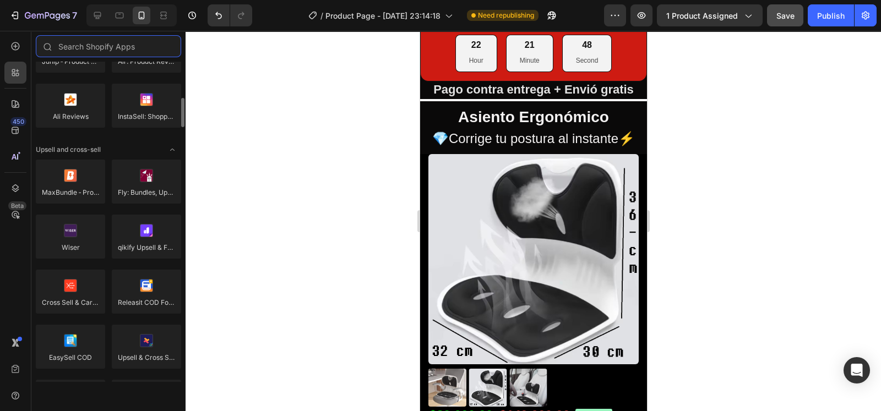
scroll to position [388, 0]
click at [159, 287] on div at bounding box center [146, 291] width 69 height 44
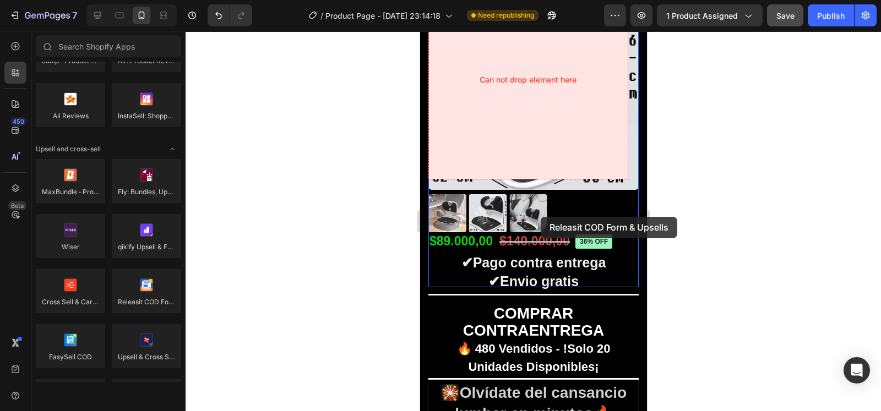
scroll to position [234, 0]
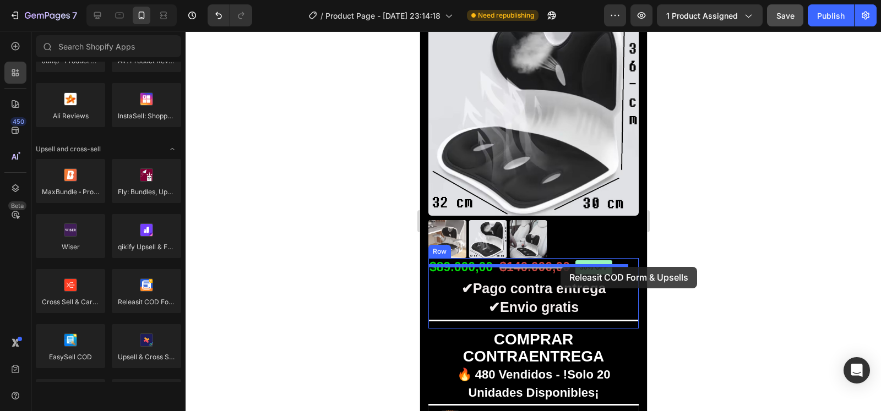
drag, startPoint x: 578, startPoint y: 318, endPoint x: 561, endPoint y: 267, distance: 54.2
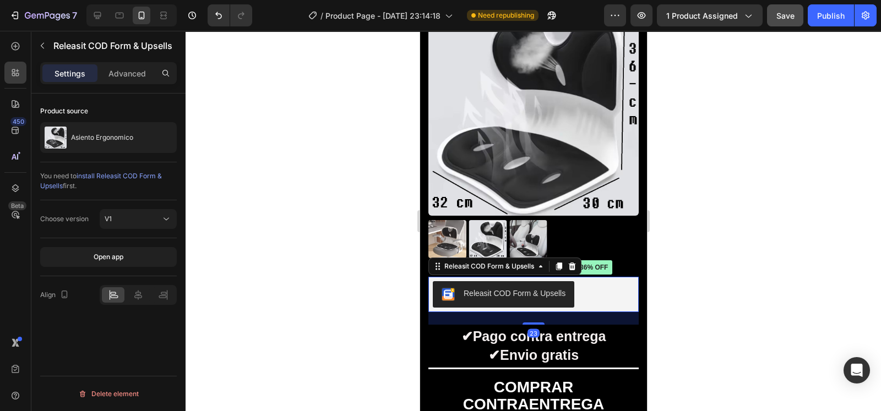
click at [685, 243] on div at bounding box center [533, 221] width 695 height 380
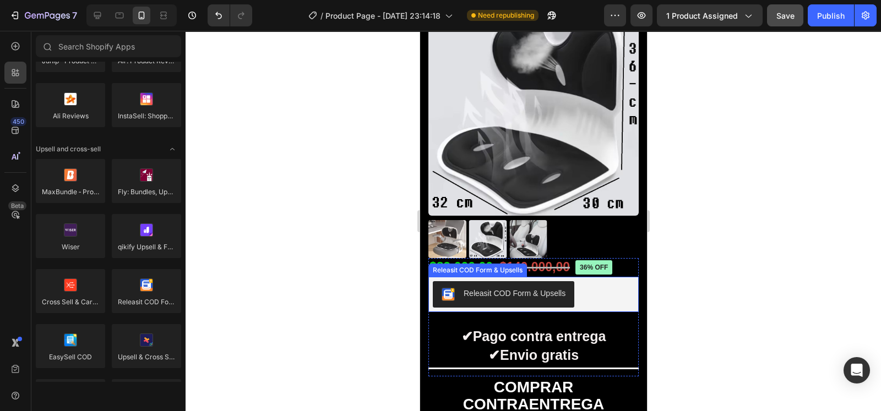
click at [594, 282] on div "Releasit COD Form & Upsells" at bounding box center [533, 294] width 202 height 26
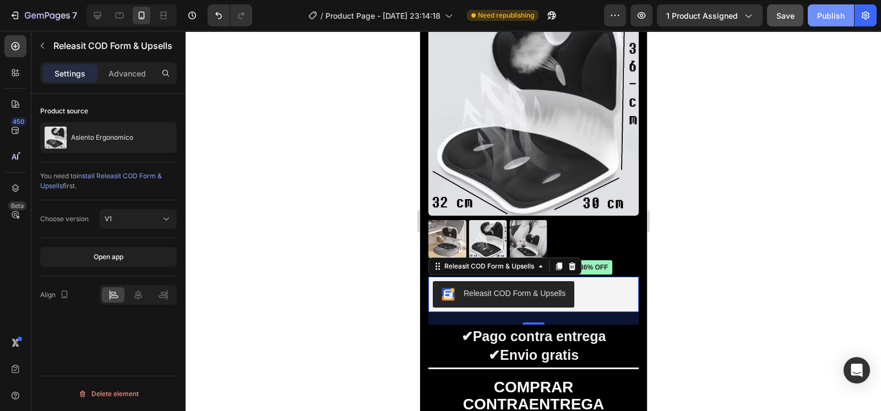
click at [815, 12] on button "Publish" at bounding box center [831, 15] width 46 height 22
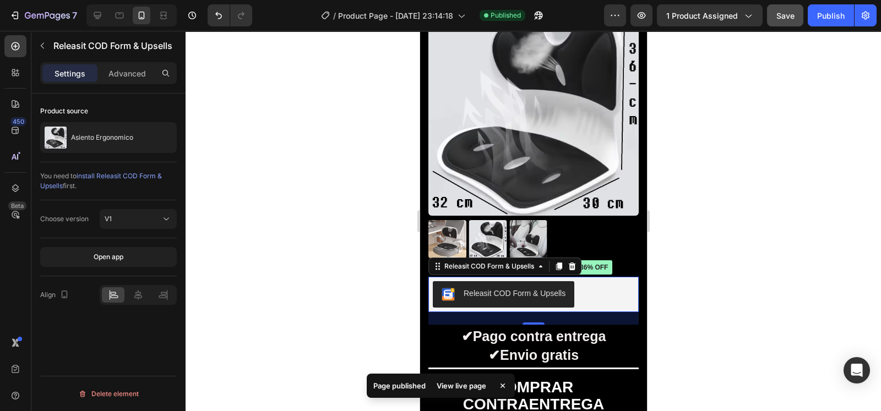
click at [474, 389] on div "View live page" at bounding box center [461, 385] width 63 height 15
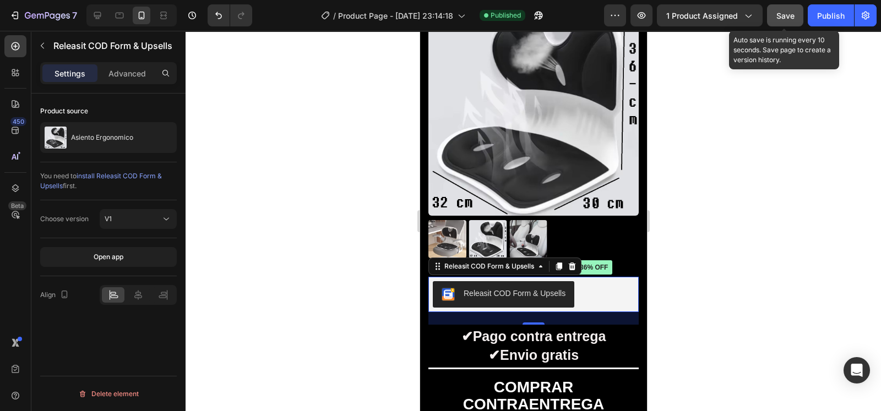
click at [788, 18] on span "Save" at bounding box center [785, 15] width 18 height 9
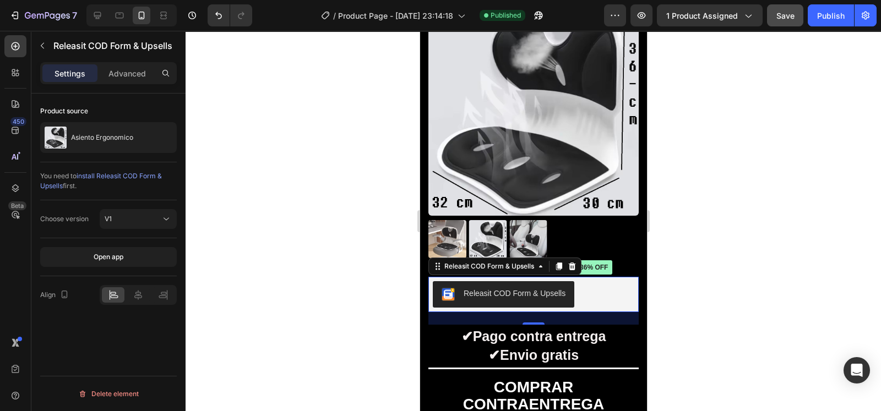
click at [697, 258] on div at bounding box center [533, 221] width 695 height 380
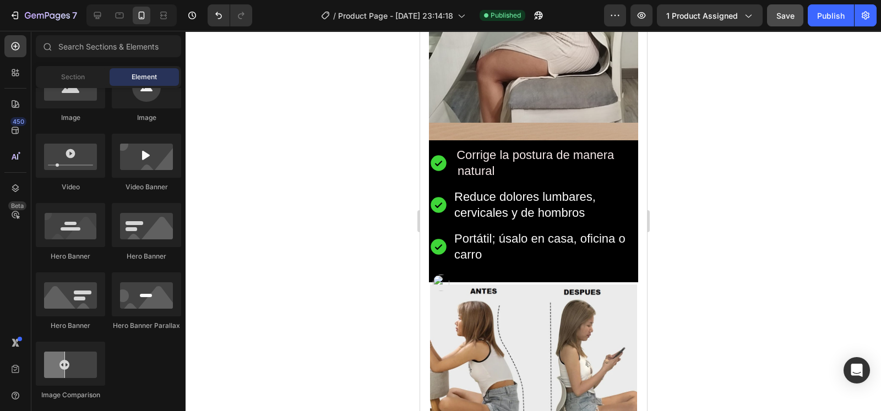
scroll to position [889, 0]
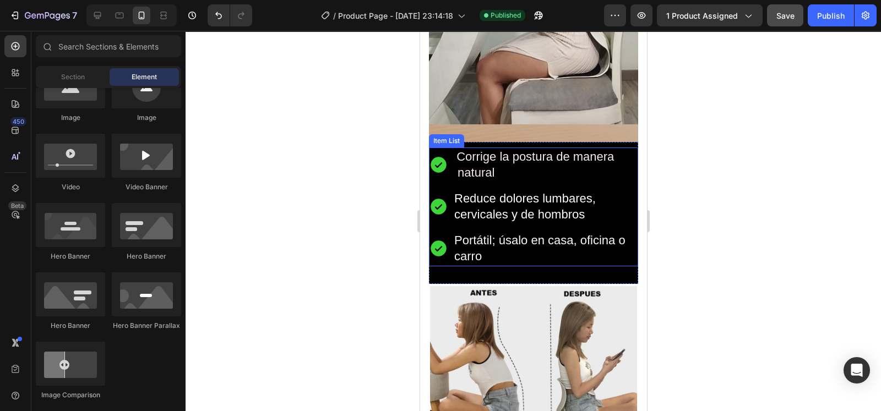
click at [492, 164] on span "Corrige la postura de manera natural" at bounding box center [537, 165] width 167 height 30
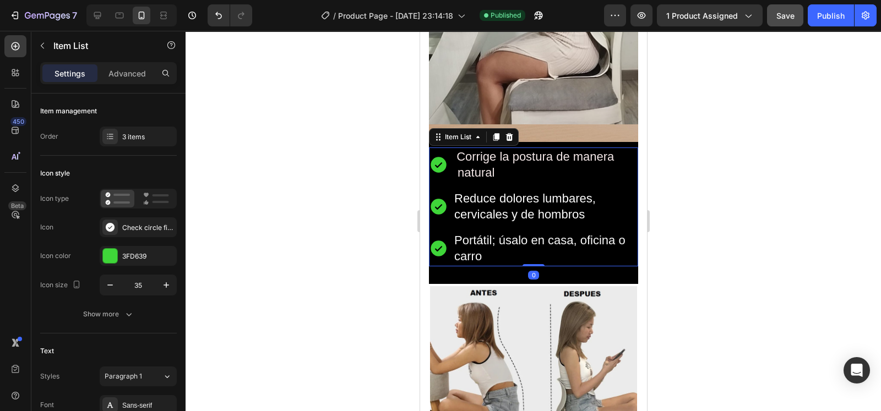
click at [463, 161] on span "Corrige la postura de manera natural" at bounding box center [537, 165] width 167 height 30
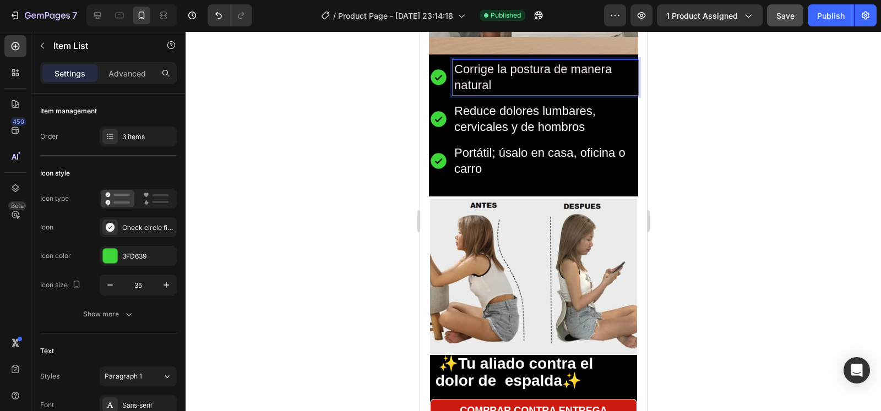
scroll to position [977, 0]
click at [676, 243] on div at bounding box center [533, 221] width 695 height 380
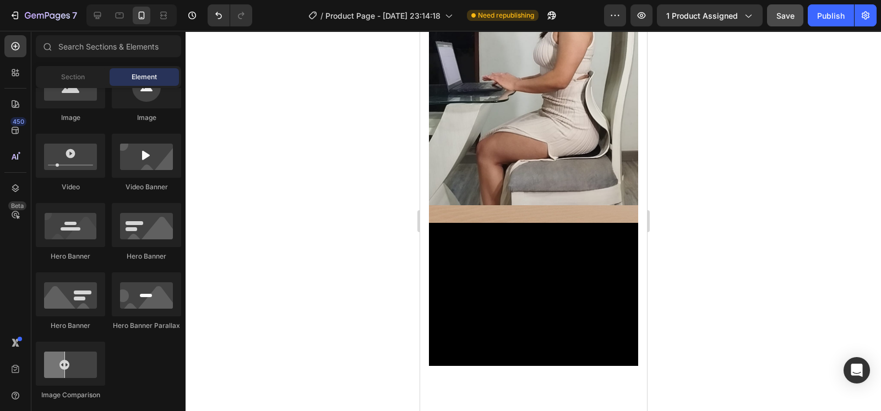
scroll to position [0, 0]
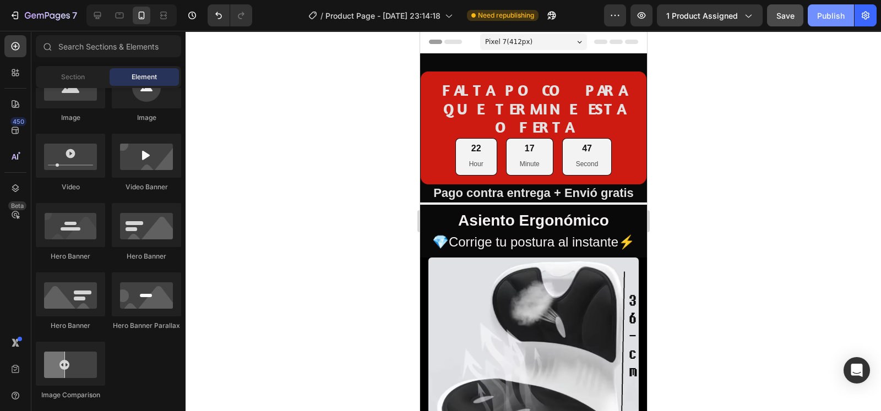
click at [823, 15] on div "Publish" at bounding box center [831, 16] width 28 height 12
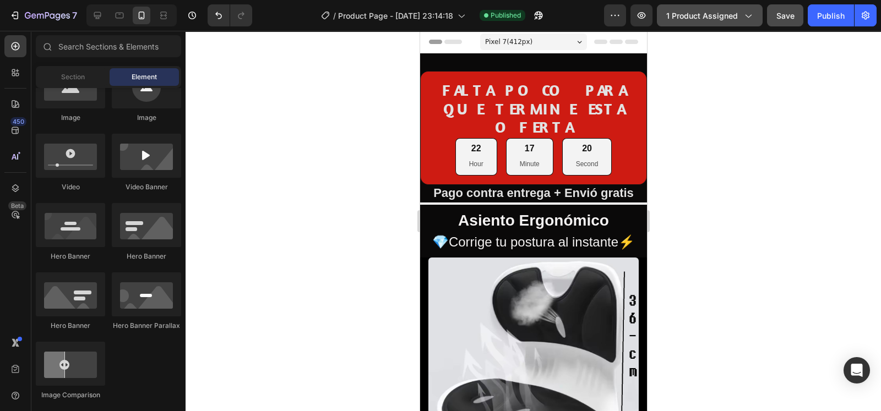
click at [755, 20] on button "1 product assigned" at bounding box center [710, 15] width 106 height 22
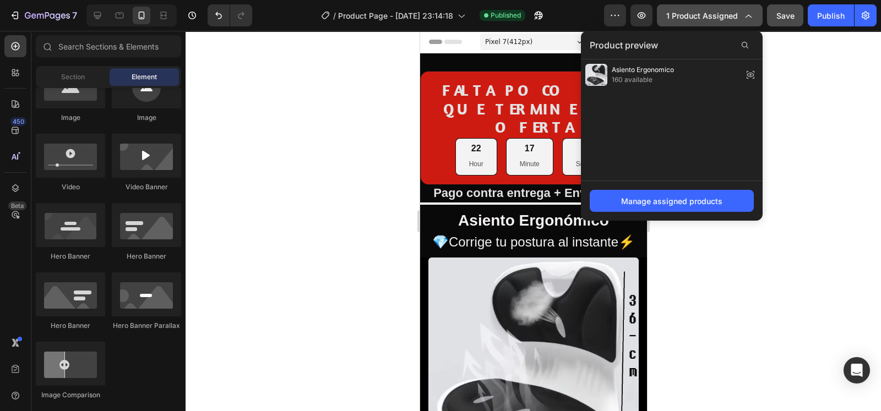
click at [755, 20] on button "1 product assigned" at bounding box center [710, 15] width 106 height 22
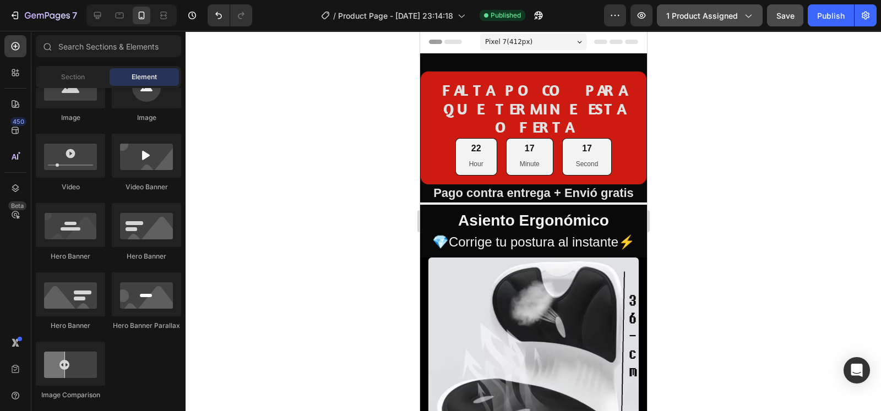
click at [755, 20] on button "1 product assigned" at bounding box center [710, 15] width 106 height 22
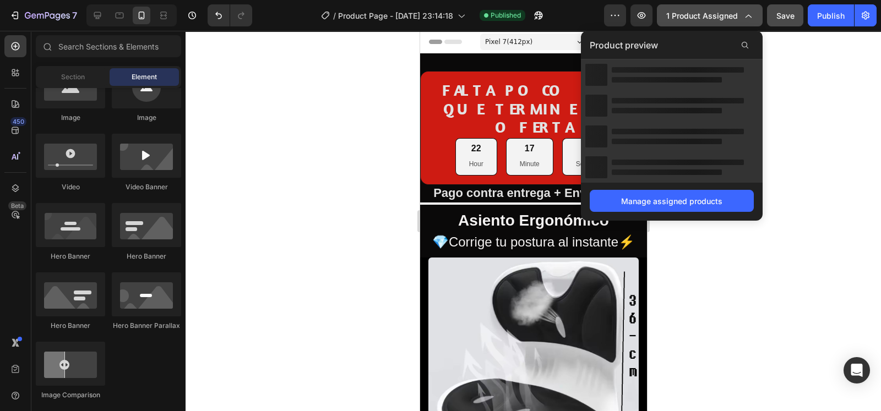
click at [755, 20] on button "1 product assigned" at bounding box center [710, 15] width 106 height 22
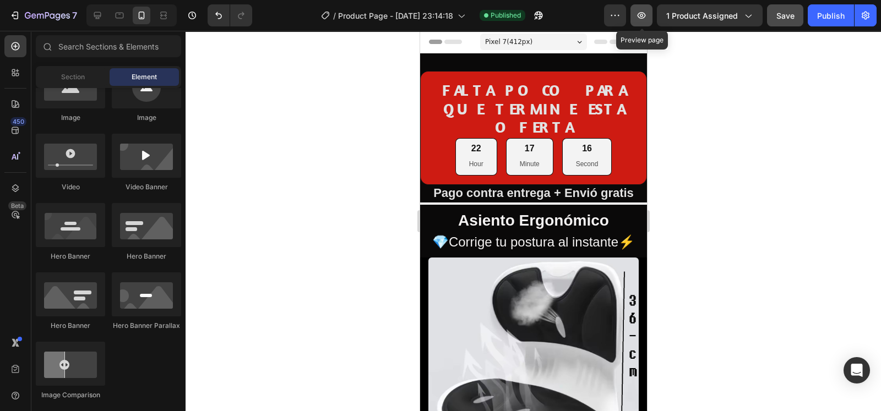
click at [644, 16] on icon "button" at bounding box center [642, 15] width 8 height 7
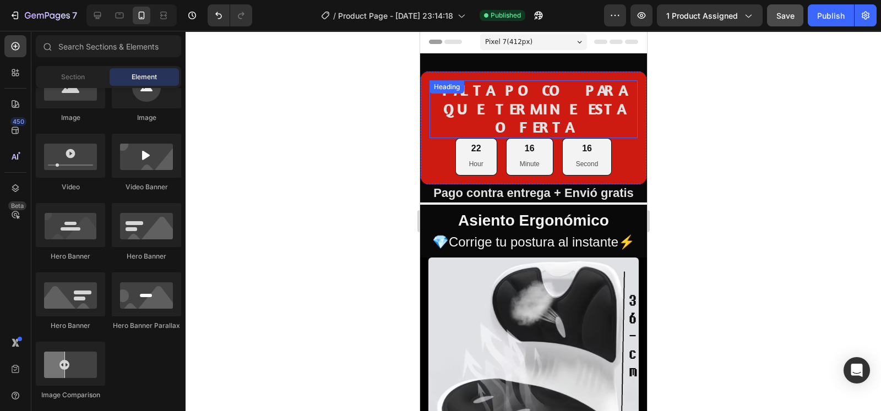
click at [429, 95] on div "FALTA POCO PARA QUE TERMINE ESTA OFERTA Heading" at bounding box center [533, 109] width 208 height 58
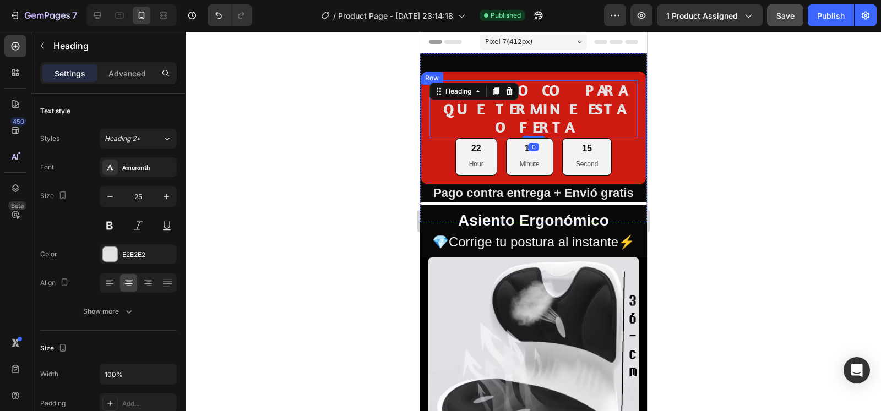
click at [422, 96] on div "FALTA POCO PARA QUE TERMINE ESTA OFERTA Heading 0 22 Hour 16 Minute 15 Second C…" at bounding box center [533, 128] width 227 height 114
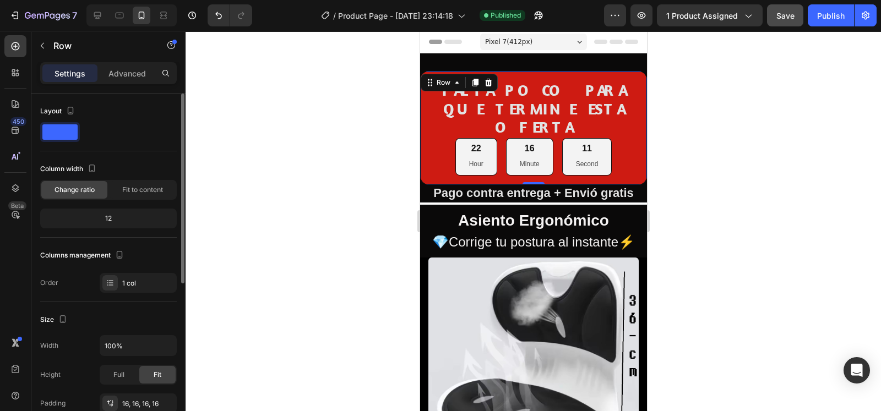
click at [69, 123] on div at bounding box center [60, 132] width 40 height 20
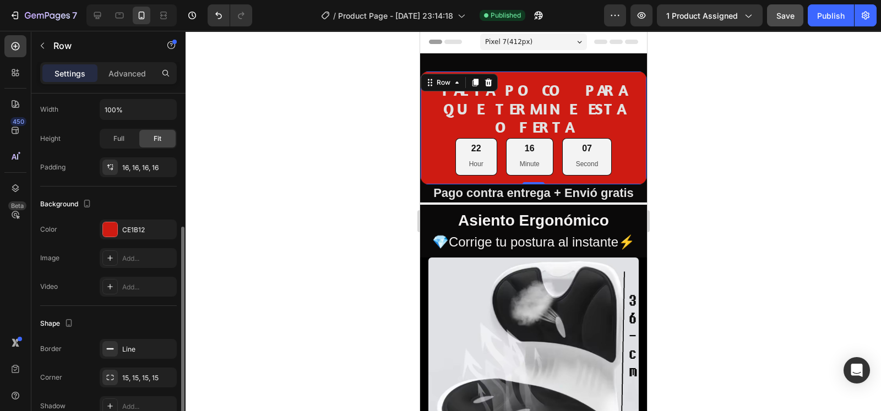
scroll to position [240, 0]
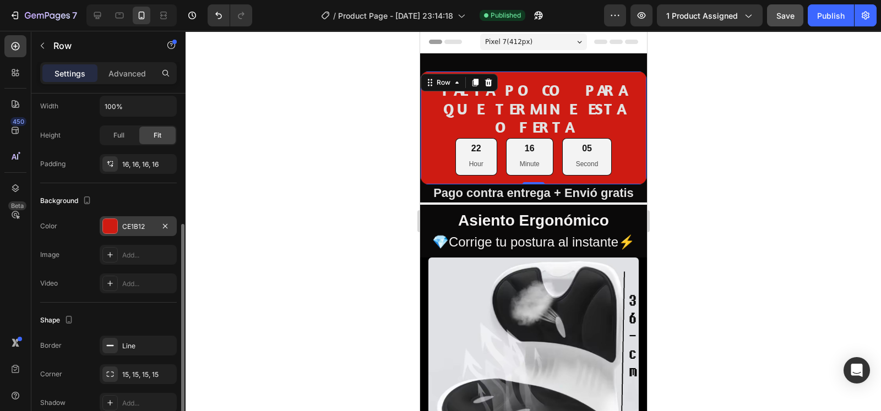
click at [110, 222] on div at bounding box center [110, 226] width 14 height 14
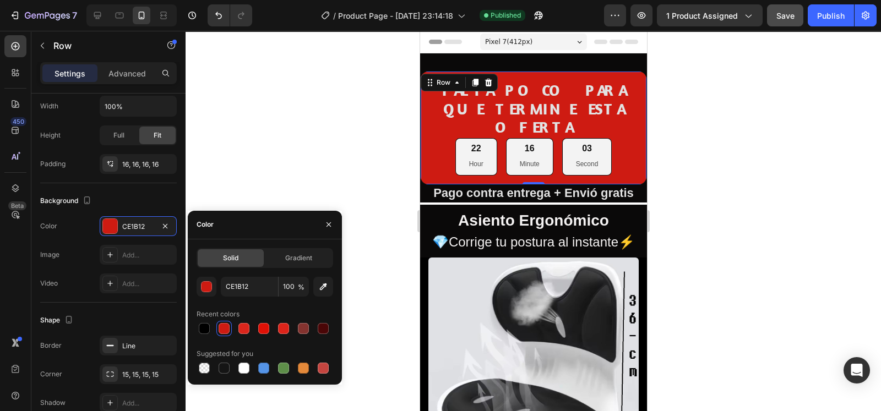
click at [214, 140] on div at bounding box center [533, 221] width 695 height 380
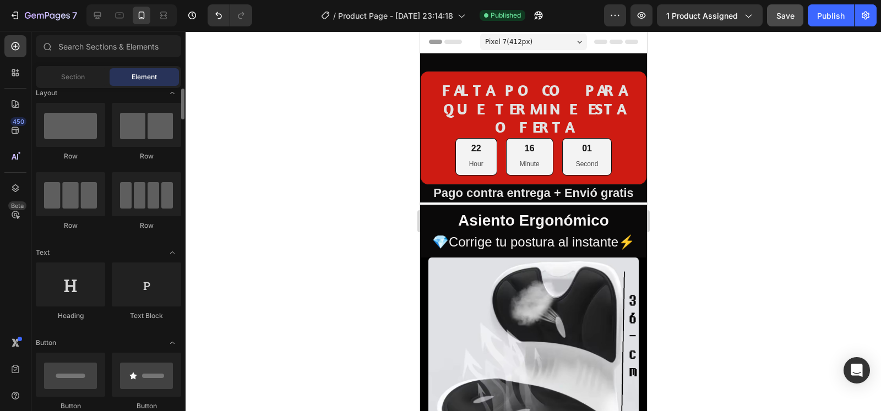
scroll to position [0, 0]
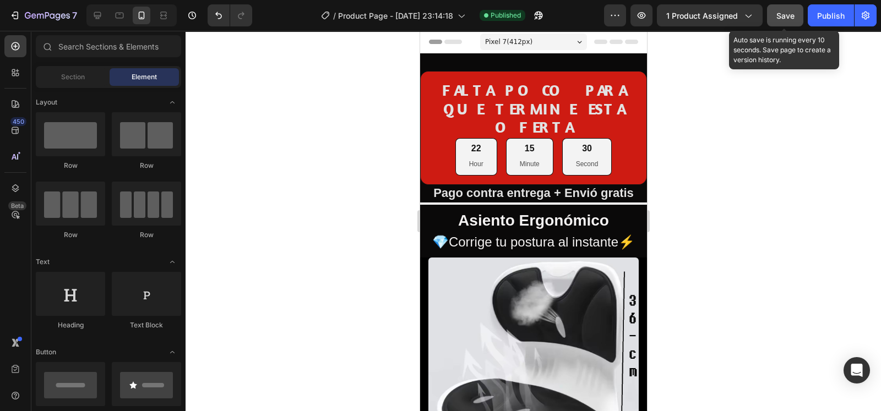
click at [771, 16] on button "Save" at bounding box center [785, 15] width 36 height 22
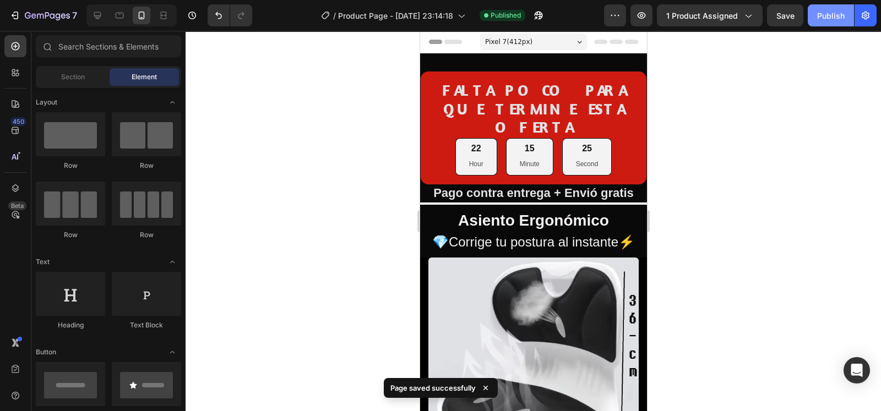
click at [814, 19] on button "Publish" at bounding box center [831, 15] width 46 height 22
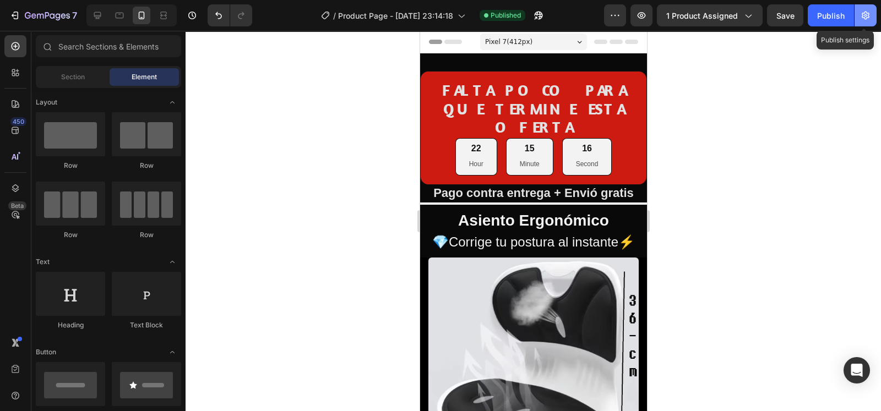
click at [870, 24] on button "button" at bounding box center [866, 15] width 22 height 22
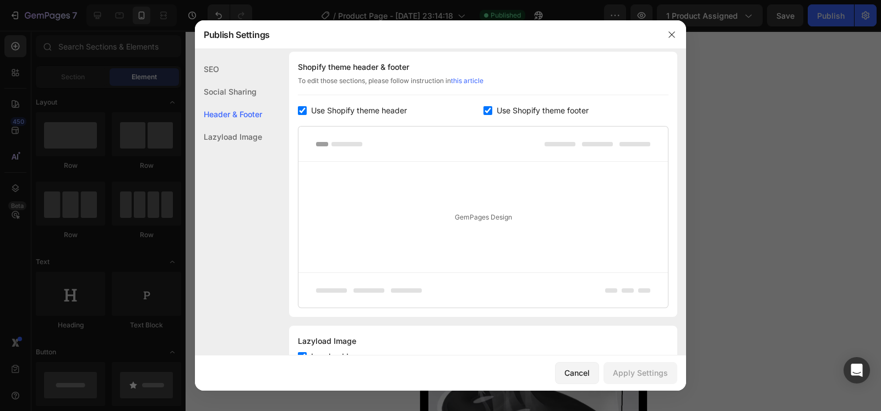
scroll to position [211, 0]
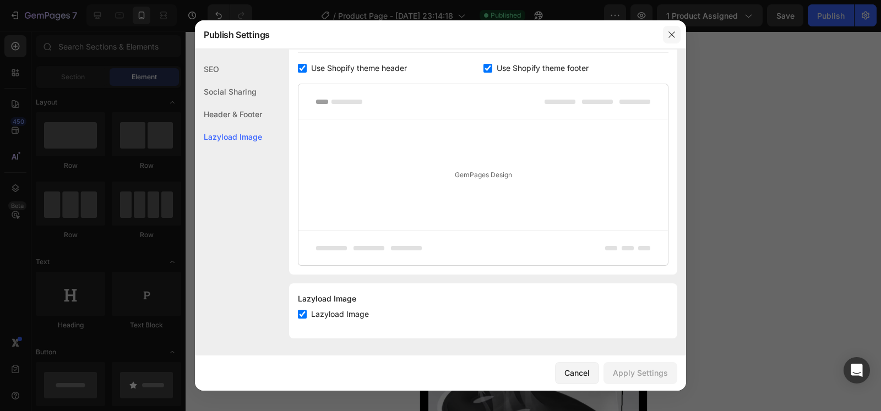
click at [666, 30] on button "button" at bounding box center [672, 35] width 18 height 18
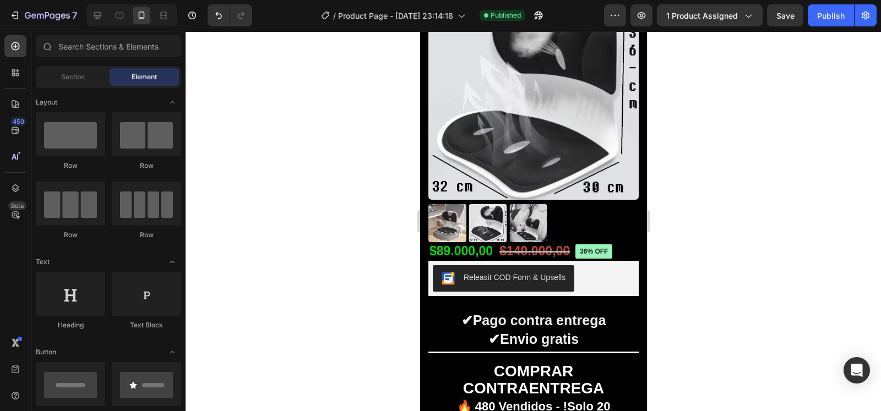
scroll to position [353, 0]
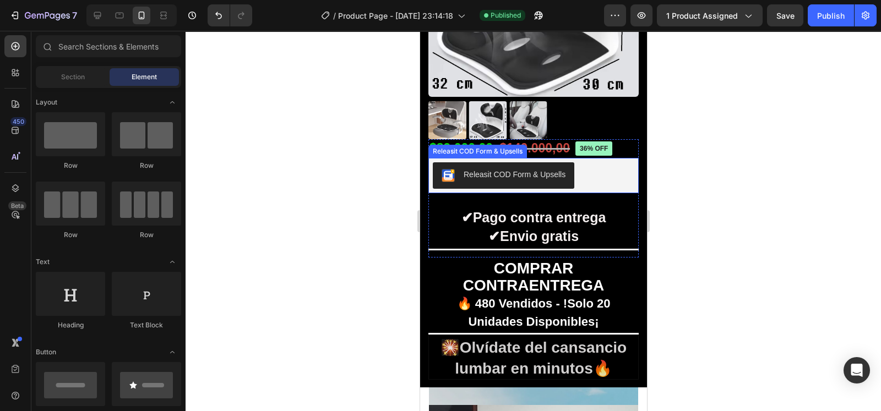
click at [581, 172] on div "Releasit COD Form & Upsells" at bounding box center [533, 175] width 202 height 26
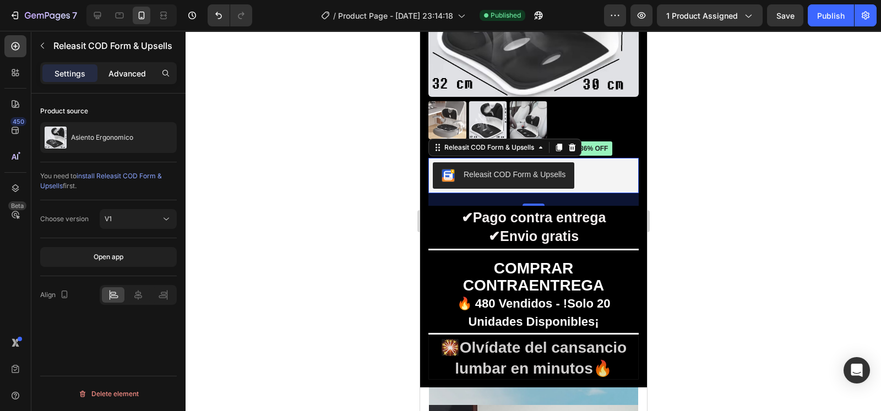
click at [132, 73] on p "Advanced" at bounding box center [126, 74] width 37 height 12
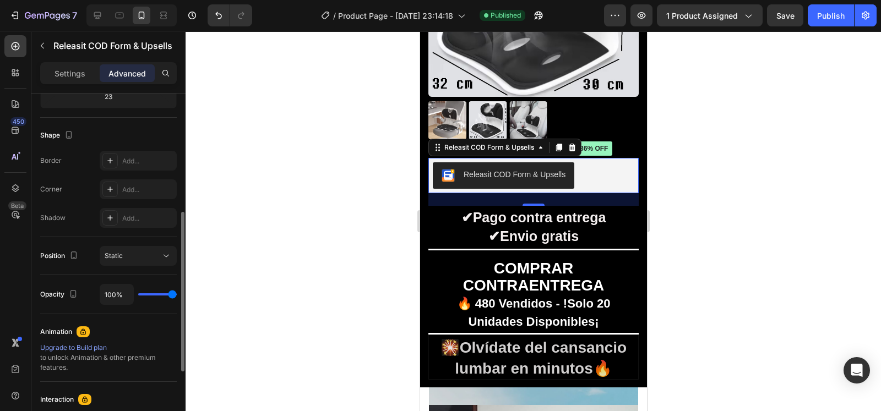
scroll to position [257, 0]
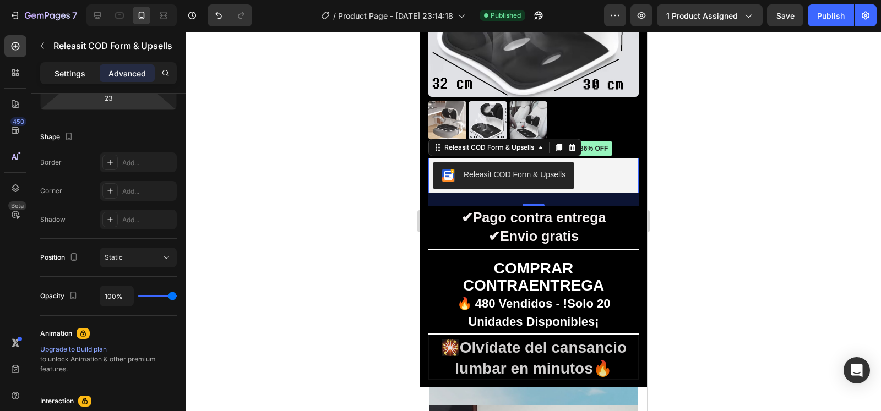
click at [85, 75] on p "Settings" at bounding box center [70, 74] width 31 height 12
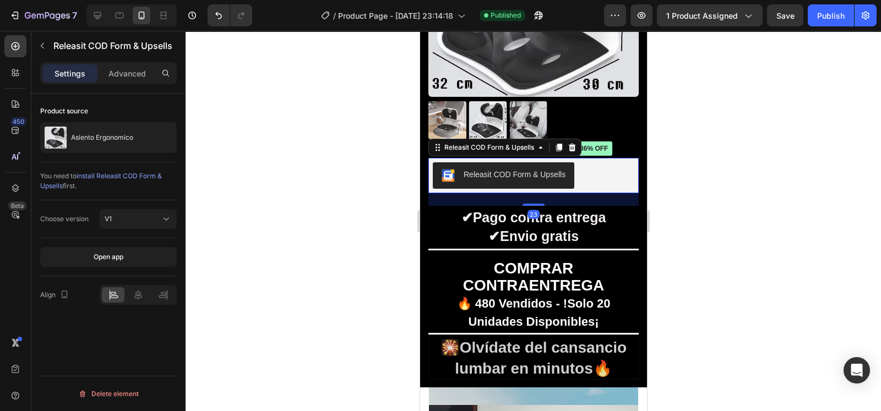
scroll to position [0, 0]
click at [172, 211] on button "V1" at bounding box center [138, 219] width 77 height 20
click at [361, 244] on div at bounding box center [533, 221] width 695 height 380
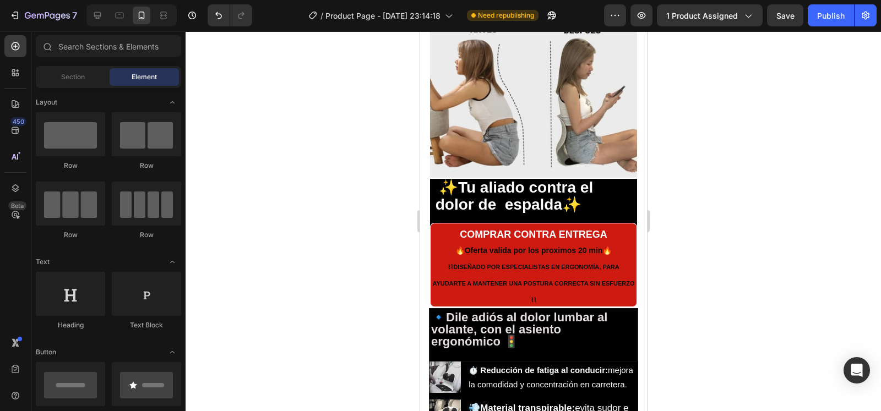
scroll to position [1148, 0]
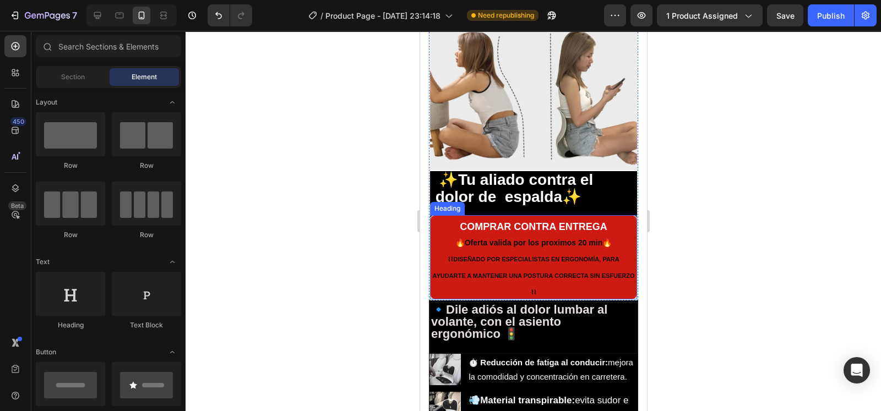
click at [611, 216] on h2 "COMPRAR CONTRA ENTREGA 🔥Oferta valida por los proximos 20 min🔥 ⌇⌇ DISEÑADO POR …" at bounding box center [532, 257] width 207 height 84
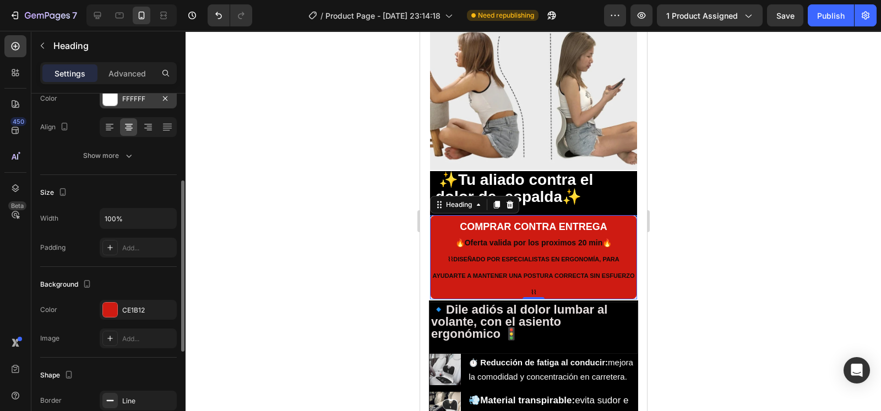
scroll to position [168, 0]
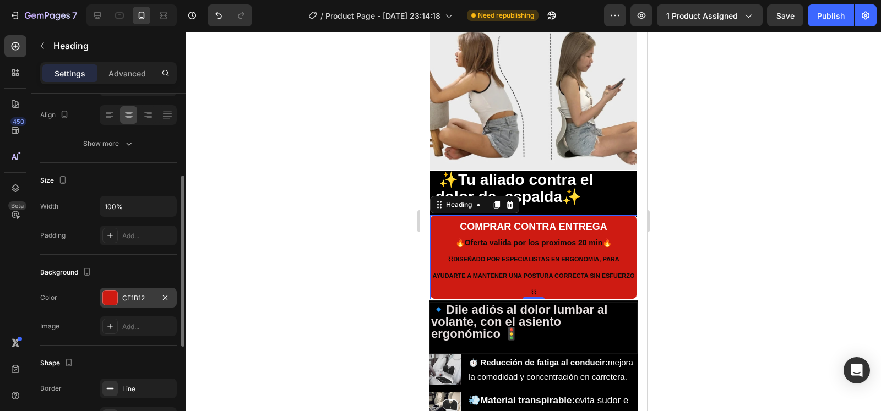
click at [127, 293] on div "CE1B12" at bounding box center [138, 298] width 32 height 10
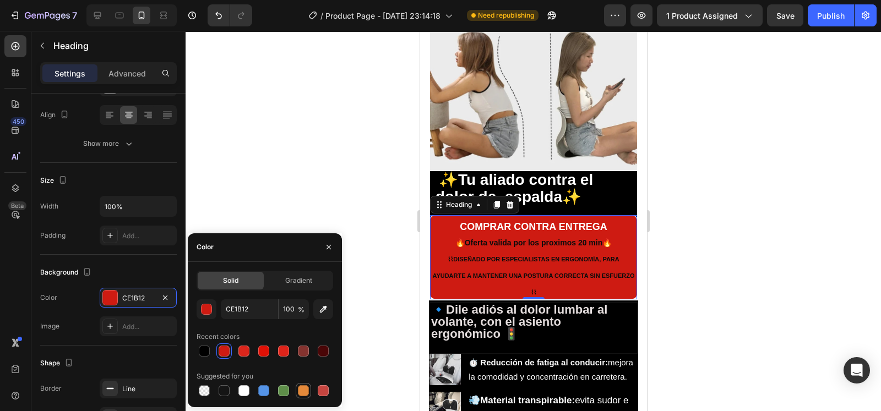
click at [298, 387] on div at bounding box center [303, 390] width 11 height 11
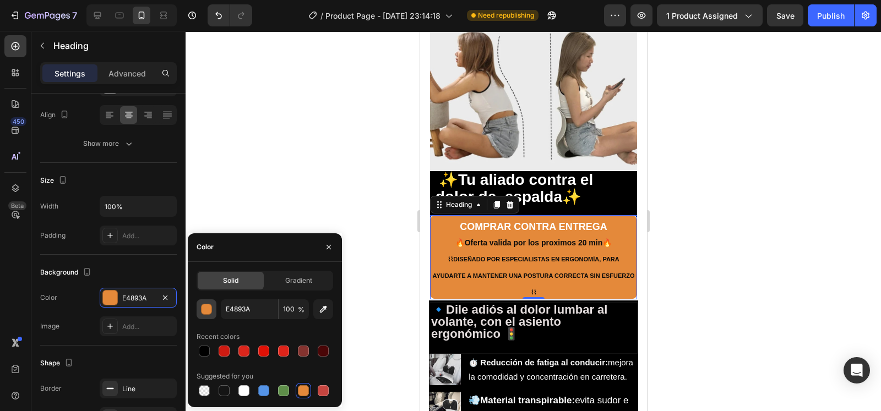
click at [211, 310] on div "button" at bounding box center [207, 309] width 11 height 11
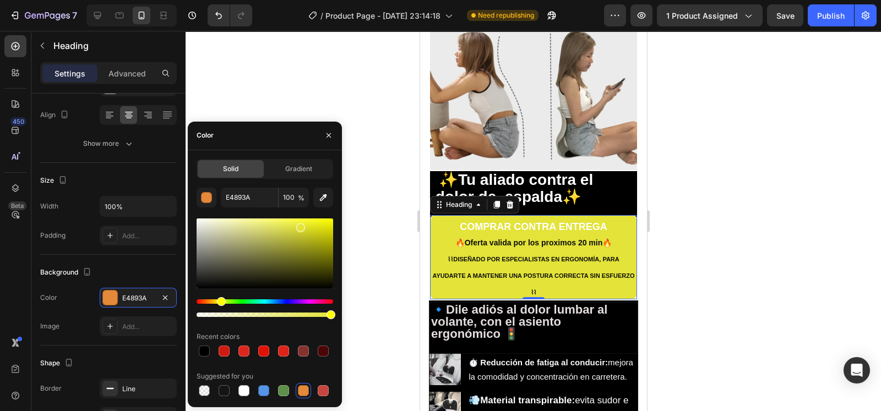
click at [220, 301] on div "Hue" at bounding box center [265, 302] width 137 height 4
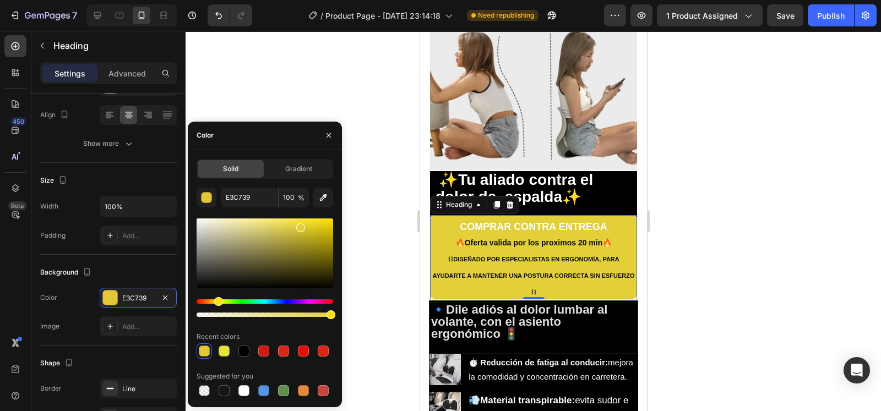
click at [217, 304] on div "Hue" at bounding box center [218, 301] width 9 height 9
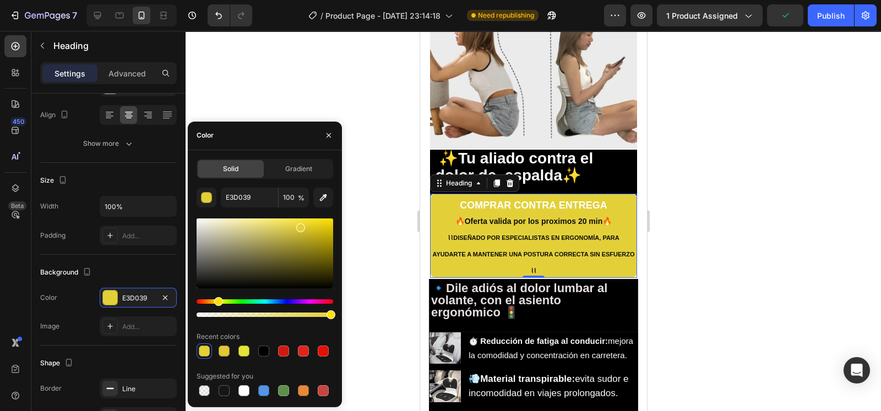
scroll to position [1173, 0]
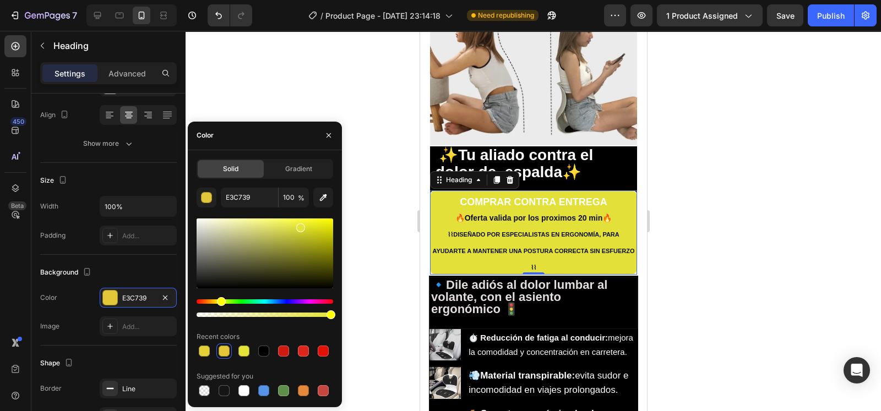
drag, startPoint x: 216, startPoint y: 304, endPoint x: 219, endPoint y: 312, distance: 8.9
click at [219, 312] on div at bounding box center [265, 309] width 137 height 18
click at [220, 307] on div at bounding box center [265, 309] width 137 height 18
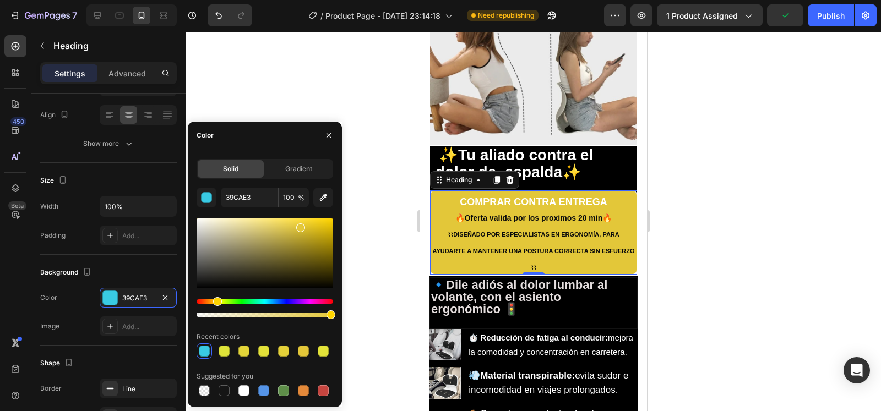
type input "E3C739"
drag, startPoint x: 220, startPoint y: 302, endPoint x: 216, endPoint y: 290, distance: 13.4
click at [216, 290] on div at bounding box center [265, 267] width 137 height 103
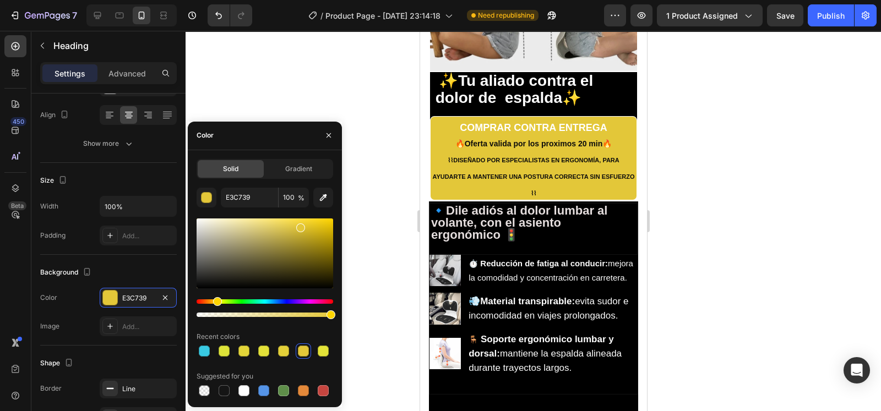
scroll to position [1239, 0]
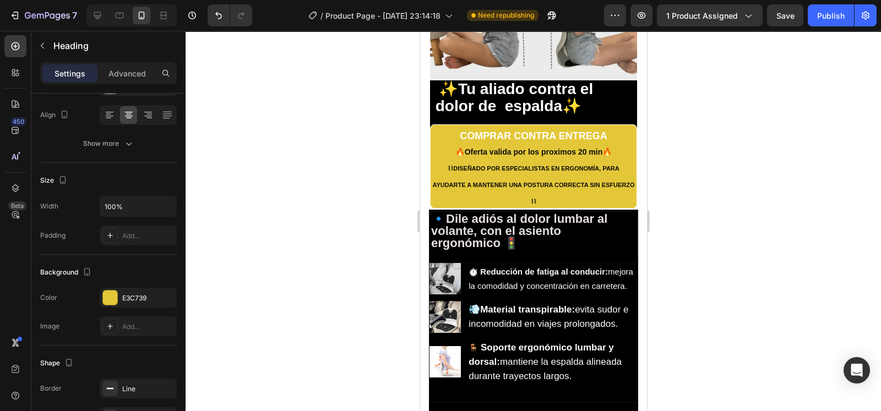
click at [697, 199] on div at bounding box center [533, 221] width 695 height 380
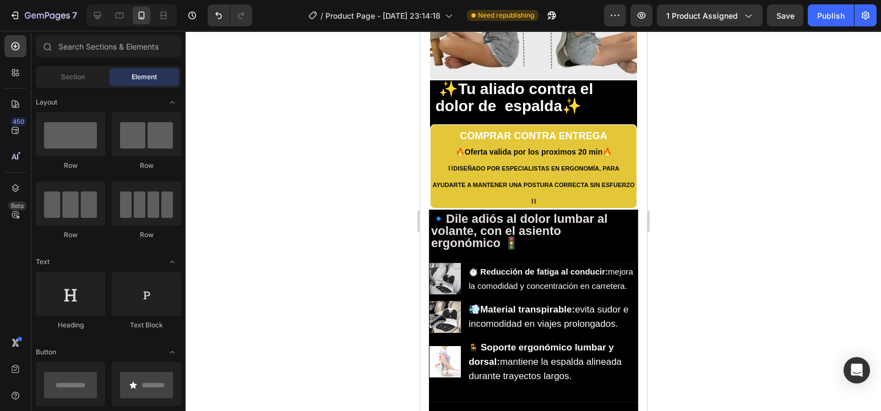
click at [697, 199] on div at bounding box center [533, 221] width 695 height 380
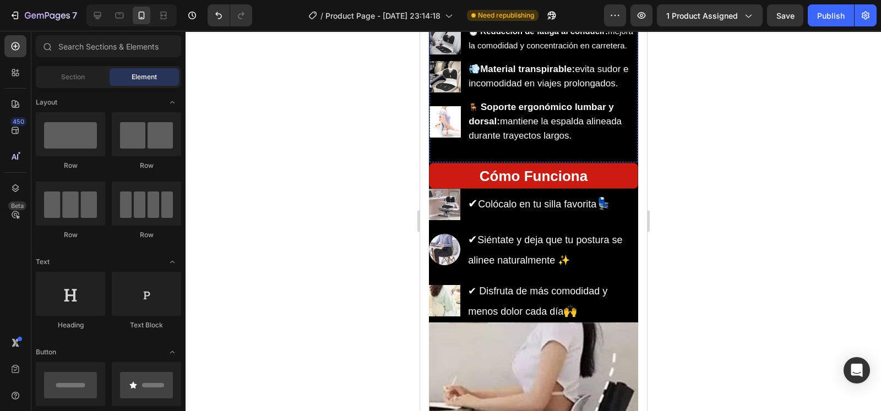
scroll to position [1473, 0]
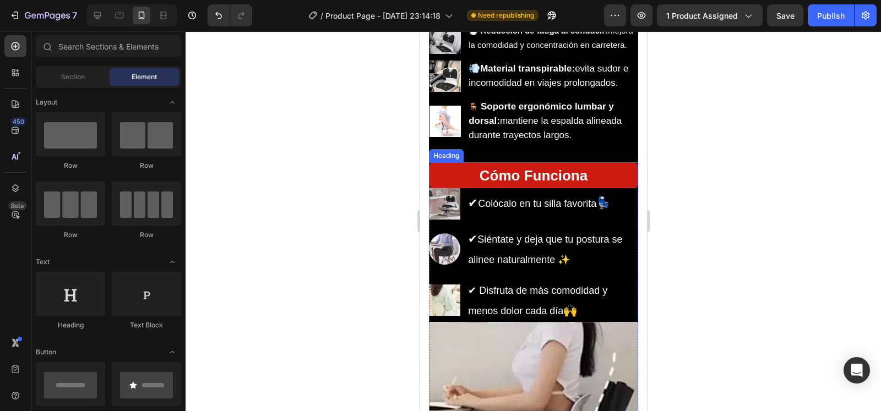
click at [608, 188] on h2 "Cómo Funciona" at bounding box center [532, 175] width 209 height 26
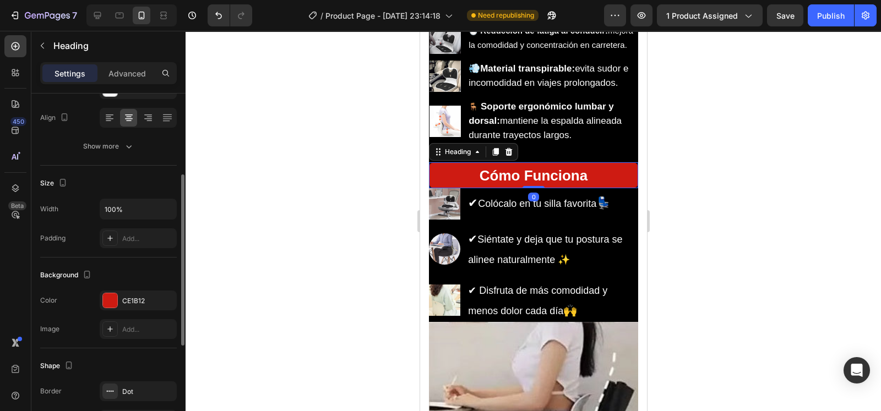
scroll to position [166, 0]
click at [118, 301] on div "CE1B12" at bounding box center [138, 300] width 77 height 20
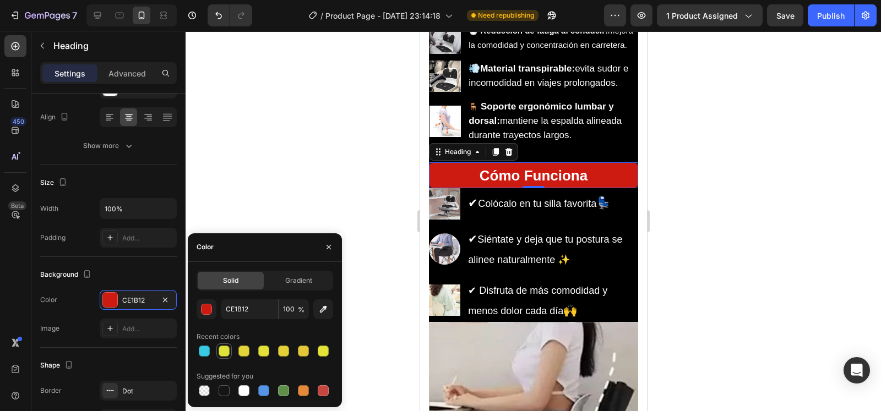
click at [224, 356] on div at bounding box center [224, 351] width 11 height 11
type input "DEE339"
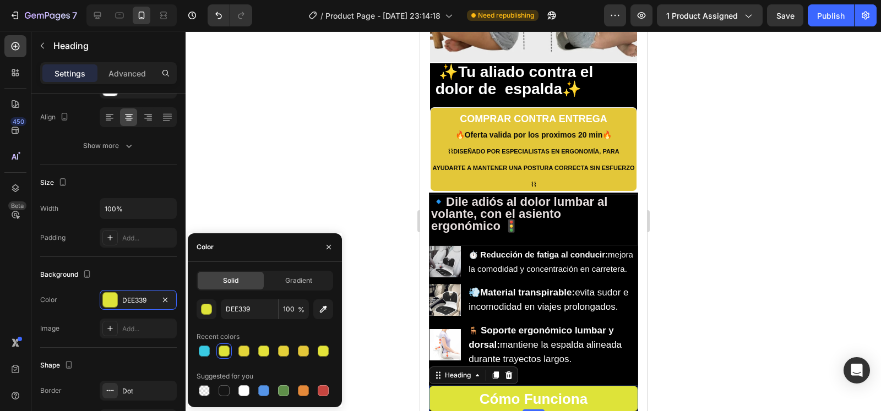
scroll to position [1255, 0]
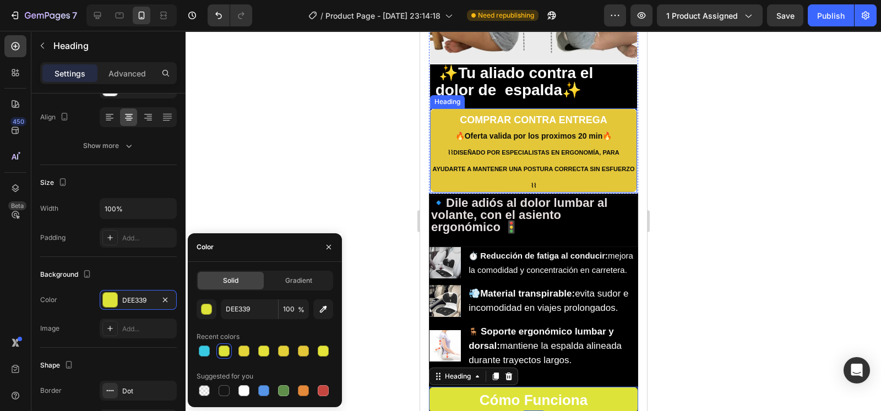
click at [514, 155] on h2 "COMPRAR CONTRA ENTREGA 🔥Oferta valida por los proximos 20 min🔥 ⌇⌇ DISEÑADO POR …" at bounding box center [532, 150] width 207 height 84
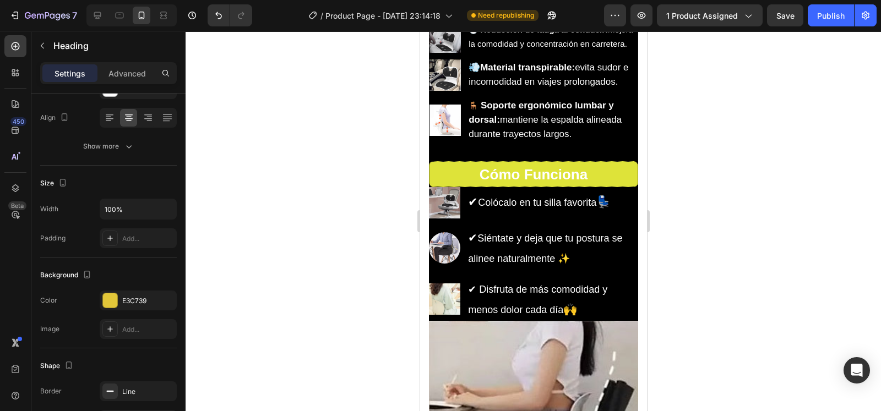
scroll to position [1479, 0]
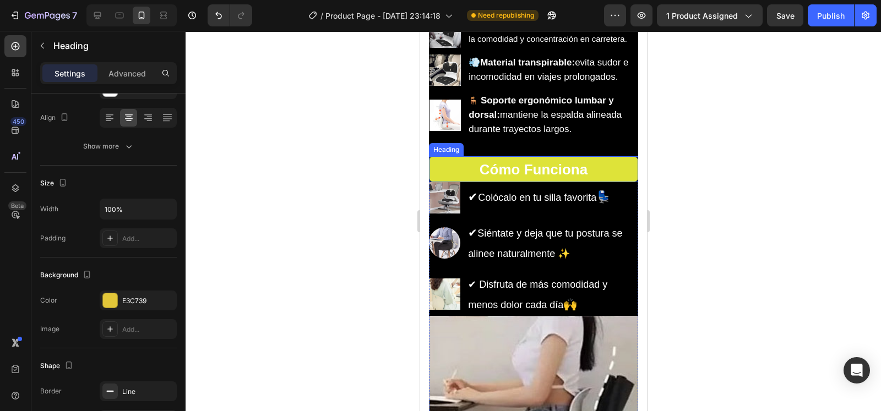
click at [523, 178] on span "Cómo Funciona" at bounding box center [533, 169] width 108 height 17
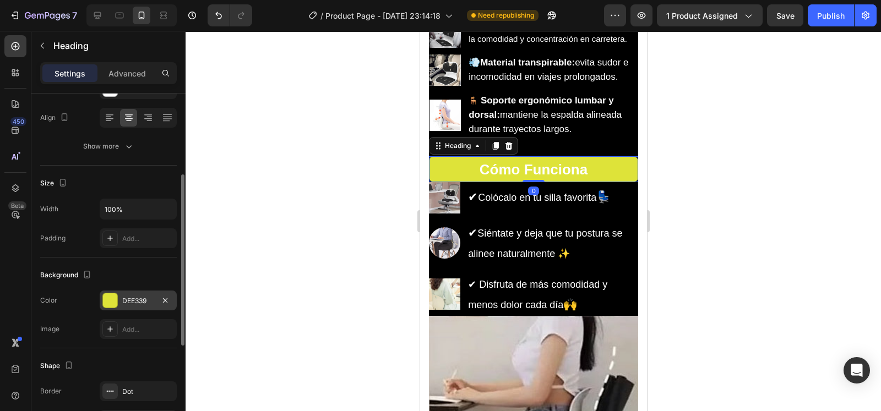
click at [134, 304] on div "DEE339" at bounding box center [138, 301] width 32 height 10
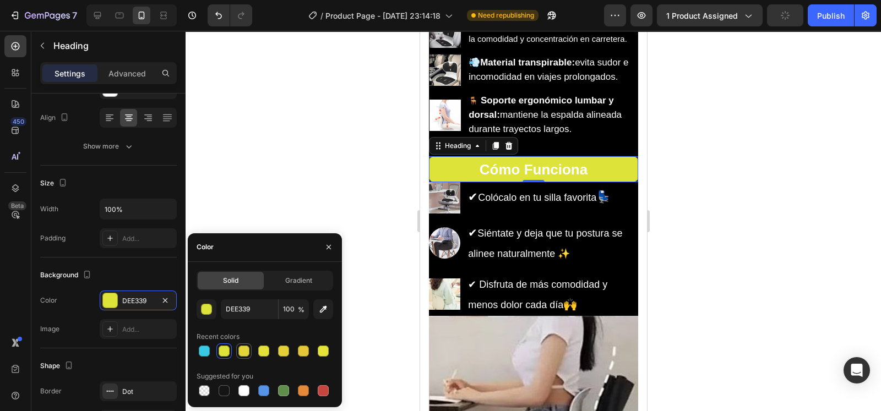
click at [246, 348] on div at bounding box center [243, 351] width 11 height 11
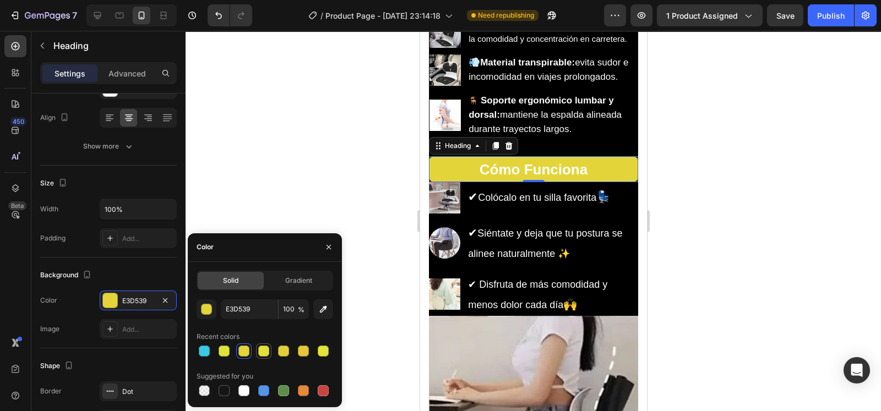
click at [264, 351] on div at bounding box center [263, 351] width 11 height 11
click at [286, 352] on div at bounding box center [283, 351] width 11 height 11
click at [309, 352] on div at bounding box center [303, 351] width 13 height 13
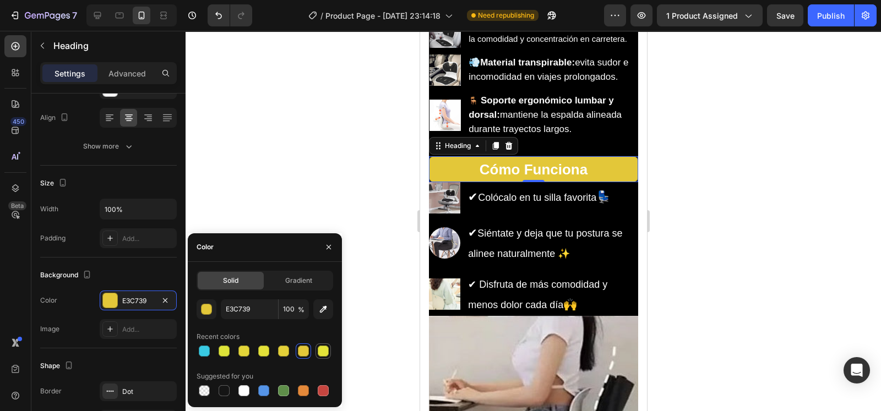
click at [328, 352] on div at bounding box center [323, 351] width 11 height 11
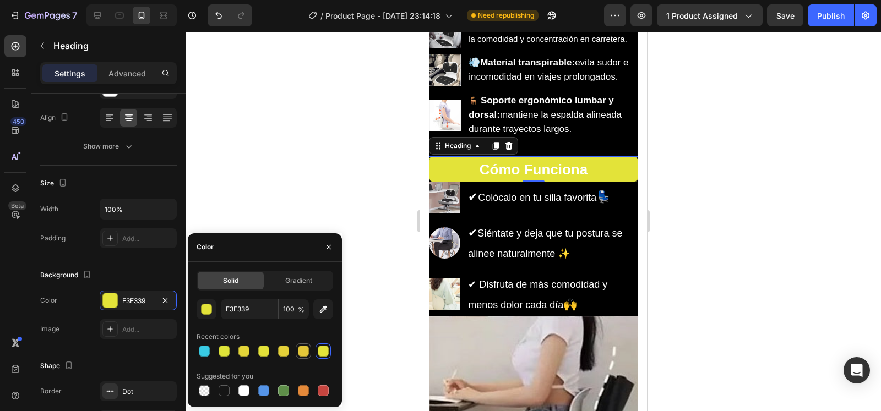
click at [300, 352] on div at bounding box center [303, 351] width 11 height 11
type input "E3C739"
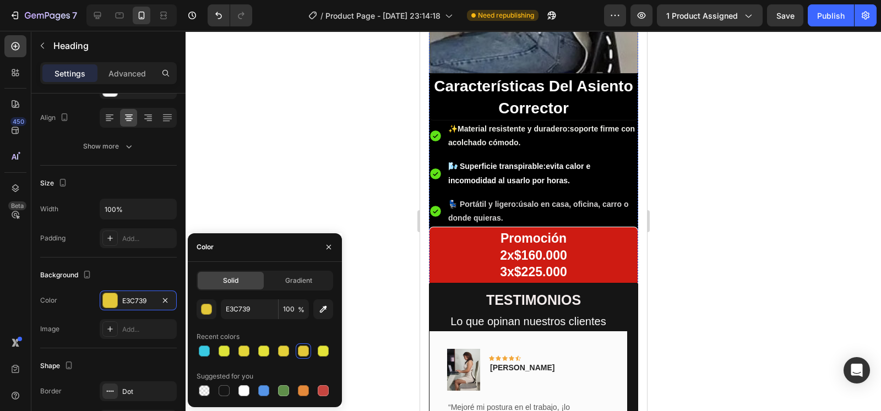
scroll to position [1918, 0]
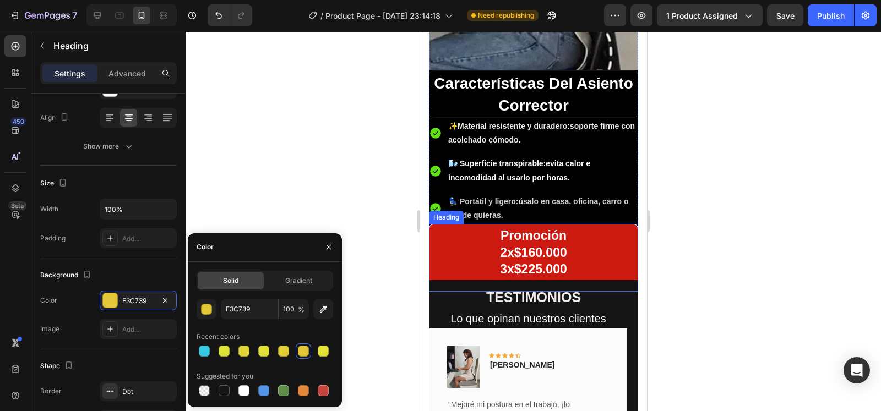
click at [572, 243] on h2 "Promoción 2x$160.000 3x$225.000" at bounding box center [532, 257] width 209 height 67
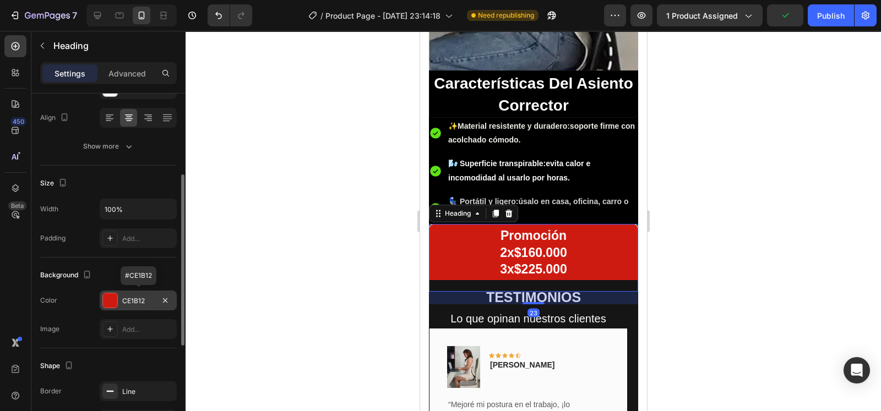
click at [121, 303] on div "CE1B12" at bounding box center [138, 301] width 77 height 20
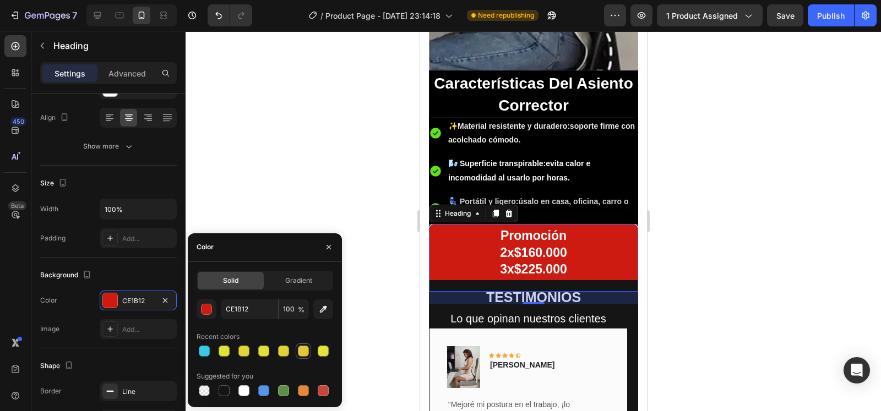
click at [306, 352] on div at bounding box center [303, 351] width 11 height 11
type input "E3C739"
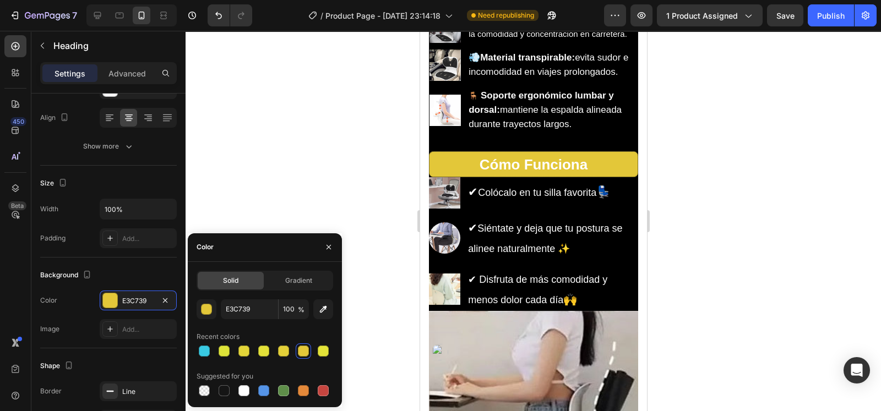
scroll to position [1483, 0]
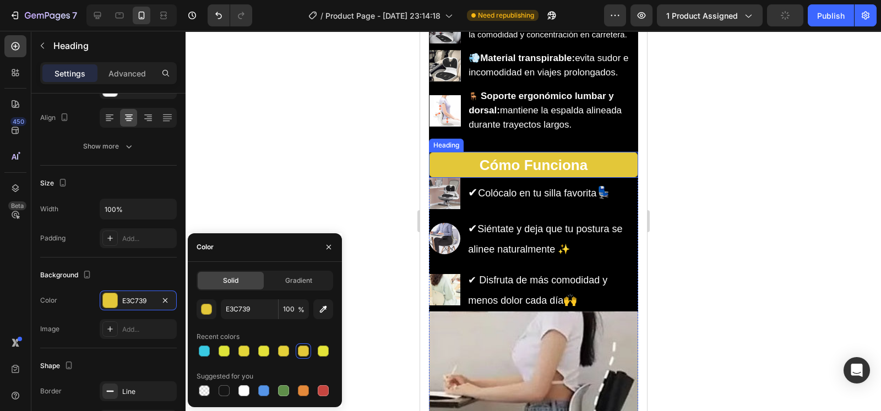
click at [589, 178] on h2 "Cómo Funciona" at bounding box center [532, 165] width 209 height 26
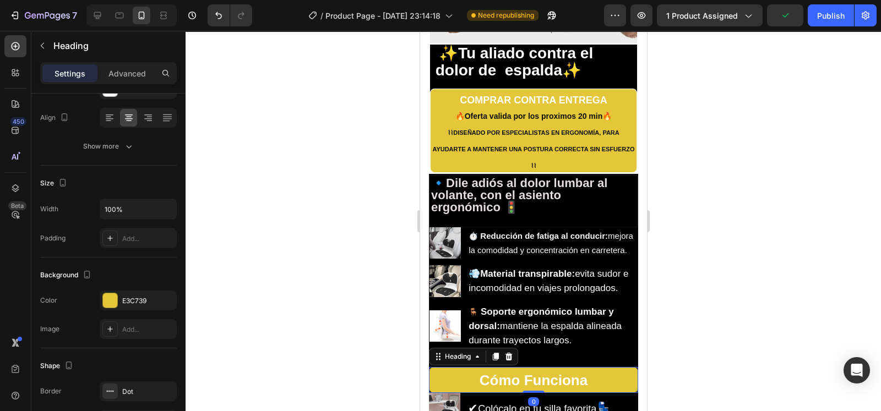
scroll to position [1274, 0]
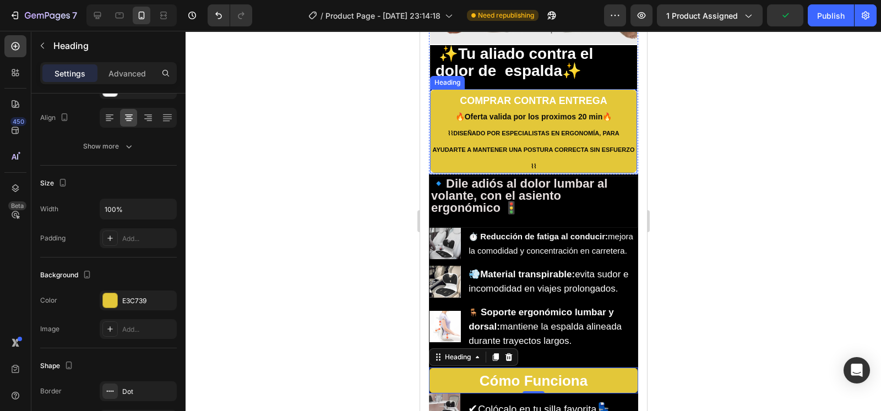
click at [580, 130] on span "⌇⌇ DISEÑADO POR ESPECIALISTAS EN ERGONOMÍA, PARA AYUDARTE A MANTENER UNA POSTUR…" at bounding box center [533, 150] width 202 height 40
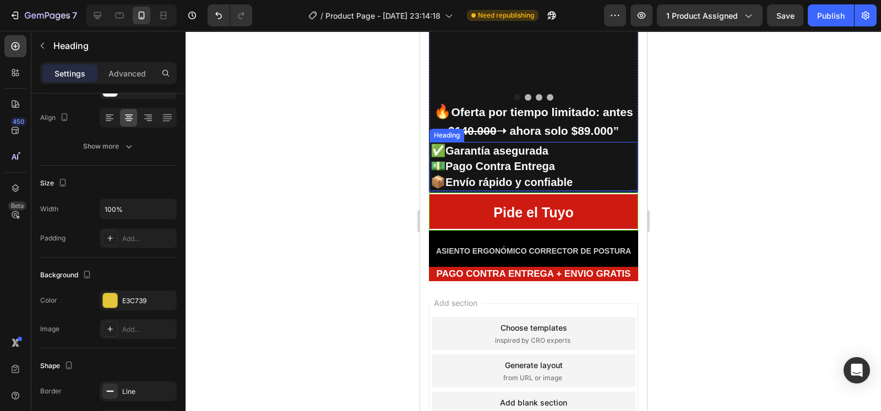
scroll to position [2407, 0]
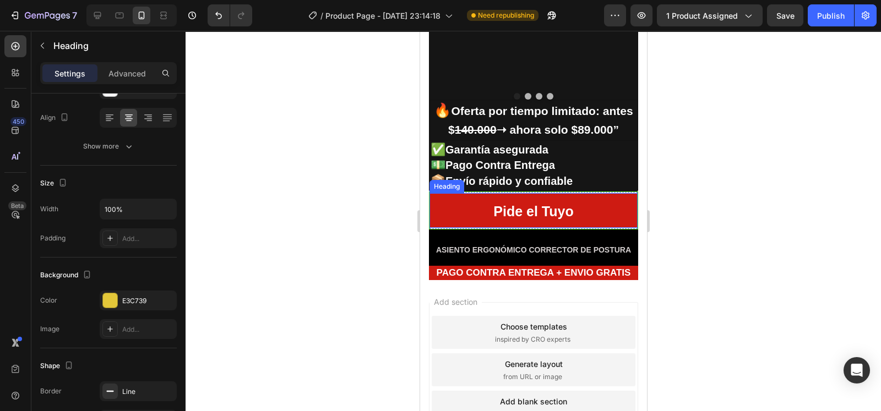
click at [568, 204] on h2 "Pide el Tuyo" at bounding box center [533, 210] width 208 height 34
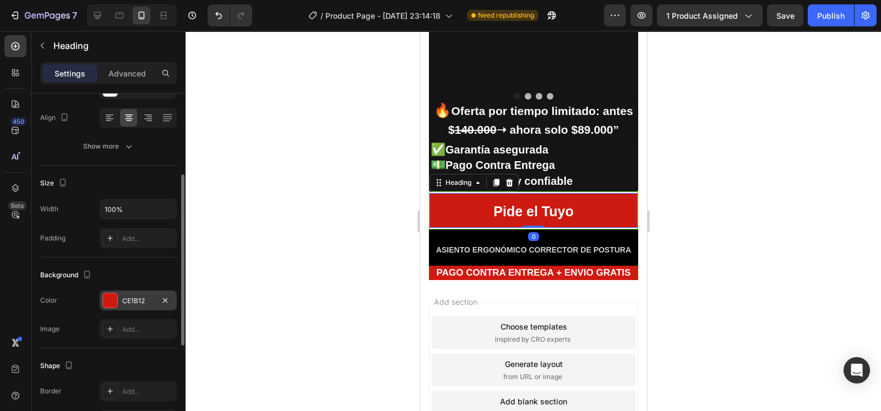
click at [110, 298] on div at bounding box center [110, 300] width 14 height 14
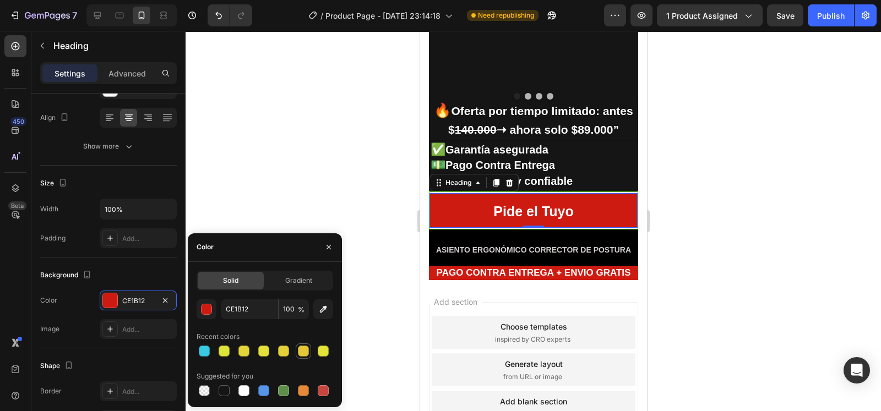
click at [303, 352] on div at bounding box center [303, 351] width 11 height 11
type input "E3C739"
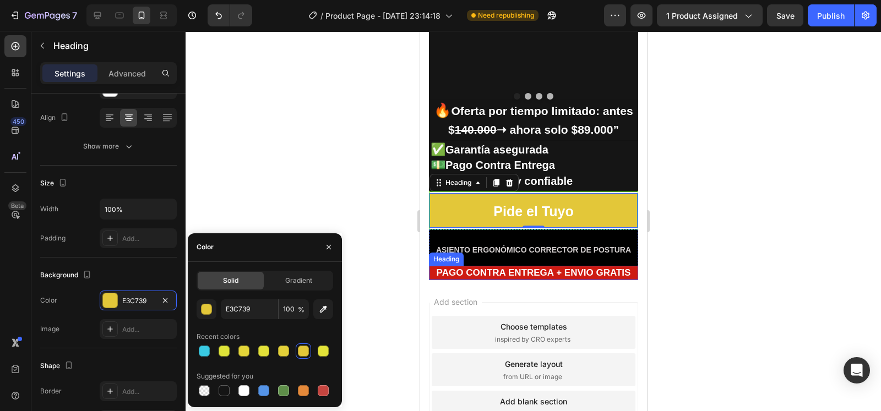
click at [469, 266] on h2 "PAGO CONTRA ENTREGA + ENVIO GRATIS" at bounding box center [532, 273] width 209 height 14
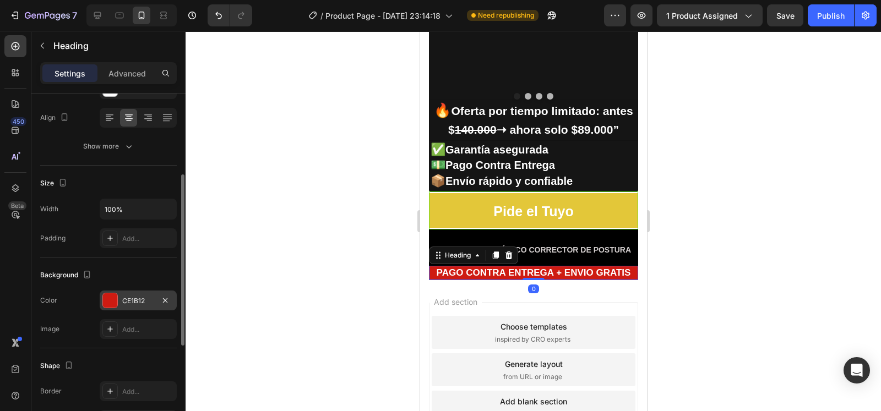
click at [128, 301] on div "CE1B12" at bounding box center [138, 301] width 32 height 10
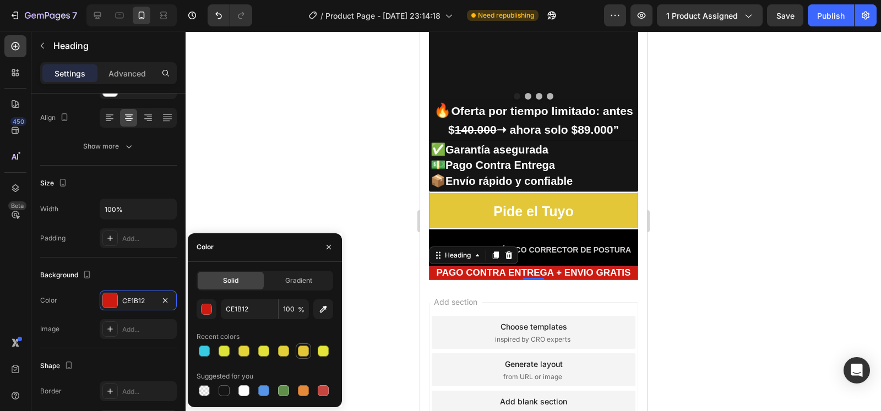
click at [305, 346] on div at bounding box center [303, 351] width 11 height 11
type input "E3C739"
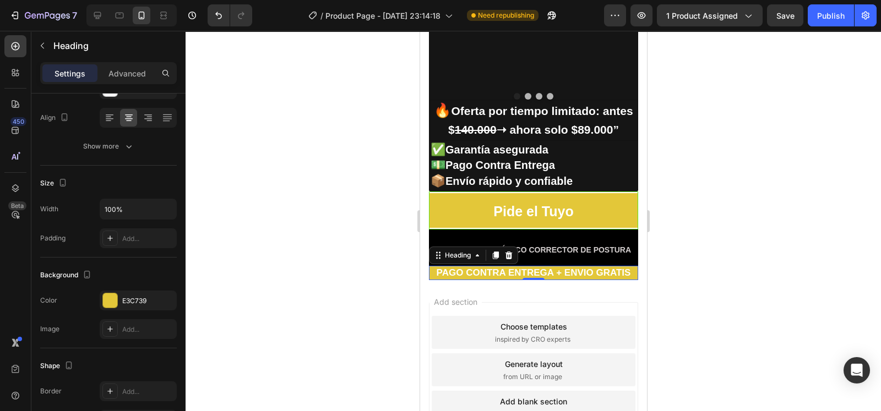
click at [333, 203] on div at bounding box center [533, 221] width 695 height 380
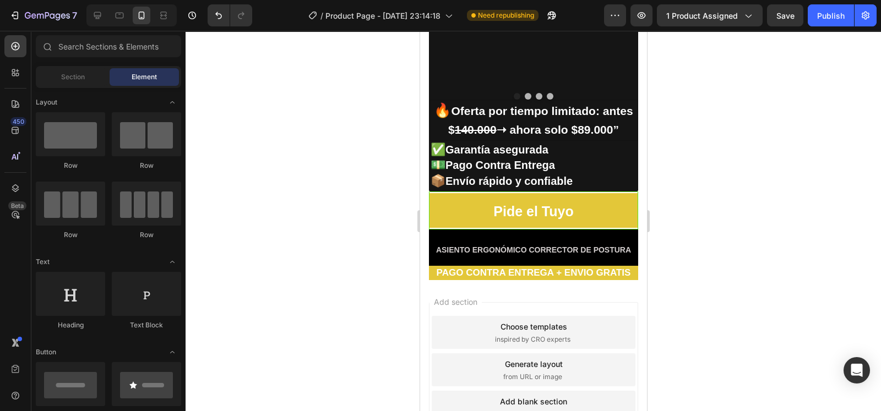
click at [333, 203] on div at bounding box center [533, 221] width 695 height 380
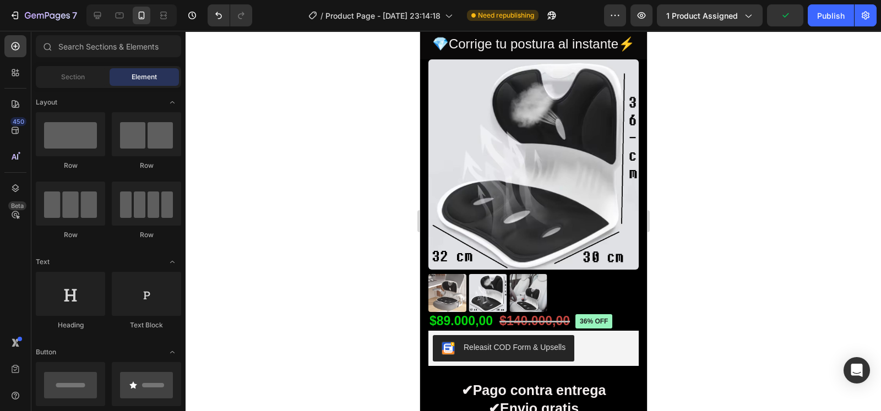
scroll to position [0, 0]
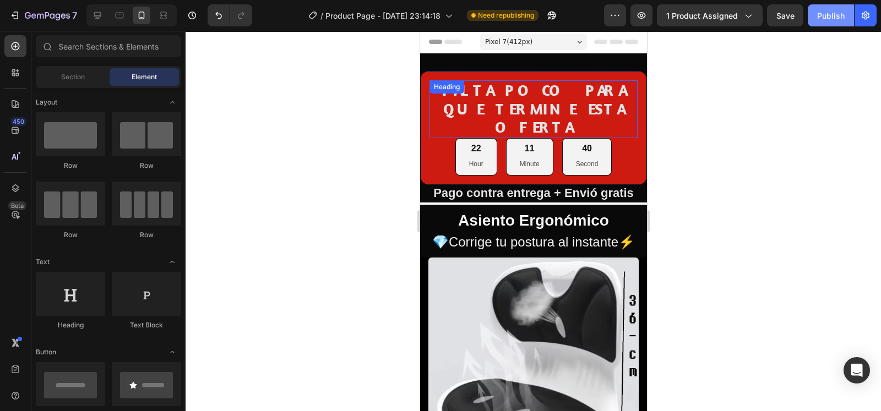
click at [833, 22] on button "Publish" at bounding box center [831, 15] width 46 height 22
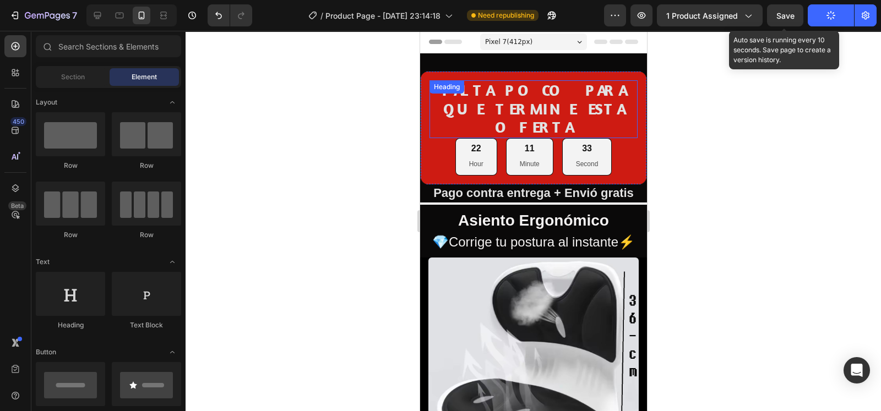
click at [792, 19] on span "Save" at bounding box center [785, 15] width 18 height 9
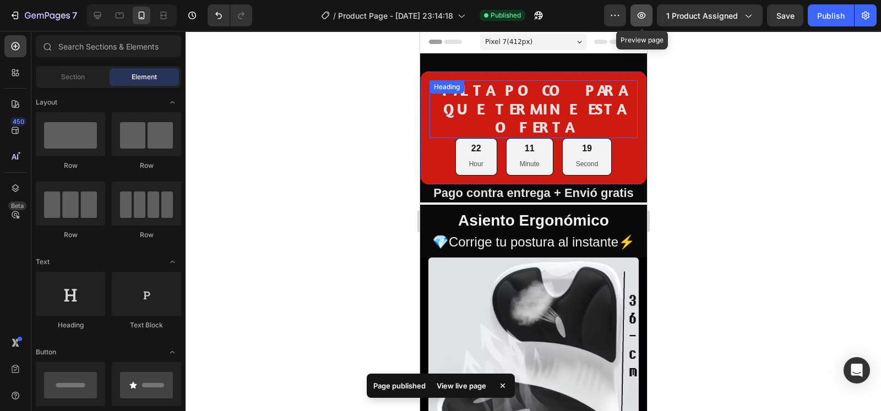
click at [646, 12] on icon "button" at bounding box center [641, 15] width 11 height 11
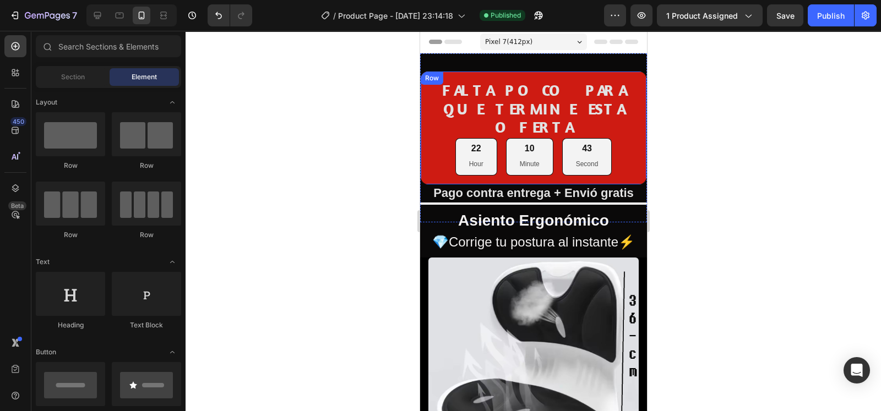
click at [421, 144] on div "FALTA POCO PARA QUE TERMINE ESTA OFERTA Heading 22 Hour 10 Minute 43 Second Cou…" at bounding box center [533, 128] width 227 height 114
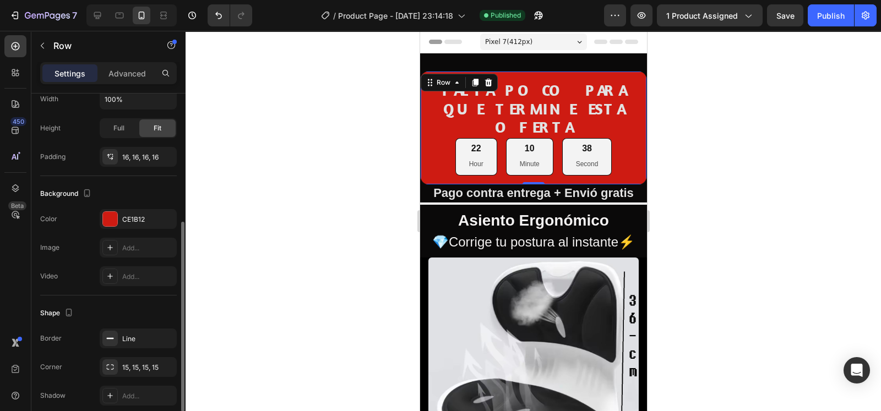
scroll to position [247, 0]
click at [118, 224] on div "CE1B12" at bounding box center [138, 219] width 77 height 20
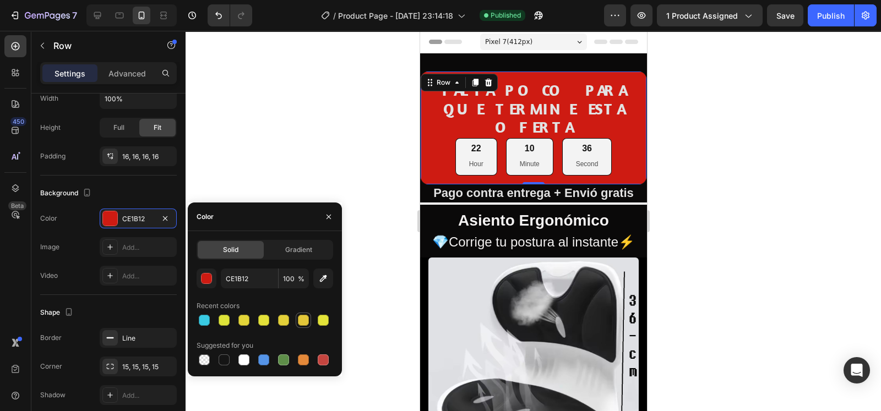
click at [304, 324] on div at bounding box center [303, 320] width 11 height 11
type input "E3C739"
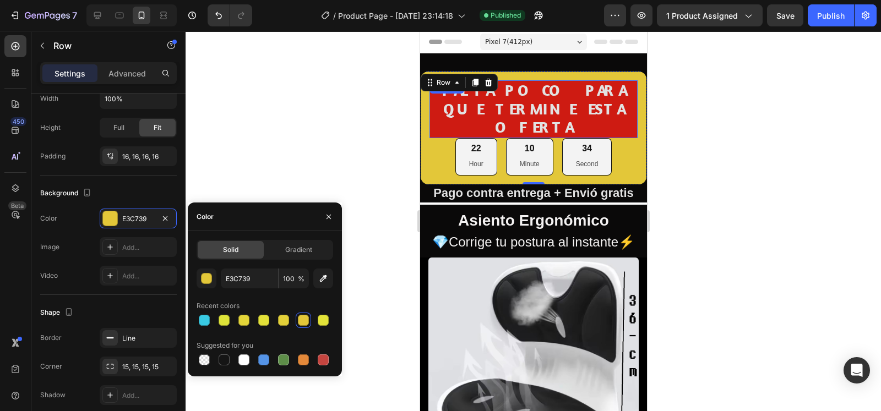
click at [436, 106] on h2 "FALTA POCO PARA QUE TERMINE ESTA OFERTA" at bounding box center [533, 109] width 208 height 58
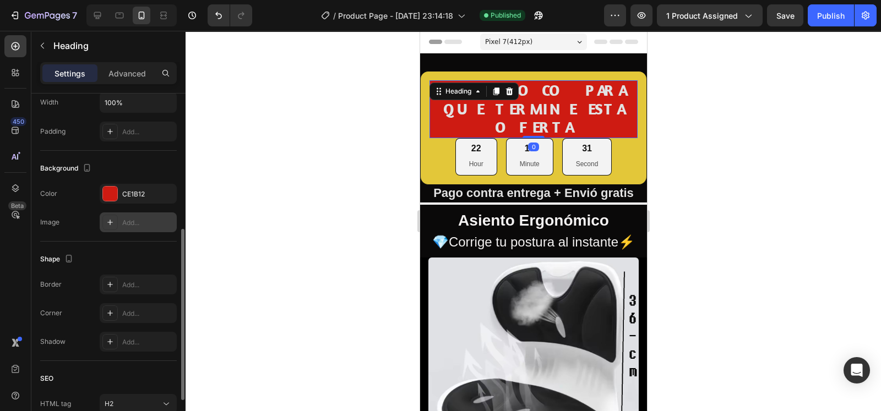
scroll to position [274, 0]
click at [118, 188] on div "CE1B12" at bounding box center [138, 192] width 77 height 20
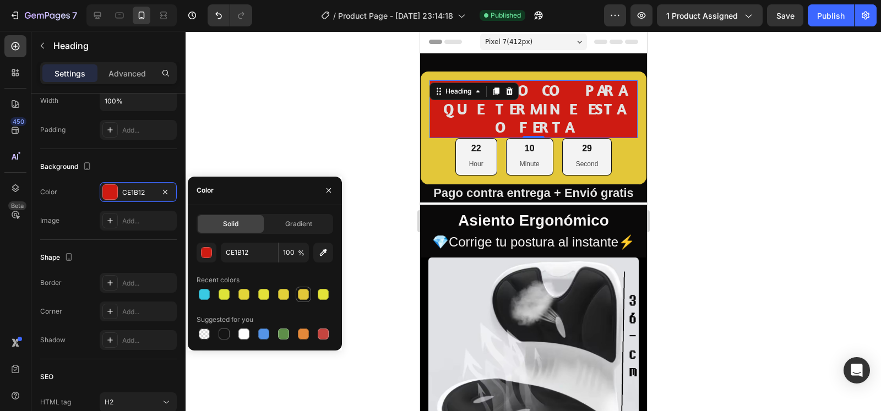
click at [300, 292] on div at bounding box center [303, 294] width 11 height 11
type input "E3C739"
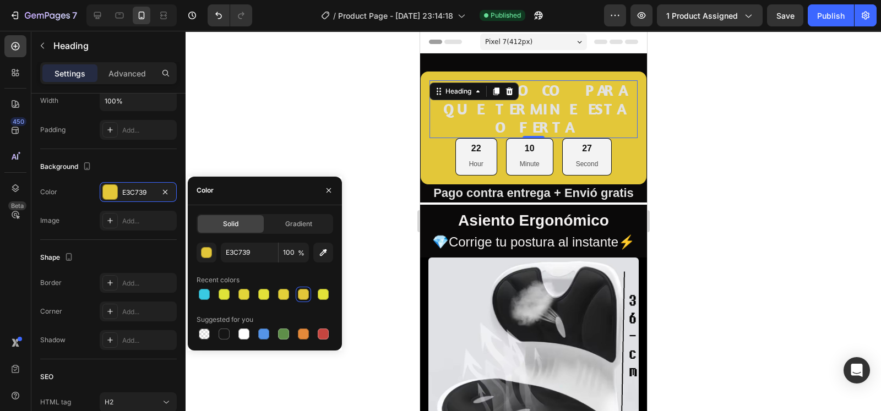
click at [333, 86] on div at bounding box center [533, 221] width 695 height 380
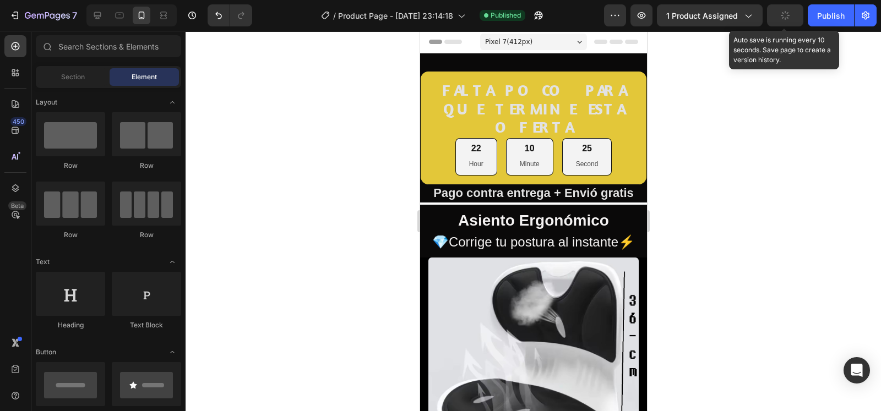
click at [796, 13] on button "button" at bounding box center [785, 15] width 36 height 22
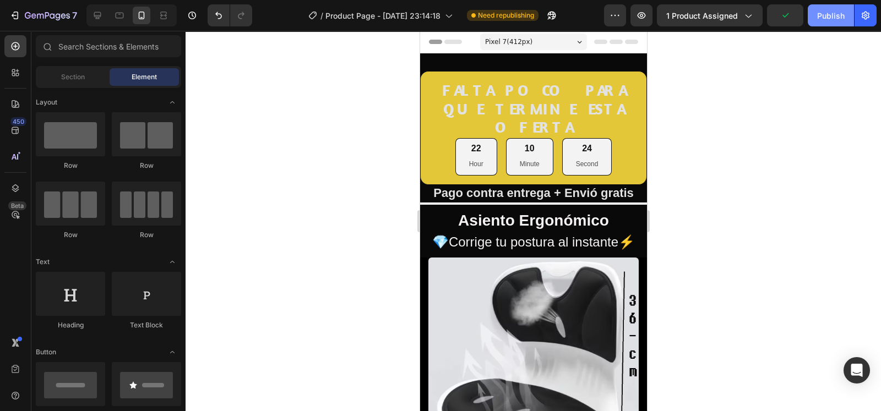
click at [817, 17] on button "Publish" at bounding box center [831, 15] width 46 height 22
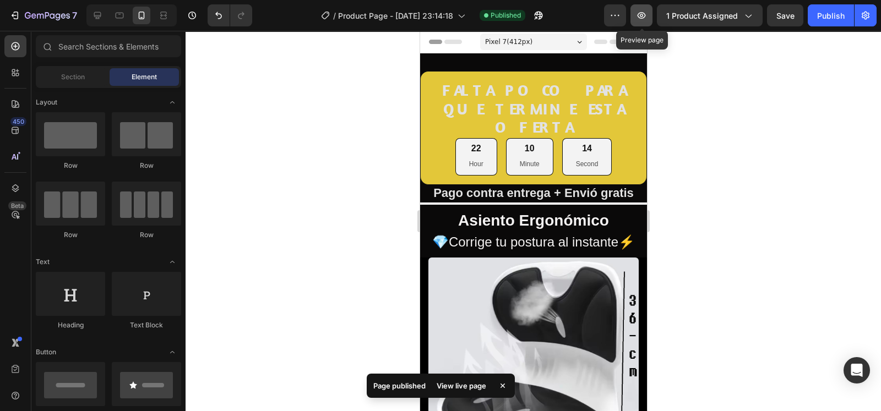
click at [646, 24] on button "button" at bounding box center [641, 15] width 22 height 22
